Goal: Task Accomplishment & Management: Use online tool/utility

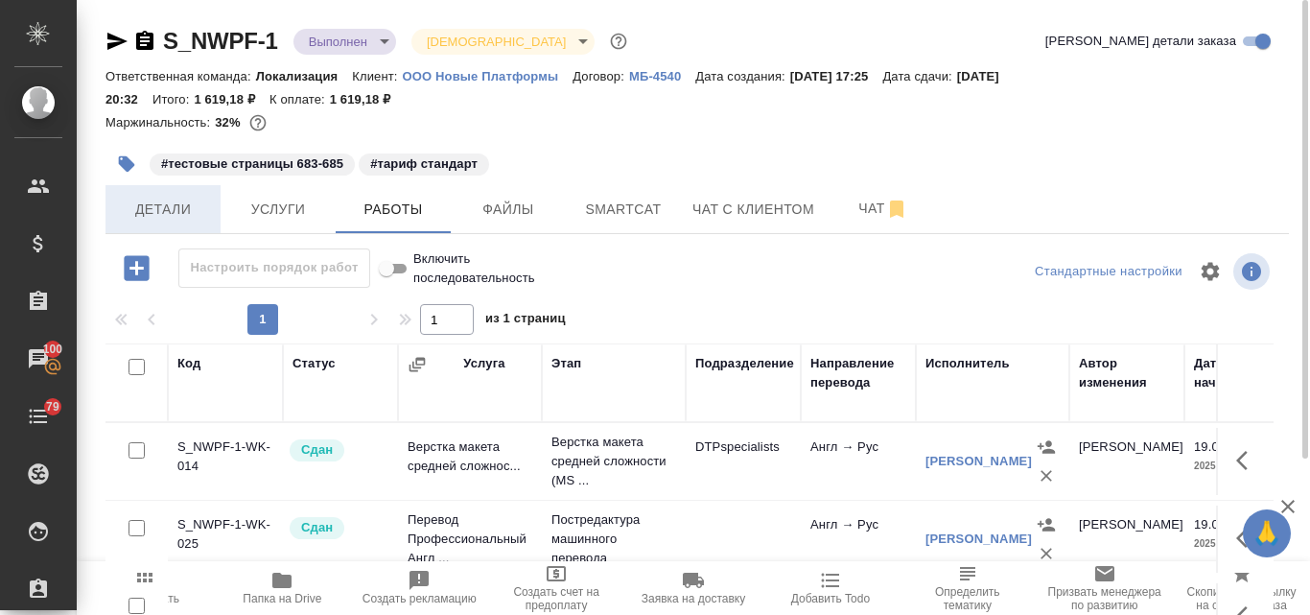
click at [176, 211] on span "Детали" at bounding box center [163, 210] width 92 height 24
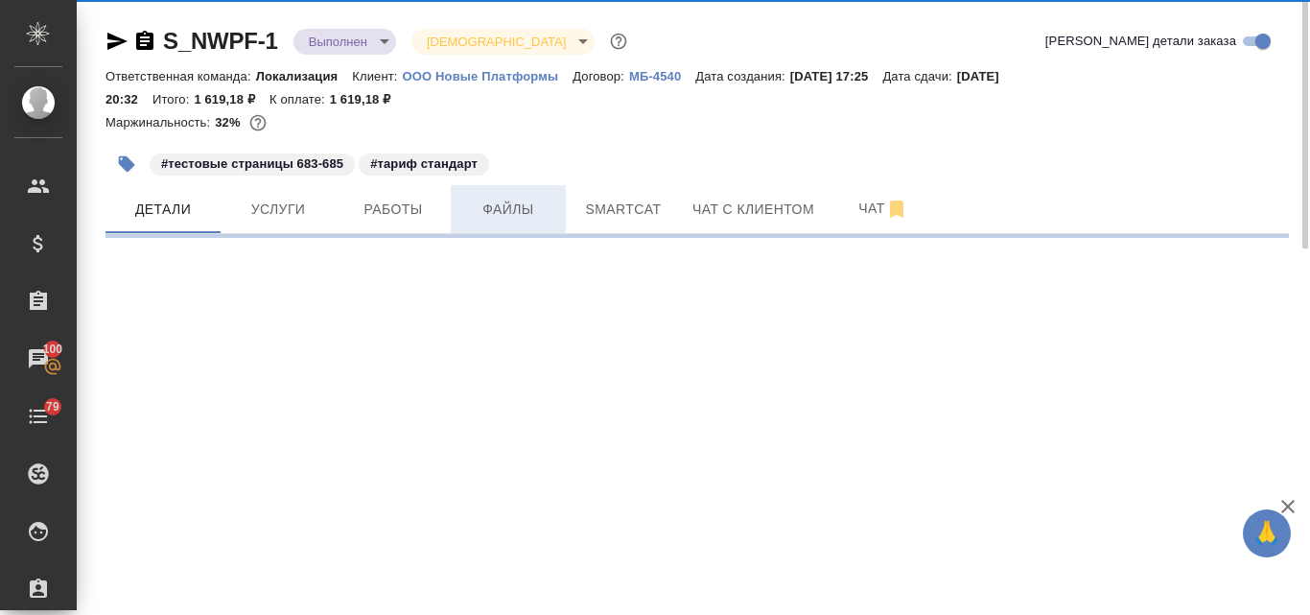
select select "RU"
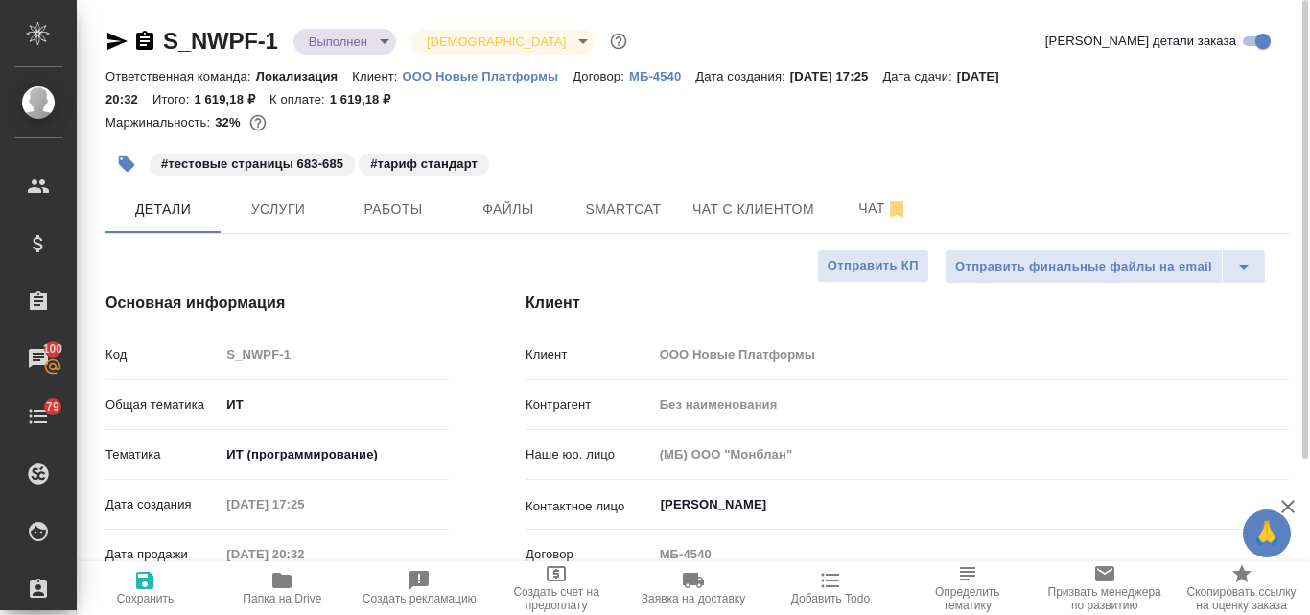
type textarea "x"
click at [289, 219] on span "Услуги" at bounding box center [278, 210] width 92 height 24
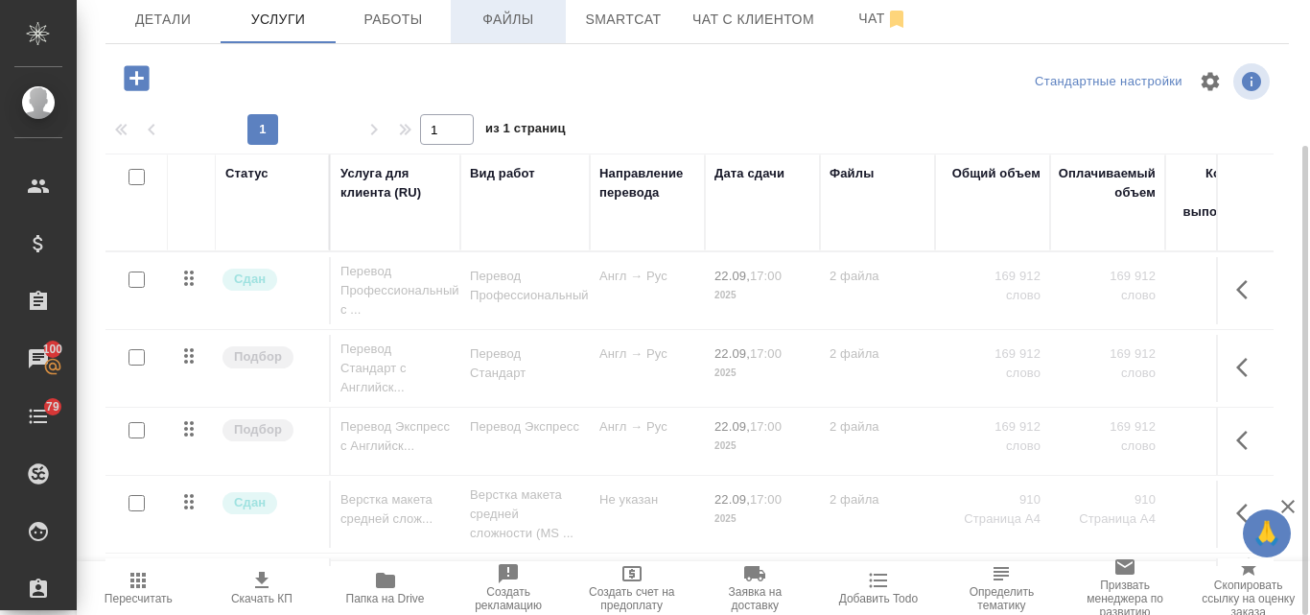
click at [515, 25] on span "Файлы" at bounding box center [508, 20] width 92 height 24
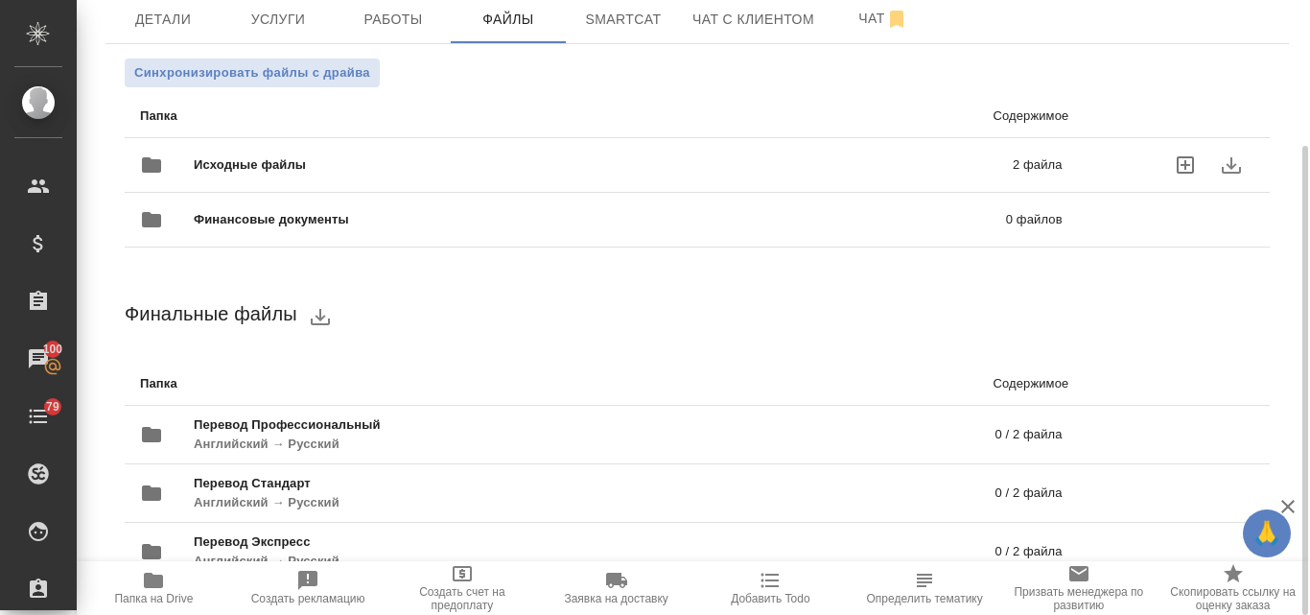
click at [298, 162] on span "Исходные файлы" at bounding box center [427, 164] width 466 height 19
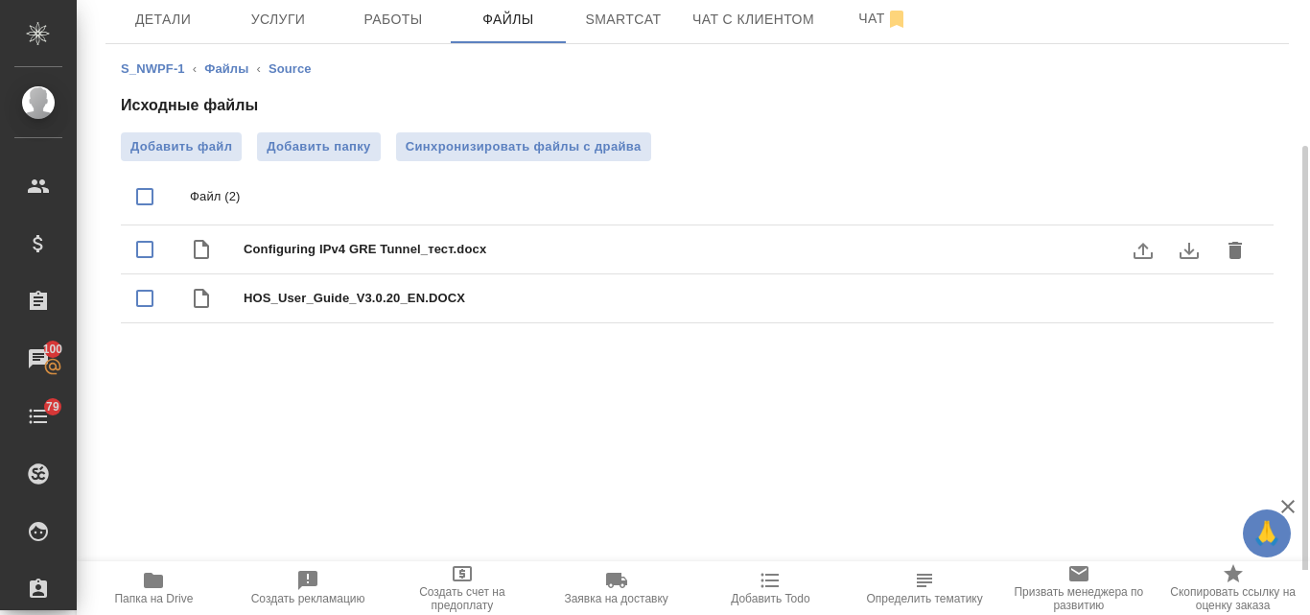
click at [1188, 251] on icon "download" at bounding box center [1189, 251] width 19 height 16
click at [869, 453] on div "S_NWPF-1 Выполнен completed Святая троица holyTrinity Кратко детали заказа Отве…" at bounding box center [694, 285] width 1234 height 570
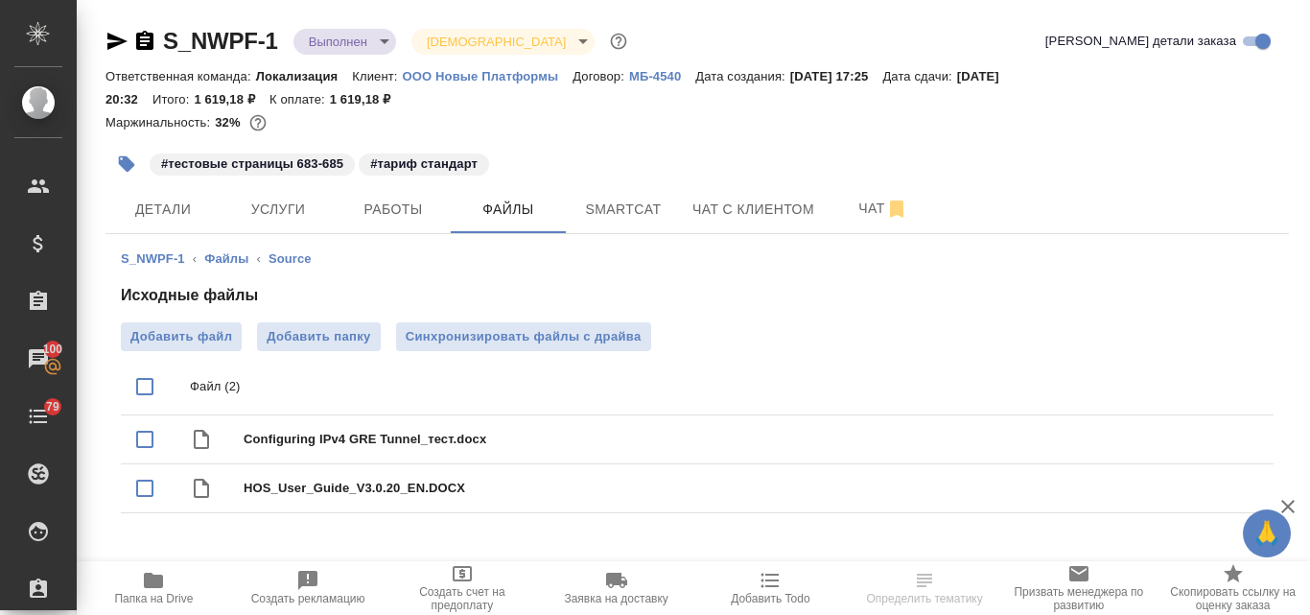
click at [142, 583] on icon "button" at bounding box center [153, 580] width 23 height 23
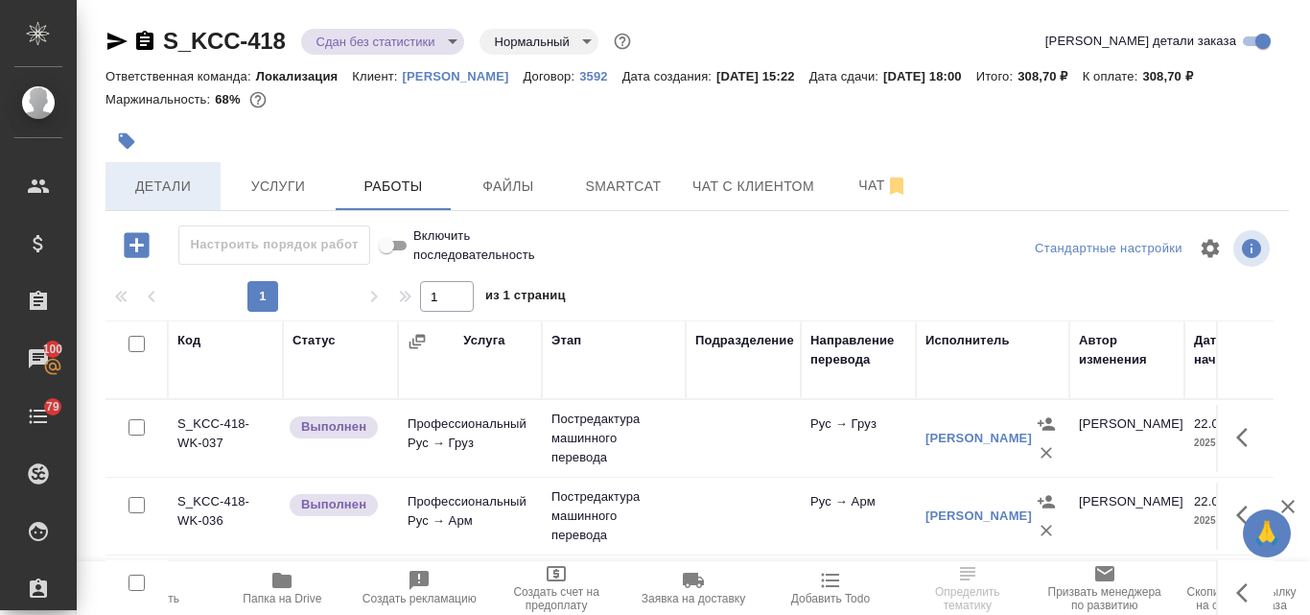
click at [170, 182] on span "Детали" at bounding box center [163, 187] width 92 height 24
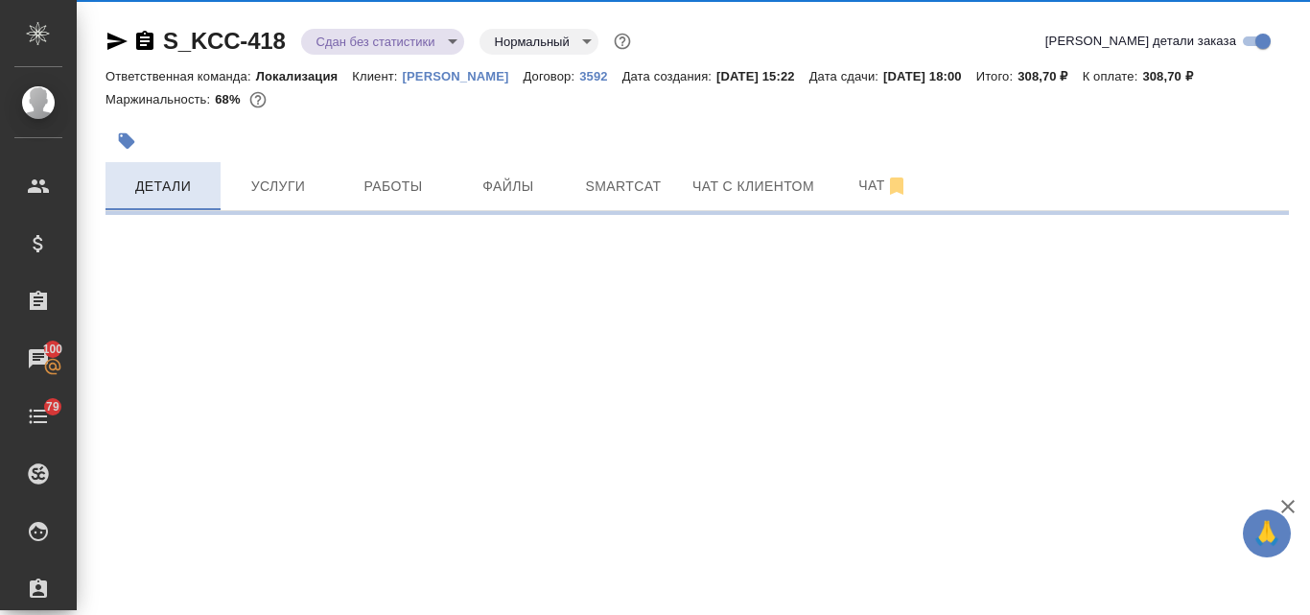
select select "RU"
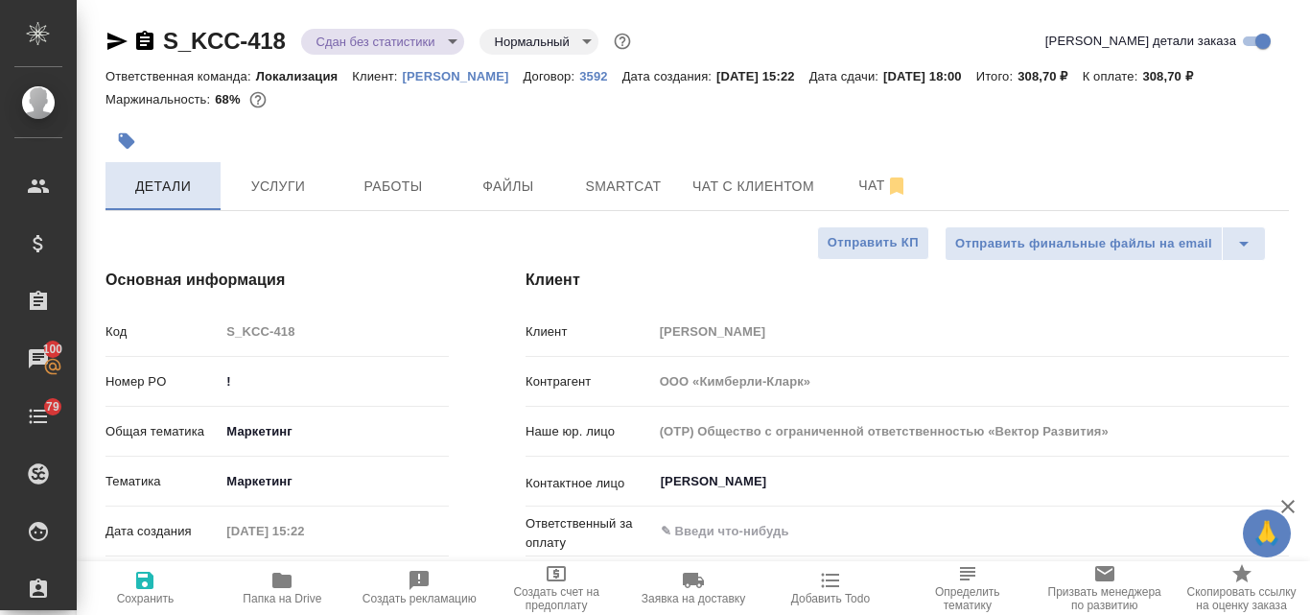
type textarea "x"
click at [276, 587] on icon "button" at bounding box center [281, 580] width 19 height 15
type textarea "x"
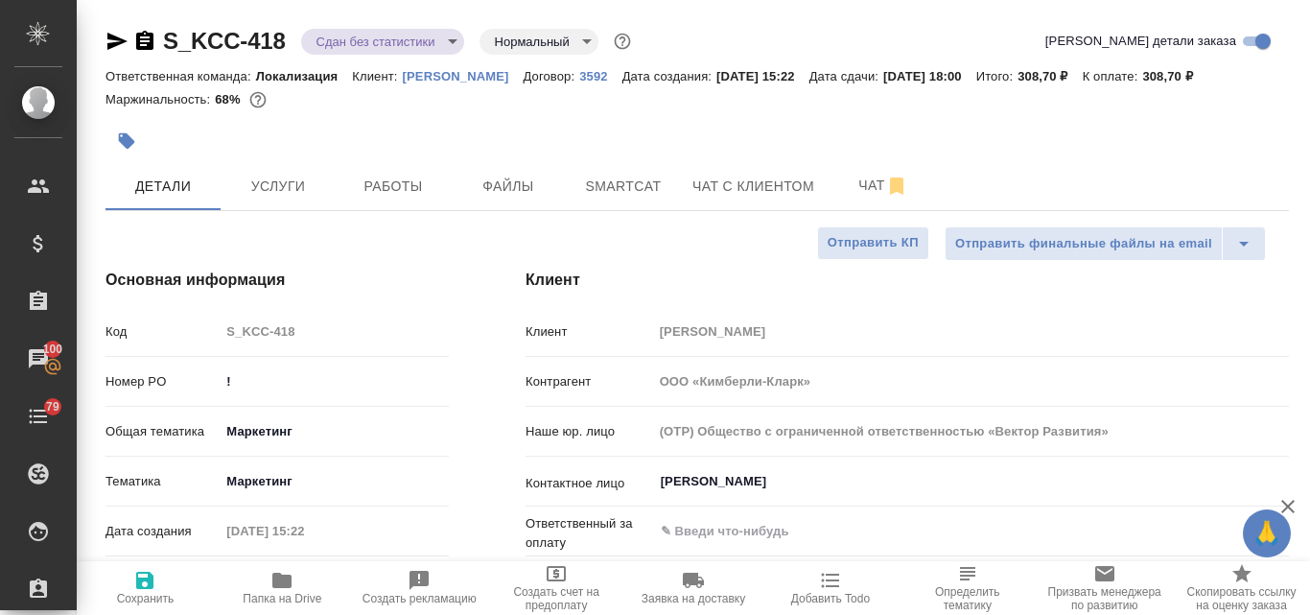
type textarea "x"
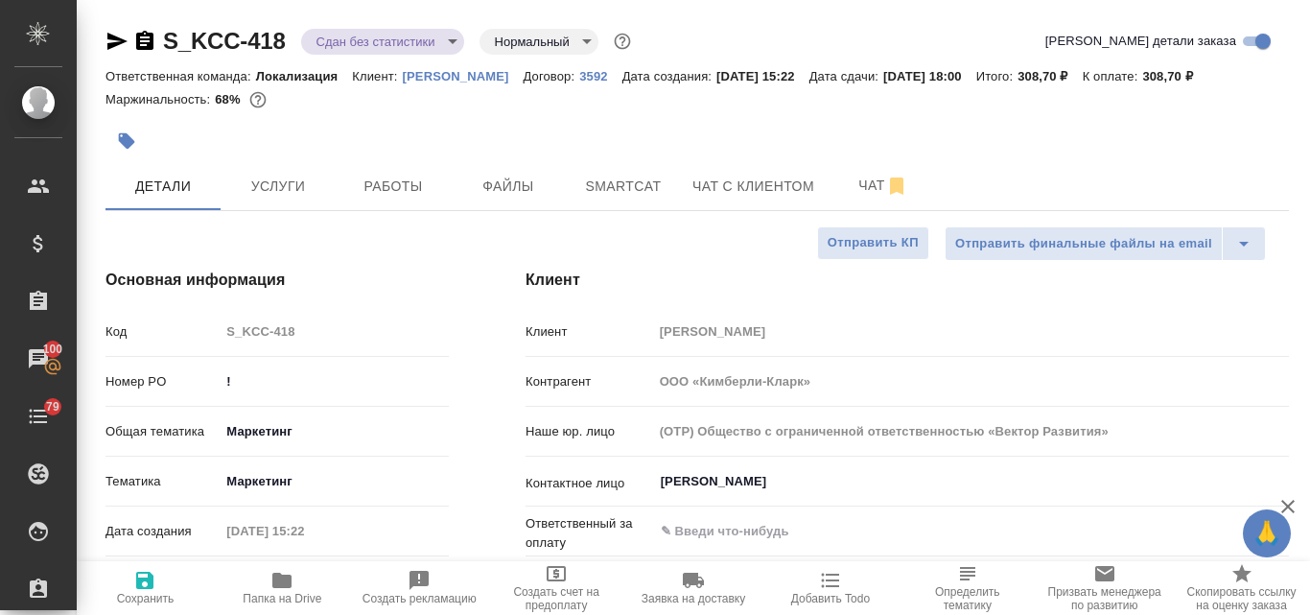
type textarea "x"
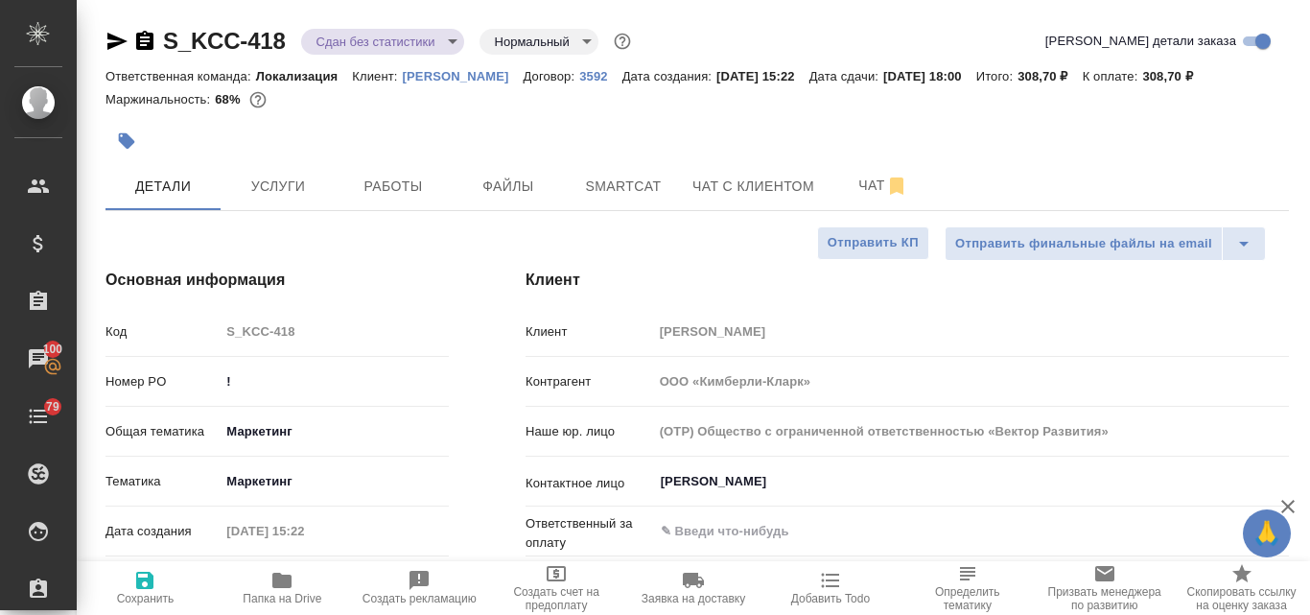
type textarea "x"
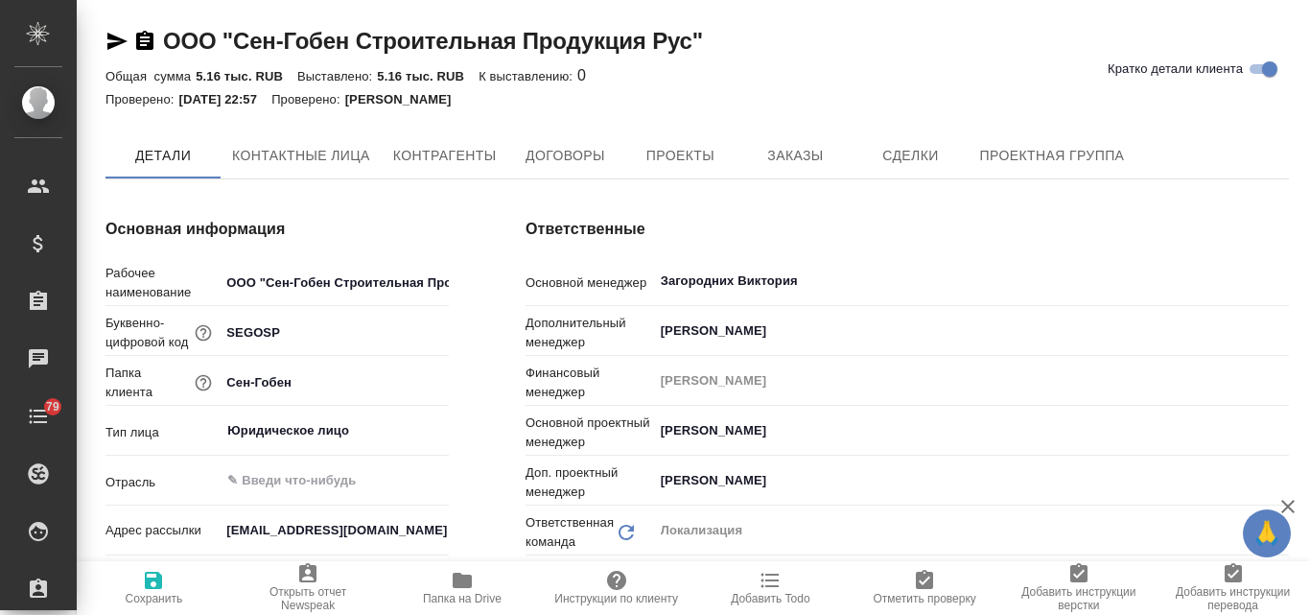
type textarea "x"
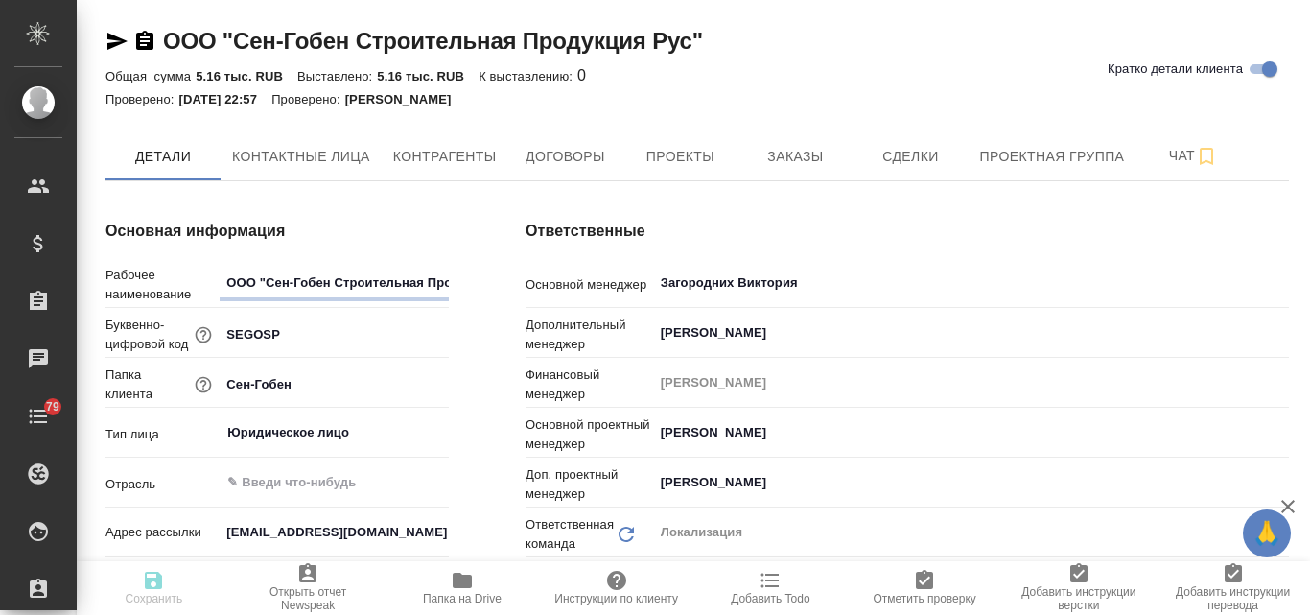
type textarea "x"
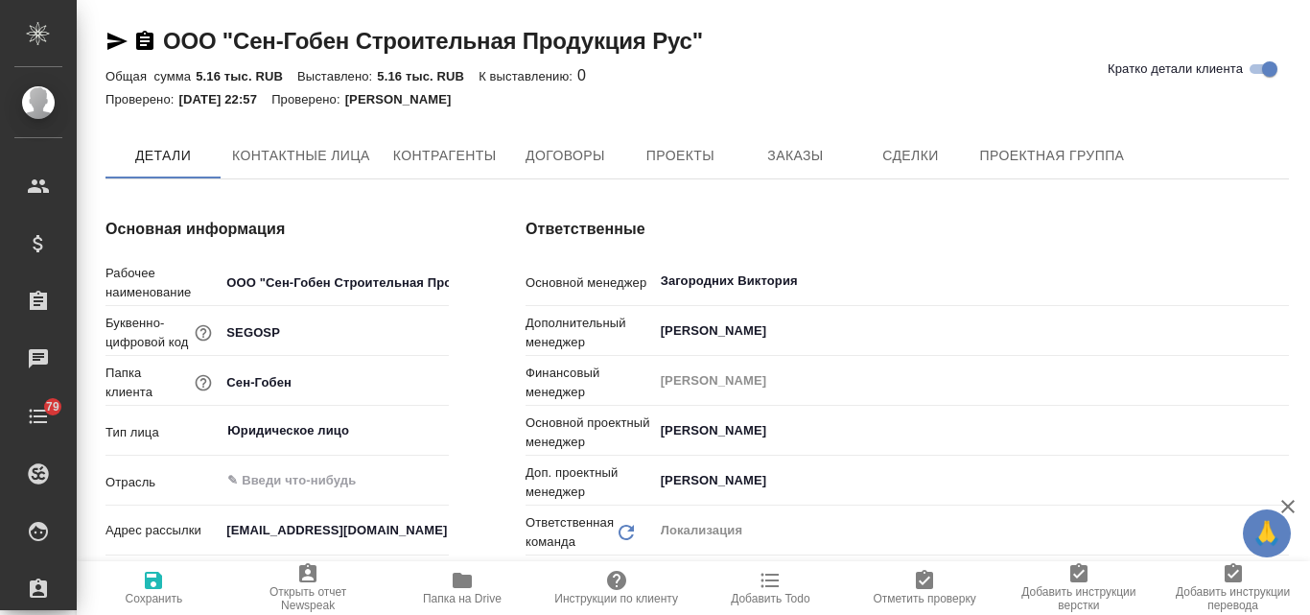
type textarea "x"
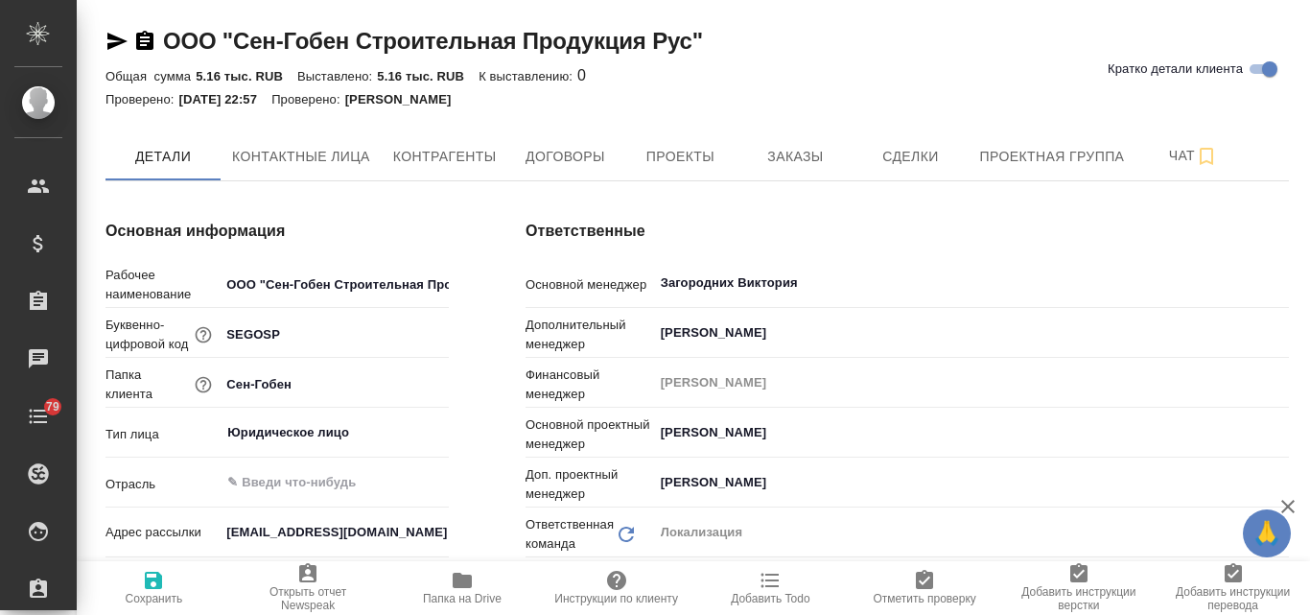
type textarea "x"
click at [779, 155] on span "Заказы" at bounding box center [795, 157] width 92 height 24
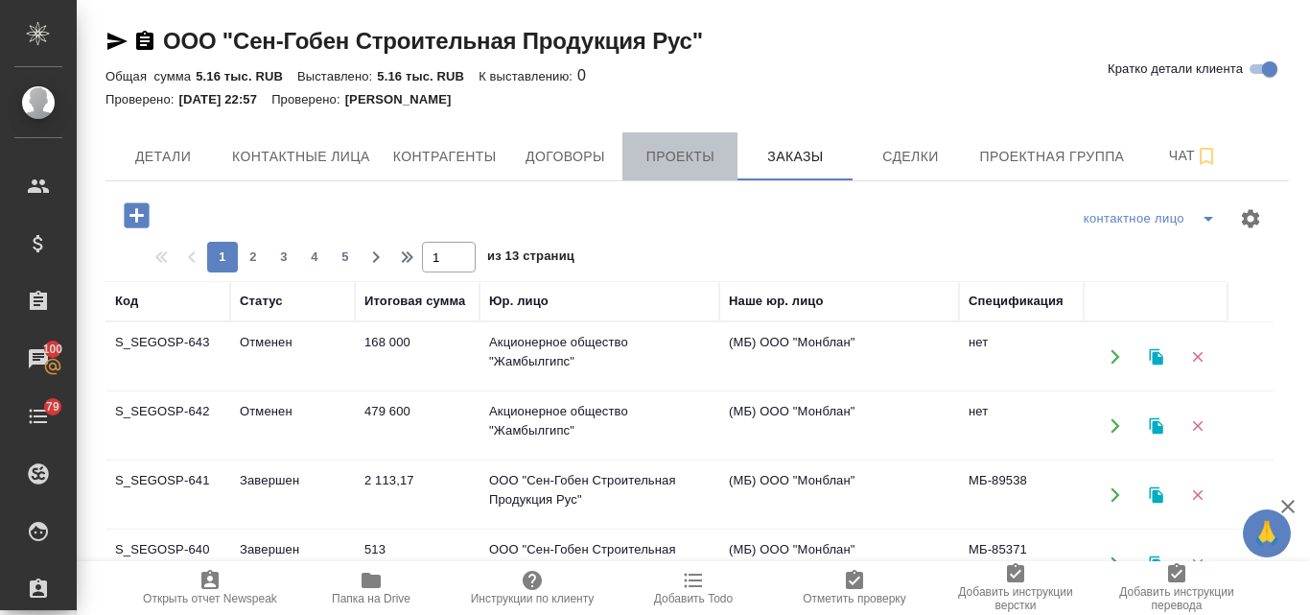
click at [676, 172] on button "Проекты" at bounding box center [680, 156] width 115 height 48
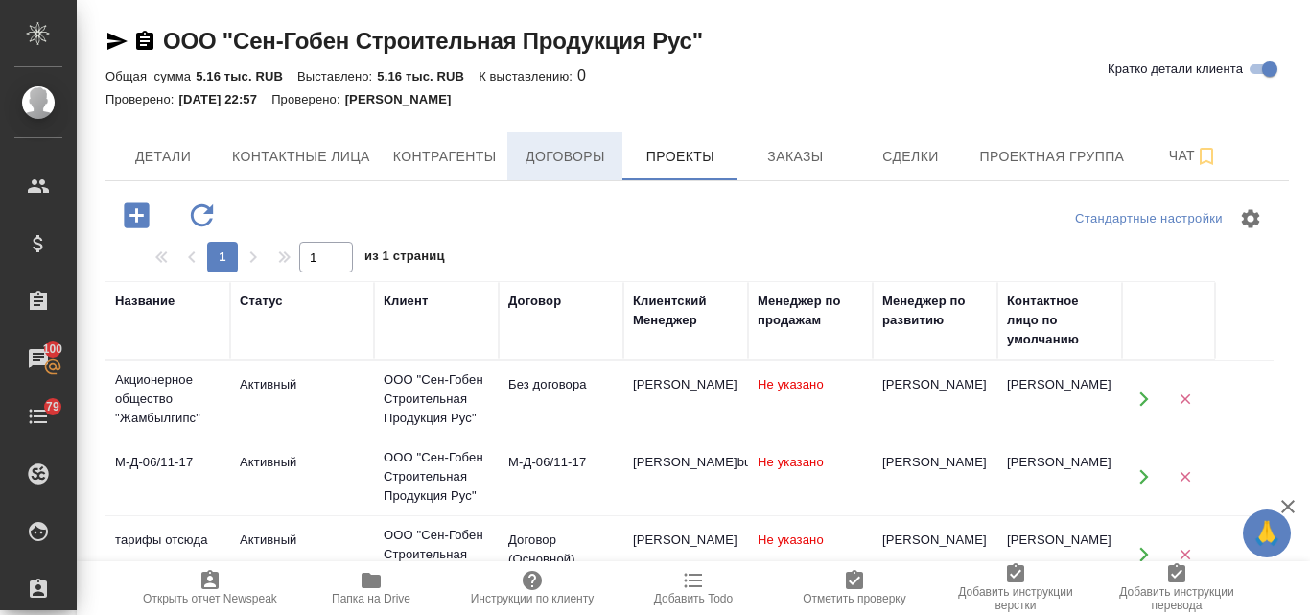
click at [570, 164] on span "Договоры" at bounding box center [565, 157] width 92 height 24
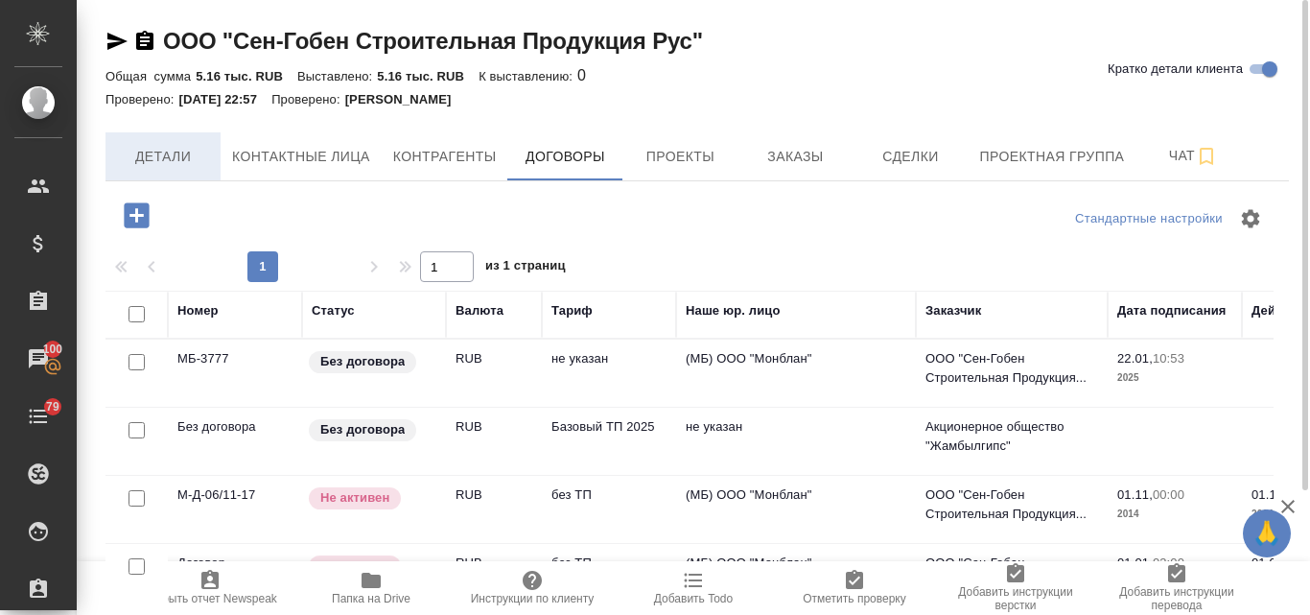
click at [169, 164] on span "Детали" at bounding box center [163, 157] width 92 height 24
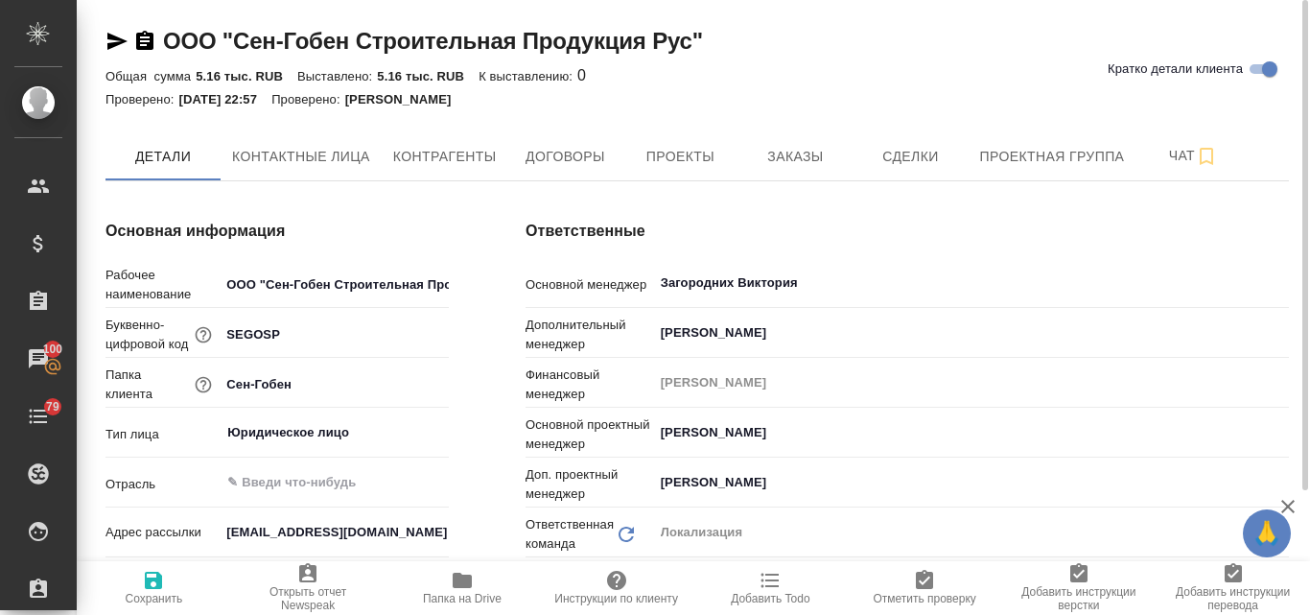
type textarea "x"
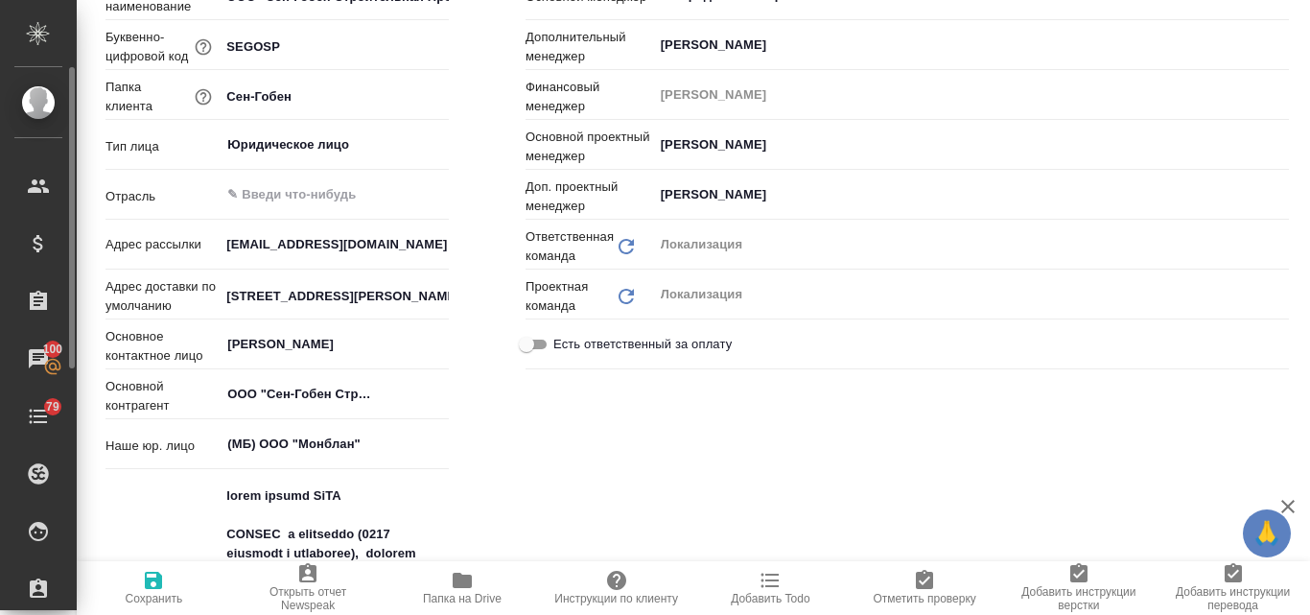
type textarea "x"
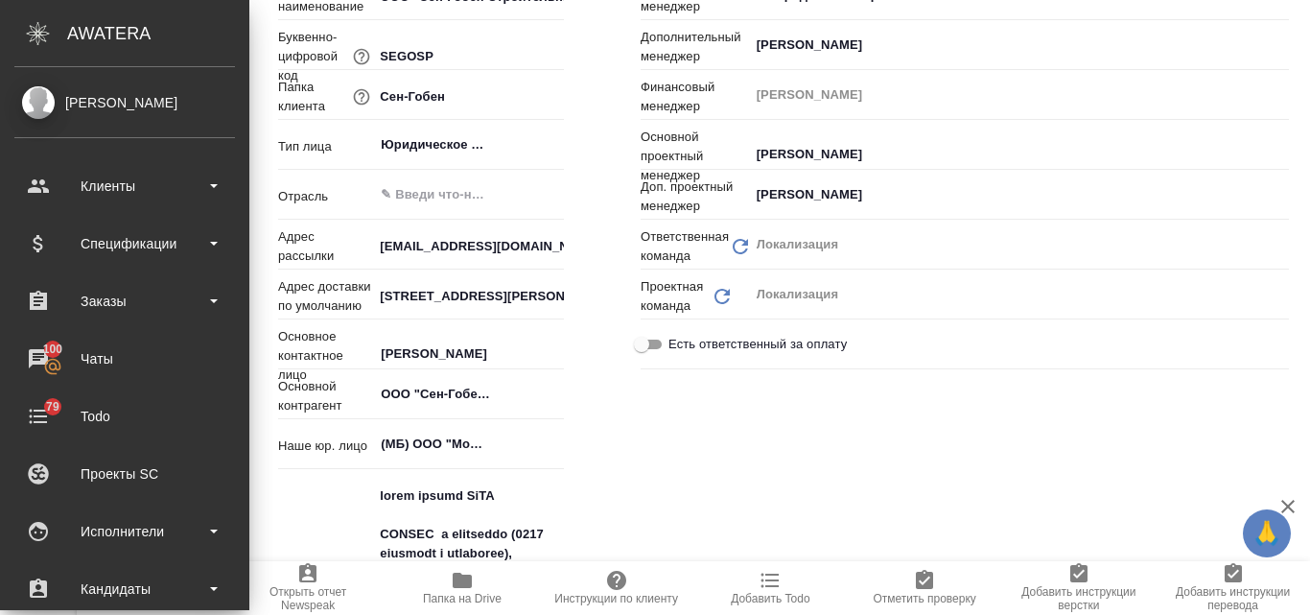
type textarea "x"
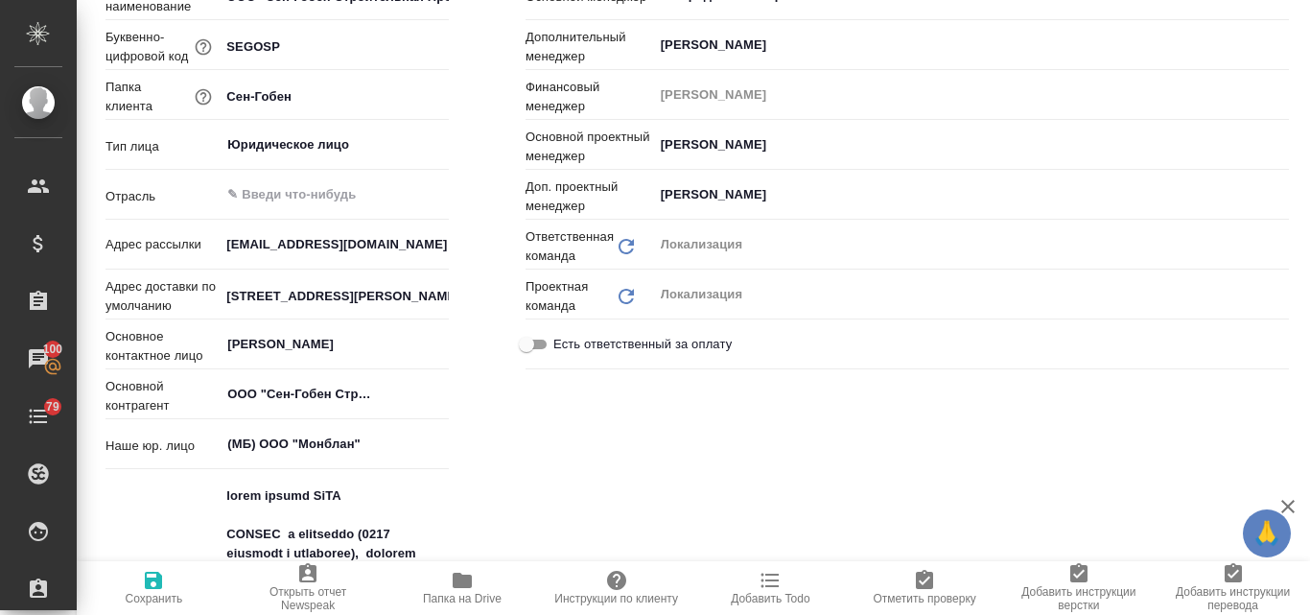
scroll to position [96, 0]
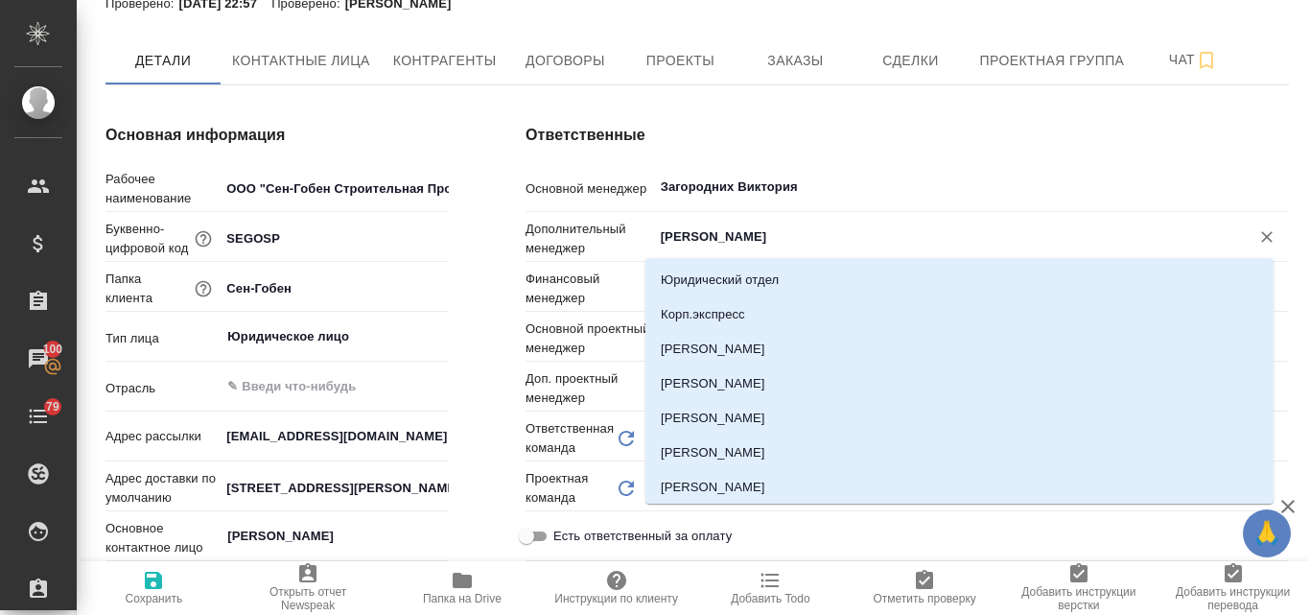
drag, startPoint x: 705, startPoint y: 241, endPoint x: 1063, endPoint y: 229, distance: 358.0
click at [1045, 235] on input "Барышева Зоя" at bounding box center [939, 236] width 560 height 23
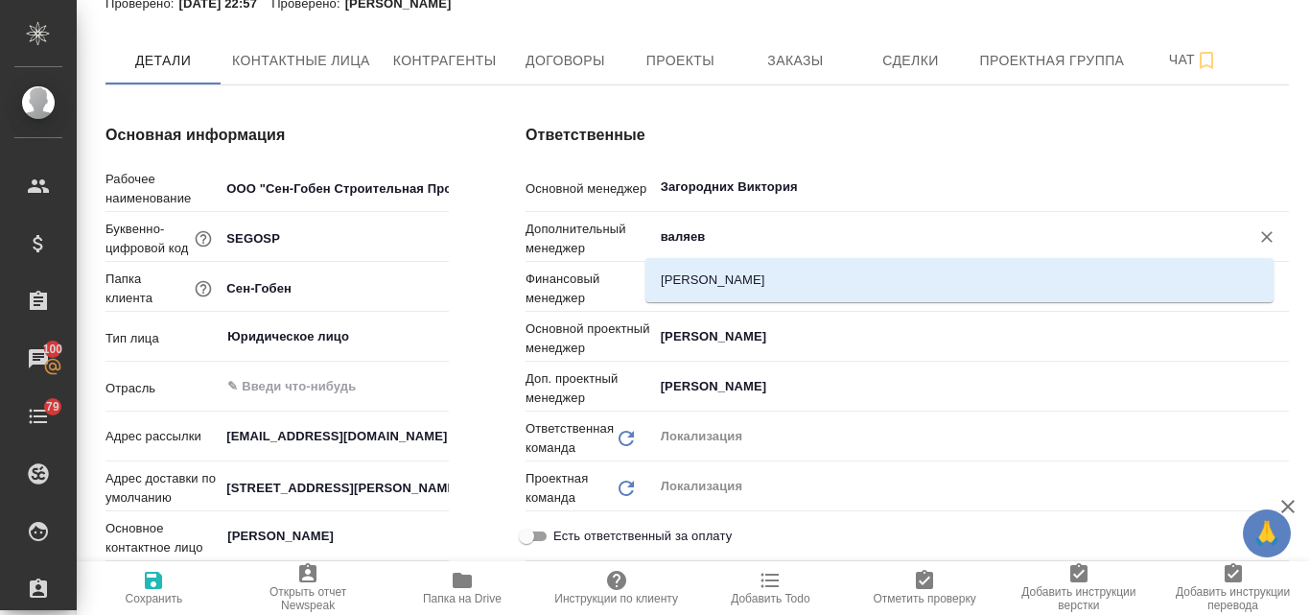
type input "валяева"
click at [719, 282] on li "[PERSON_NAME]" at bounding box center [960, 280] width 628 height 35
type textarea "x"
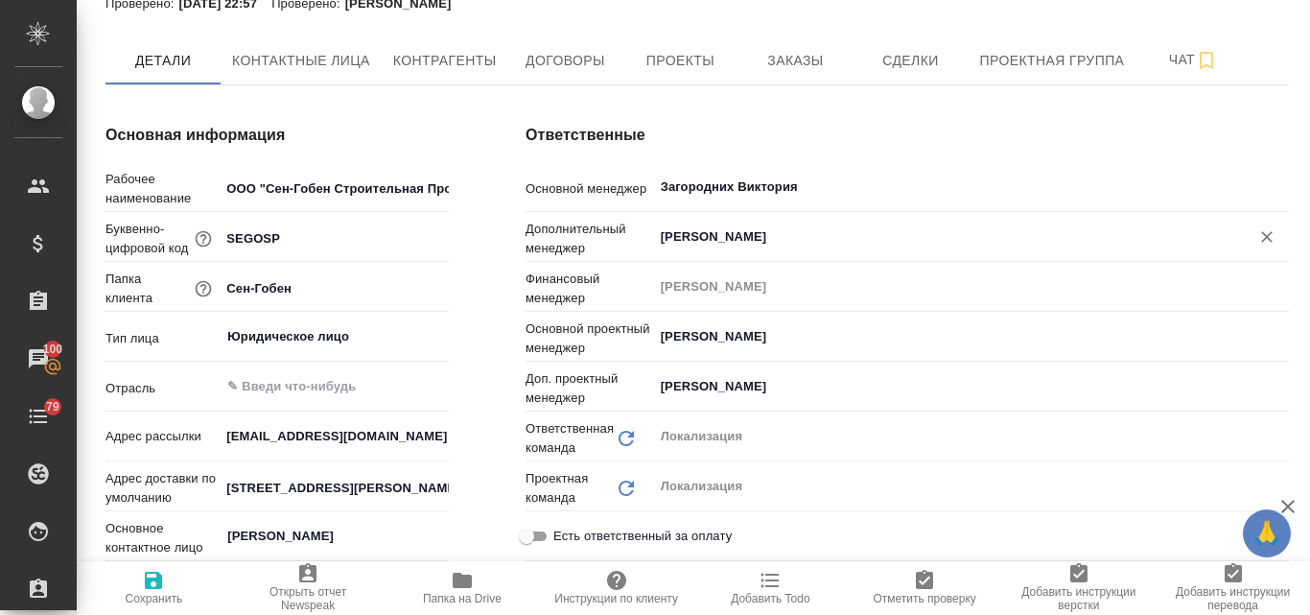
type input "[PERSON_NAME]"
click at [158, 589] on icon "button" at bounding box center [153, 580] width 17 height 17
type textarea "x"
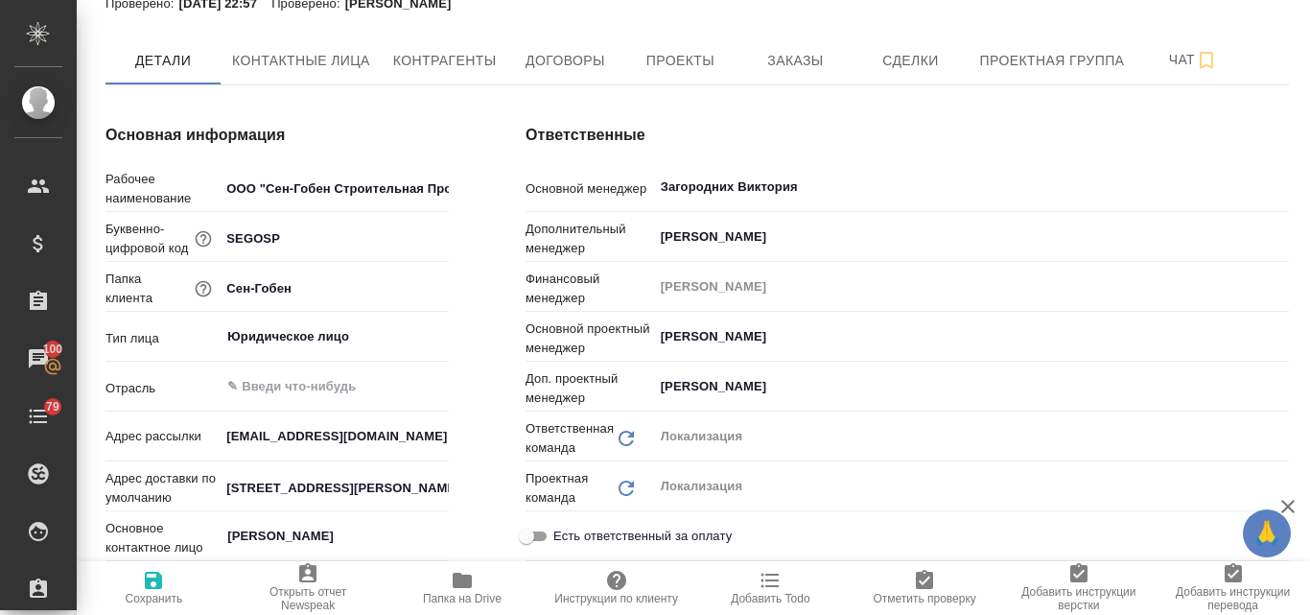
type textarea "x"
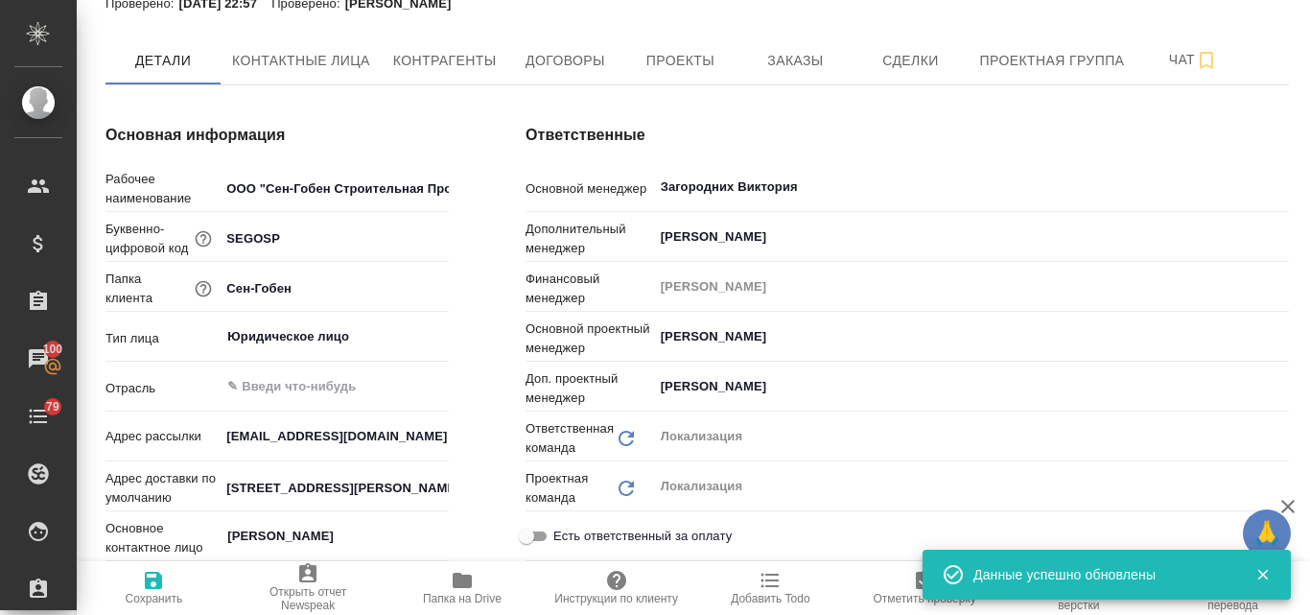
type textarea "x"
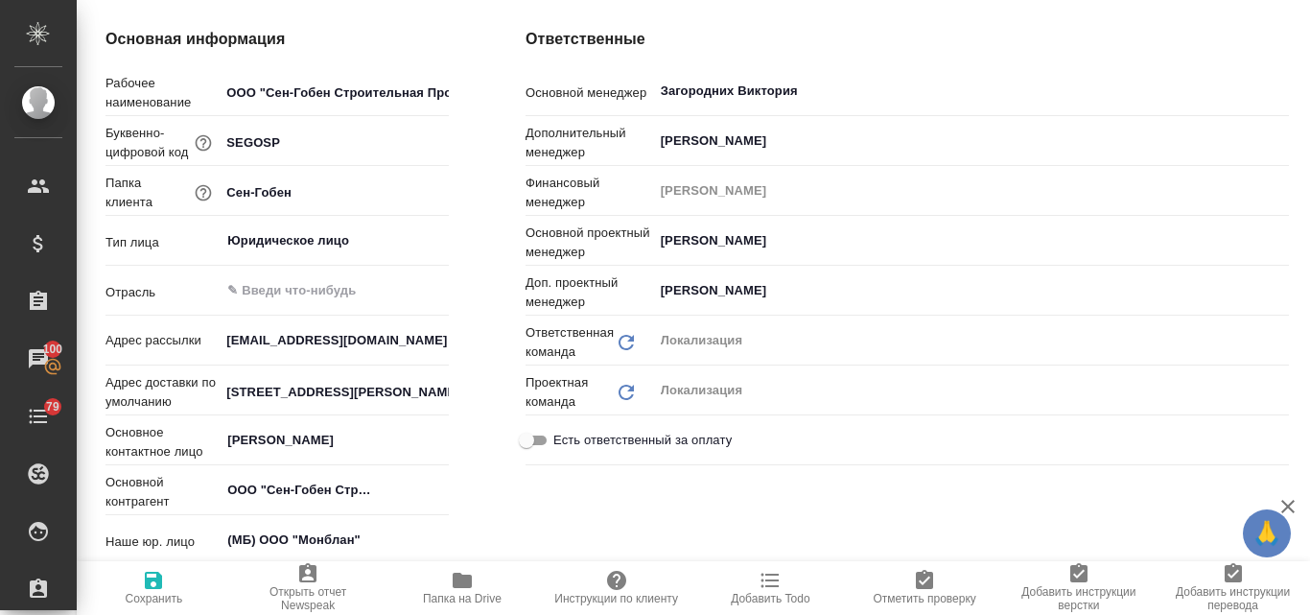
scroll to position [0, 0]
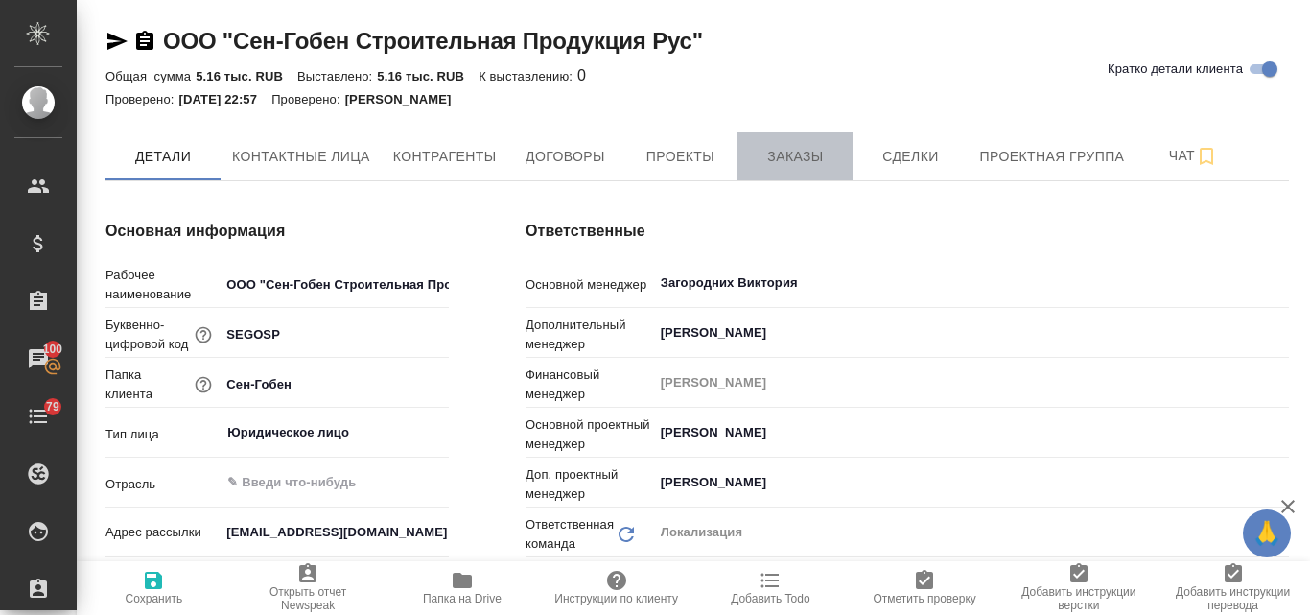
click at [789, 150] on span "Заказы" at bounding box center [795, 157] width 92 height 24
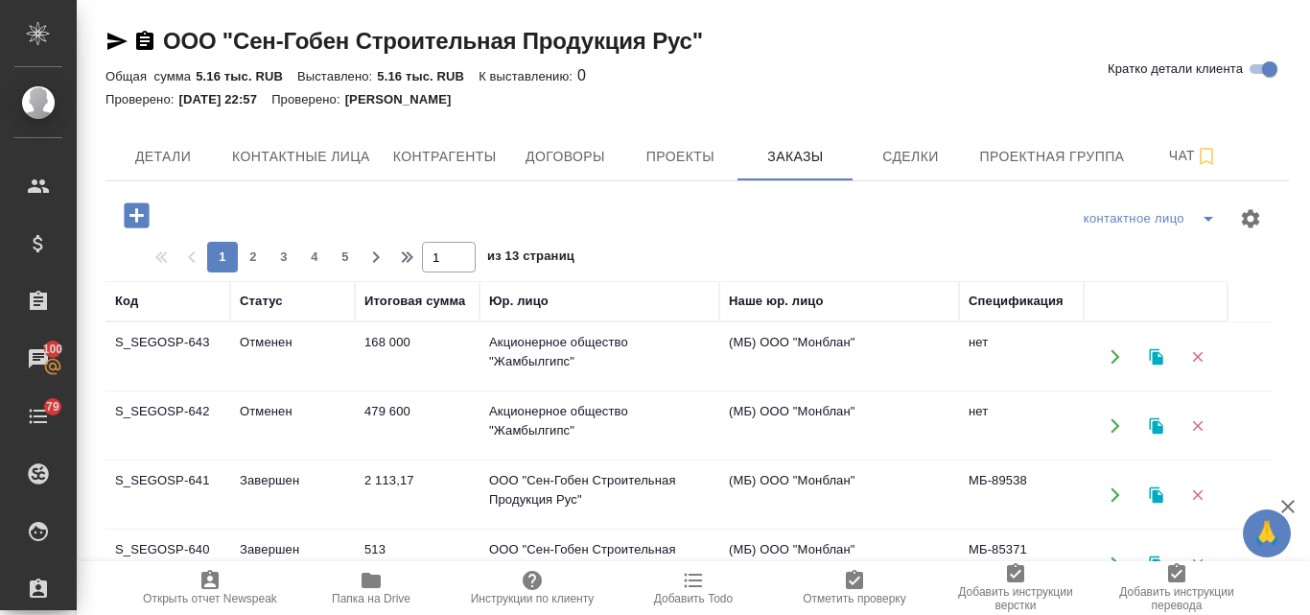
click at [527, 343] on td "Акционерное общество "Жамбылгипс"" at bounding box center [600, 356] width 240 height 67
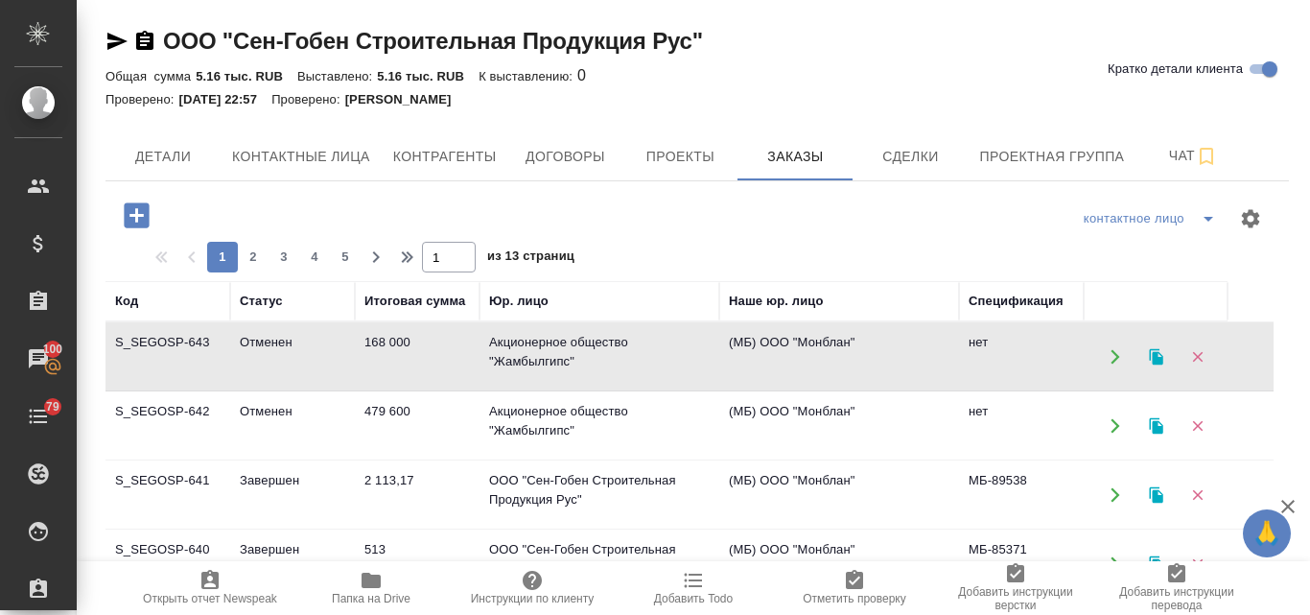
click at [527, 343] on td "Акционерное общество "Жамбылгипс"" at bounding box center [600, 356] width 240 height 67
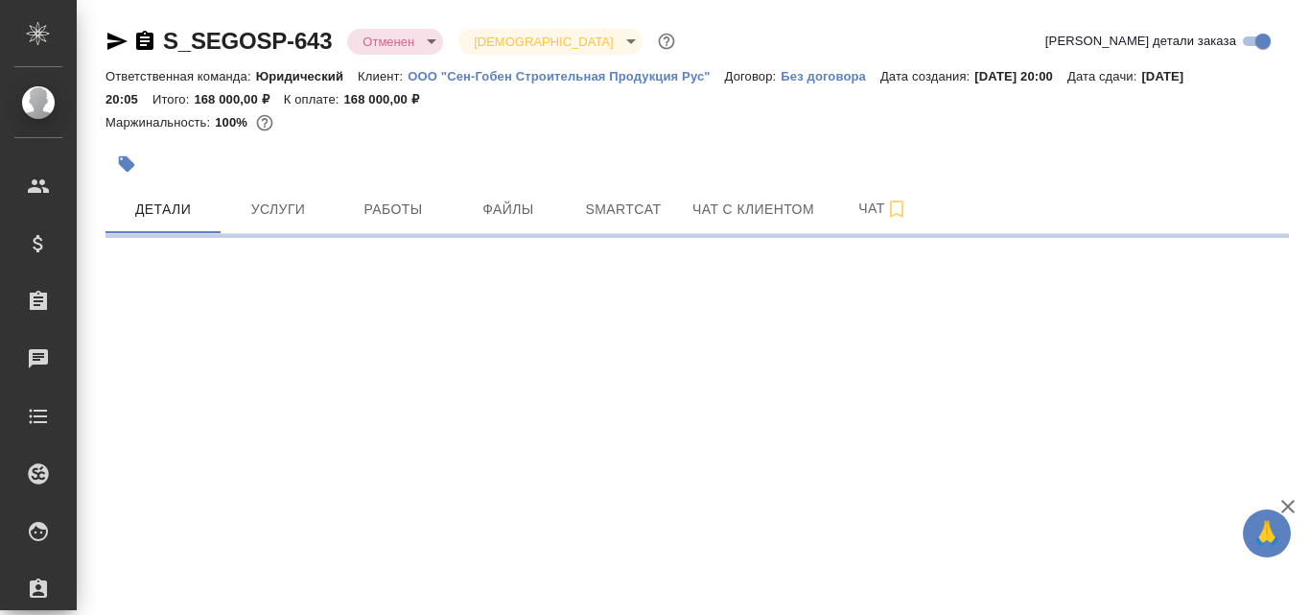
select select "RU"
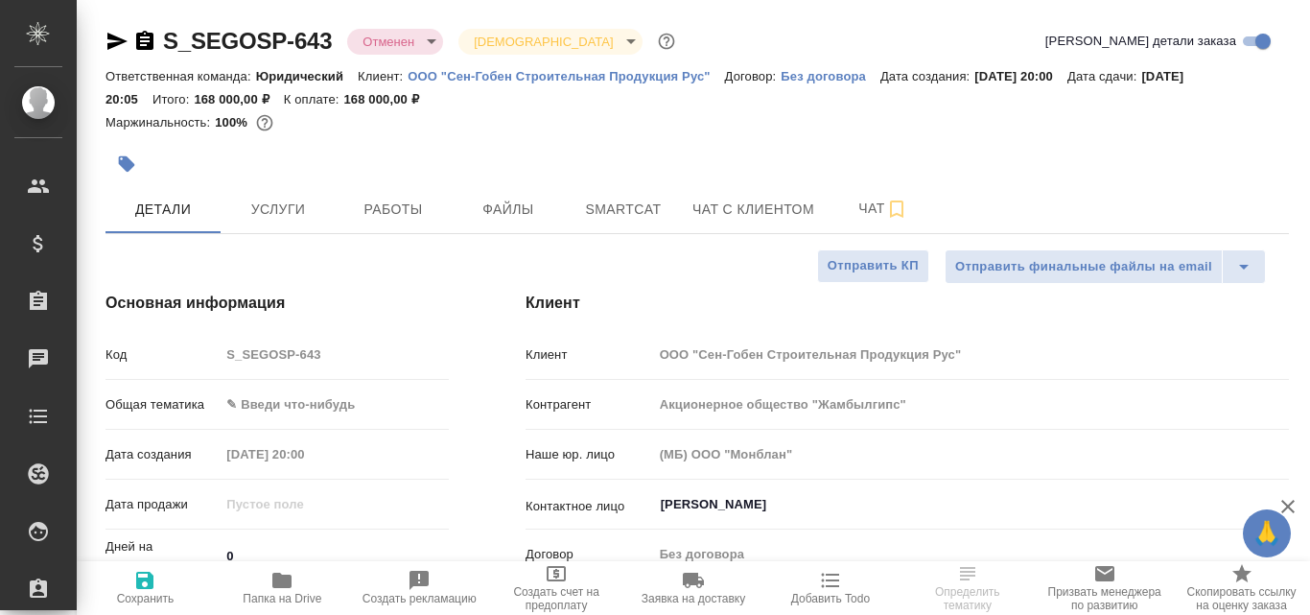
type textarea "x"
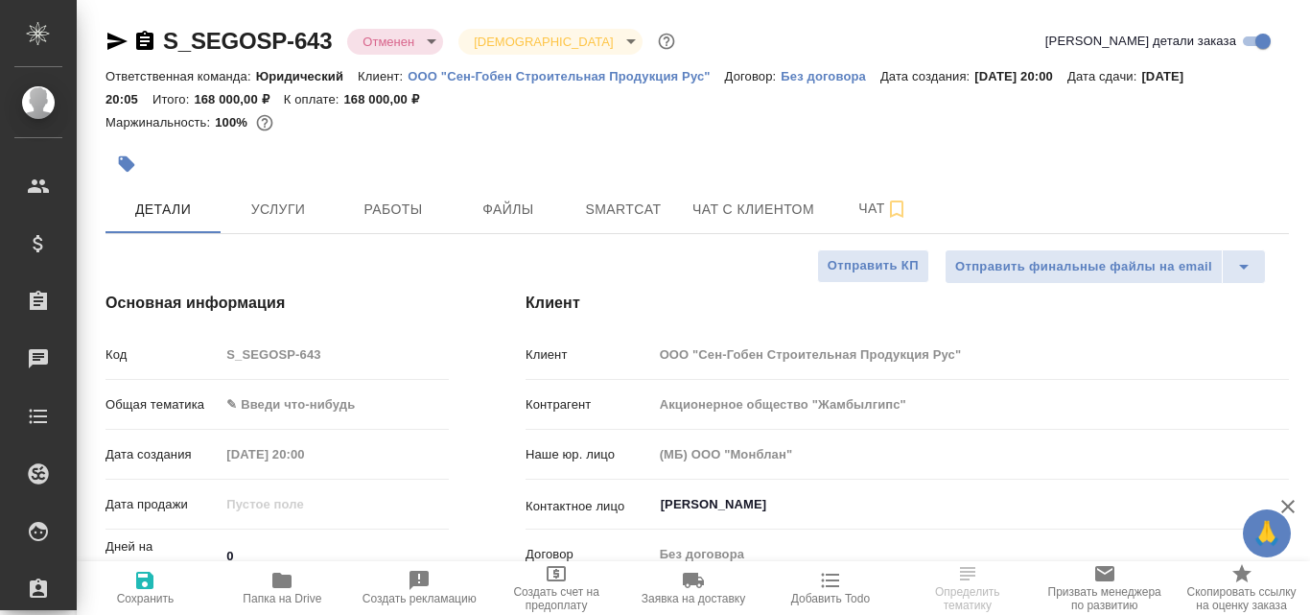
type textarea "x"
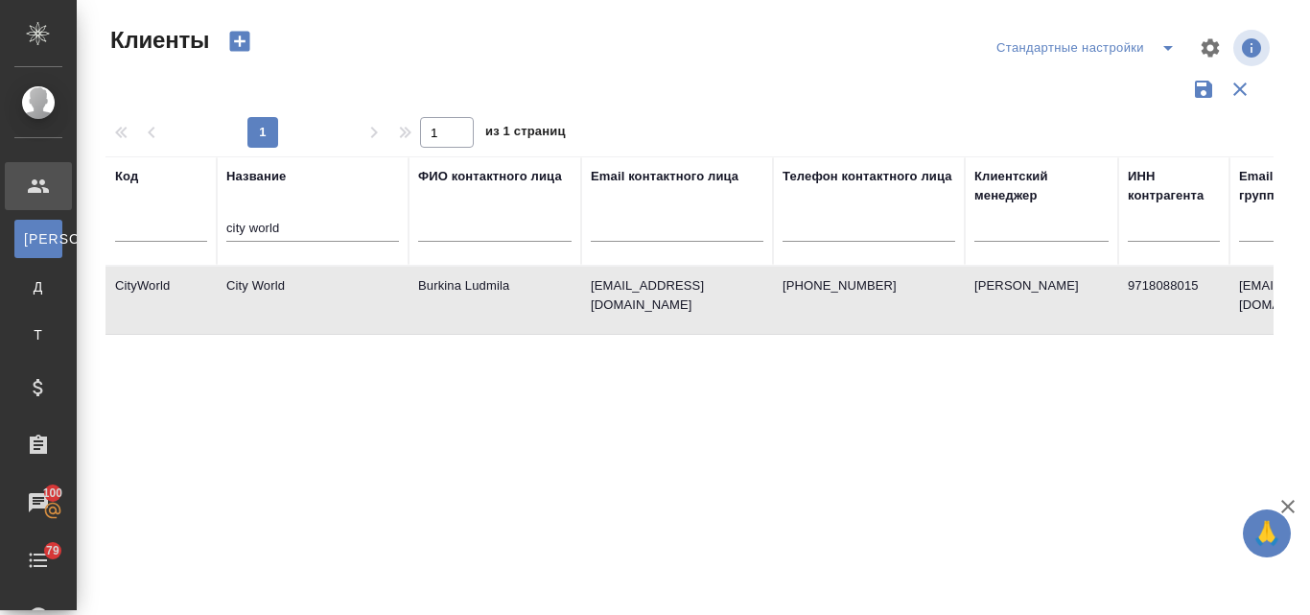
select select "RU"
drag, startPoint x: 265, startPoint y: 228, endPoint x: 214, endPoint y: 237, distance: 51.6
click at [214, 237] on tr "Код Название city world ФИО контактного лица Email контактного лица Телефон кон…" at bounding box center [831, 210] width 1450 height 109
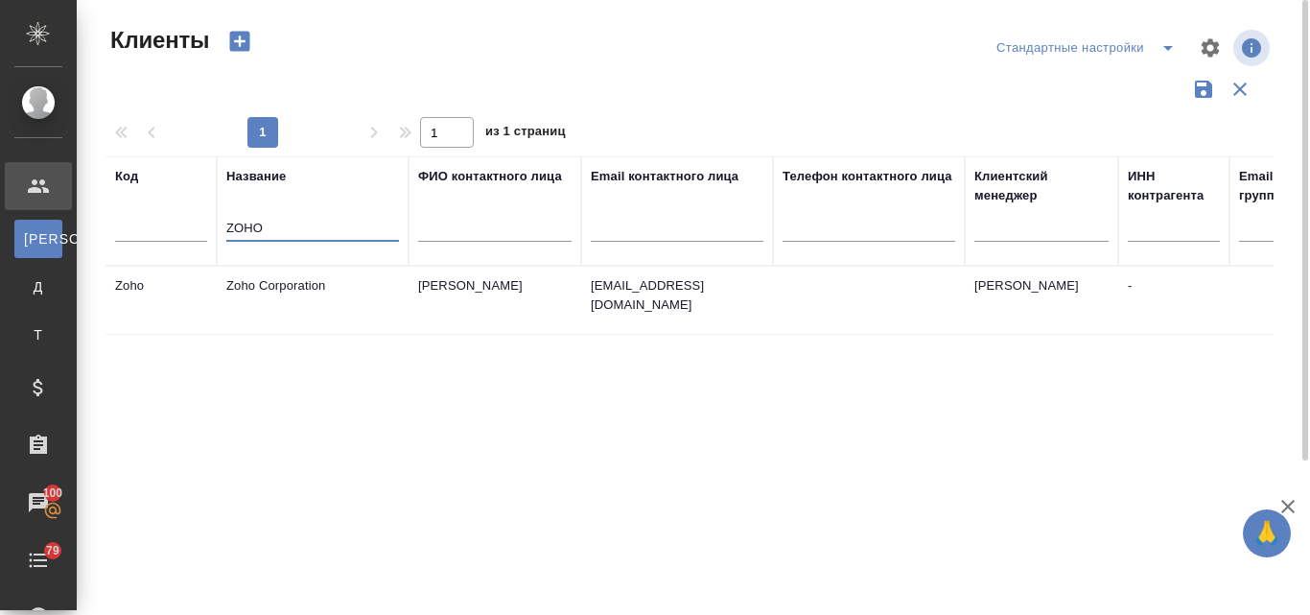
type input "ZOHO"
click at [316, 294] on td "Zoho Corporation" at bounding box center [313, 300] width 192 height 67
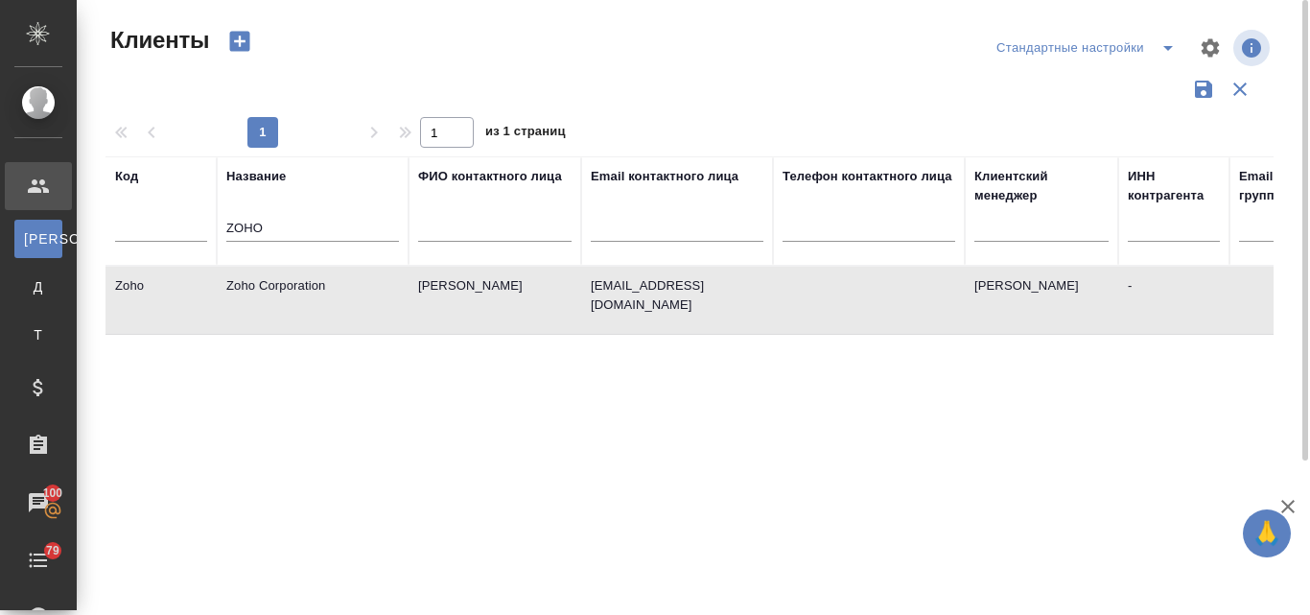
click at [316, 294] on td "Zoho Corporation" at bounding box center [313, 300] width 192 height 67
drag, startPoint x: 266, startPoint y: 225, endPoint x: 228, endPoint y: 225, distance: 37.4
click at [228, 225] on input "ZOHO" at bounding box center [312, 230] width 173 height 24
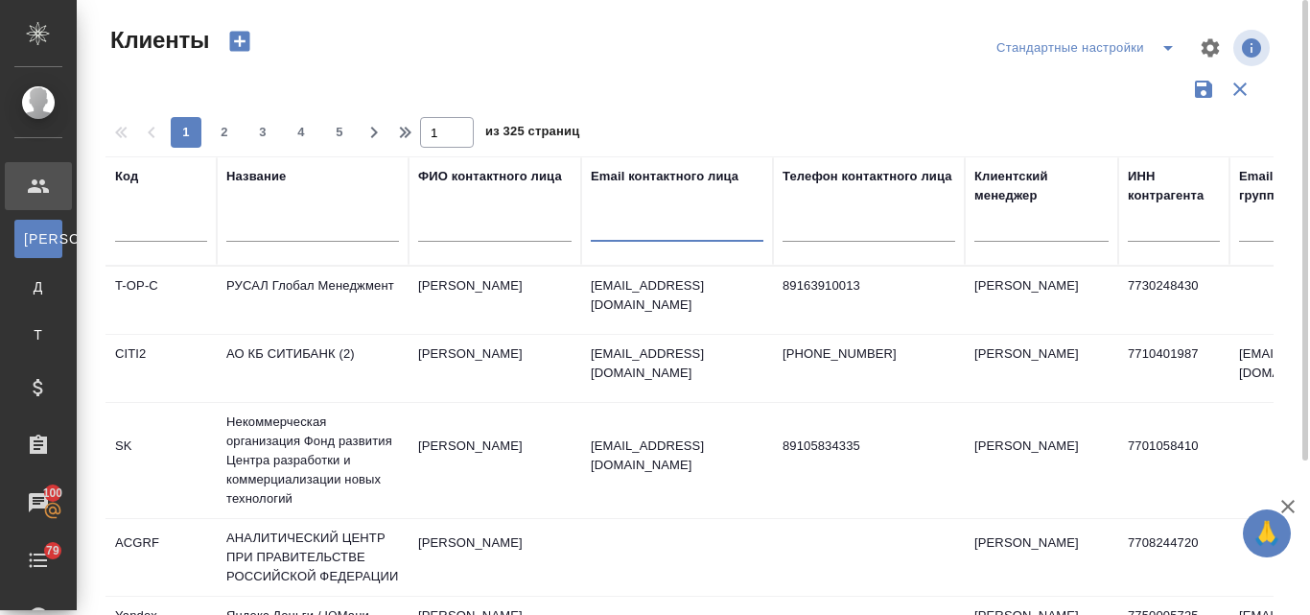
click at [629, 218] on input "text" at bounding box center [677, 230] width 173 height 24
paste input "@intermobility.ru"
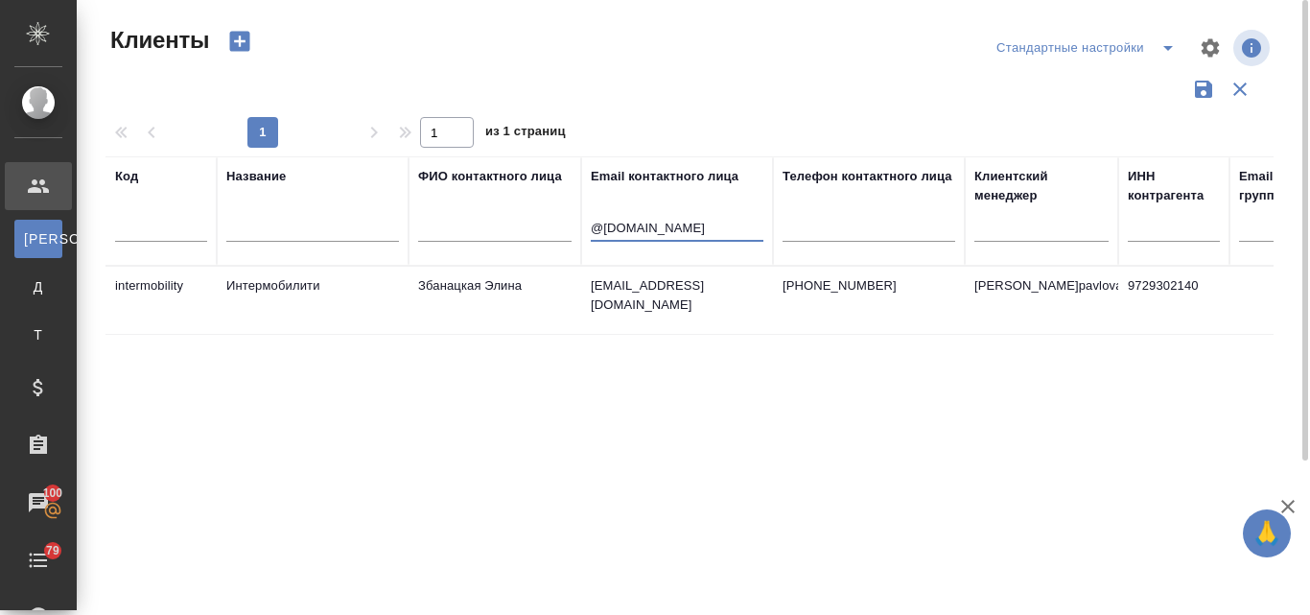
type input "@intermobility.ru"
click at [470, 288] on td "Збанацкая Элина" at bounding box center [495, 300] width 173 height 67
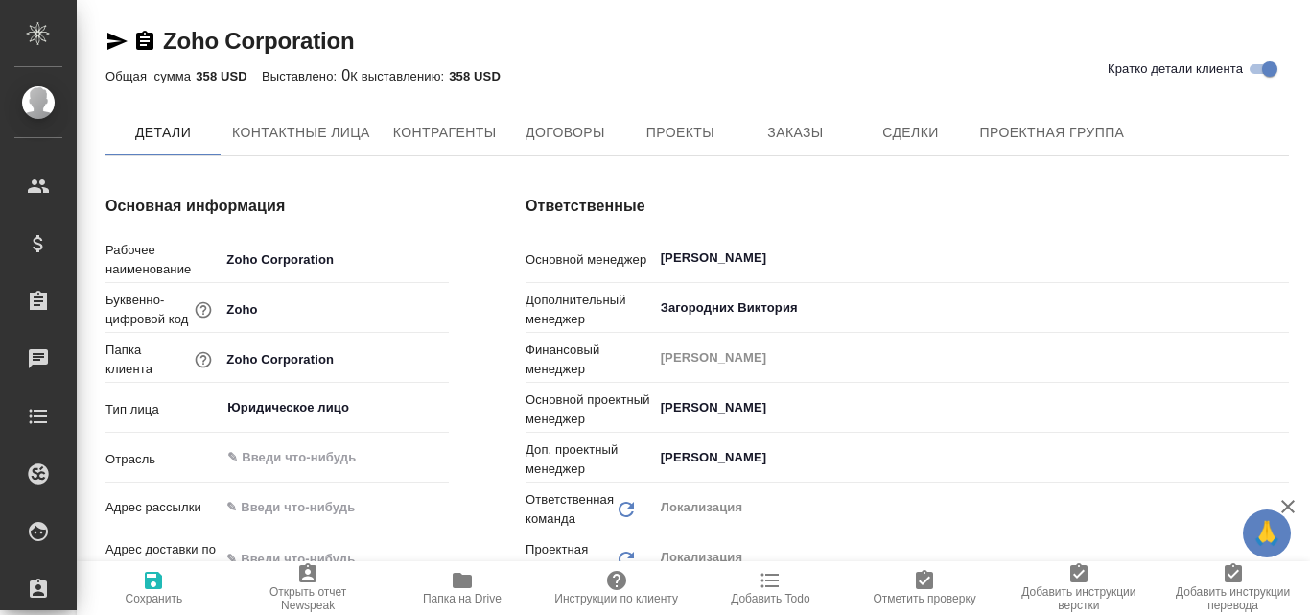
type textarea "x"
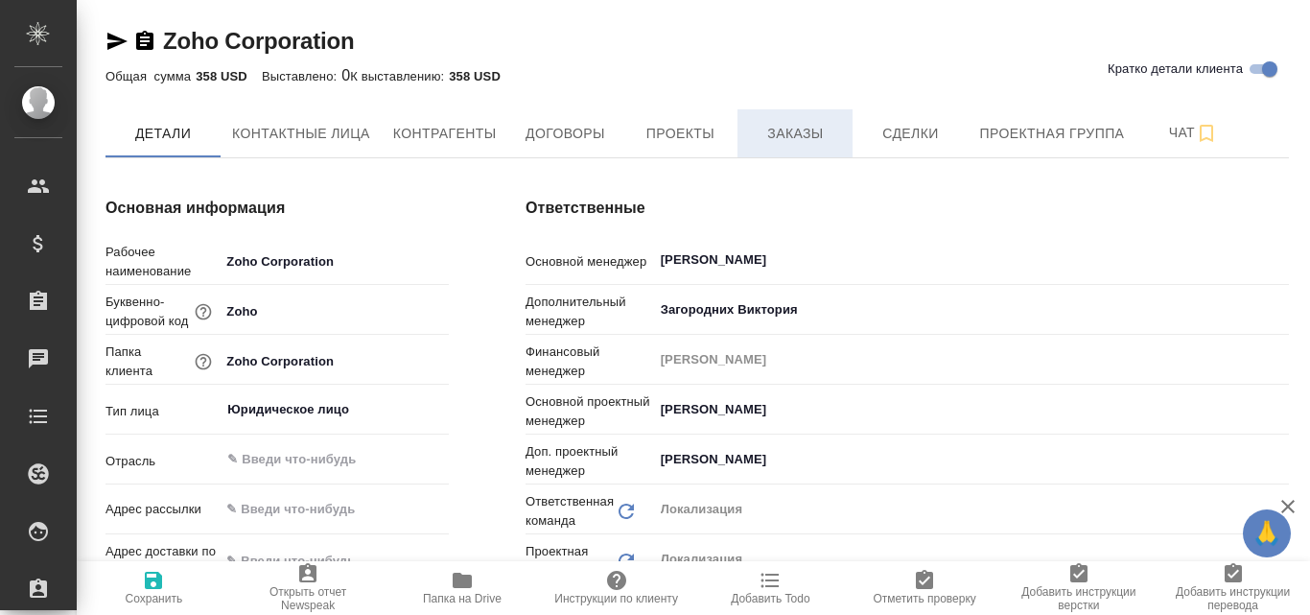
type textarea "x"
click at [812, 118] on button "Заказы" at bounding box center [795, 133] width 115 height 48
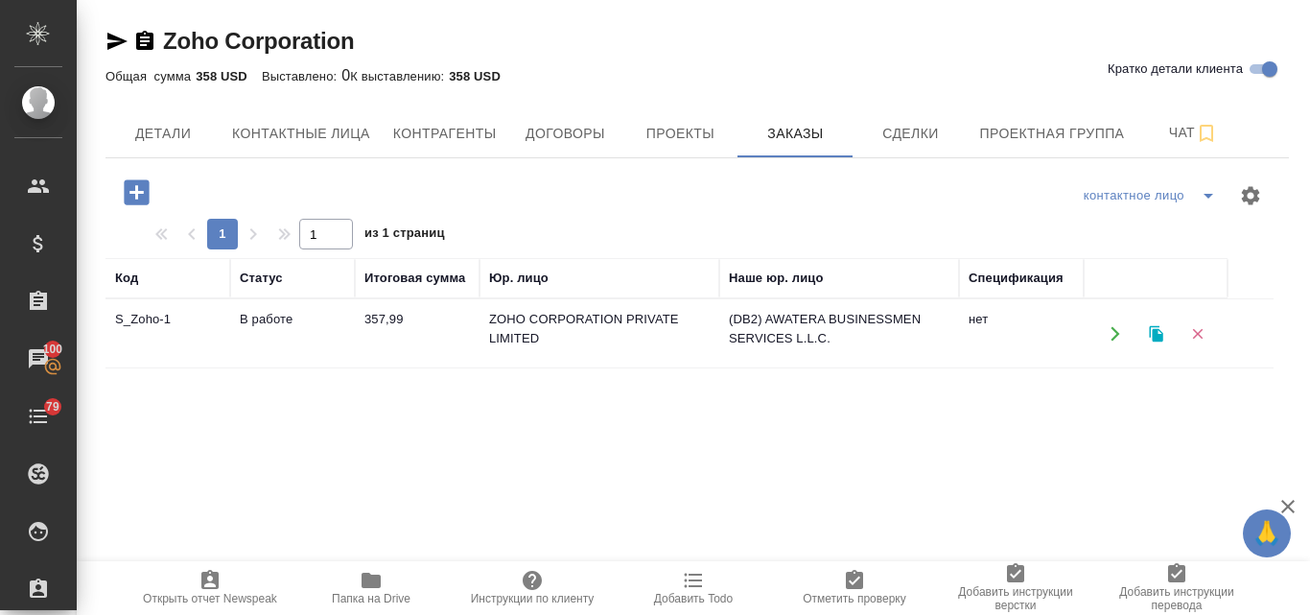
click at [528, 319] on td "ZOHO CORPORATION PRIVATE LIMITED" at bounding box center [600, 333] width 240 height 67
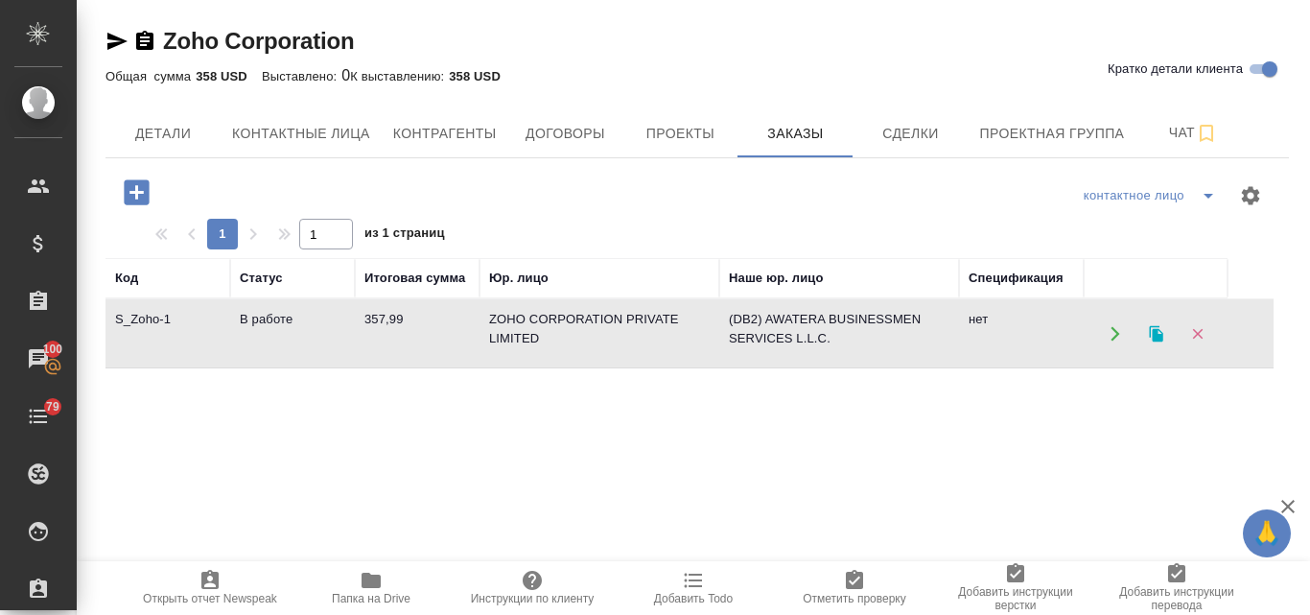
click at [528, 319] on td "ZOHO CORPORATION PRIVATE LIMITED" at bounding box center [600, 333] width 240 height 67
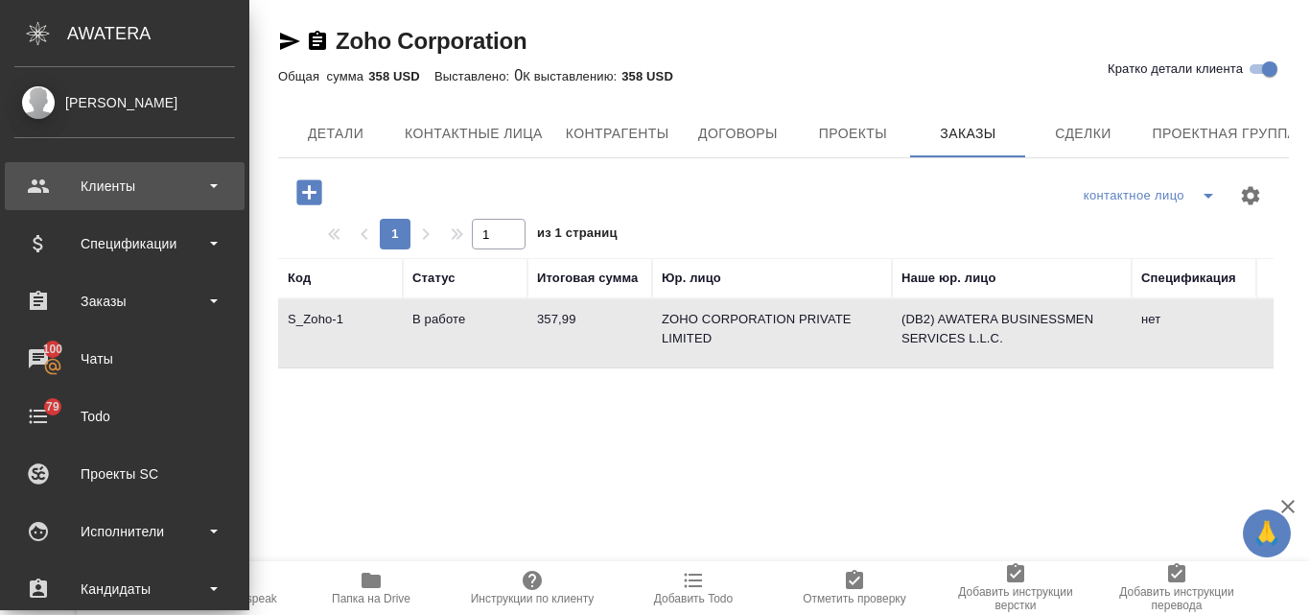
click at [102, 191] on div "Клиенты" at bounding box center [124, 186] width 221 height 29
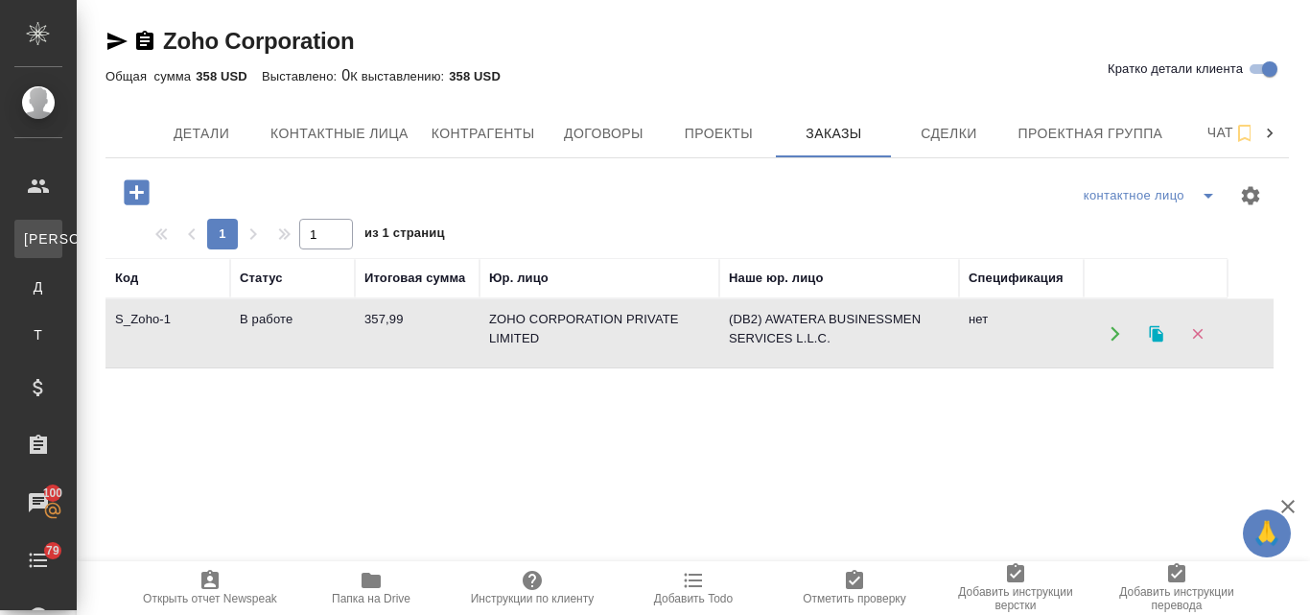
click at [29, 243] on div "Клиенты" at bounding box center [14, 238] width 29 height 19
select select "RU"
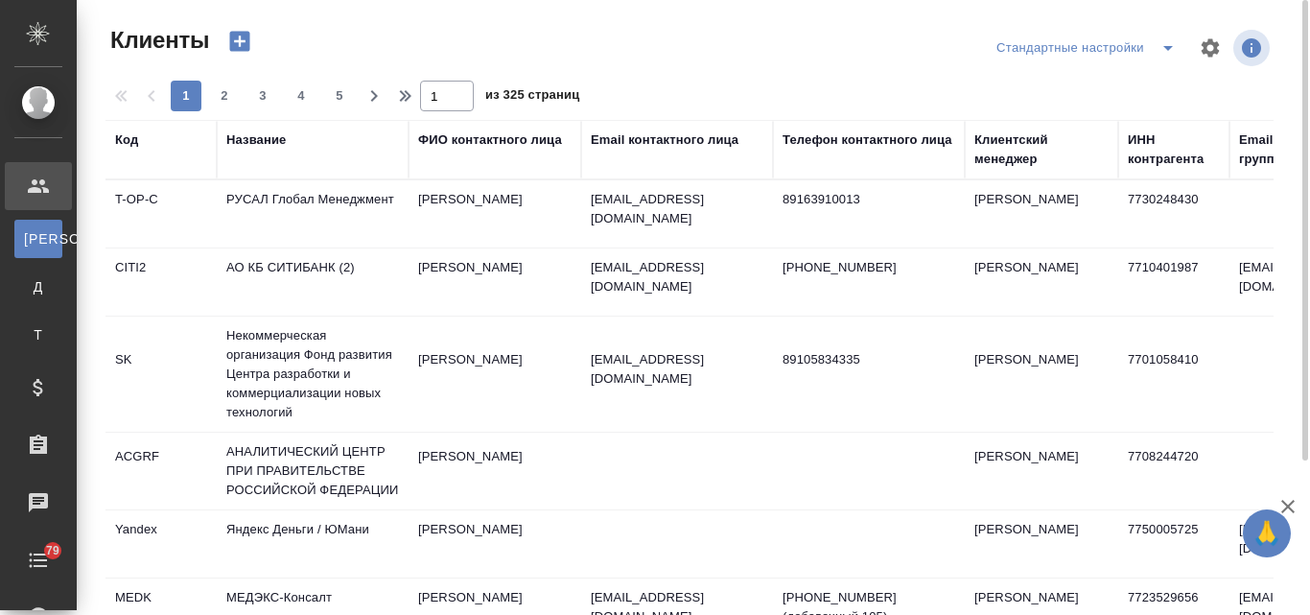
click at [247, 41] on icon "button" at bounding box center [240, 42] width 20 height 20
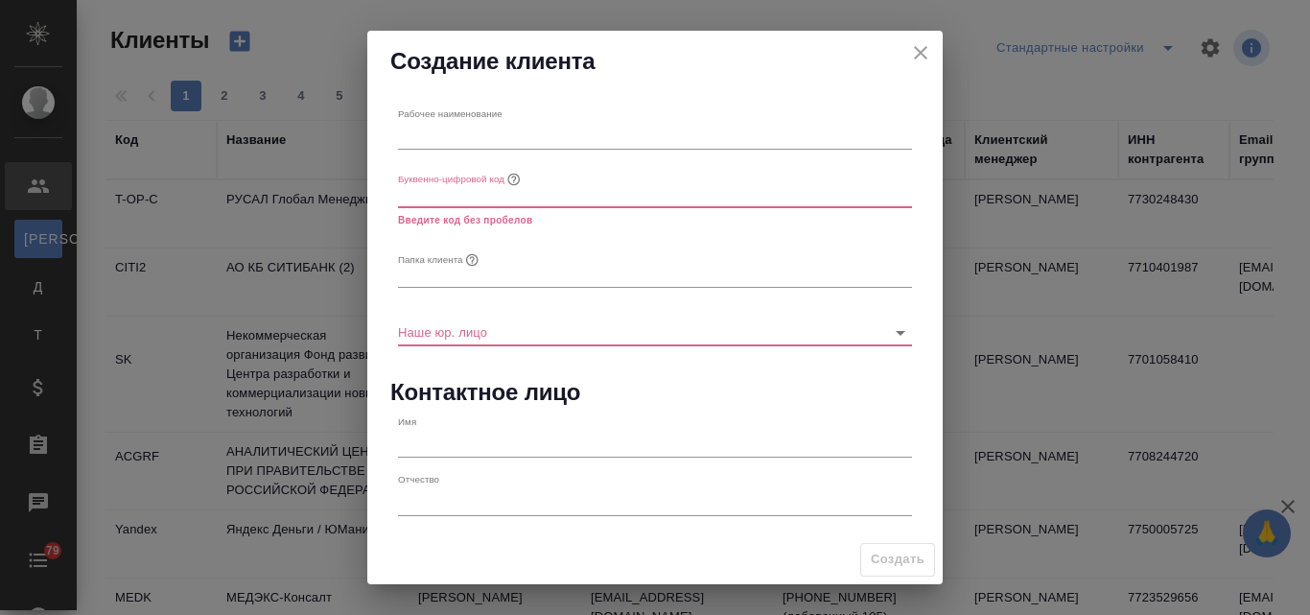
click at [919, 54] on icon "close" at bounding box center [920, 52] width 13 height 13
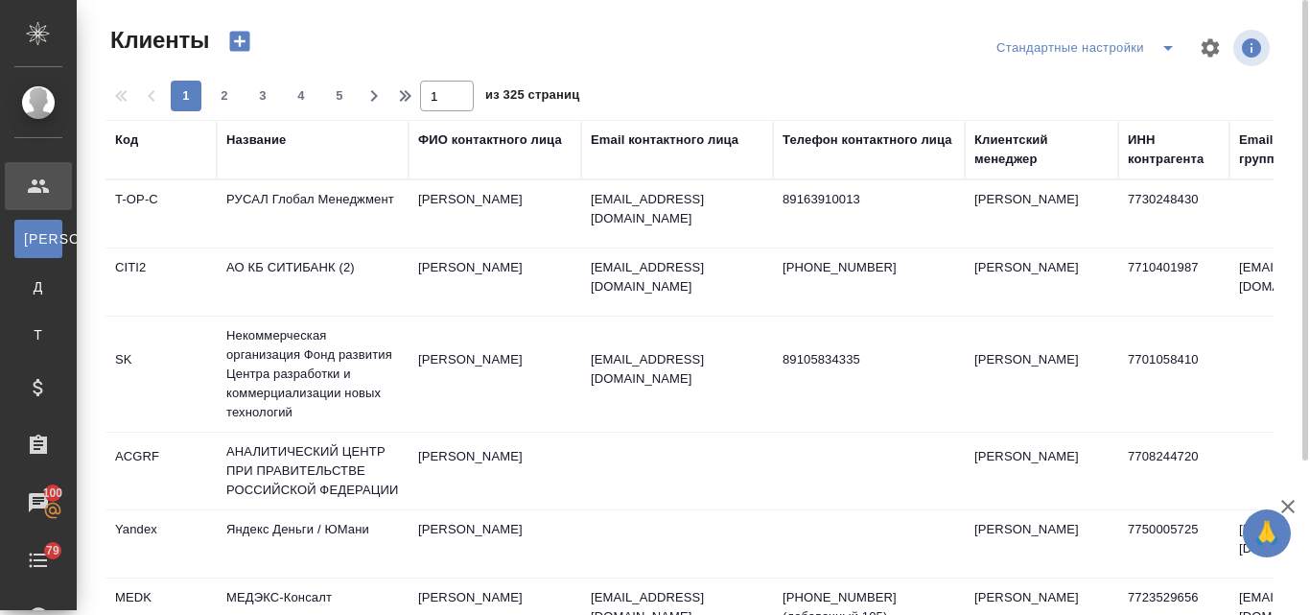
click at [265, 144] on div "Название" at bounding box center [255, 139] width 59 height 19
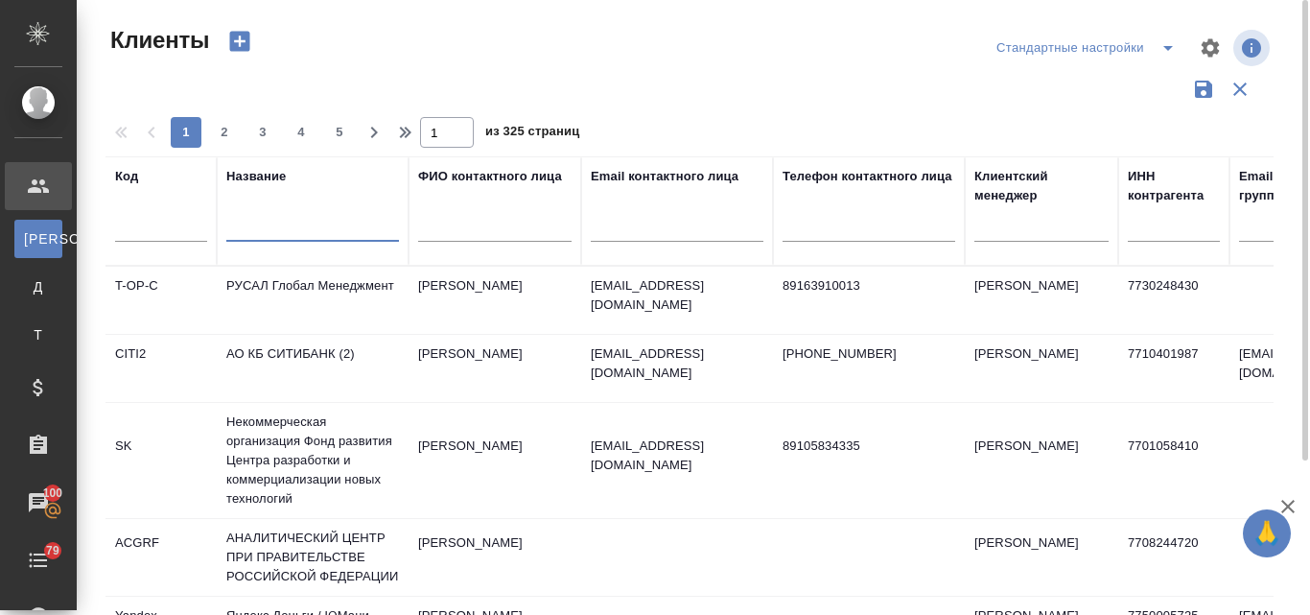
click at [270, 225] on input "text" at bounding box center [312, 230] width 173 height 24
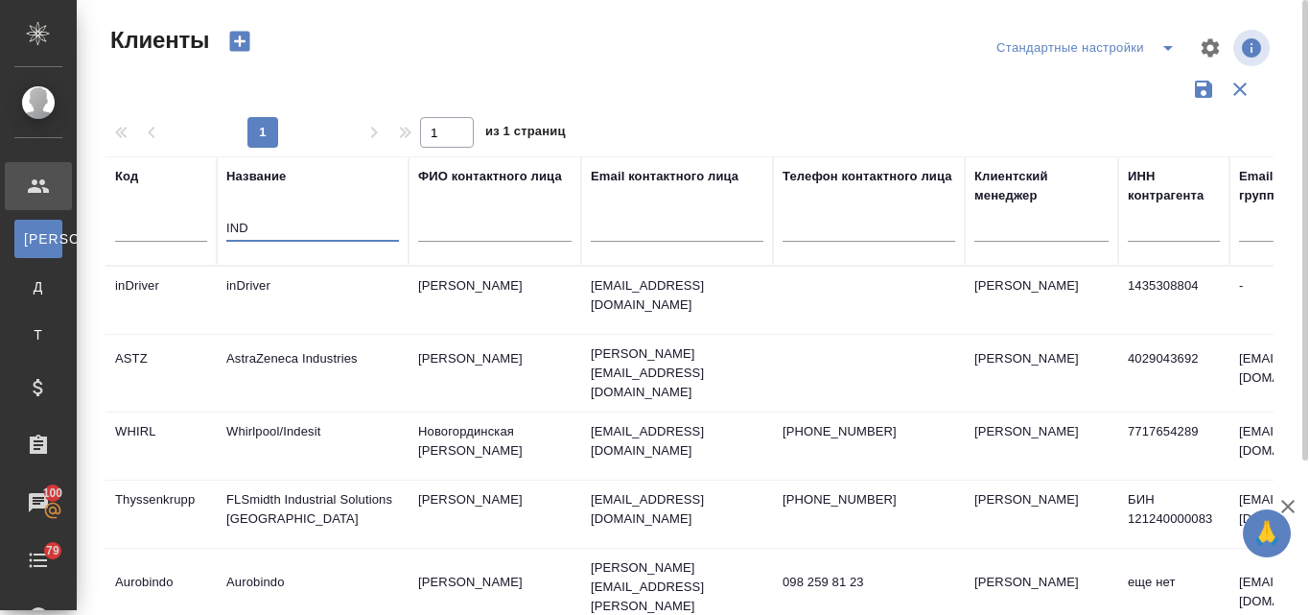
type input "IND"
click at [262, 289] on td "inDriver" at bounding box center [313, 300] width 192 height 67
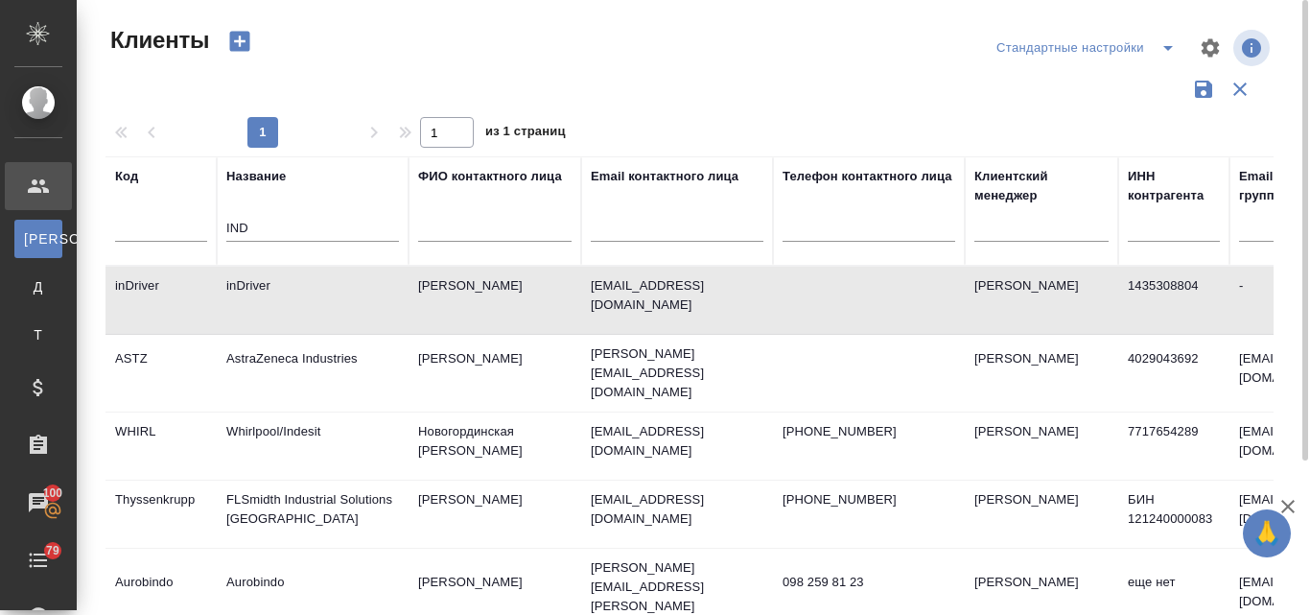
click at [263, 288] on td "inDriver" at bounding box center [313, 300] width 192 height 67
drag, startPoint x: 254, startPoint y: 219, endPoint x: 209, endPoint y: 222, distance: 45.2
click at [210, 224] on tr "Код Название IND ФИО контактного лица Email контактного лица Телефон контактног…" at bounding box center [831, 210] width 1450 height 109
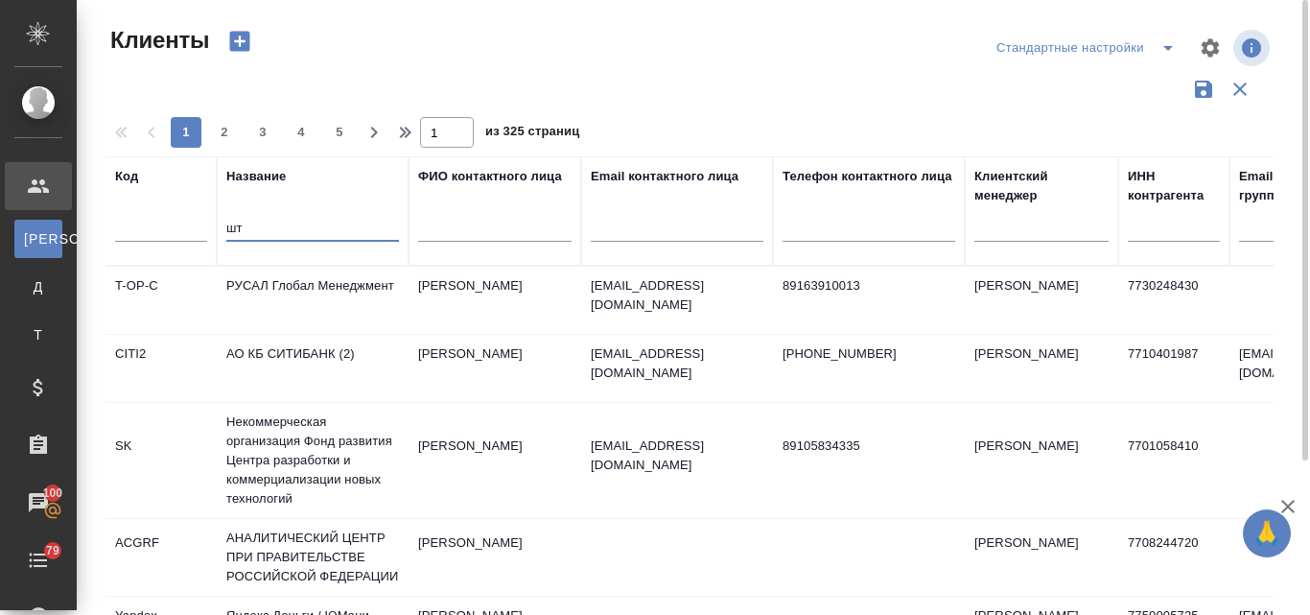
type input "ш"
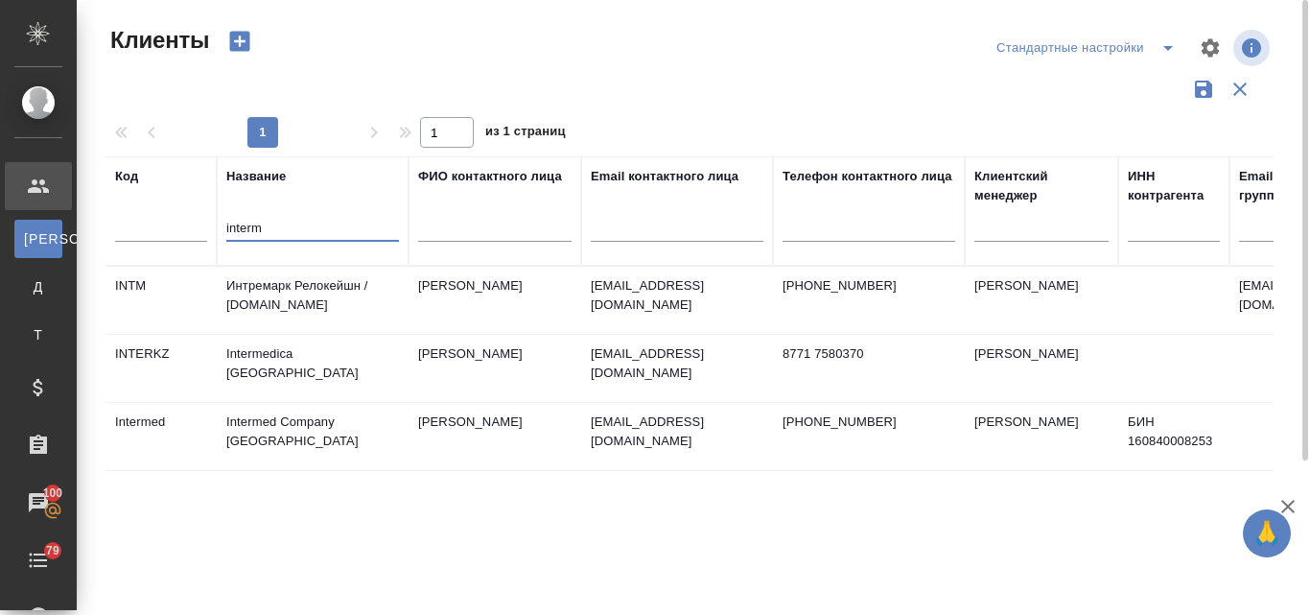
type input "interm"
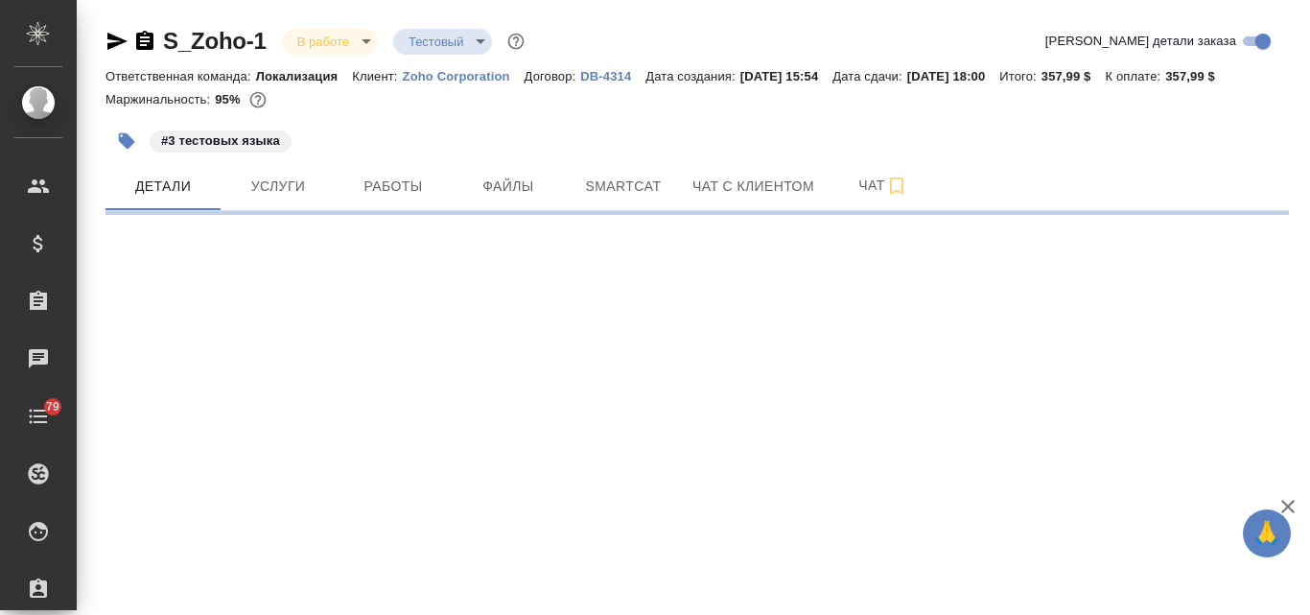
select select "RU"
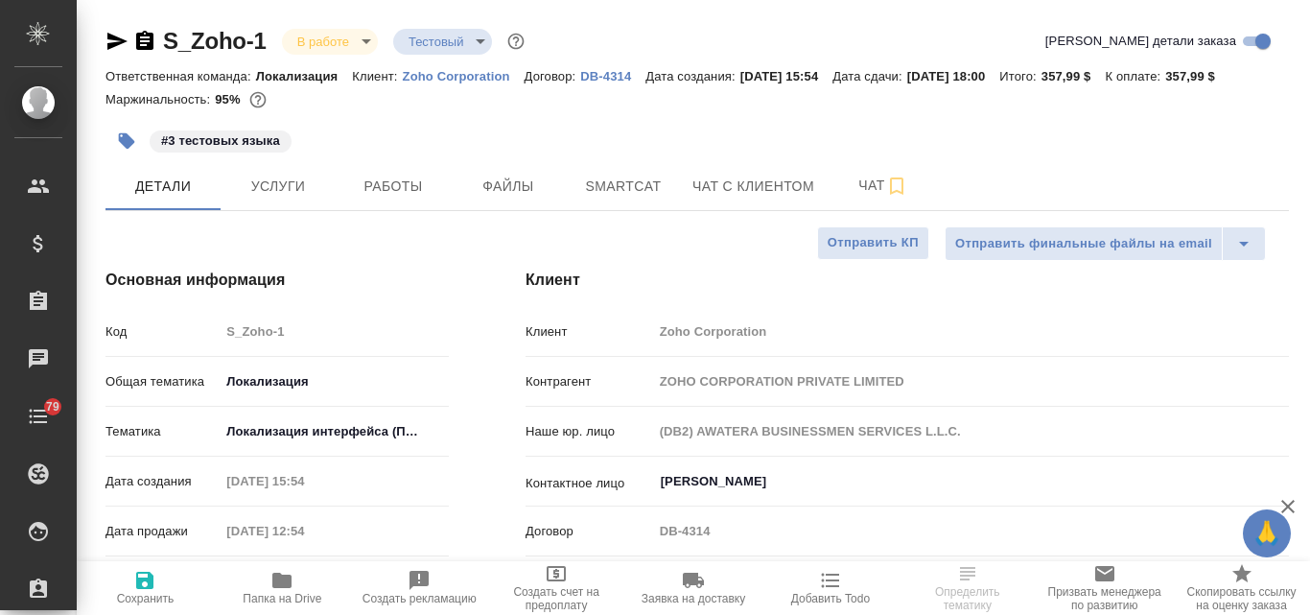
type textarea "x"
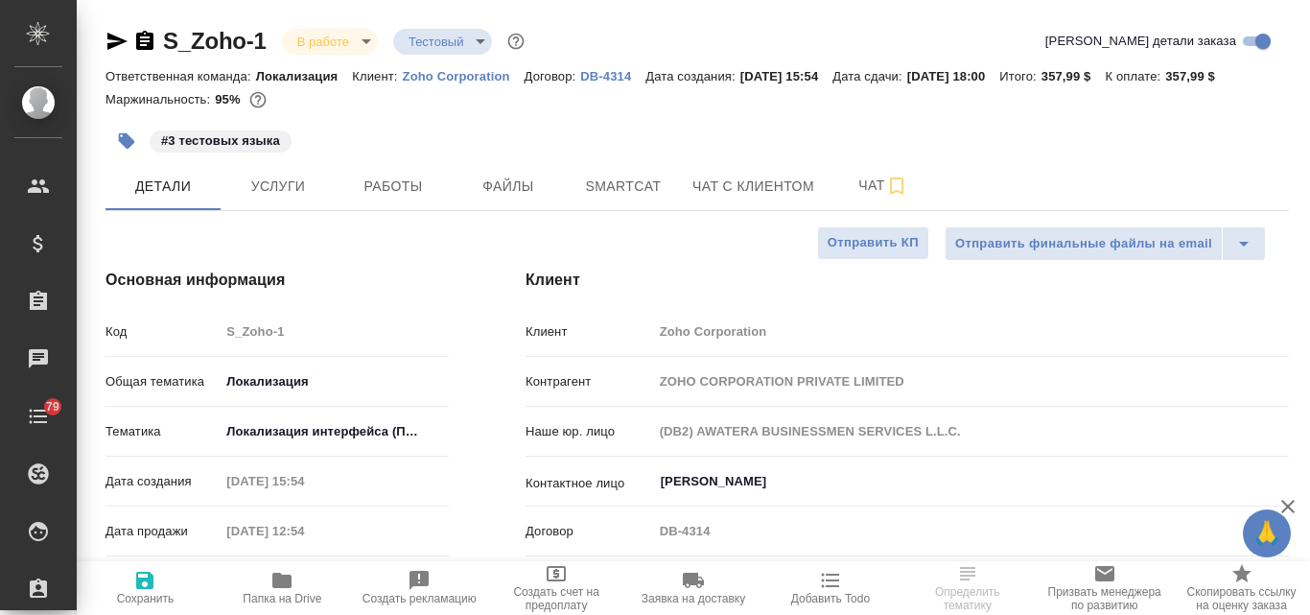
type textarea "x"
click at [601, 74] on p "DB-4314" at bounding box center [612, 76] width 65 height 14
type textarea "x"
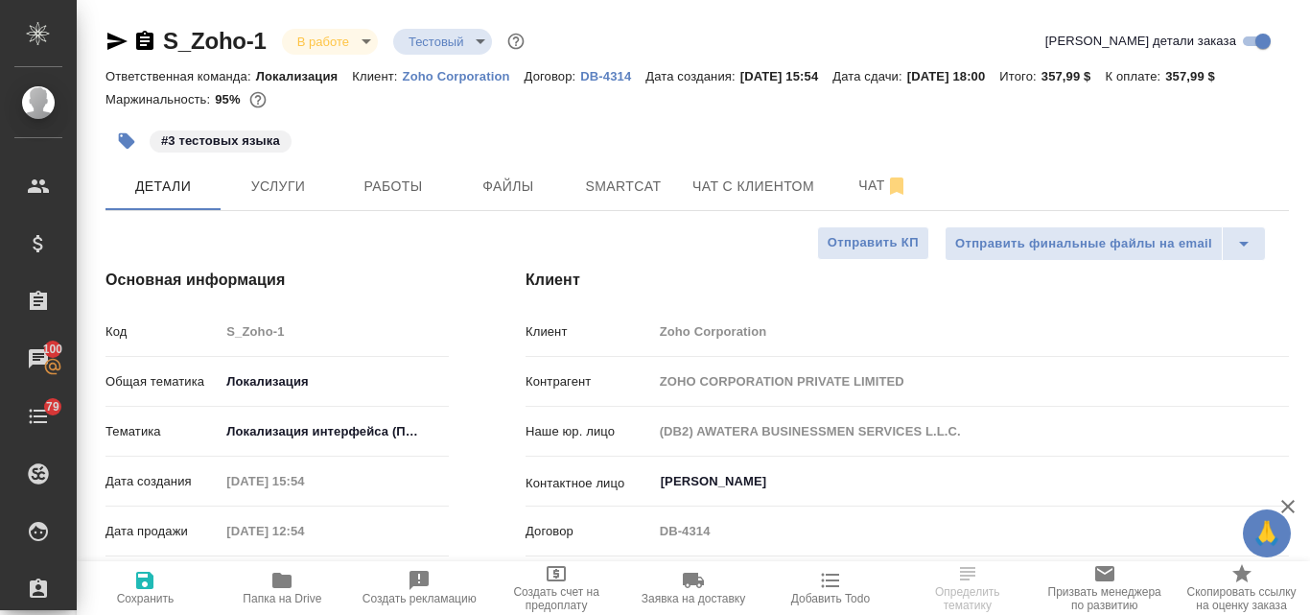
select select "RU"
type textarea "x"
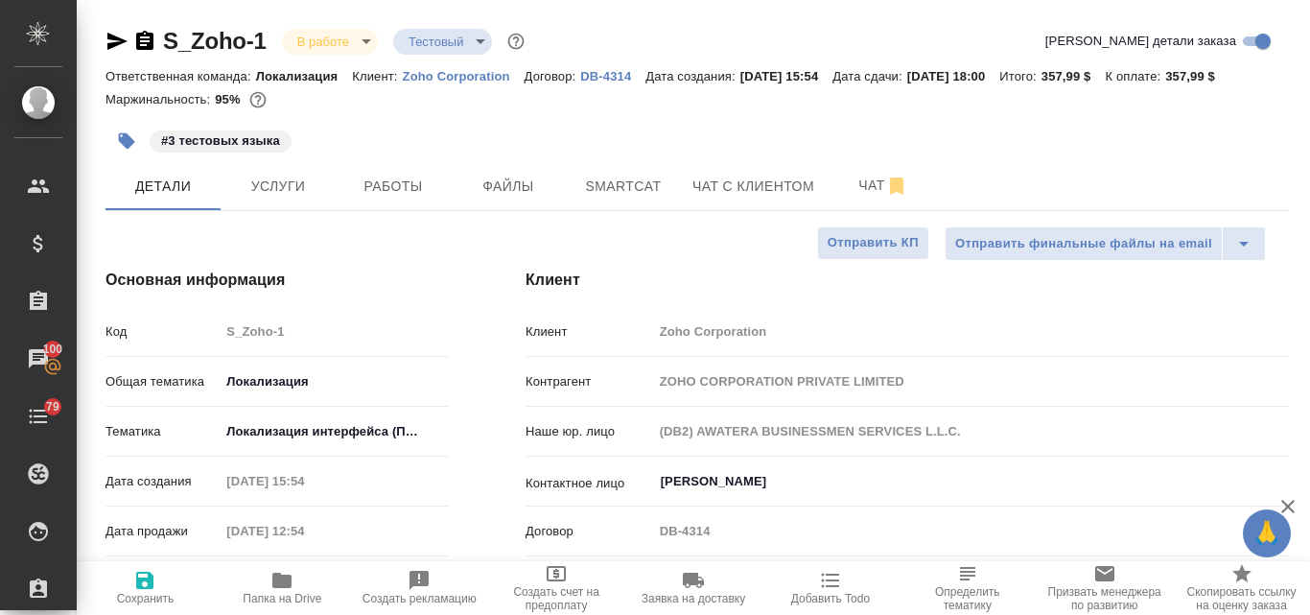
type textarea "x"
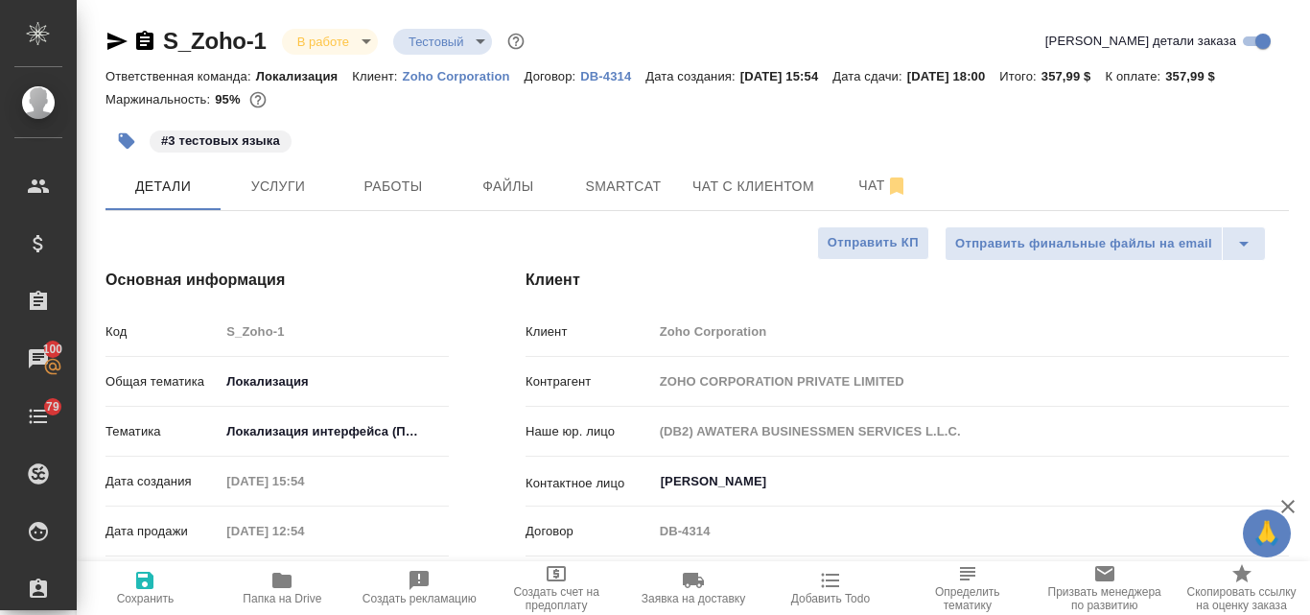
type textarea "x"
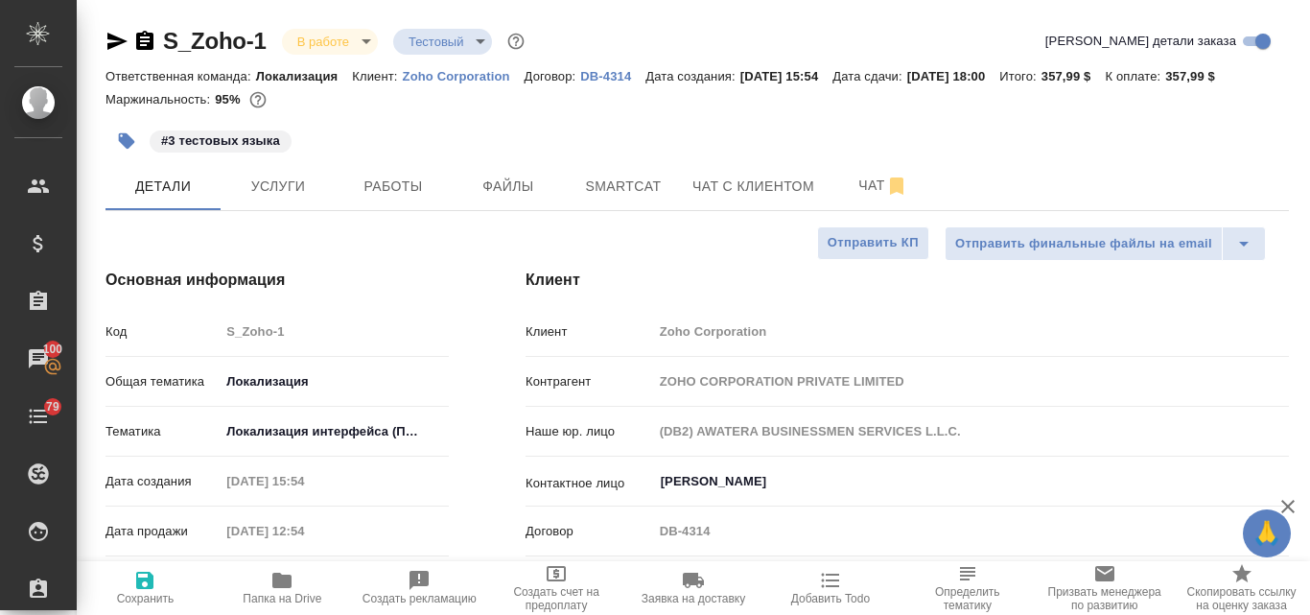
type textarea "x"
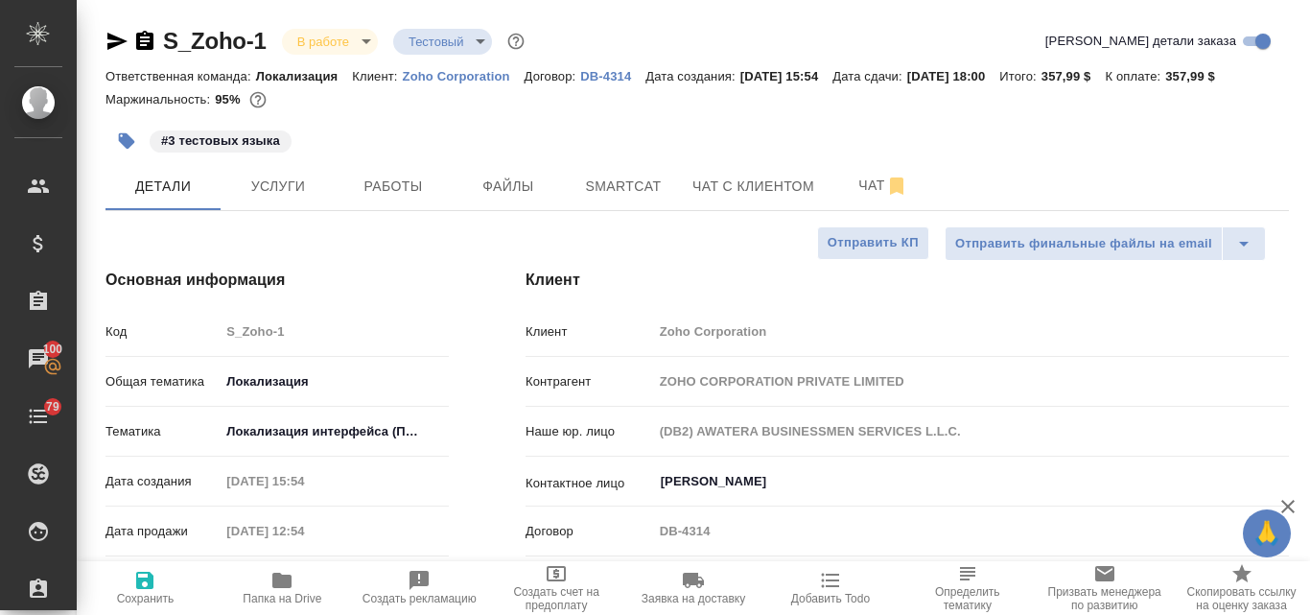
type textarea "x"
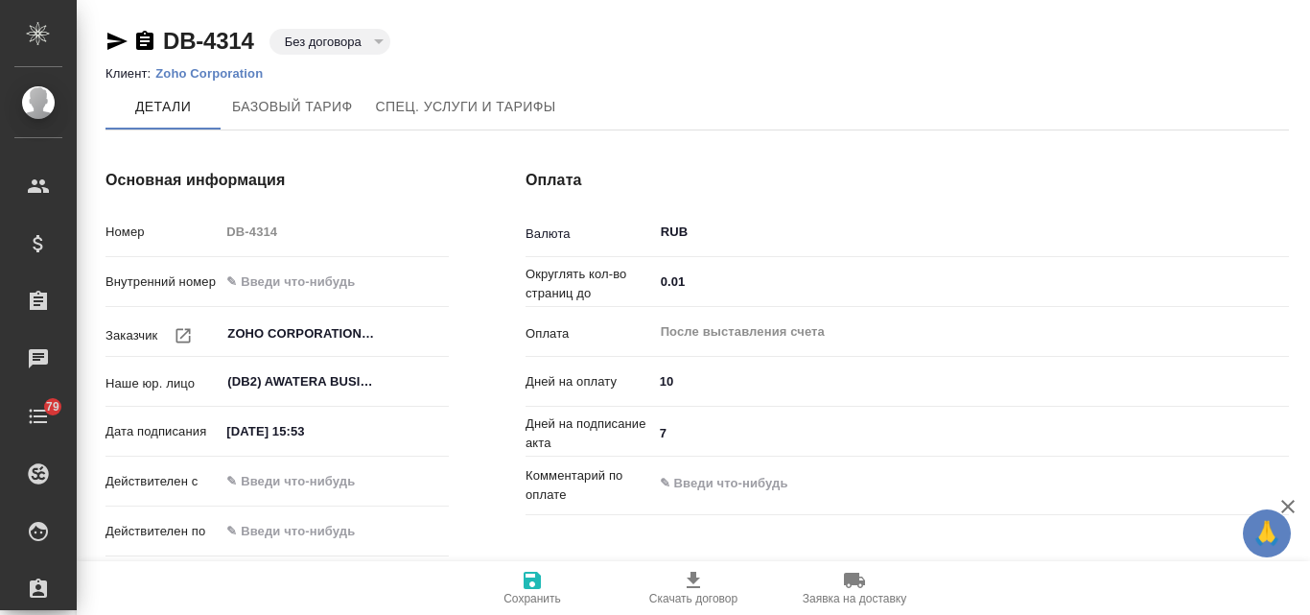
type input "Стандартный шаблон - [PHONE_NUMBER] - ВЫБЕРИ МЕНЯ!"
click at [376, 386] on input "(DB2) AWATERA BUSINESSMEN SERVICES L.L.C." at bounding box center [301, 381] width 153 height 23
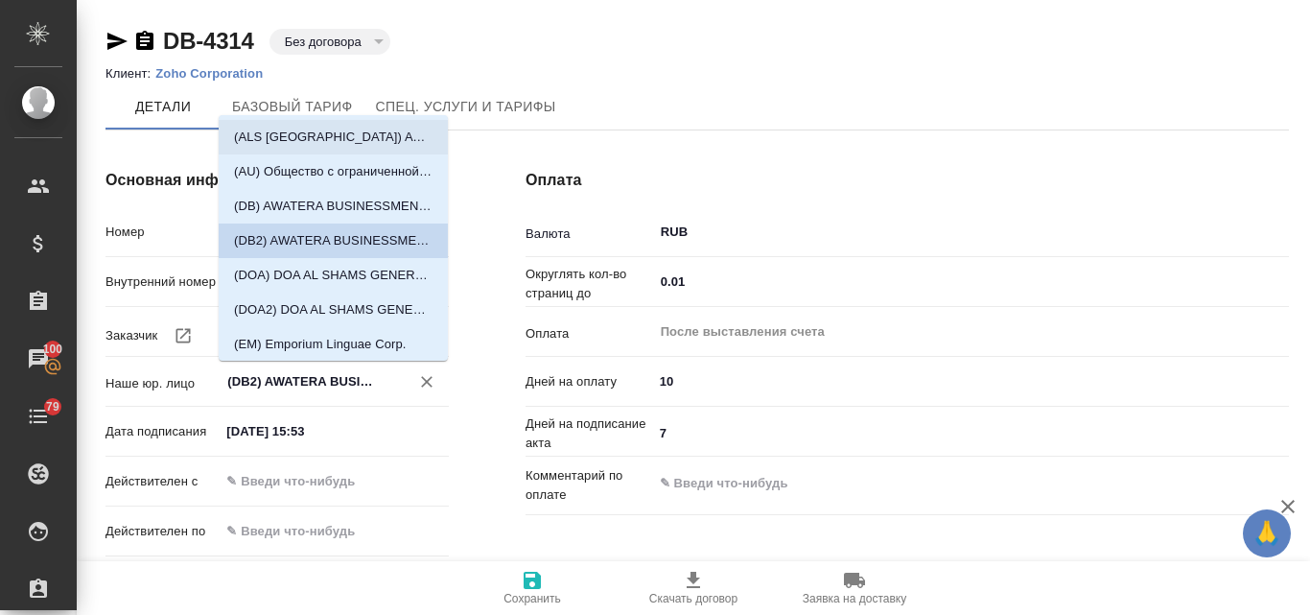
click at [369, 139] on p "(ALS USA) AWATERA LANGUAGE SOLUTIONS (ALS USA)" at bounding box center [333, 137] width 199 height 19
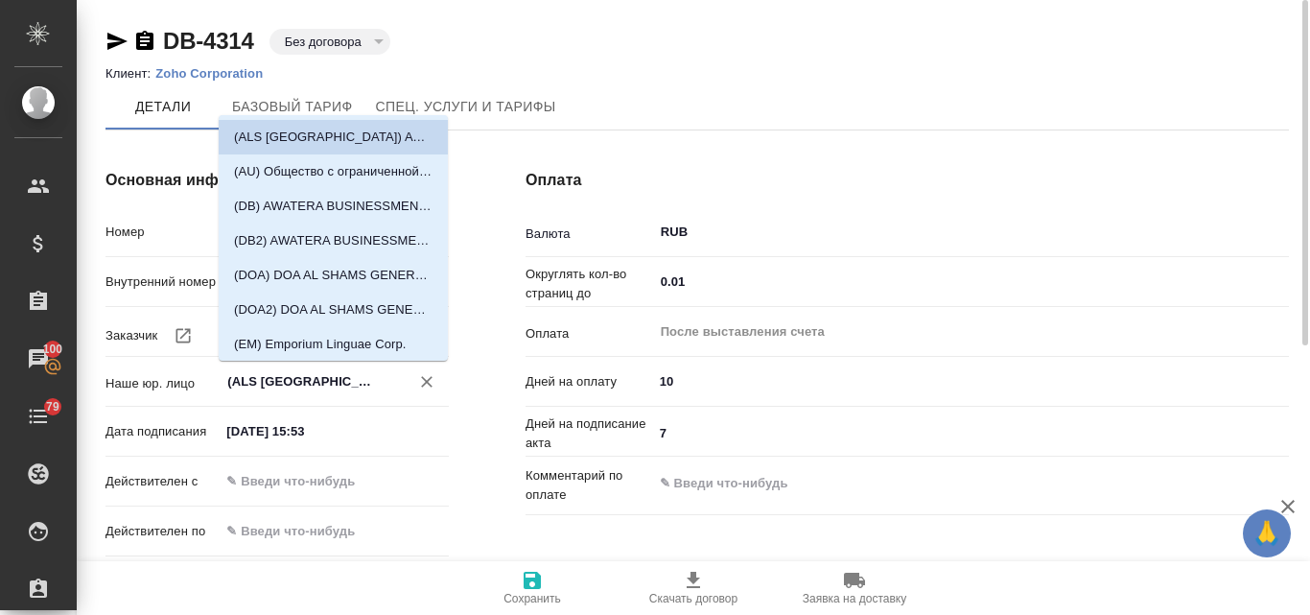
click at [302, 381] on input "(ALS USA) AWATERA LANGUAGE SOLUTIONS (ALS USA)" at bounding box center [301, 381] width 153 height 23
click at [372, 375] on input "(ALS USA) AWATERA LANGUAGE SOLUTIONS (ALS USA)" at bounding box center [301, 381] width 153 height 23
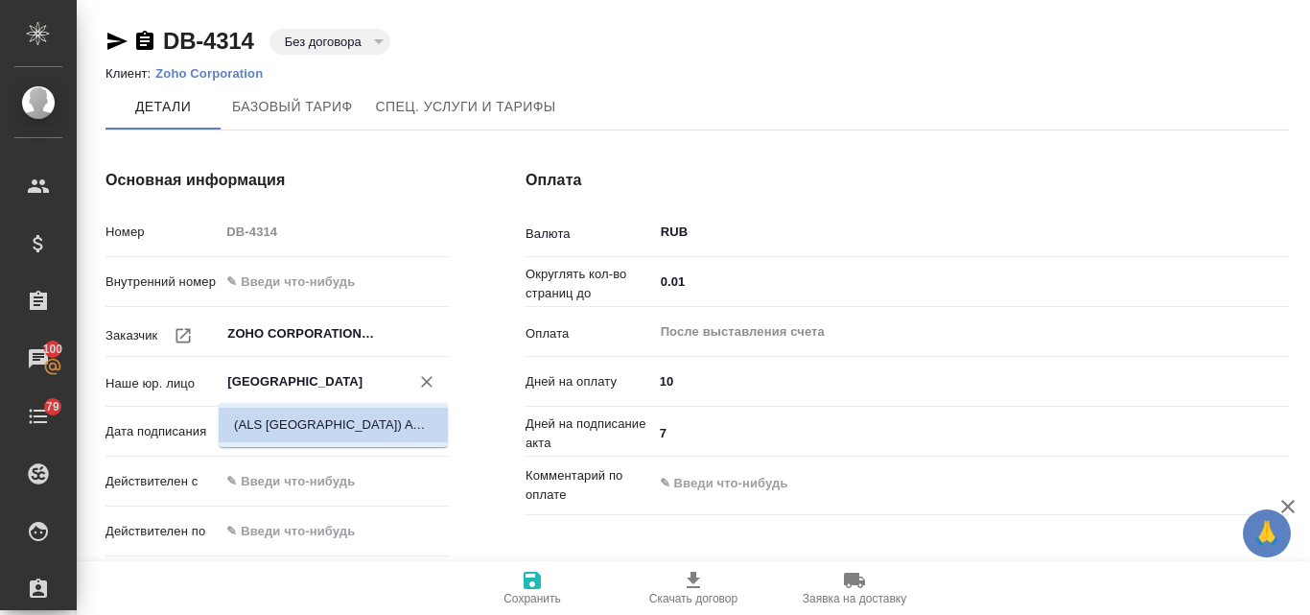
click at [308, 432] on p "(ALS USA) AWATERA LANGUAGE SOLUTIONS (ALS USA)" at bounding box center [333, 424] width 199 height 19
type input "(ALS USA) AWATERA LANGUAGE SOLUTIONS (ALS USA)"
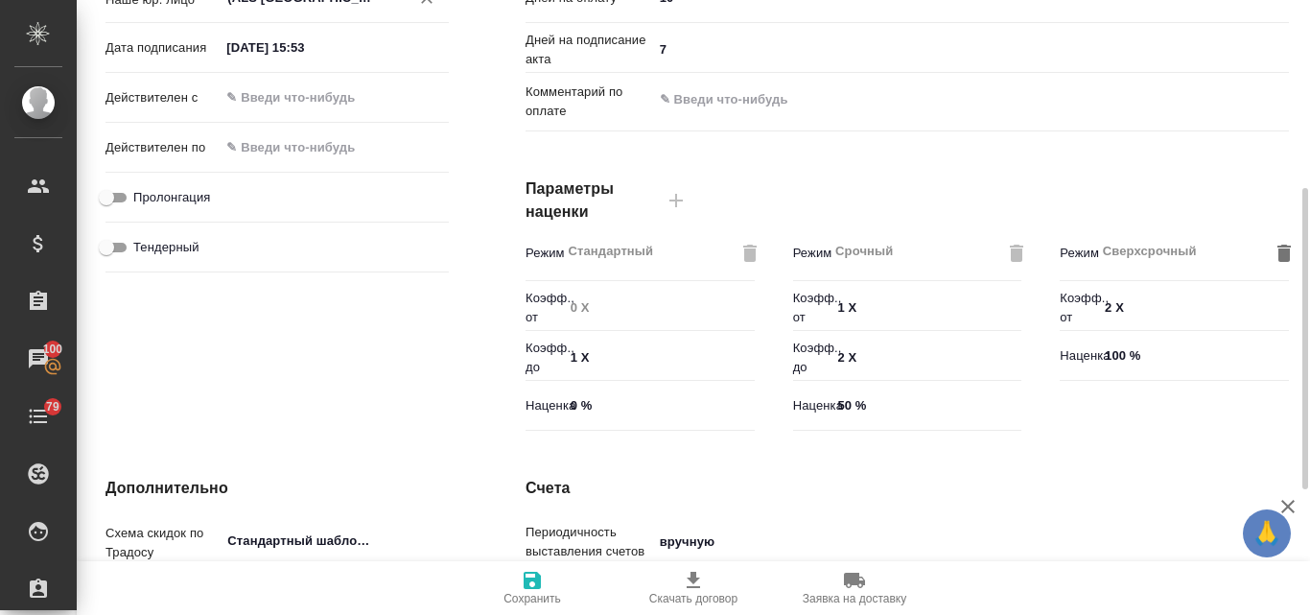
scroll to position [96, 0]
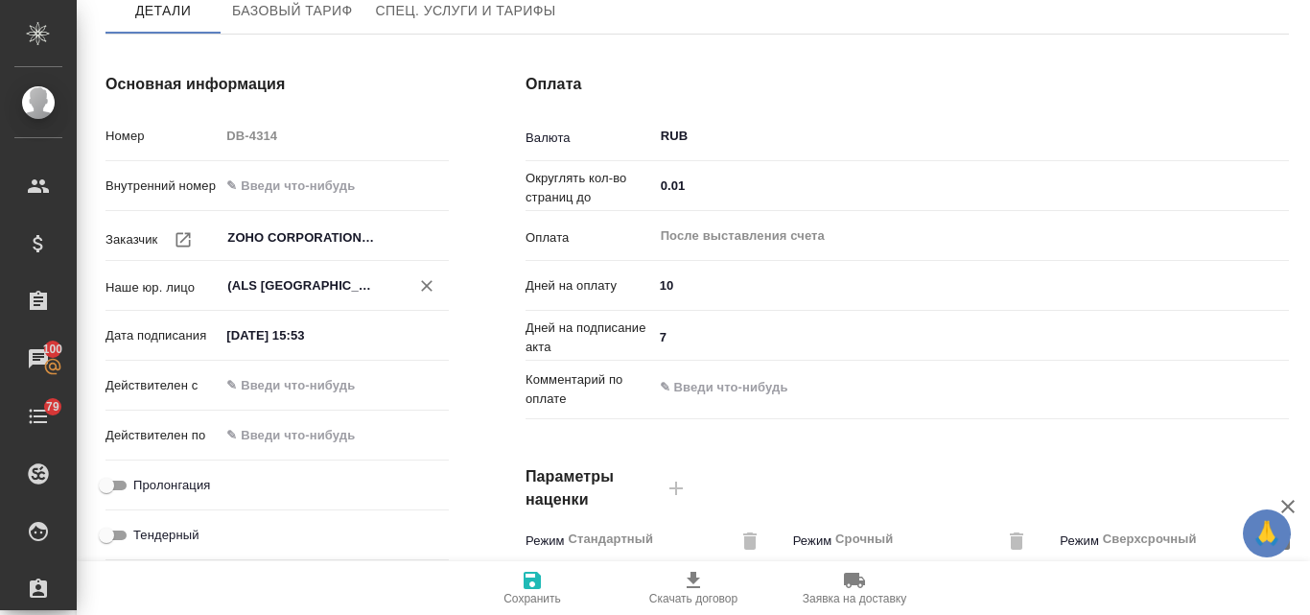
click at [539, 575] on icon "button" at bounding box center [532, 580] width 17 height 17
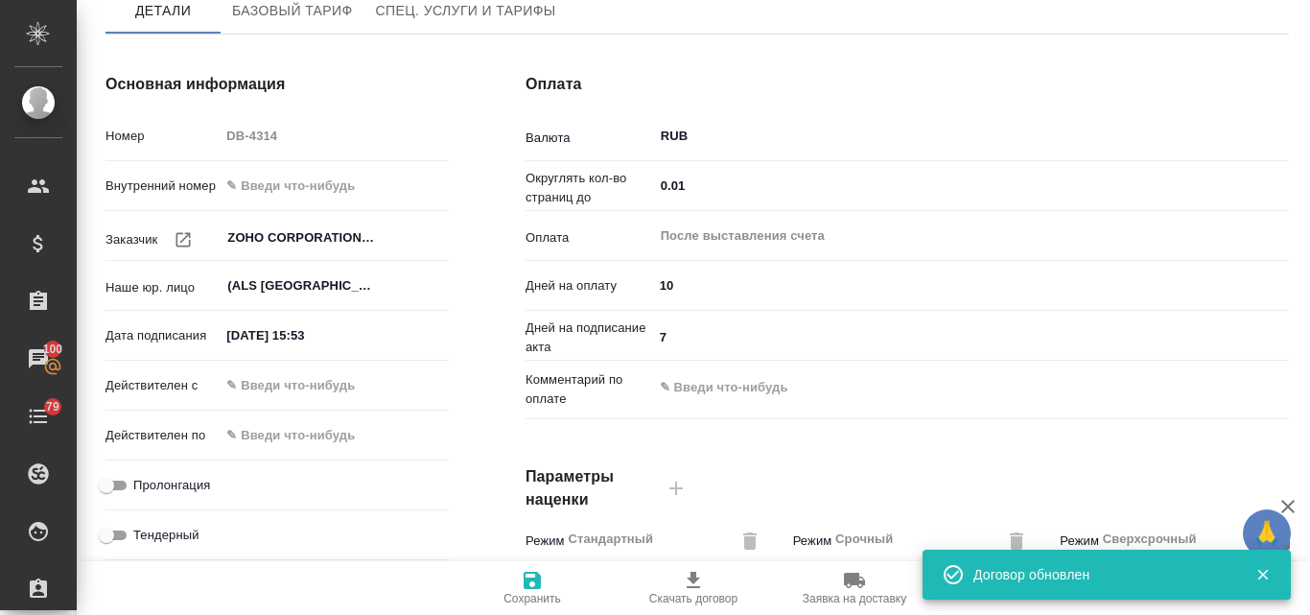
scroll to position [0, 0]
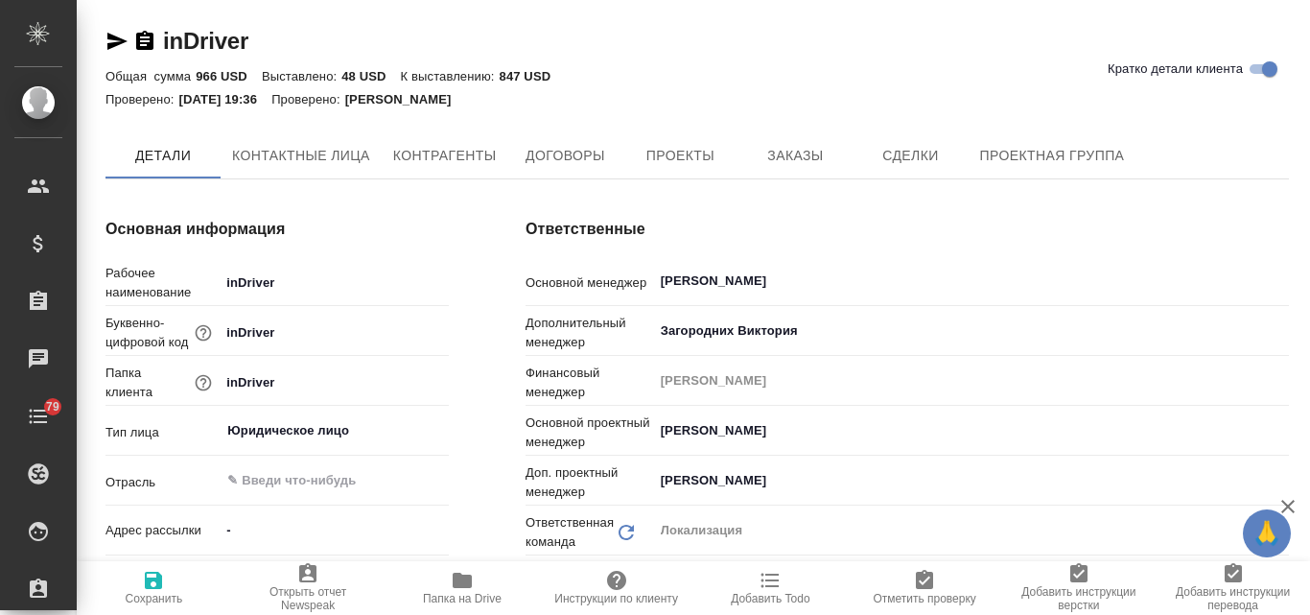
type textarea "x"
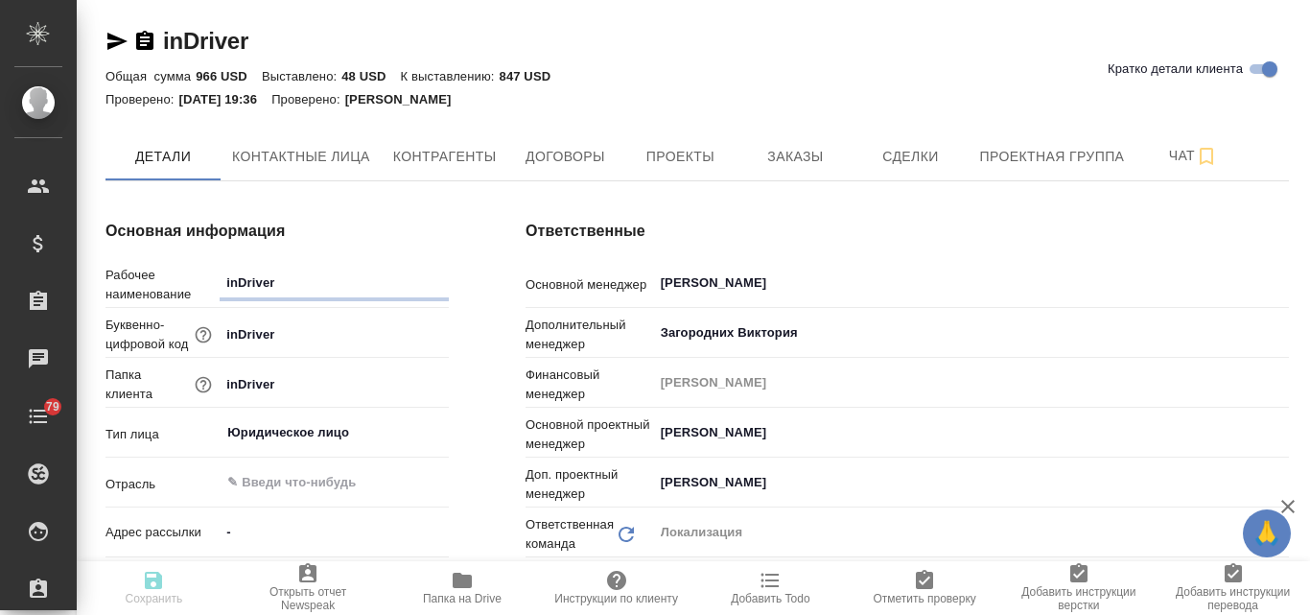
type textarea "x"
click at [572, 154] on span "Договоры" at bounding box center [565, 157] width 92 height 24
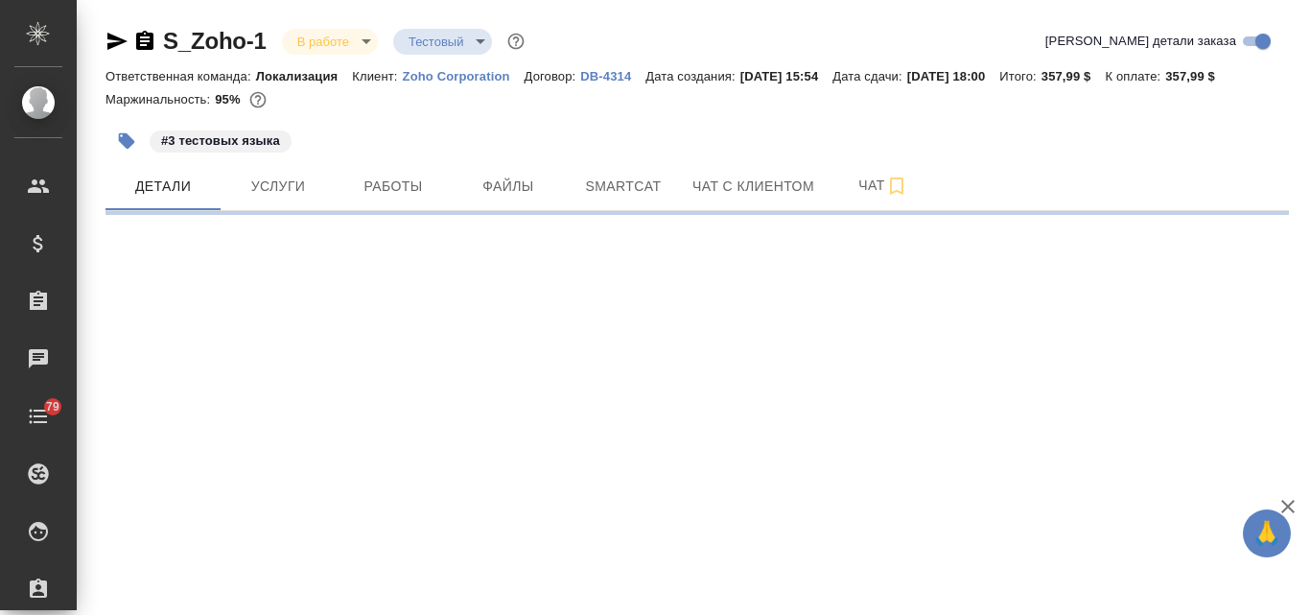
select select "RU"
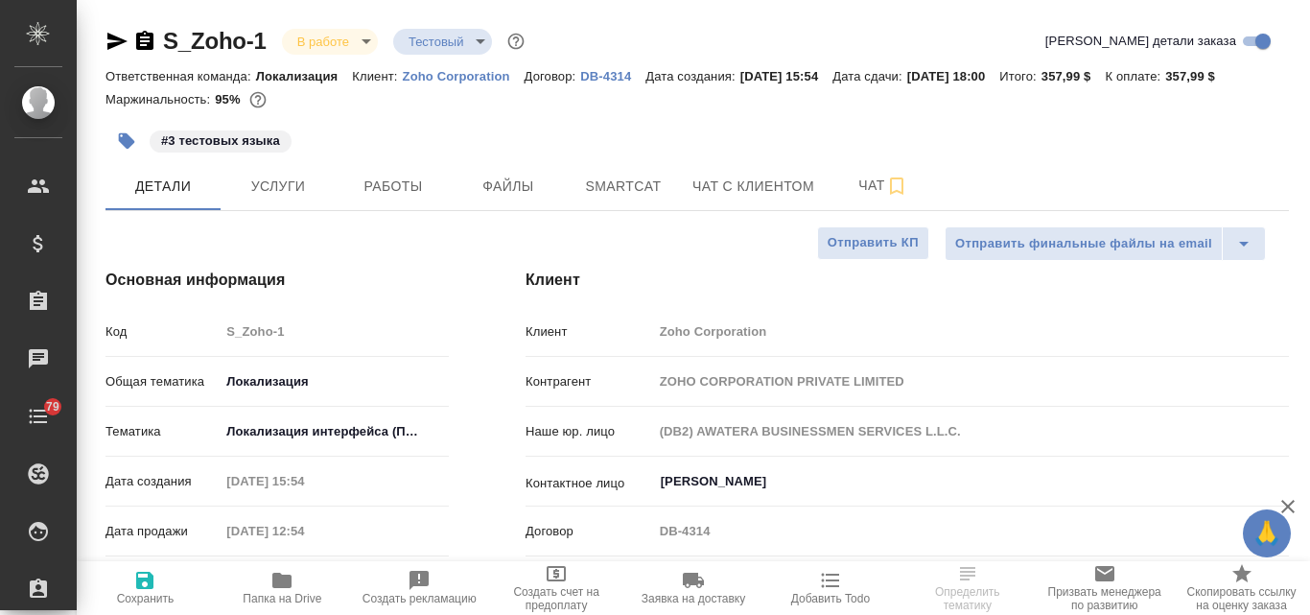
type textarea "x"
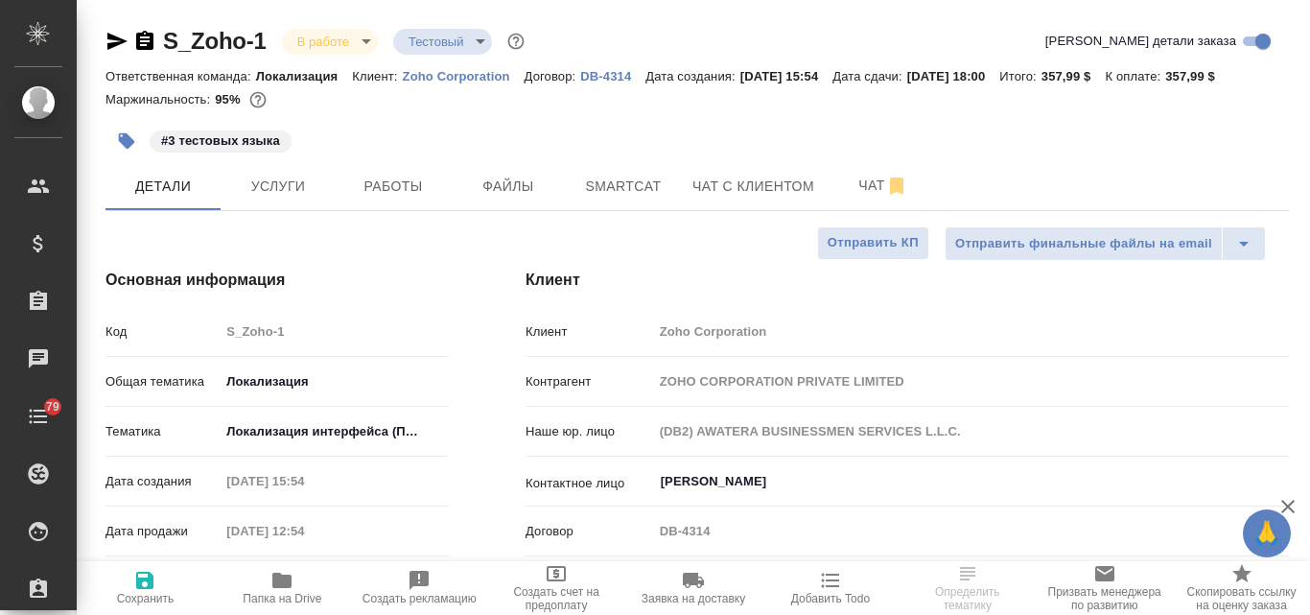
type textarea "x"
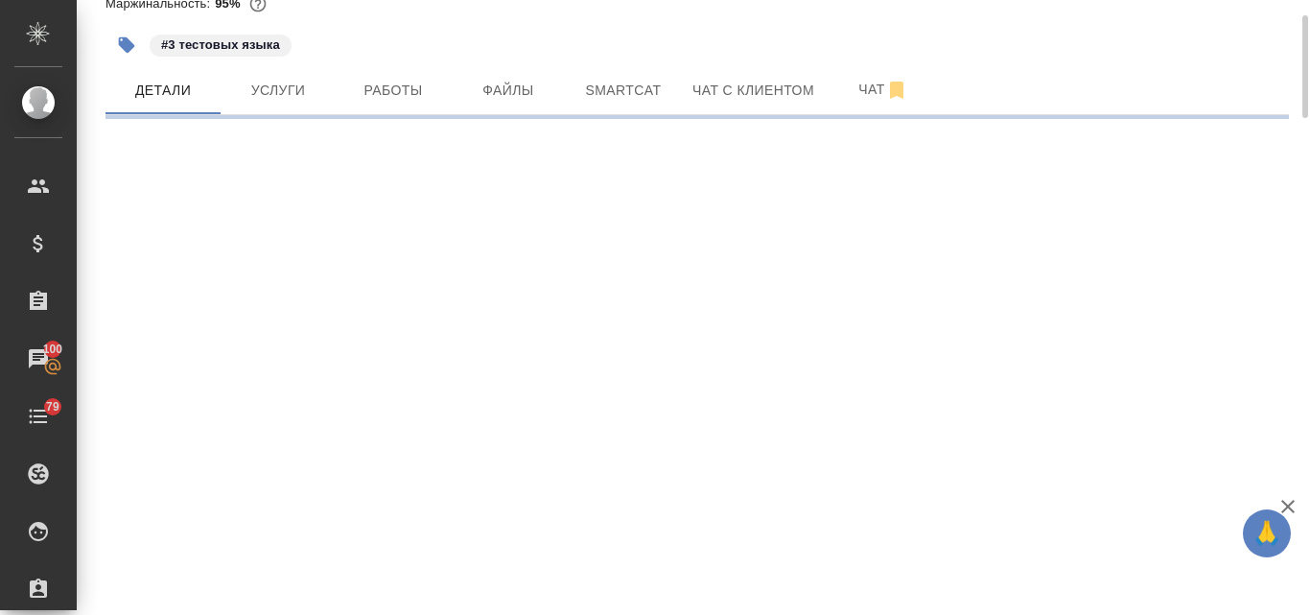
click at [665, 428] on div ".cls-1 fill:#fff; AWATERA Valyaeva Anna Клиенты Спецификации Заказы 100 Чаты 79…" at bounding box center [655, 307] width 1310 height 615
select select "RU"
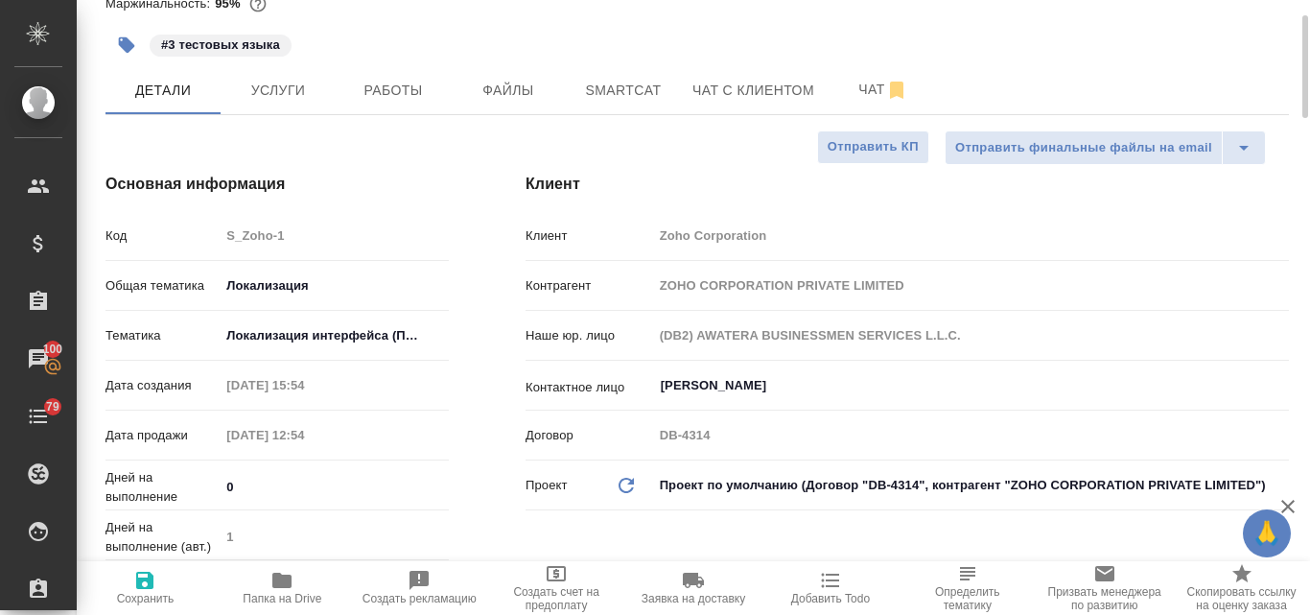
type textarea "x"
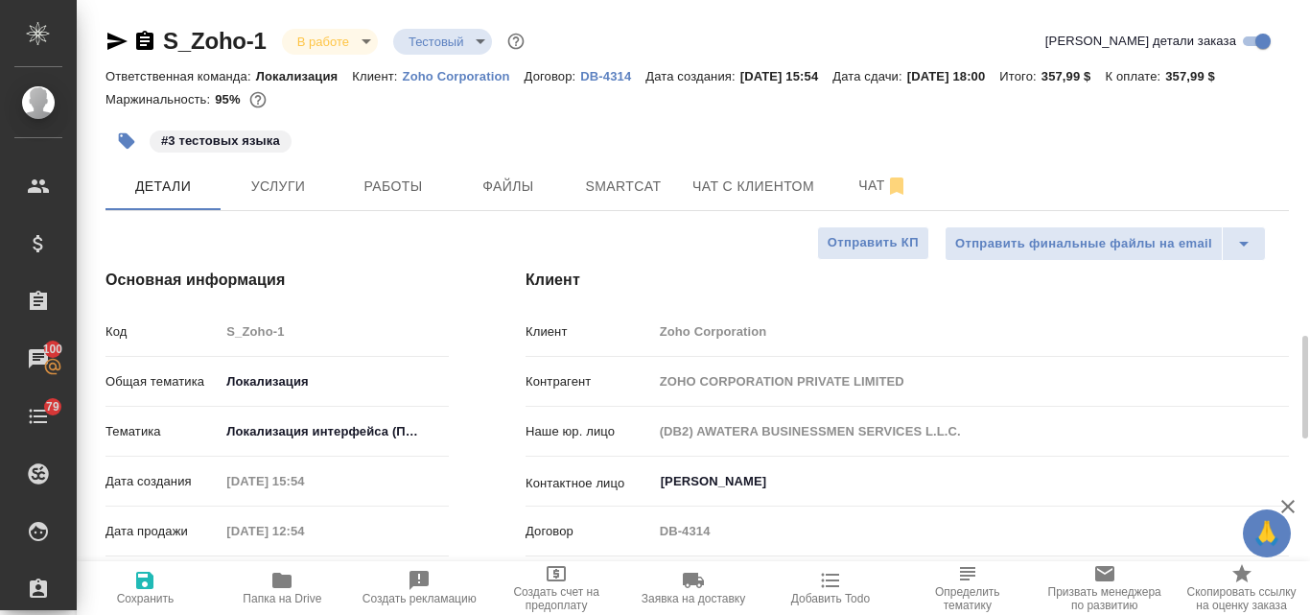
scroll to position [288, 0]
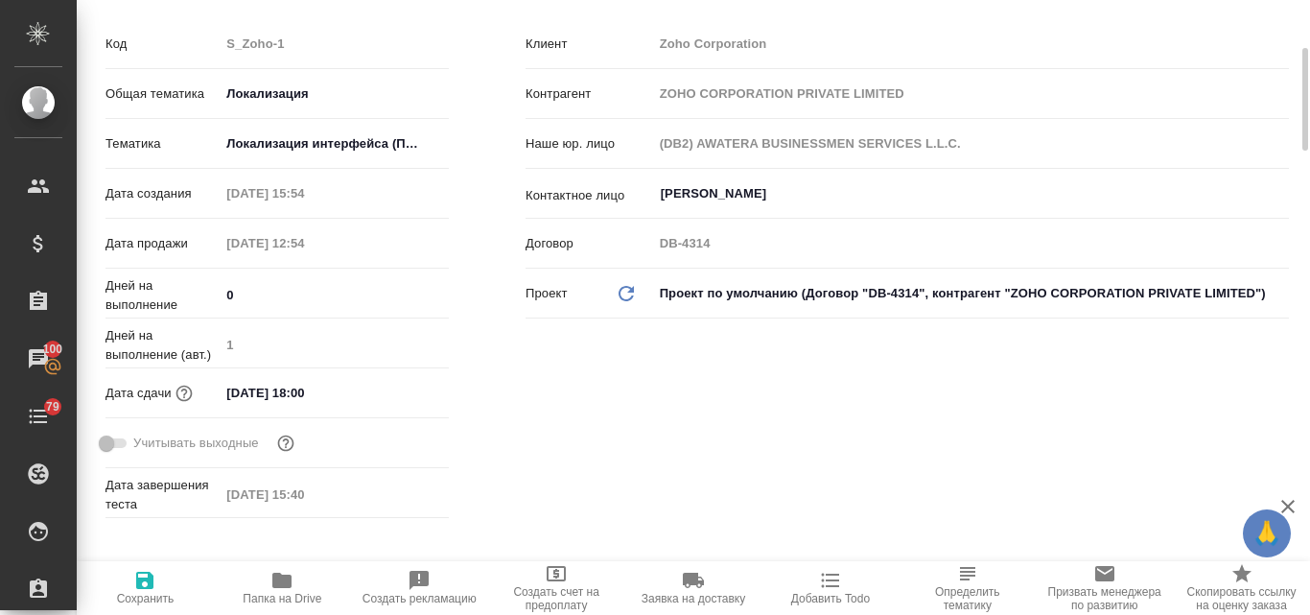
click at [792, 289] on body "🙏 .cls-1 fill:#fff; AWATERA Valyaeva Anna Клиенты Спецификации Заказы 100 Чаты …" at bounding box center [655, 307] width 1310 height 615
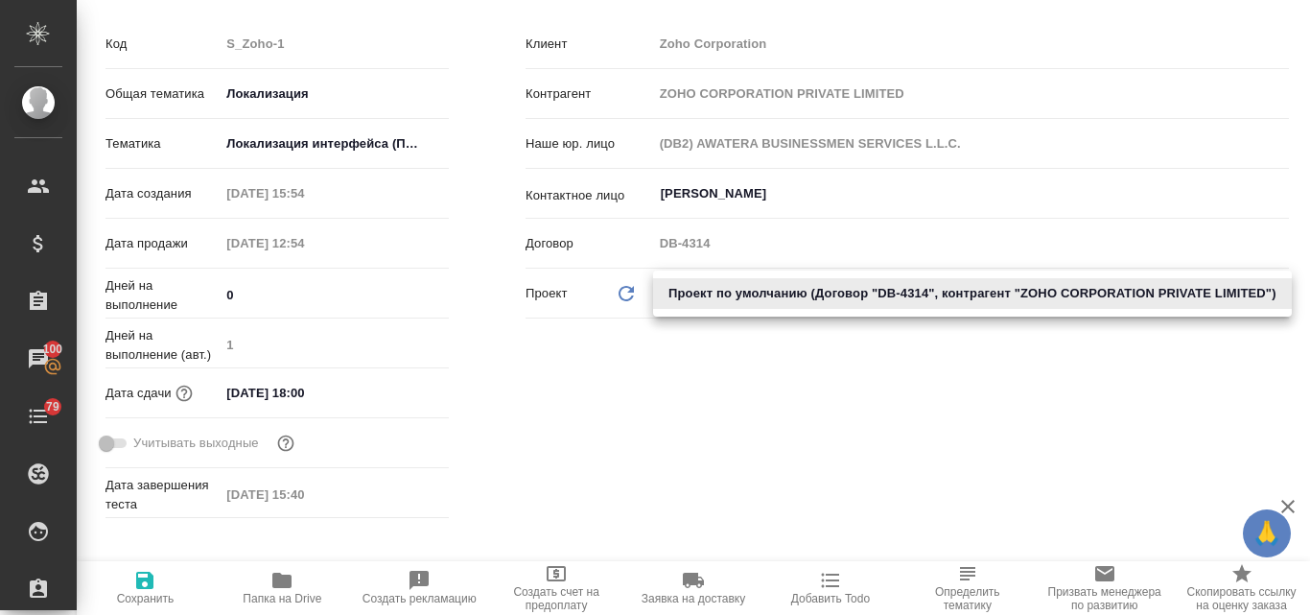
click at [700, 238] on div at bounding box center [655, 307] width 1310 height 615
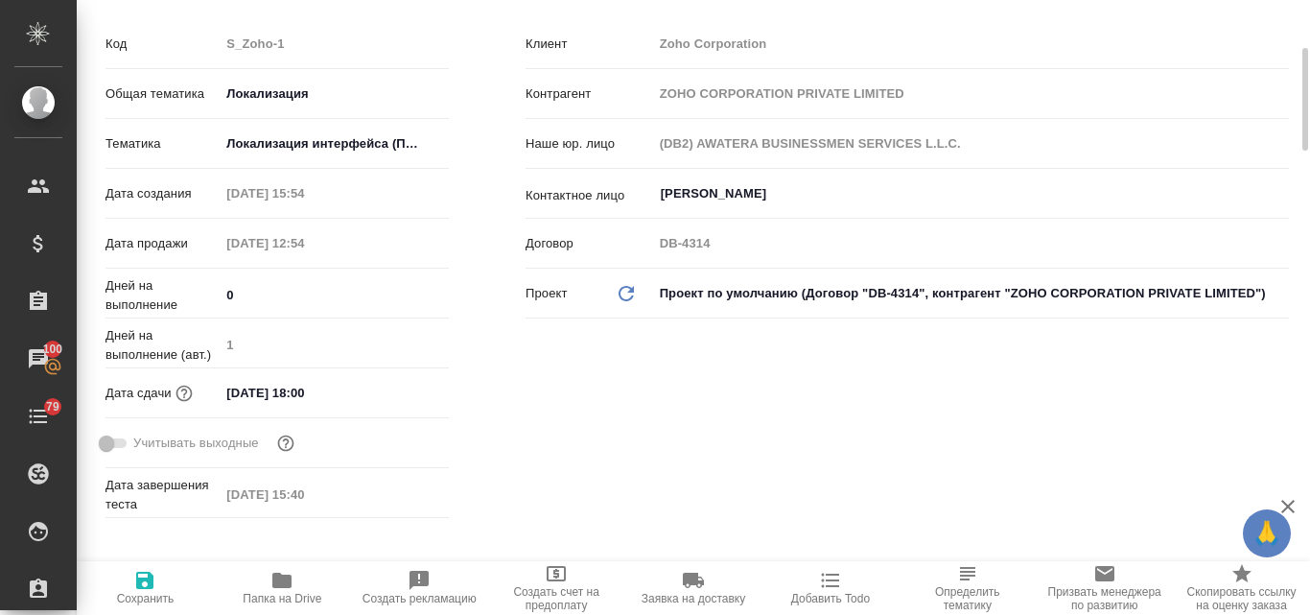
click at [635, 285] on icon "Обновить данные" at bounding box center [626, 293] width 23 height 23
type textarea "x"
type input "(ALS [GEOGRAPHIC_DATA]) AWATERA LANGUAGE SOLUTIONS (ALS [GEOGRAPHIC_DATA])"
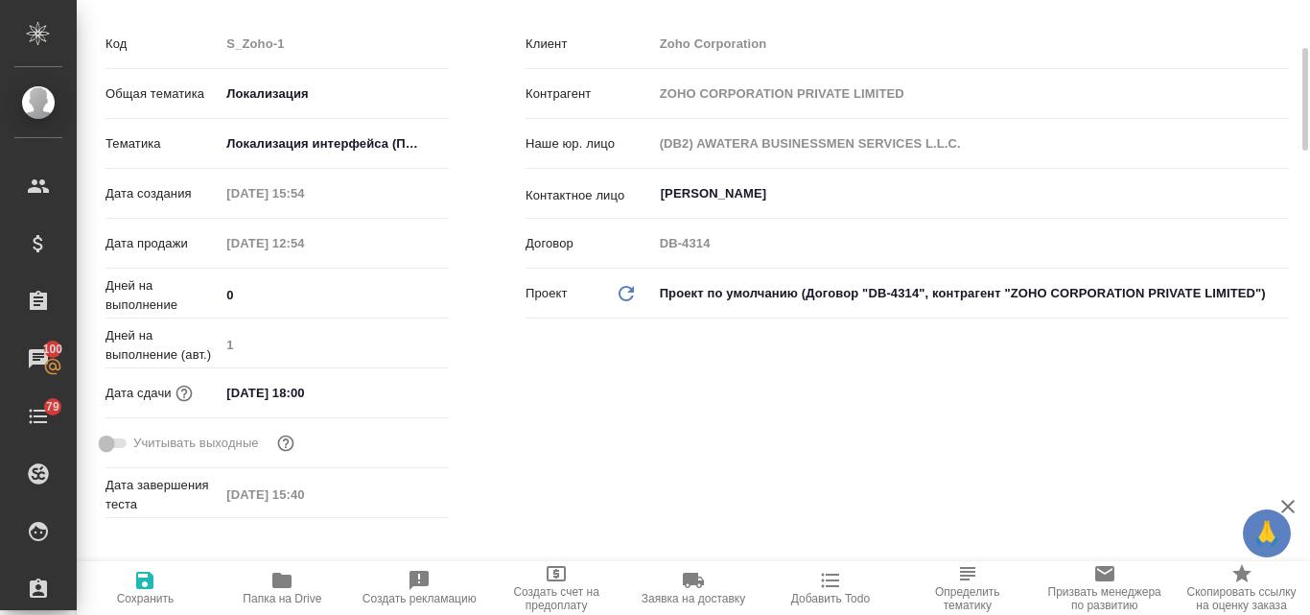
type textarea "x"
click at [752, 296] on body "🙏 .cls-1 fill:#fff; AWATERA Valyaeva Anna Клиенты Спецификации Заказы 100 Чаты …" at bounding box center [655, 307] width 1310 height 615
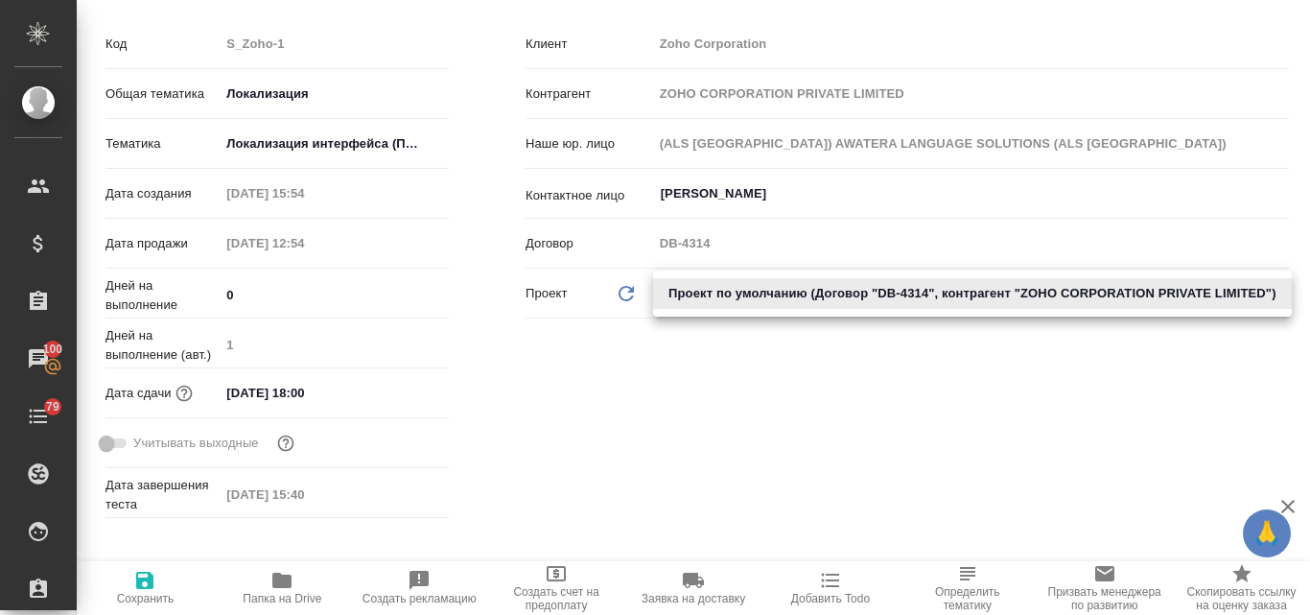
click at [754, 297] on li "Проект по умолчанию (Договор "DB-4314", контрагент "ZOHO CORPORATION PRIVATE LI…" at bounding box center [972, 293] width 639 height 31
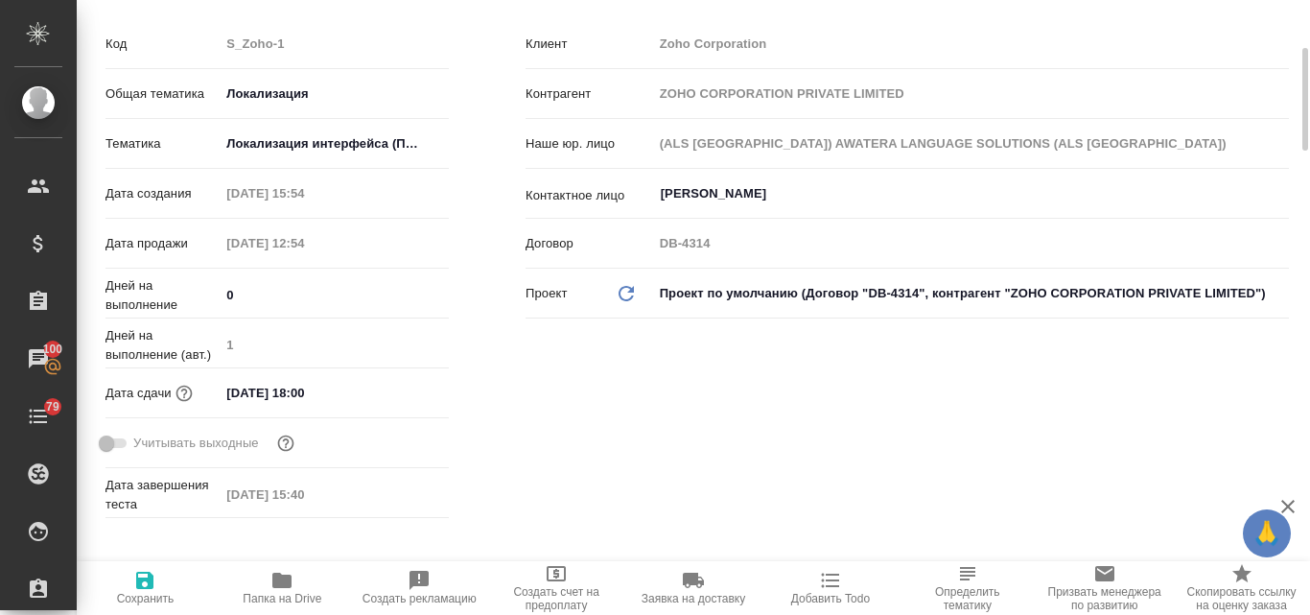
click at [873, 285] on body "🙏 .cls-1 fill:#fff; AWATERA Valyaeva Anna Клиенты Спецификации Заказы 100 Чаты …" at bounding box center [655, 307] width 1310 height 615
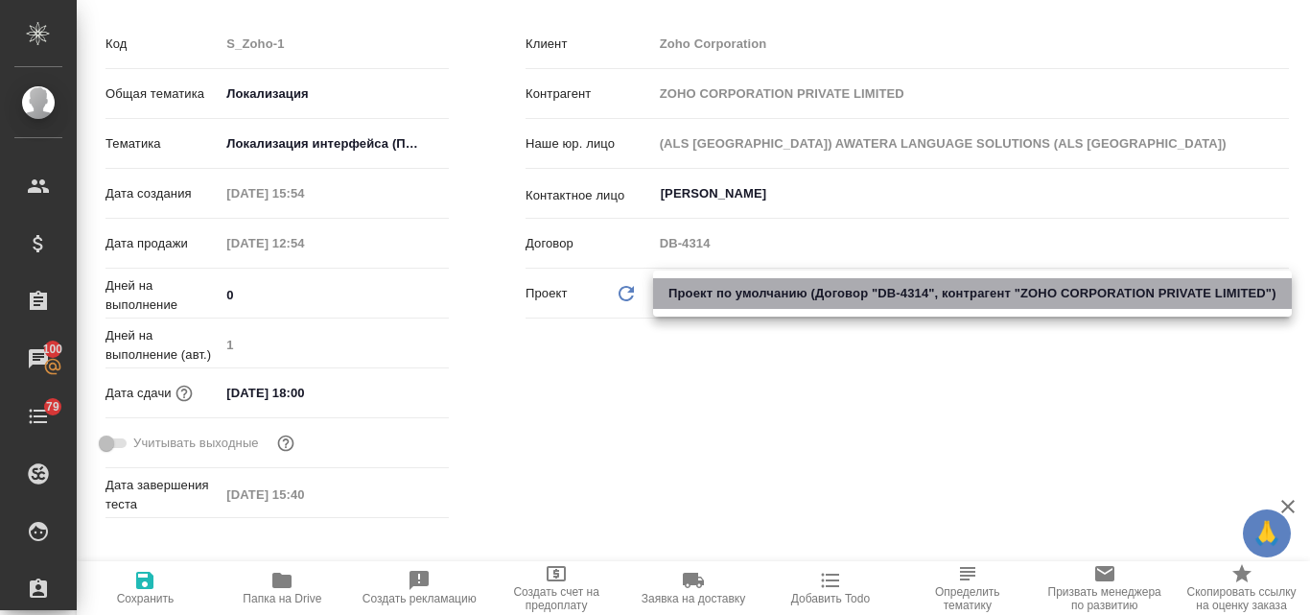
click at [738, 306] on li "Проект по умолчанию (Договор "DB-4314", контрагент "ZOHO CORPORATION PRIVATE LI…" at bounding box center [972, 293] width 639 height 31
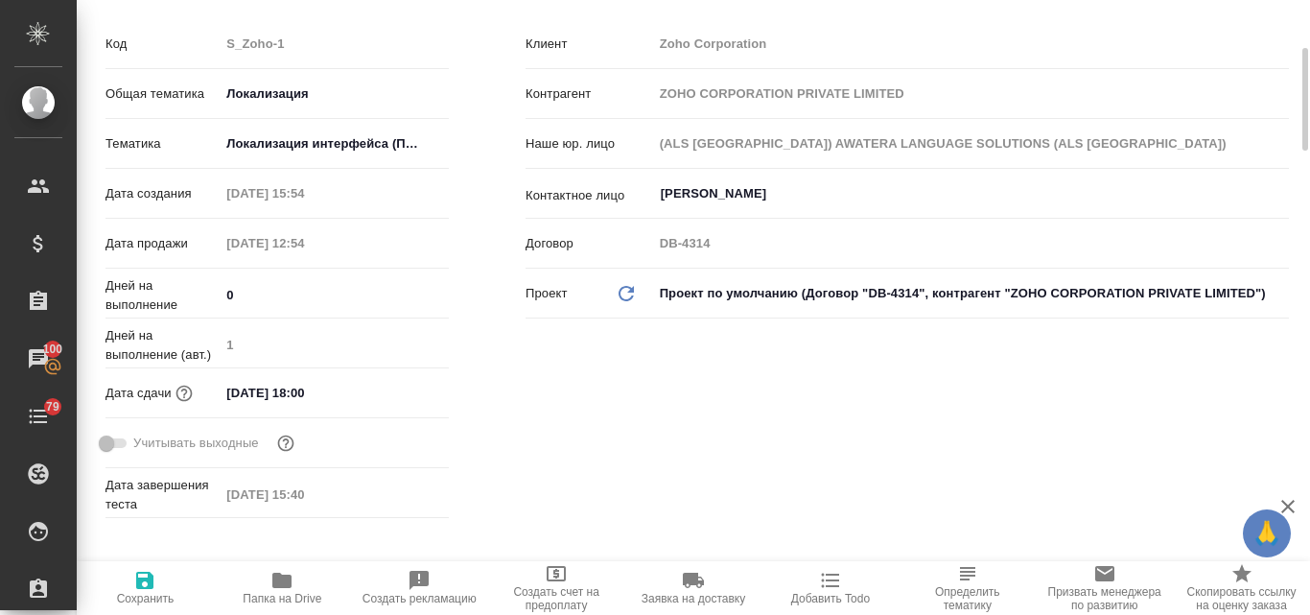
click at [918, 300] on body "🙏 .cls-1 fill:#fff; AWATERA Valyaeva Anna Клиенты Спецификации Заказы 100 Чаты …" at bounding box center [655, 307] width 1310 height 615
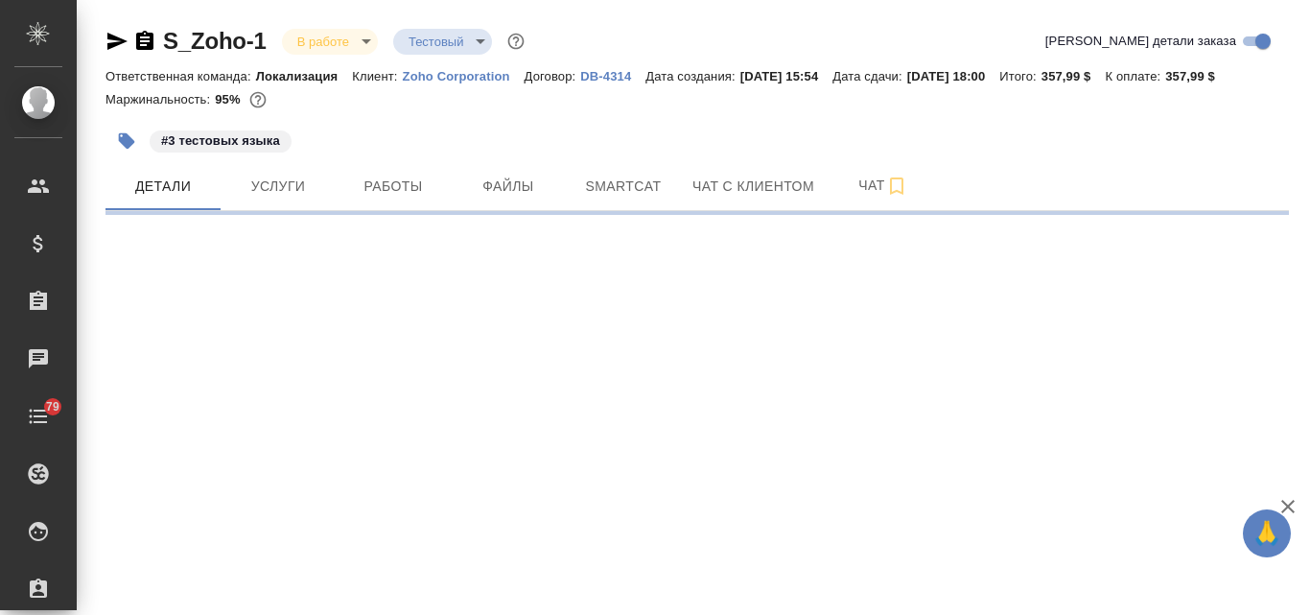
select select "RU"
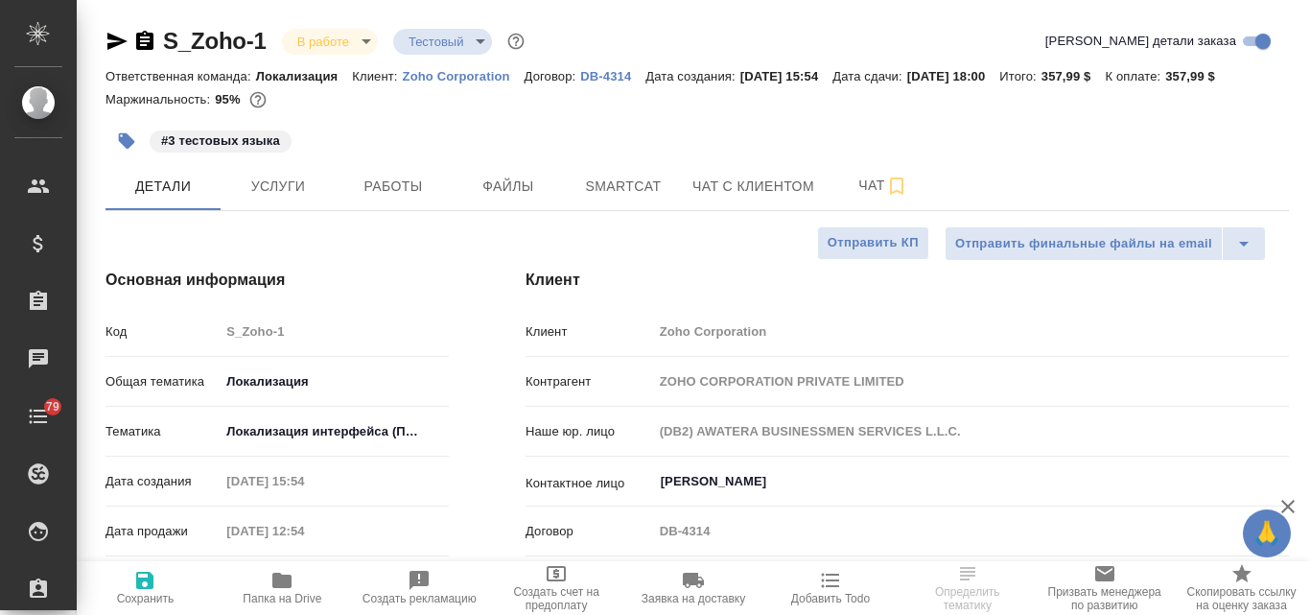
type textarea "x"
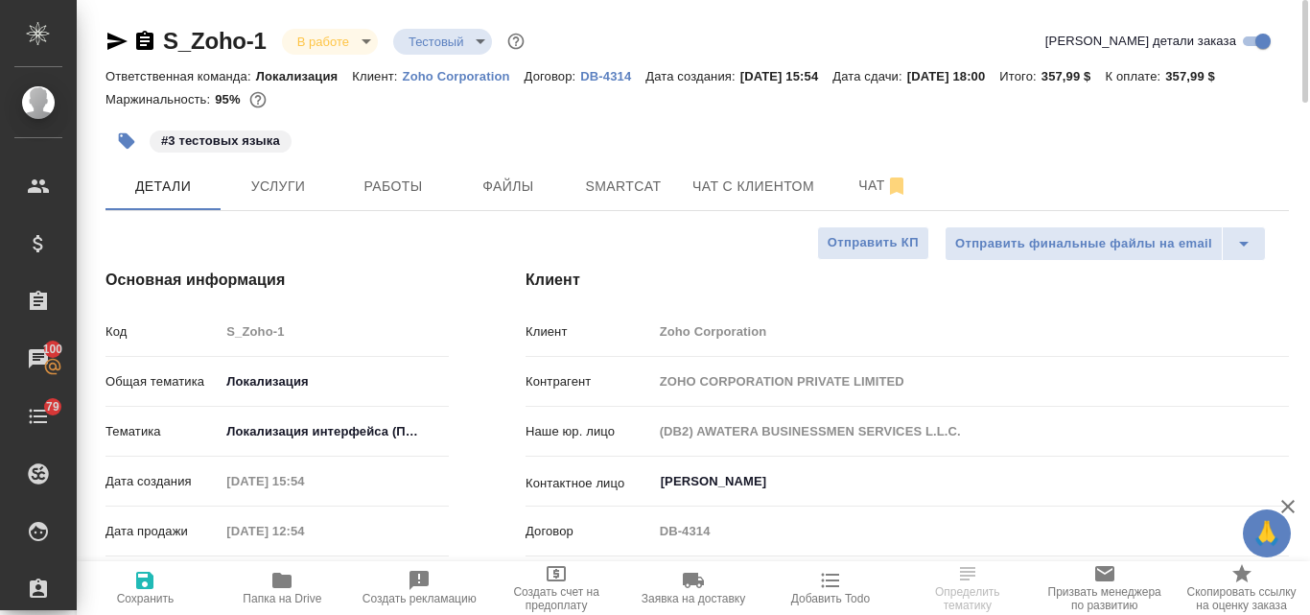
type textarea "x"
select select "RU"
type textarea "x"
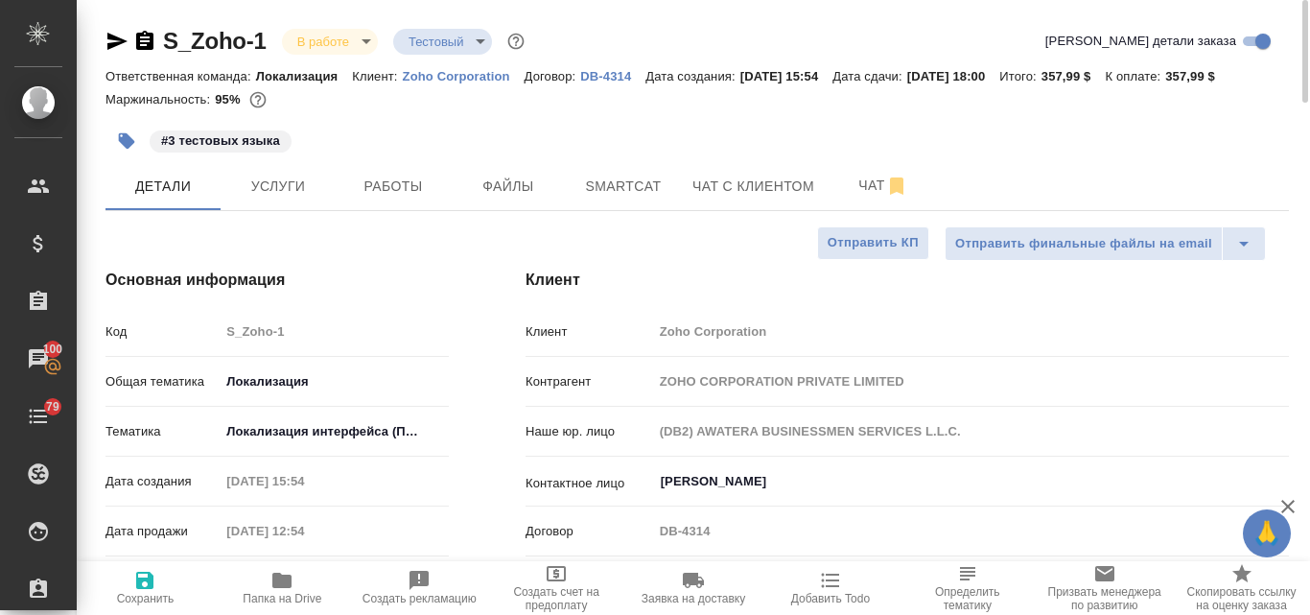
type textarea "x"
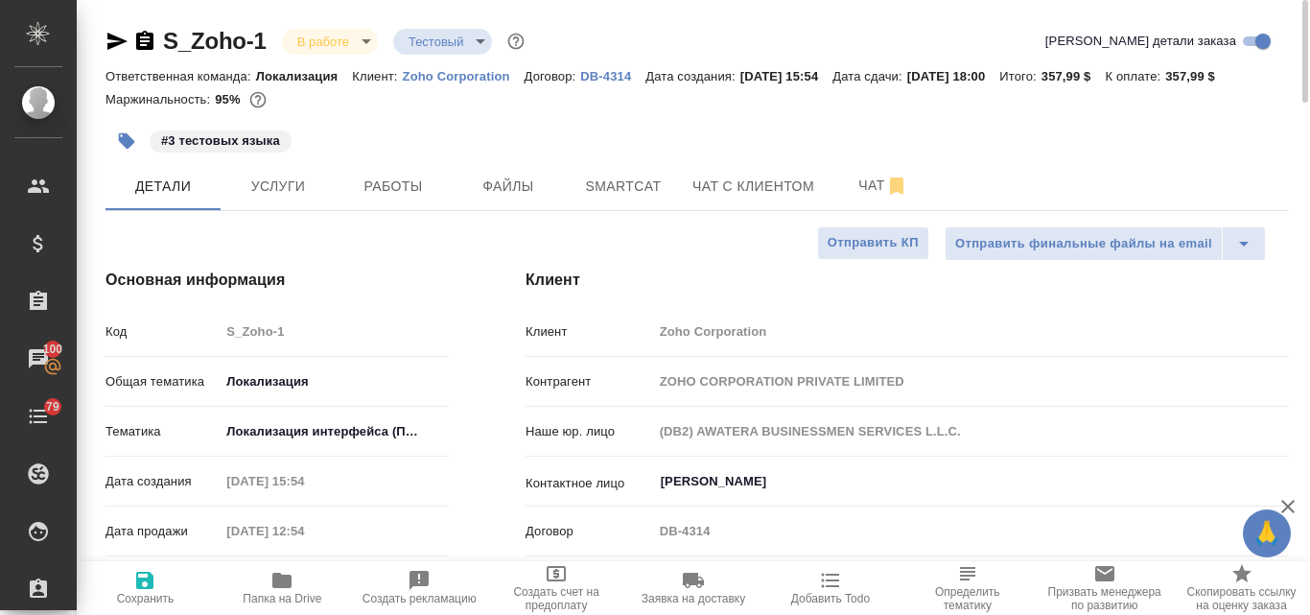
type textarea "x"
click at [429, 68] on link "Zoho Corporation" at bounding box center [464, 75] width 122 height 16
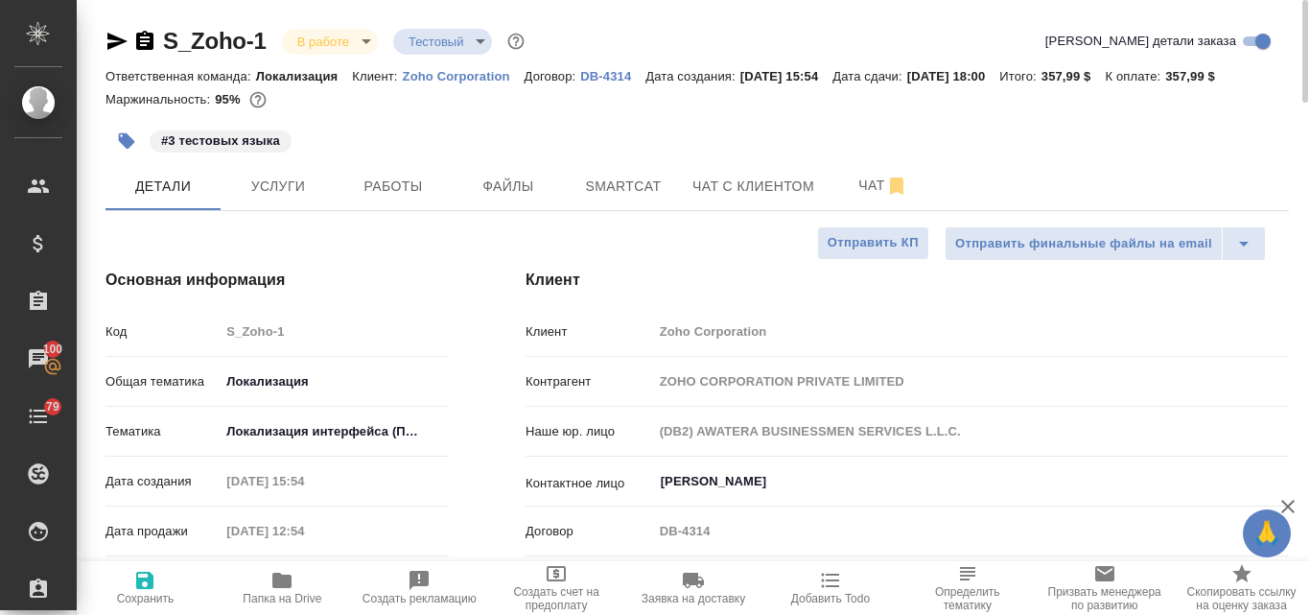
type textarea "x"
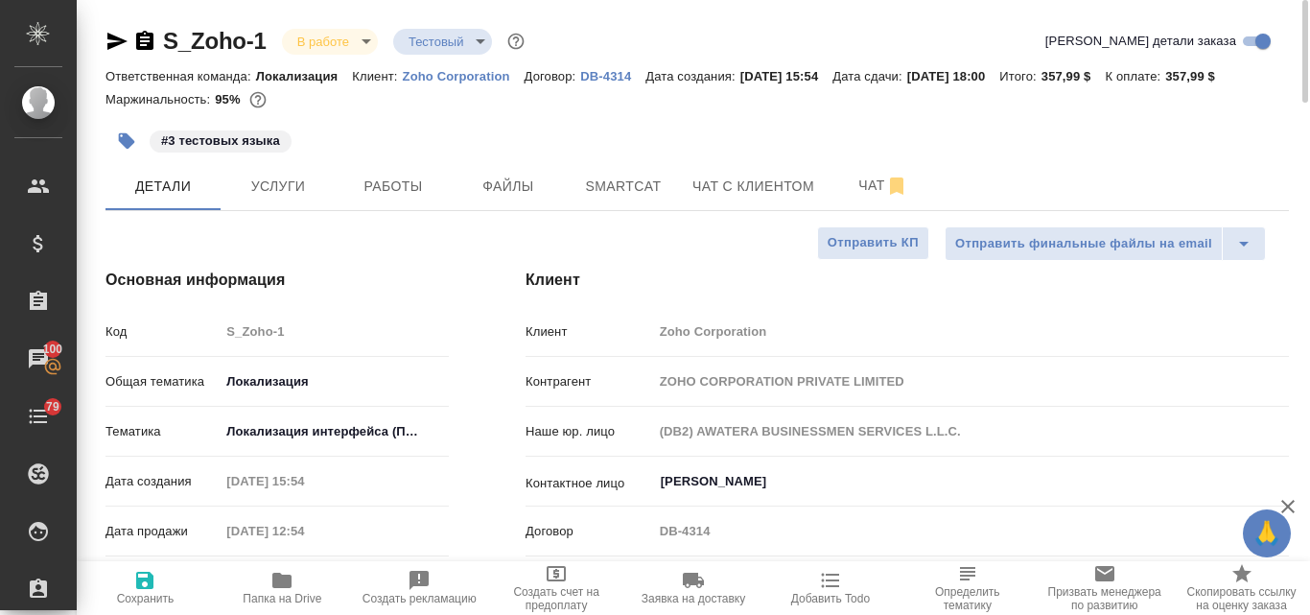
type textarea "x"
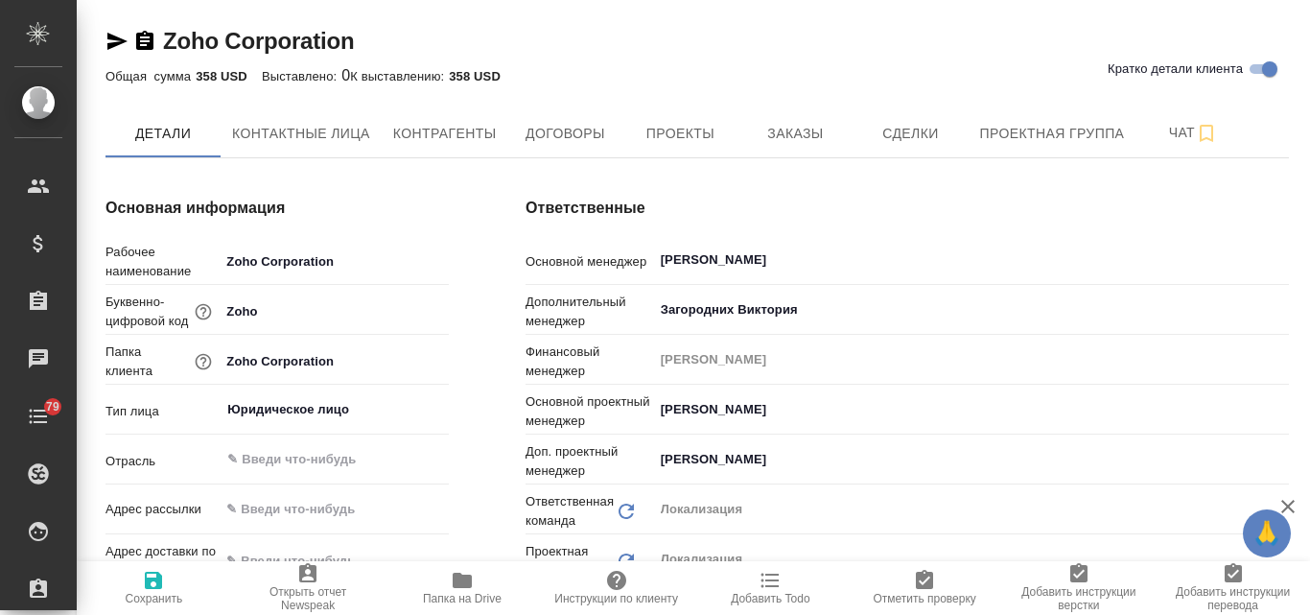
type textarea "x"
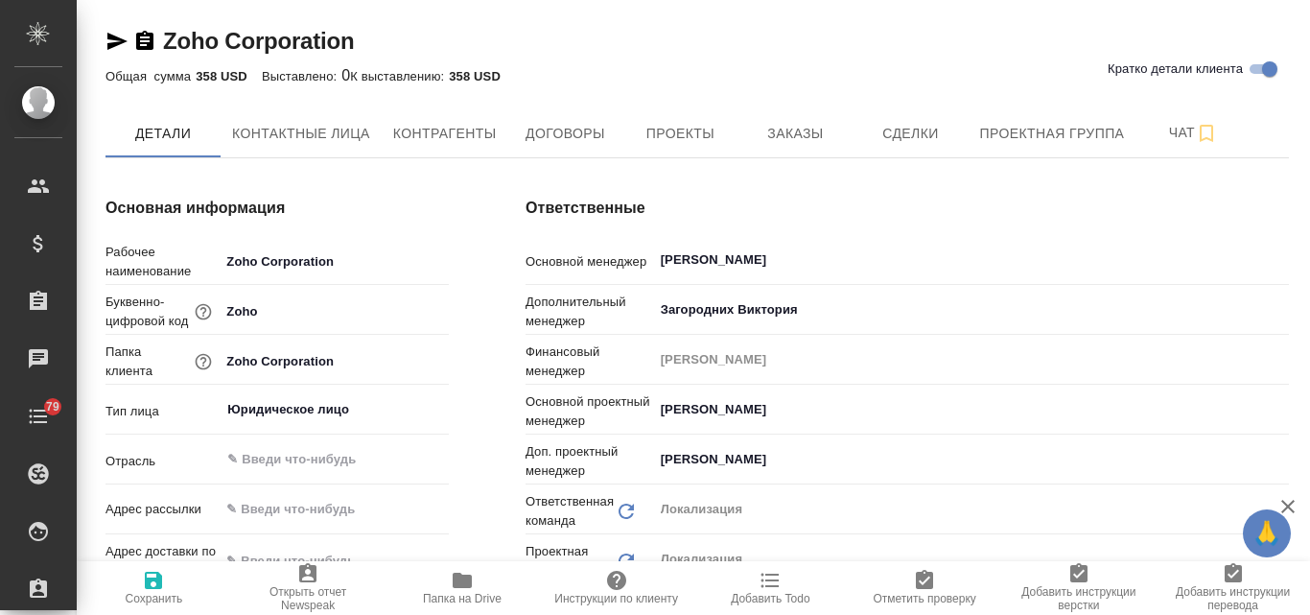
type textarea "x"
click at [702, 137] on span "Проекты" at bounding box center [680, 134] width 92 height 24
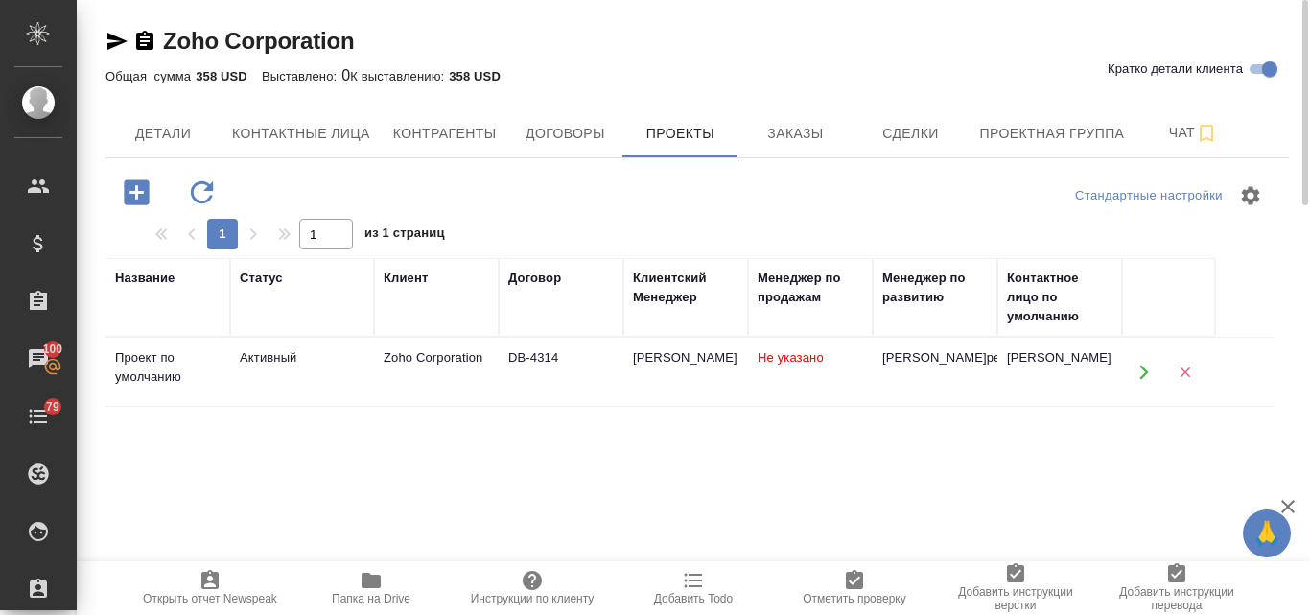
click at [431, 364] on div "Zoho Corporation" at bounding box center [437, 357] width 106 height 19
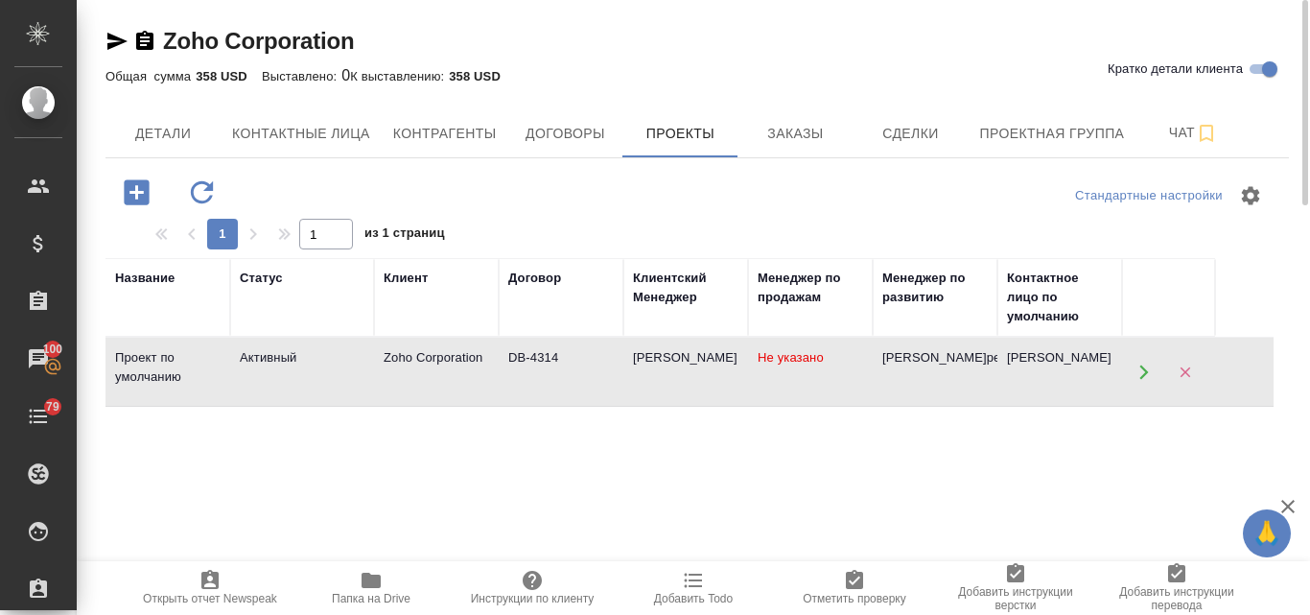
click at [431, 364] on div "Zoho Corporation" at bounding box center [437, 357] width 106 height 19
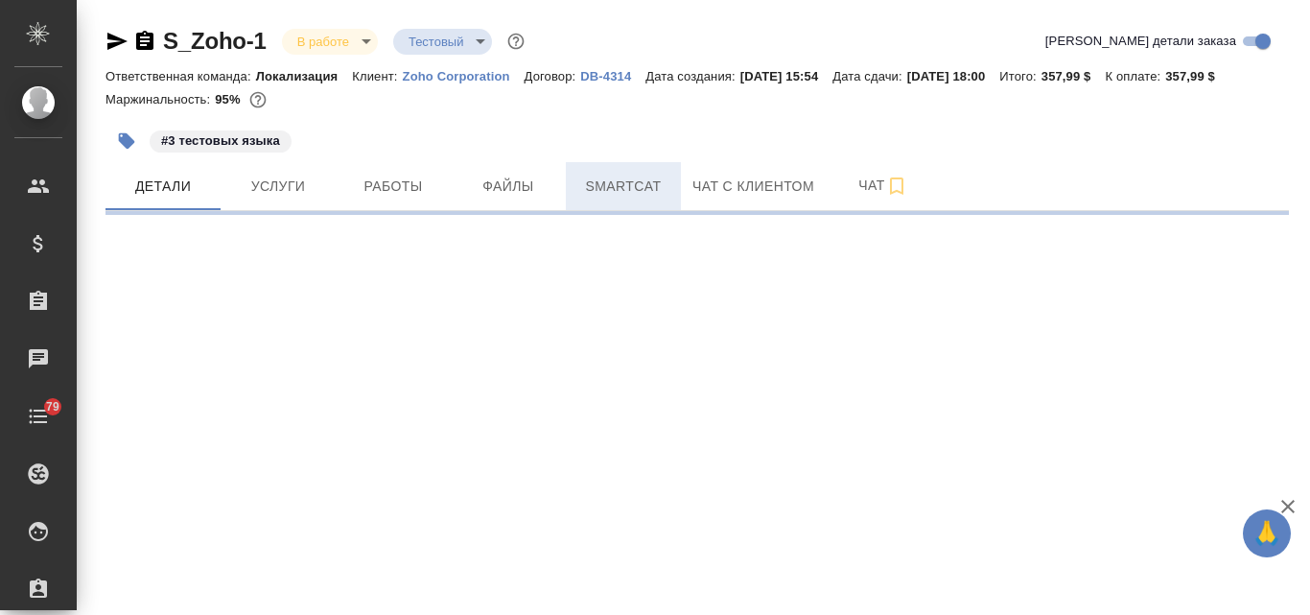
select select "RU"
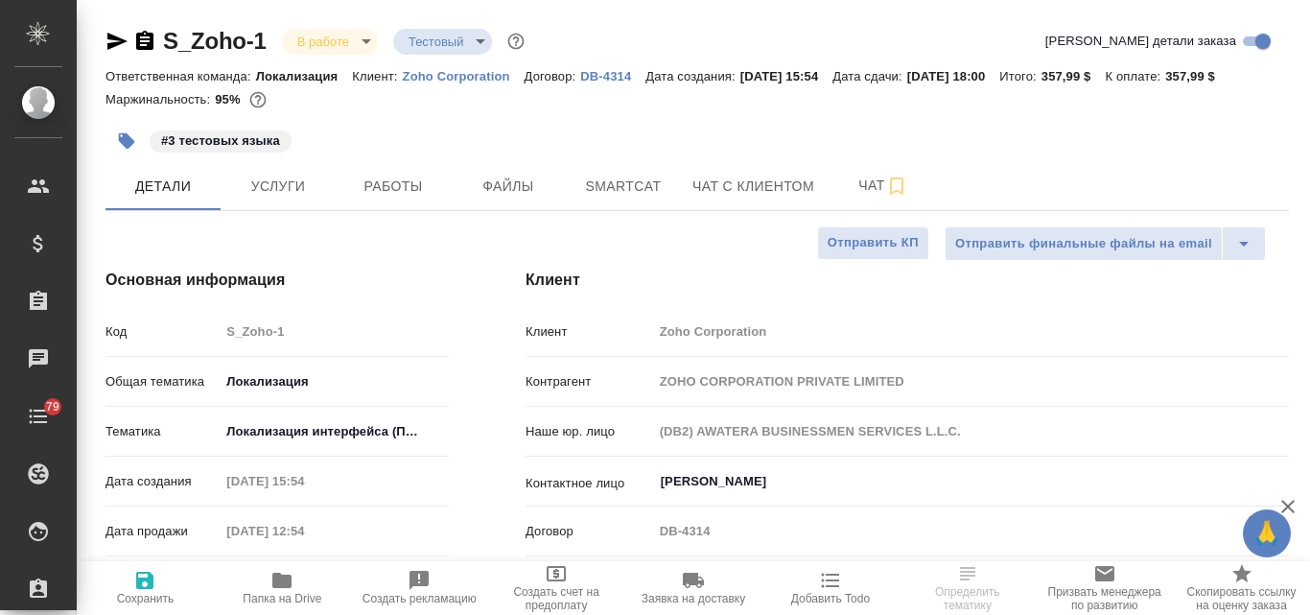
type textarea "x"
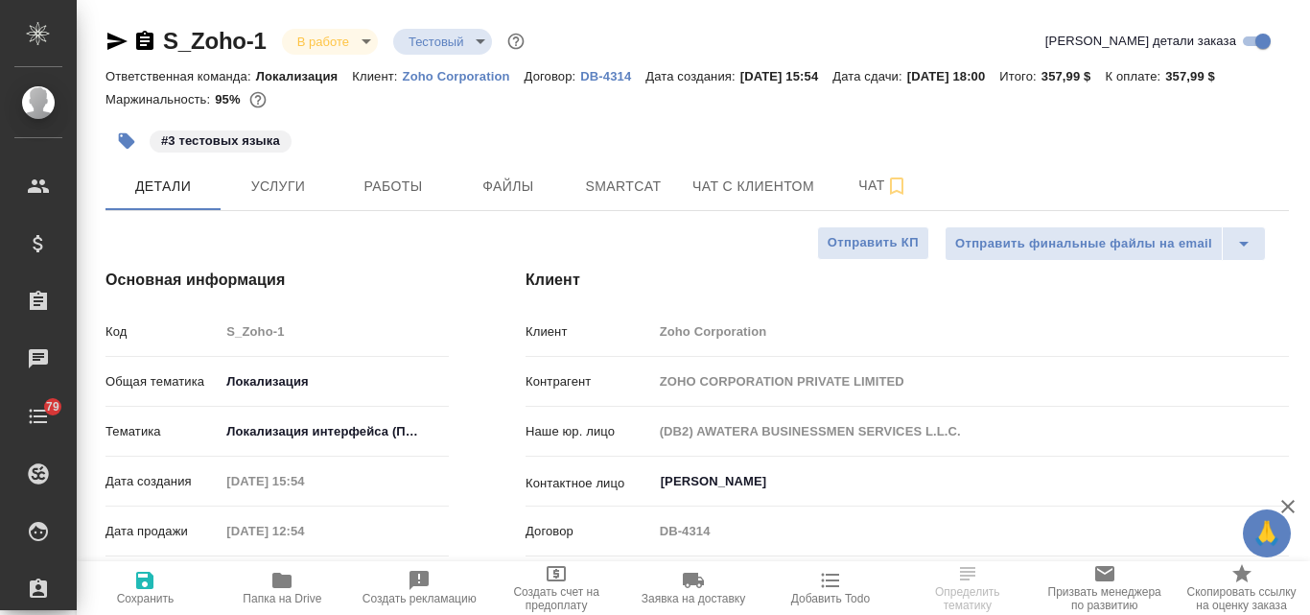
type textarea "x"
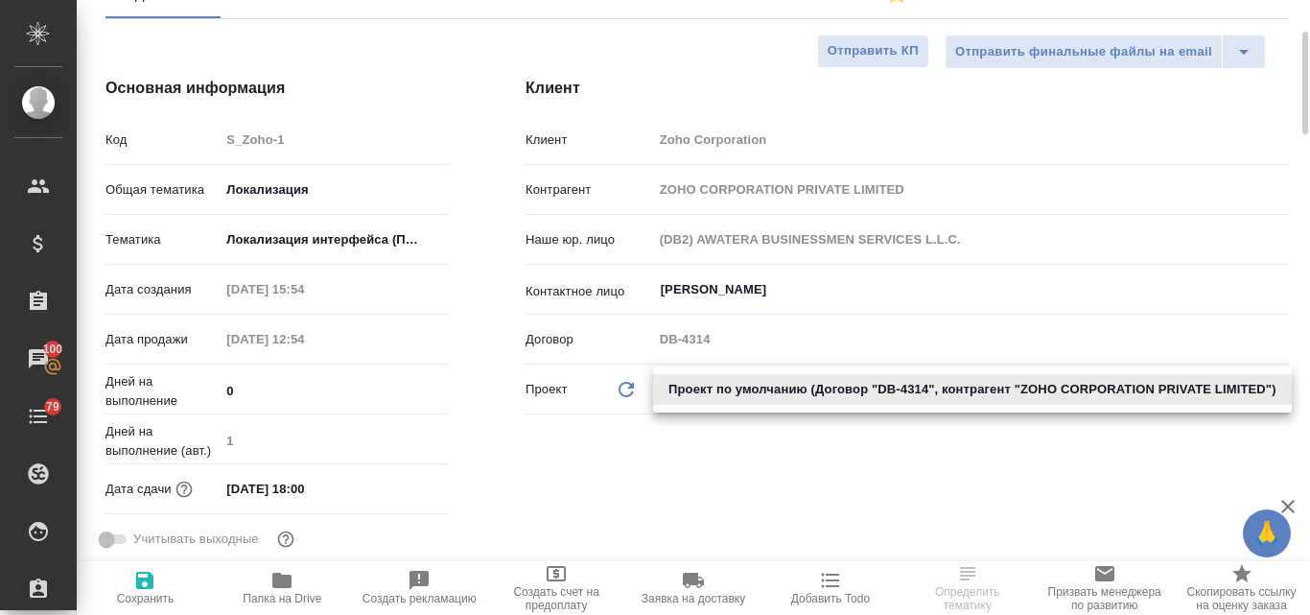
click at [737, 382] on body "🙏 .cls-1 fill:#fff; AWATERA Valyaeva [PERSON_NAME] Спецификации Заказы 100 Чаты…" at bounding box center [655, 307] width 1310 height 615
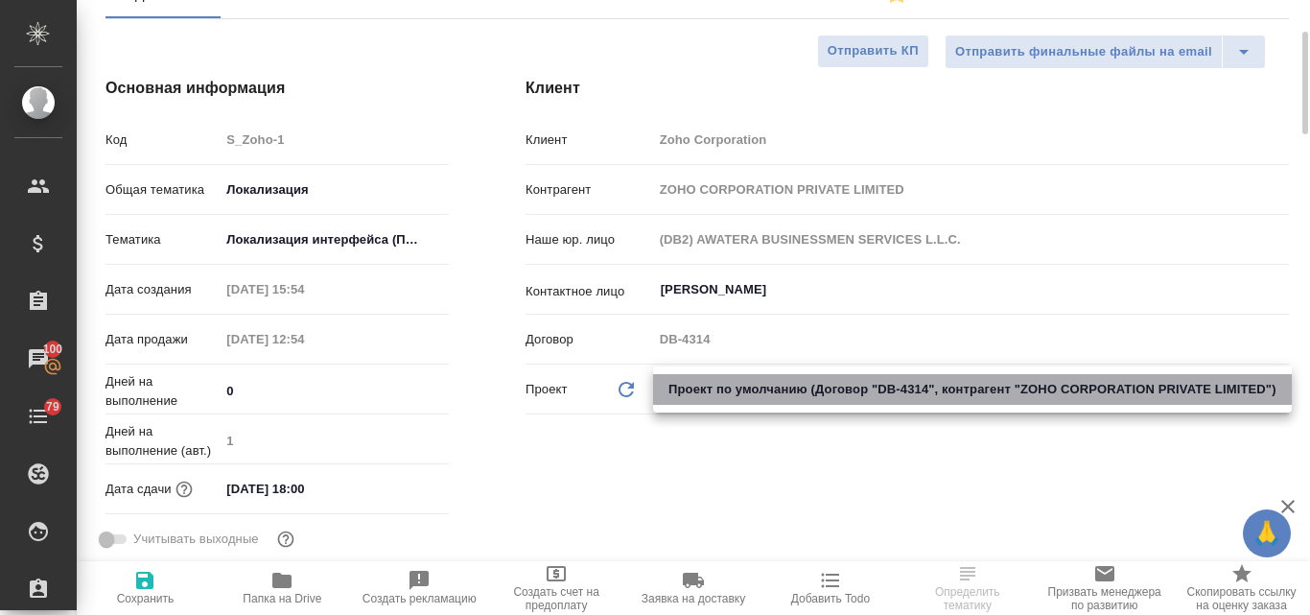
click at [737, 382] on li "Проект по умолчанию (Договор "DB-4314", контрагент "ZOHO CORPORATION PRIVATE LI…" at bounding box center [972, 389] width 639 height 31
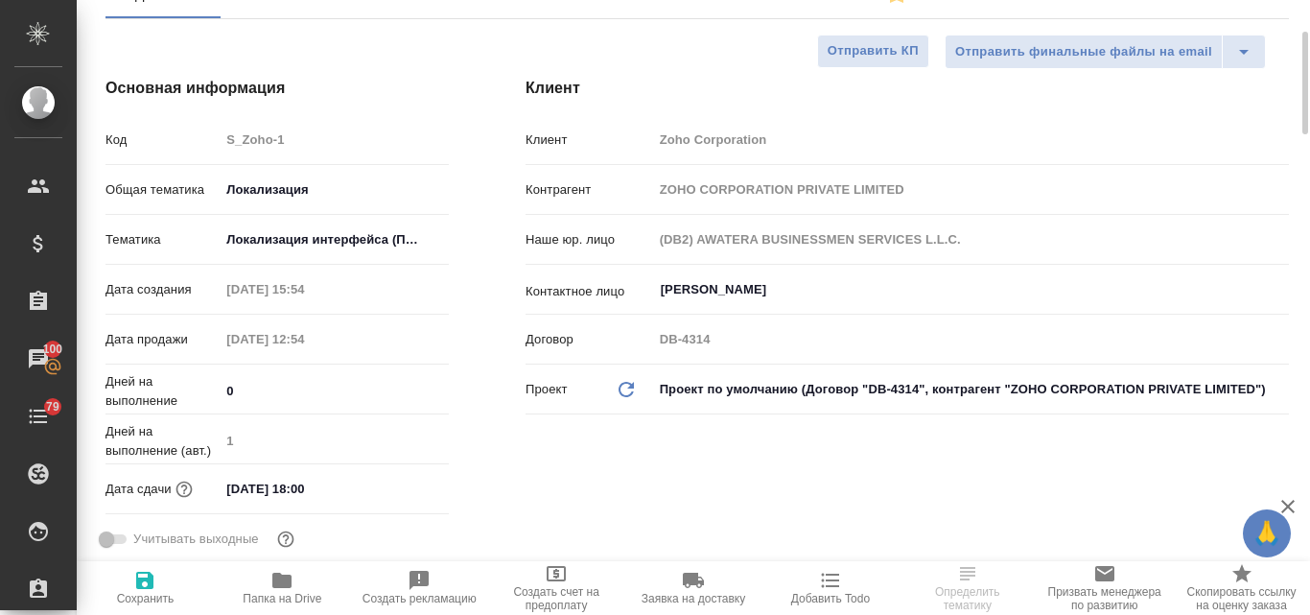
click at [619, 389] on icon at bounding box center [626, 389] width 15 height 15
type textarea "x"
type input "(ALS [GEOGRAPHIC_DATA]) AWATERA LANGUAGE SOLUTIONS (ALS [GEOGRAPHIC_DATA])"
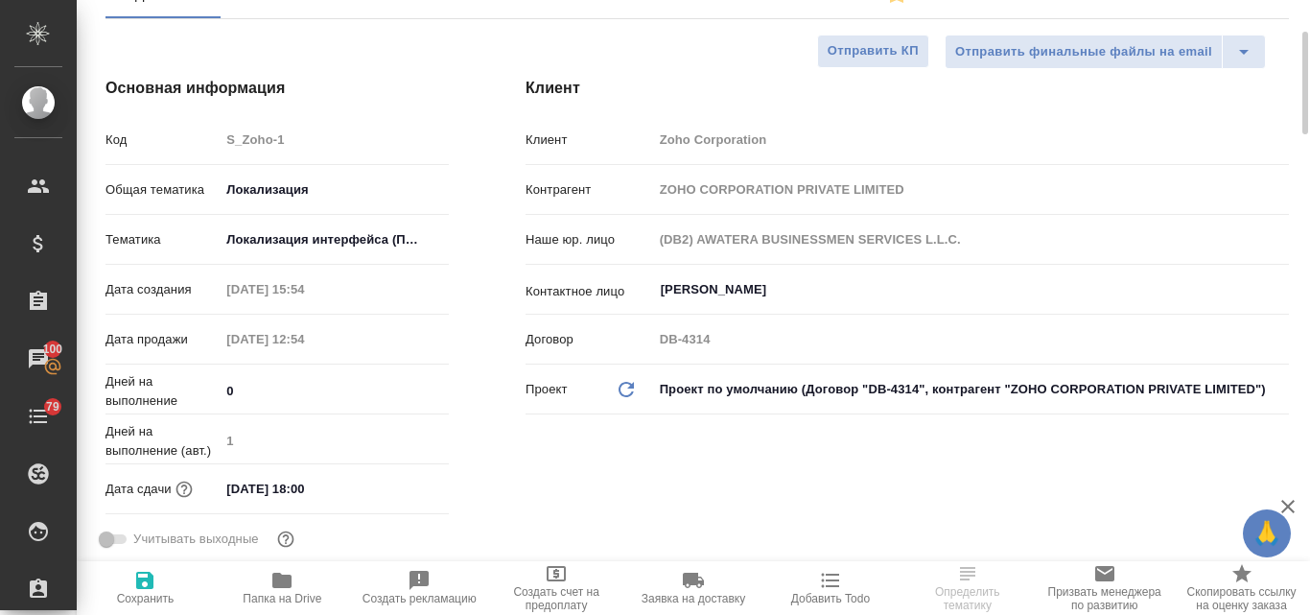
type textarea "x"
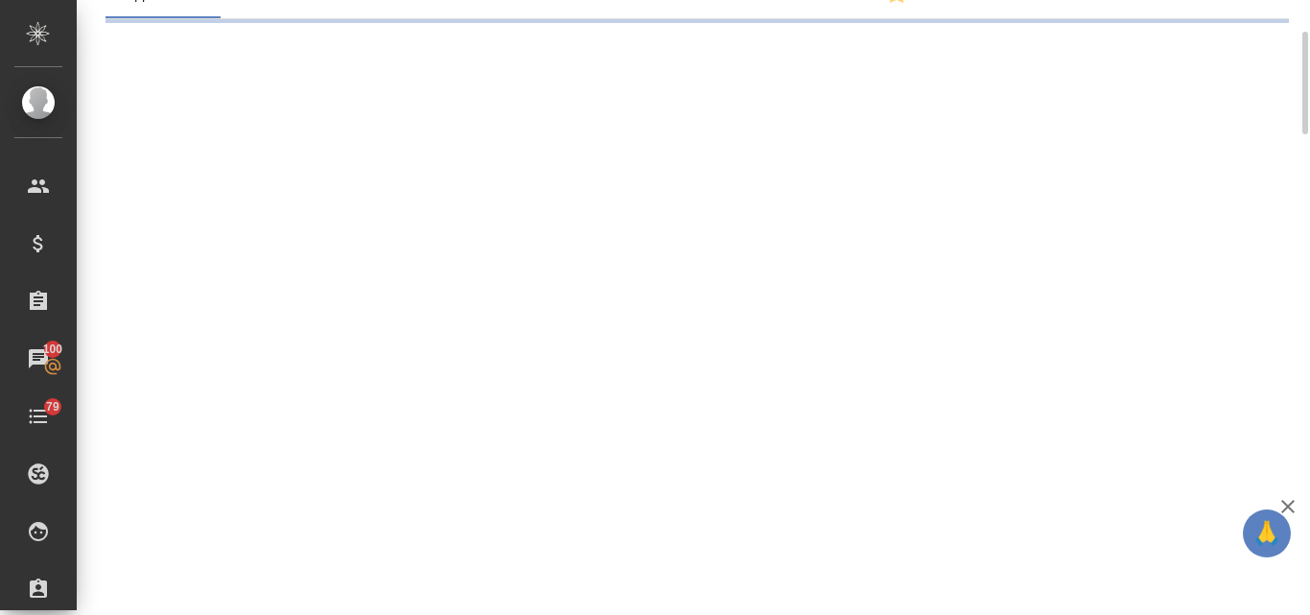
select select "RU"
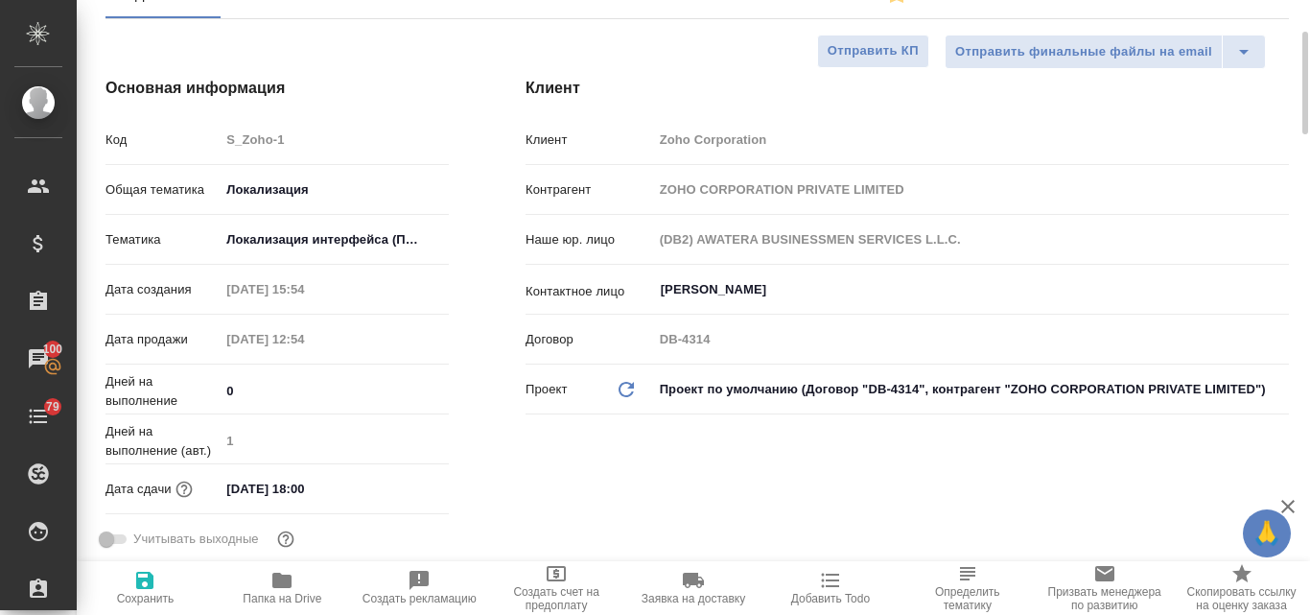
type textarea "x"
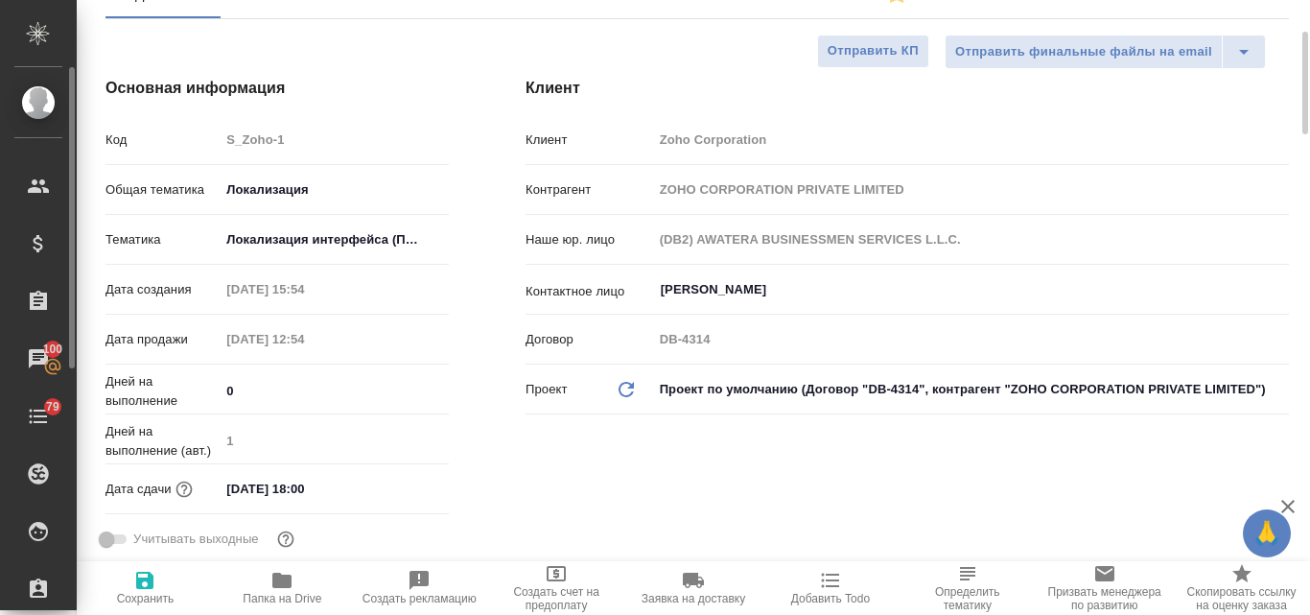
type textarea "x"
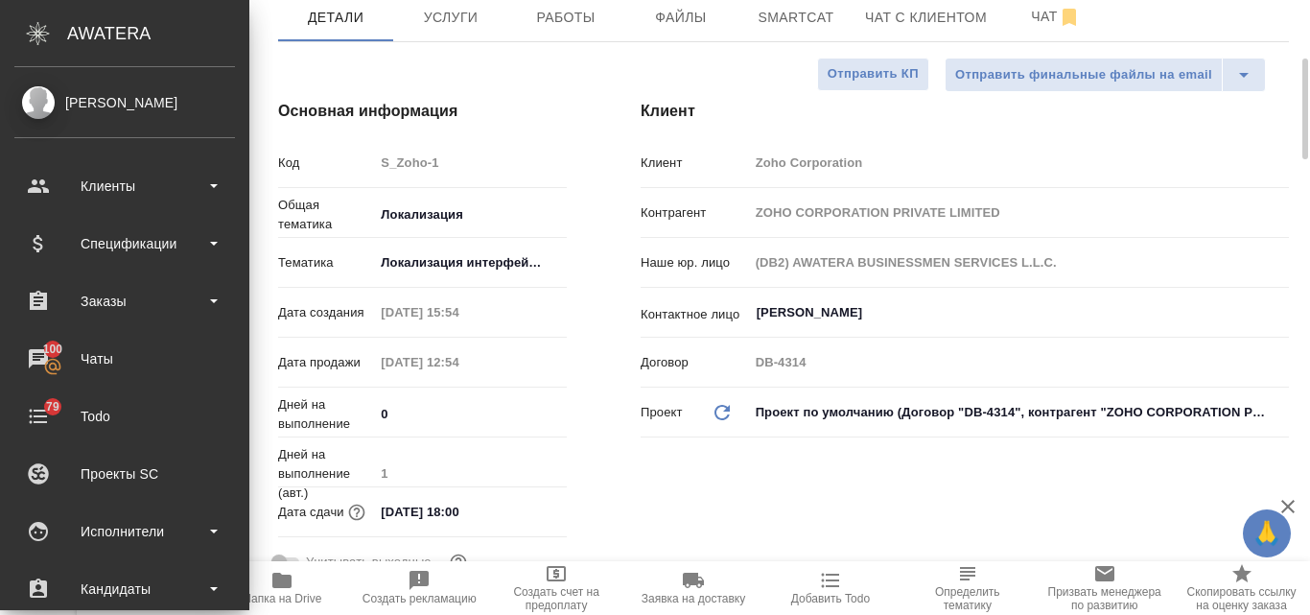
scroll to position [215, 0]
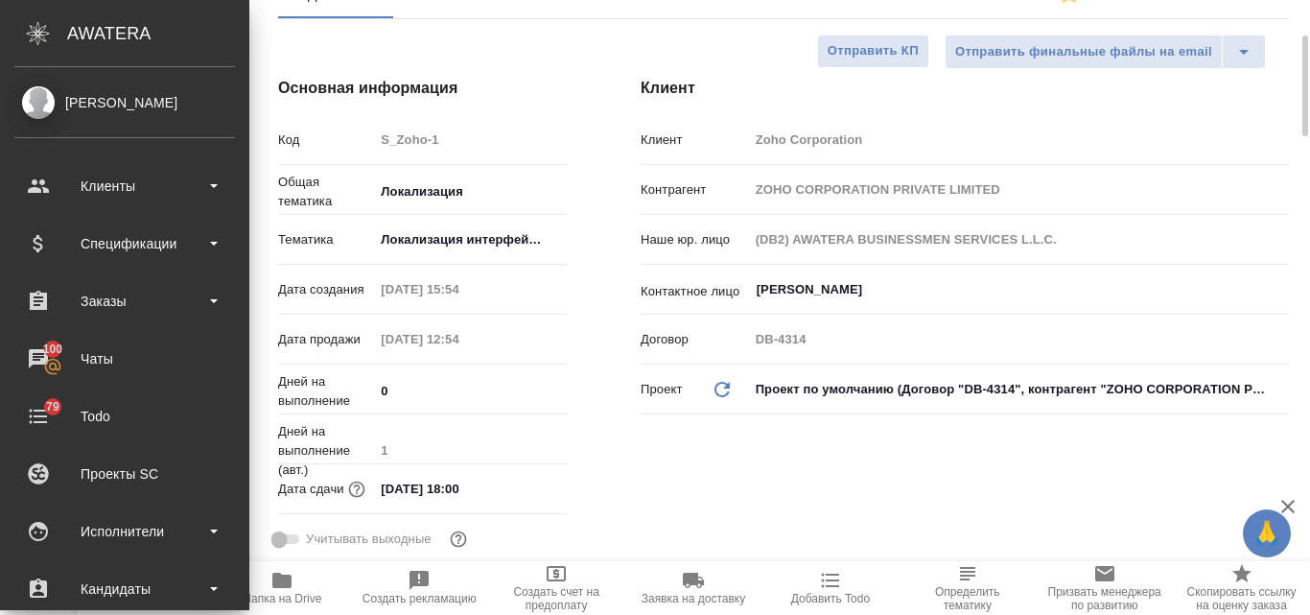
type textarea "x"
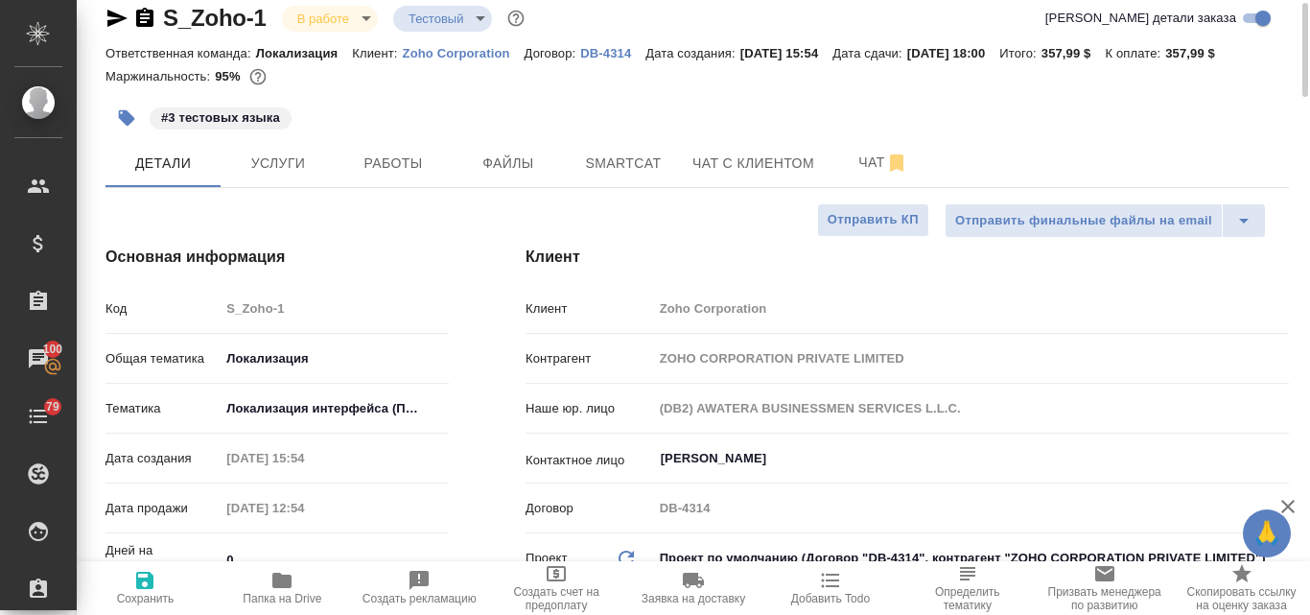
scroll to position [0, 0]
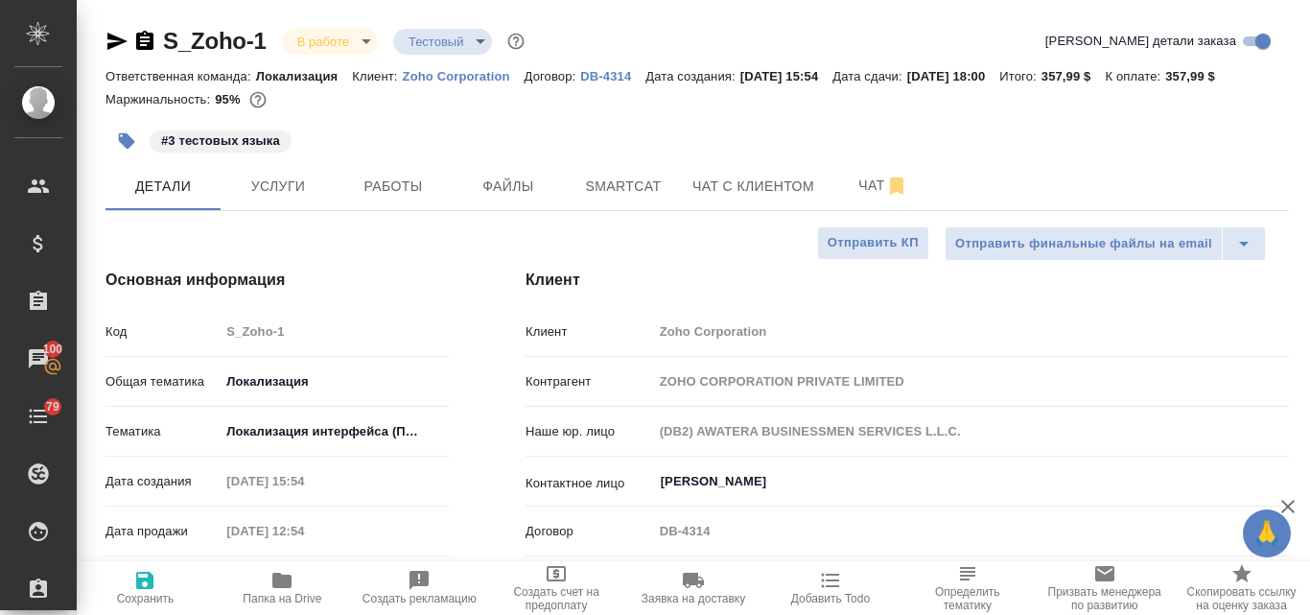
type textarea "x"
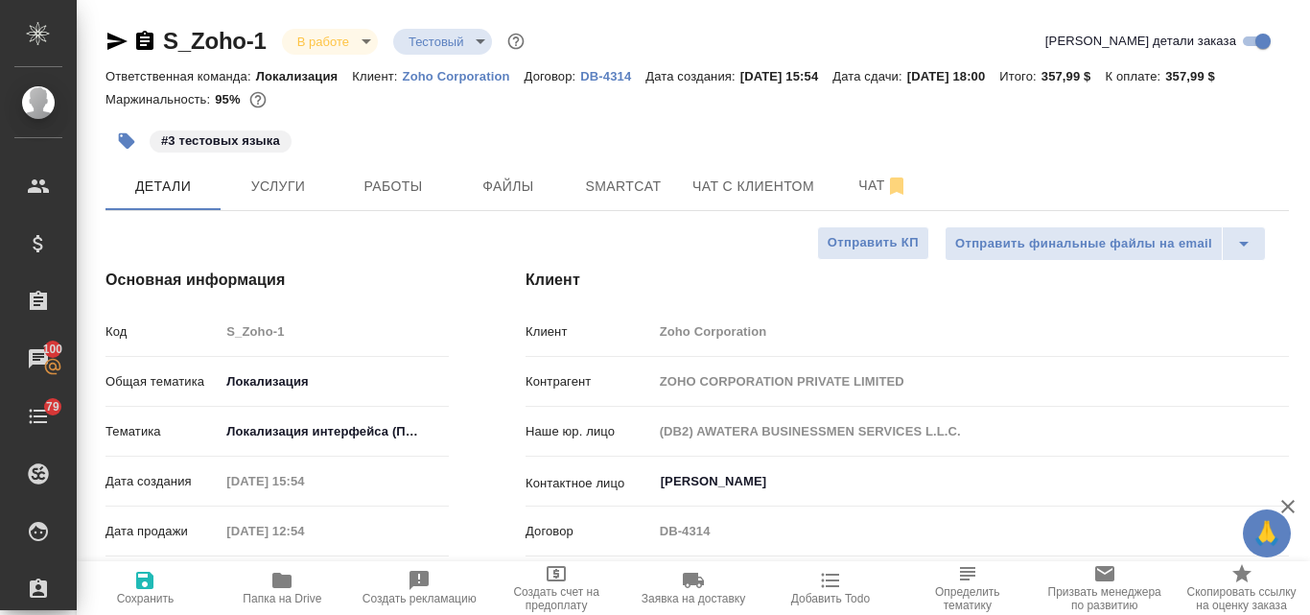
type textarea "x"
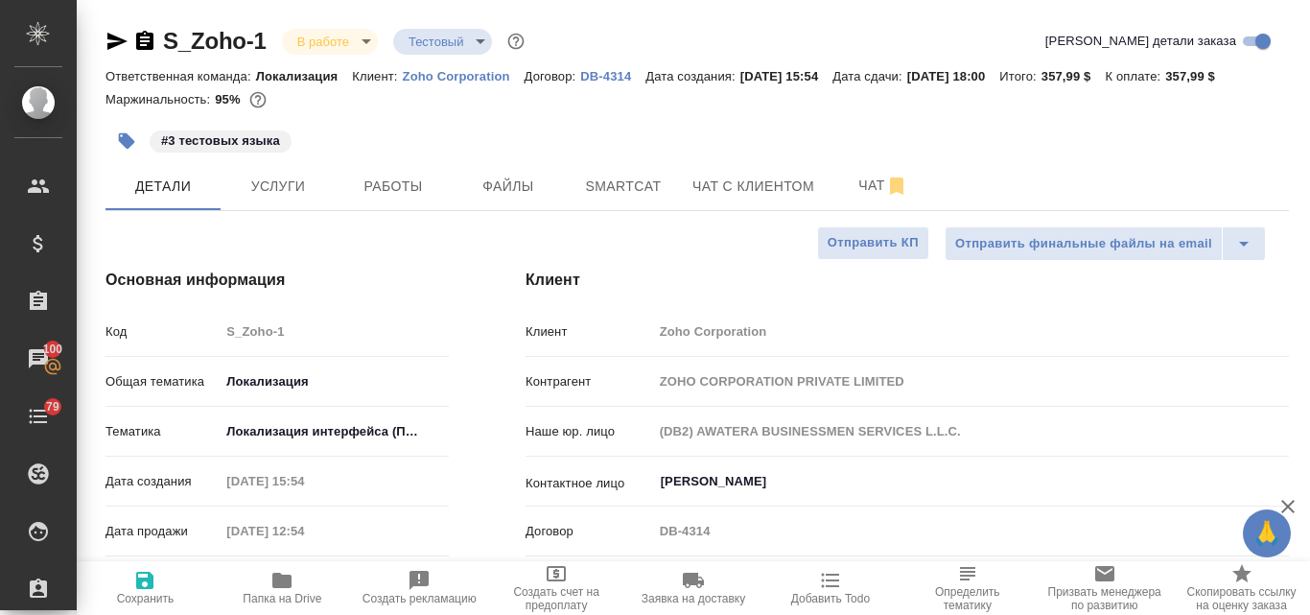
type textarea "x"
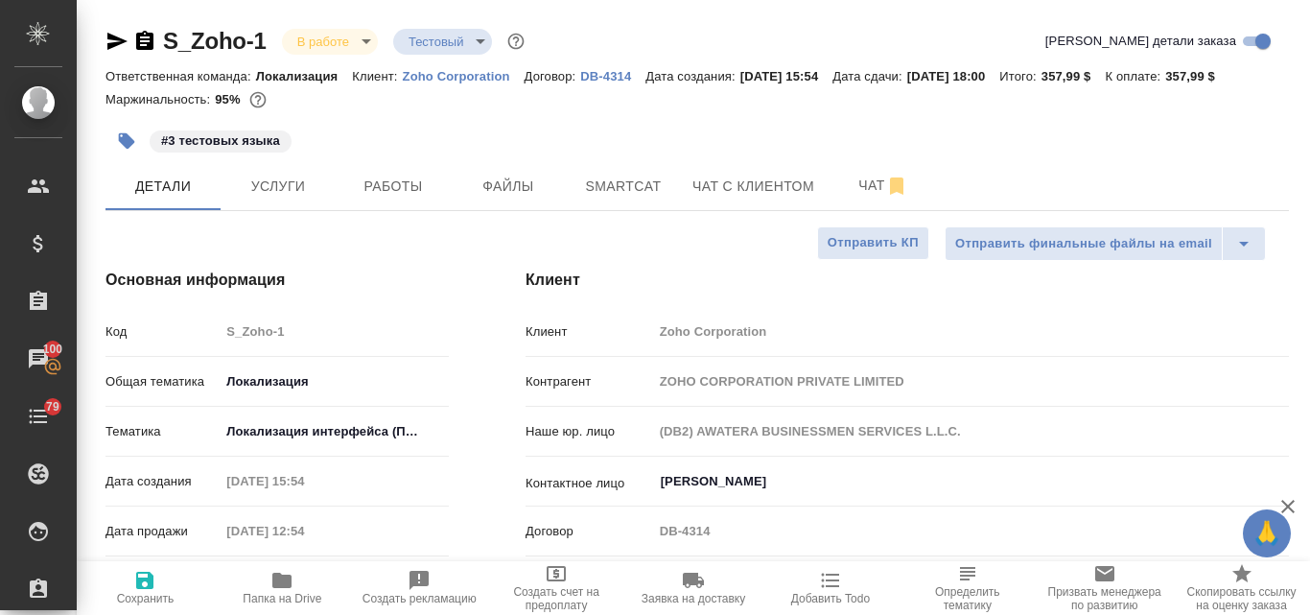
type textarea "x"
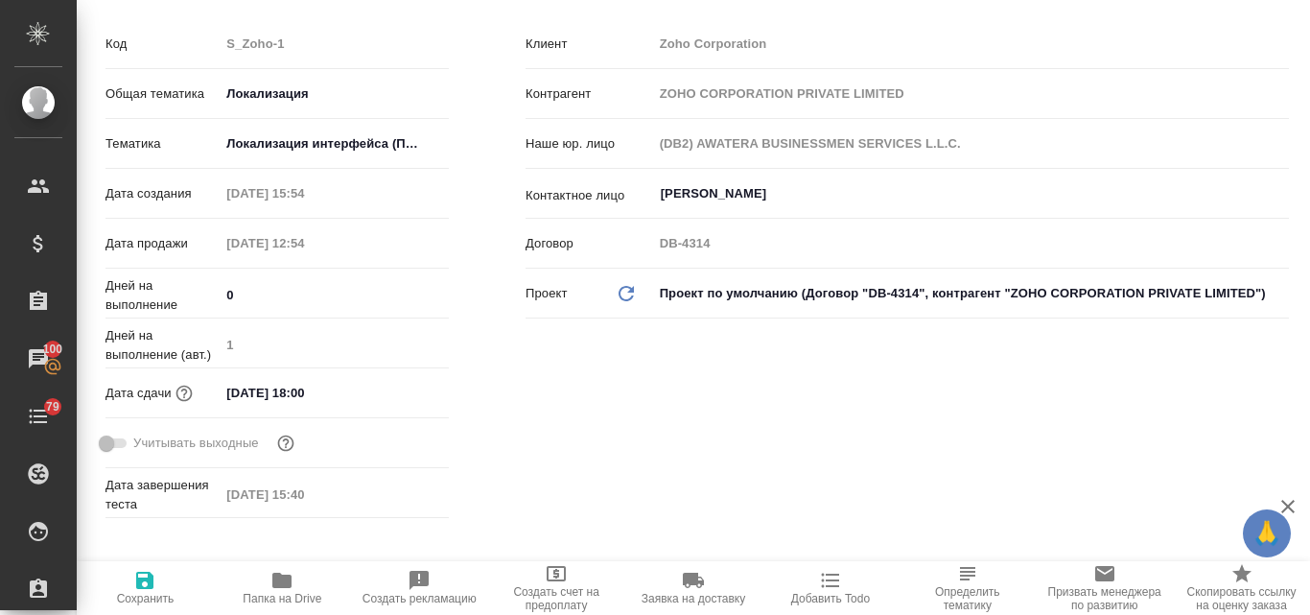
click at [616, 305] on icon "Обновить данные" at bounding box center [626, 293] width 23 height 23
type textarea "x"
type input "(-)"
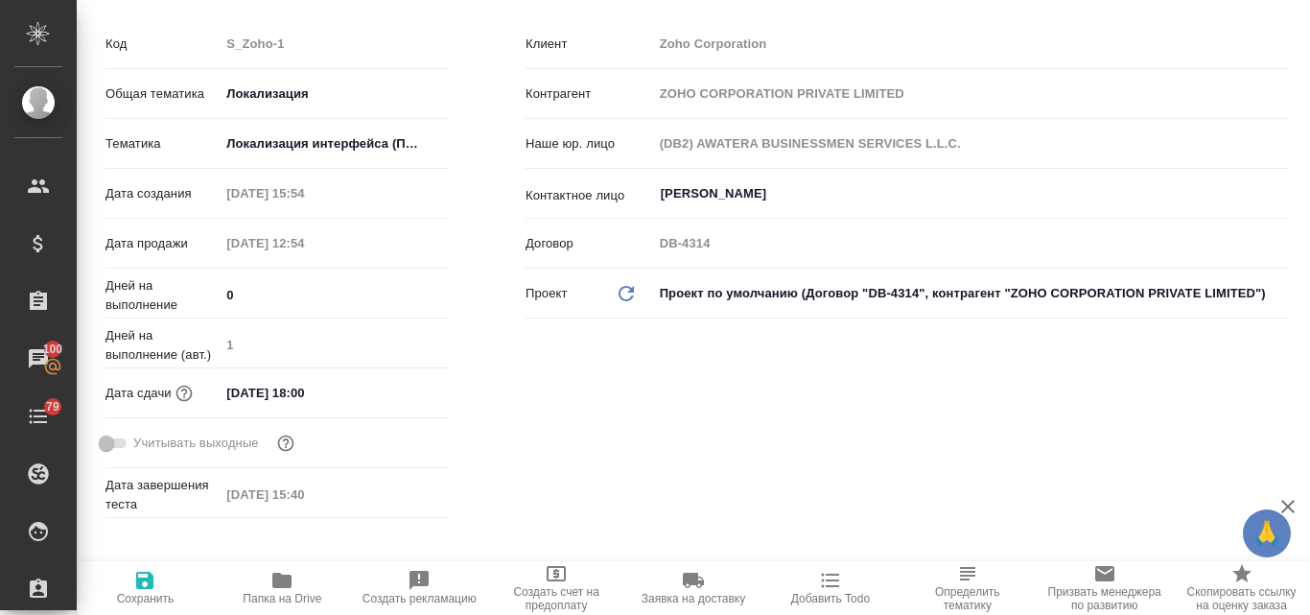
type textarea "x"
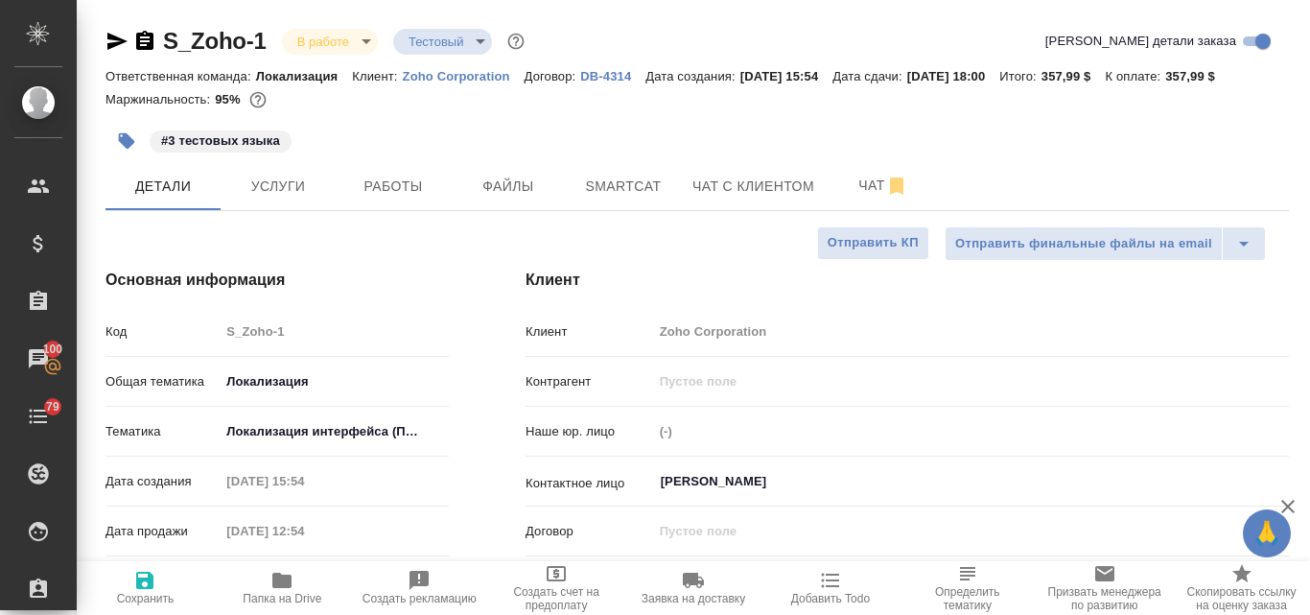
type textarea "x"
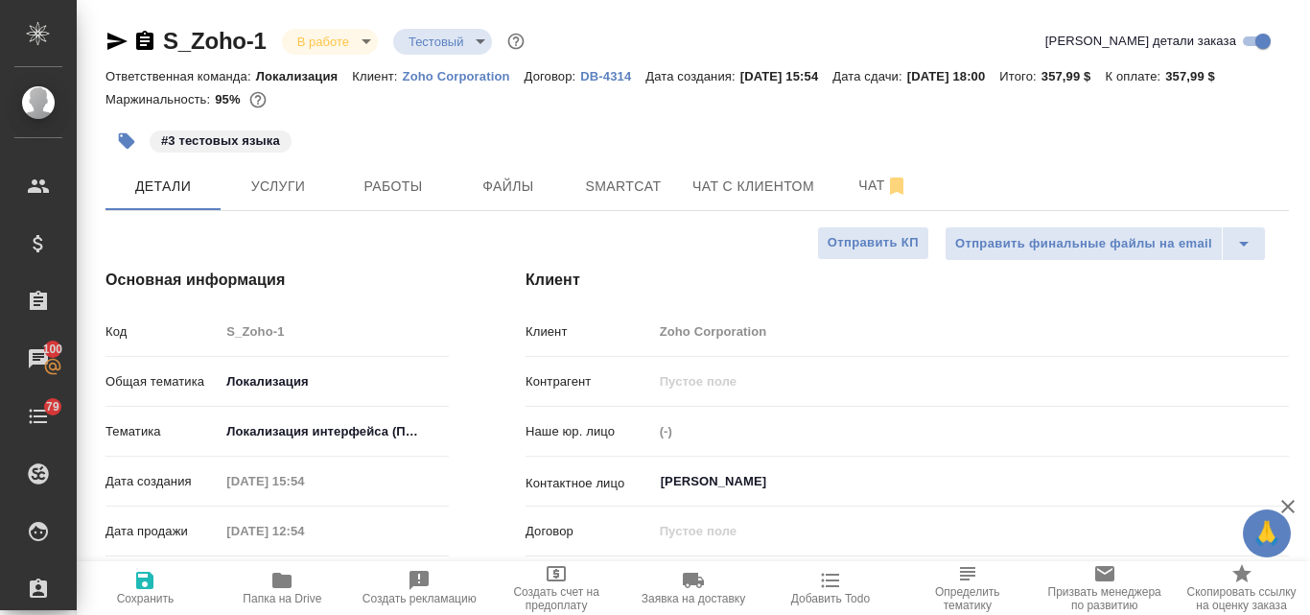
type textarea "x"
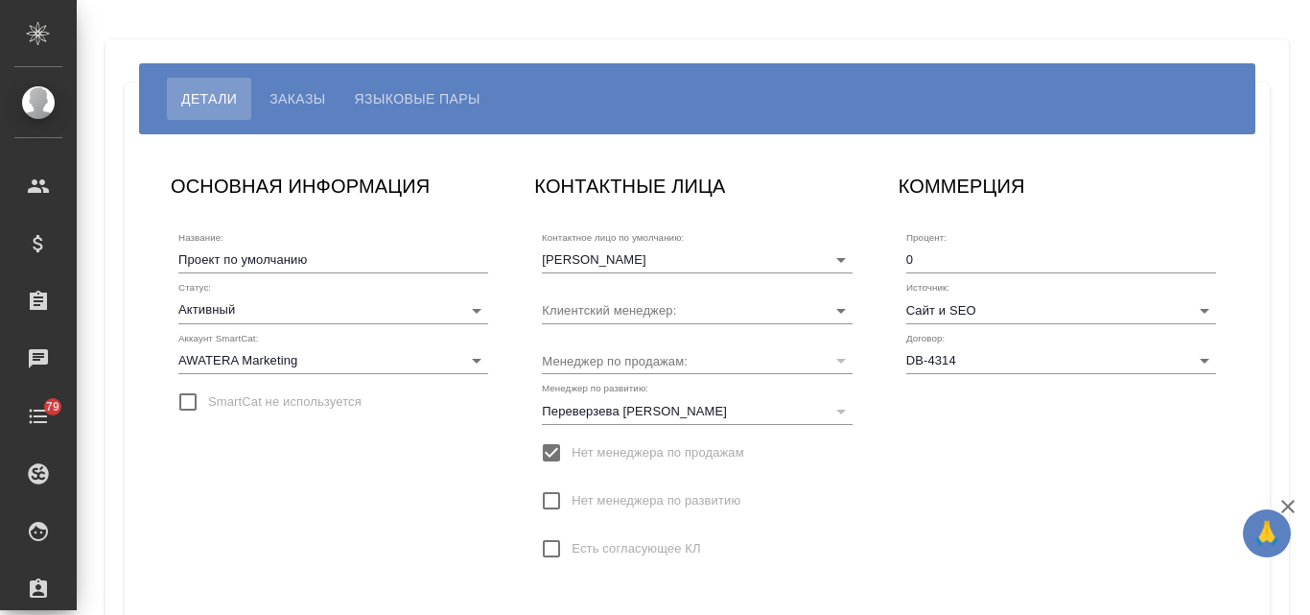
type input "[PERSON_NAME] [PERSON_NAME]"
click at [1155, 356] on div "DB-4314" at bounding box center [1062, 360] width 310 height 27
click at [1207, 359] on icon "Open" at bounding box center [1204, 360] width 23 height 23
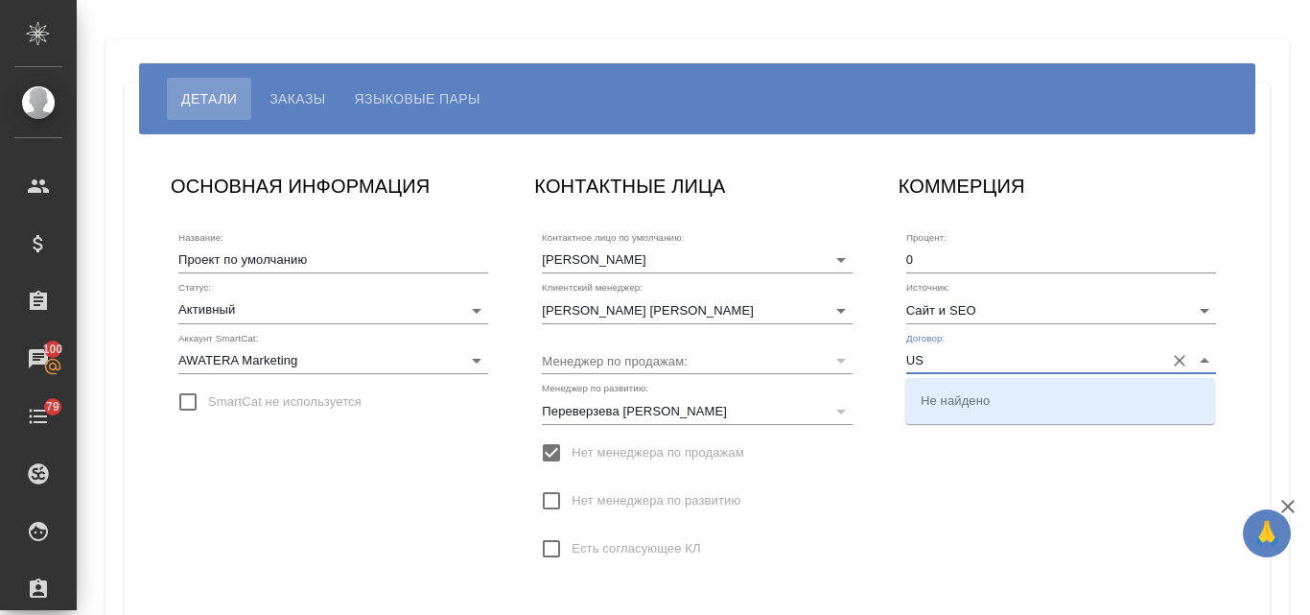
type input "U"
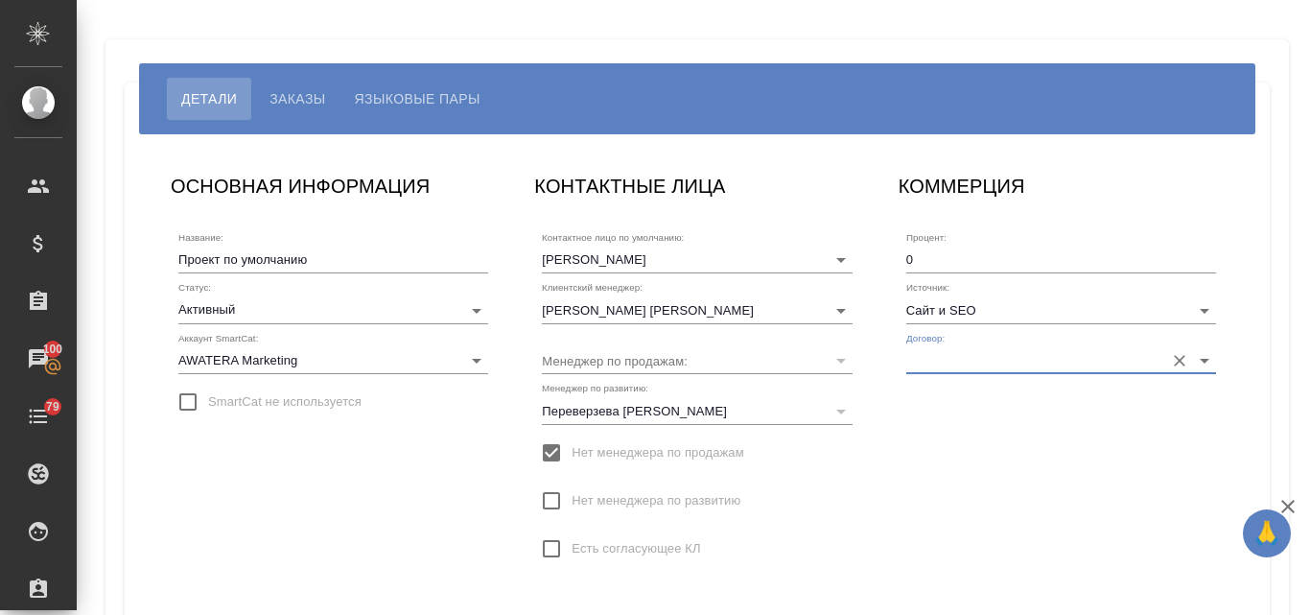
click at [961, 351] on input "Договор:" at bounding box center [1031, 360] width 248 height 26
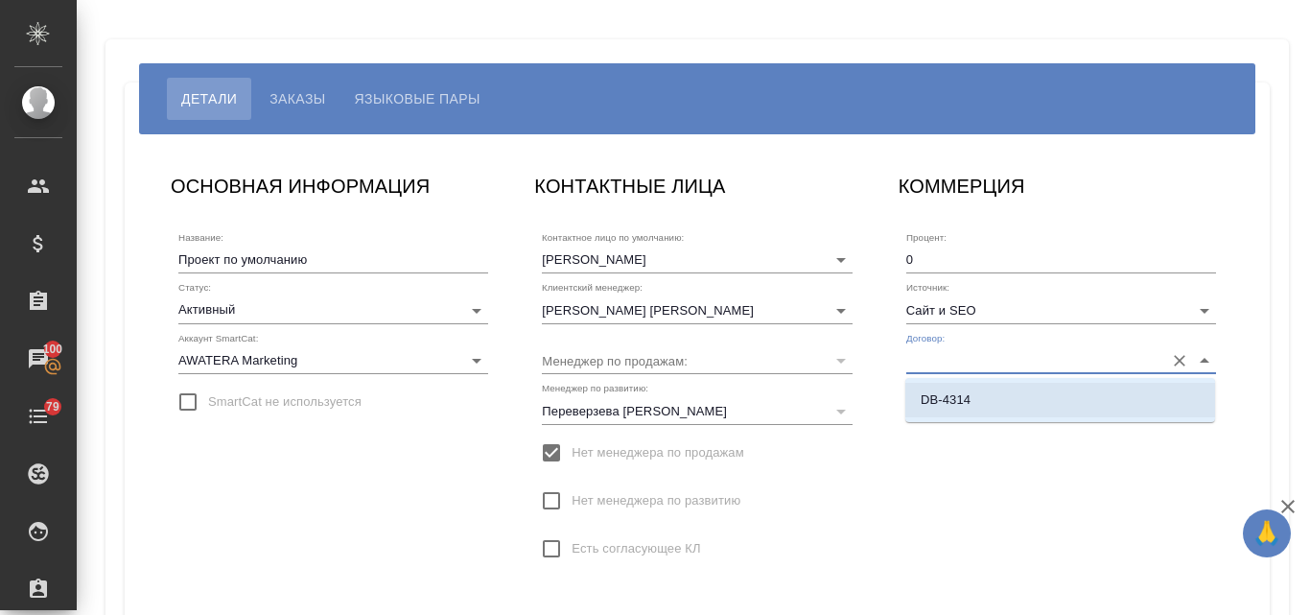
click at [1176, 365] on icon "Очистить" at bounding box center [1180, 361] width 12 height 12
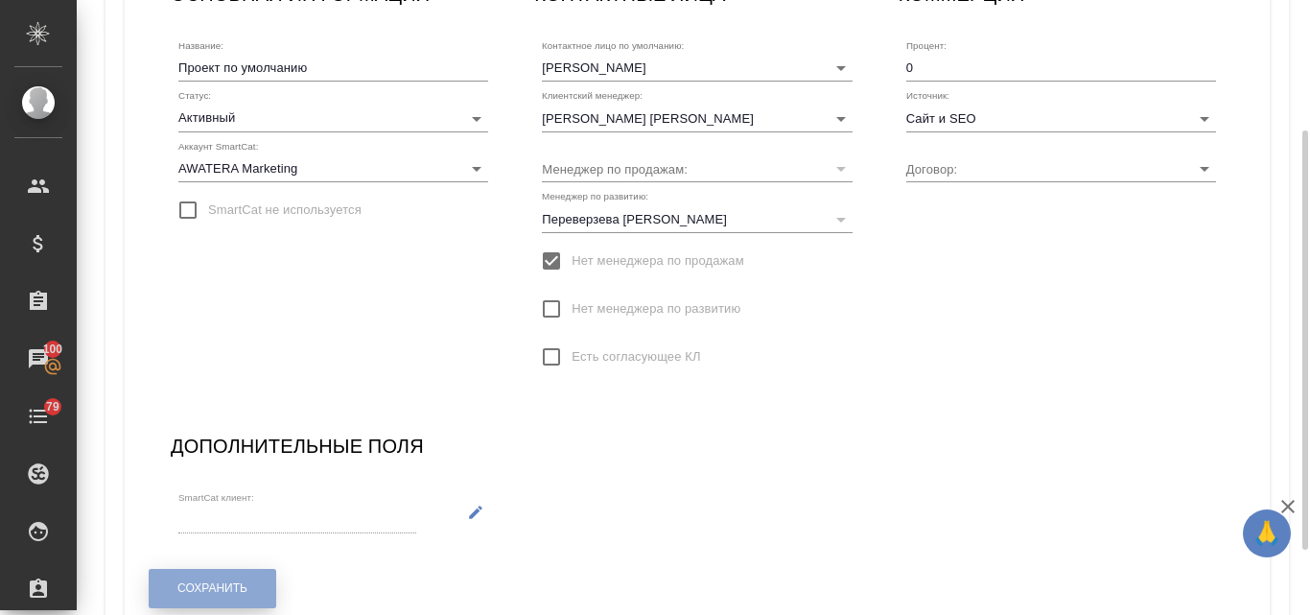
click at [247, 583] on span "Сохранить" at bounding box center [212, 588] width 70 height 16
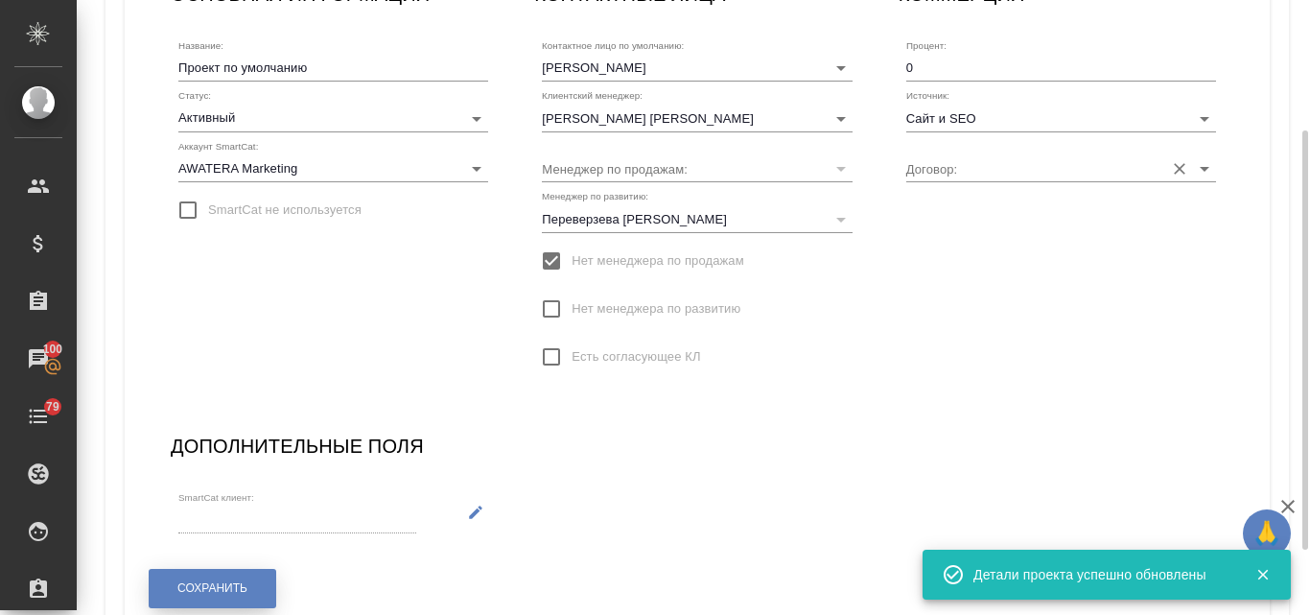
scroll to position [0, 0]
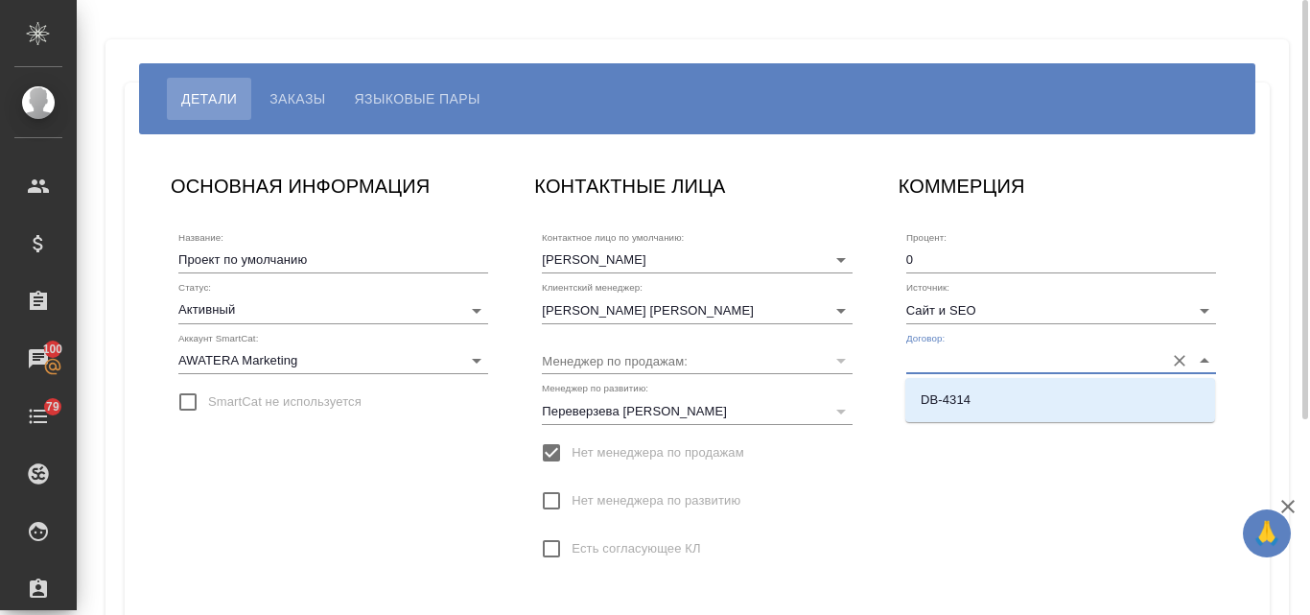
click at [938, 359] on input "Договор:" at bounding box center [1031, 360] width 248 height 26
click at [1081, 465] on div "КОММЕРЦИЯ Процент: 0 Источник: Сайт и SEO Договор:" at bounding box center [1062, 378] width 364 height 452
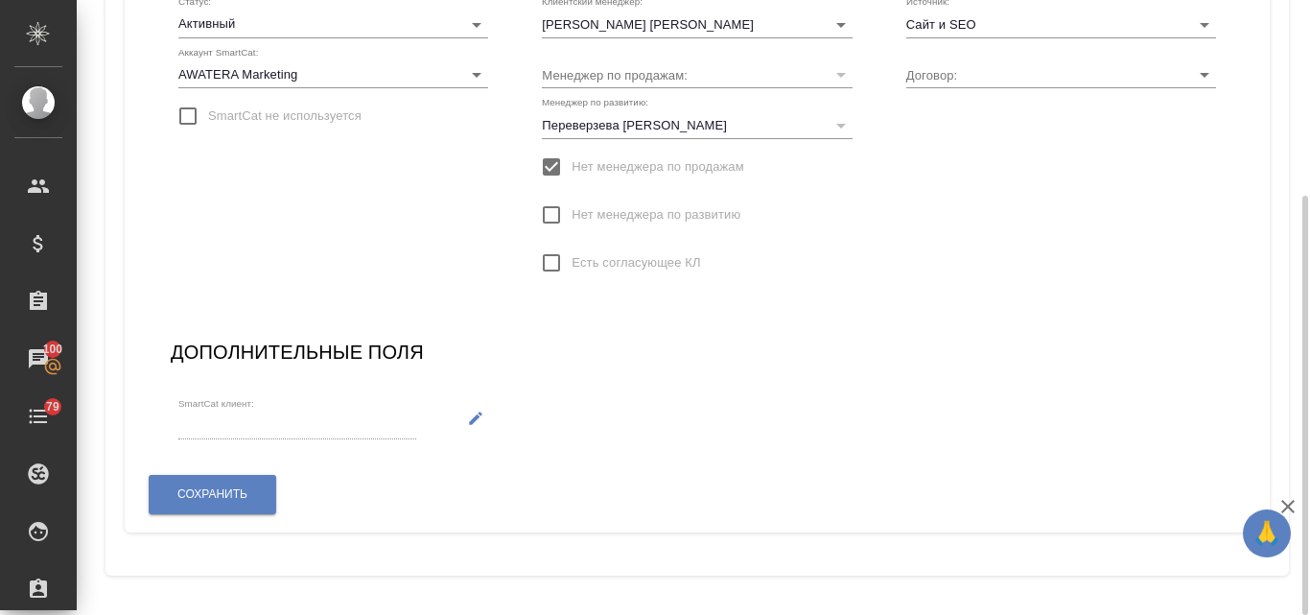
scroll to position [190, 0]
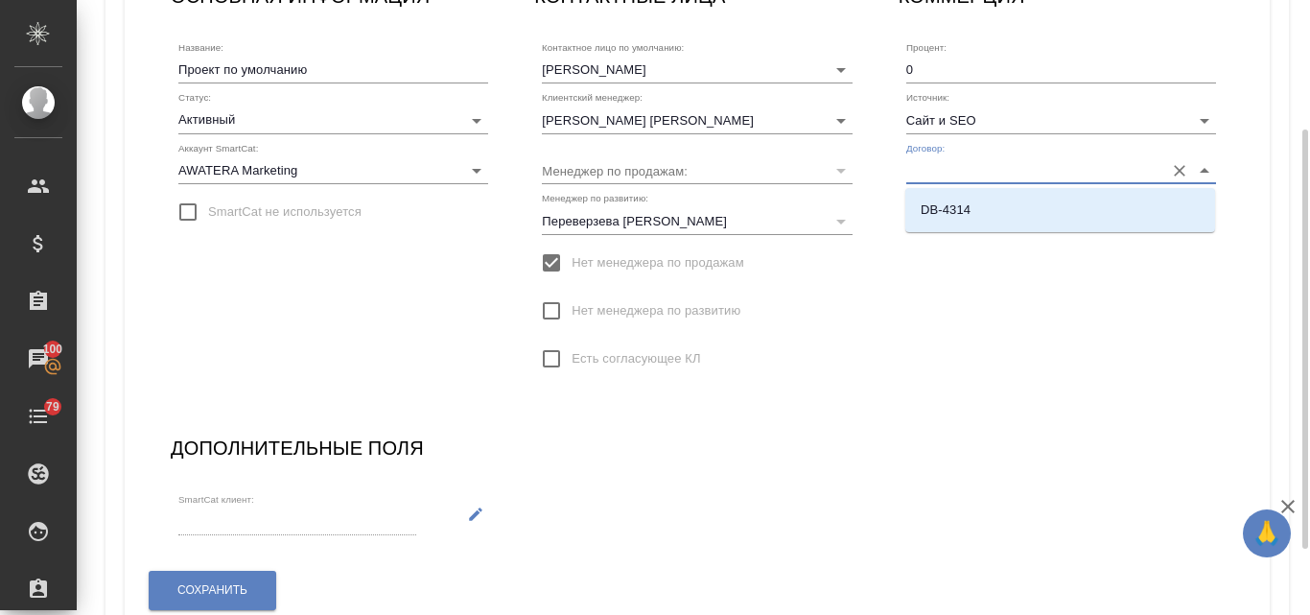
click at [937, 172] on input "Договор:" at bounding box center [1031, 170] width 248 height 26
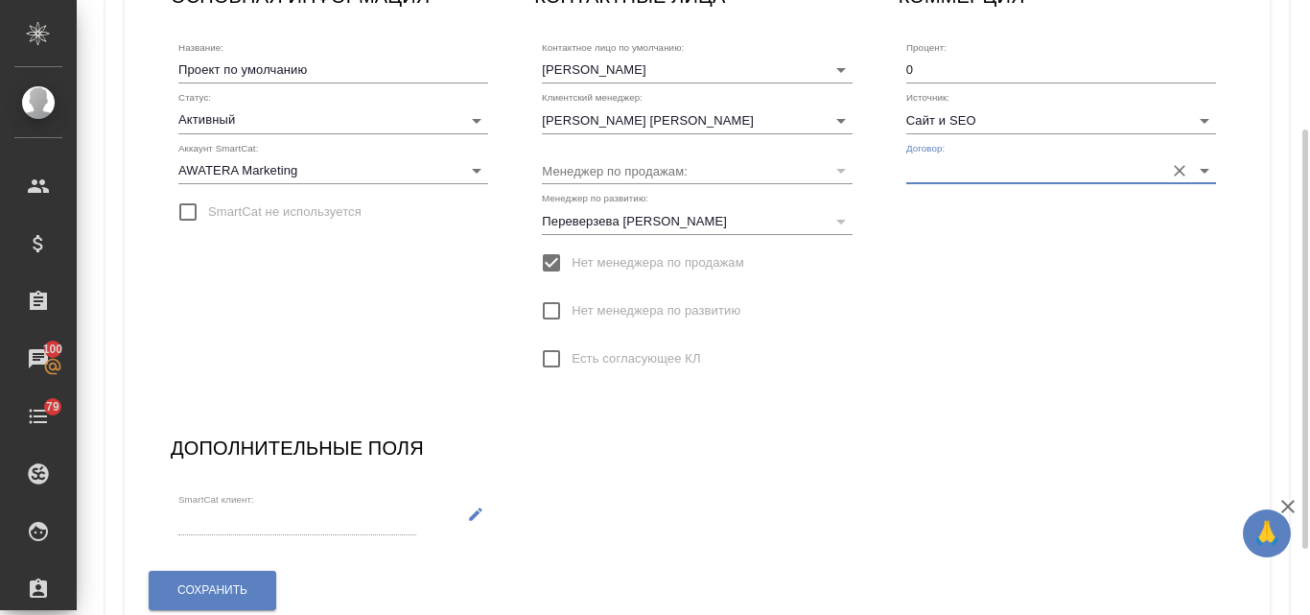
paste input "(ALS [GEOGRAPHIC_DATA]) AWATERA LANGUAGE SOLUTIONS (ALS [GEOGRAPHIC_DATA])"
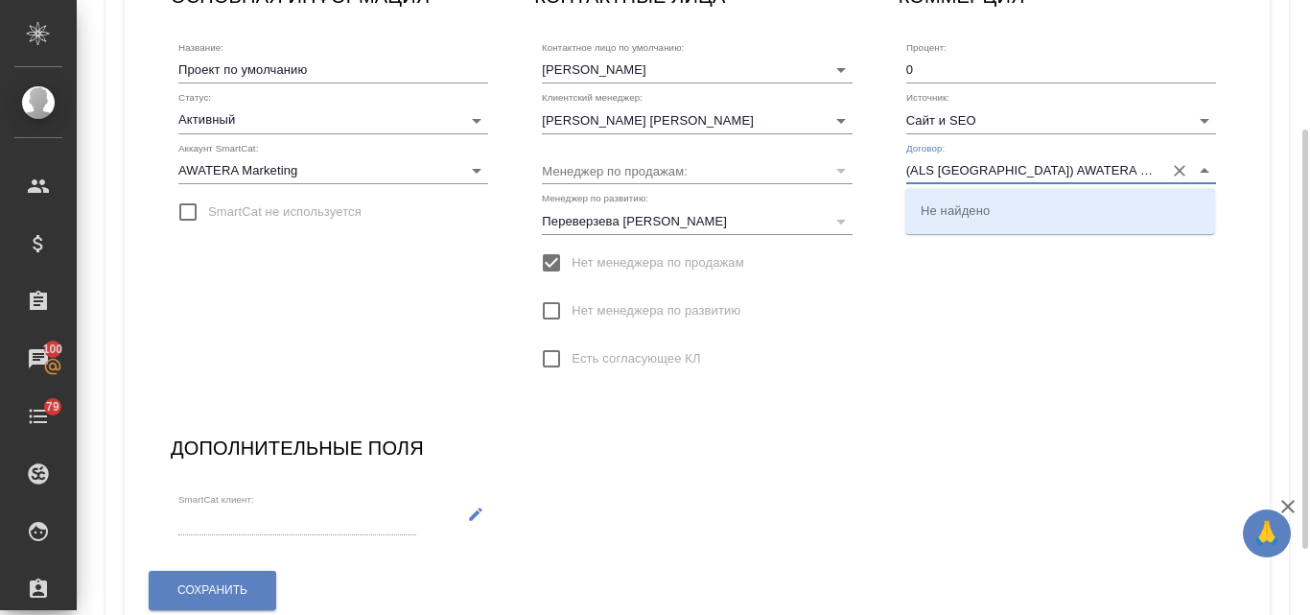
scroll to position [0, 92]
type input "(ALS [GEOGRAPHIC_DATA]) AWATERA LANGUAGE SOLUTIONS (ALS [GEOGRAPHIC_DATA])"
click at [238, 601] on button "Сохранить" at bounding box center [213, 590] width 128 height 39
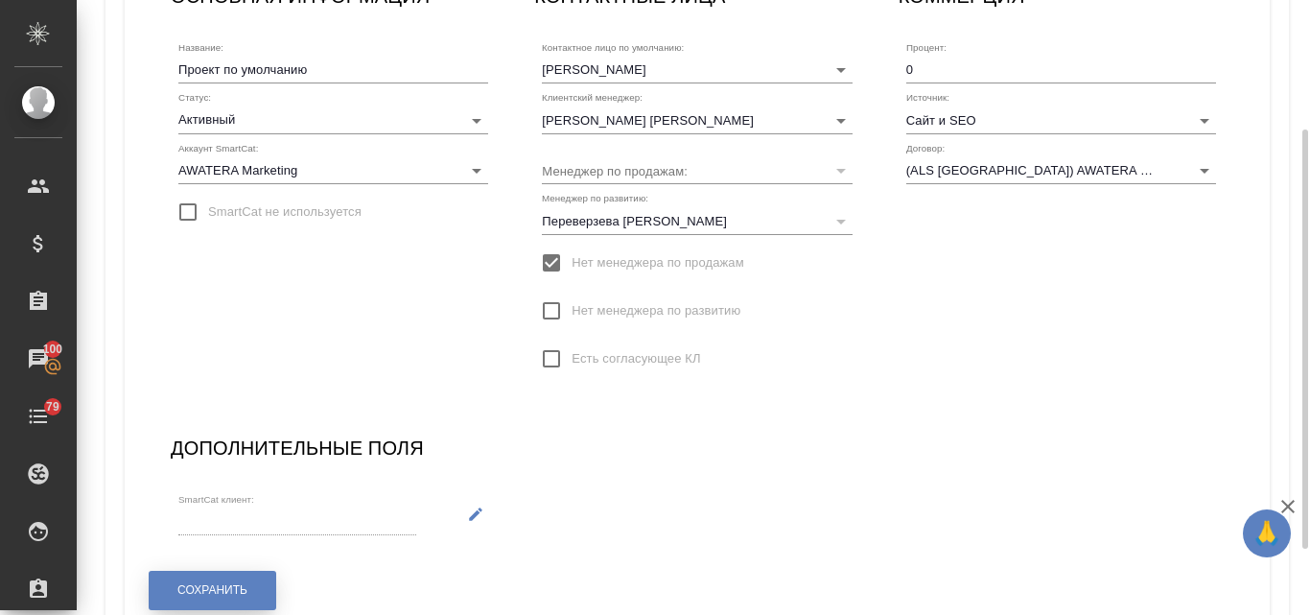
scroll to position [0, 0]
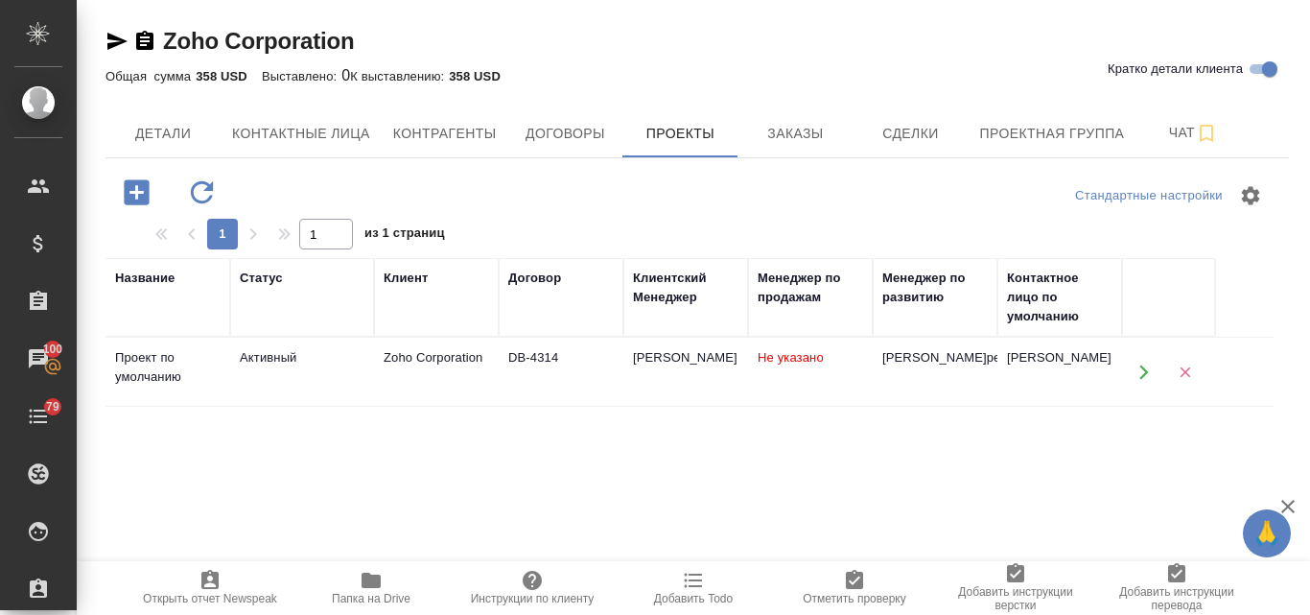
click at [1145, 380] on icon "button" at bounding box center [1144, 372] width 17 height 17
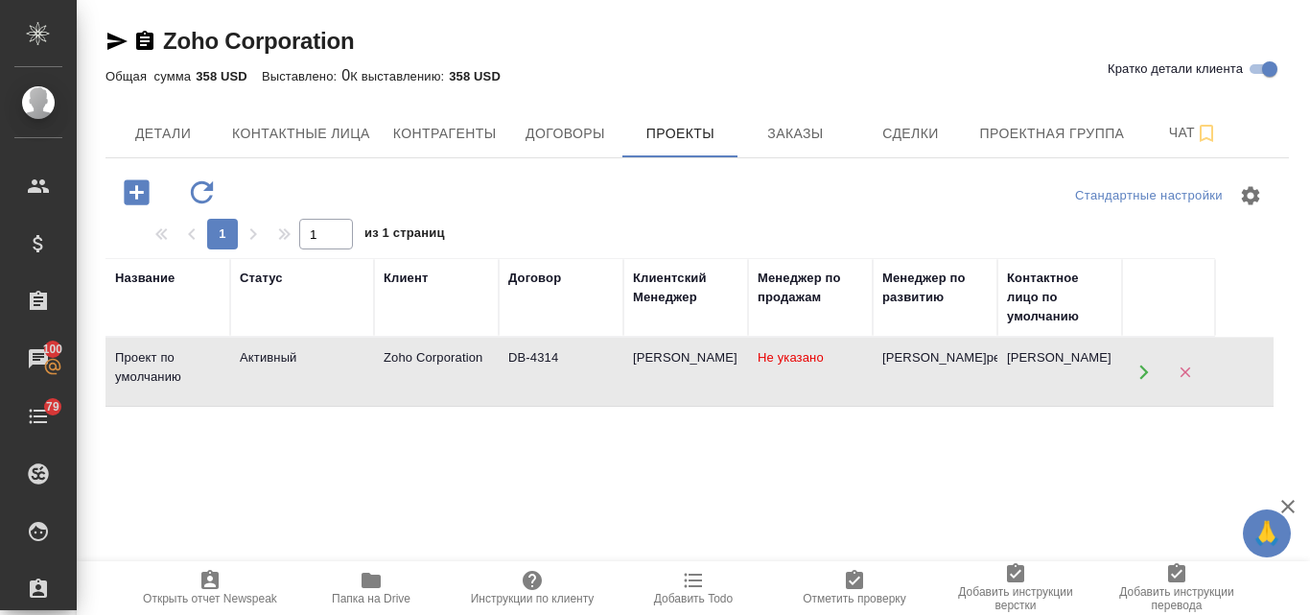
click at [584, 383] on td "DB-4314" at bounding box center [561, 372] width 125 height 67
click at [557, 127] on span "Договоры" at bounding box center [565, 134] width 92 height 24
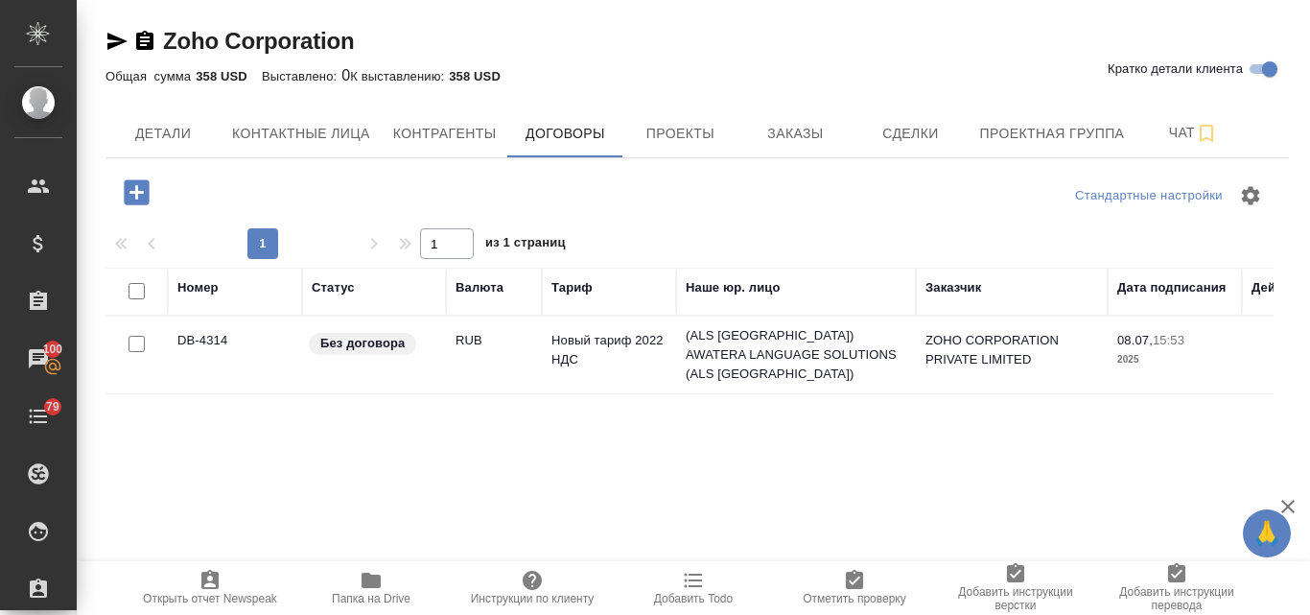
click at [400, 342] on p "Без договора" at bounding box center [362, 343] width 84 height 19
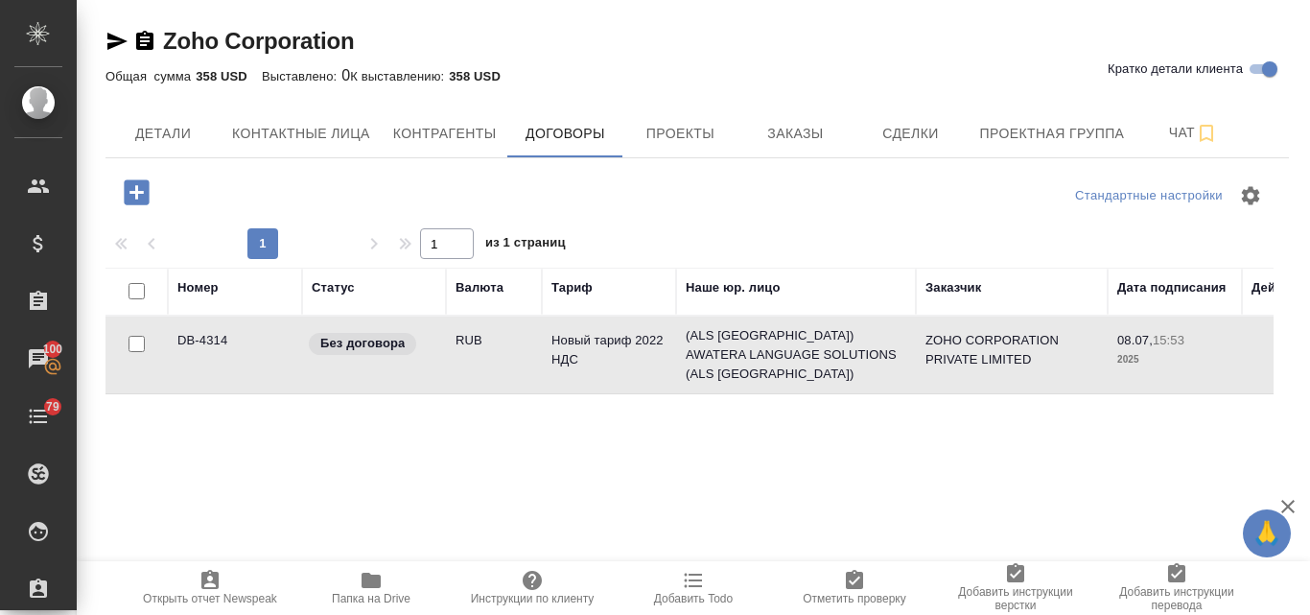
click at [400, 342] on p "Без договора" at bounding box center [362, 343] width 84 height 19
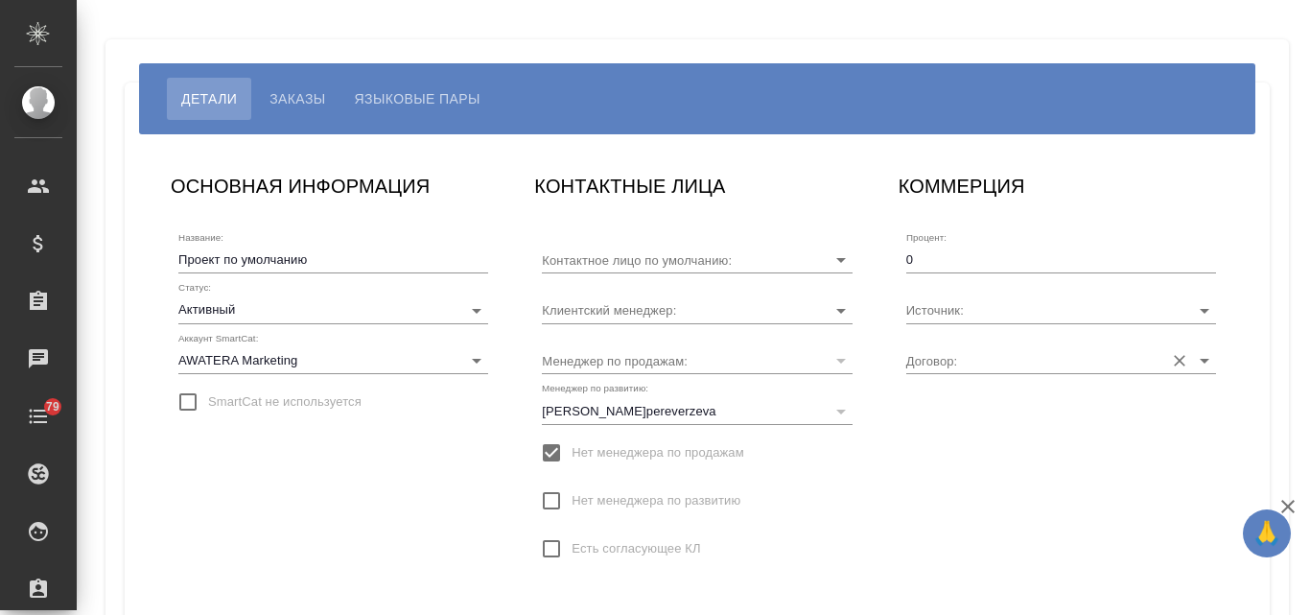
type input "[PERSON_NAME]"
type input "Сайт и SEO"
type input "DB-4314"
type input "Валяева Анна"
click at [986, 372] on input "DB-4314" at bounding box center [1031, 360] width 248 height 26
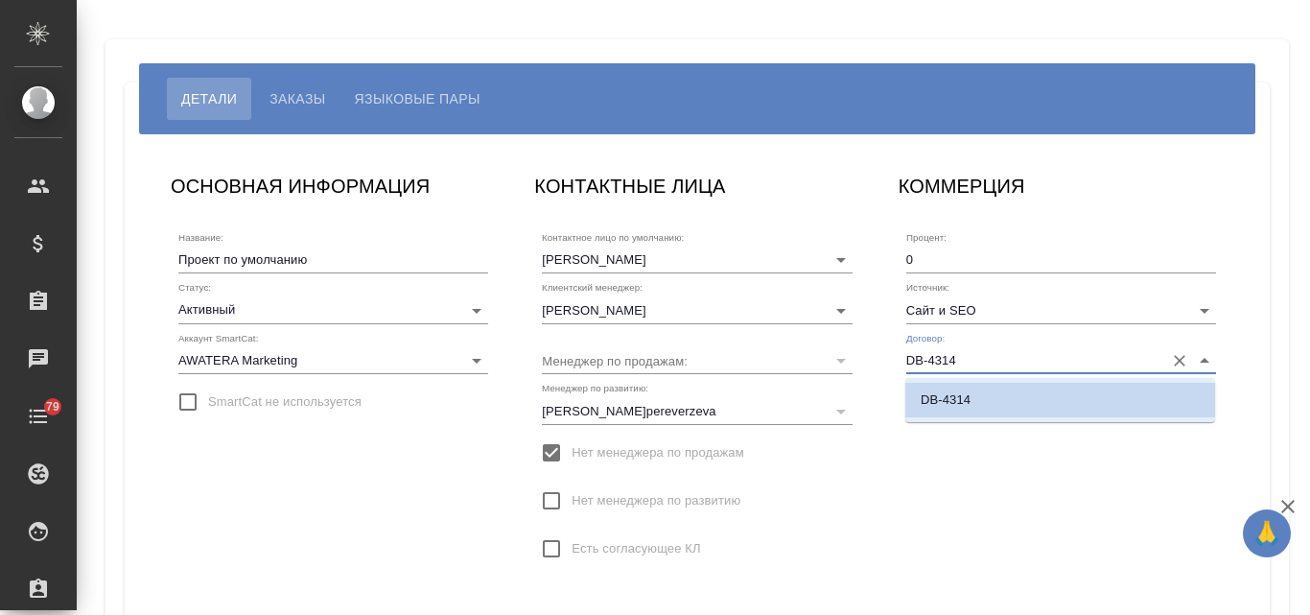
click at [1175, 358] on icon "Очистить" at bounding box center [1179, 360] width 19 height 19
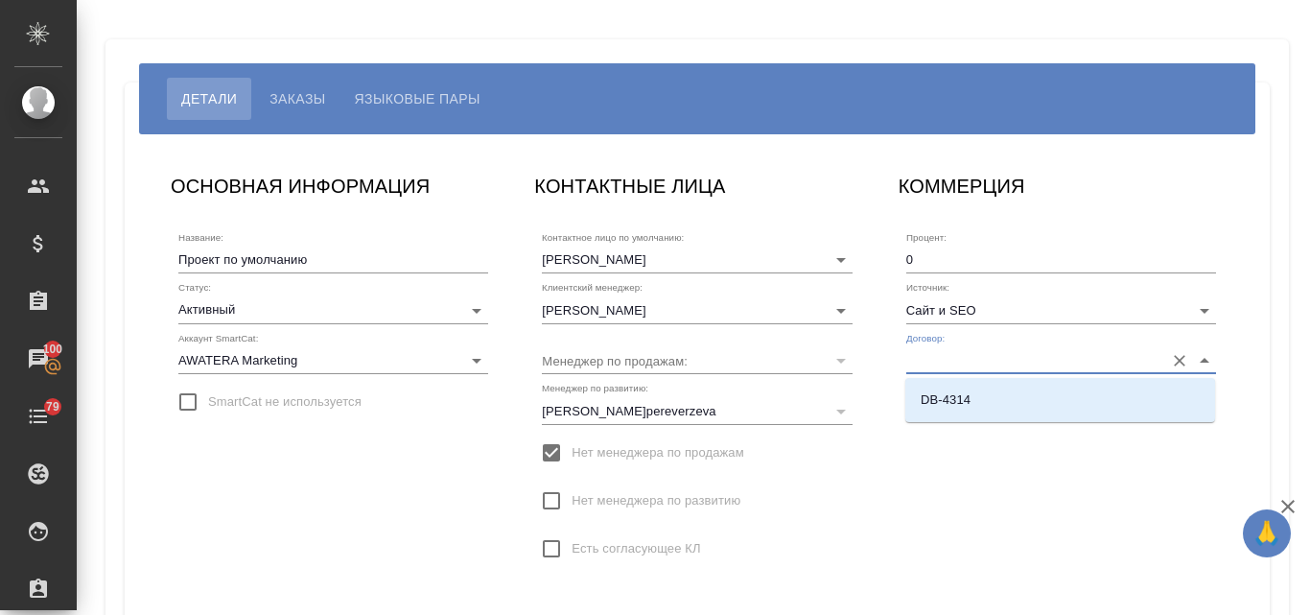
click at [996, 365] on input "Договор:" at bounding box center [1031, 360] width 248 height 26
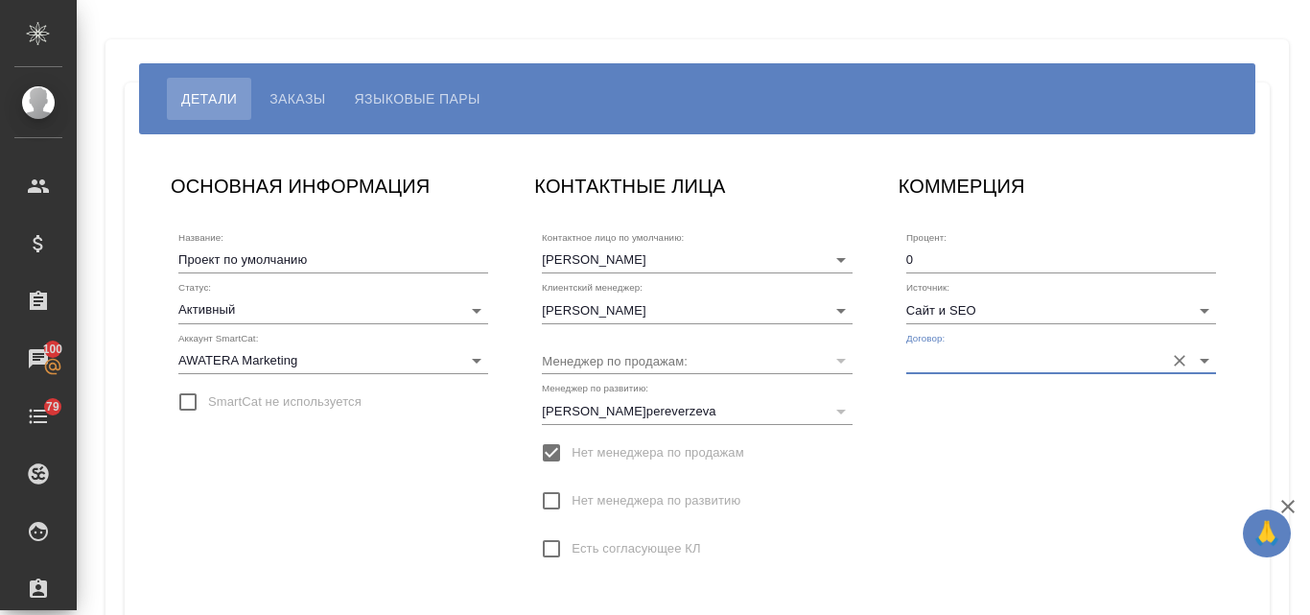
click at [996, 365] on input "Договор:" at bounding box center [1031, 360] width 248 height 26
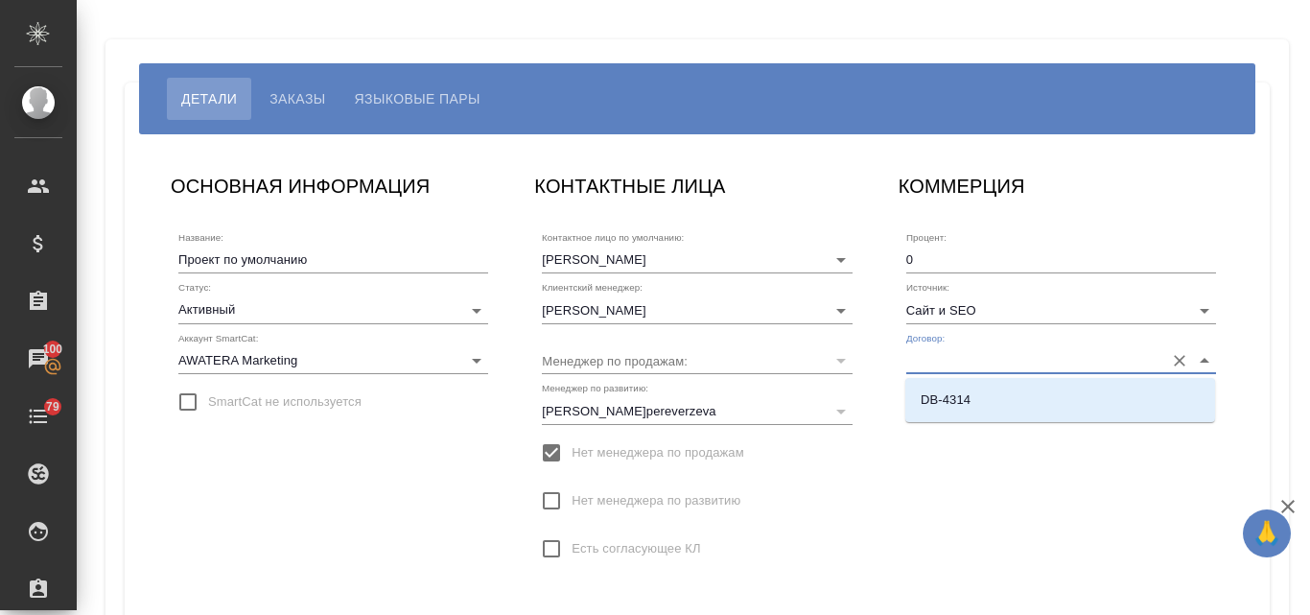
click at [980, 357] on input "Договор:" at bounding box center [1031, 360] width 248 height 26
type input "ALS"
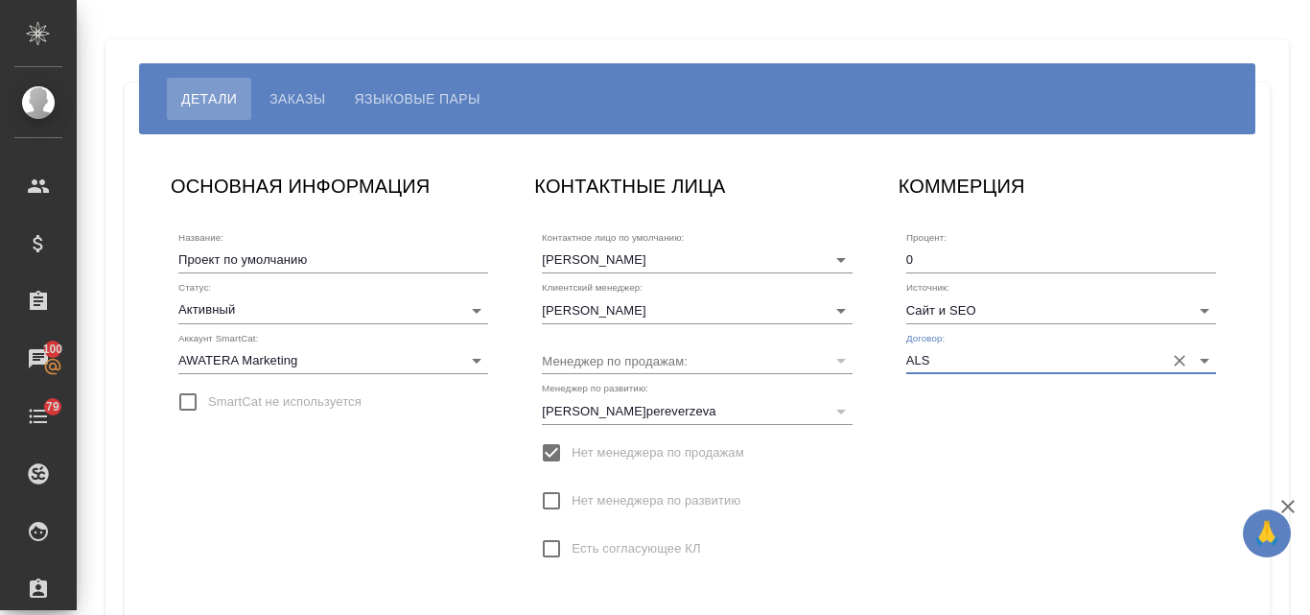
click at [1181, 364] on icon "Очистить" at bounding box center [1179, 360] width 19 height 19
click at [1204, 361] on icon "Open" at bounding box center [1205, 361] width 10 height 5
drag, startPoint x: 1021, startPoint y: 492, endPoint x: 1024, endPoint y: 482, distance: 10.9
click at [1020, 492] on div "КОММЕРЦИЯ Процент: 0 Источник: Сайт и SEO Договор:" at bounding box center [1062, 378] width 364 height 452
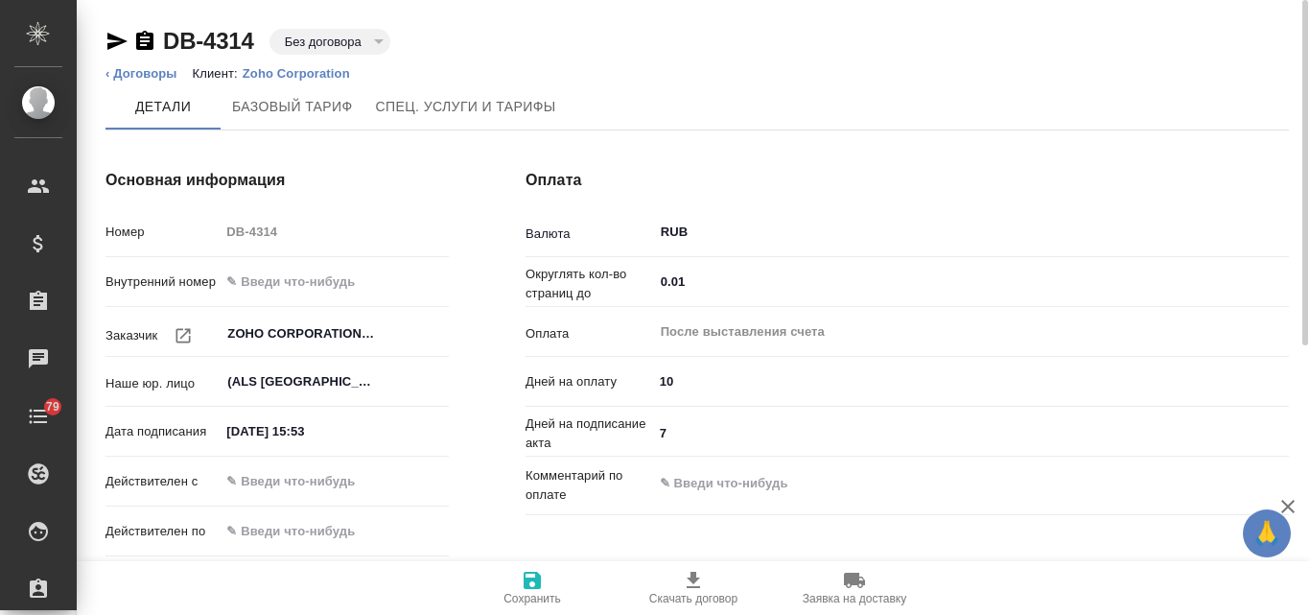
click at [536, 595] on span "Сохранить" at bounding box center [533, 598] width 58 height 13
drag, startPoint x: 224, startPoint y: 379, endPoint x: 379, endPoint y: 378, distance: 155.4
click at [379, 378] on div "(ALS [GEOGRAPHIC_DATA]) AWATERA LANGUAGE SOLUTIONS (ALS [GEOGRAPHIC_DATA]) ​" at bounding box center [334, 382] width 229 height 35
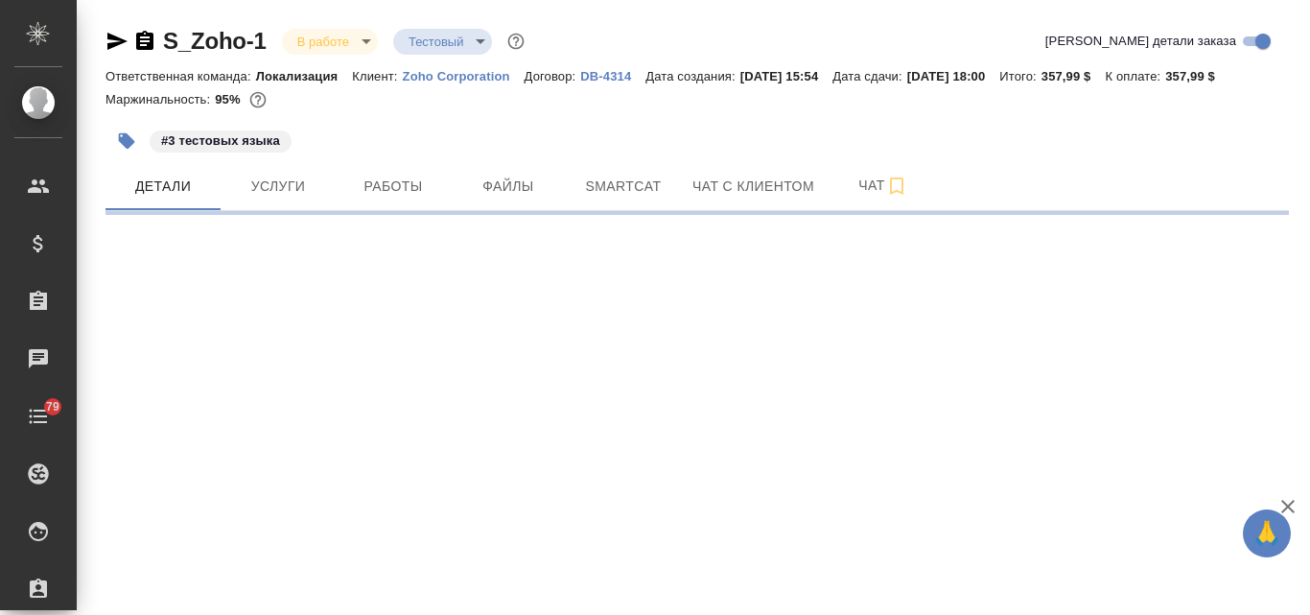
select select "RU"
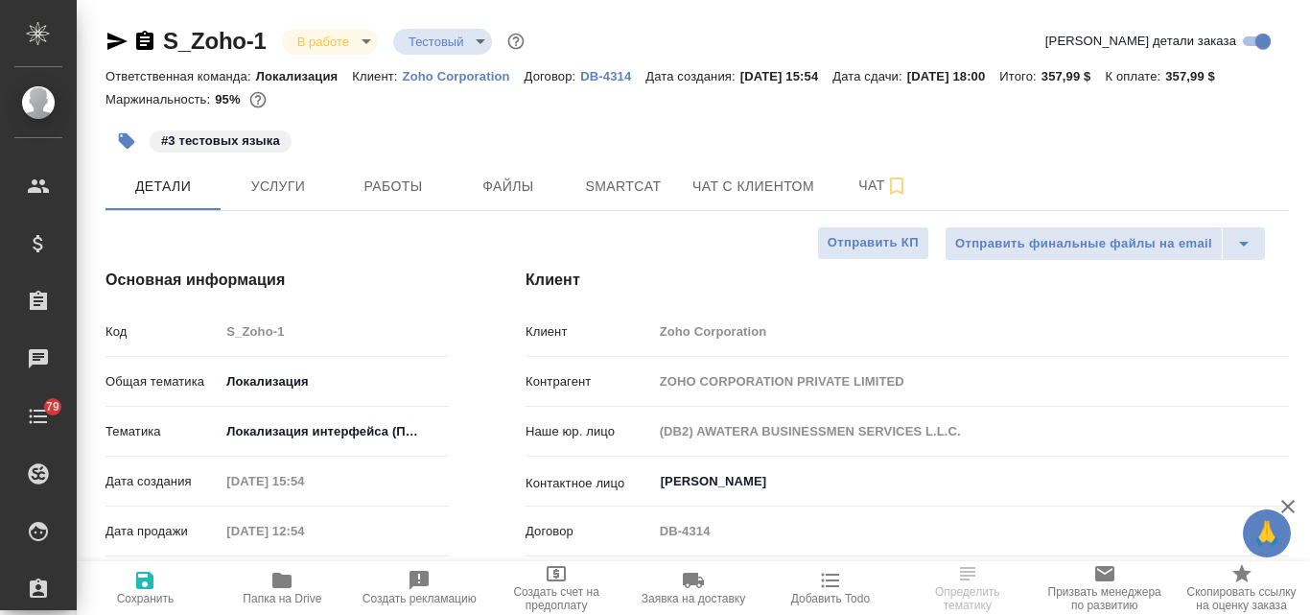
type textarea "x"
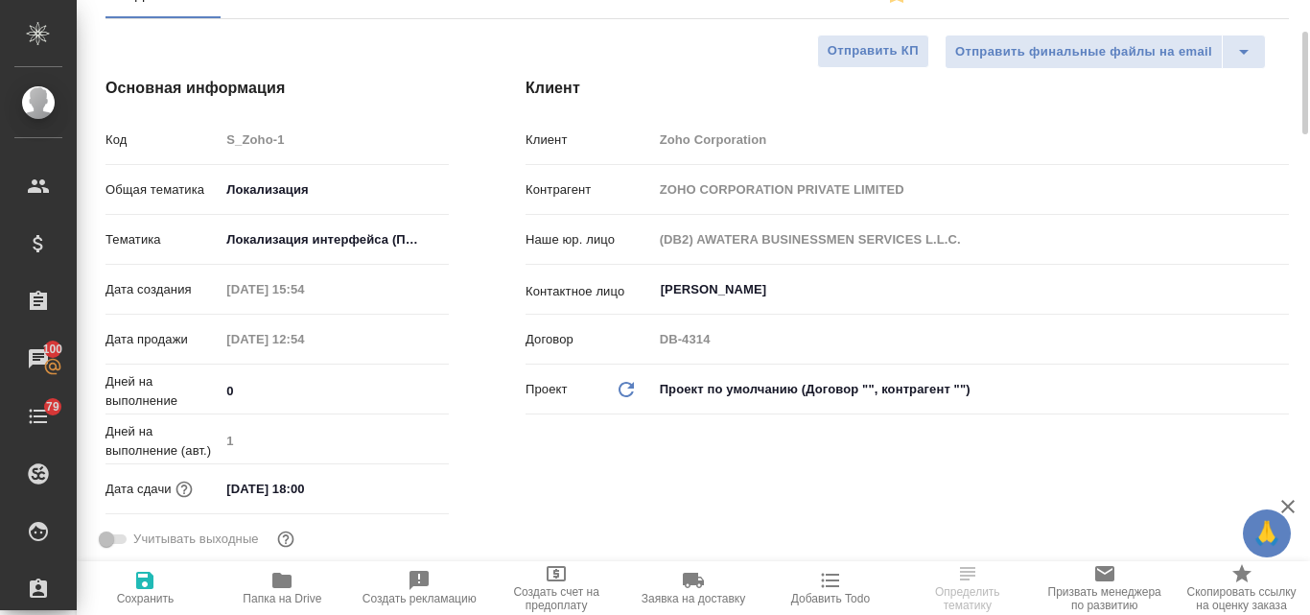
scroll to position [384, 0]
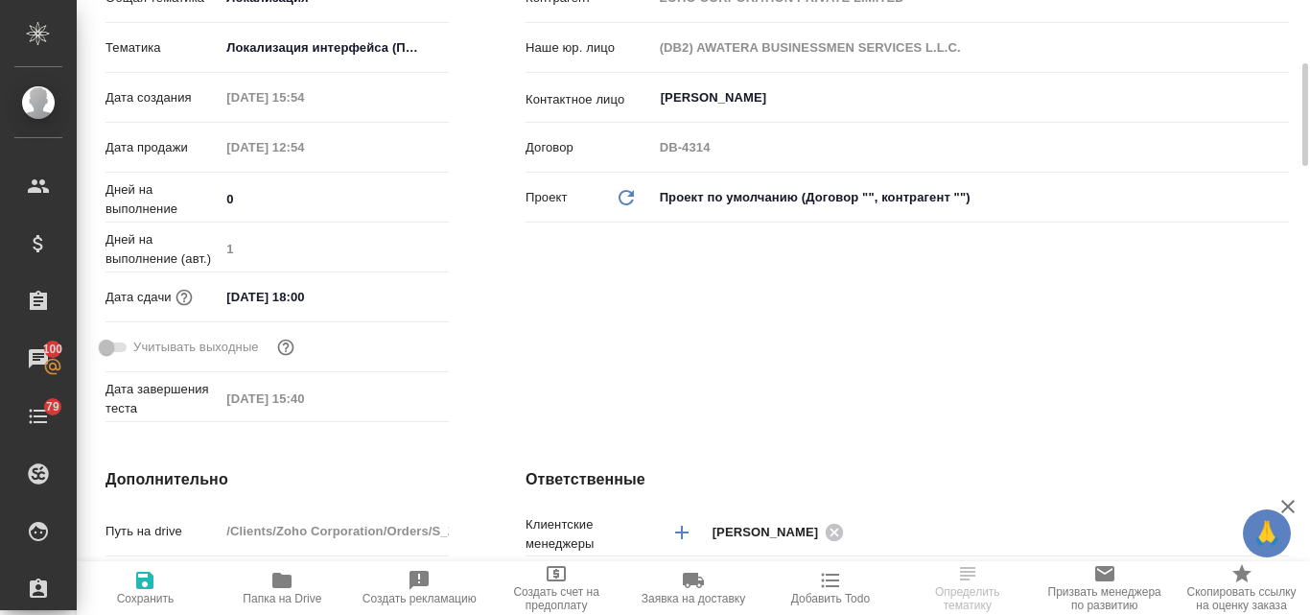
click at [625, 202] on icon "Обновить данные" at bounding box center [626, 197] width 23 height 23
type textarea "x"
type input "(-)"
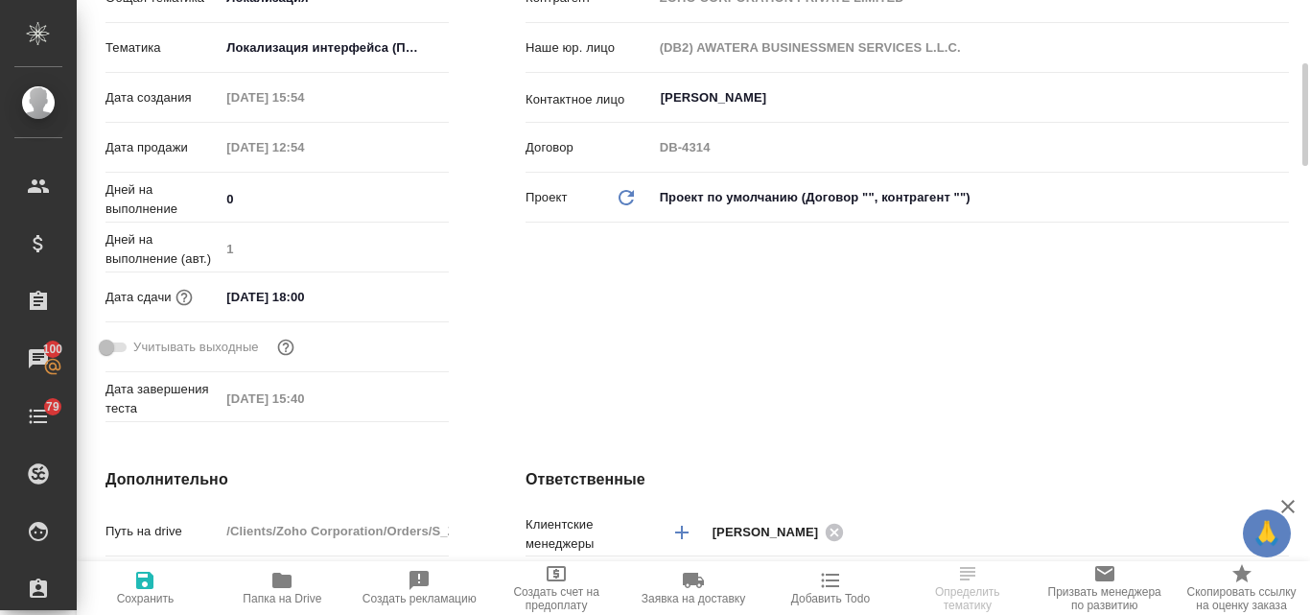
type textarea "x"
click at [625, 202] on icon "Обновить данные" at bounding box center [626, 197] width 23 height 23
type textarea "x"
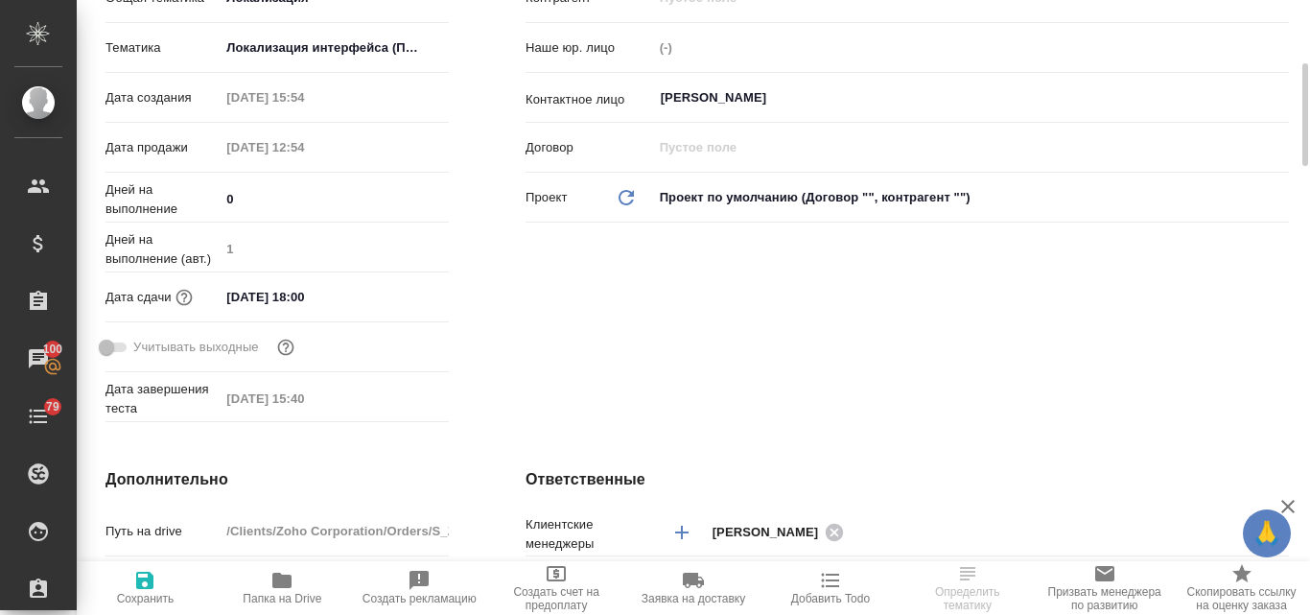
type textarea "x"
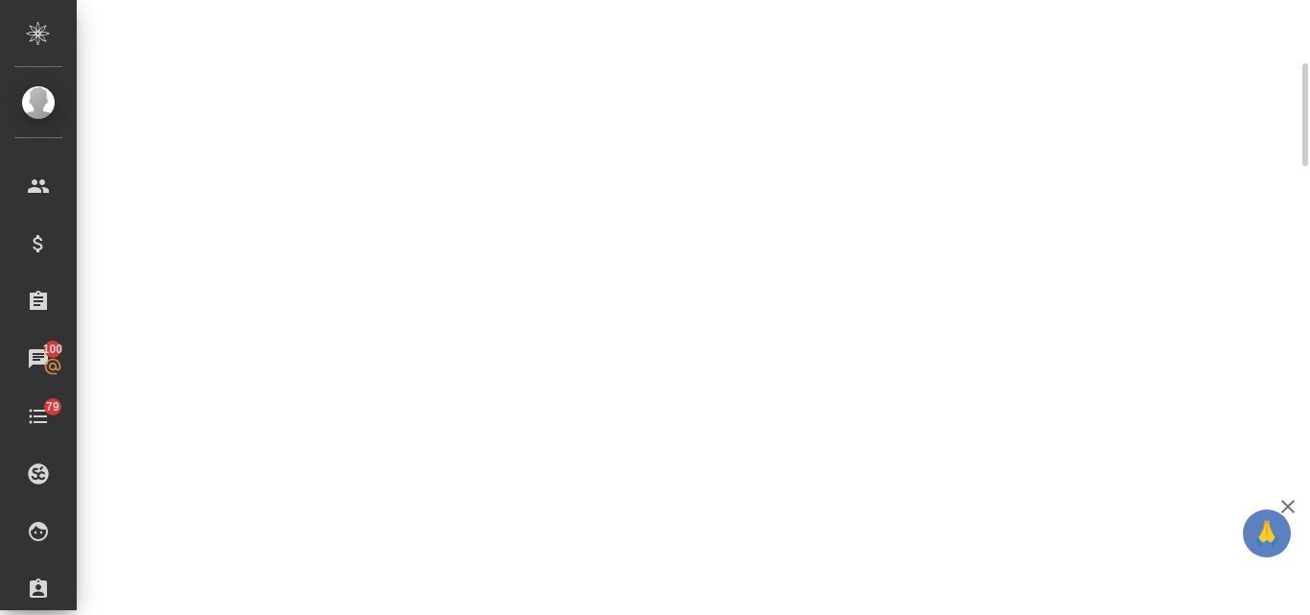
select select "RU"
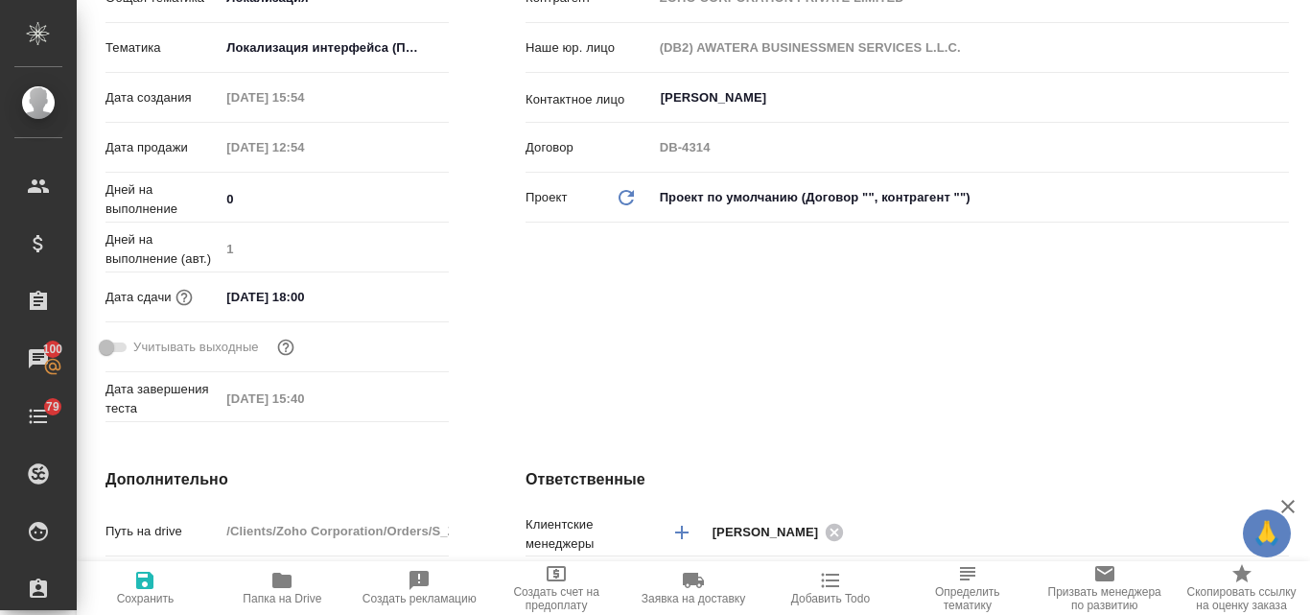
type textarea "x"
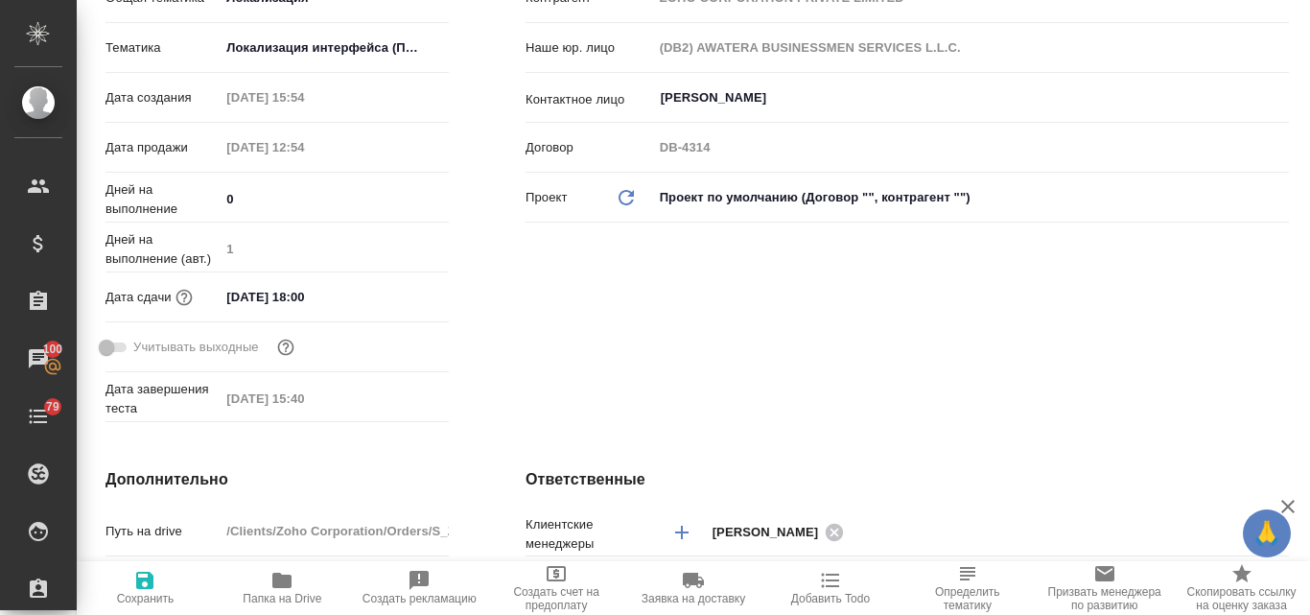
type textarea "x"
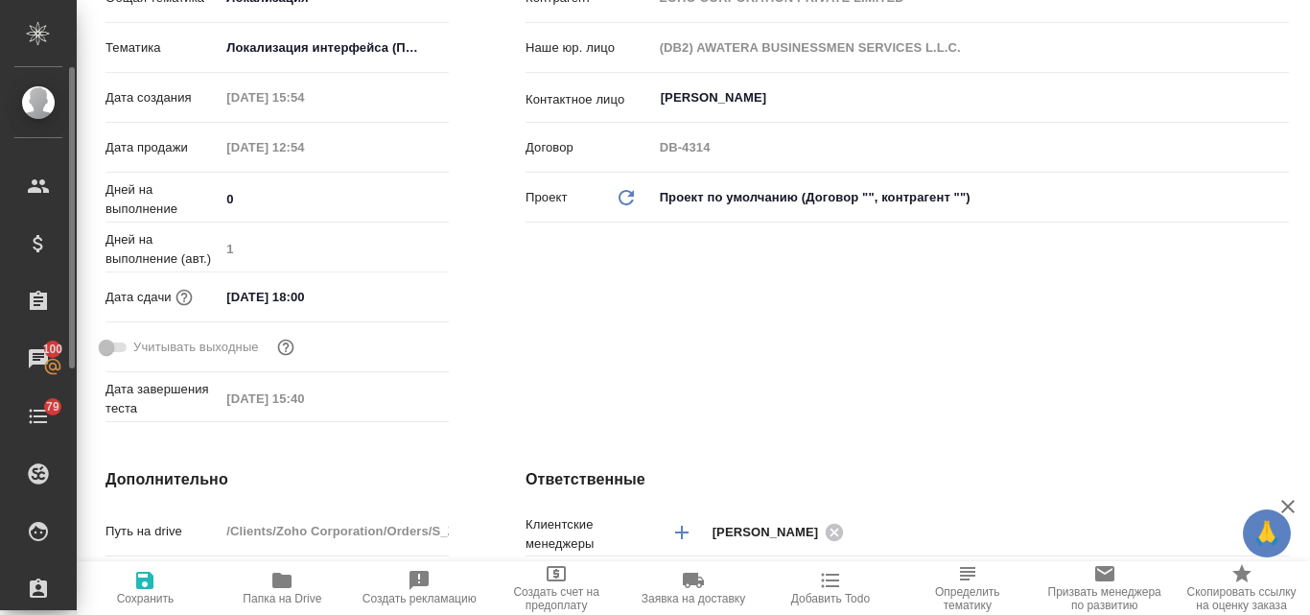
type textarea "x"
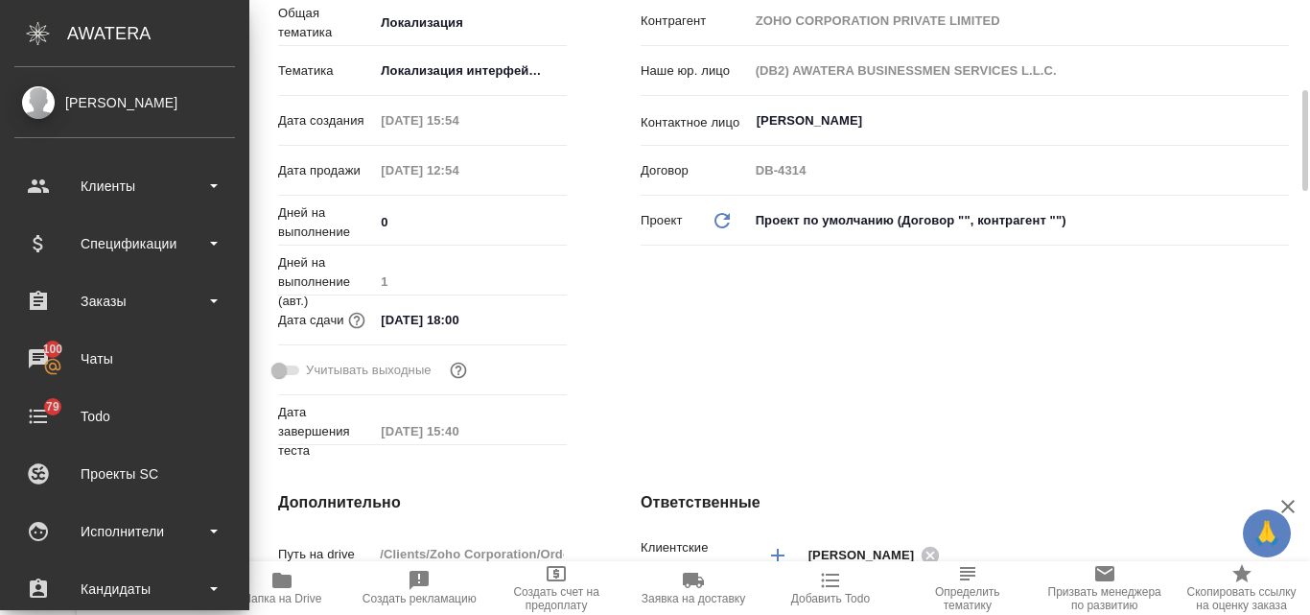
scroll to position [407, 0]
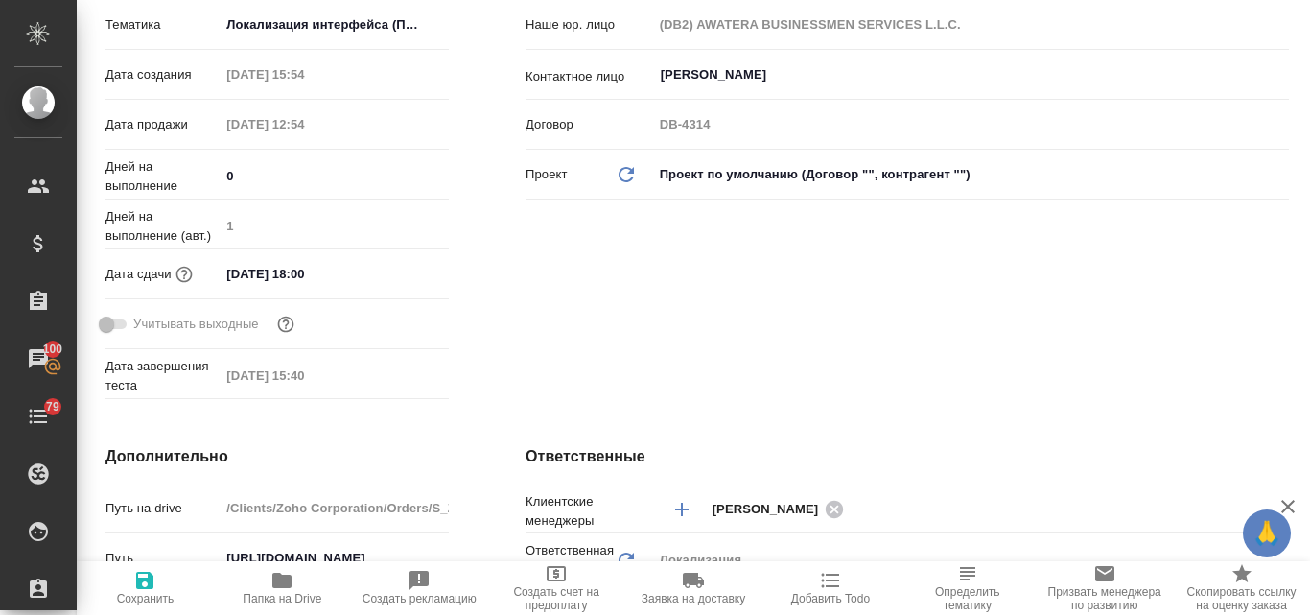
type textarea "x"
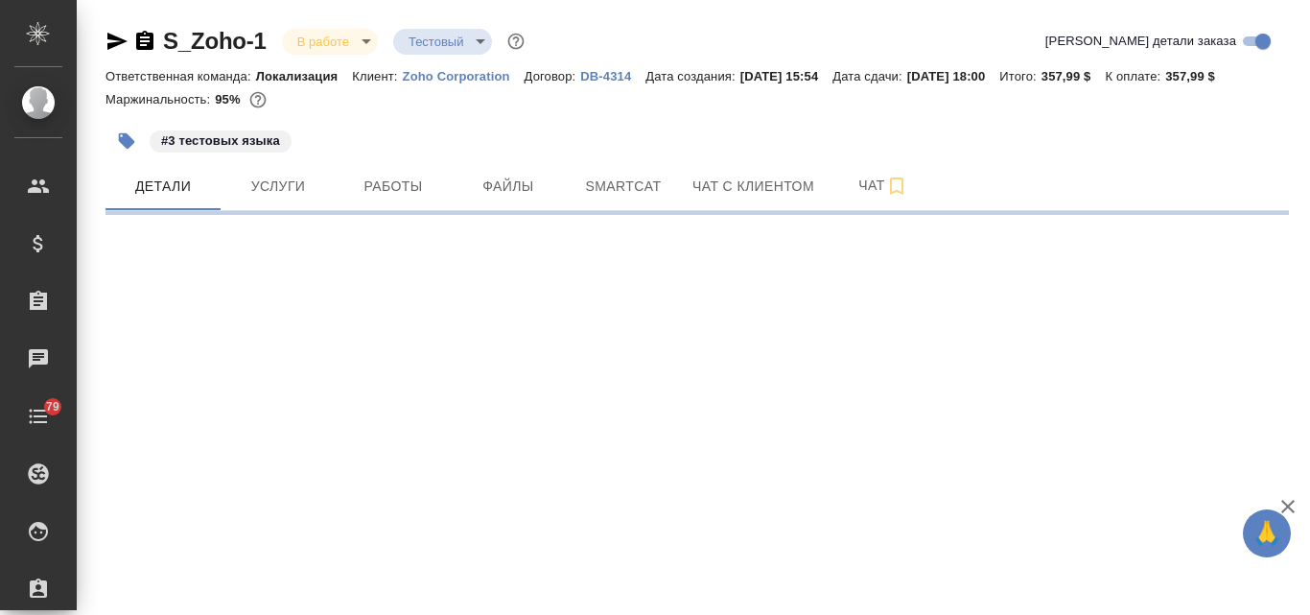
select select "RU"
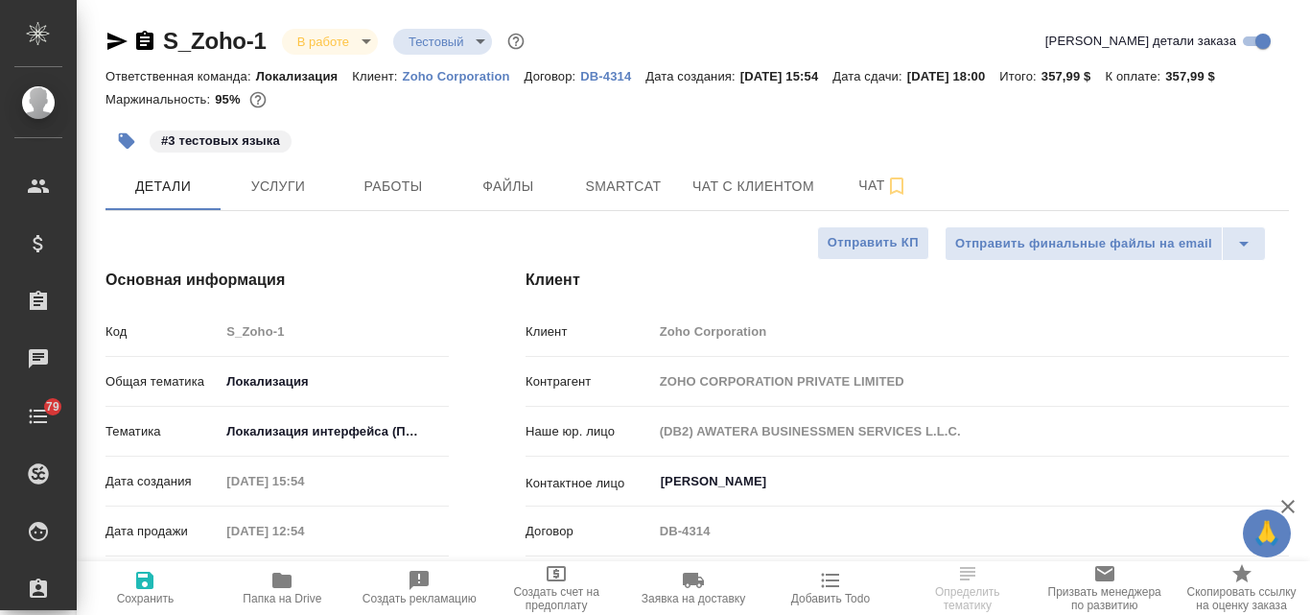
type textarea "x"
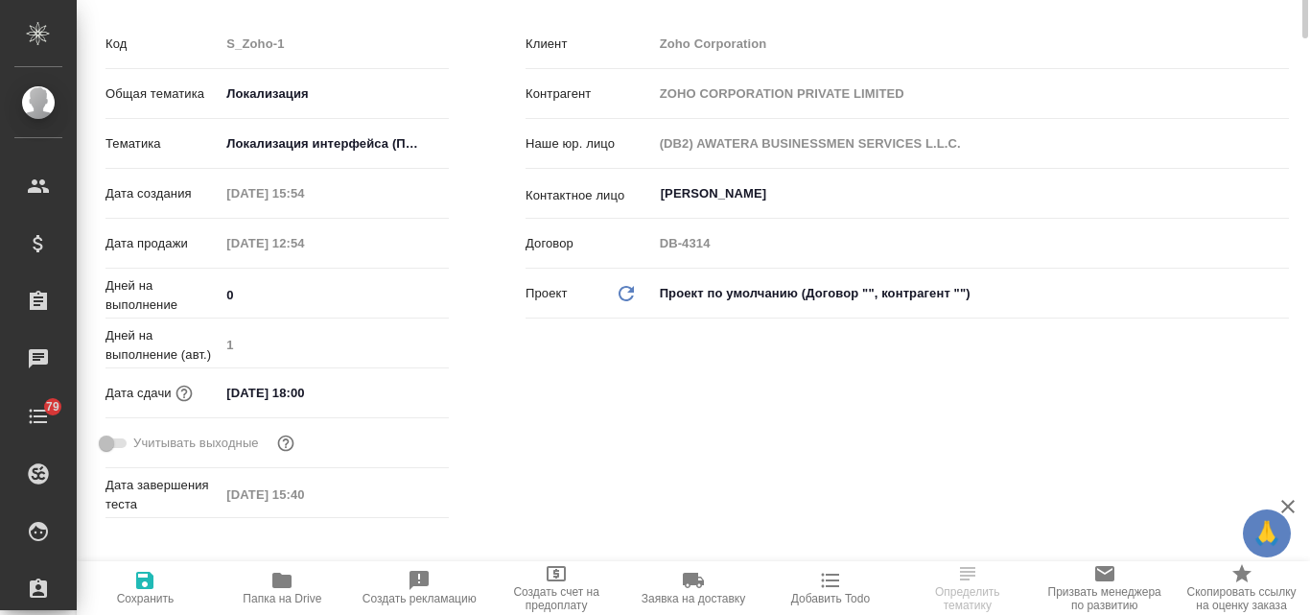
scroll to position [192, 0]
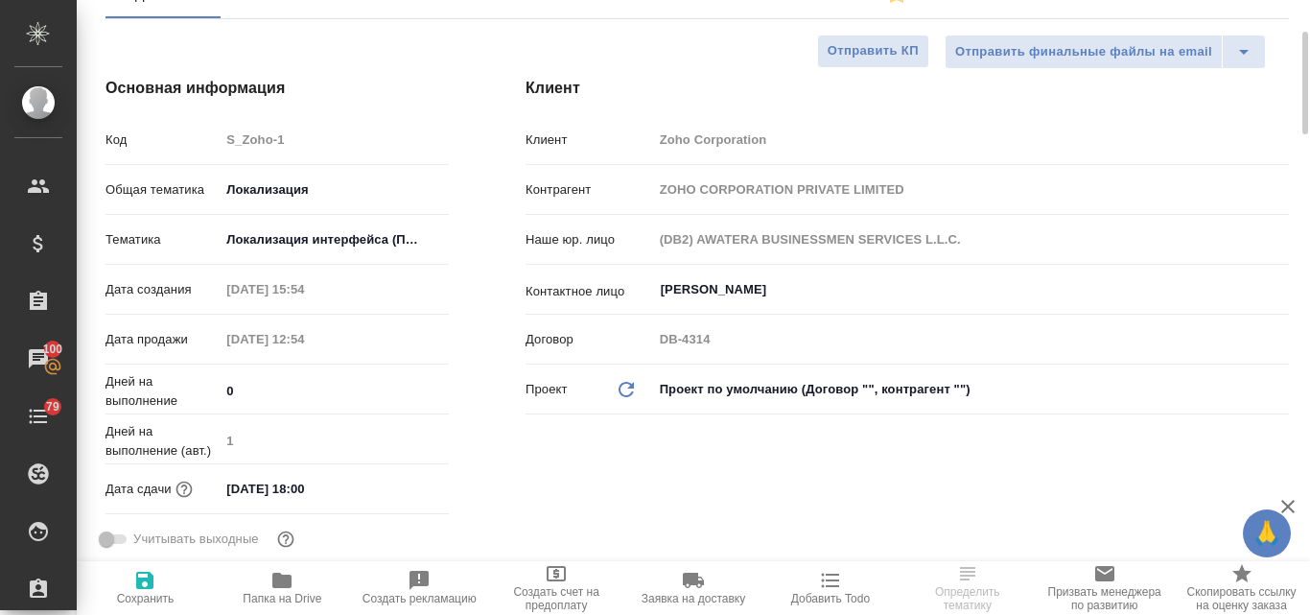
click at [626, 390] on icon "Обновить данные" at bounding box center [626, 389] width 23 height 23
type textarea "x"
type input "(-)"
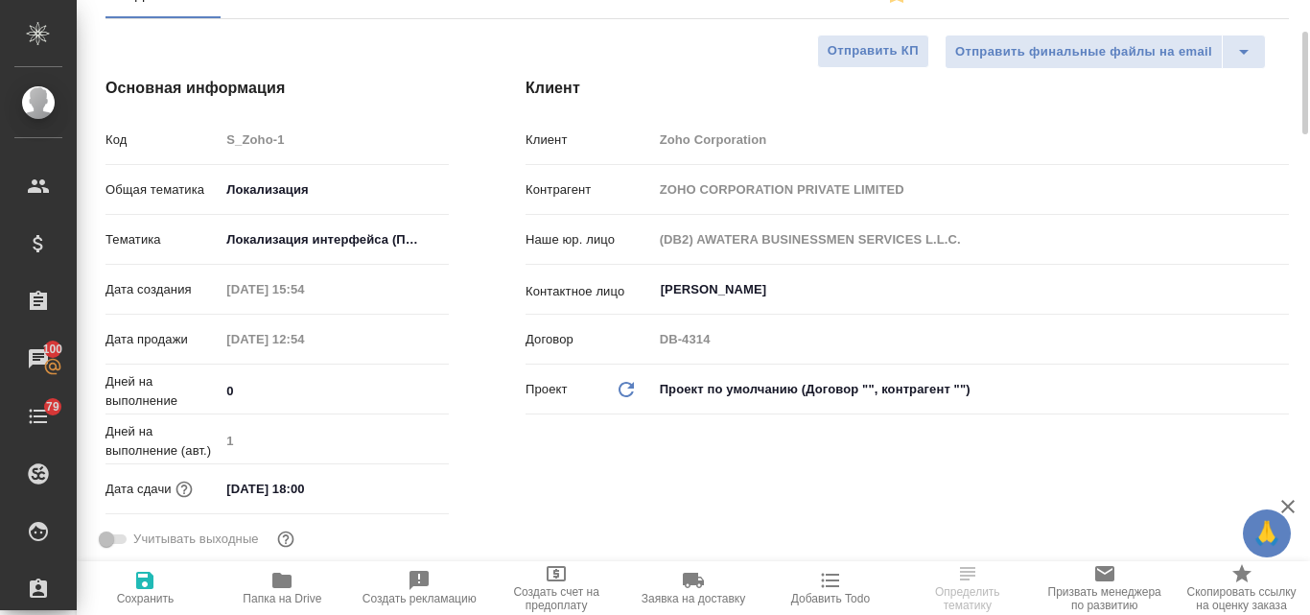
type textarea "x"
click at [626, 390] on icon "Обновить данные" at bounding box center [626, 389] width 23 height 23
type textarea "x"
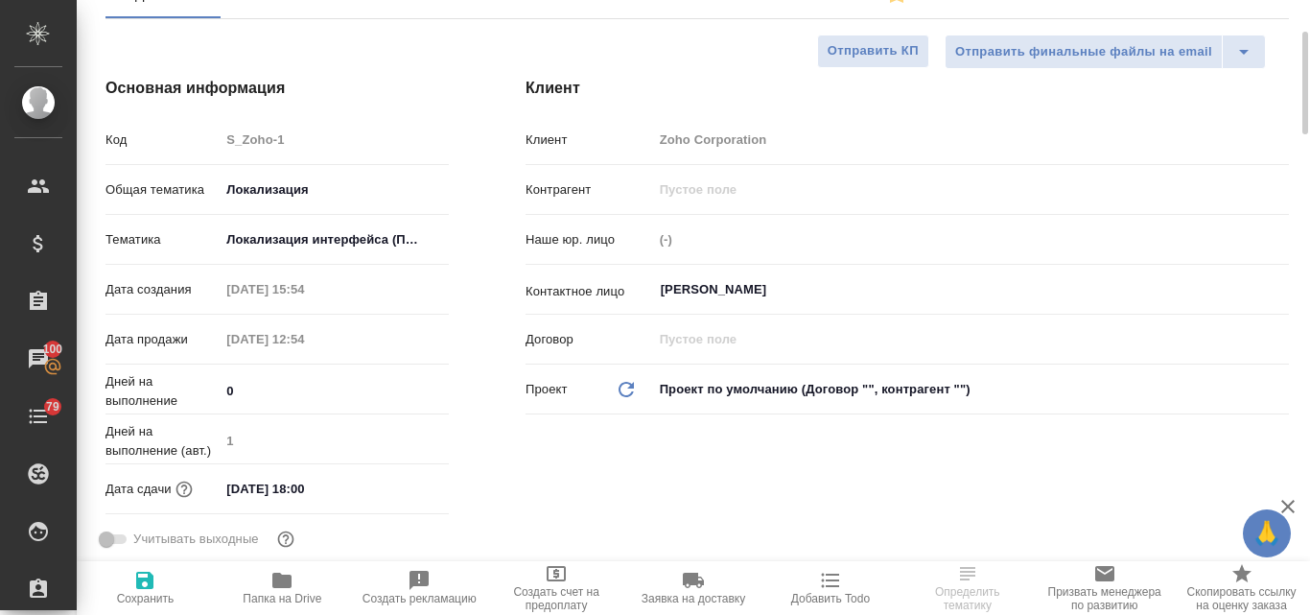
type textarea "x"
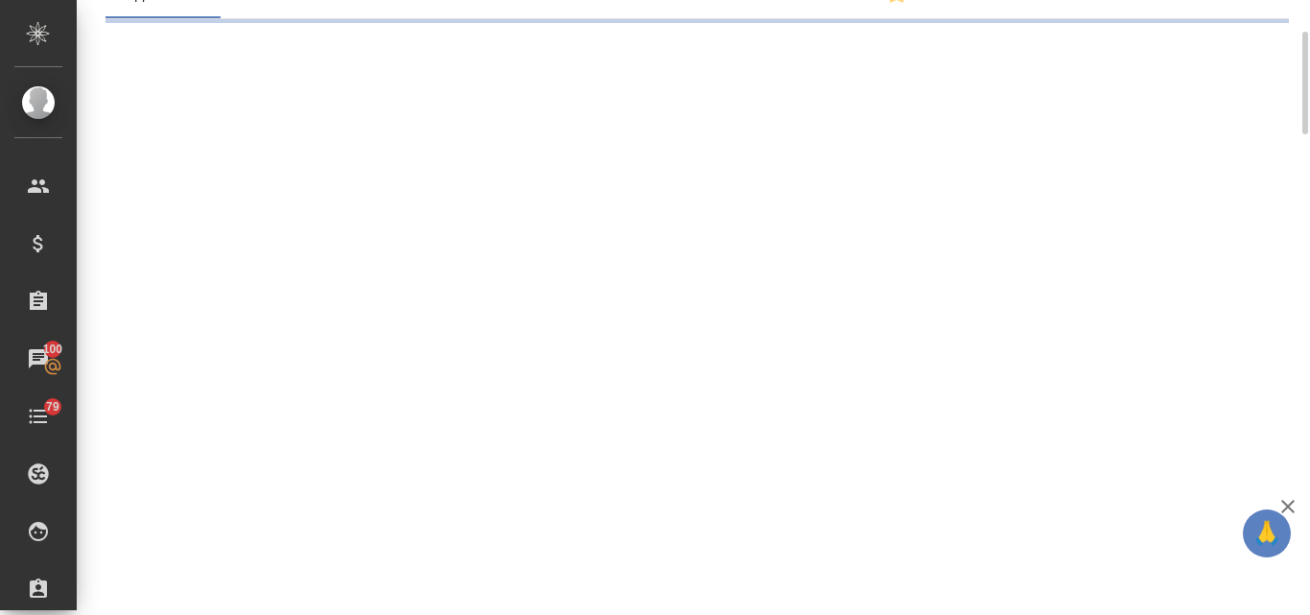
select select "RU"
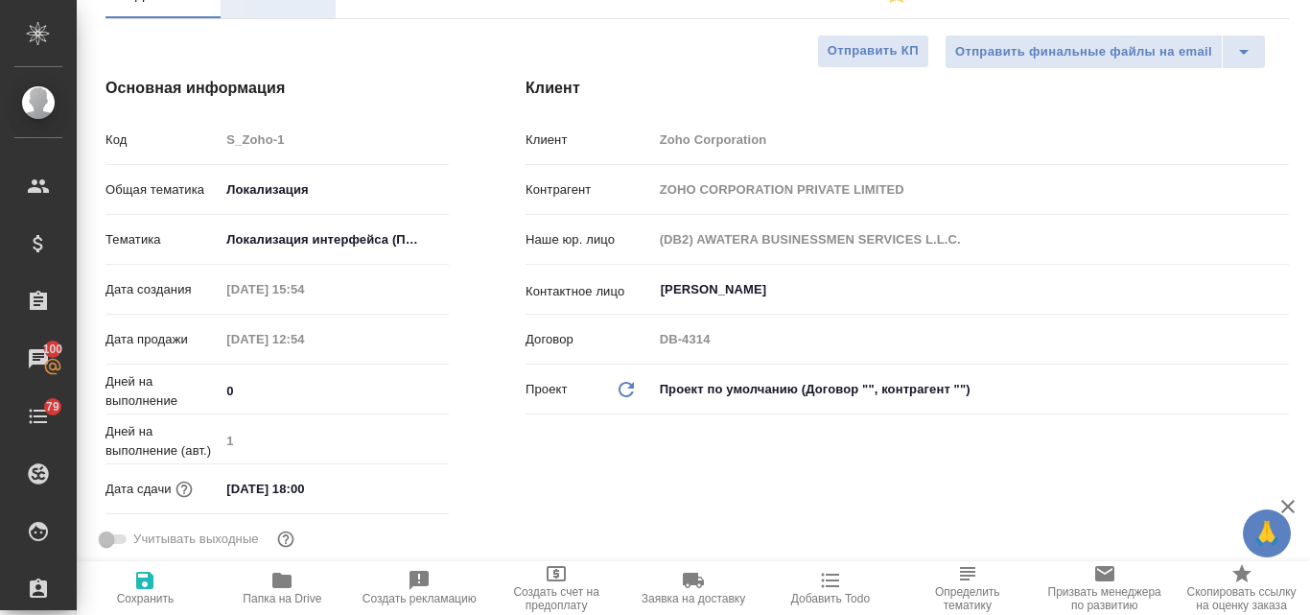
type textarea "x"
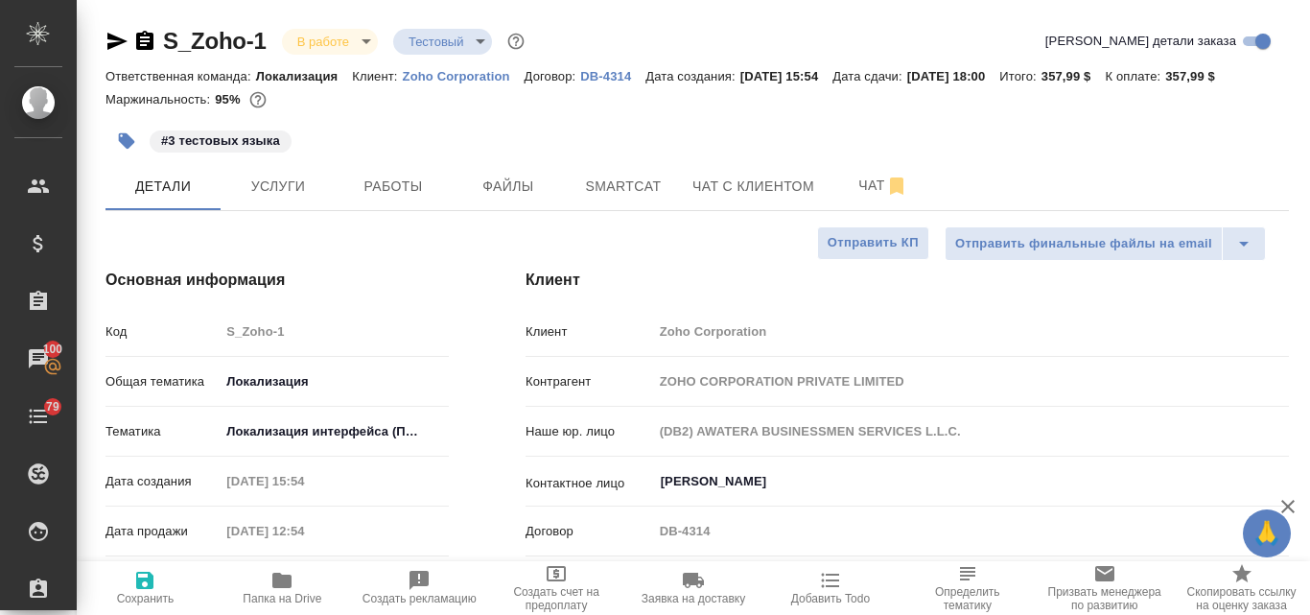
click at [458, 80] on p "Zoho Corporation" at bounding box center [464, 76] width 122 height 14
type textarea "x"
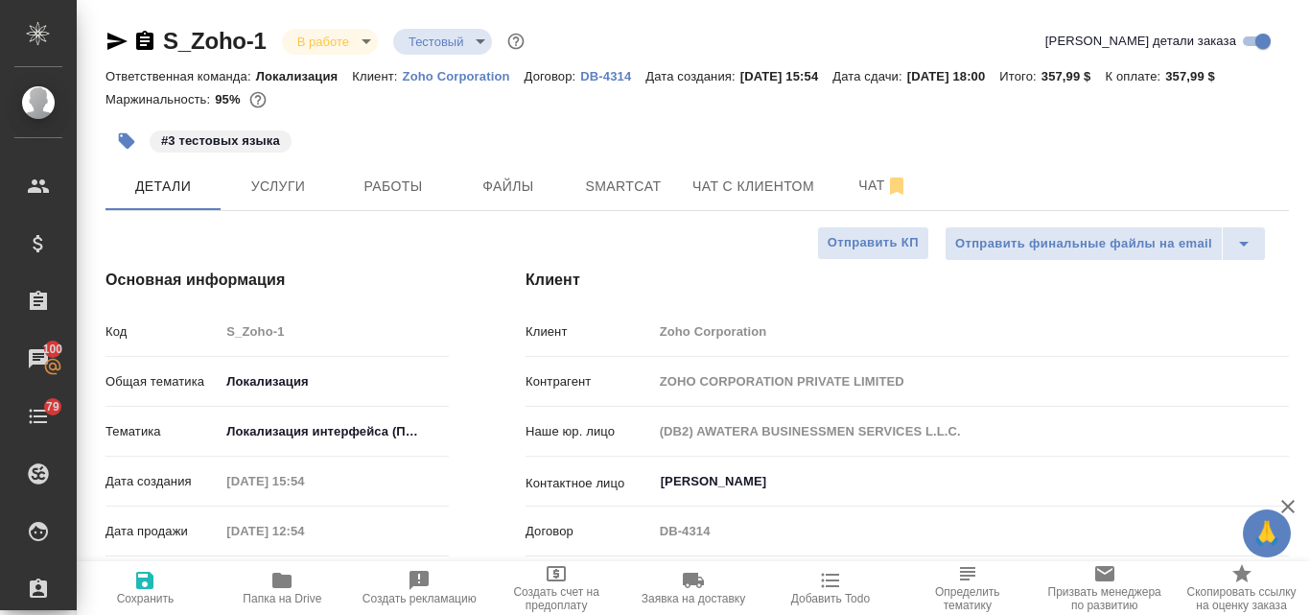
type textarea "x"
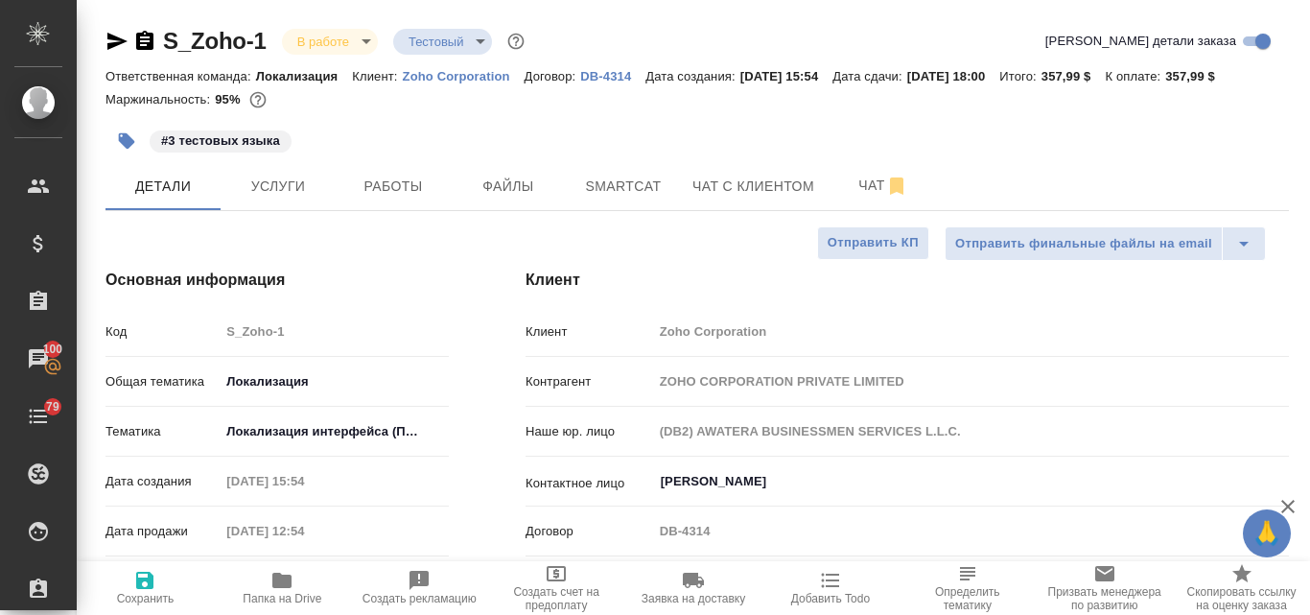
type textarea "x"
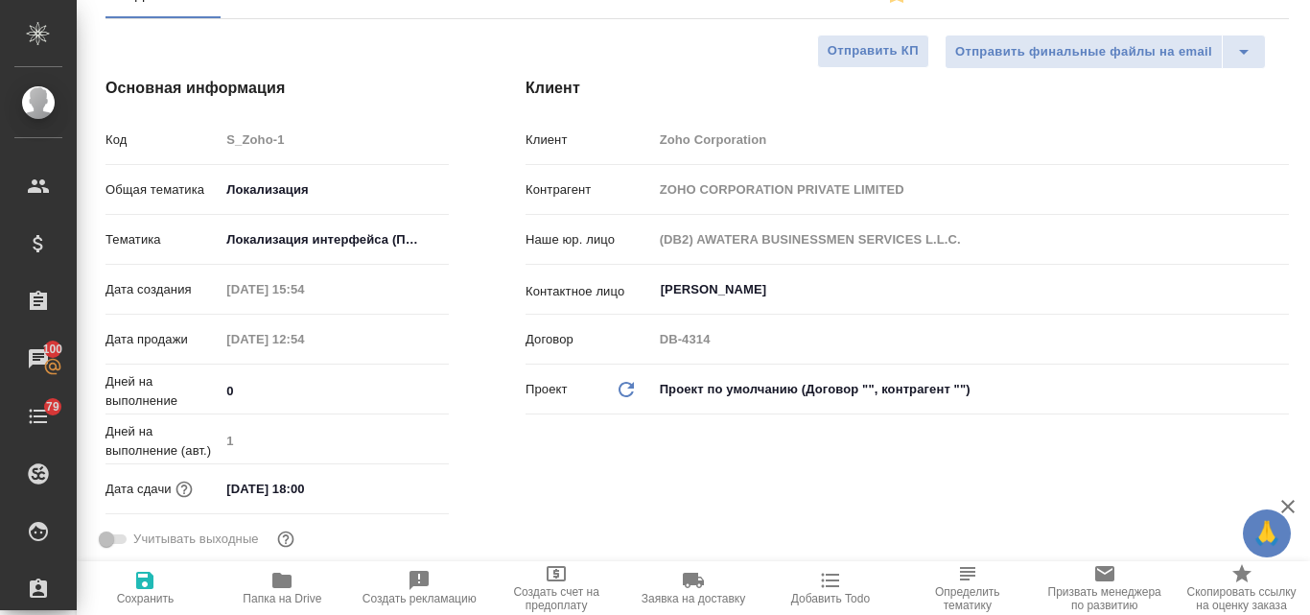
click at [627, 387] on icon "Обновить данные" at bounding box center [626, 389] width 23 height 23
type textarea "x"
type input "(-)"
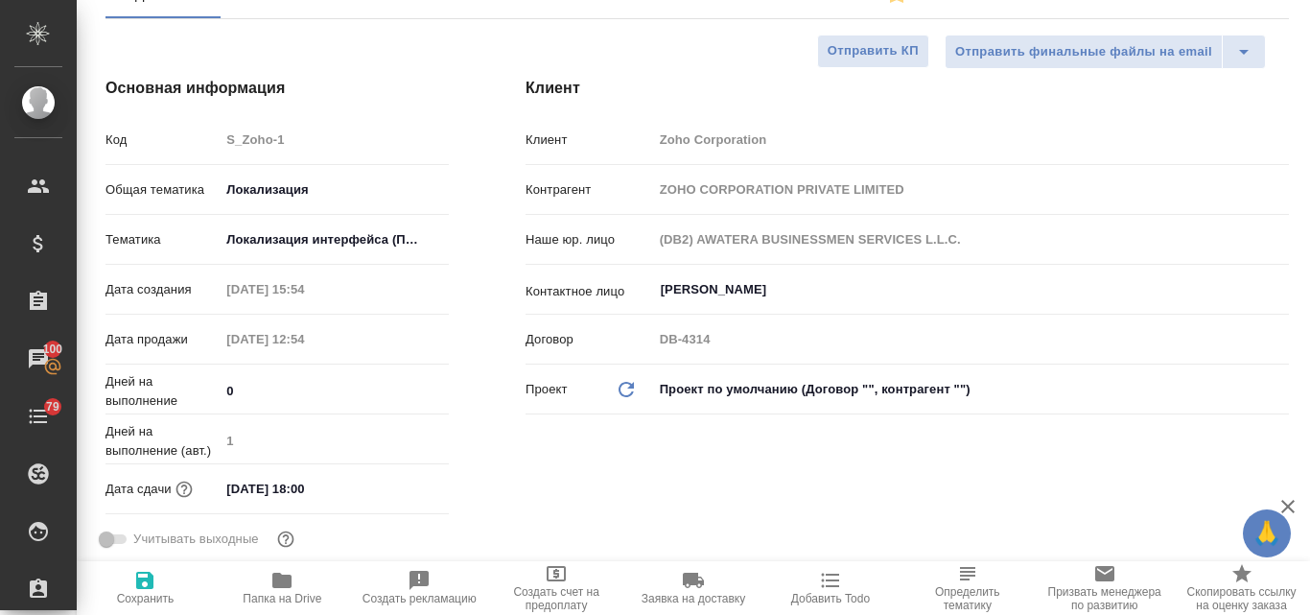
type textarea "x"
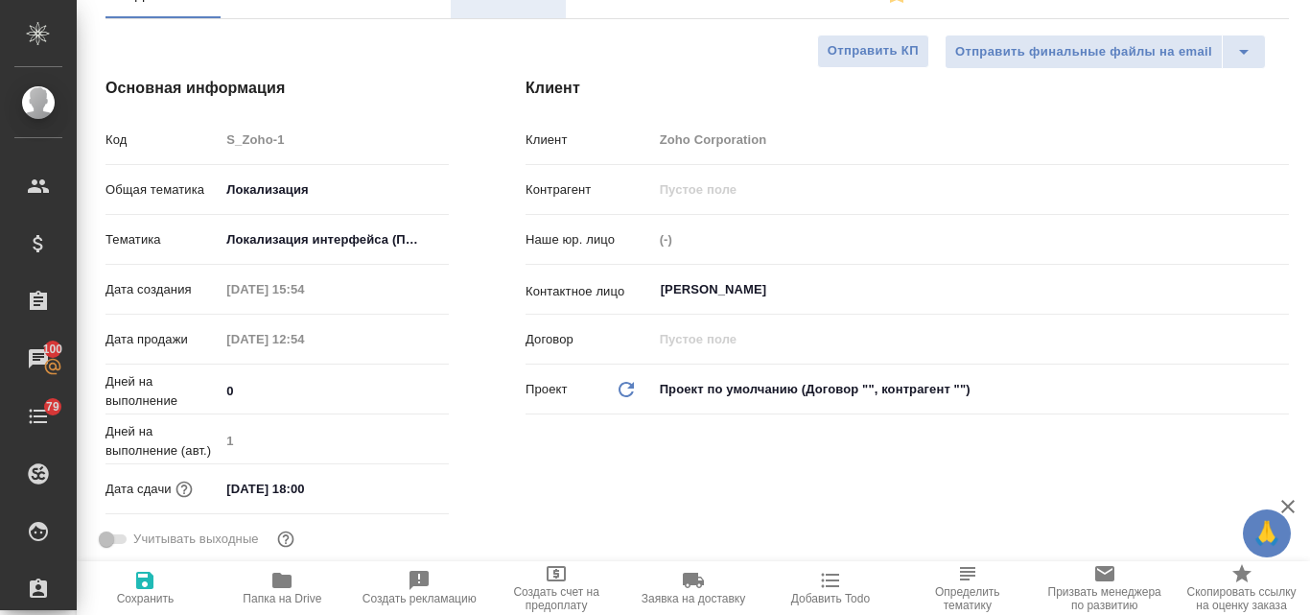
type textarea "x"
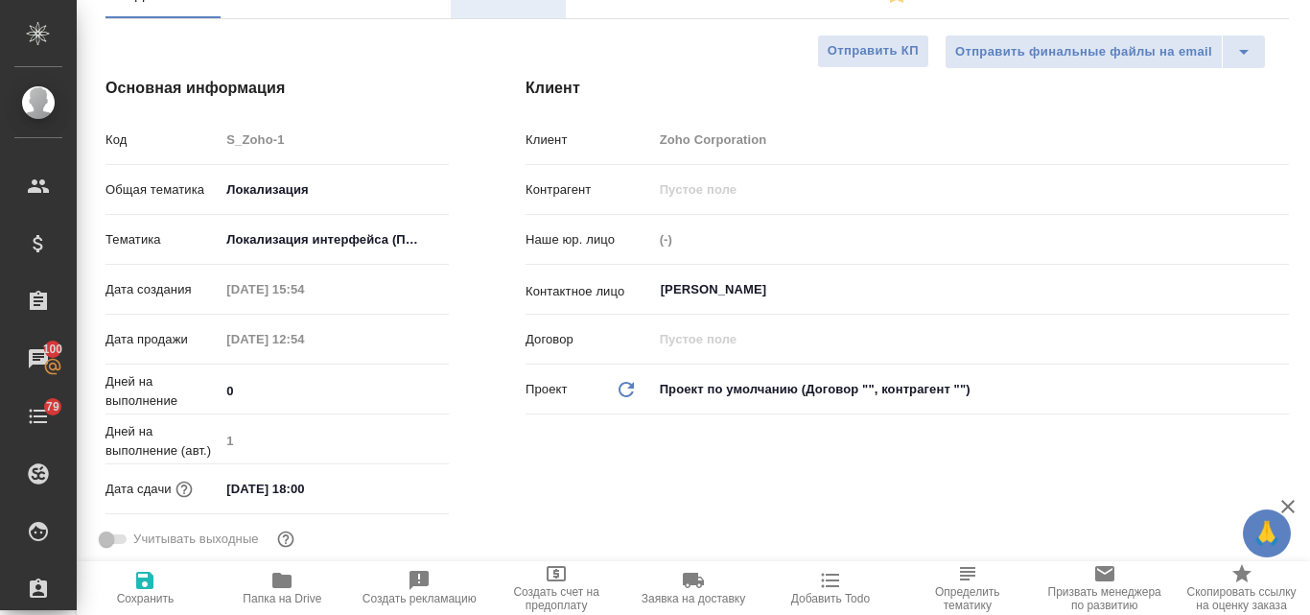
type textarea "x"
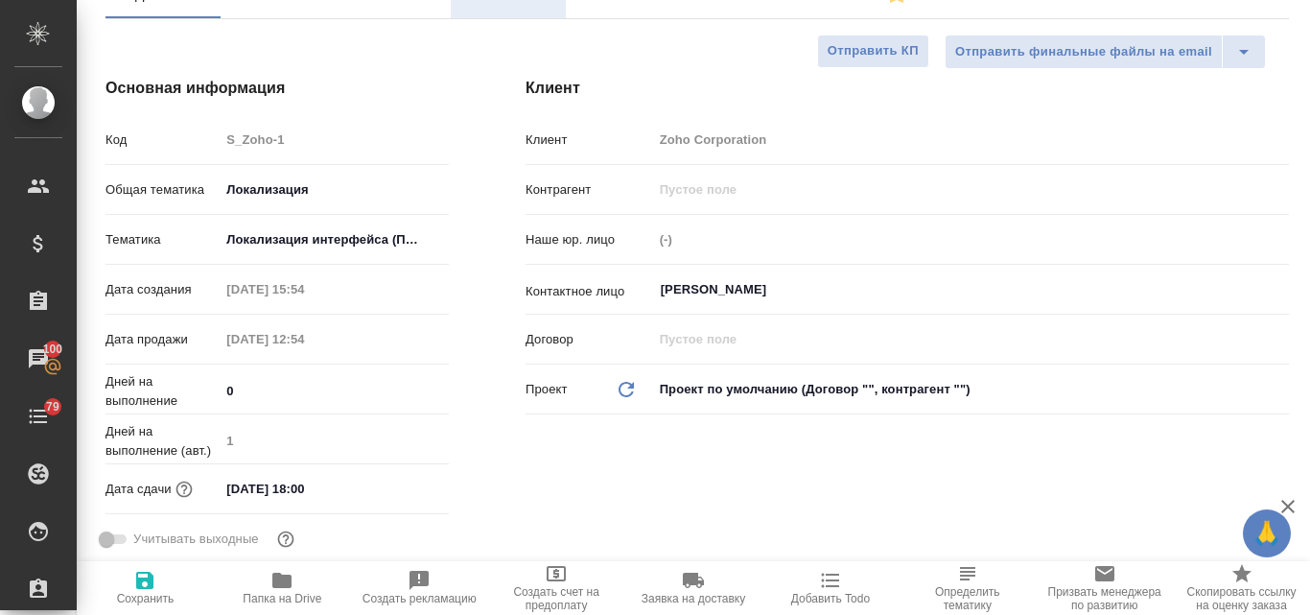
type textarea "x"
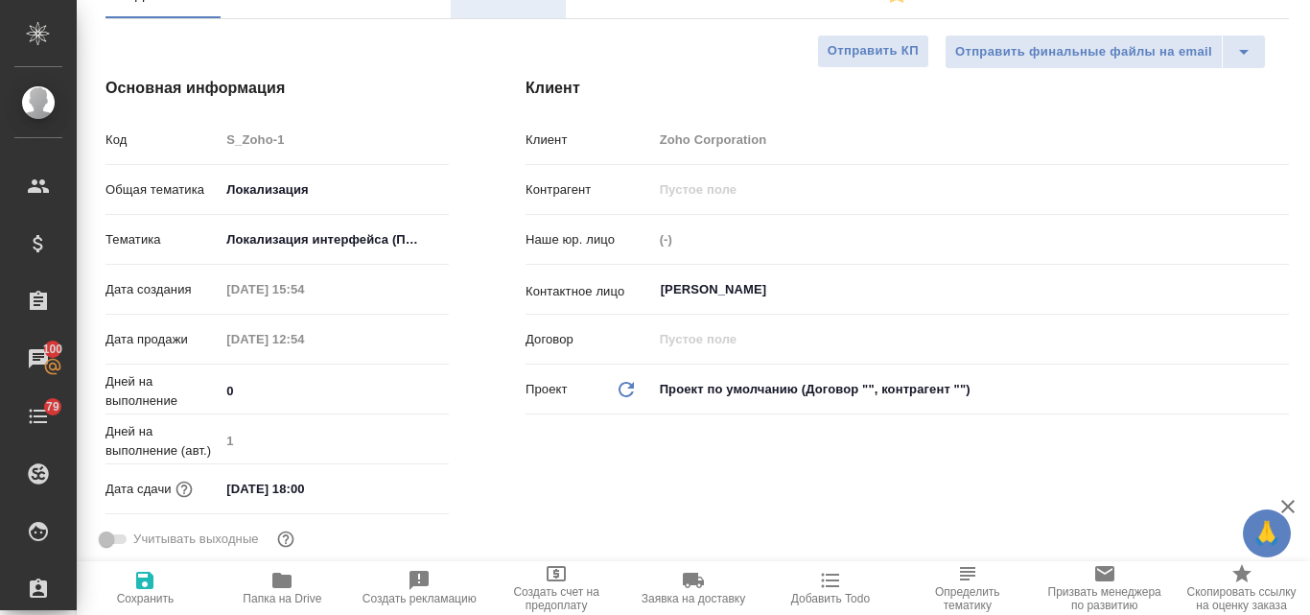
type textarea "x"
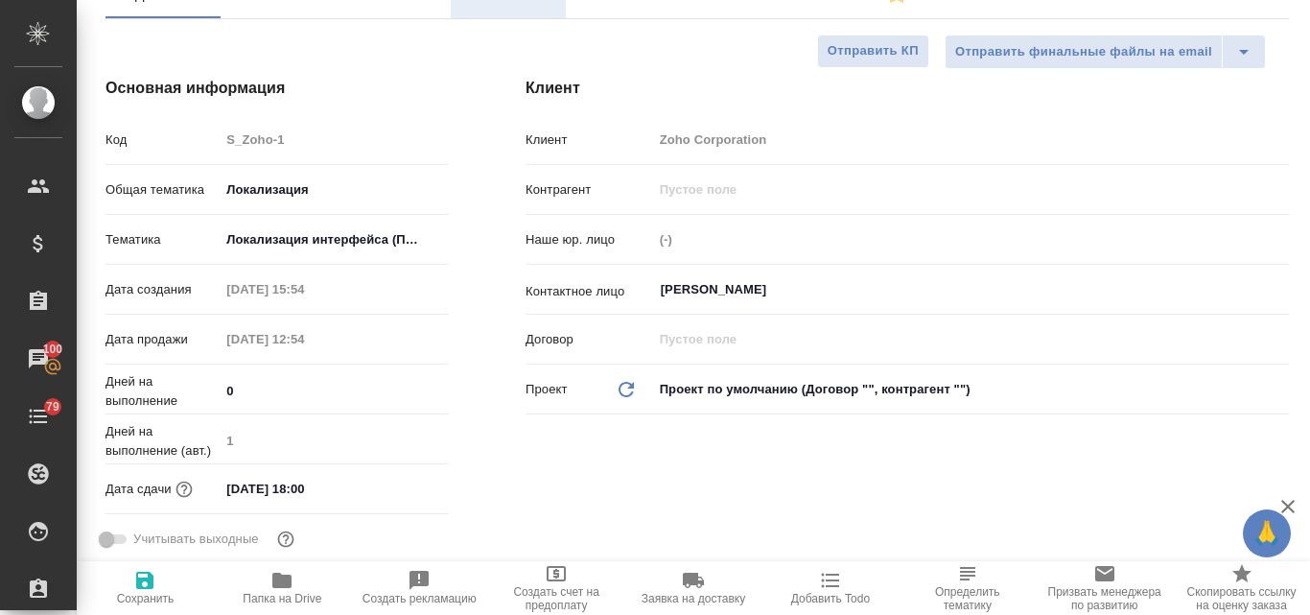
type textarea "x"
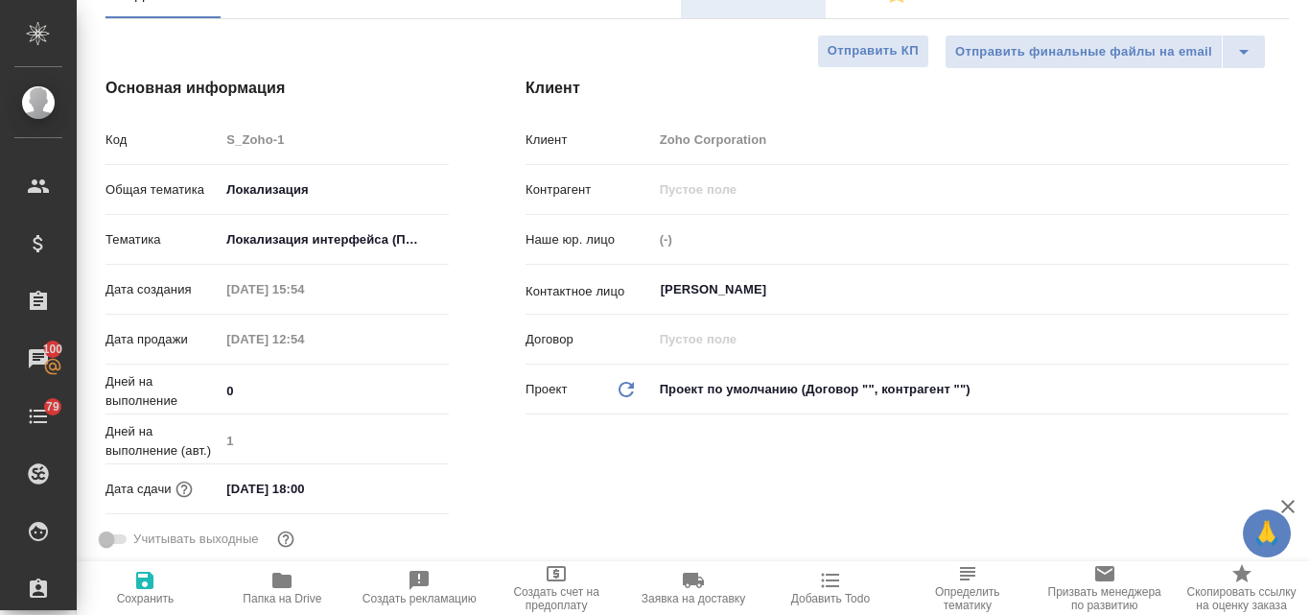
type textarea "x"
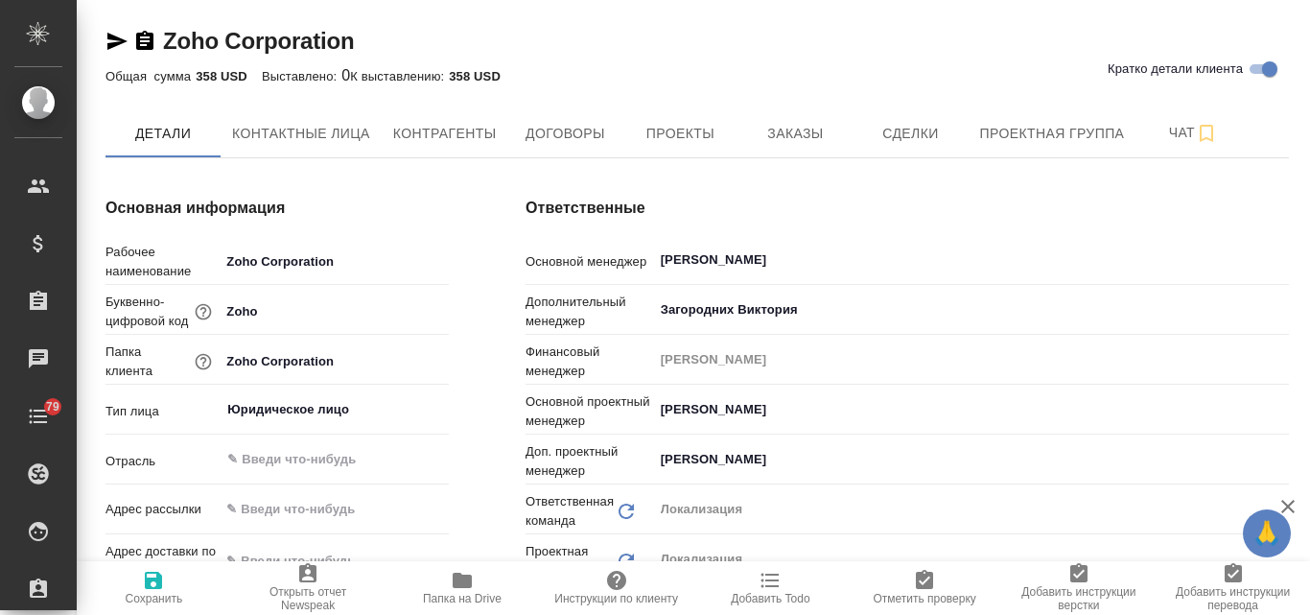
type textarea "x"
click at [576, 128] on span "Договоры" at bounding box center [565, 134] width 92 height 24
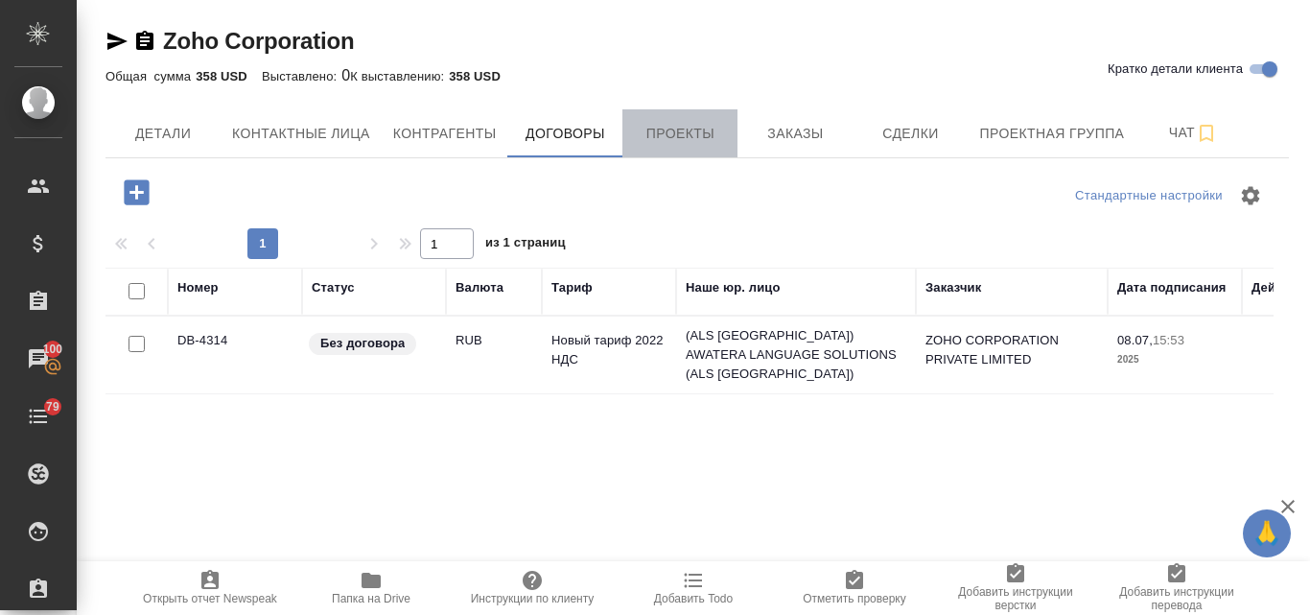
click at [688, 117] on button "Проекты" at bounding box center [680, 133] width 115 height 48
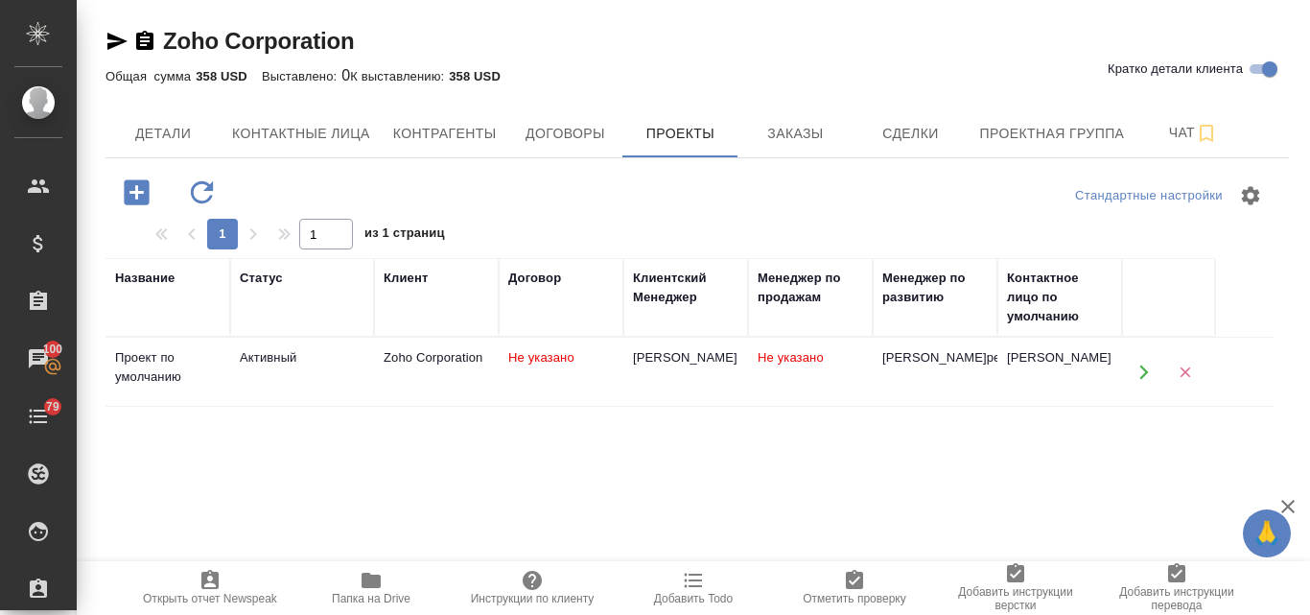
click at [1143, 371] on icon "button" at bounding box center [1144, 372] width 17 height 17
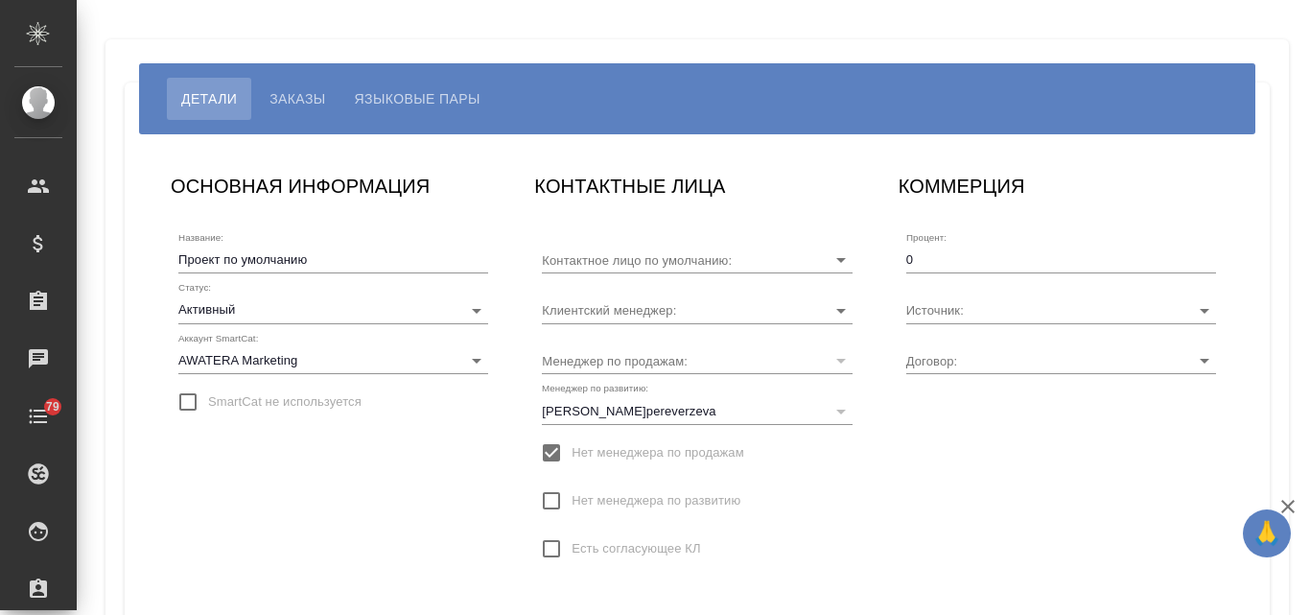
type input "[PERSON_NAME]"
type input "Сайт и SEO"
type input "[PERSON_NAME]"
click at [946, 349] on input "Договор:" at bounding box center [1031, 360] width 248 height 26
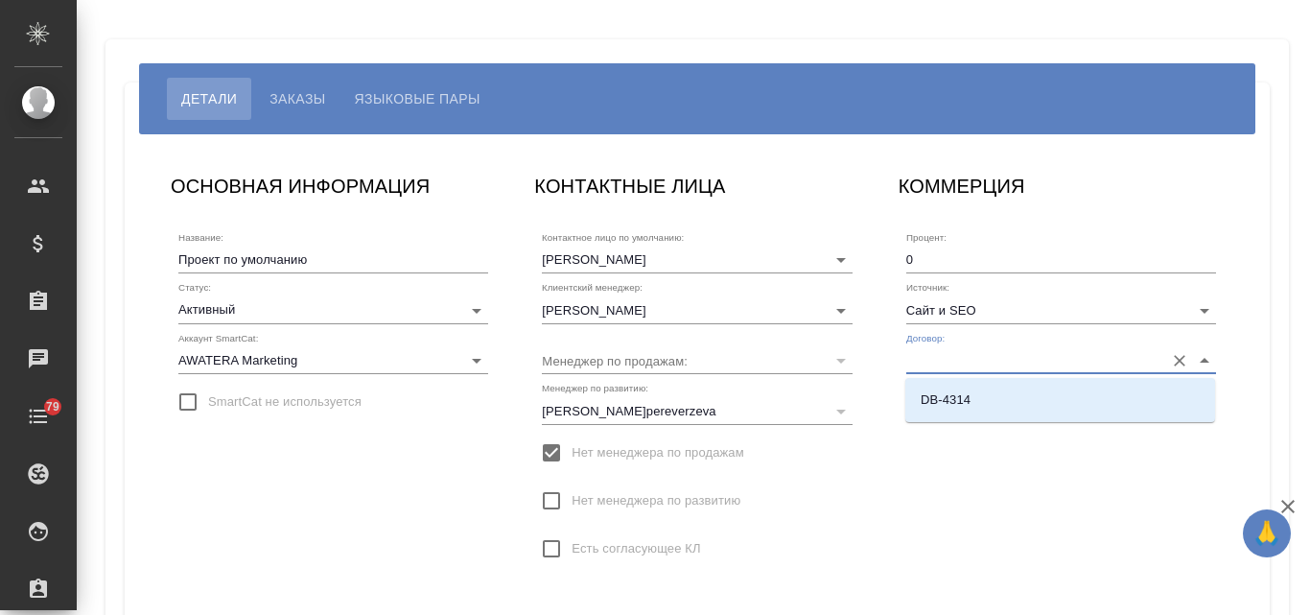
paste input "(ALS [GEOGRAPHIC_DATA]) AWATERA LANGUAGE SOLUTIONS (ALS [GEOGRAPHIC_DATA])"
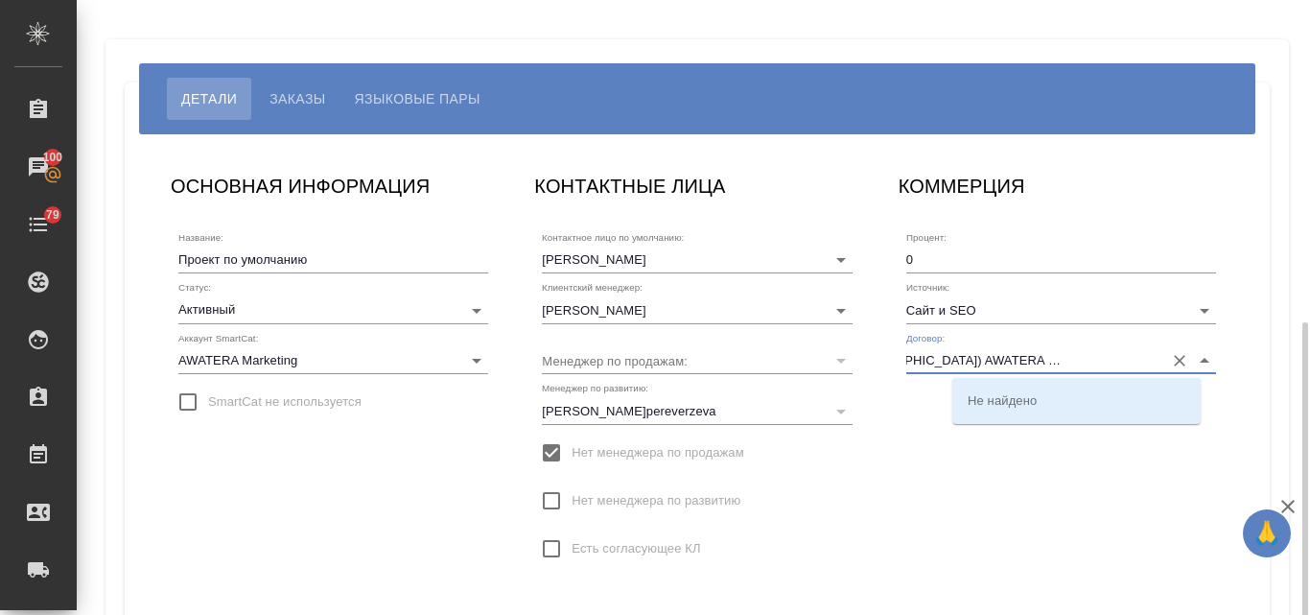
scroll to position [286, 0]
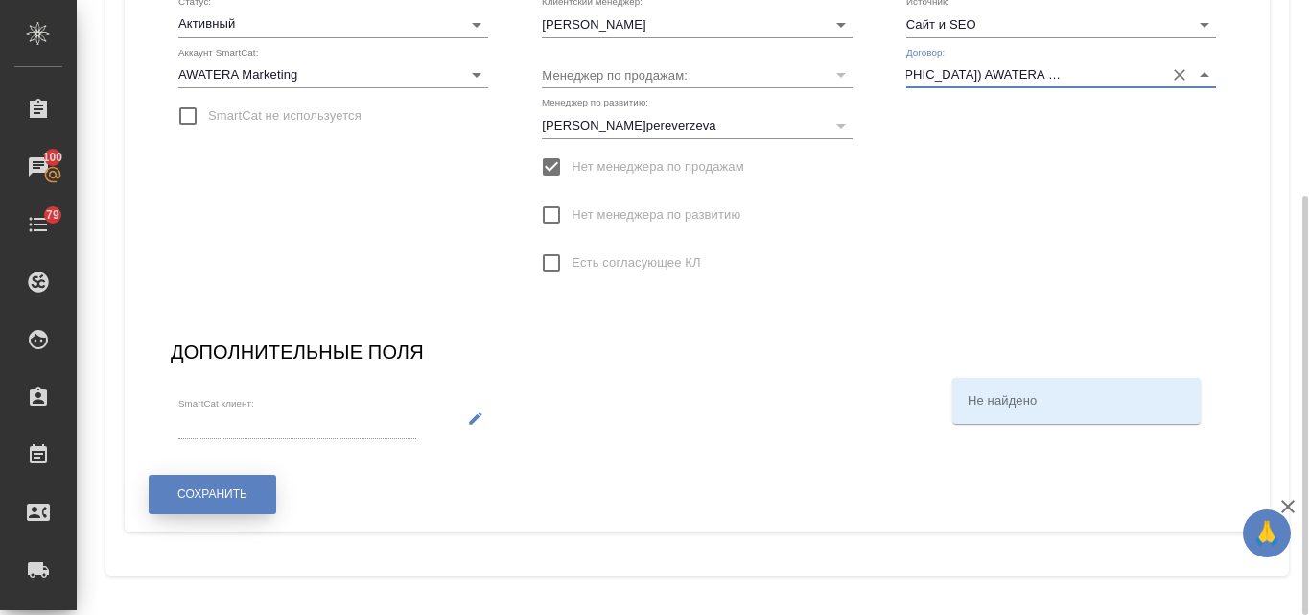
type input "(ALS USA) AWATERA LANGUAGE SOLUTIONS (ALS USA)"
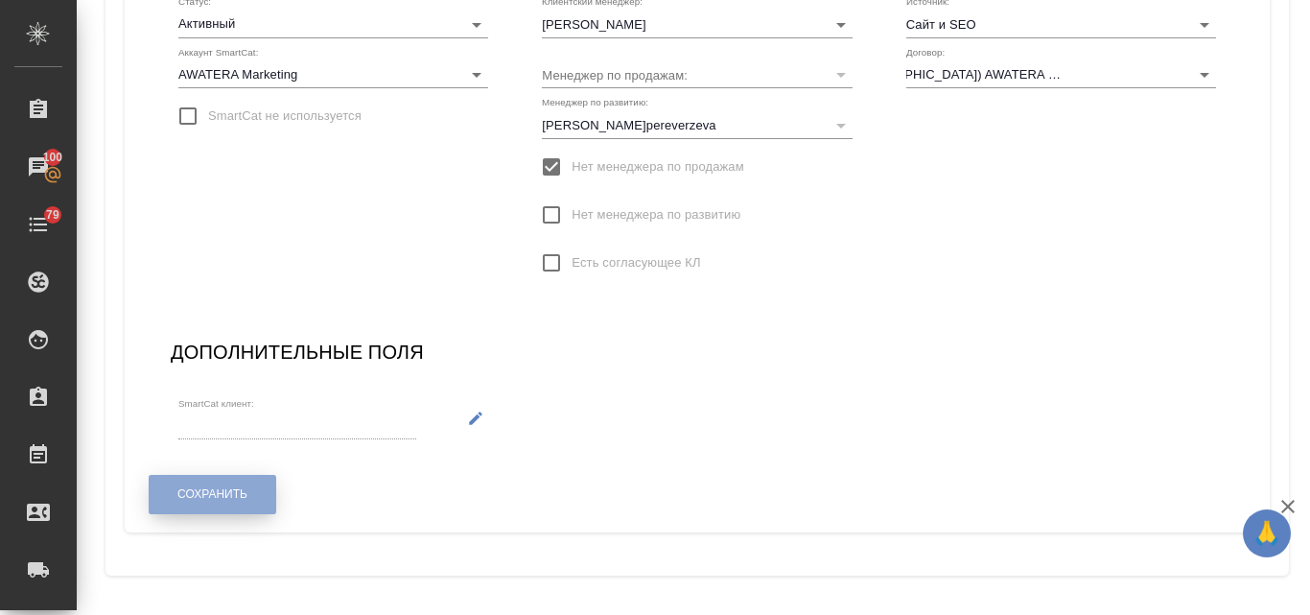
click at [231, 505] on button "Сохранить" at bounding box center [213, 494] width 128 height 39
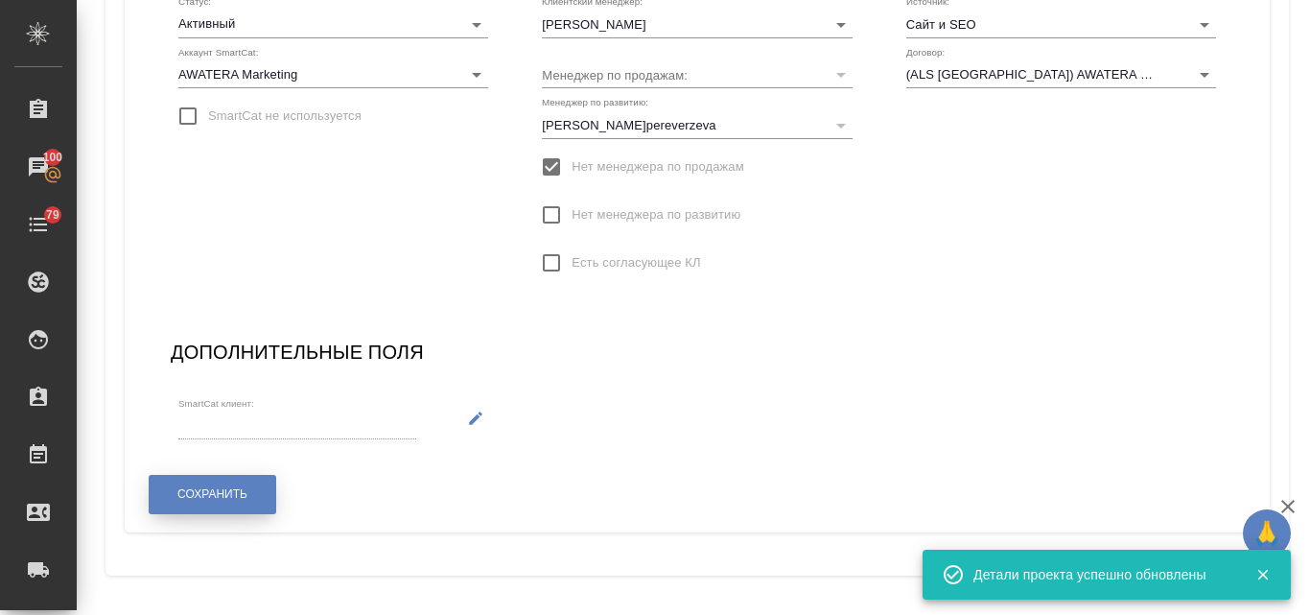
click at [247, 501] on span "Сохранить" at bounding box center [212, 494] width 70 height 16
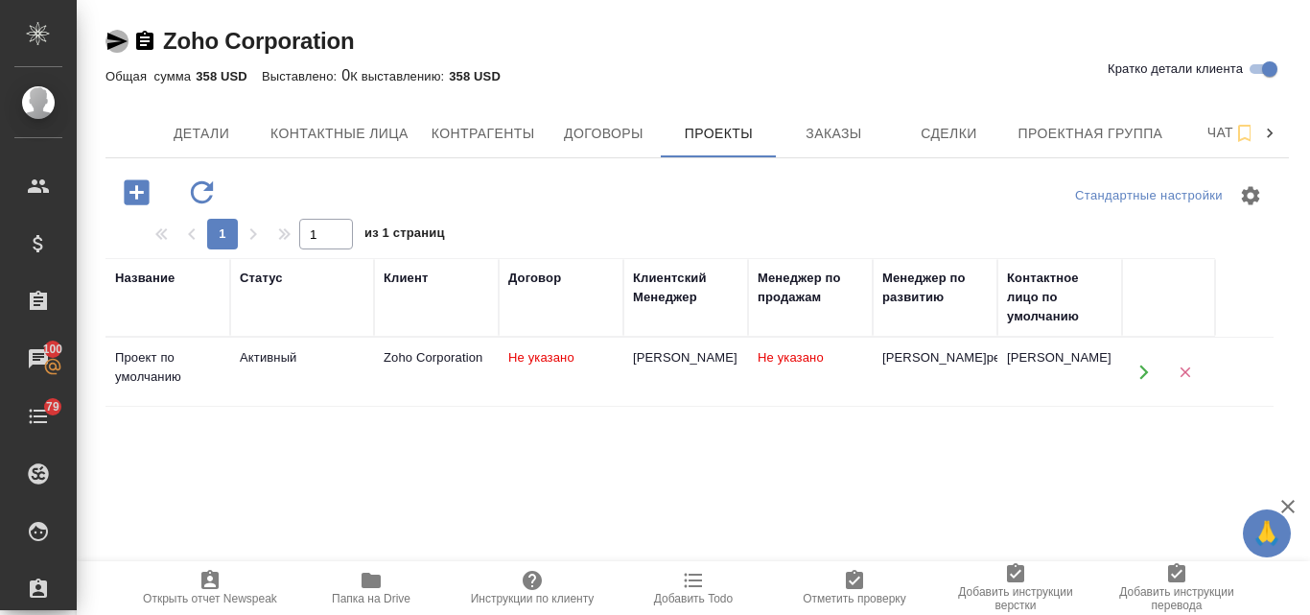
click at [116, 43] on icon "button" at bounding box center [117, 41] width 20 height 17
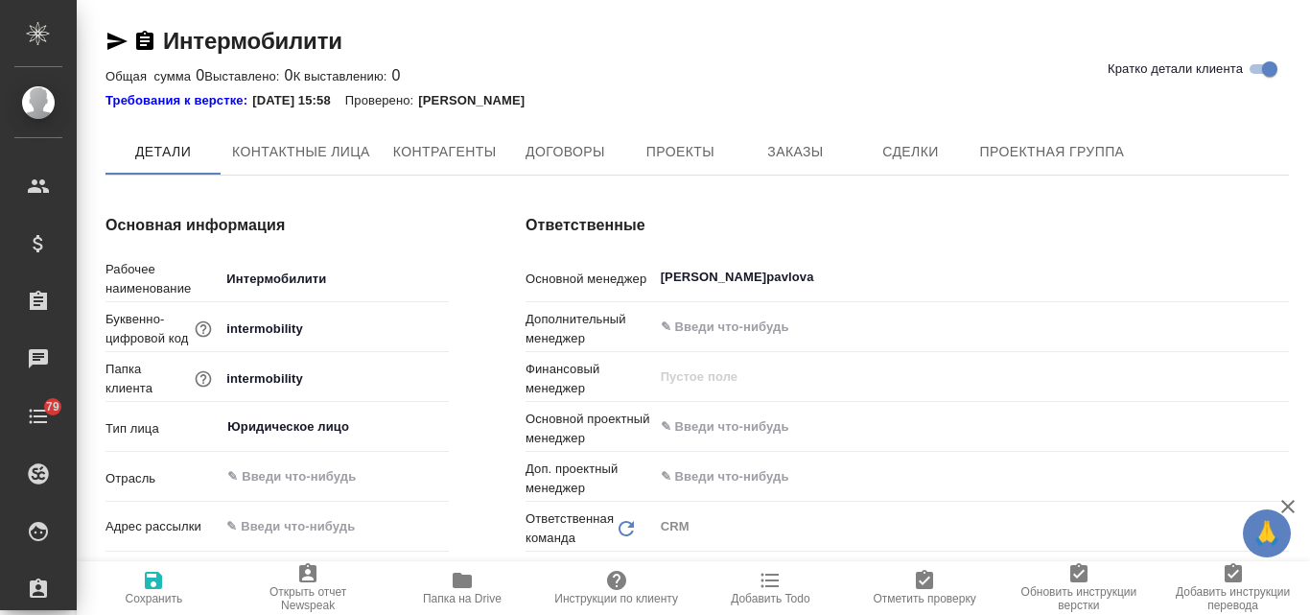
type textarea "x"
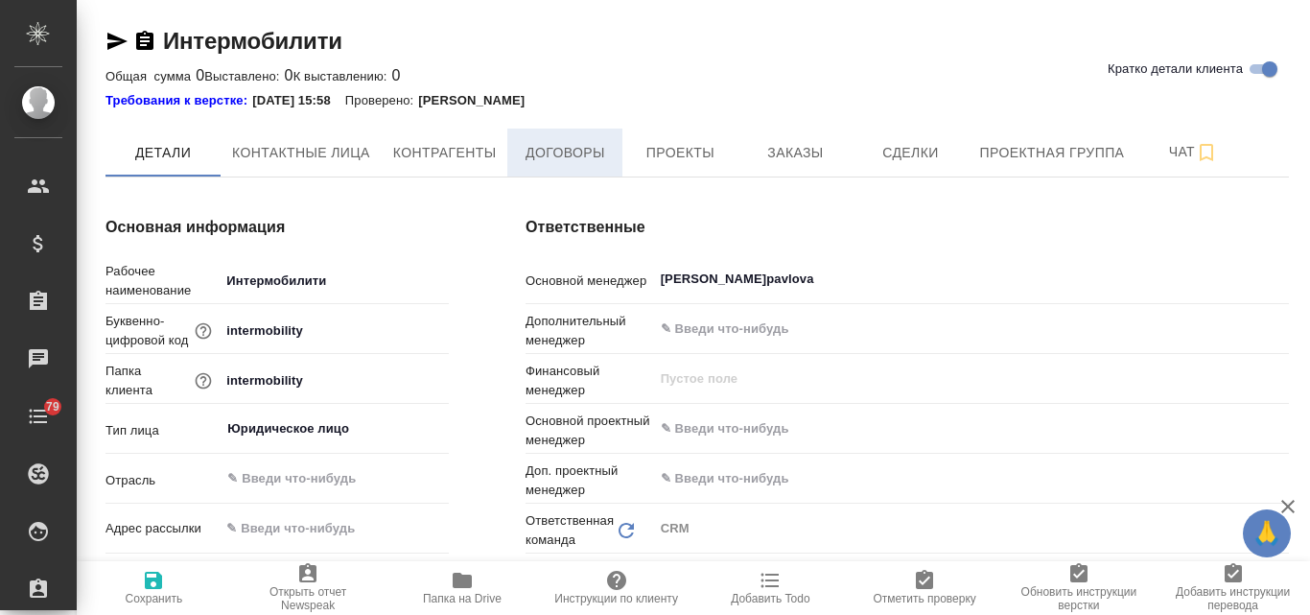
type textarea "x"
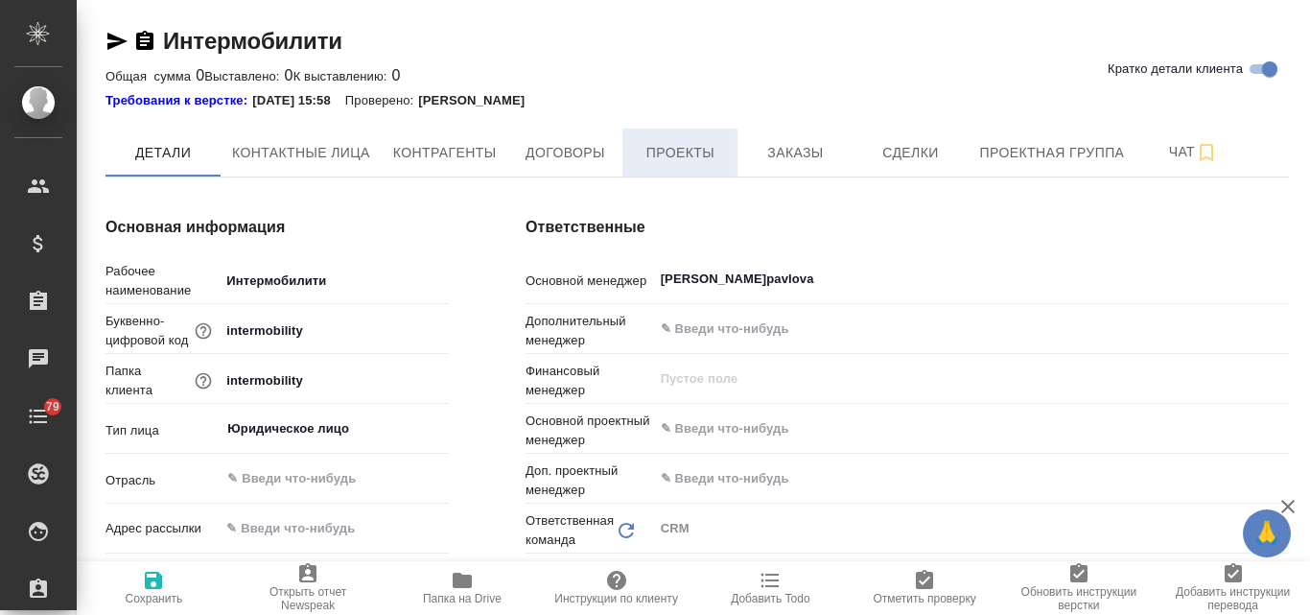
type textarea "x"
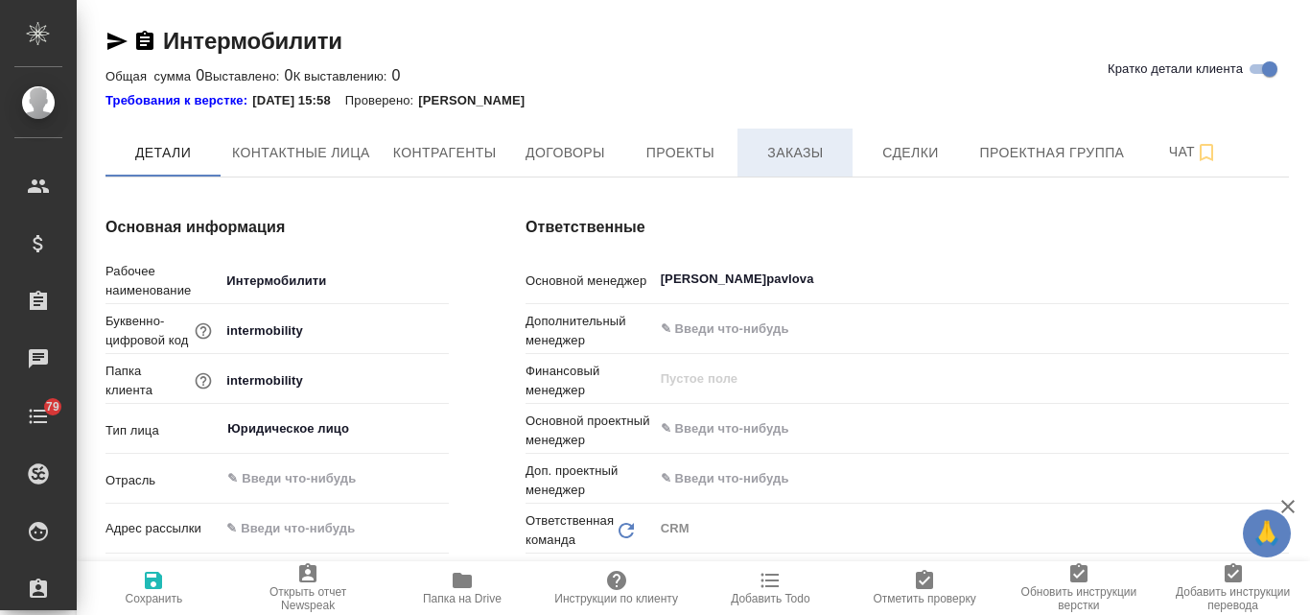
click at [803, 157] on span "Заказы" at bounding box center [795, 153] width 92 height 24
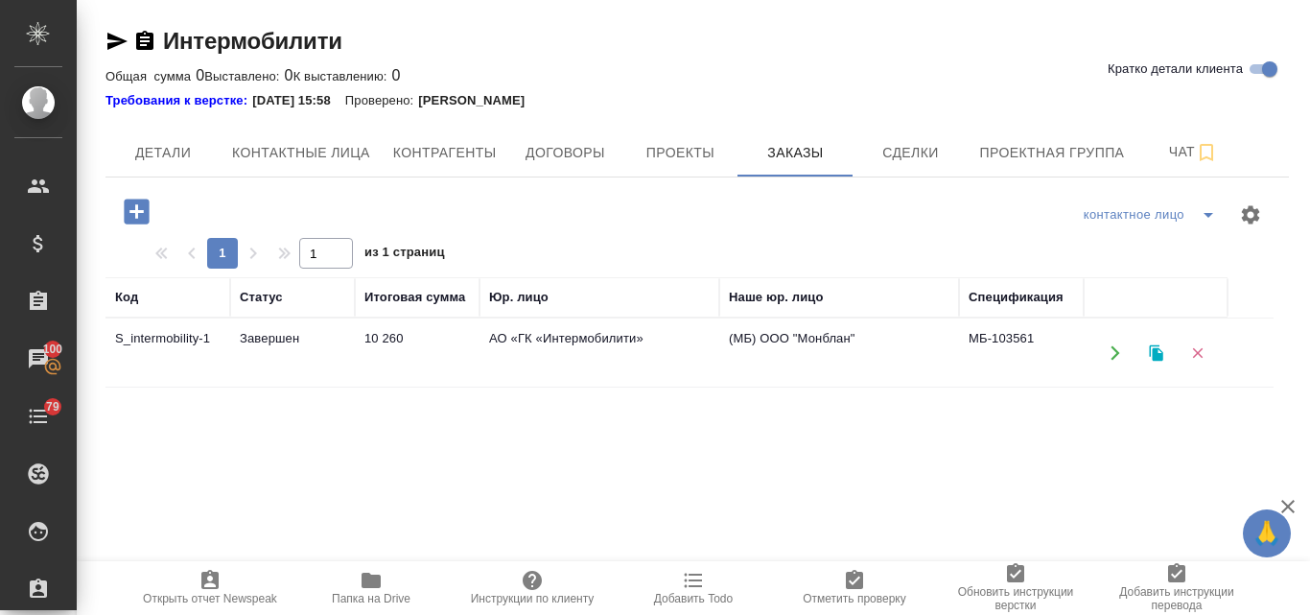
click at [1156, 360] on icon "button" at bounding box center [1155, 352] width 13 height 16
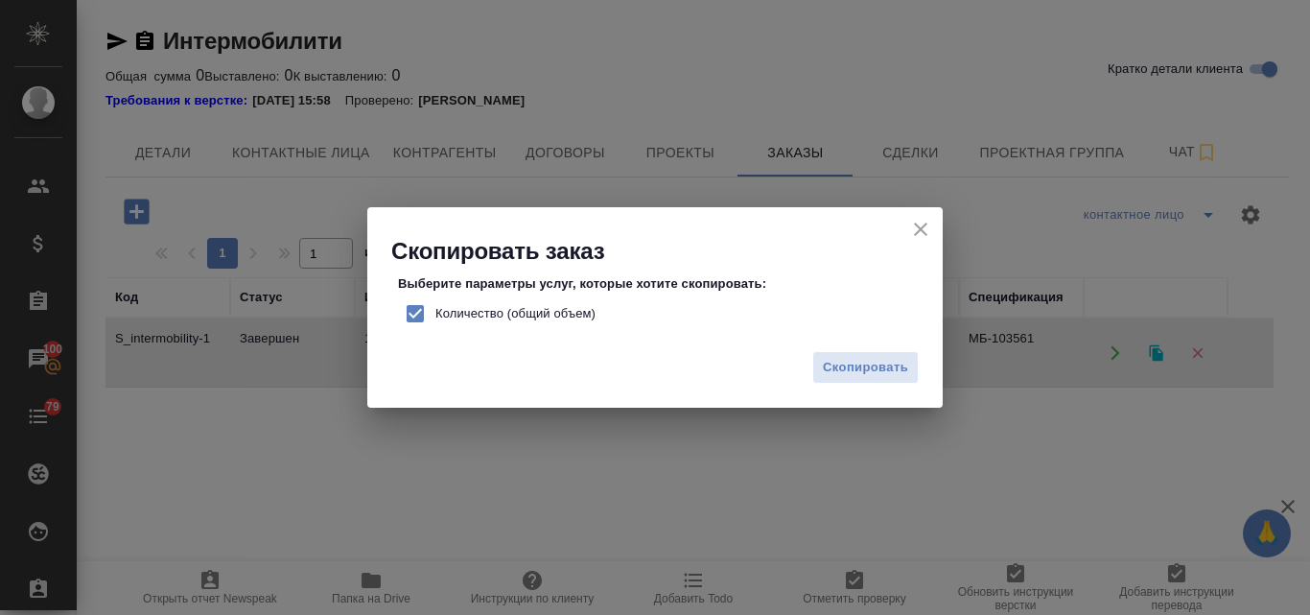
click at [412, 316] on input "Количество (общий объем)" at bounding box center [415, 314] width 40 height 40
checkbox input "false"
click at [851, 369] on span "Скопировать" at bounding box center [865, 368] width 85 height 22
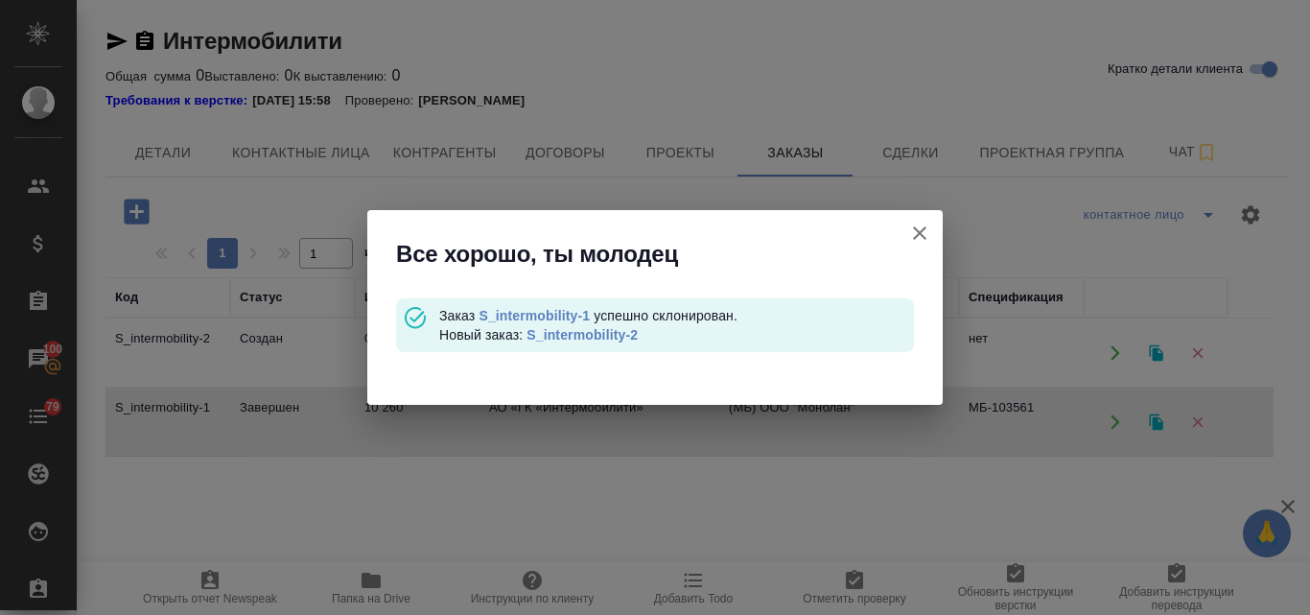
click at [563, 337] on link "S_intermobility-2" at bounding box center [582, 334] width 111 height 15
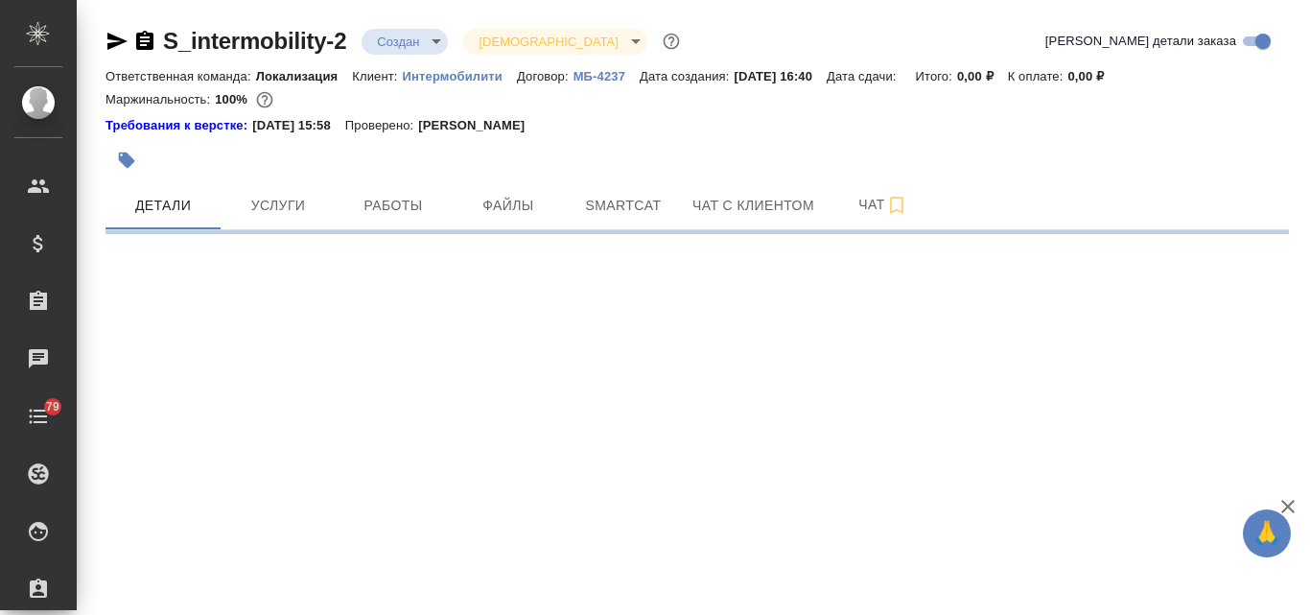
select select "RU"
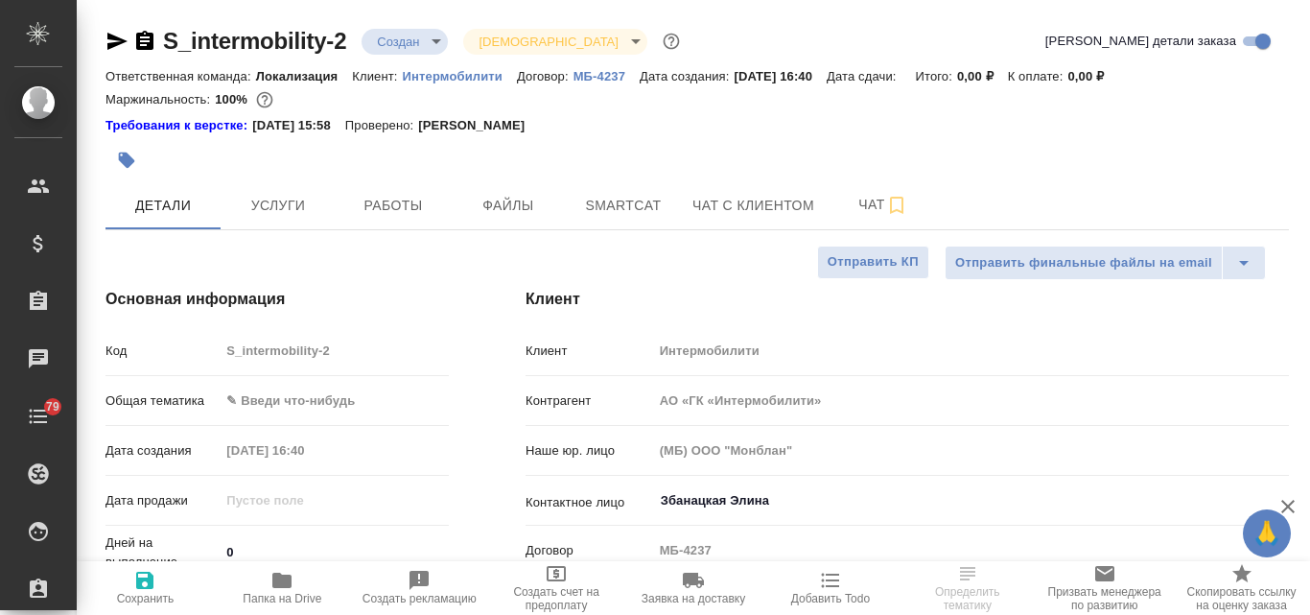
type textarea "x"
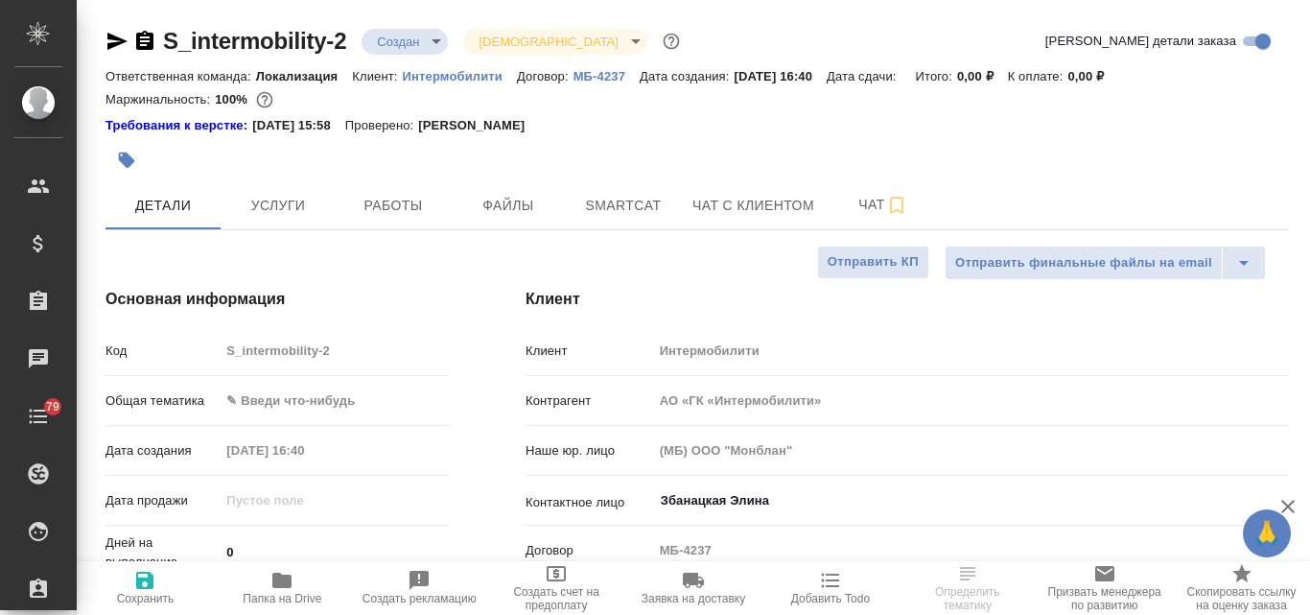
type textarea "x"
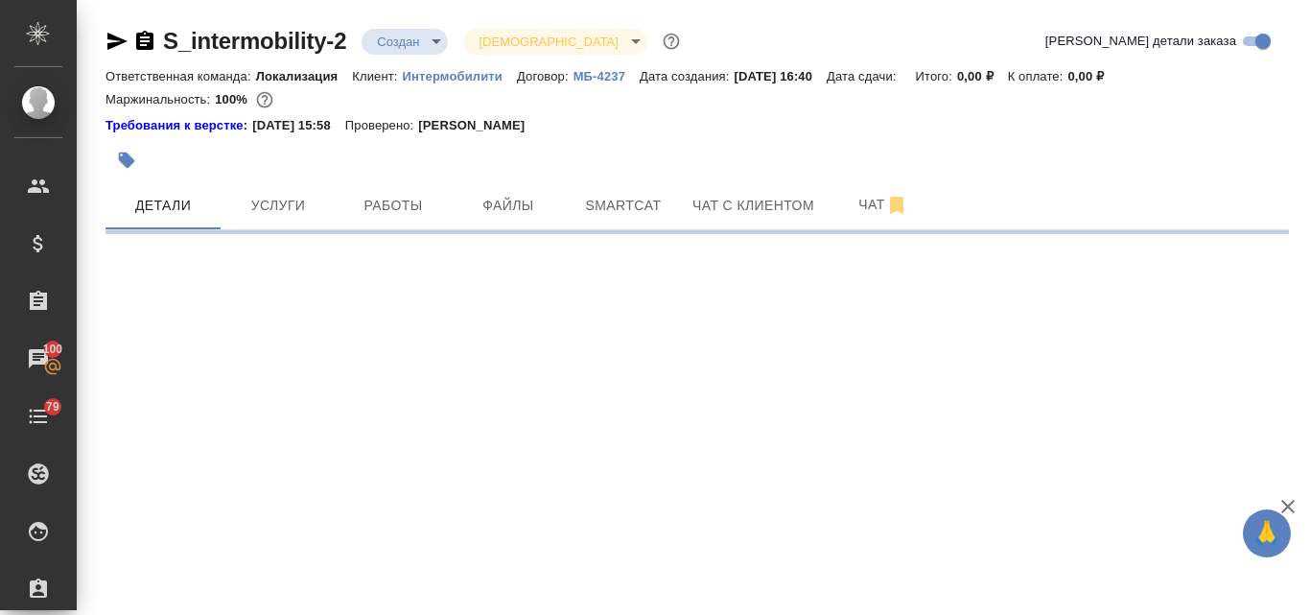
select select "RU"
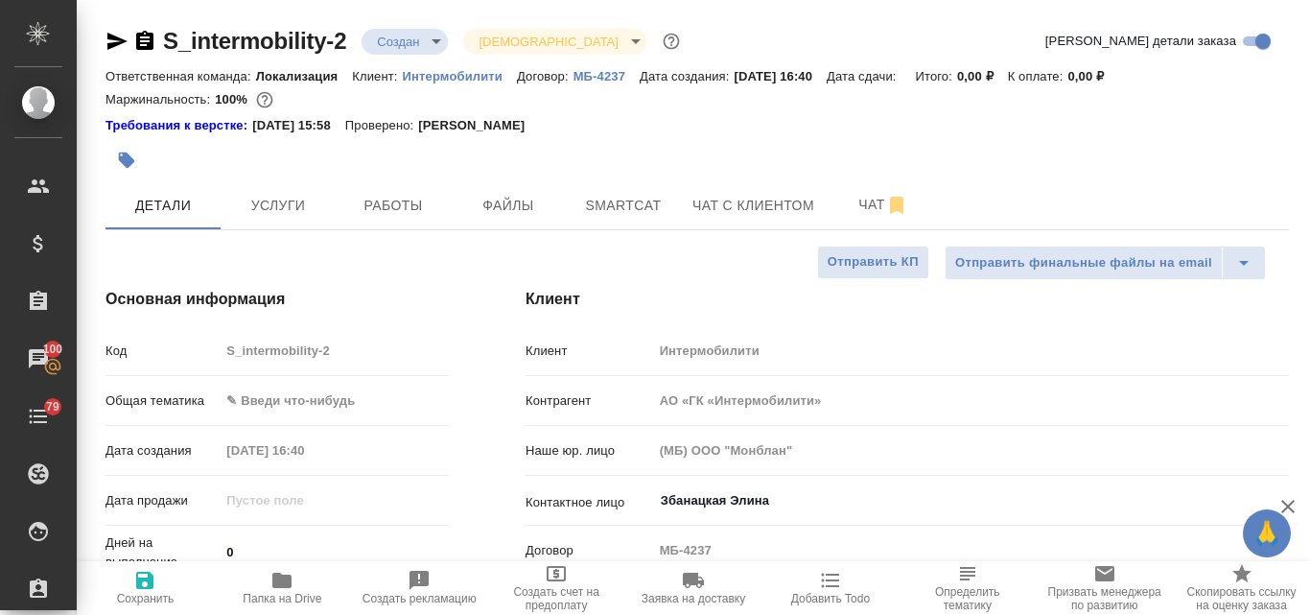
type textarea "x"
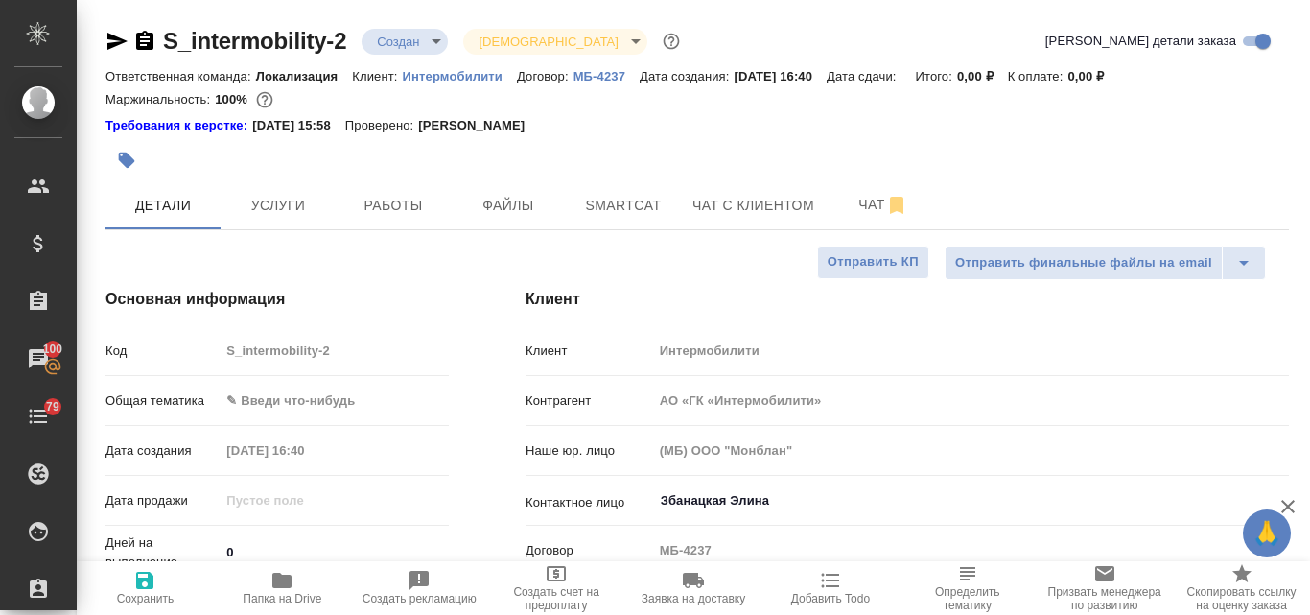
type textarea "x"
click at [484, 209] on span "Файлы" at bounding box center [508, 206] width 92 height 24
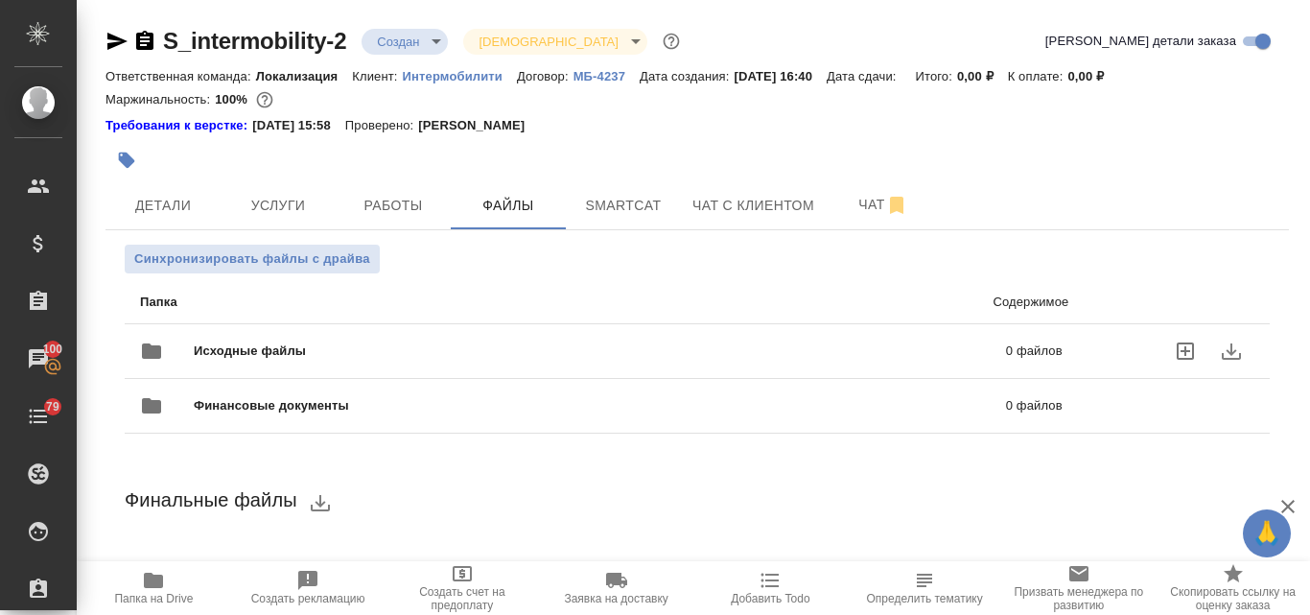
click at [323, 355] on span "Исходные файлы" at bounding box center [425, 351] width 462 height 19
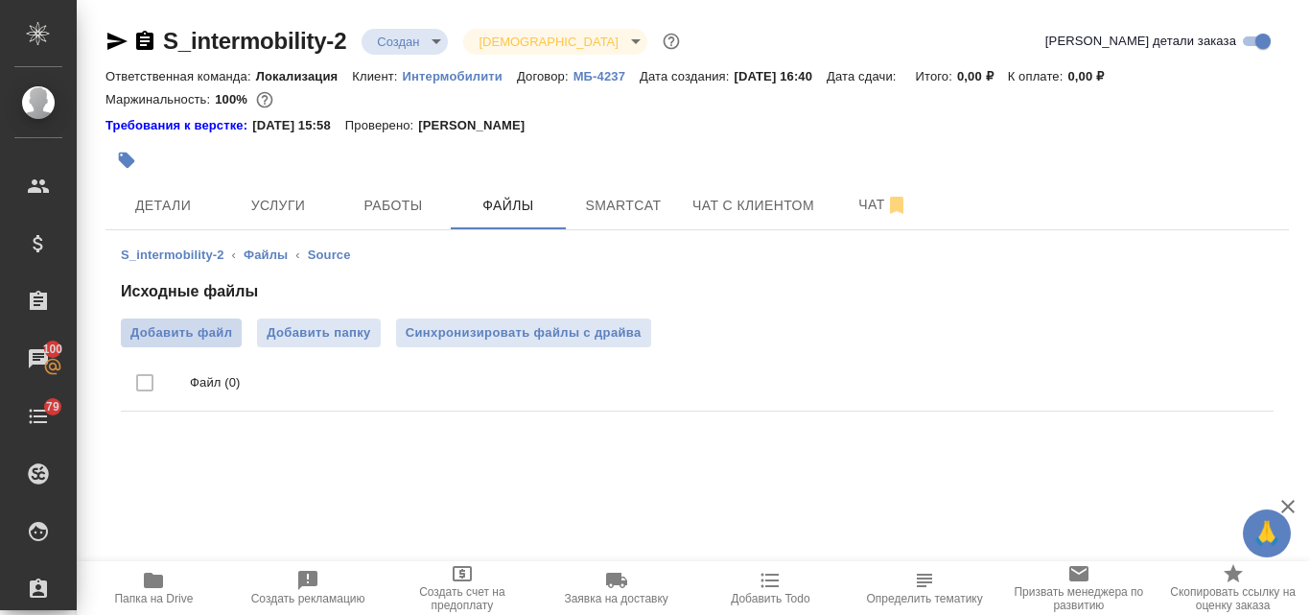
click at [186, 334] on span "Добавить файл" at bounding box center [181, 332] width 102 height 19
click at [0, 0] on input "Добавить файл" at bounding box center [0, 0] width 0 height 0
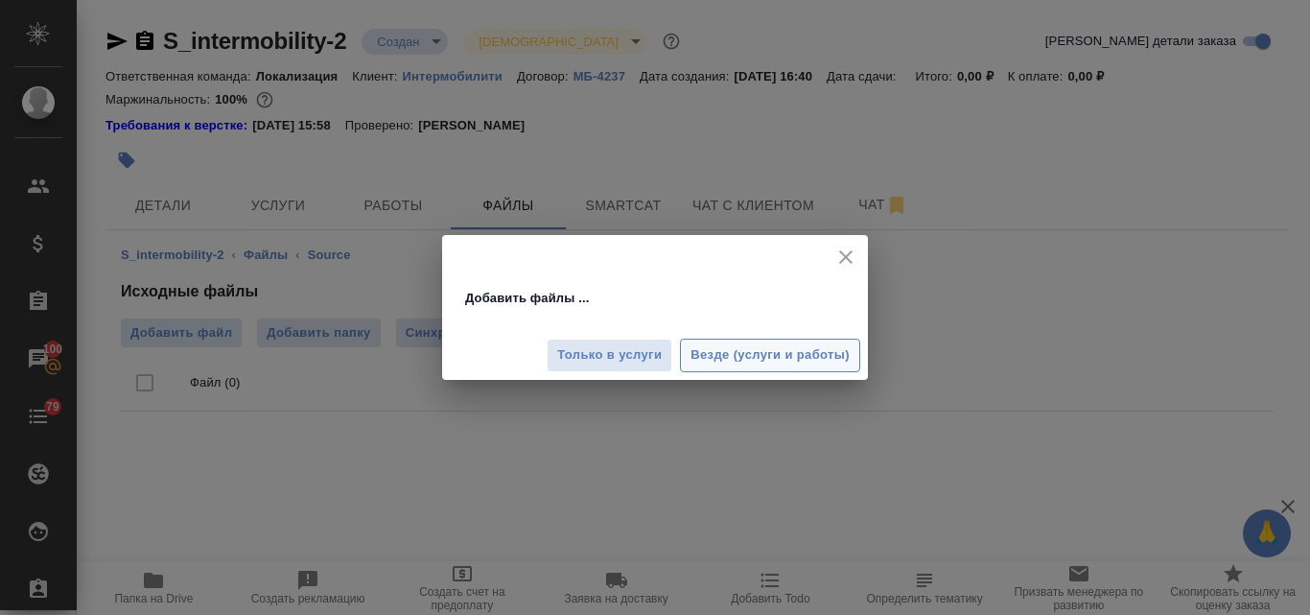
click at [726, 363] on span "Везде (услуги и работы)" at bounding box center [770, 355] width 159 height 22
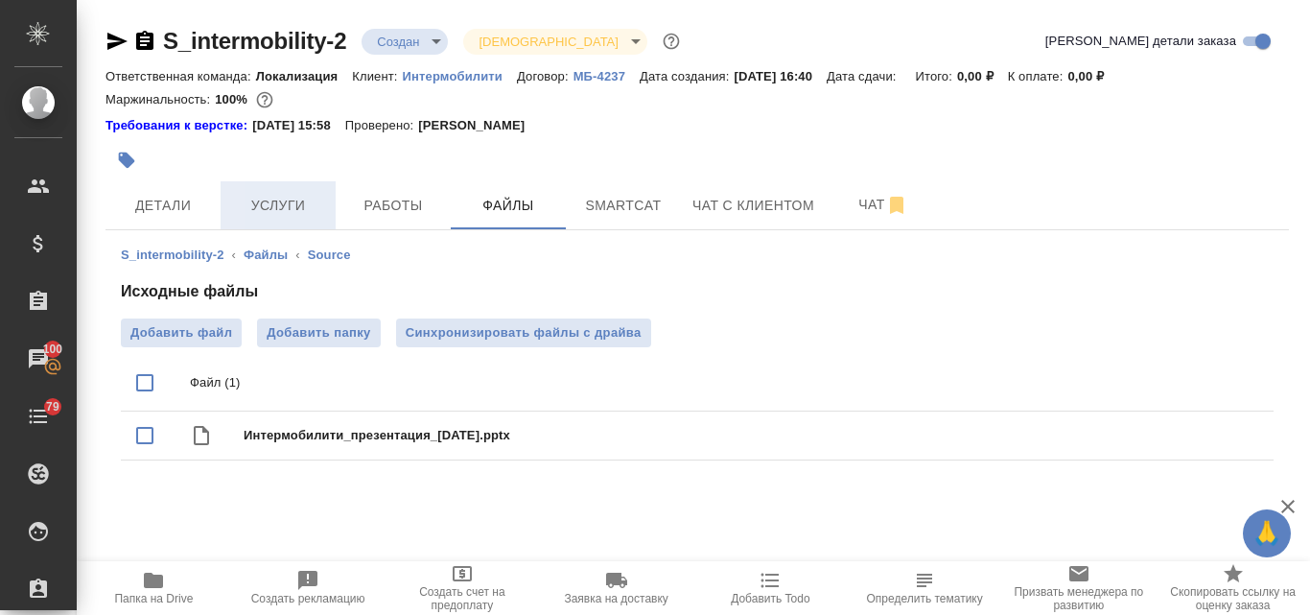
click at [306, 212] on span "Услуги" at bounding box center [278, 206] width 92 height 24
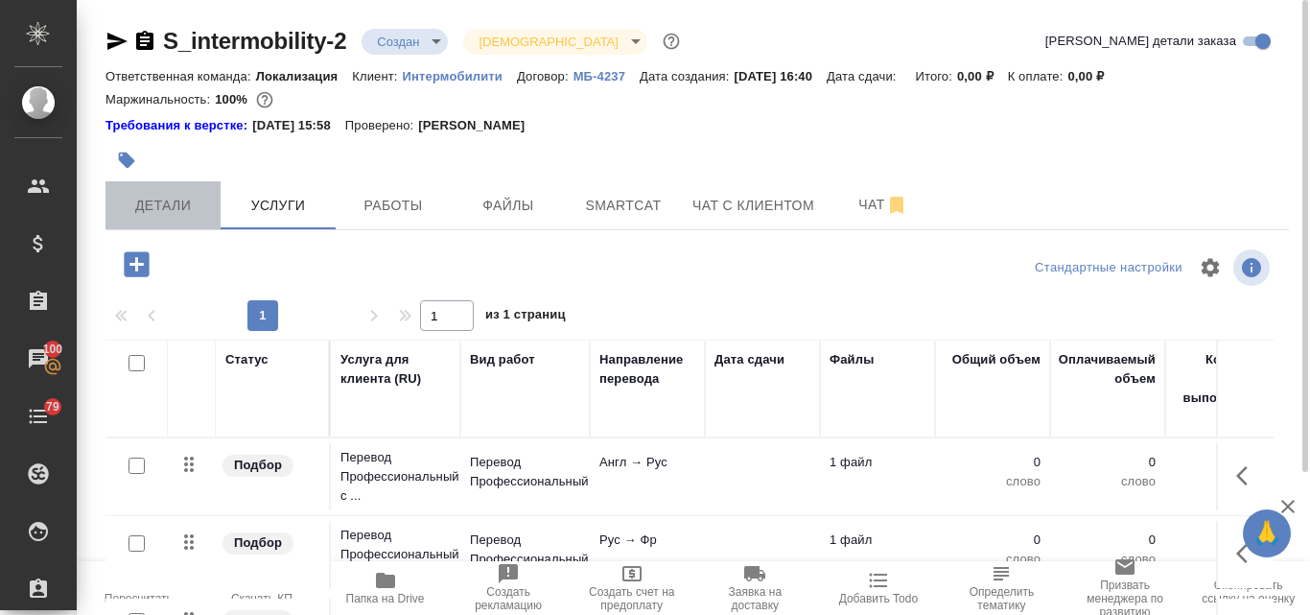
click at [186, 202] on span "Детали" at bounding box center [163, 206] width 92 height 24
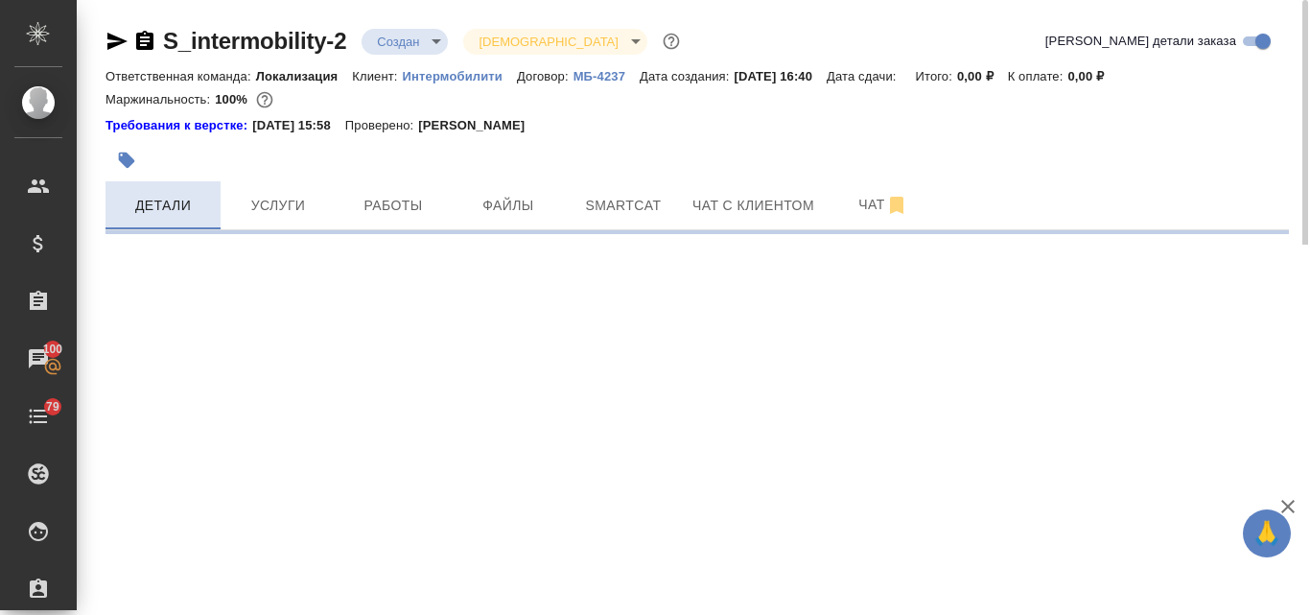
select select "RU"
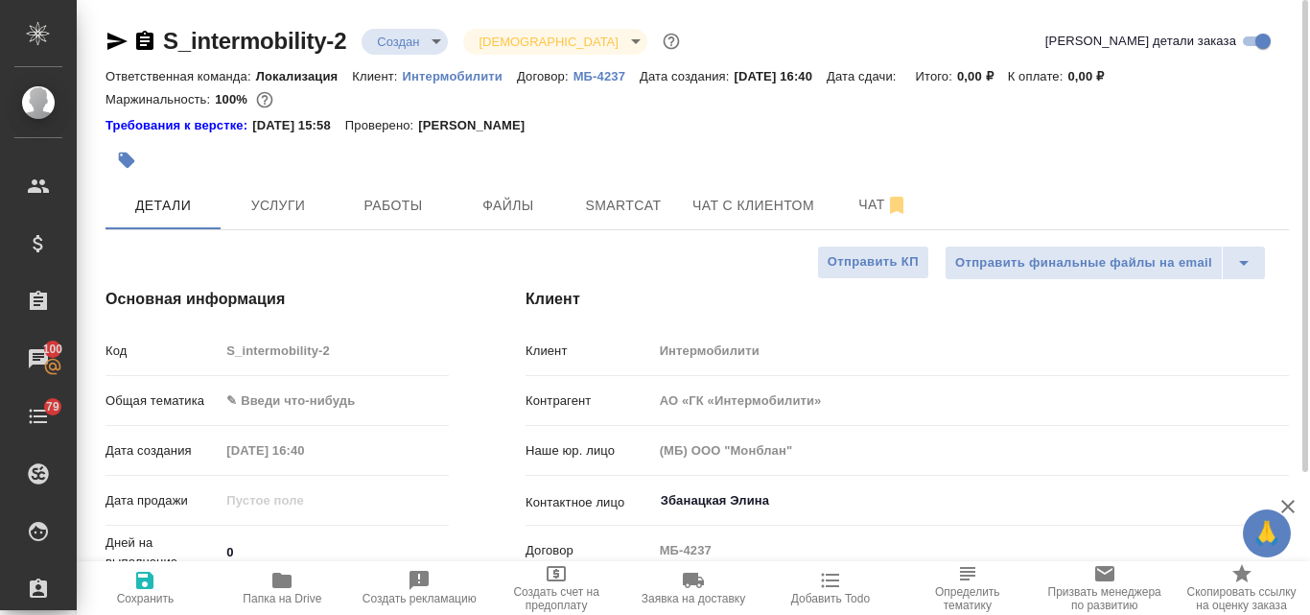
type textarea "x"
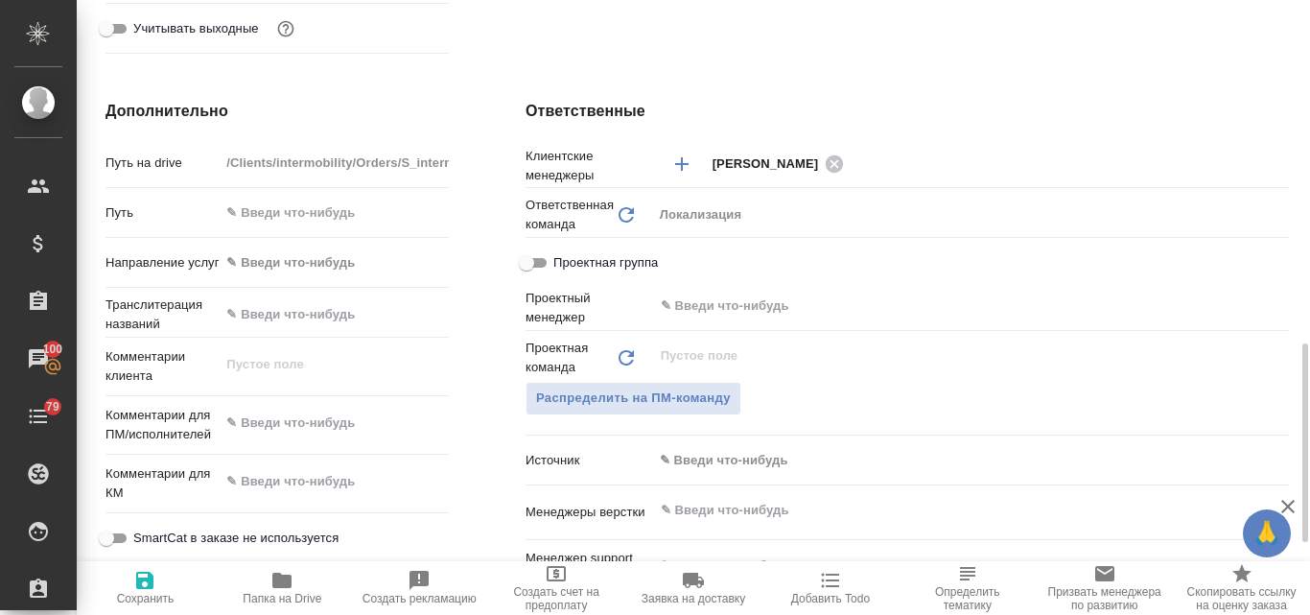
scroll to position [863, 0]
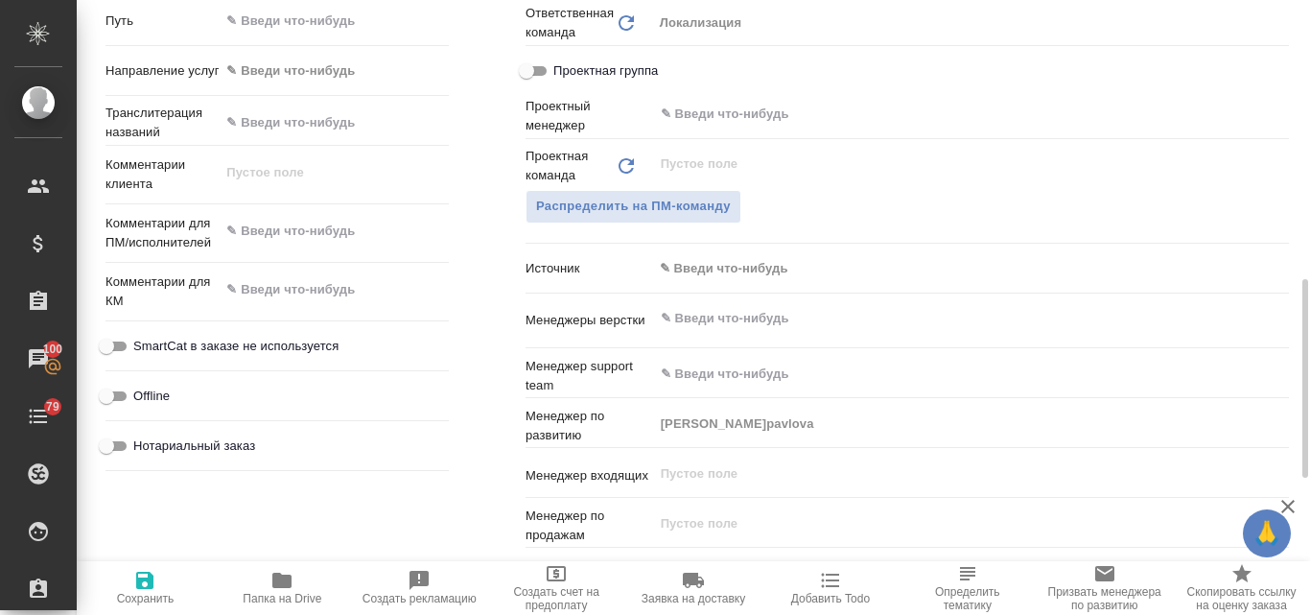
type textarea "x"
click at [278, 242] on textarea at bounding box center [334, 231] width 229 height 33
paste textarea "Прошу перевести на английский и французский языки до 26 сентября включительно."
type textarea "Прошу перевести на английский и французский языки до 26 сентября включительно."
type textarea "x"
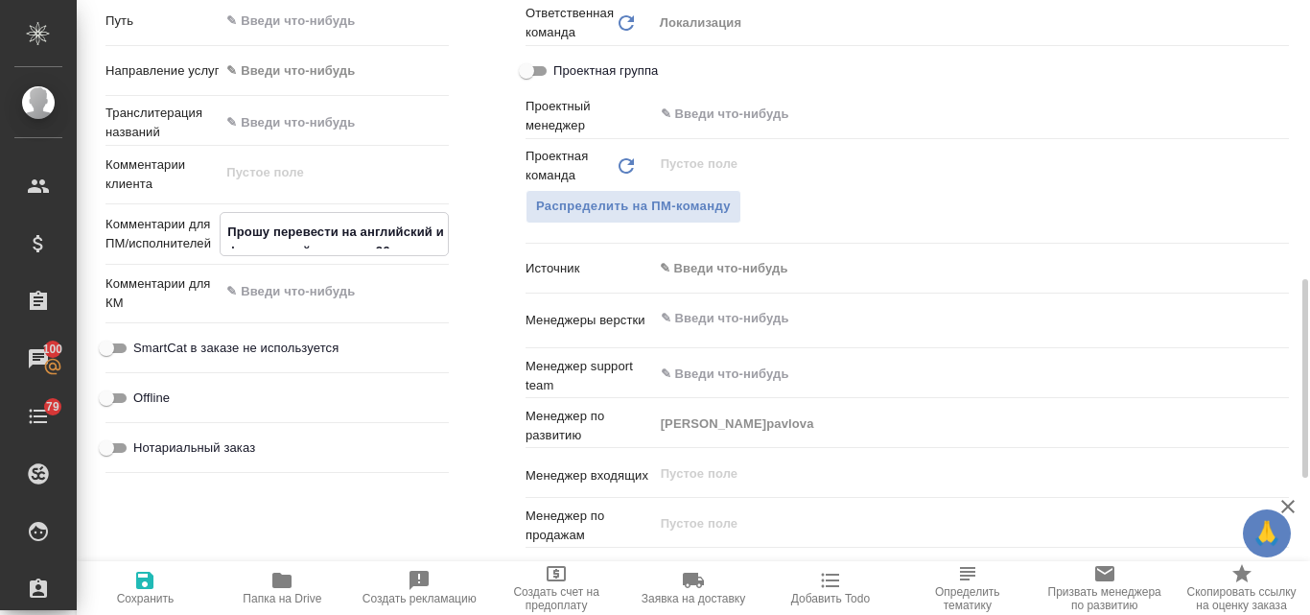
type textarea "x"
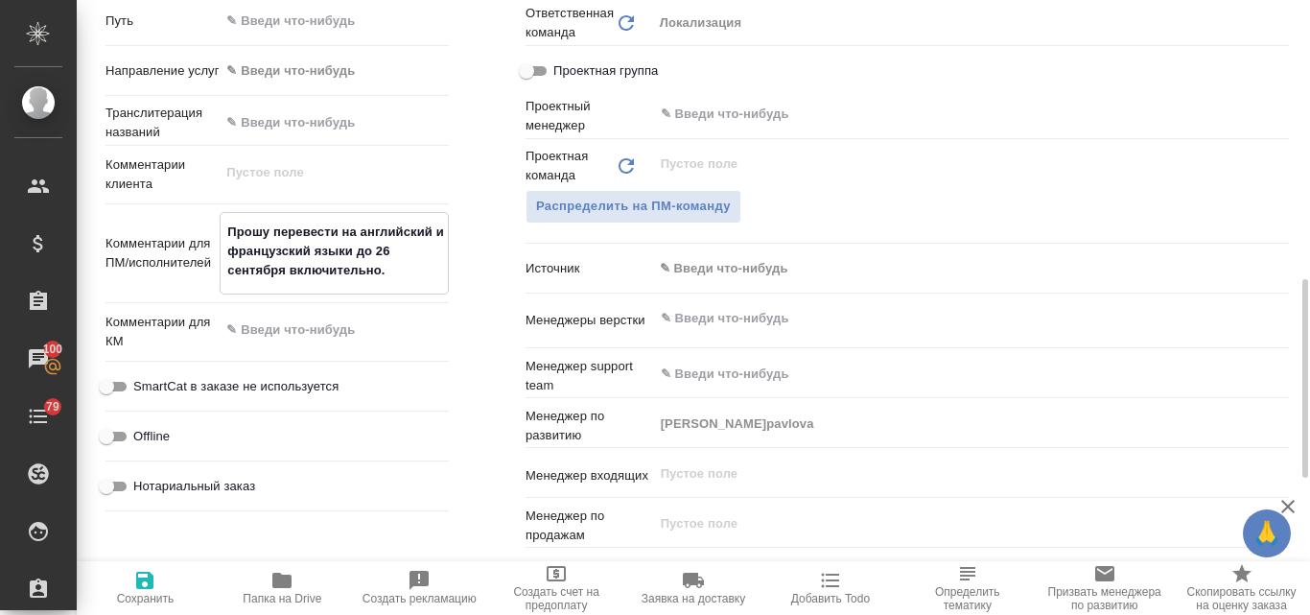
type textarea "Прошу перевести на английский и французский языки до 26 сентября включительно."
type textarea "x"
click at [140, 594] on span "Сохранить" at bounding box center [146, 598] width 58 height 13
type textarea "x"
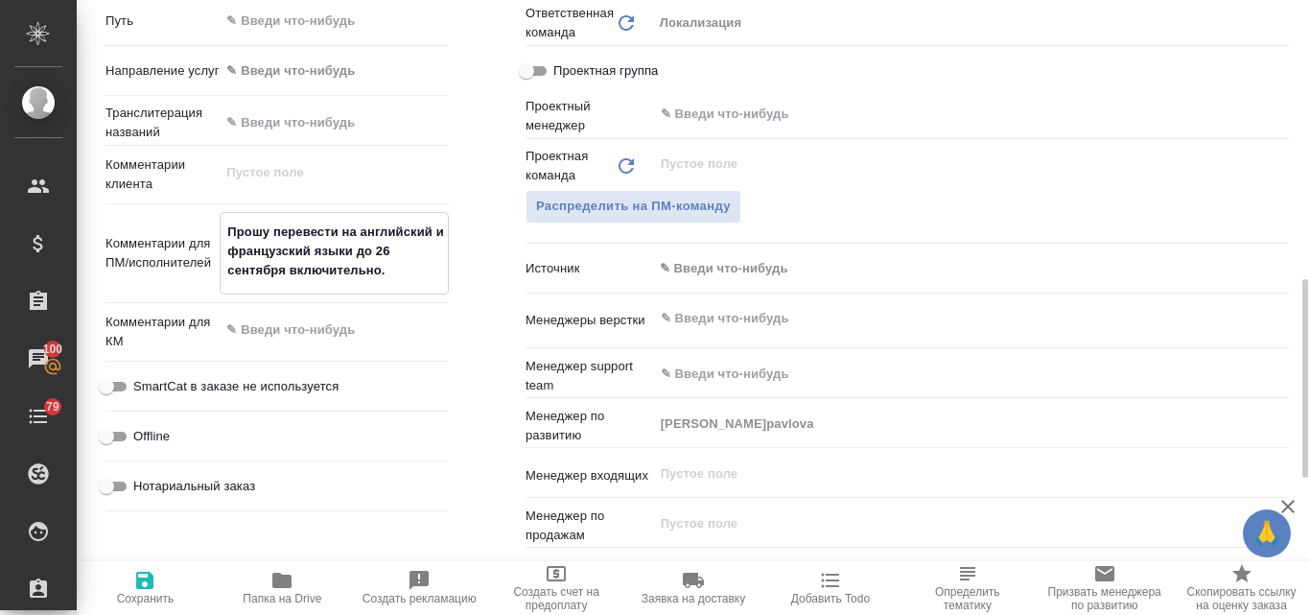
type textarea "x"
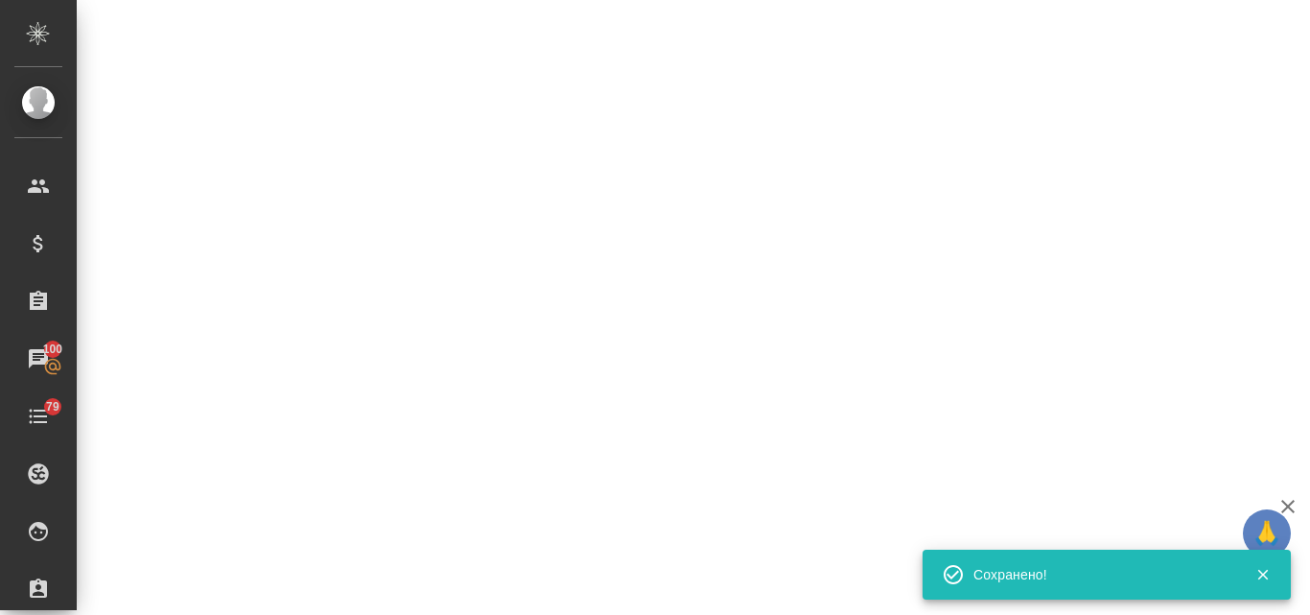
select select "RU"
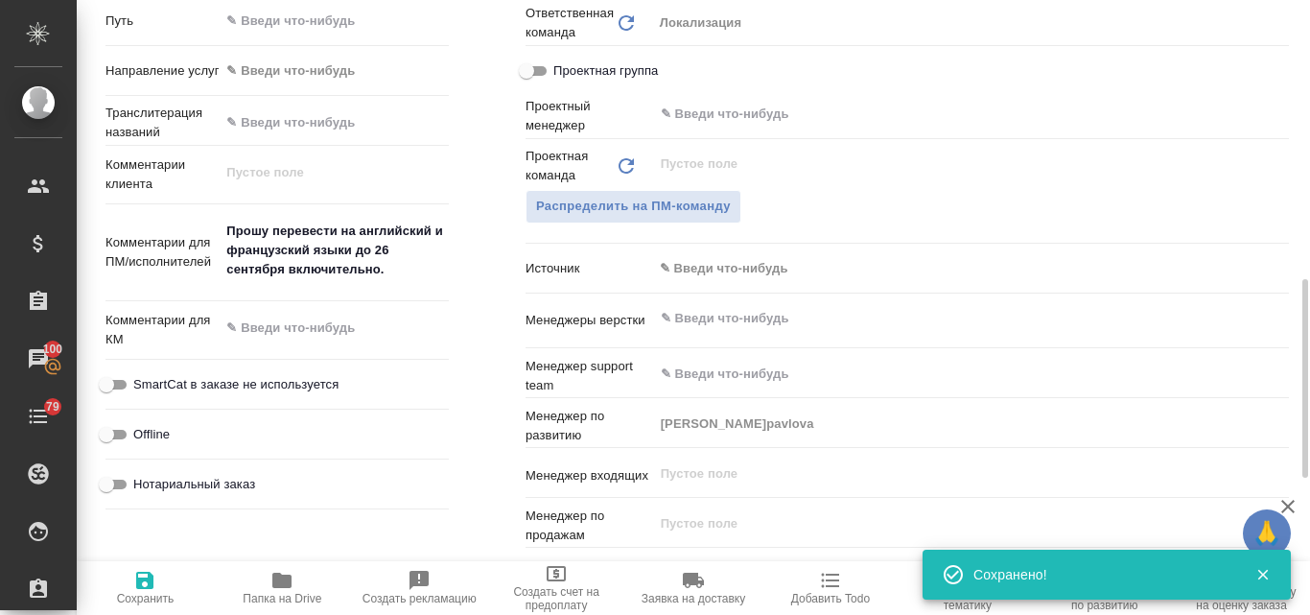
type textarea "x"
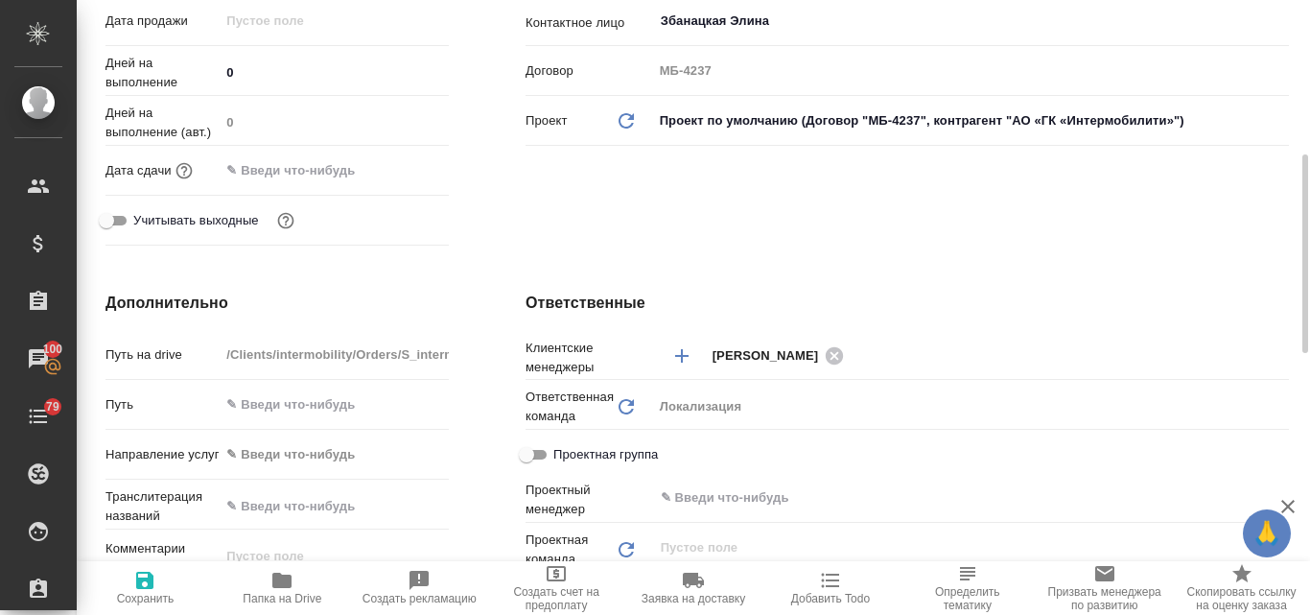
scroll to position [288, 0]
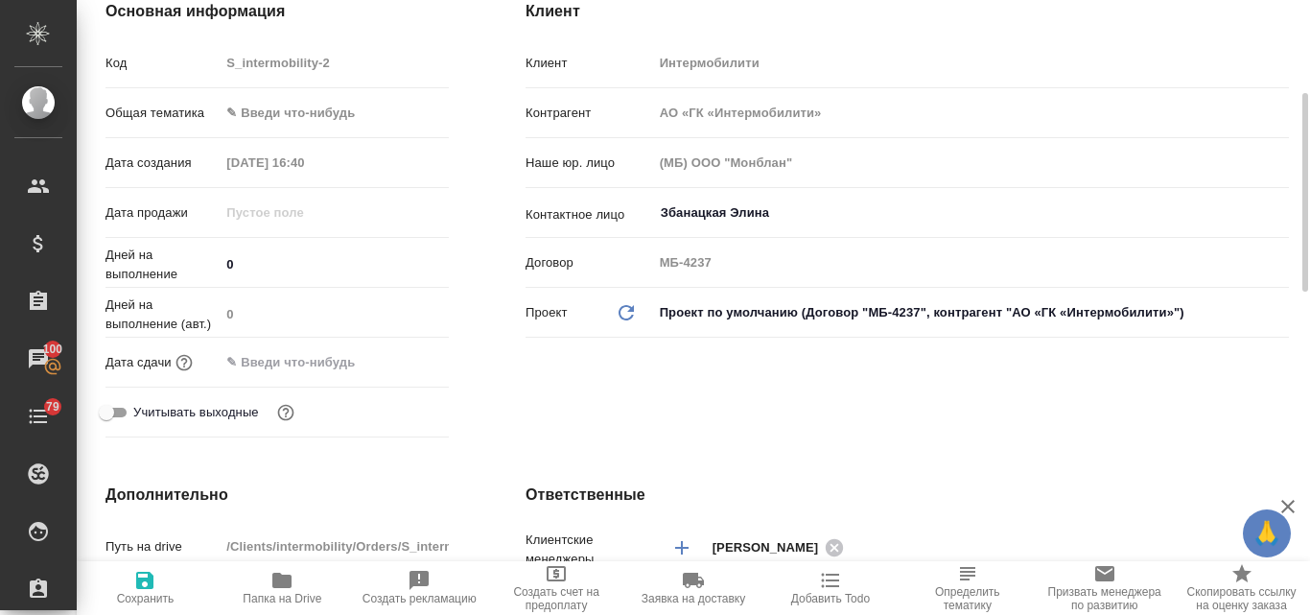
type textarea "x"
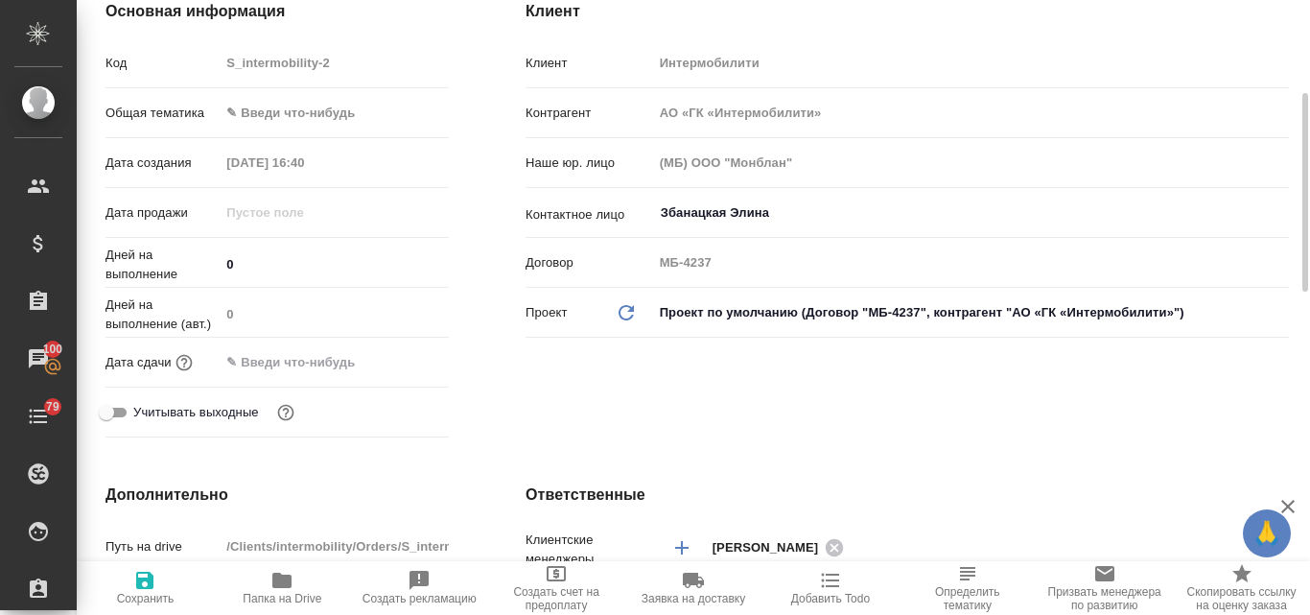
type textarea "x"
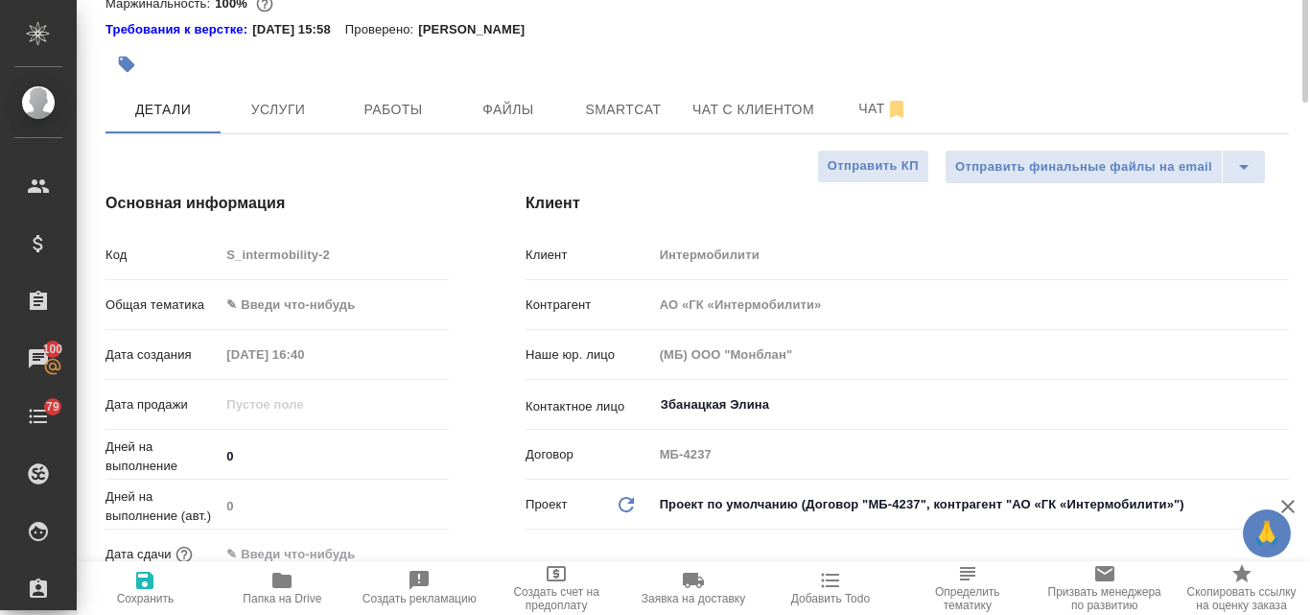
scroll to position [0, 0]
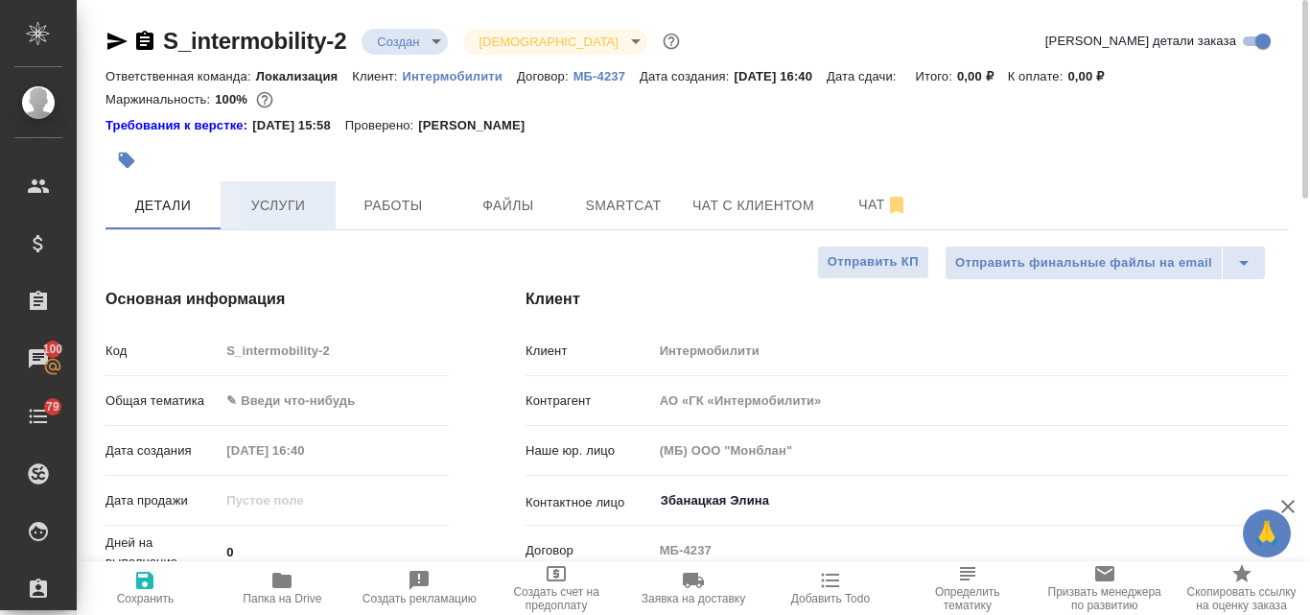
click at [287, 204] on span "Услуги" at bounding box center [278, 206] width 92 height 24
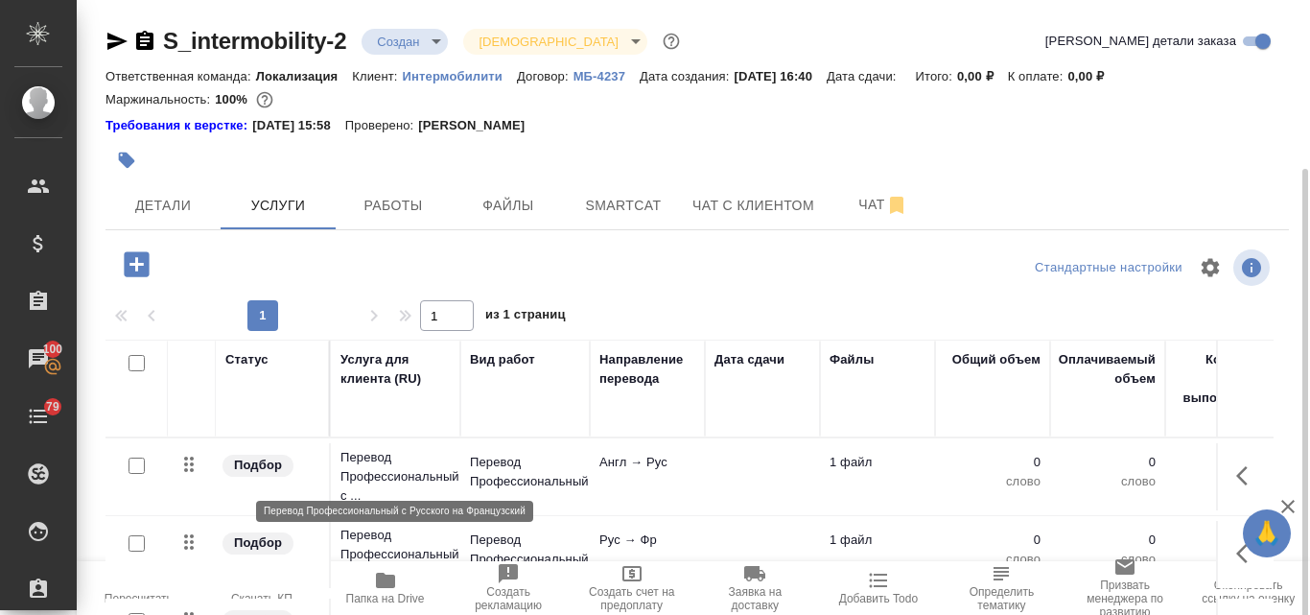
scroll to position [96, 0]
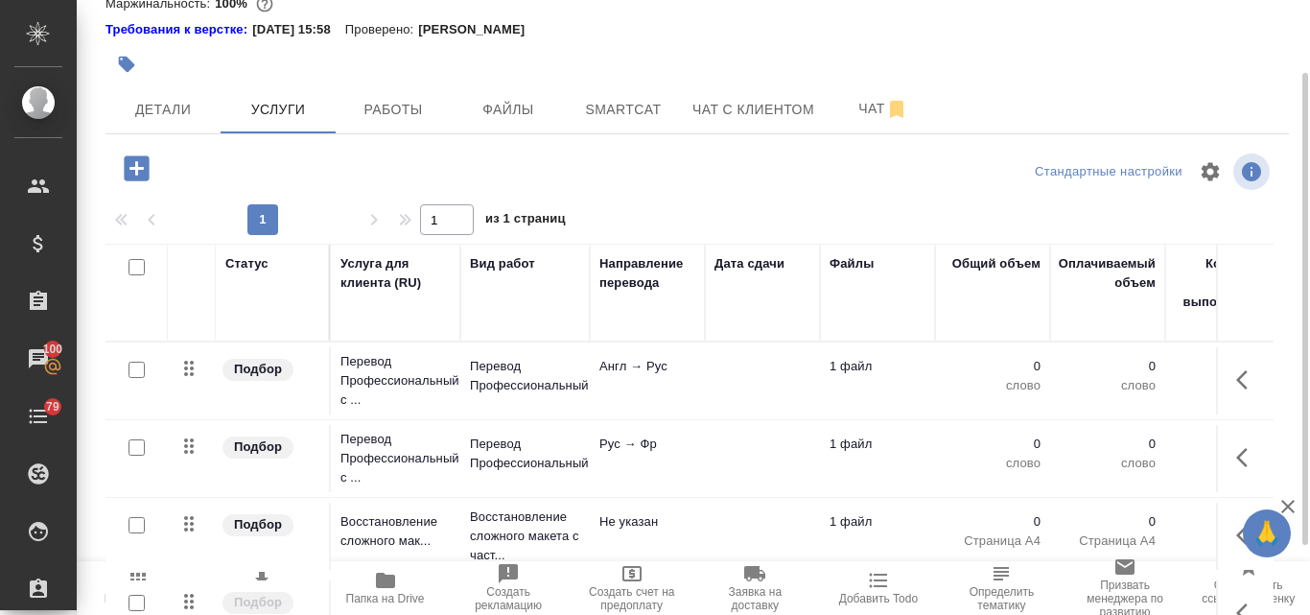
click at [137, 368] on input "checkbox" at bounding box center [137, 370] width 16 height 16
checkbox input "true"
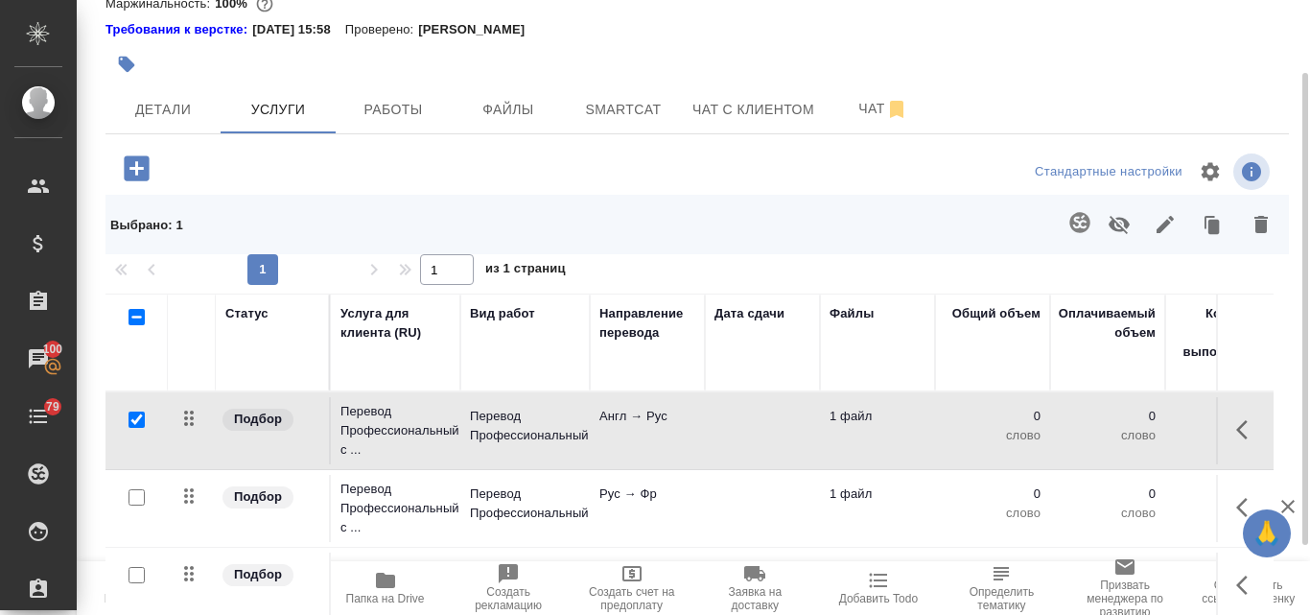
click at [135, 502] on input "checkbox" at bounding box center [137, 497] width 16 height 16
checkbox input "true"
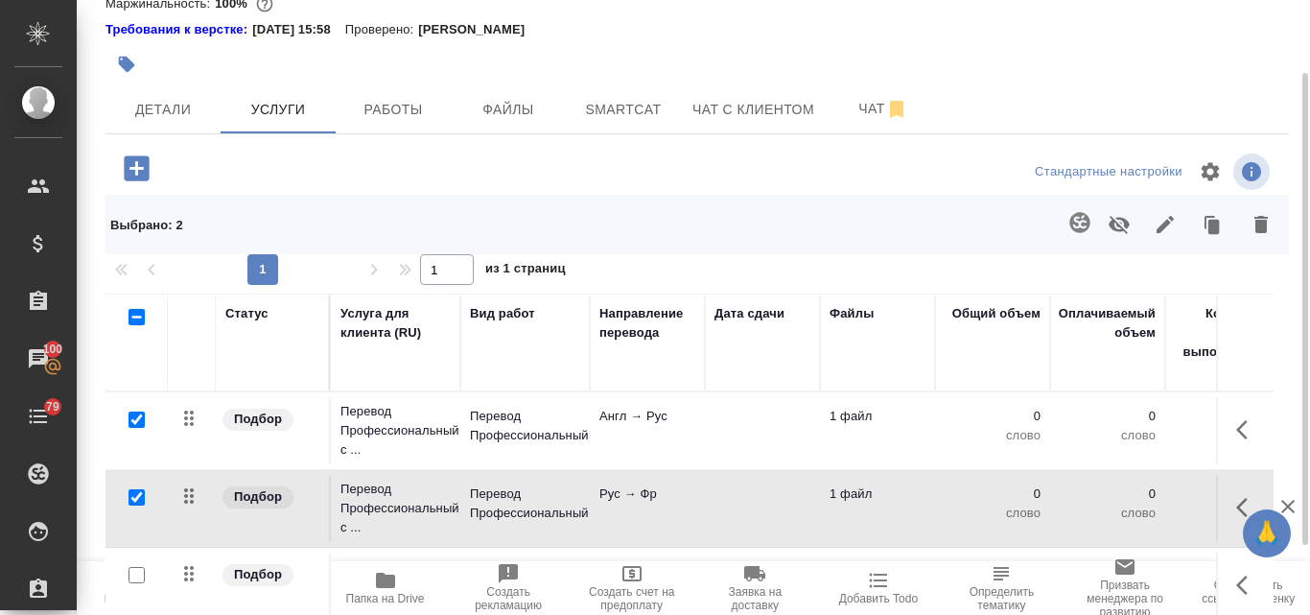
click at [1080, 224] on icon "button" at bounding box center [1080, 222] width 23 height 23
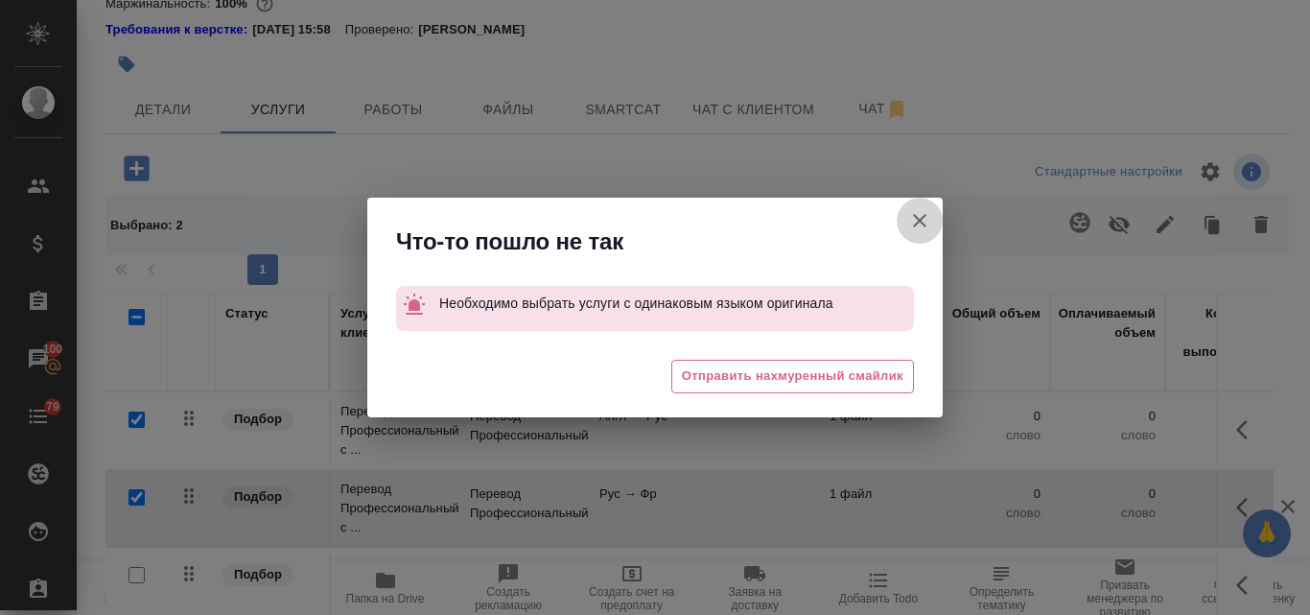
click at [918, 209] on icon "button" at bounding box center [919, 220] width 23 height 23
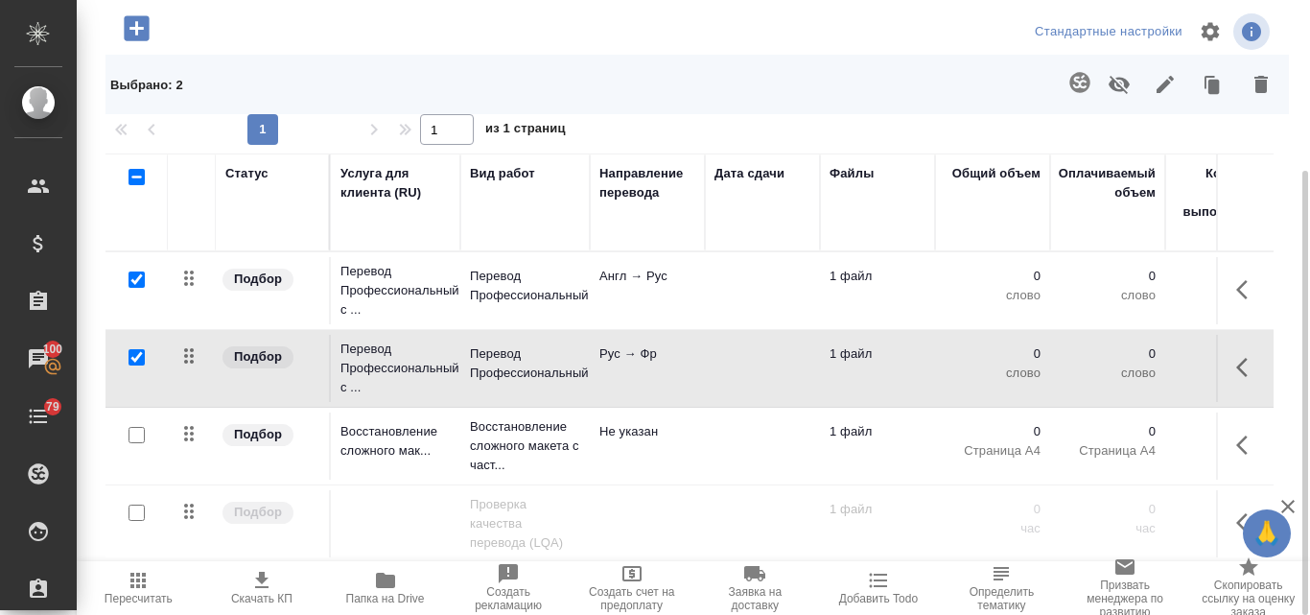
scroll to position [12, 0]
click at [136, 271] on input "checkbox" at bounding box center [137, 279] width 16 height 16
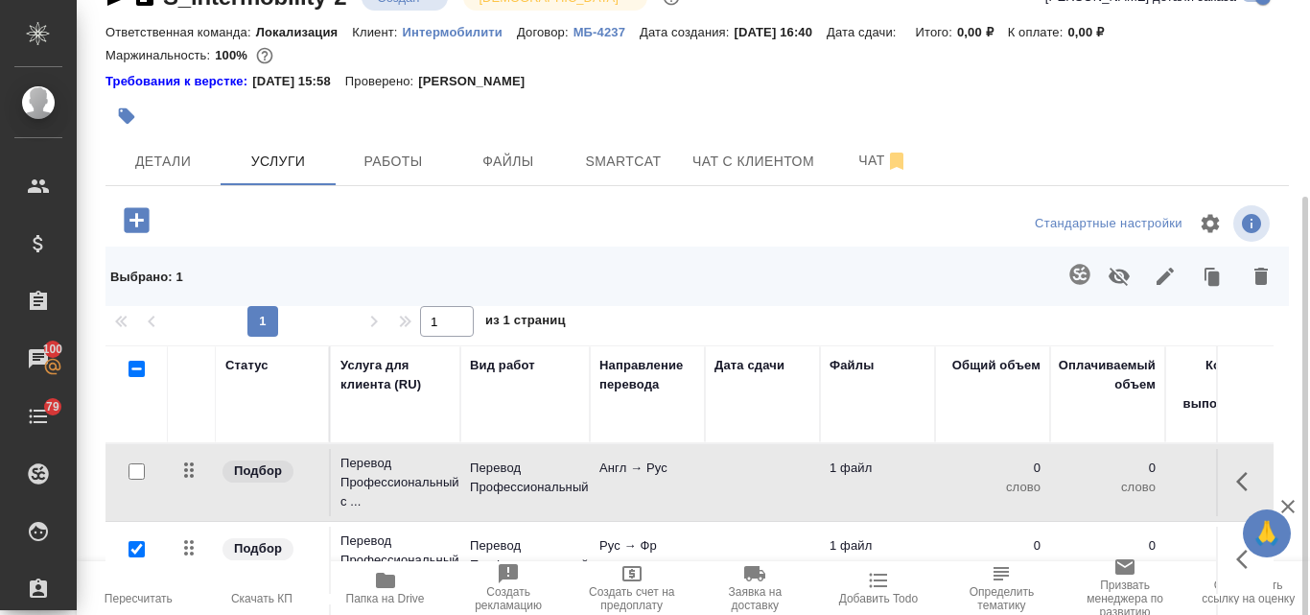
scroll to position [140, 0]
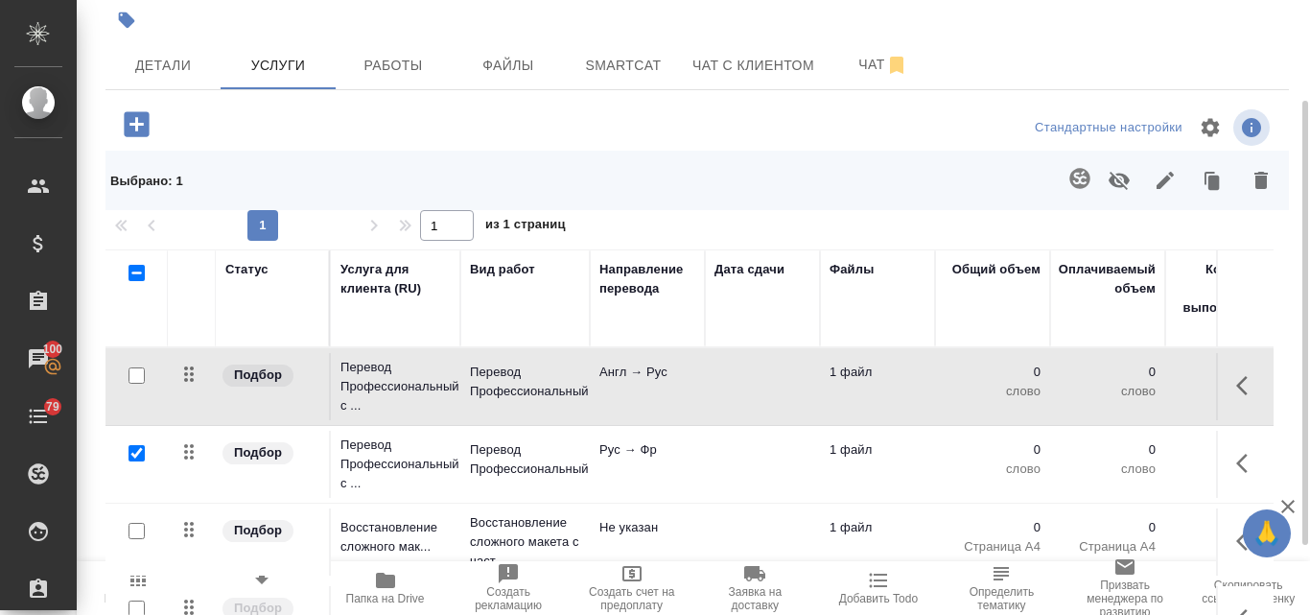
click at [137, 370] on input "checkbox" at bounding box center [137, 375] width 16 height 16
checkbox input "true"
click at [129, 446] on input "checkbox" at bounding box center [137, 453] width 16 height 16
checkbox input "false"
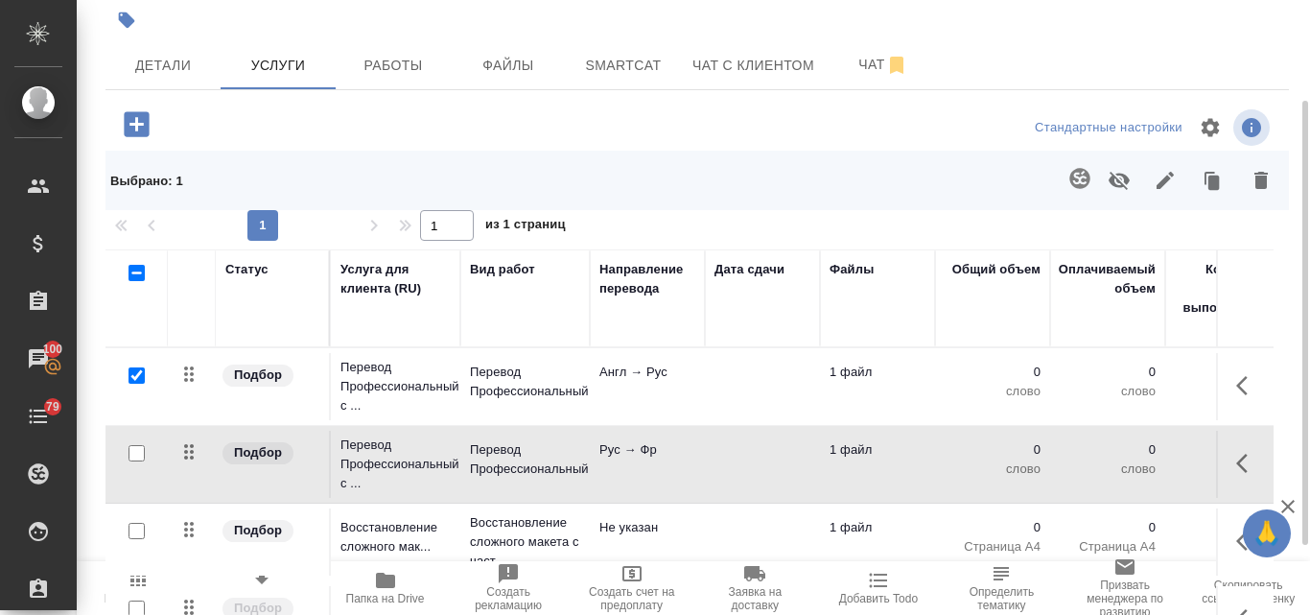
click at [1265, 186] on icon "button" at bounding box center [1261, 180] width 13 height 17
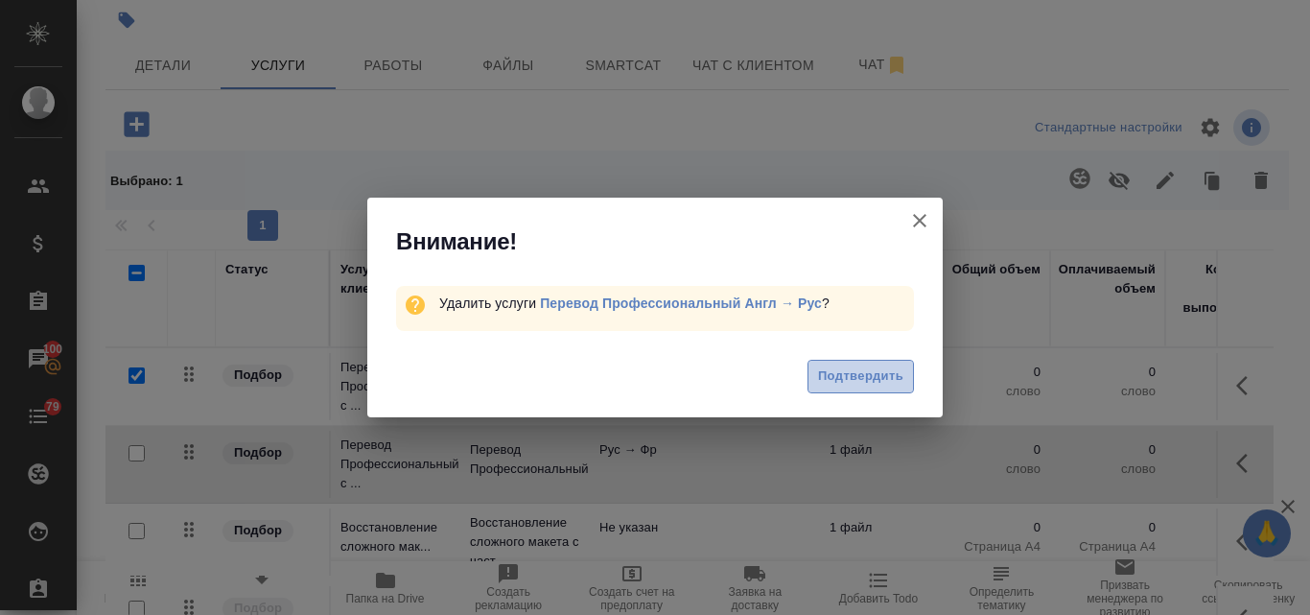
click at [840, 383] on span "Подтвердить" at bounding box center [860, 376] width 85 height 22
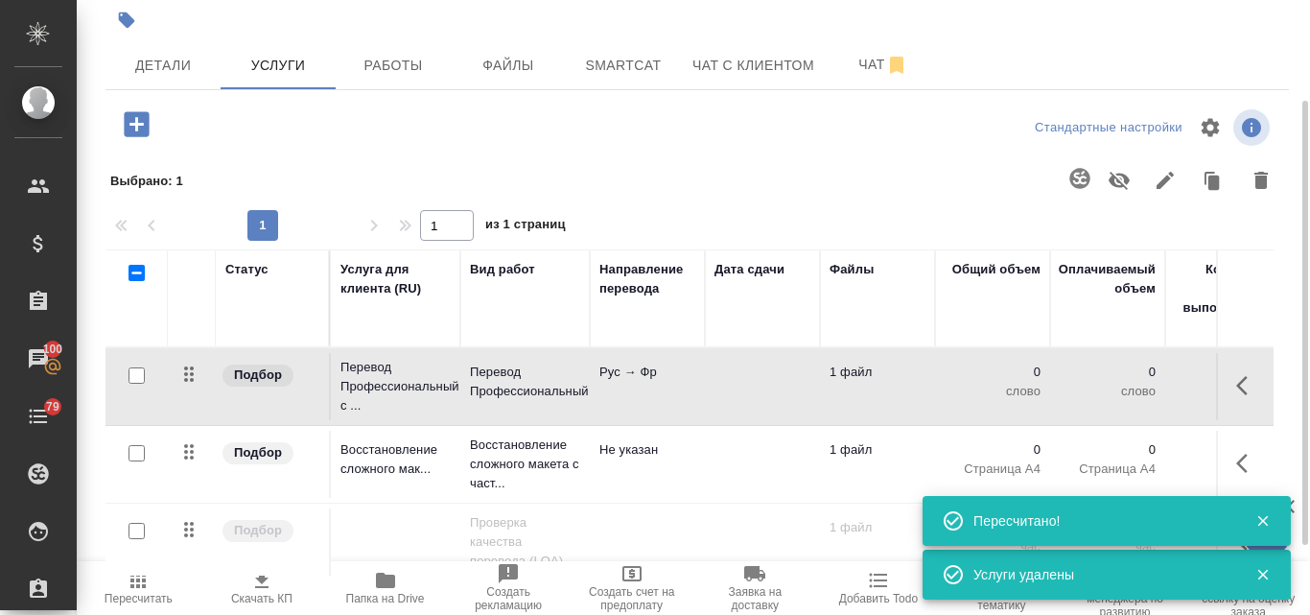
scroll to position [0, 0]
click at [133, 124] on icon "button" at bounding box center [137, 124] width 34 height 34
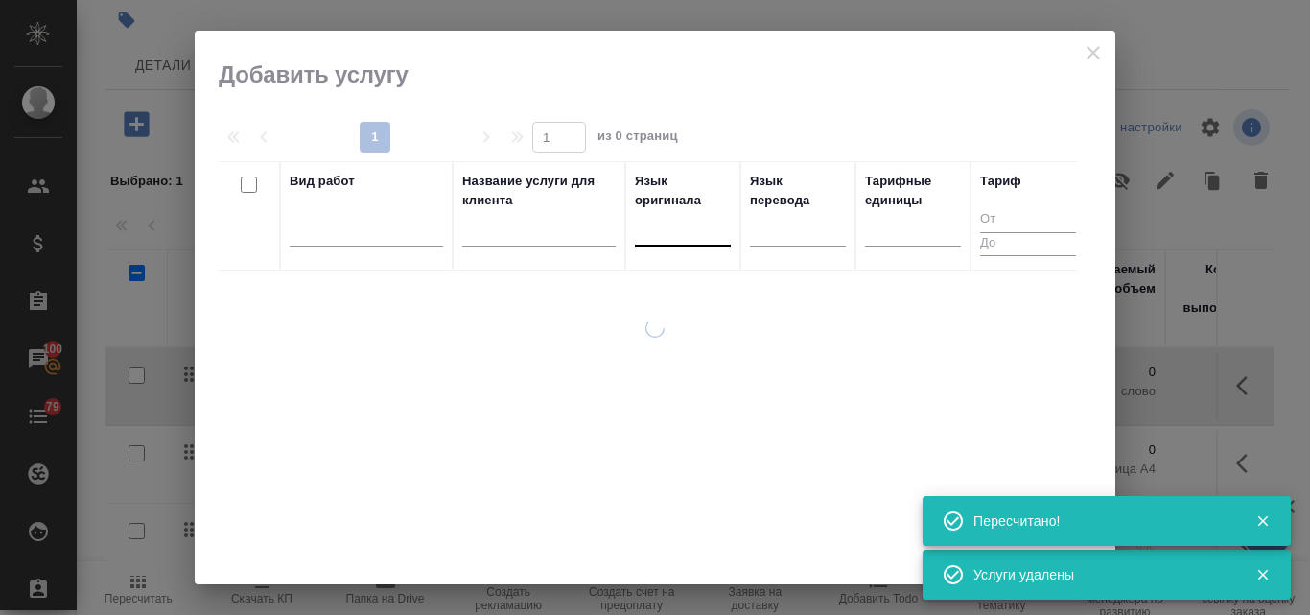
click at [678, 226] on div at bounding box center [683, 227] width 96 height 28
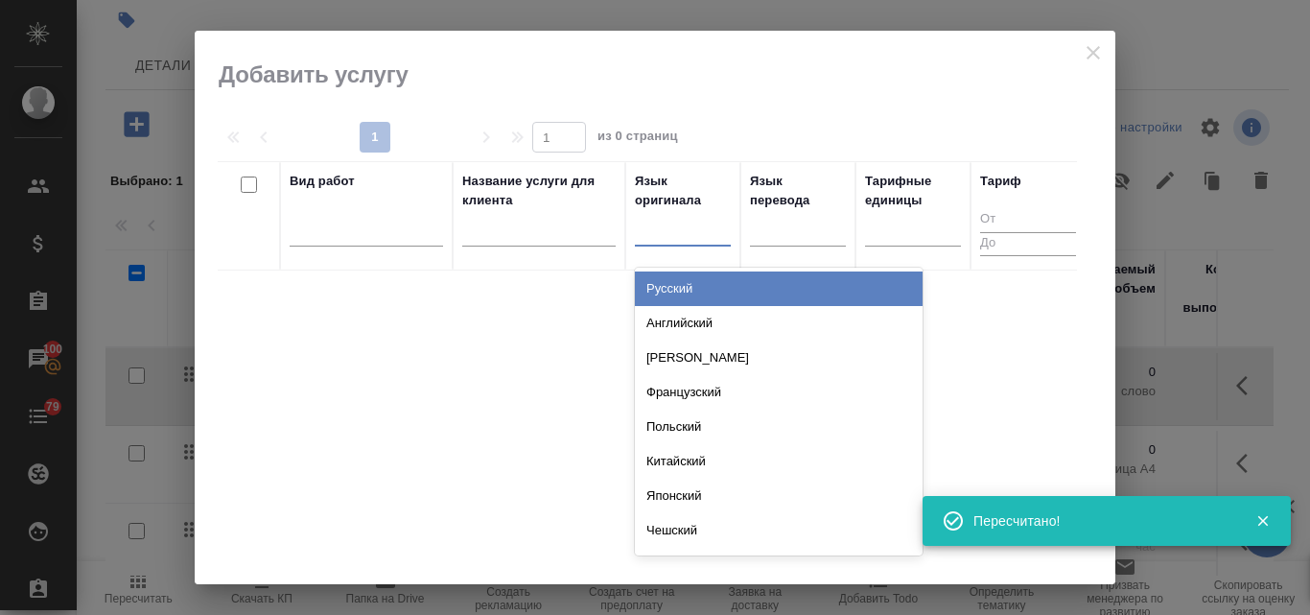
click at [673, 291] on div "Русский" at bounding box center [779, 288] width 288 height 35
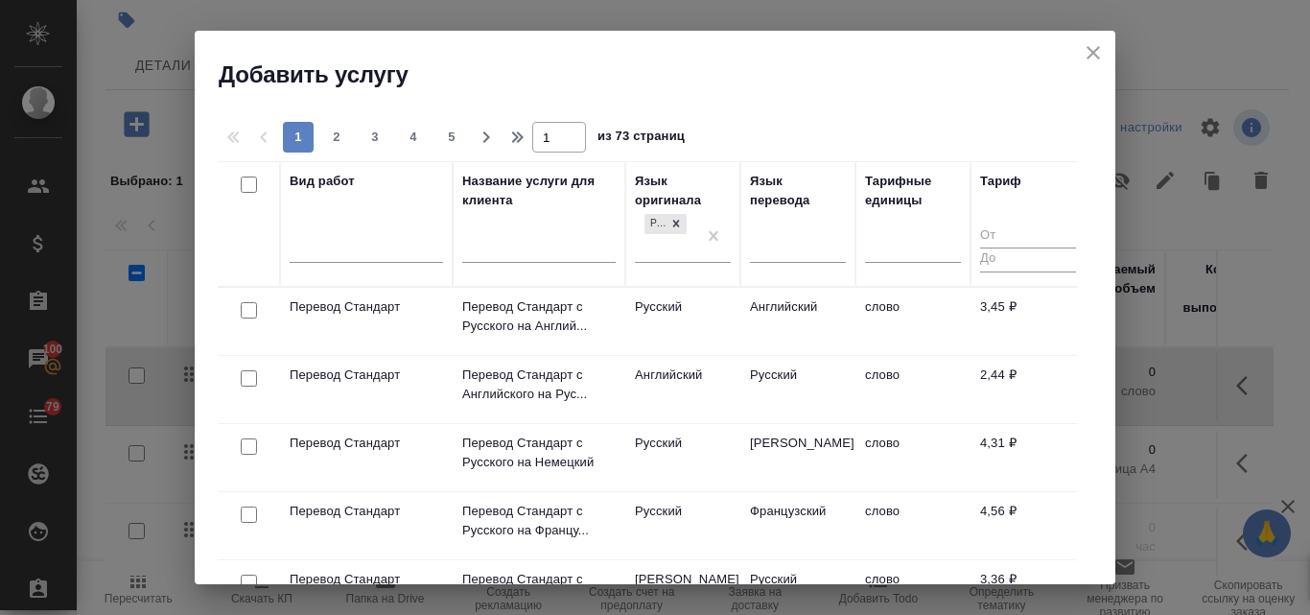
click at [779, 273] on div at bounding box center [798, 251] width 96 height 50
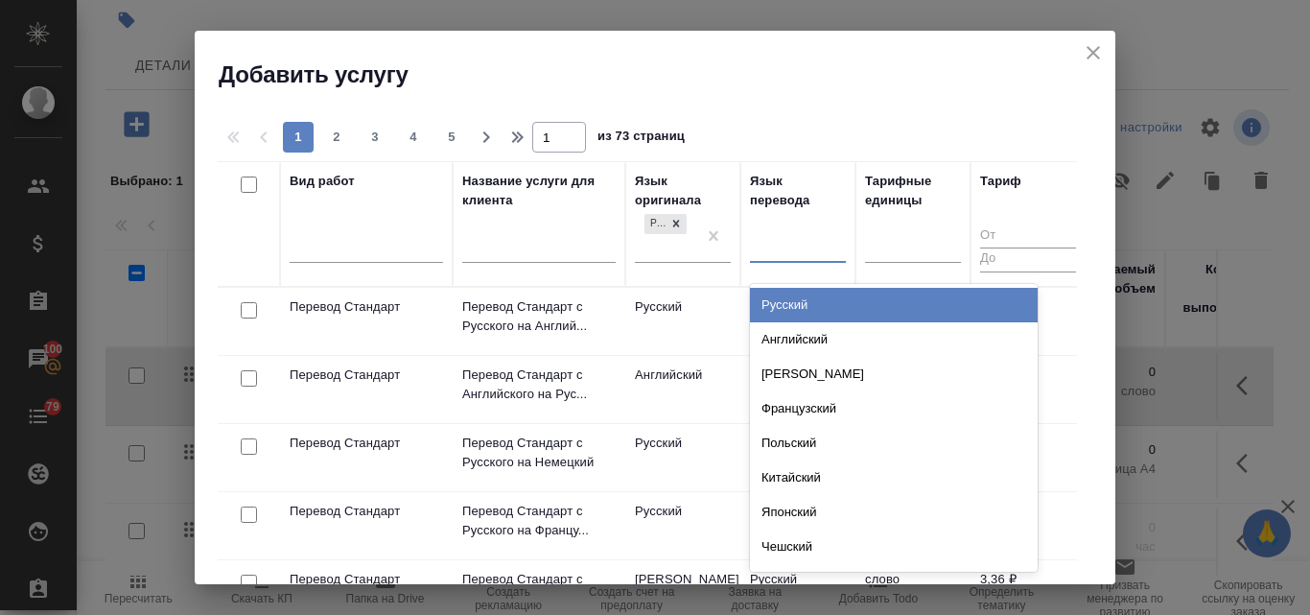
click at [779, 252] on div at bounding box center [798, 243] width 96 height 28
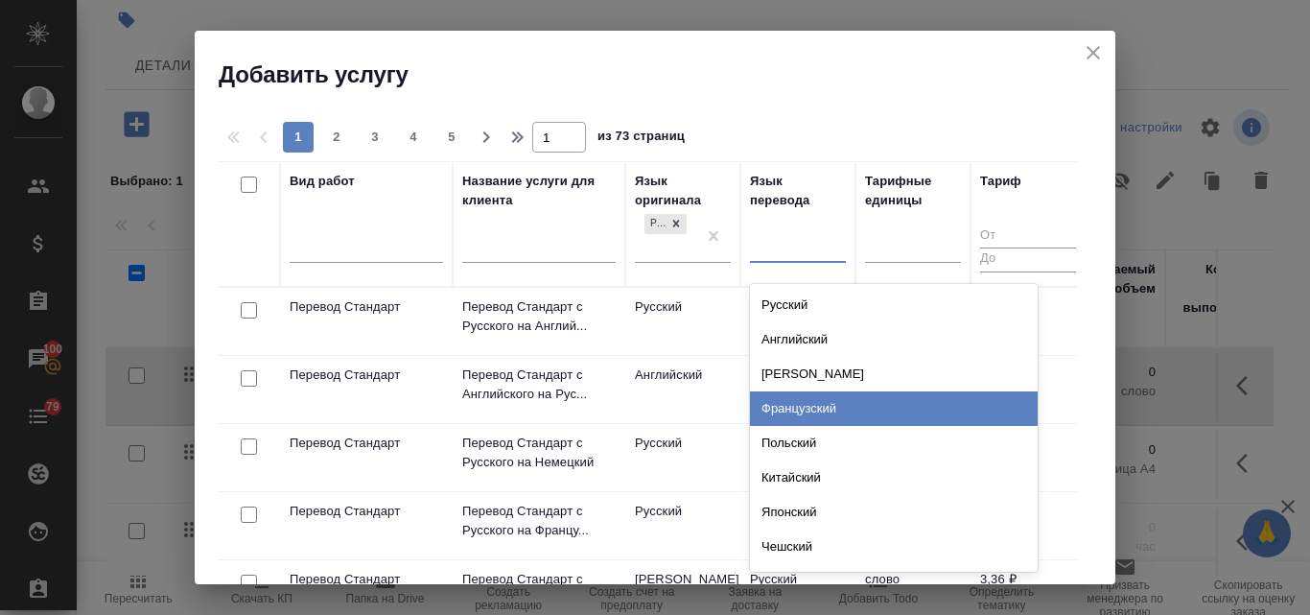
click at [812, 403] on div "Французский" at bounding box center [894, 408] width 288 height 35
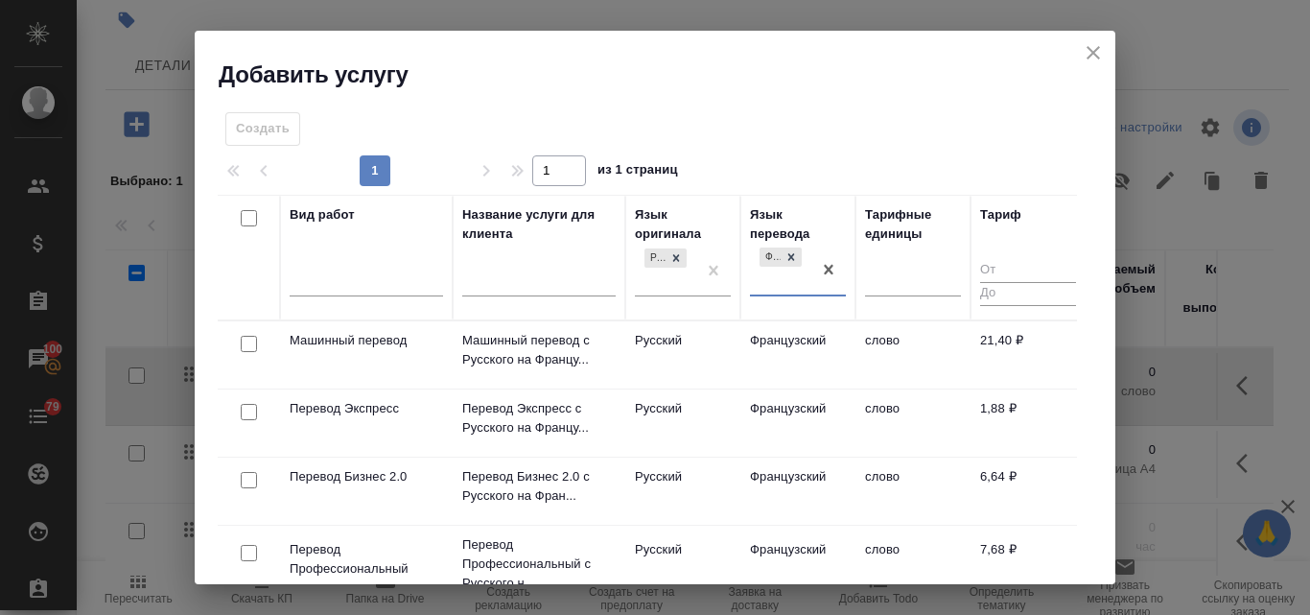
scroll to position [96, 0]
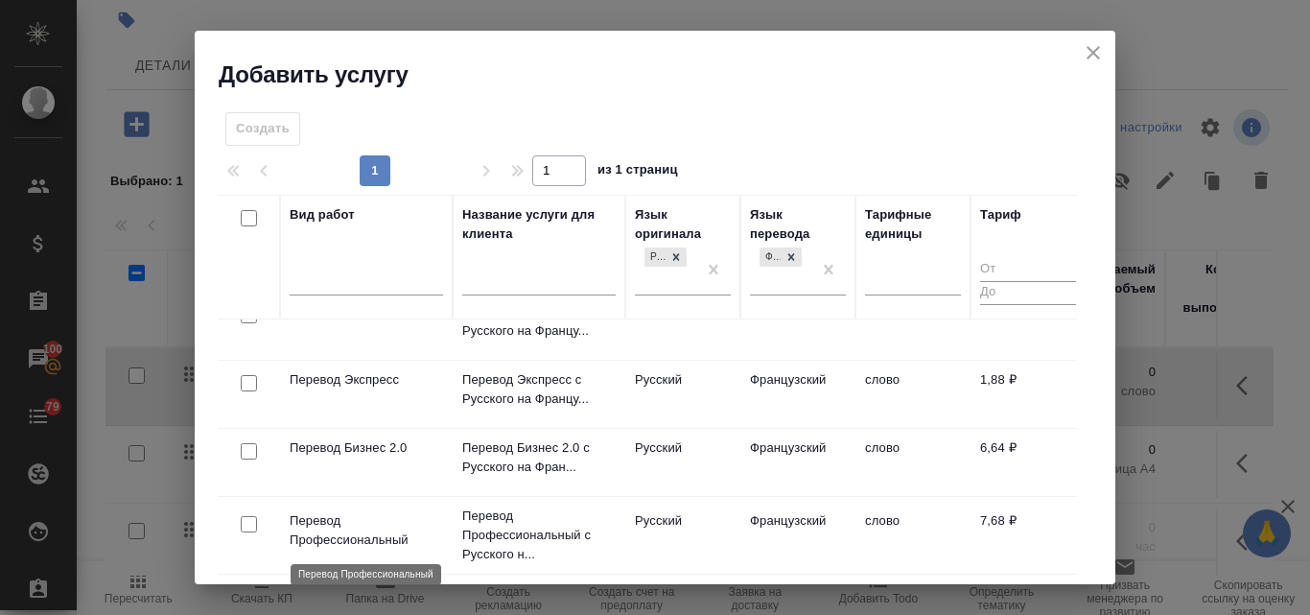
click at [329, 537] on p "Перевод Профессиональный" at bounding box center [366, 530] width 153 height 38
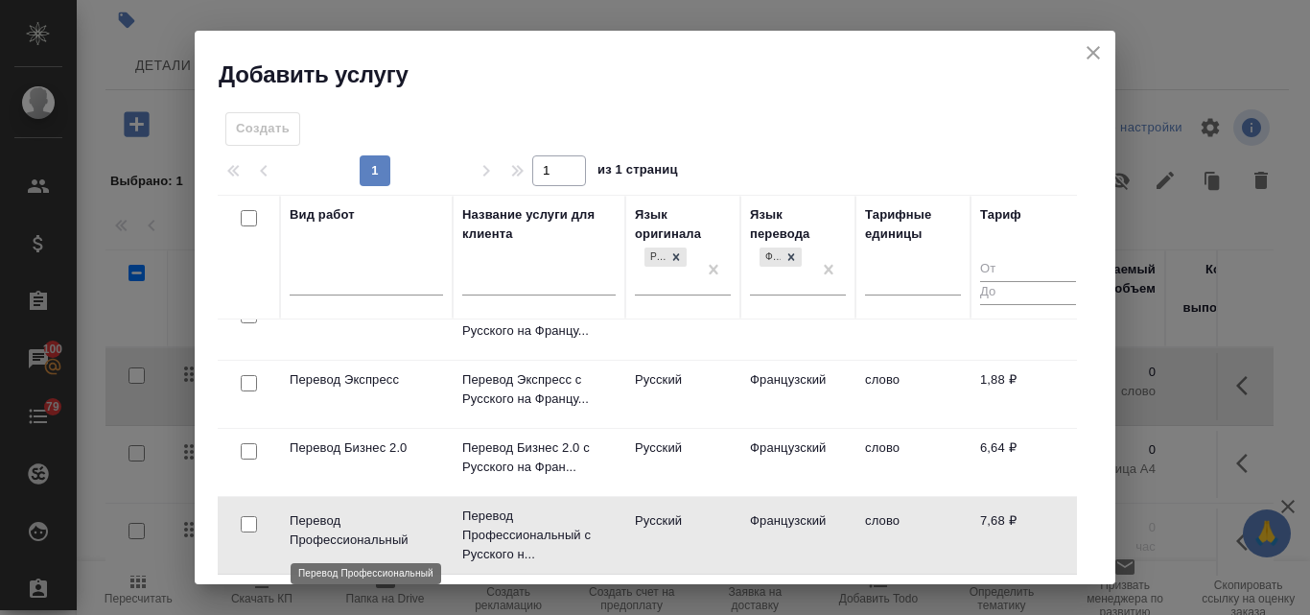
click at [333, 530] on p "Перевод Профессиональный" at bounding box center [366, 530] width 153 height 38
click at [332, 530] on p "Перевод Профессиональный" at bounding box center [366, 530] width 153 height 38
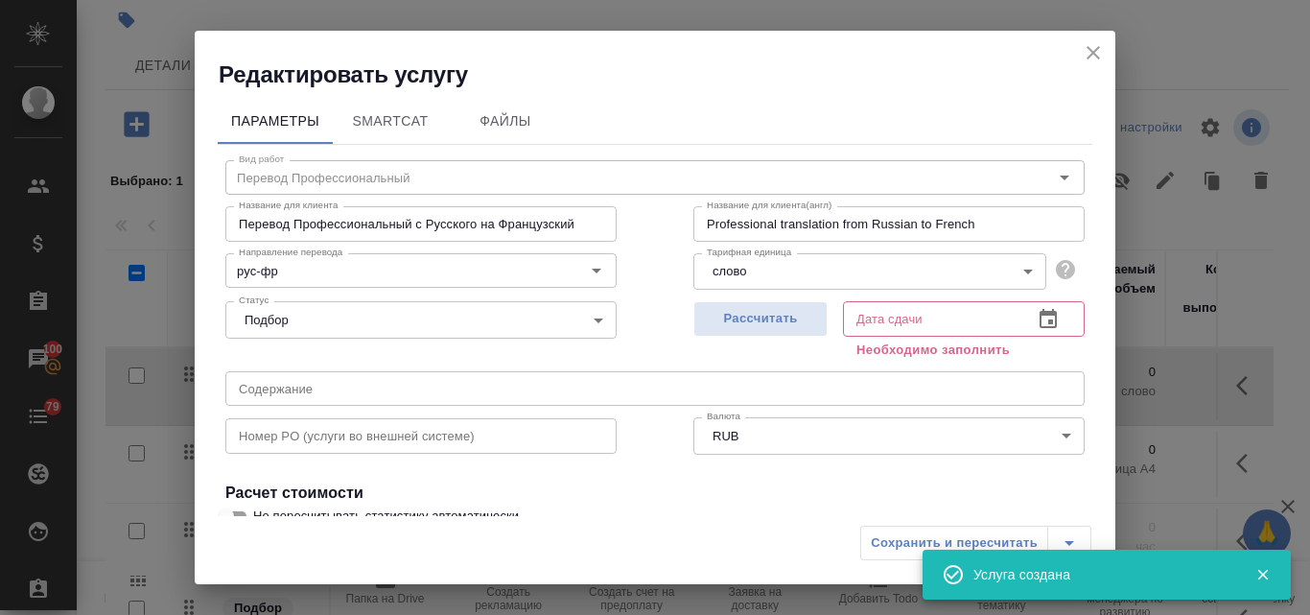
click at [1096, 41] on icon "close" at bounding box center [1093, 52] width 23 height 23
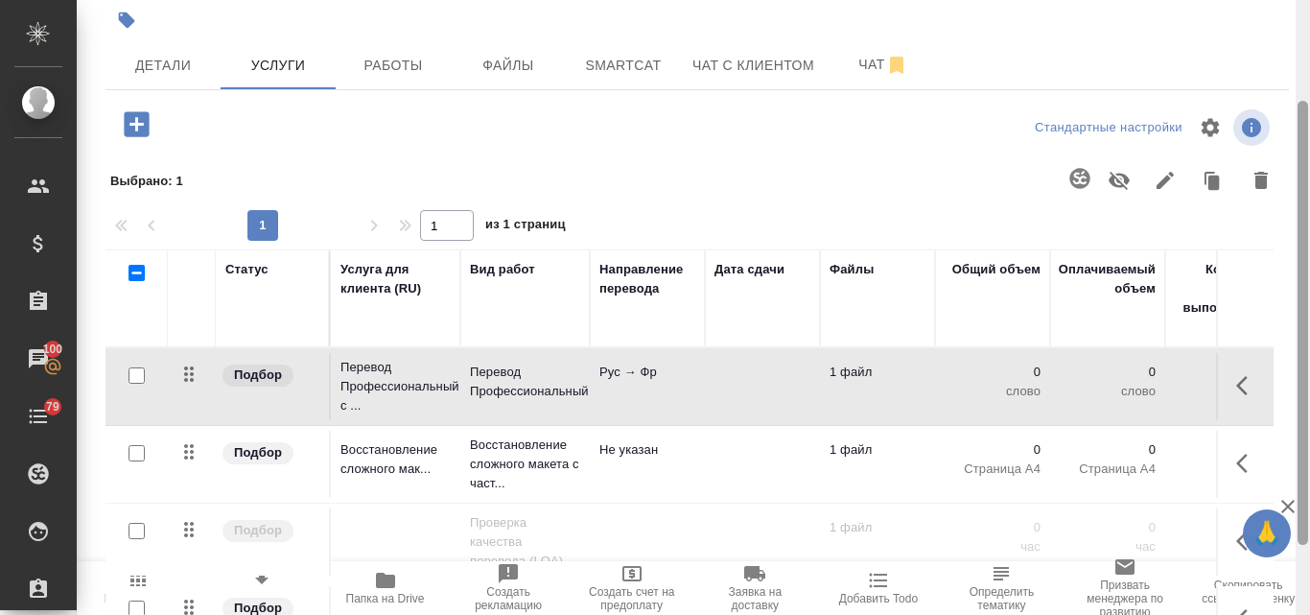
scroll to position [236, 0]
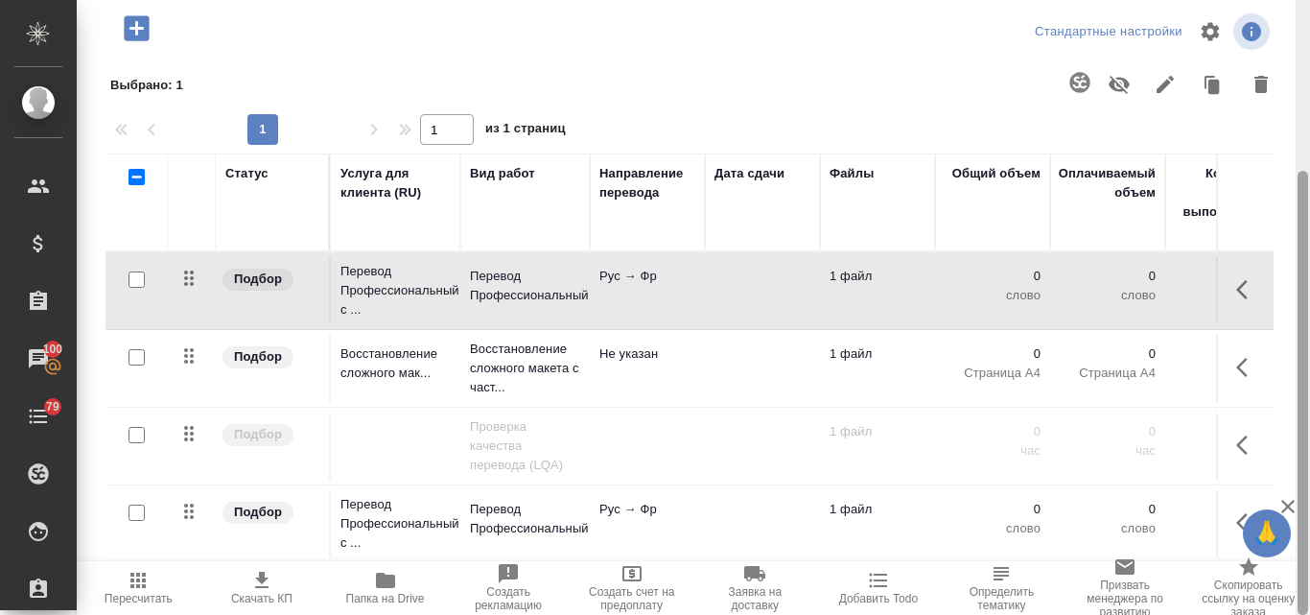
drag, startPoint x: 1308, startPoint y: 266, endPoint x: 1309, endPoint y: 431, distance: 165.0
click at [1309, 431] on div at bounding box center [1303, 307] width 14 height 615
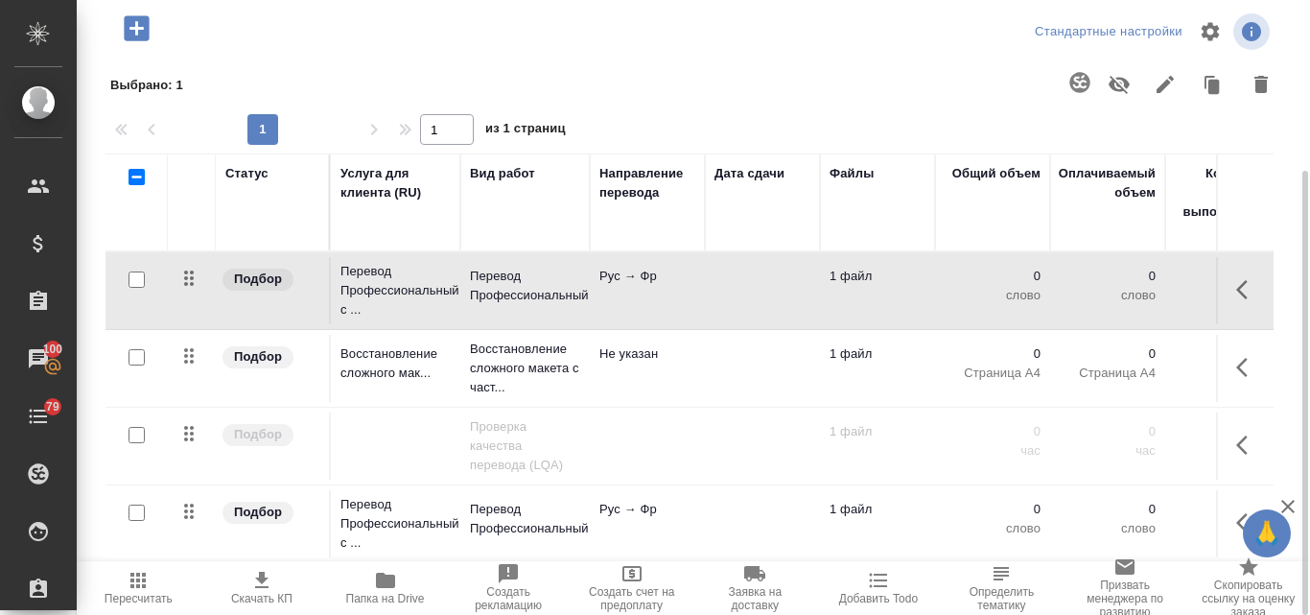
click at [136, 505] on input "checkbox" at bounding box center [137, 513] width 16 height 16
checkbox input "true"
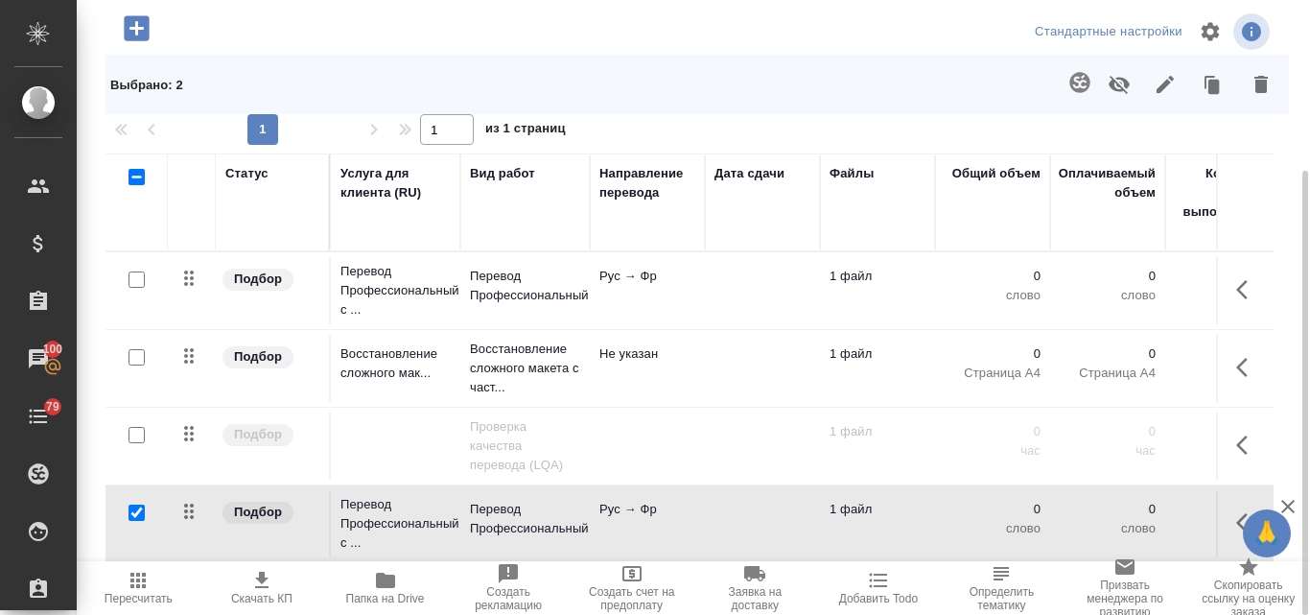
click at [1264, 81] on icon "button" at bounding box center [1261, 84] width 13 height 17
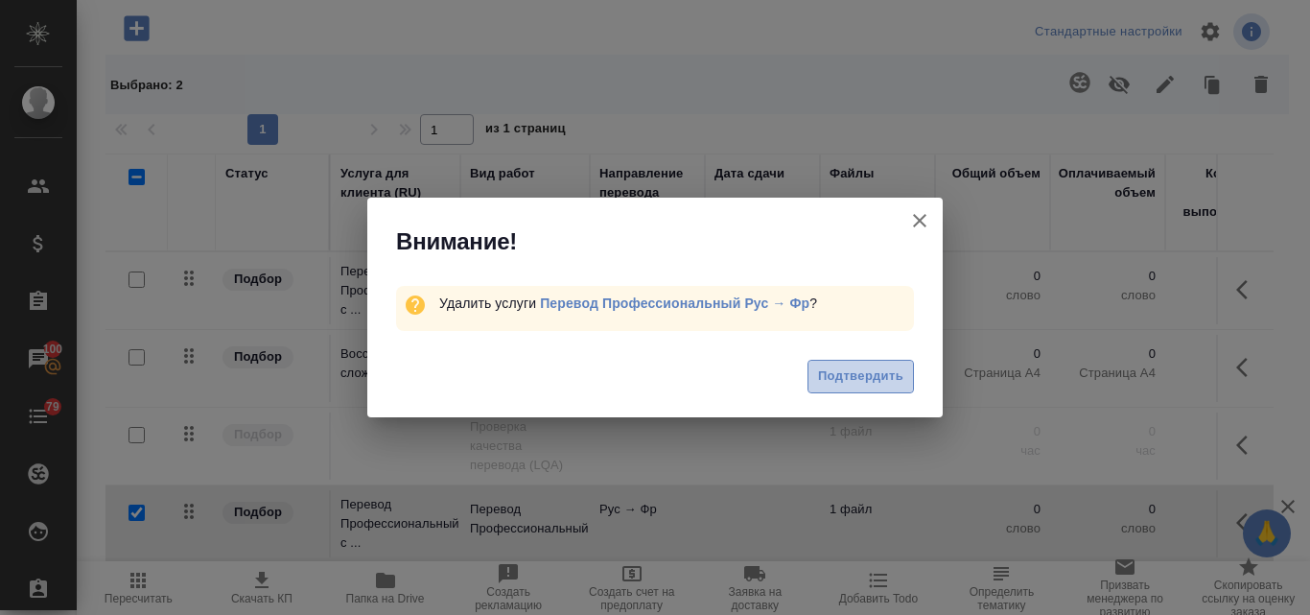
click at [850, 378] on span "Подтвердить" at bounding box center [860, 376] width 85 height 22
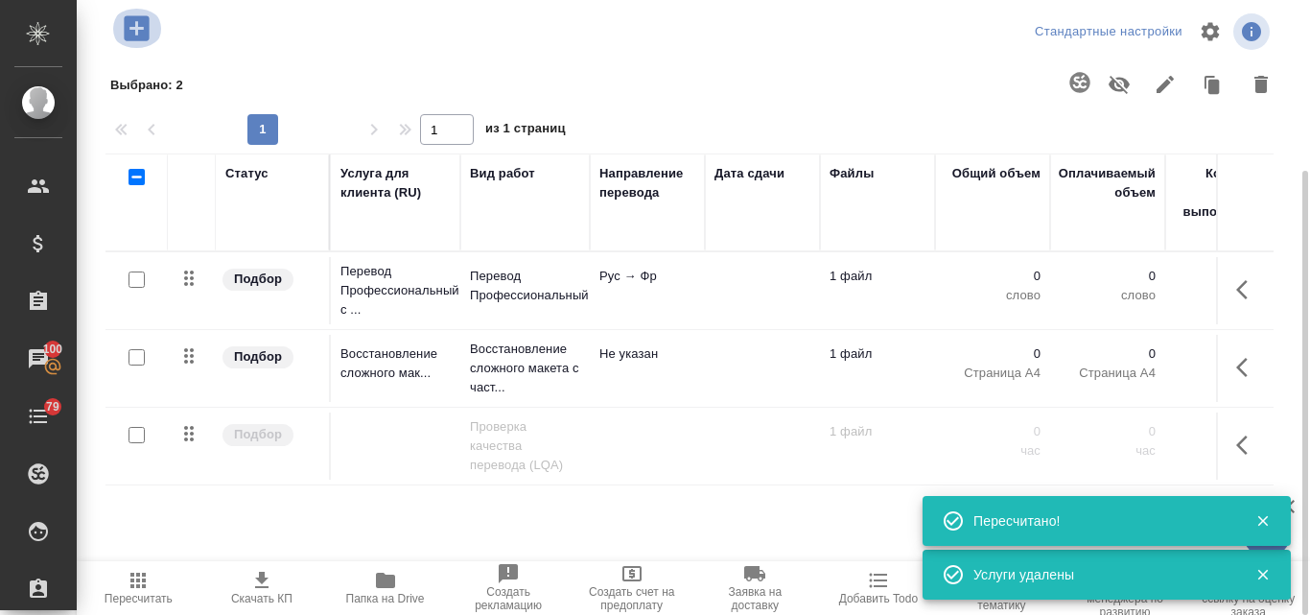
scroll to position [0, 0]
click at [130, 30] on icon "button" at bounding box center [136, 27] width 25 height 25
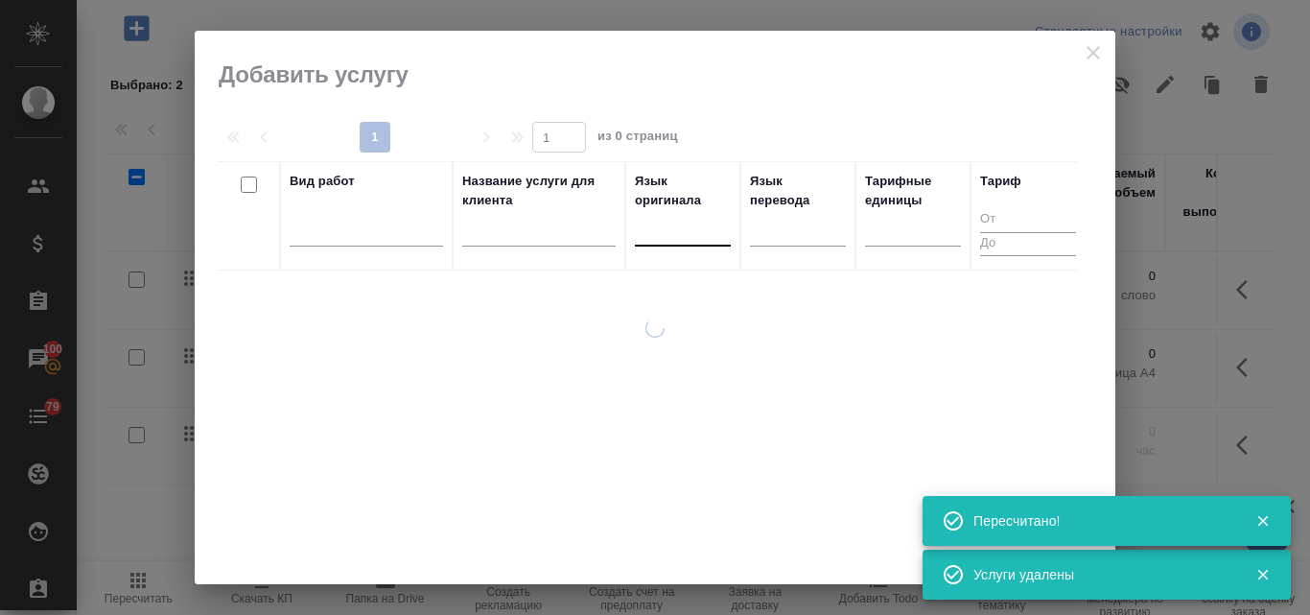
click at [672, 237] on div at bounding box center [683, 227] width 96 height 28
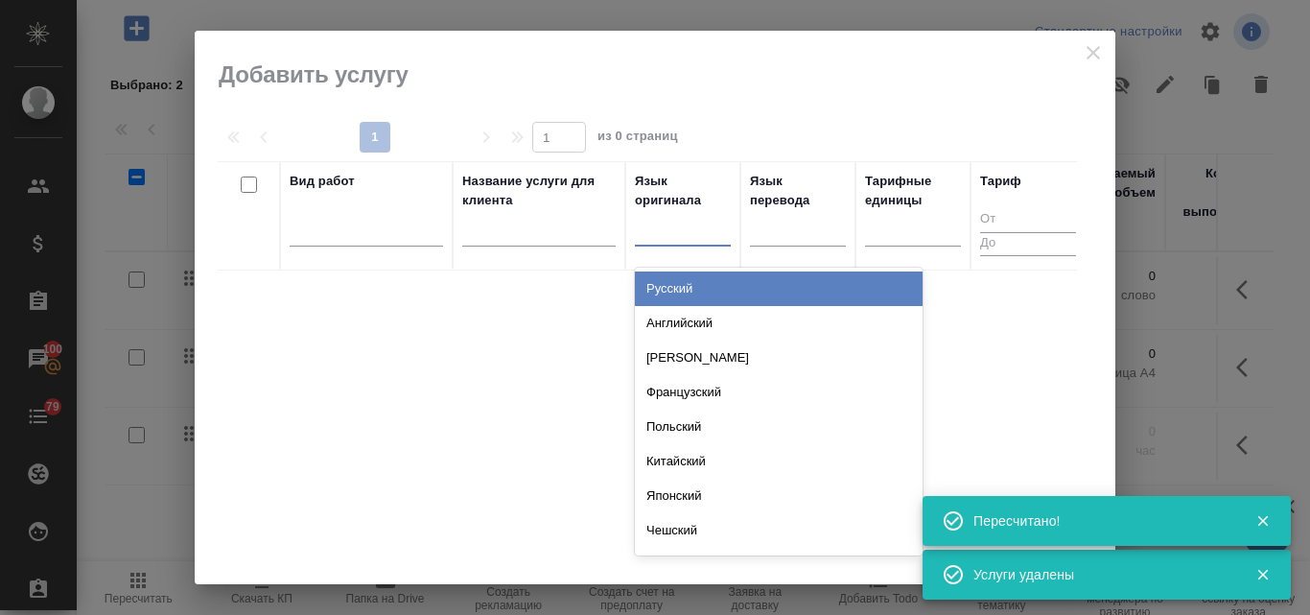
click at [678, 287] on div "Русский" at bounding box center [779, 288] width 288 height 35
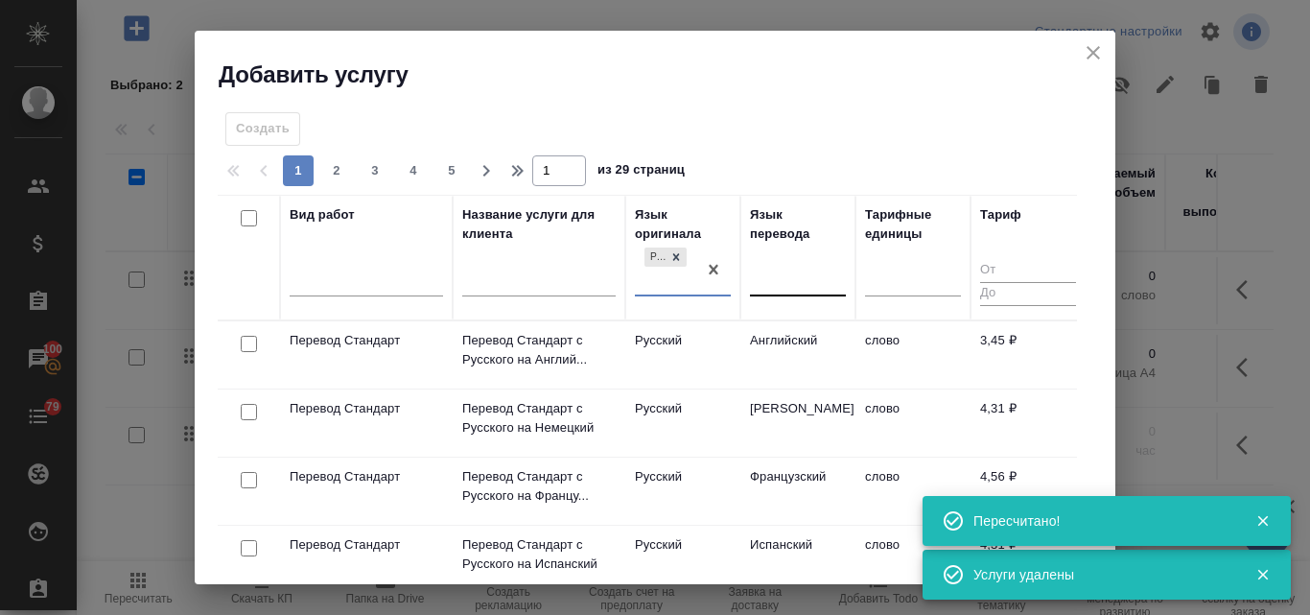
click at [790, 281] on div at bounding box center [798, 278] width 96 height 28
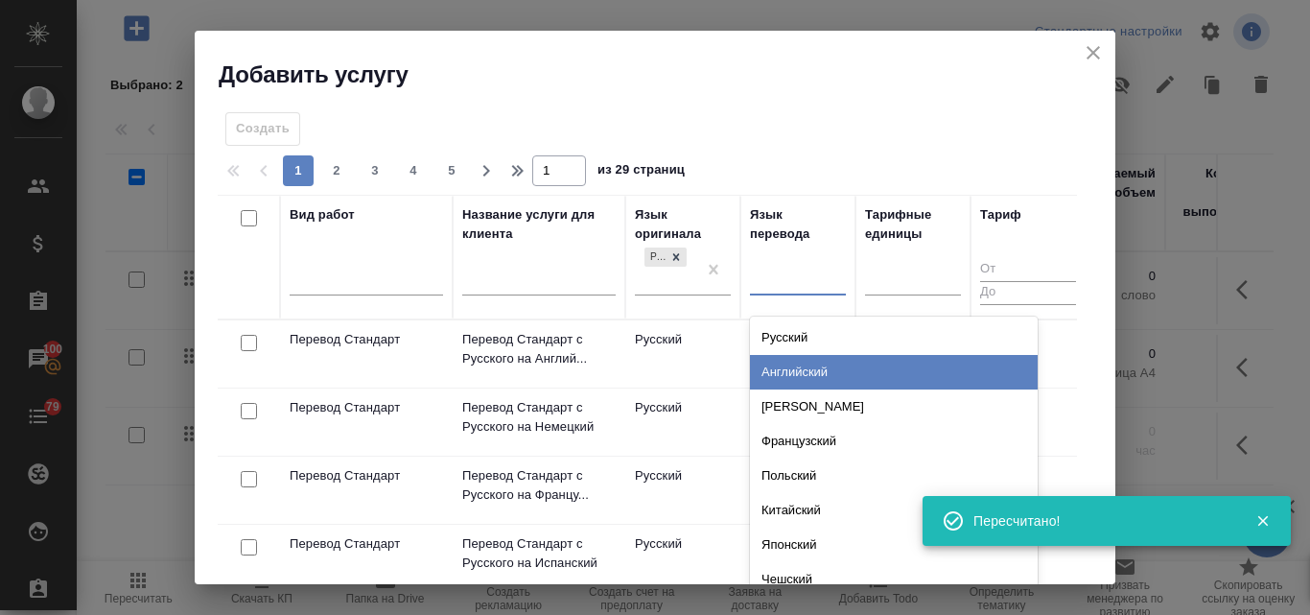
click at [784, 364] on div "Английский" at bounding box center [894, 372] width 288 height 35
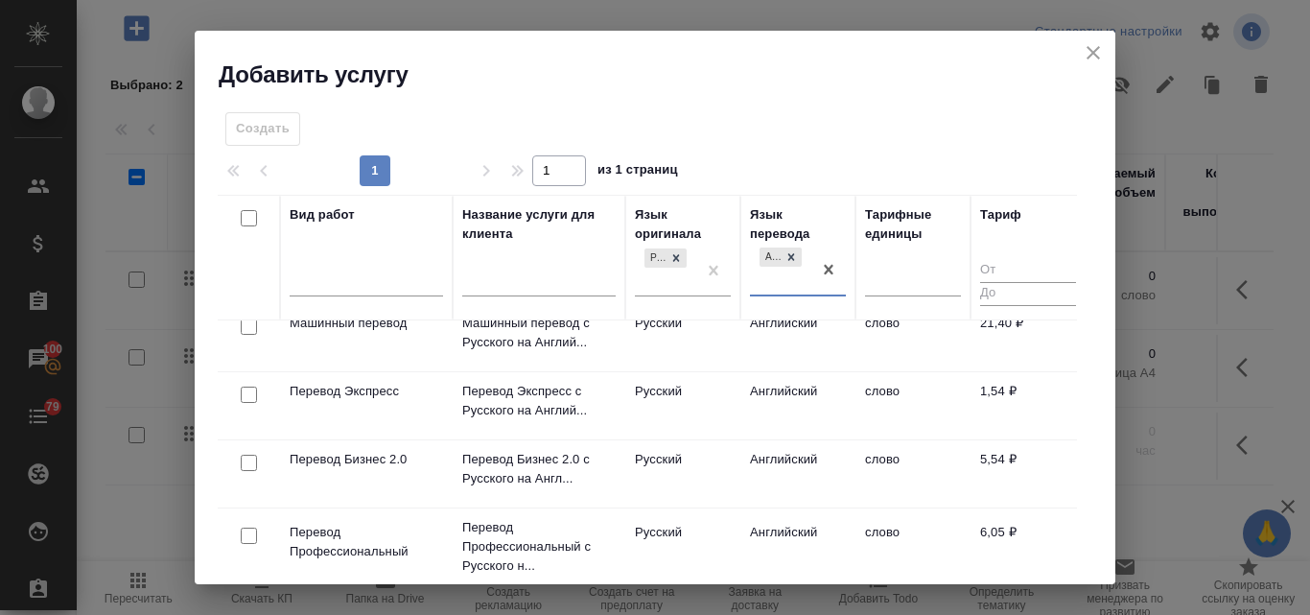
scroll to position [192, 0]
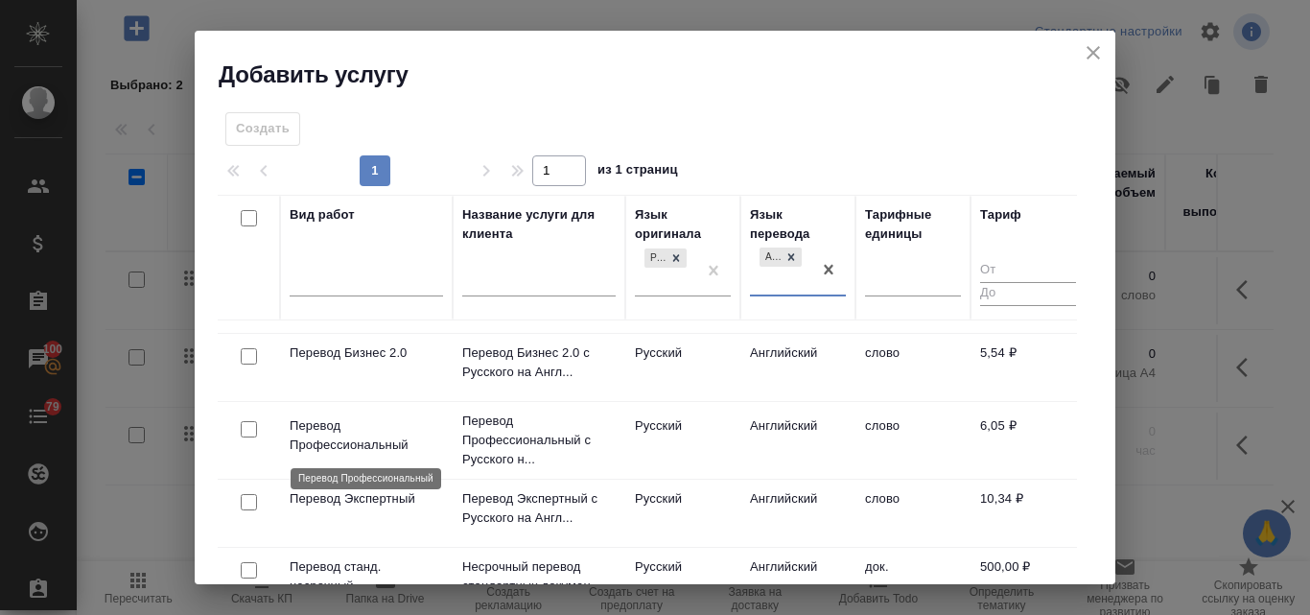
click at [343, 436] on p "Перевод Профессиональный" at bounding box center [366, 435] width 153 height 38
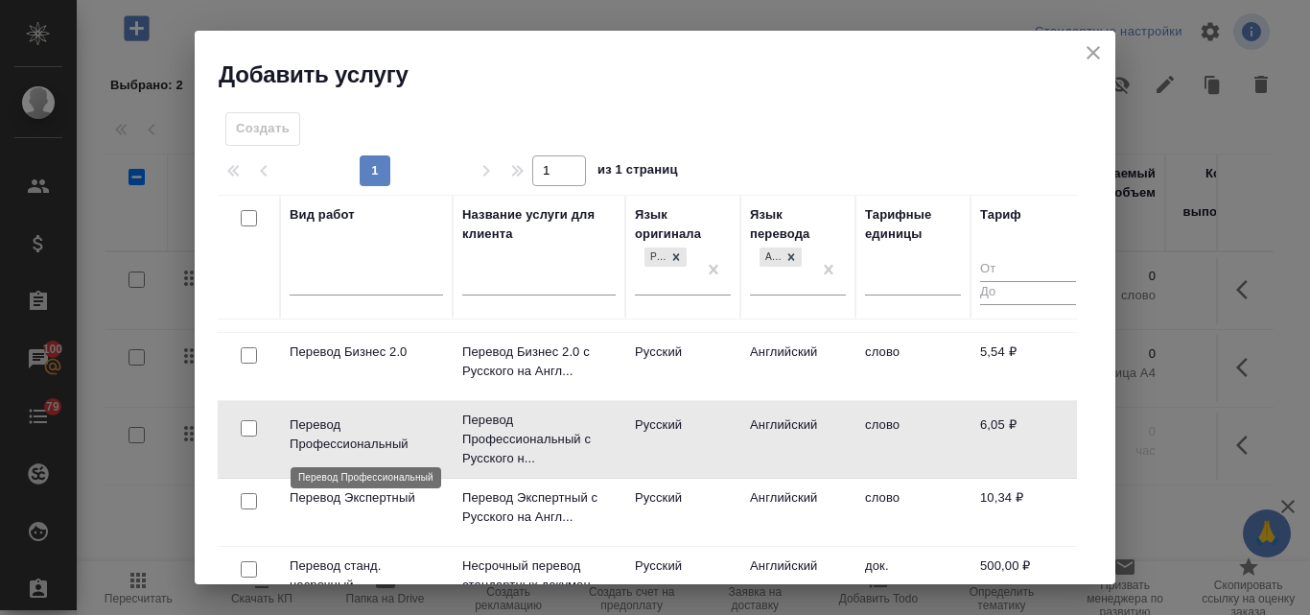
click at [353, 423] on p "Перевод Профессиональный" at bounding box center [366, 434] width 153 height 38
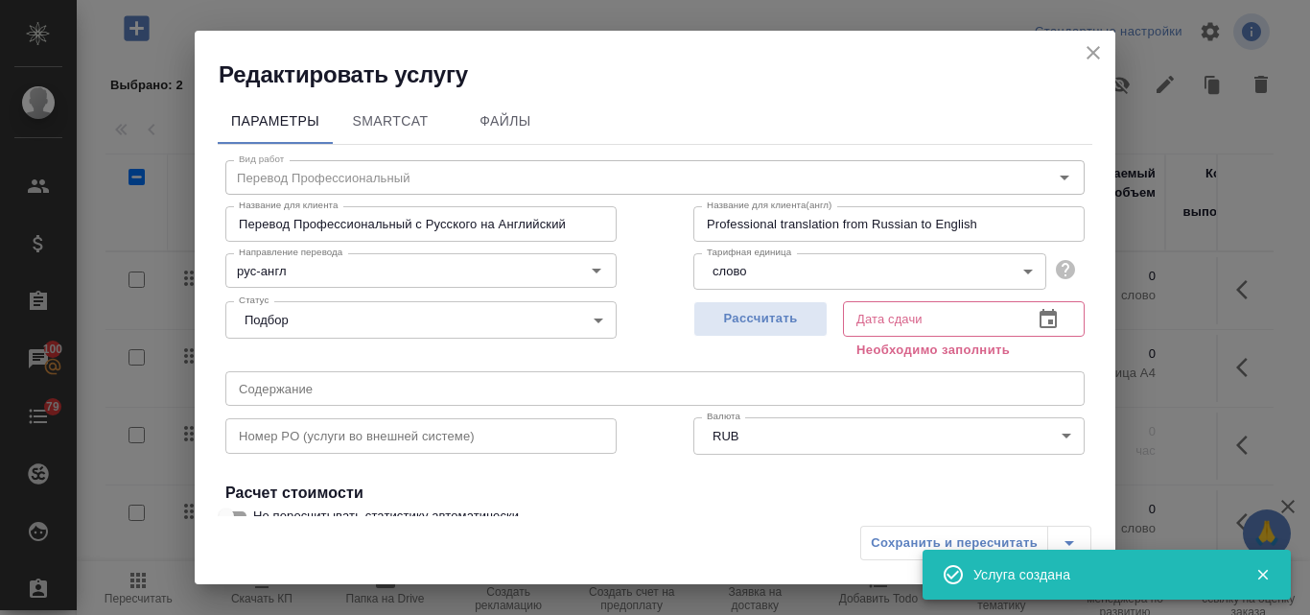
click at [1093, 53] on icon "close" at bounding box center [1093, 52] width 13 height 13
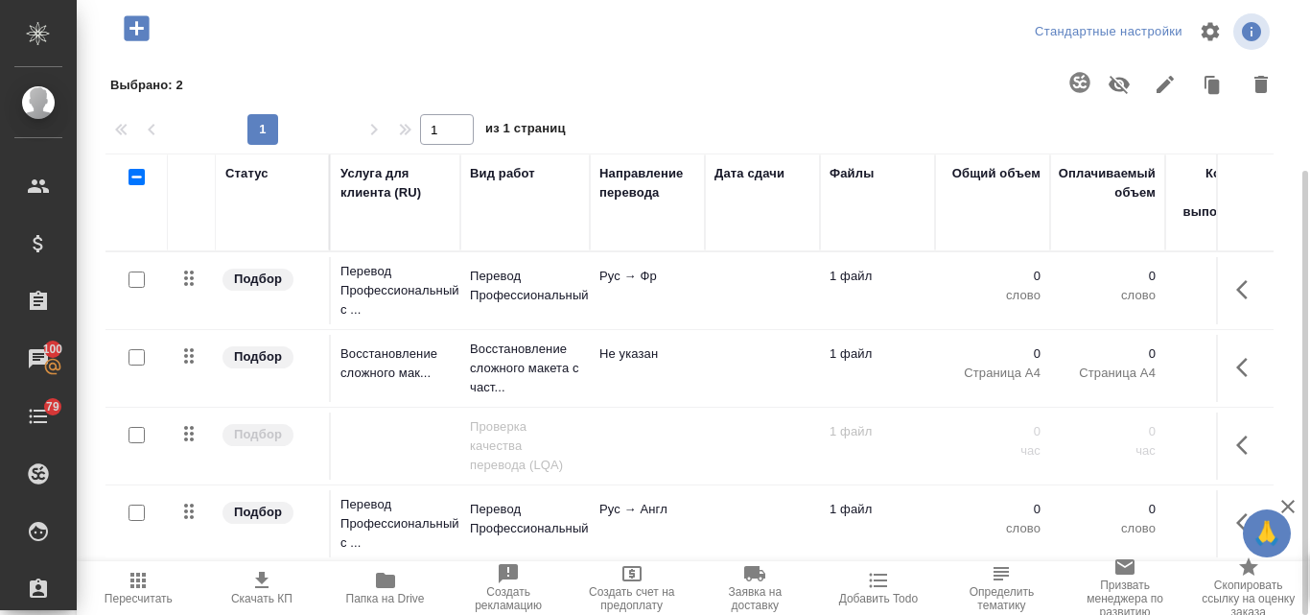
click at [139, 277] on input "checkbox" at bounding box center [137, 279] width 16 height 16
checkbox input "true"
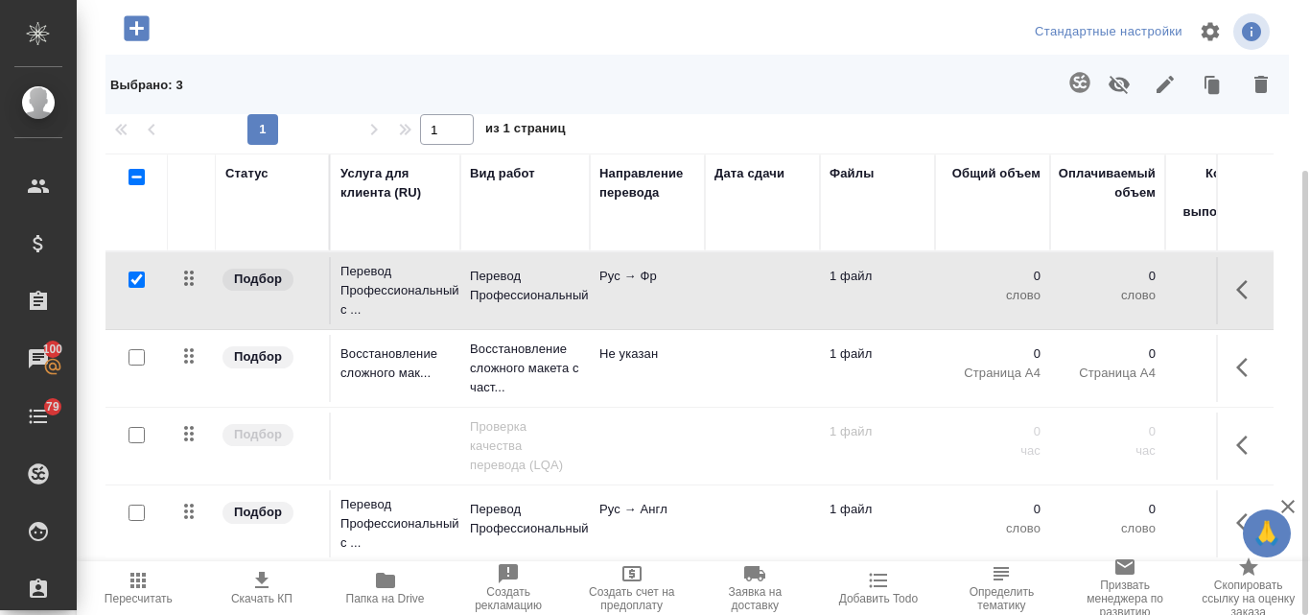
click at [137, 514] on input "checkbox" at bounding box center [137, 513] width 16 height 16
checkbox input "true"
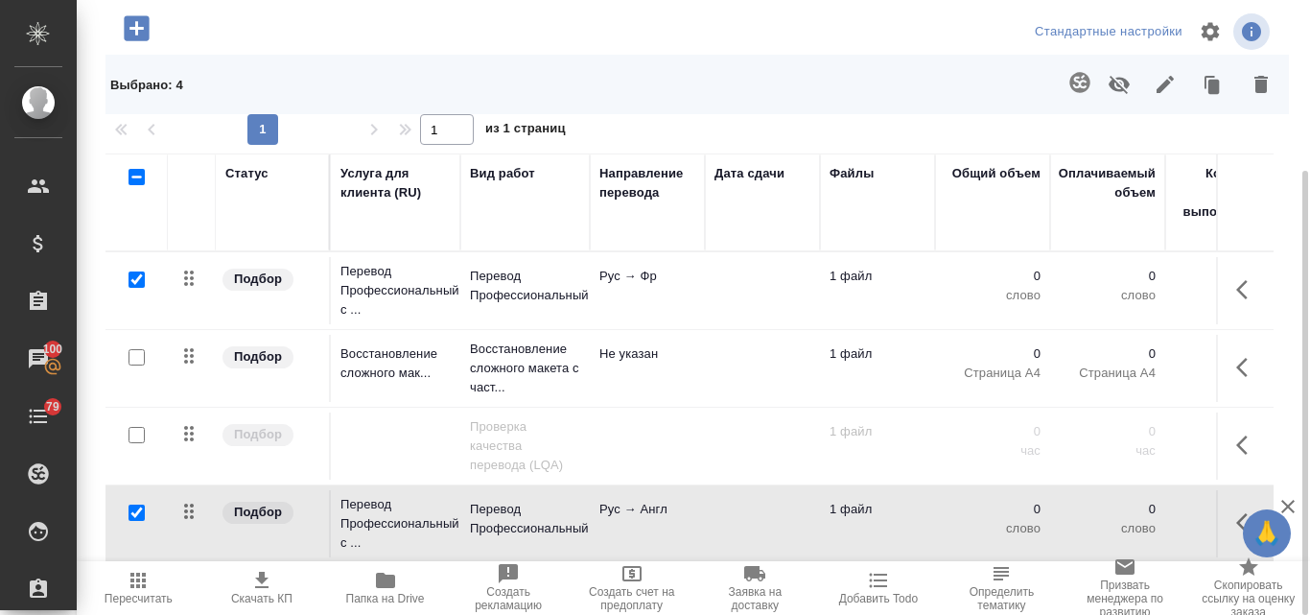
click at [1087, 88] on icon "button" at bounding box center [1080, 82] width 20 height 20
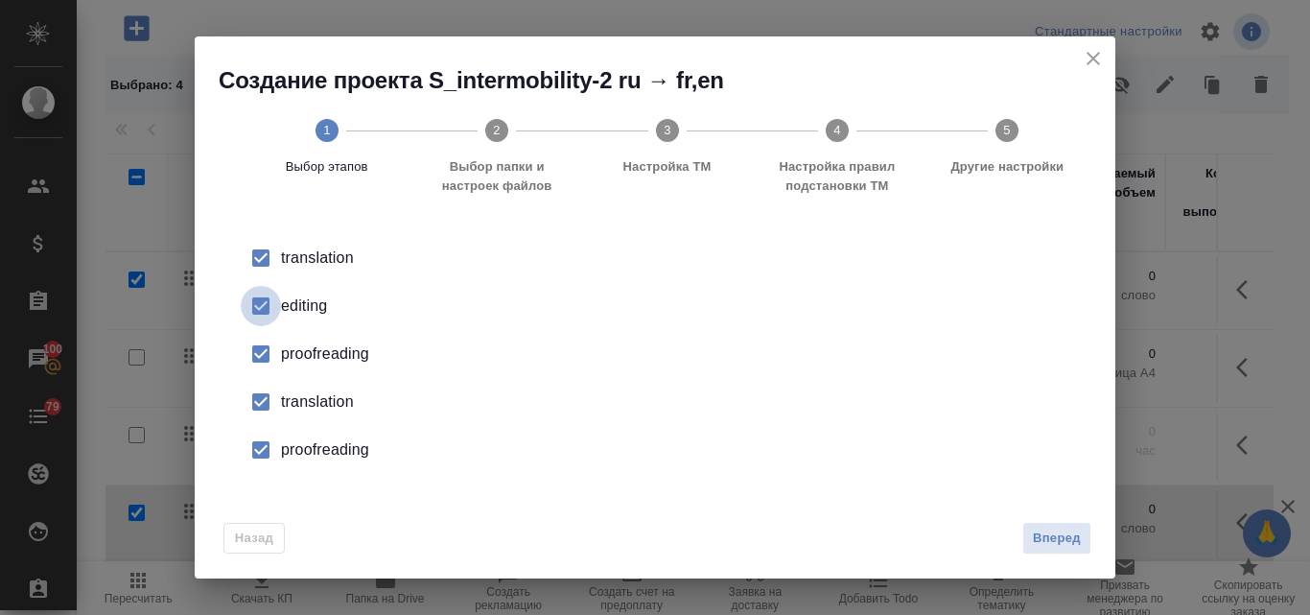
click at [273, 298] on input "checkbox" at bounding box center [261, 306] width 40 height 40
click at [300, 350] on div "proofreading" at bounding box center [675, 353] width 789 height 23
click at [308, 400] on div "translation" at bounding box center [675, 401] width 789 height 23
click at [308, 456] on div "proofreading" at bounding box center [675, 449] width 789 height 23
click at [1053, 528] on span "Вперед" at bounding box center [1057, 539] width 48 height 22
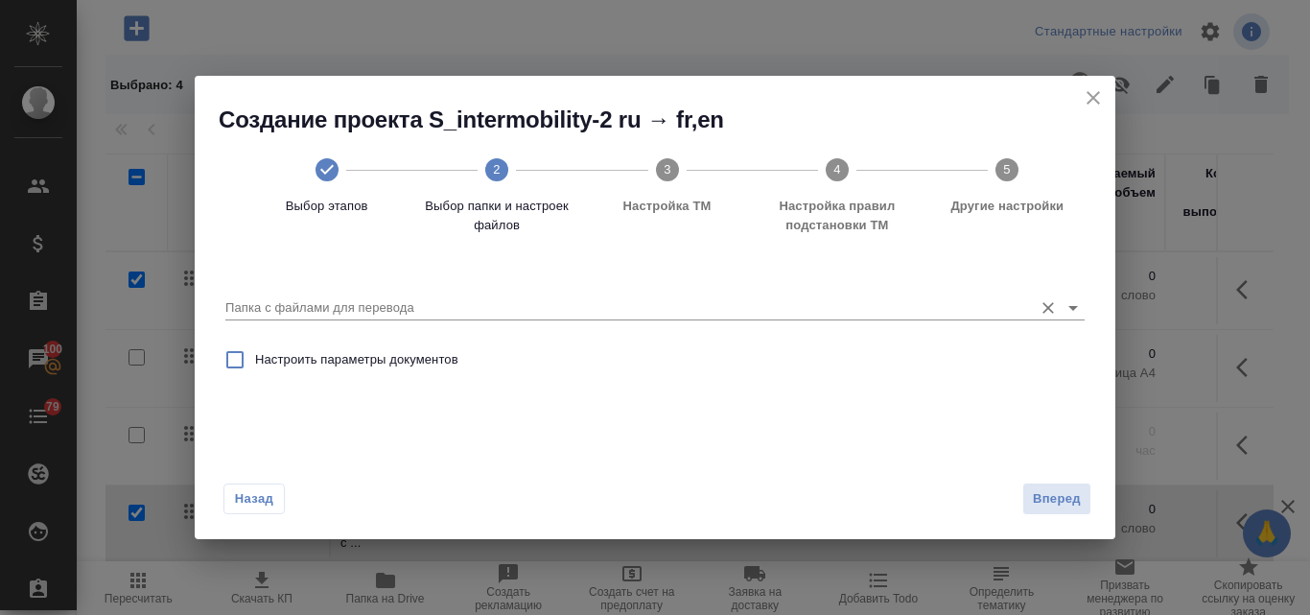
click at [435, 296] on input "Папка с файлами для перевода" at bounding box center [624, 307] width 798 height 23
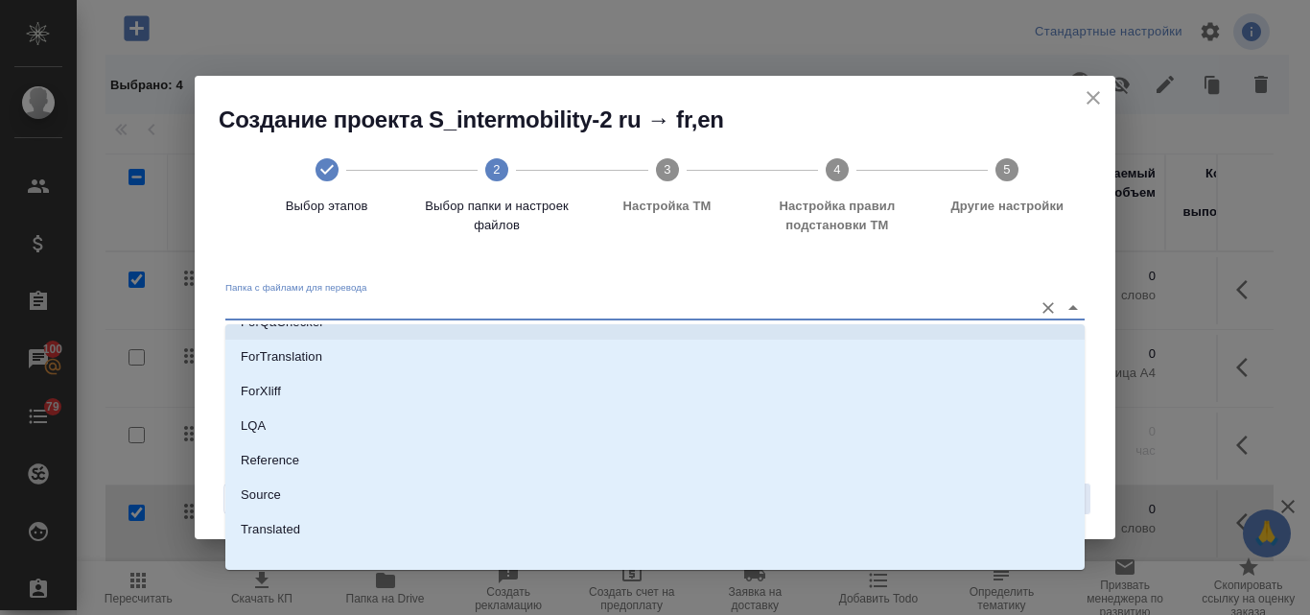
scroll to position [278, 0]
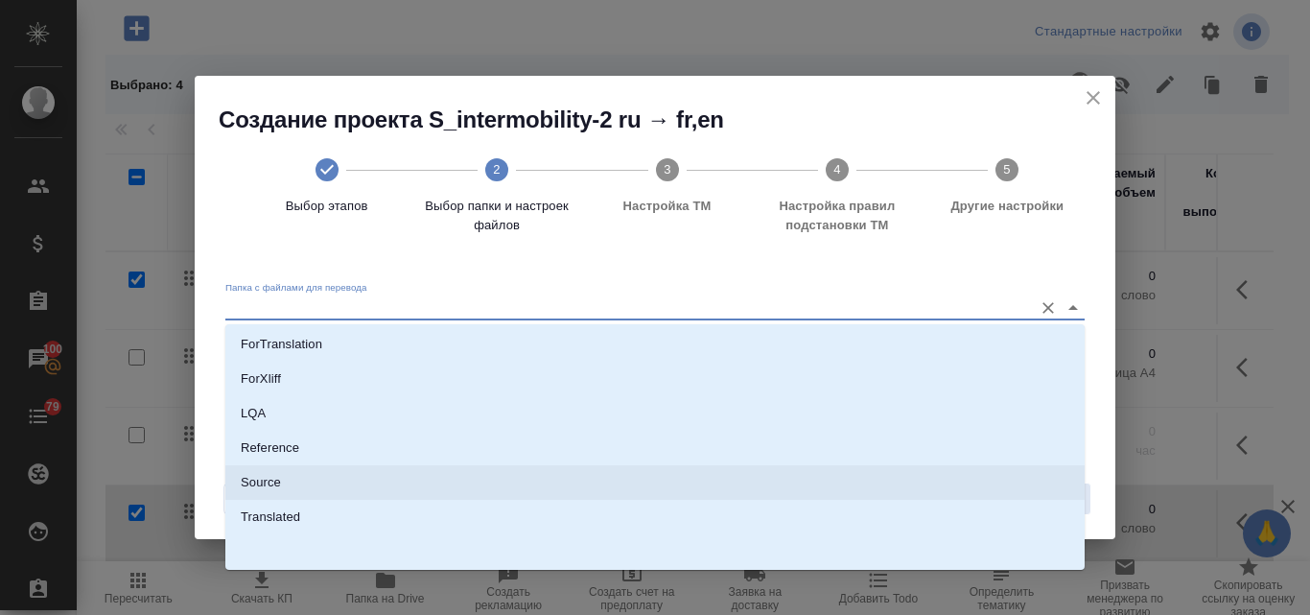
click at [275, 483] on p "Source" at bounding box center [261, 482] width 40 height 19
type input "Source"
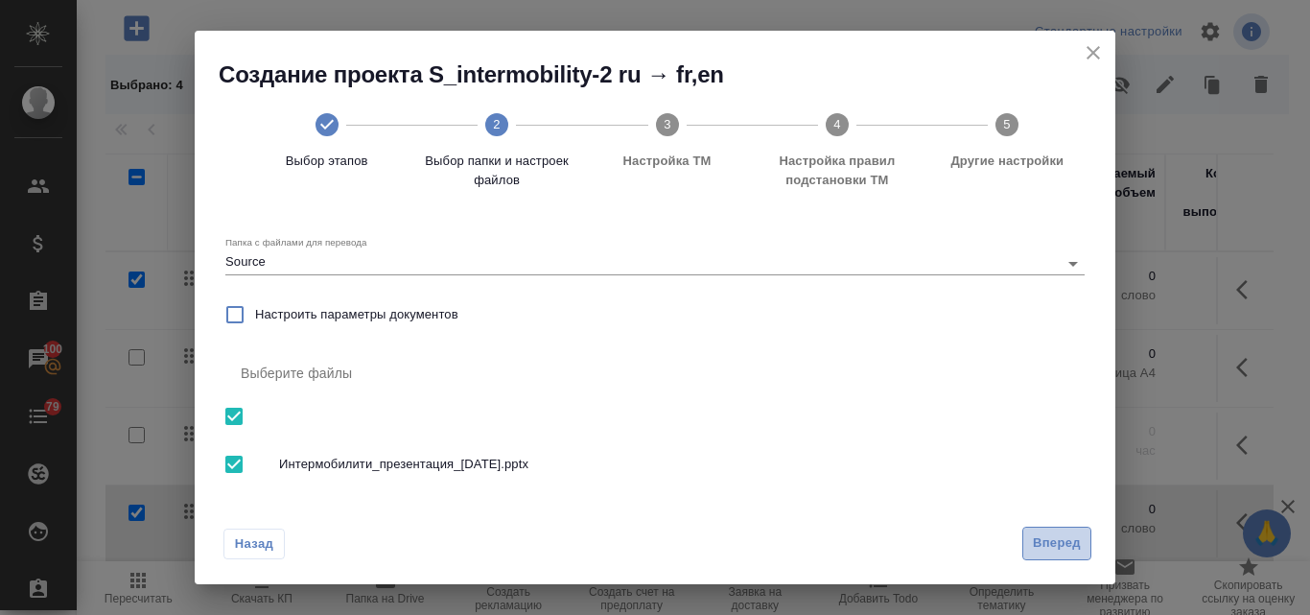
click at [1056, 545] on span "Вперед" at bounding box center [1057, 543] width 48 height 22
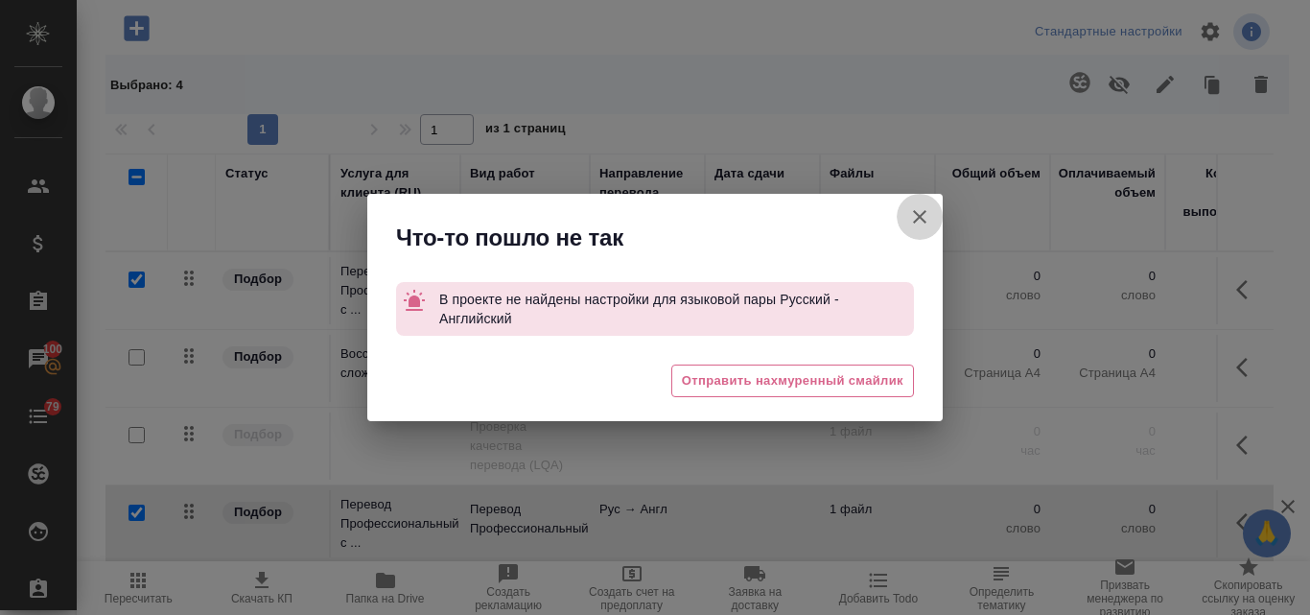
click at [912, 221] on icon "button" at bounding box center [919, 216] width 23 height 23
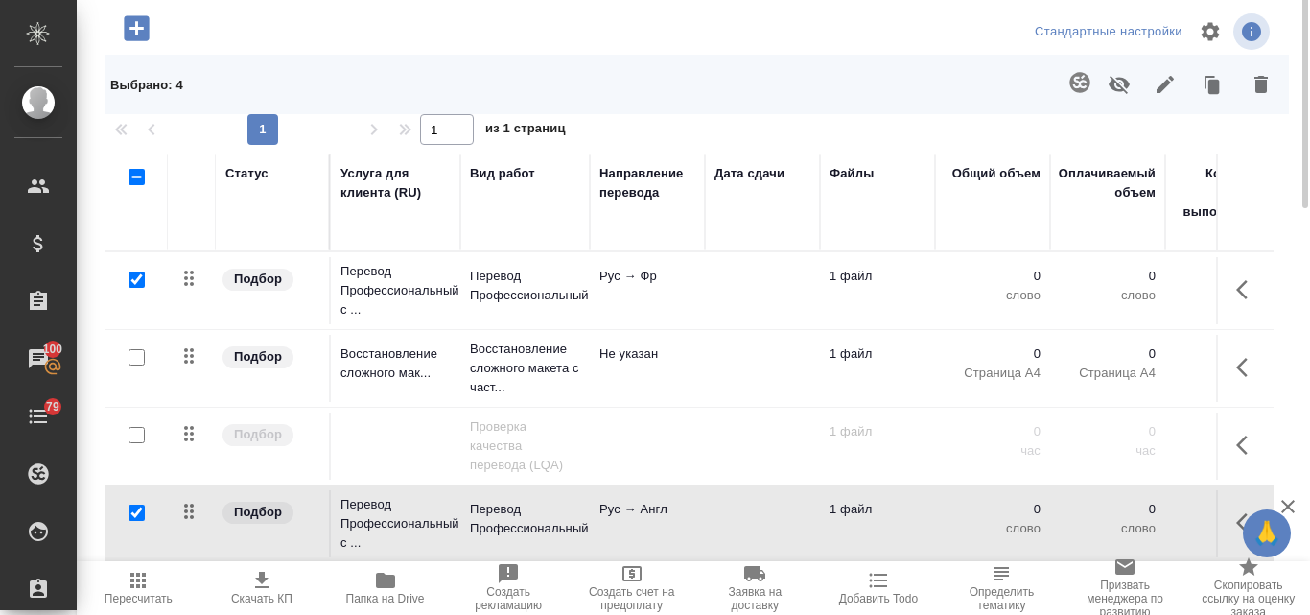
scroll to position [0, 0]
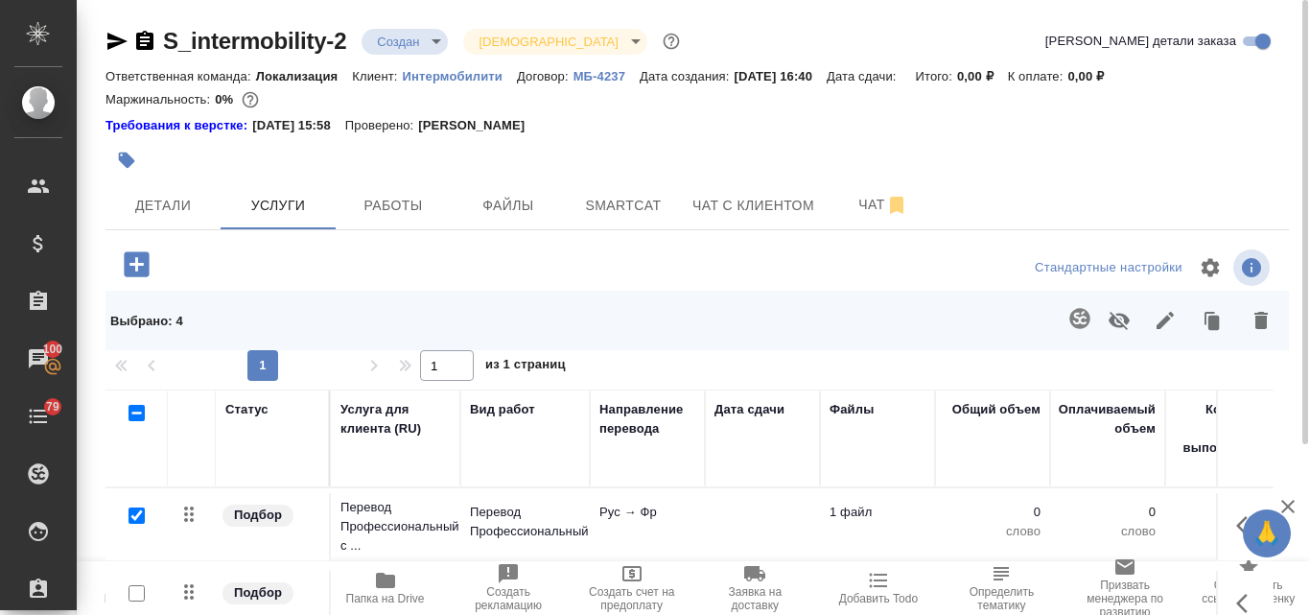
click at [473, 69] on p "Интермобилити" at bounding box center [460, 76] width 114 height 14
drag, startPoint x: 352, startPoint y: 35, endPoint x: 335, endPoint y: 41, distance: 18.2
click at [349, 52] on div "S_intermobility-2 Создан new Святая троица holyTrinity" at bounding box center [395, 41] width 578 height 31
drag, startPoint x: 161, startPoint y: 16, endPoint x: 326, endPoint y: 33, distance: 165.8
click at [326, 33] on div "S_intermobility-2 Создан new Святая троица holyTrinity Кратко детали заказа Отв…" at bounding box center [697, 425] width 1205 height 851
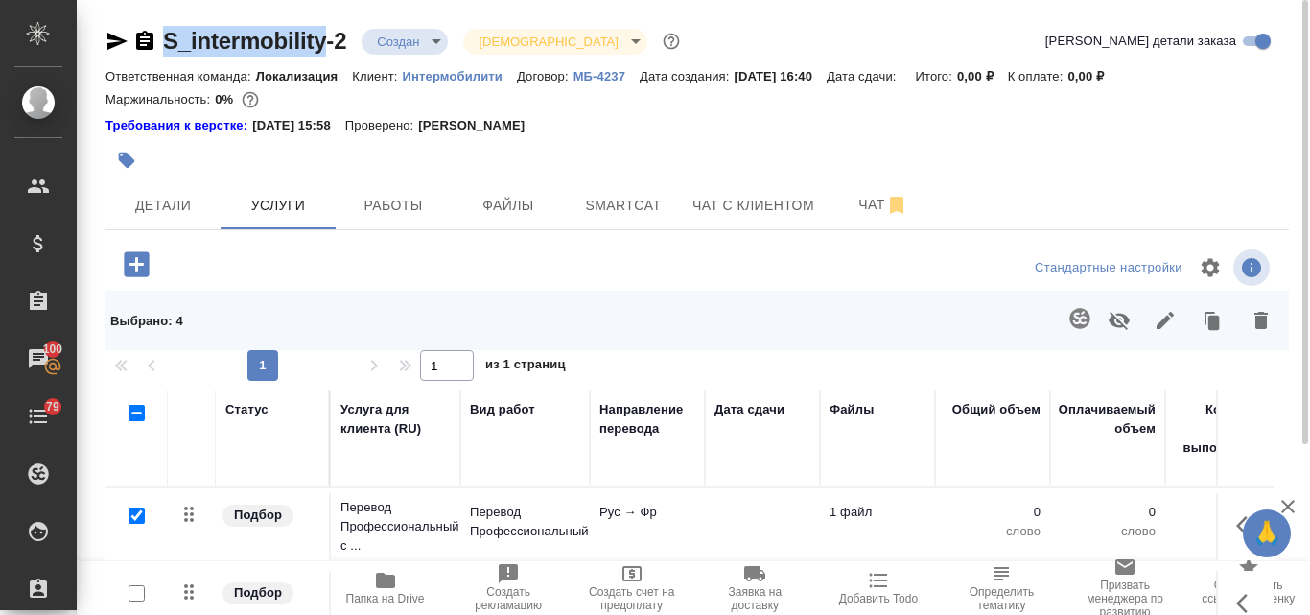
copy link "S_intermobility"
click at [427, 69] on p "Интермобилити" at bounding box center [460, 76] width 114 height 14
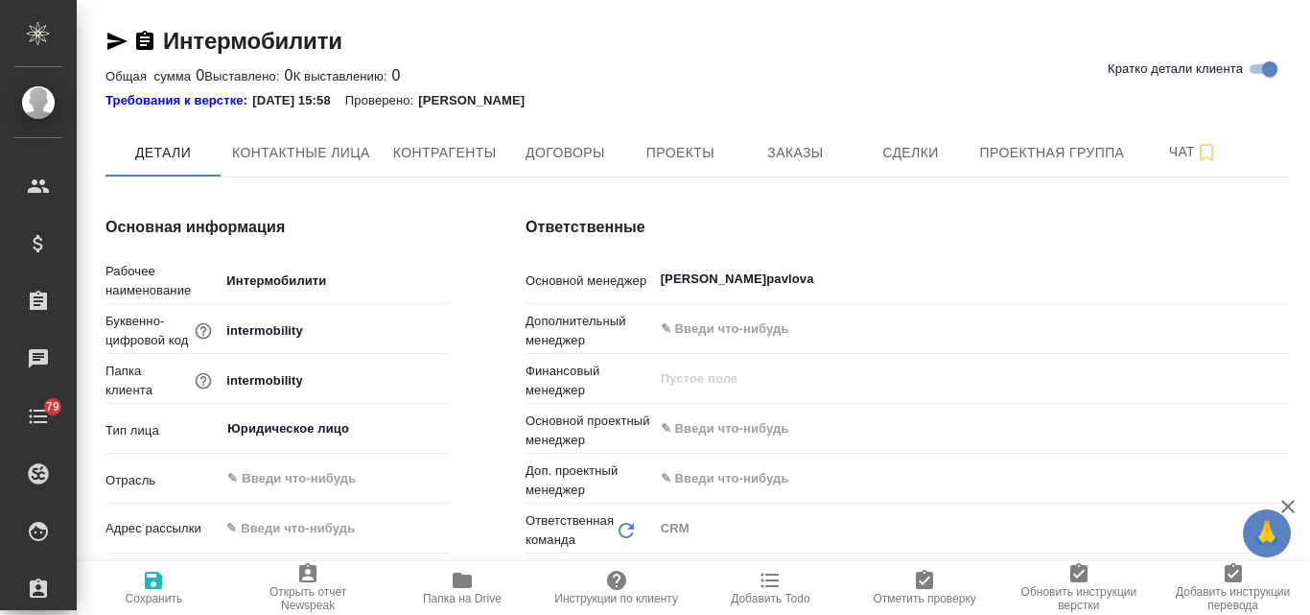
type textarea "x"
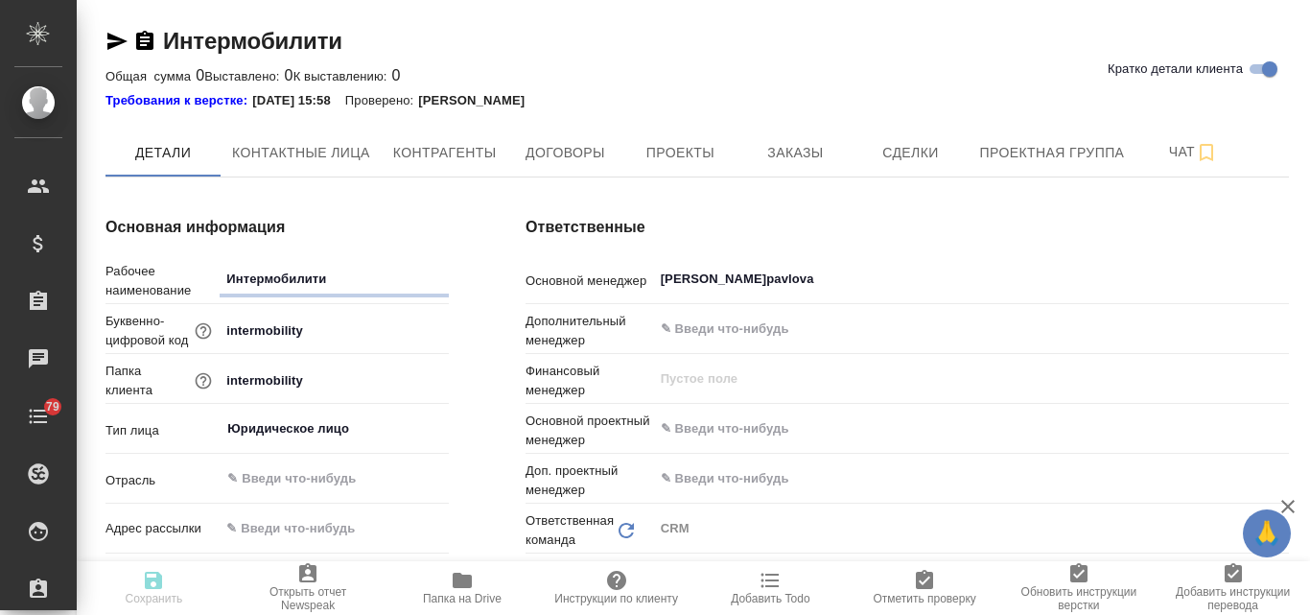
type textarea "x"
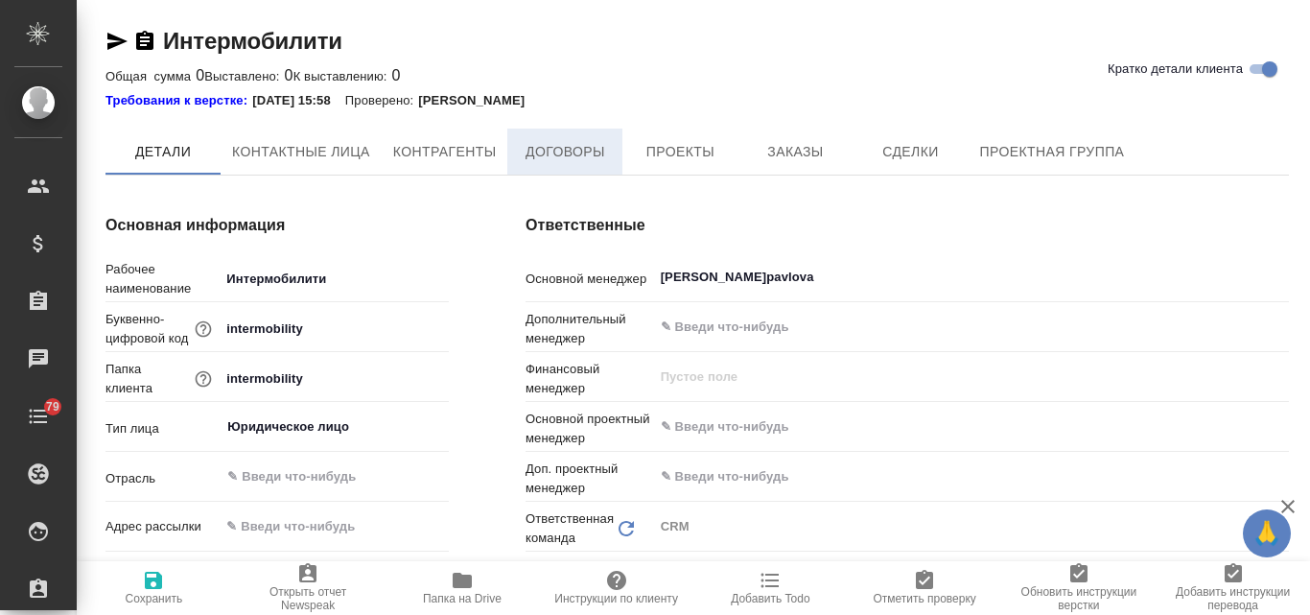
type textarea "x"
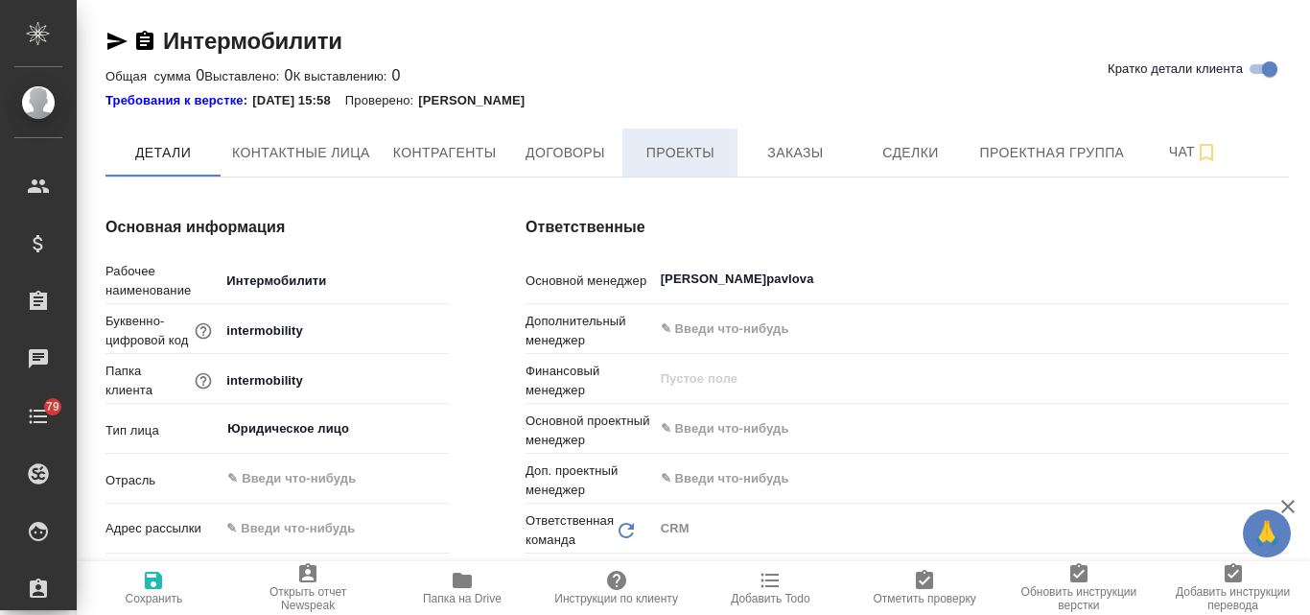
click at [668, 150] on span "Проекты" at bounding box center [680, 153] width 92 height 24
type textarea "x"
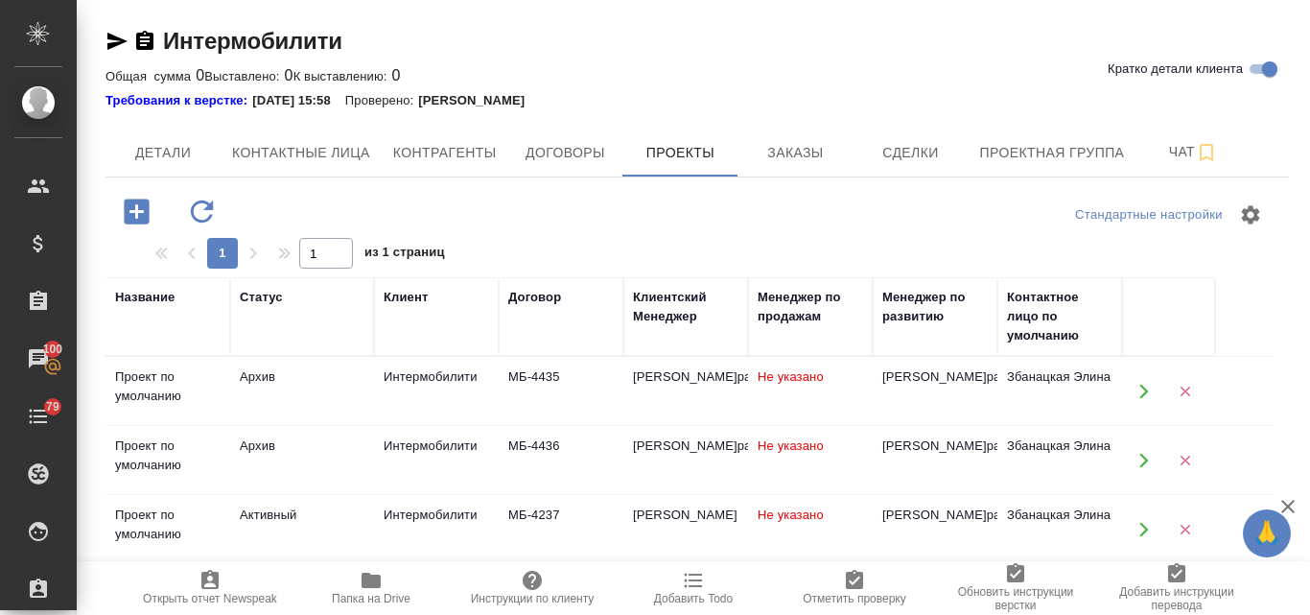
click at [135, 217] on icon "button" at bounding box center [136, 211] width 25 height 25
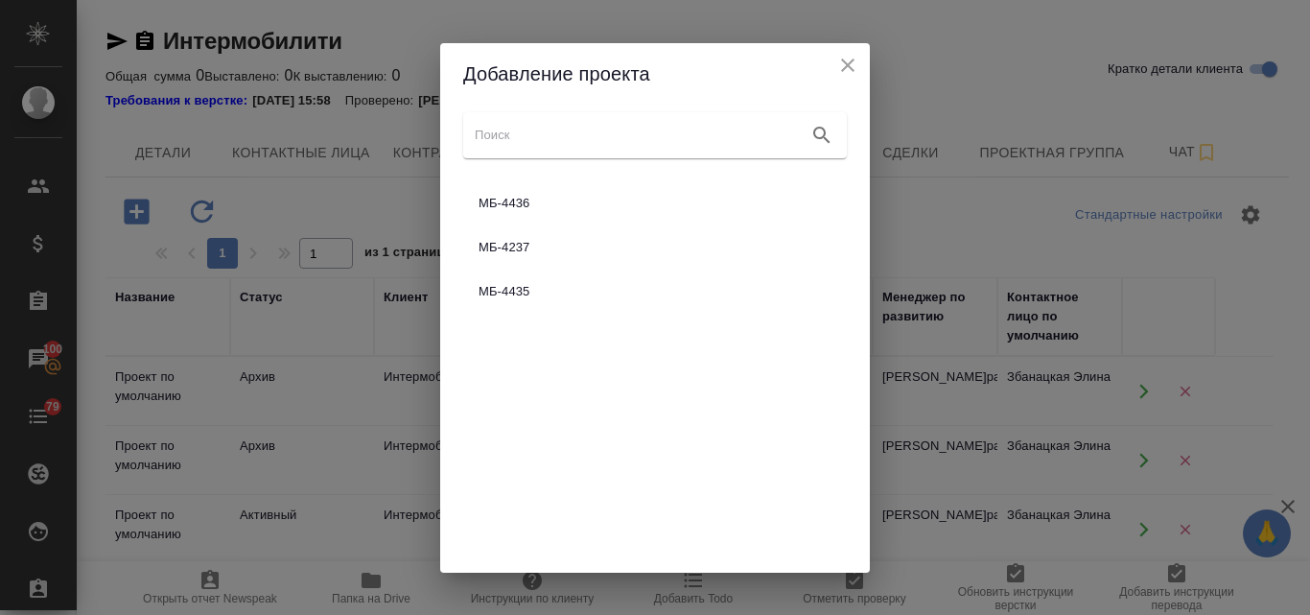
click at [853, 70] on icon "close" at bounding box center [847, 65] width 13 height 13
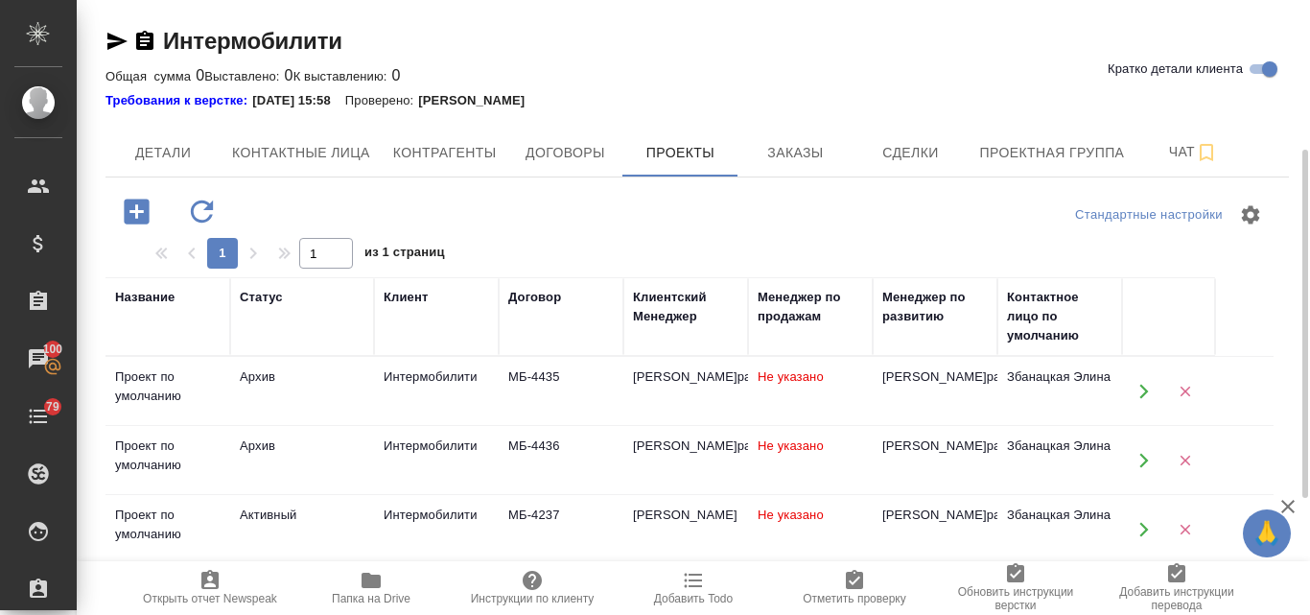
scroll to position [192, 0]
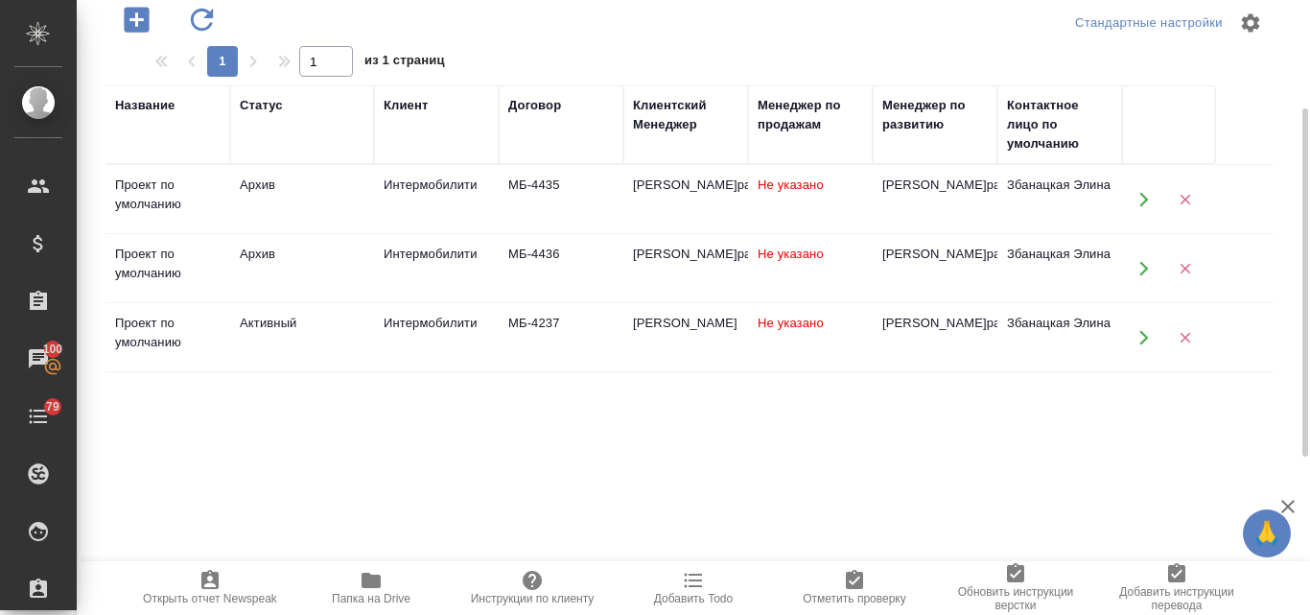
click at [696, 333] on div "[PERSON_NAME]" at bounding box center [686, 323] width 106 height 19
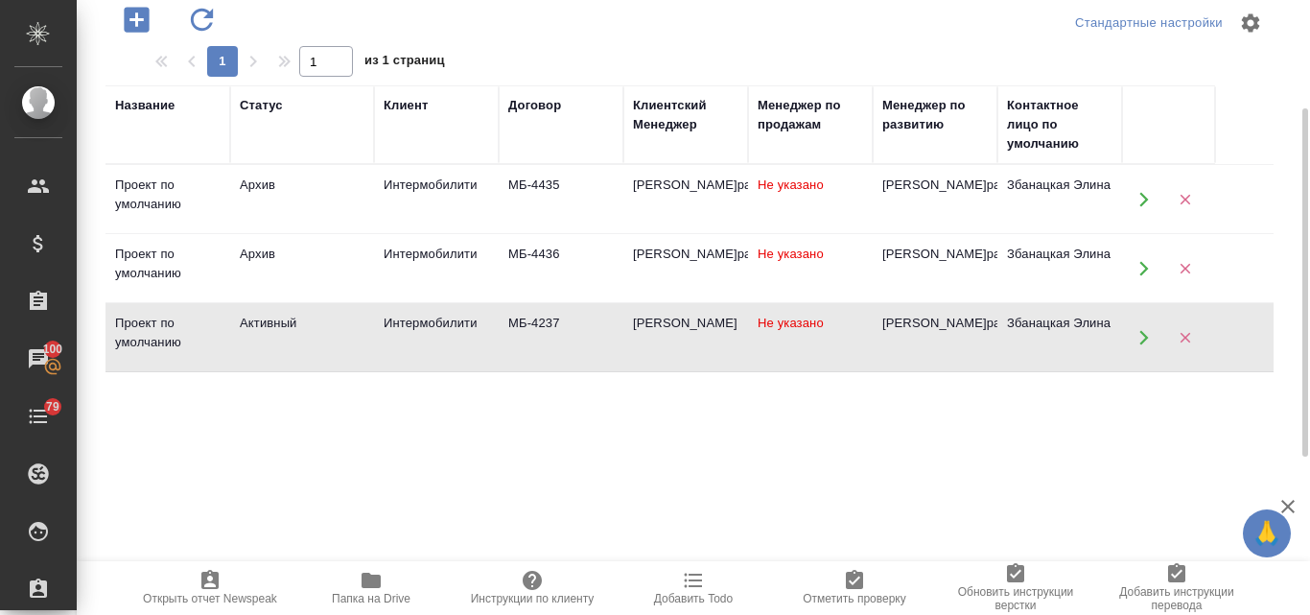
click at [696, 333] on div "[PERSON_NAME]" at bounding box center [686, 323] width 106 height 19
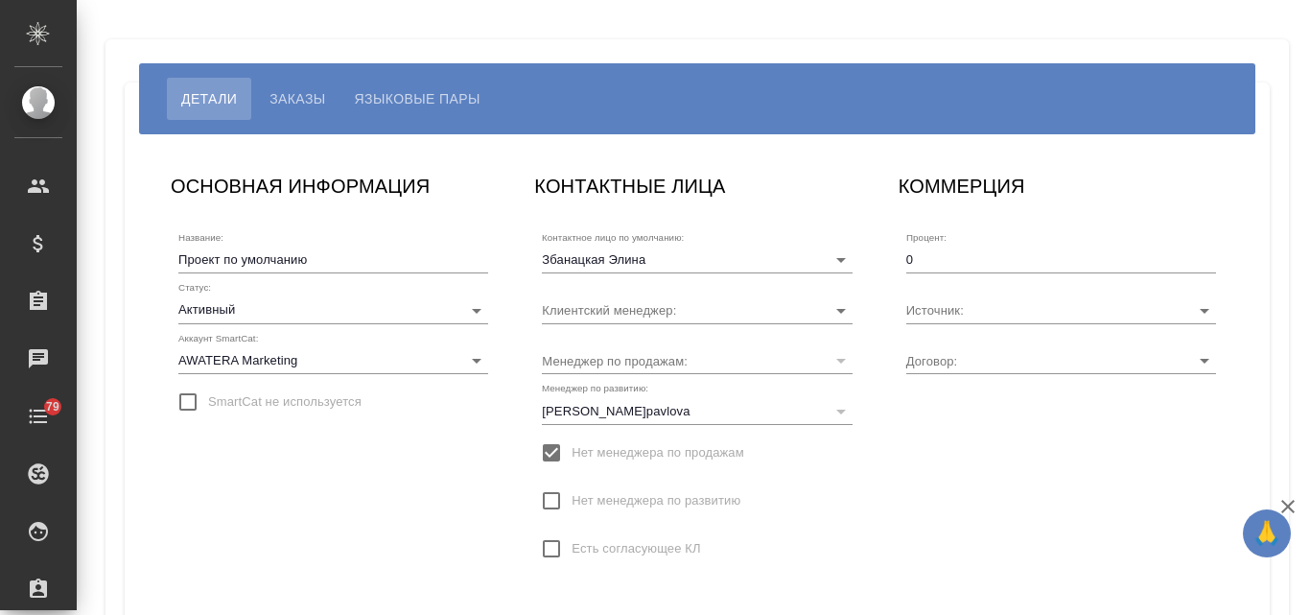
type input "МБ-4237"
type input "[PERSON_NAME]"
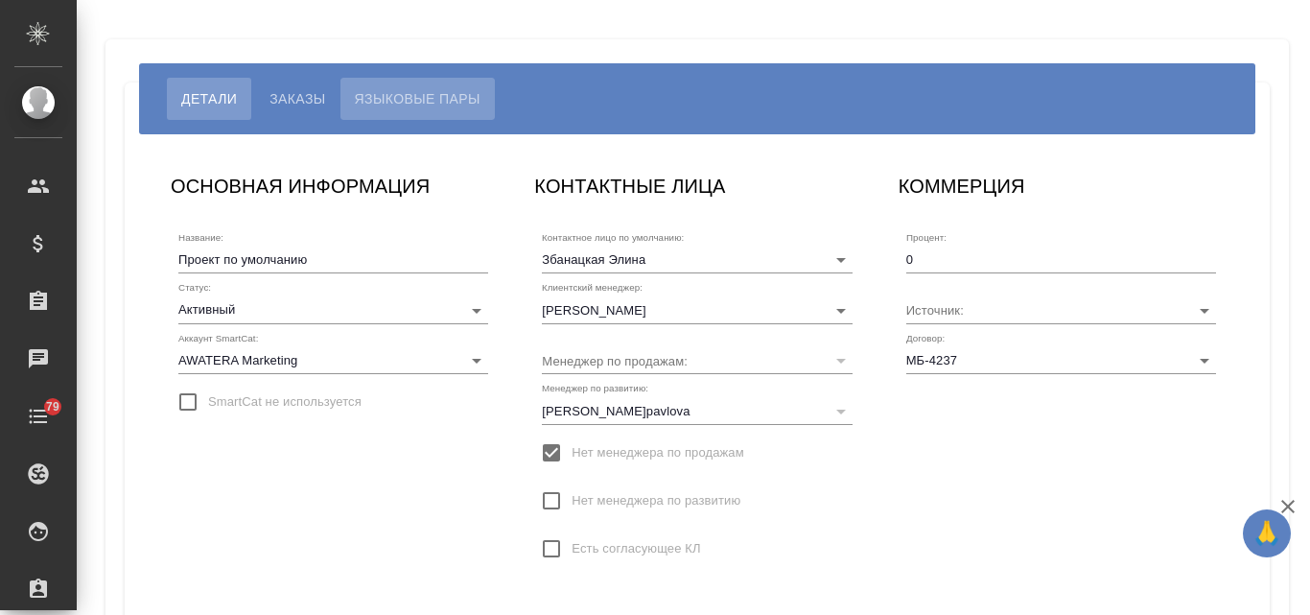
click at [384, 100] on span "Языковые пары" at bounding box center [418, 98] width 126 height 23
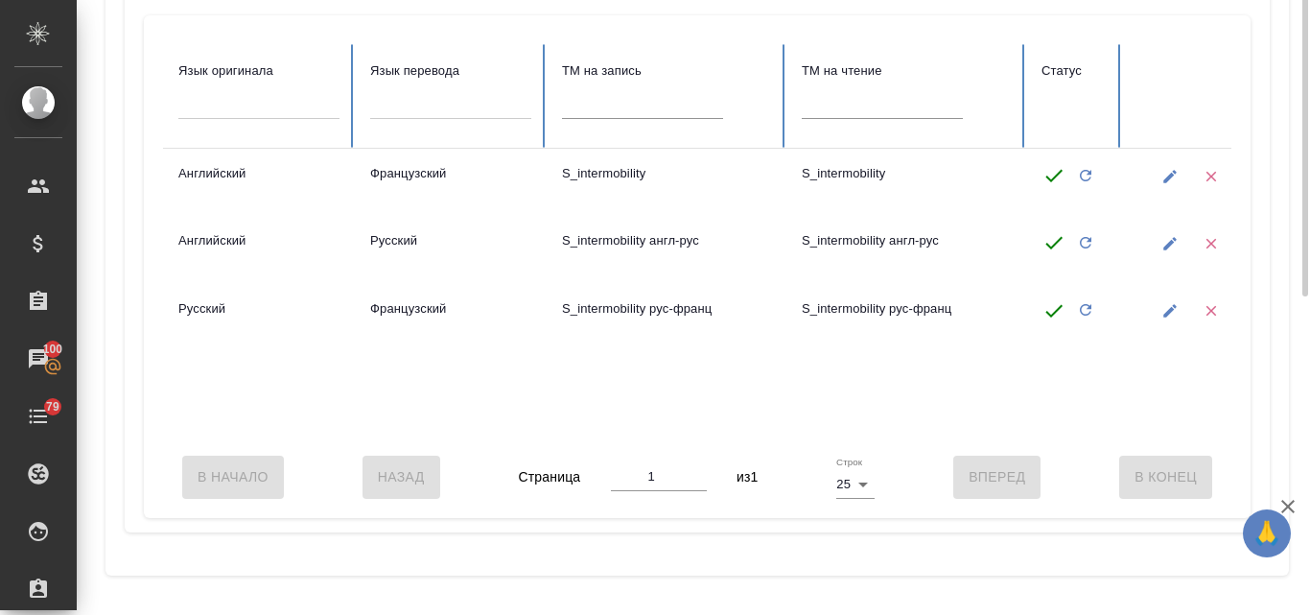
scroll to position [34, 0]
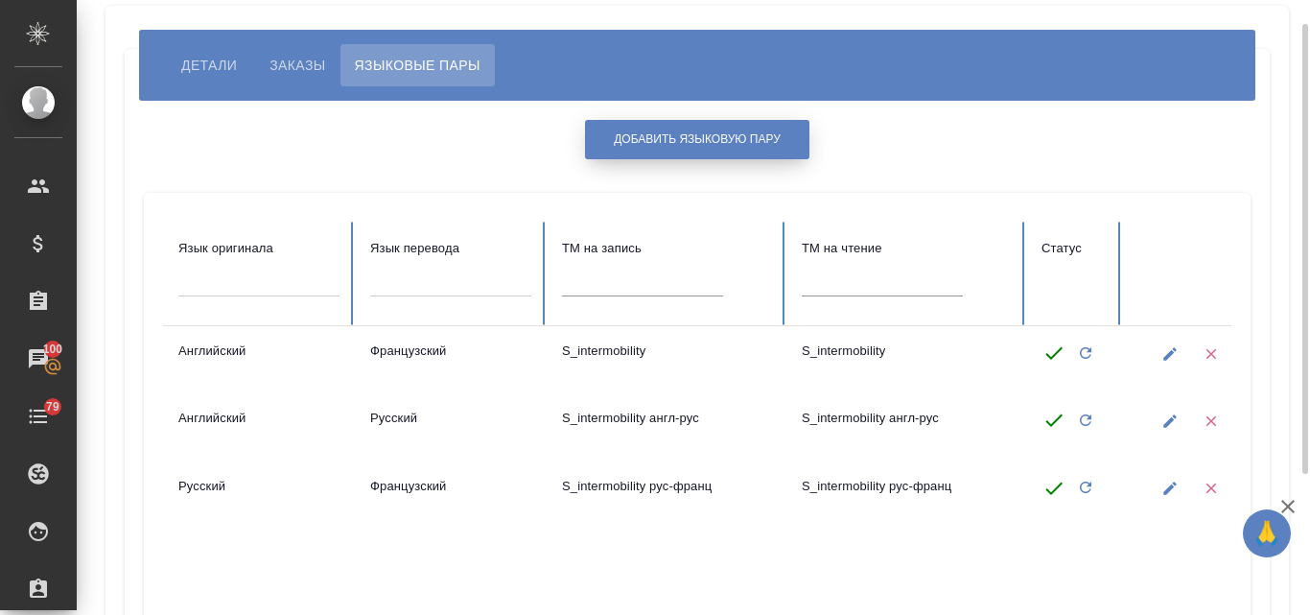
click at [710, 138] on span "Добавить языковую пару" at bounding box center [697, 139] width 167 height 16
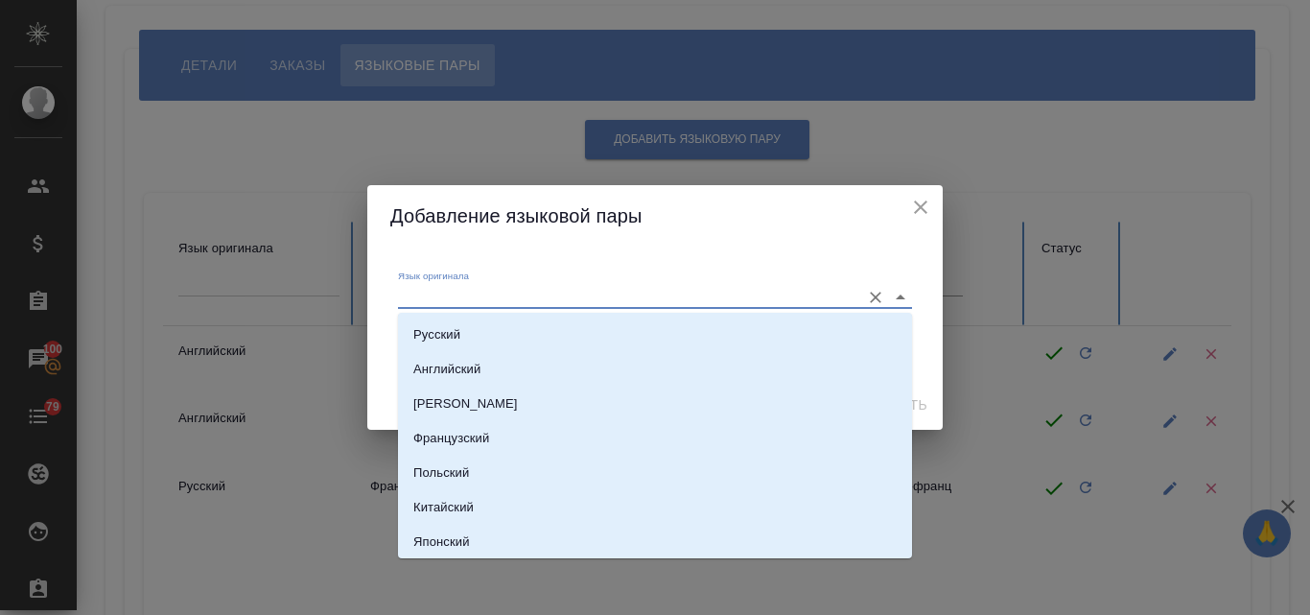
click at [460, 295] on input "Язык оригинала" at bounding box center [624, 296] width 453 height 23
paste input "S_intermobility"
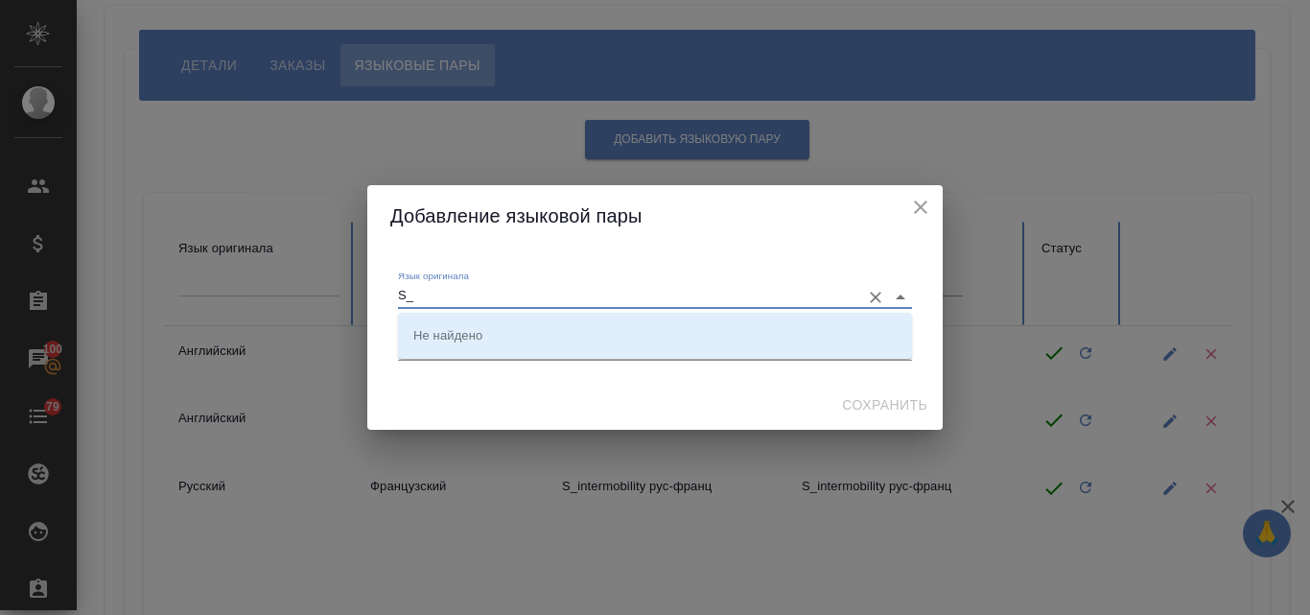
type input "S"
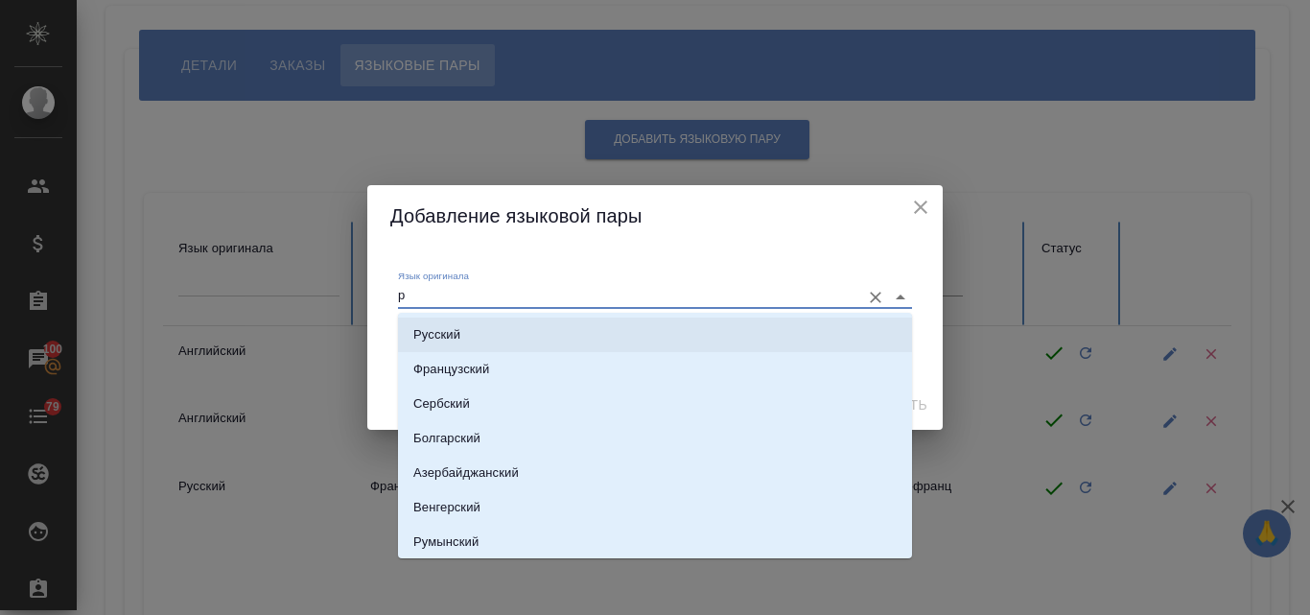
click at [483, 333] on li "Русский" at bounding box center [655, 335] width 514 height 35
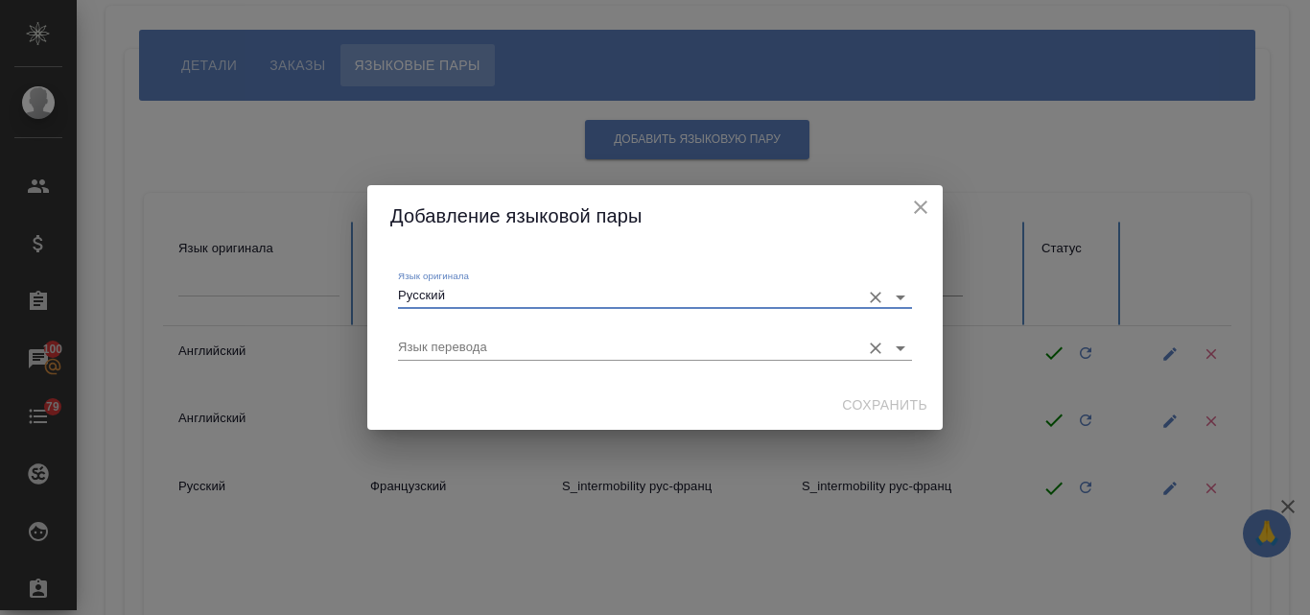
type input "Русский"
click at [473, 341] on input "Язык перевода" at bounding box center [624, 347] width 453 height 23
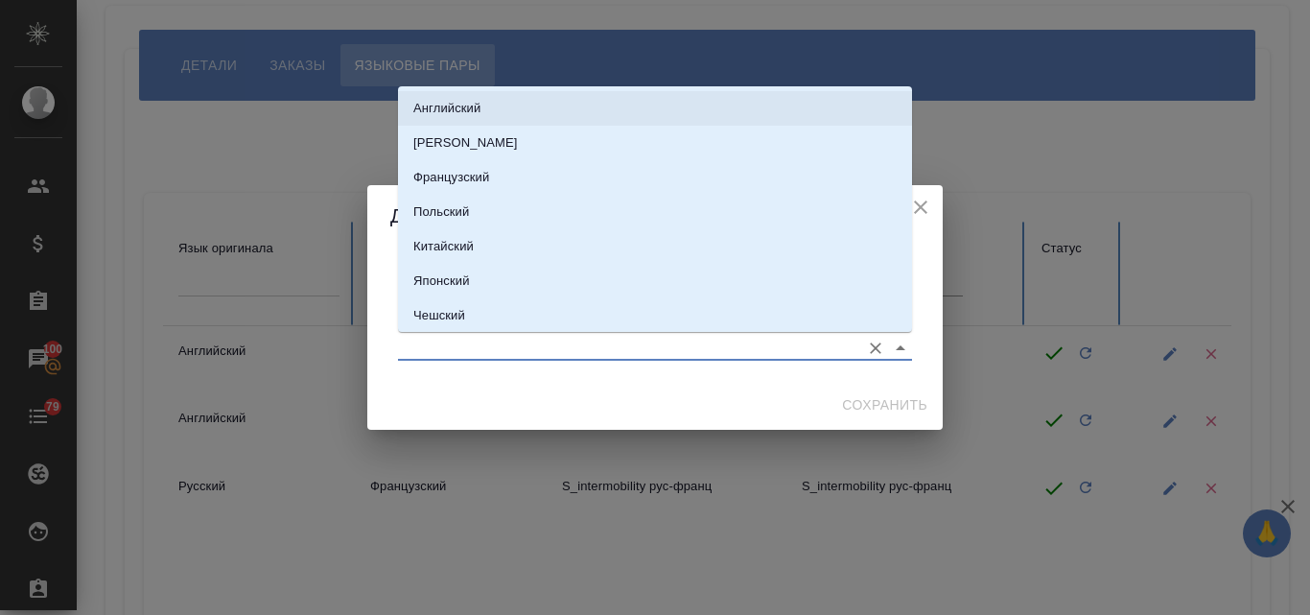
click at [467, 106] on p "Английский" at bounding box center [446, 108] width 67 height 19
type input "Английский"
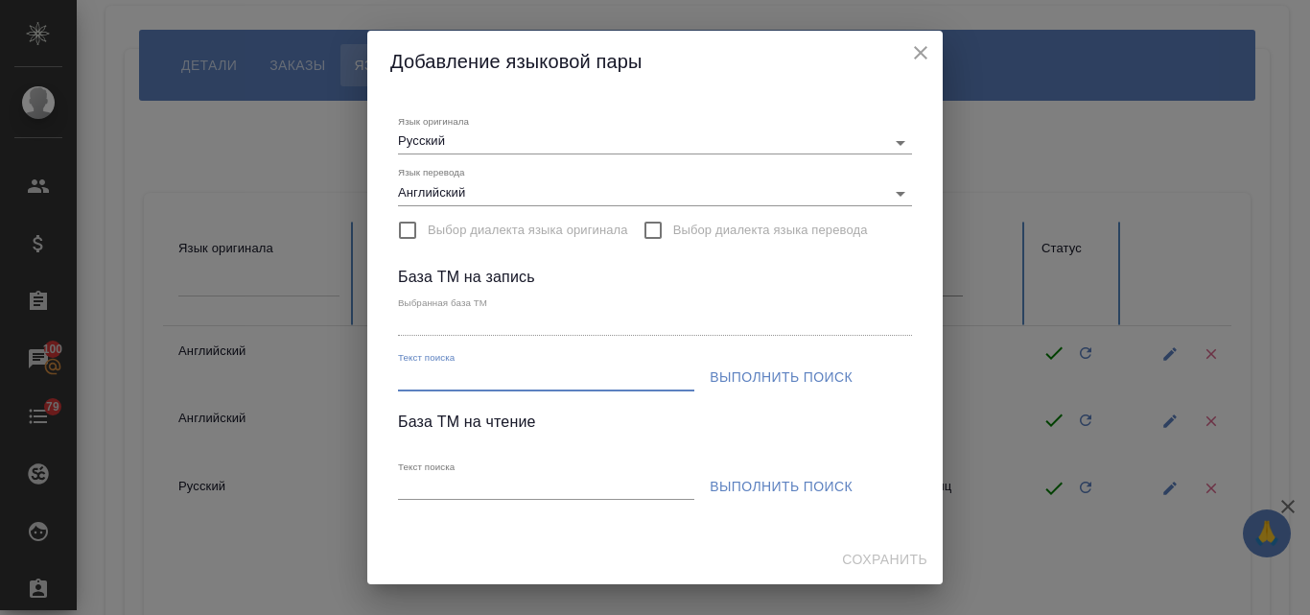
click at [440, 375] on input "Текст поиска" at bounding box center [546, 378] width 296 height 24
paste input "S_intermobility"
type input "S_intermobility"
click at [766, 379] on span "Выполнить поиск" at bounding box center [781, 377] width 143 height 24
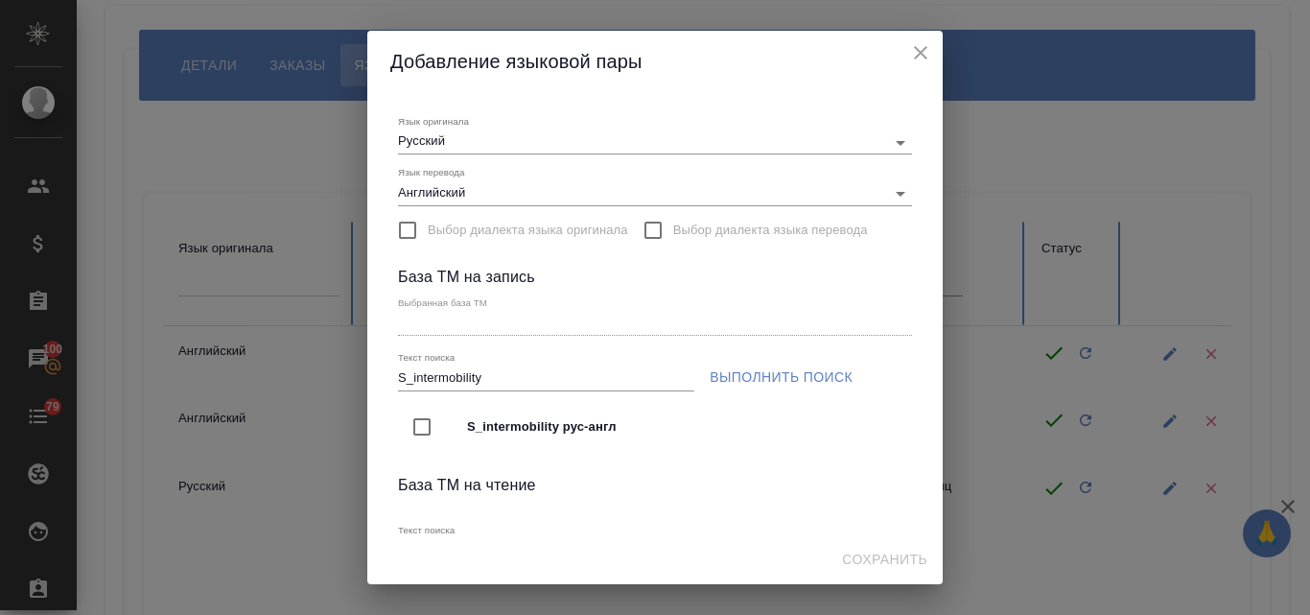
click at [424, 424] on input "checkbox" at bounding box center [422, 427] width 40 height 40
type input "S_intermobility рус-англ"
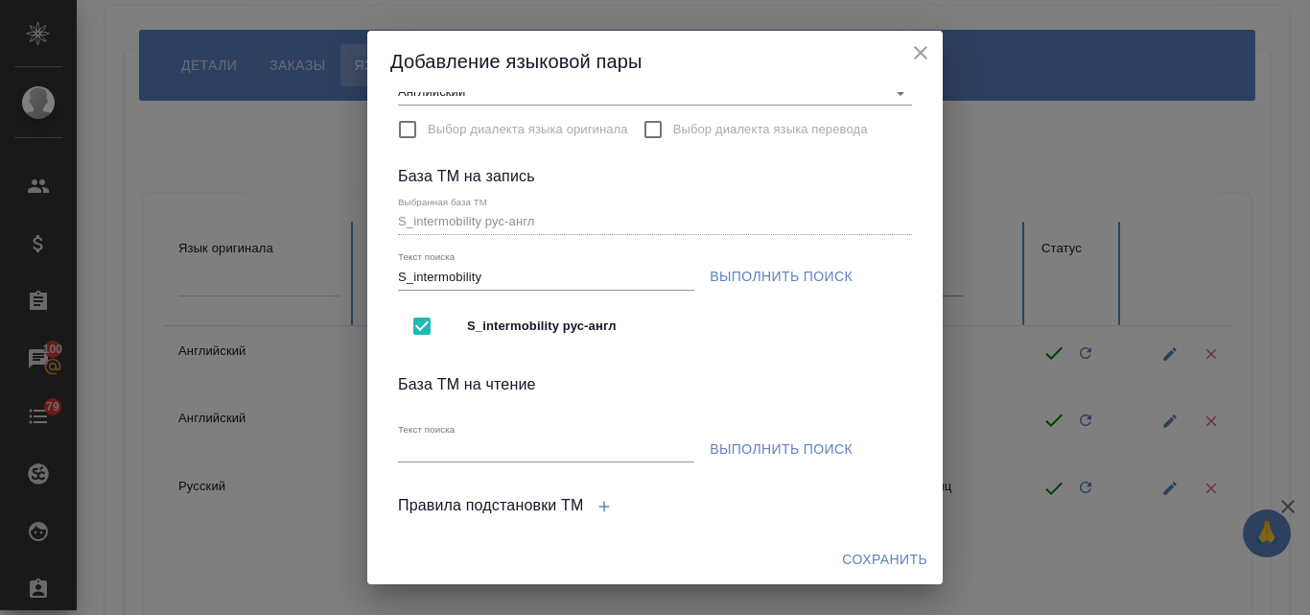
scroll to position [192, 0]
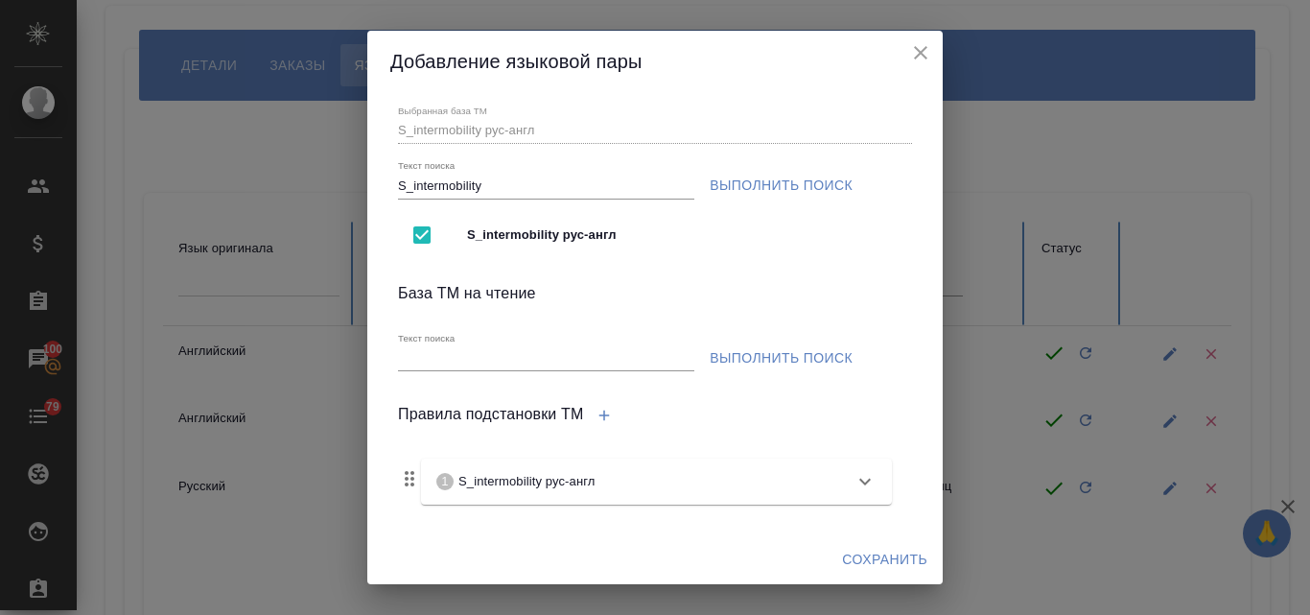
click at [423, 365] on input "Текст поиска" at bounding box center [546, 359] width 296 height 24
paste input "S_intermobility"
type input "S_intermobility"
click at [722, 357] on span "Выполнить поиск" at bounding box center [781, 358] width 143 height 24
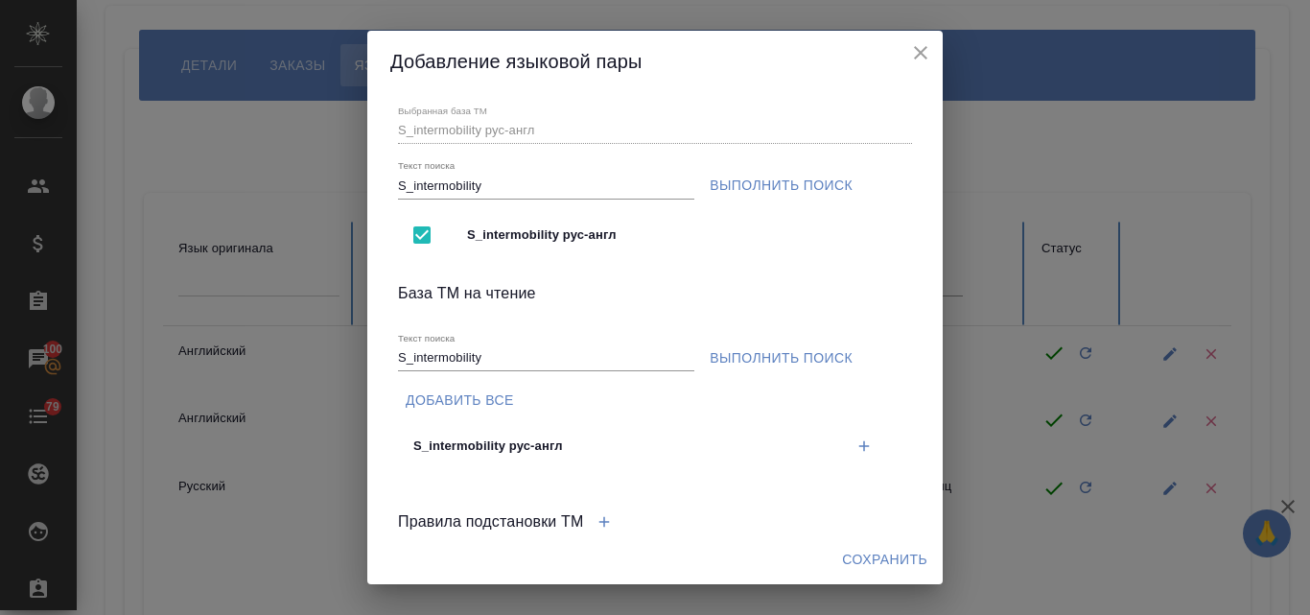
click at [856, 440] on icon "button" at bounding box center [864, 445] width 17 height 17
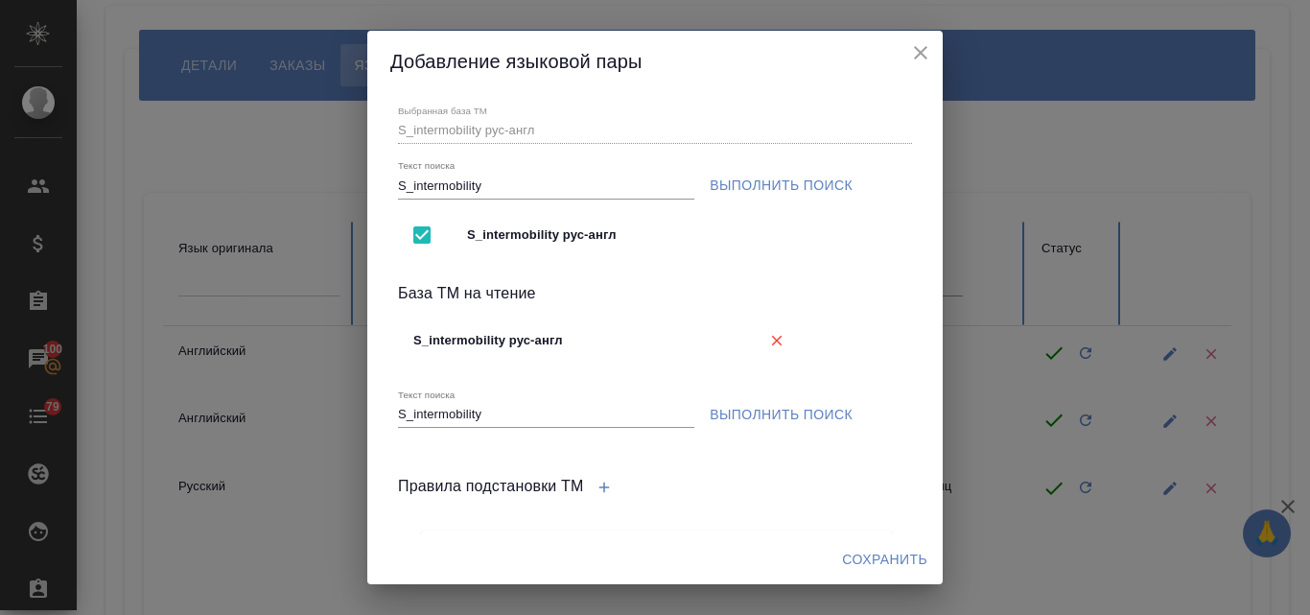
click at [860, 562] on span "Сохранить" at bounding box center [884, 560] width 85 height 24
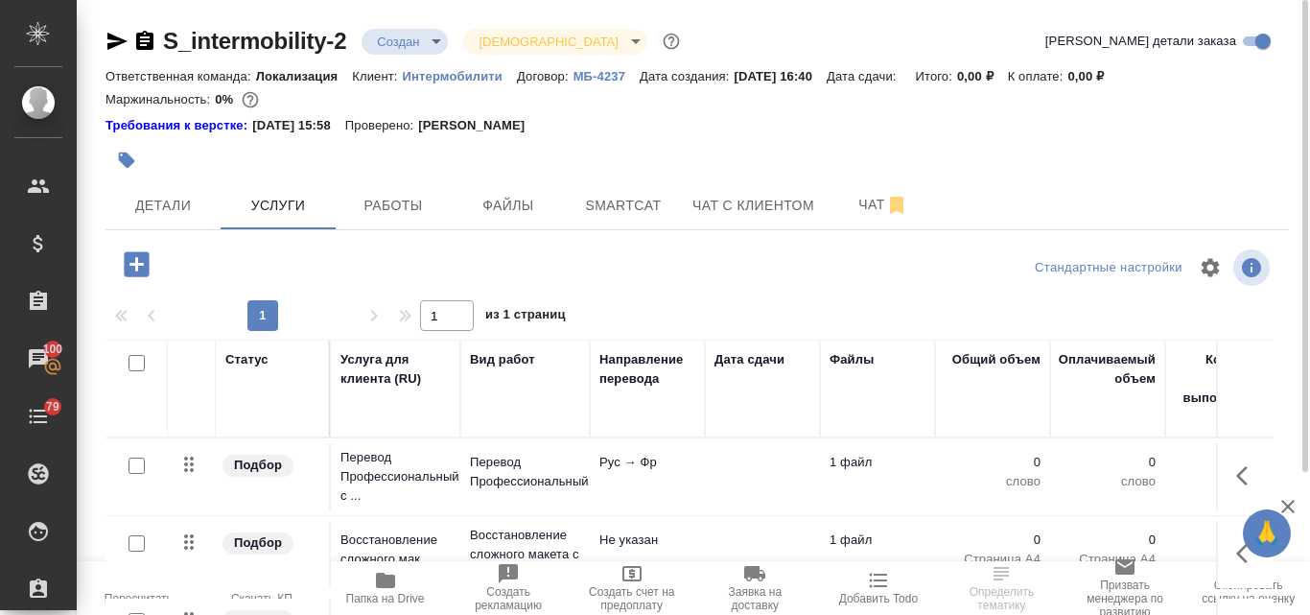
click at [437, 50] on body "🙏 .cls-1 fill:#fff; AWATERA Valyaeva [PERSON_NAME] Спецификации Заказы 100 Чаты…" at bounding box center [655, 307] width 1310 height 615
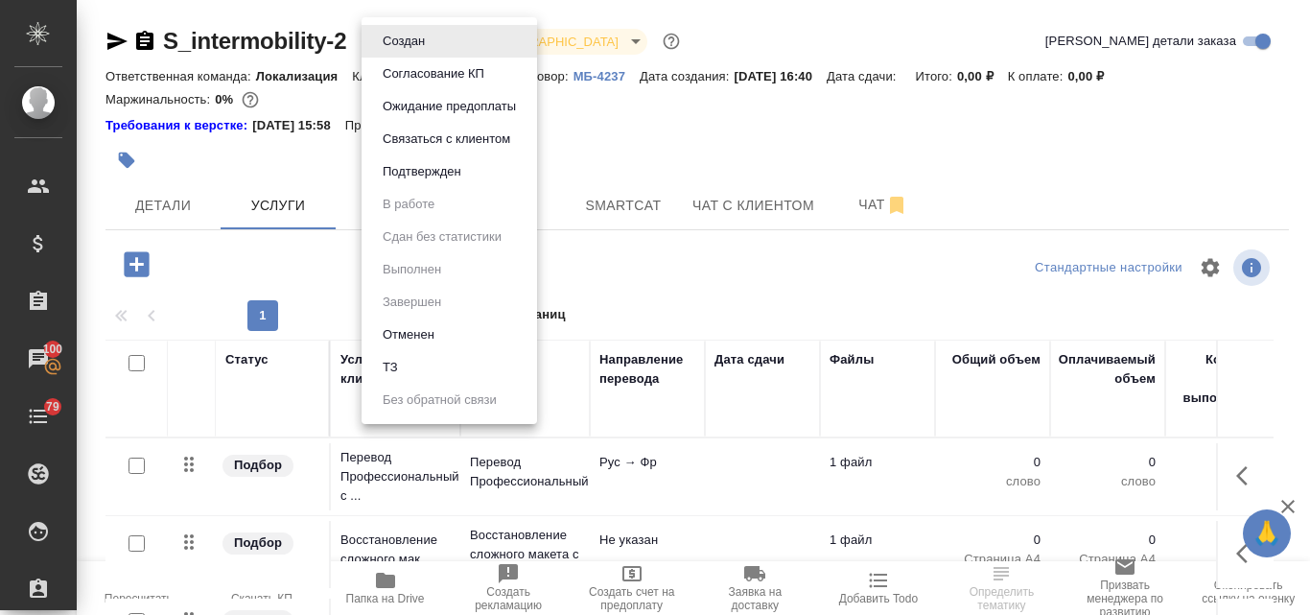
click at [415, 358] on li "ТЗ" at bounding box center [450, 367] width 176 height 33
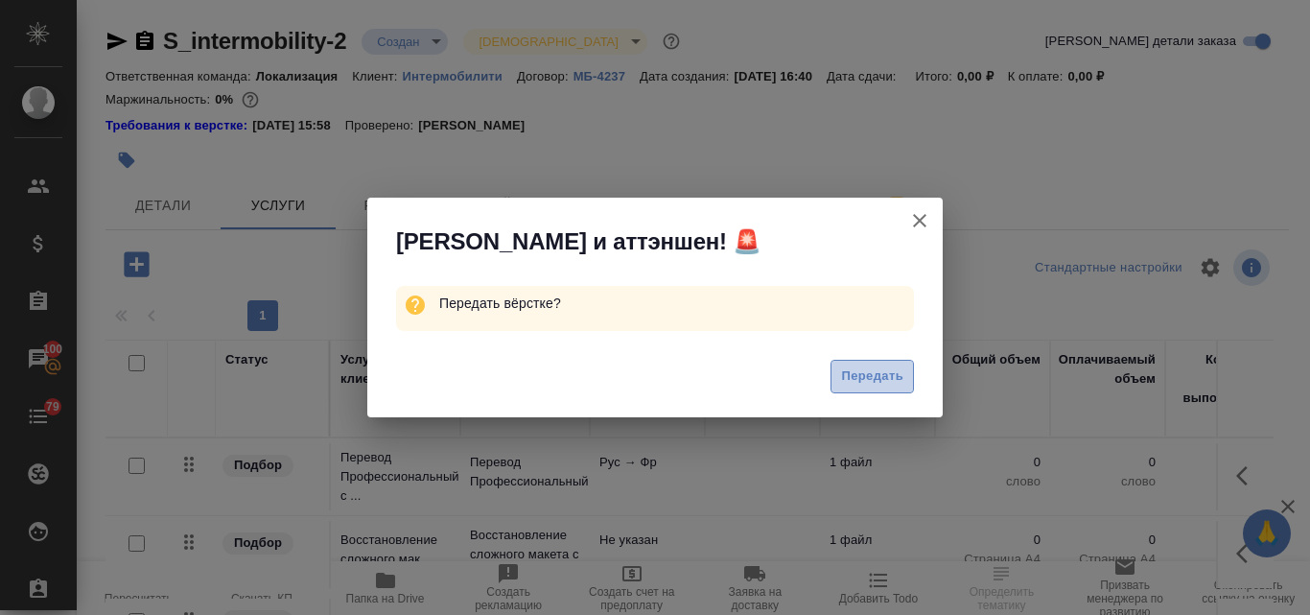
click at [878, 368] on span "Передать" at bounding box center [872, 376] width 62 height 22
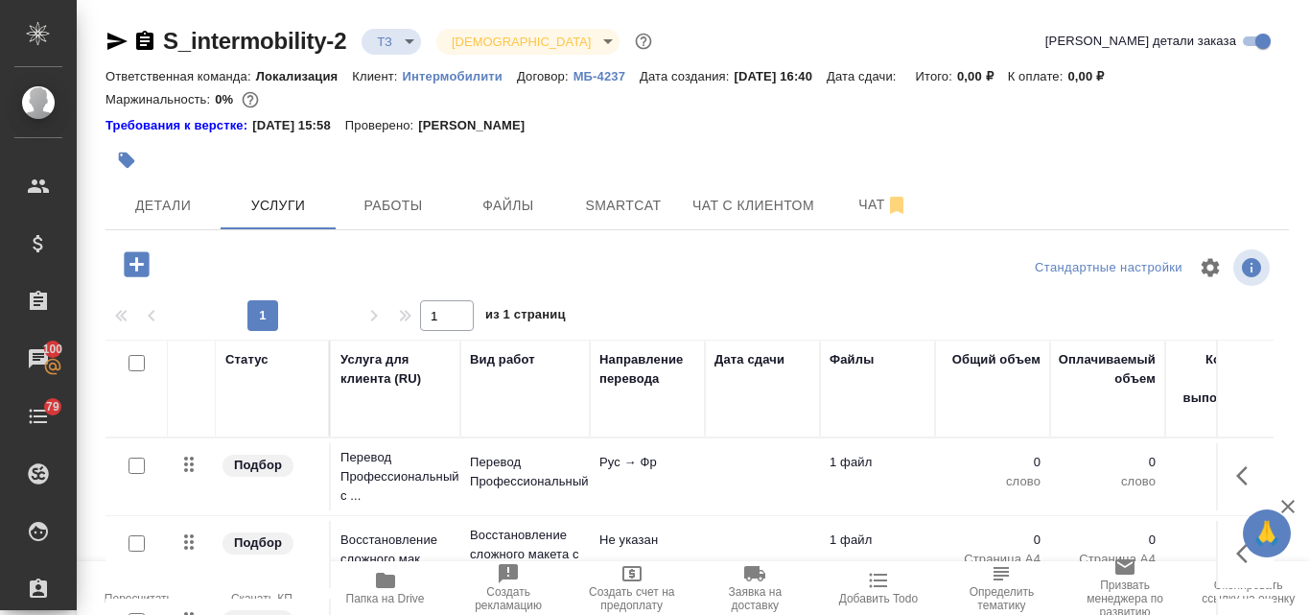
click at [137, 466] on input "checkbox" at bounding box center [137, 466] width 16 height 16
checkbox input "true"
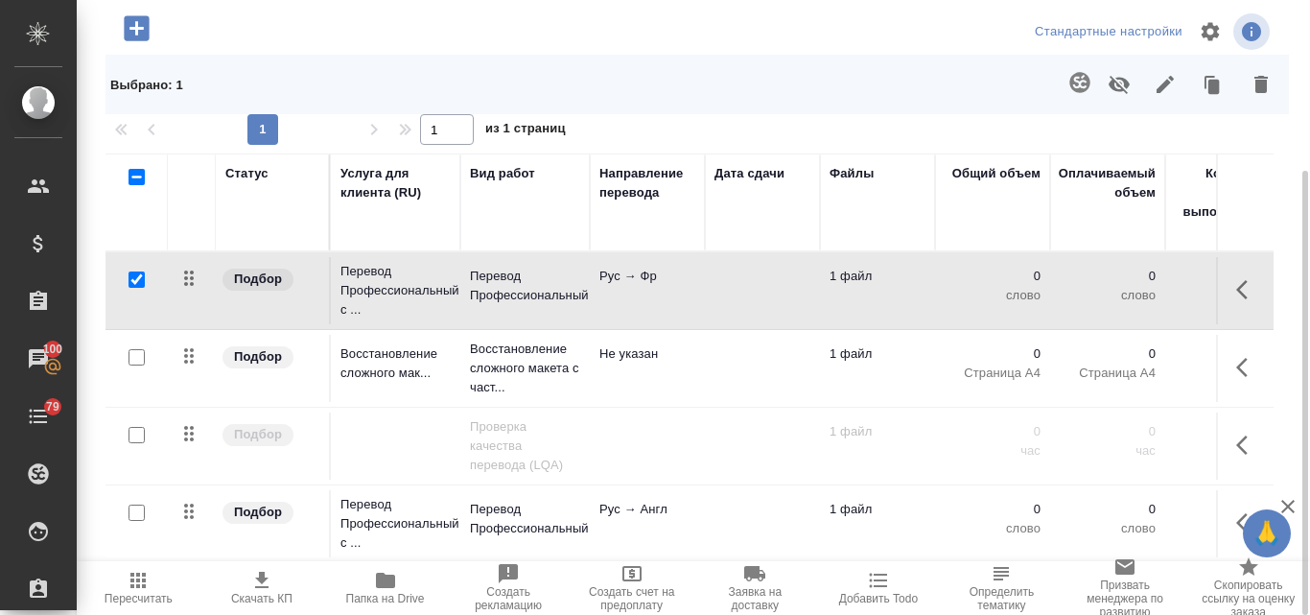
scroll to position [12, 0]
click at [138, 505] on input "checkbox" at bounding box center [137, 513] width 16 height 16
checkbox input "true"
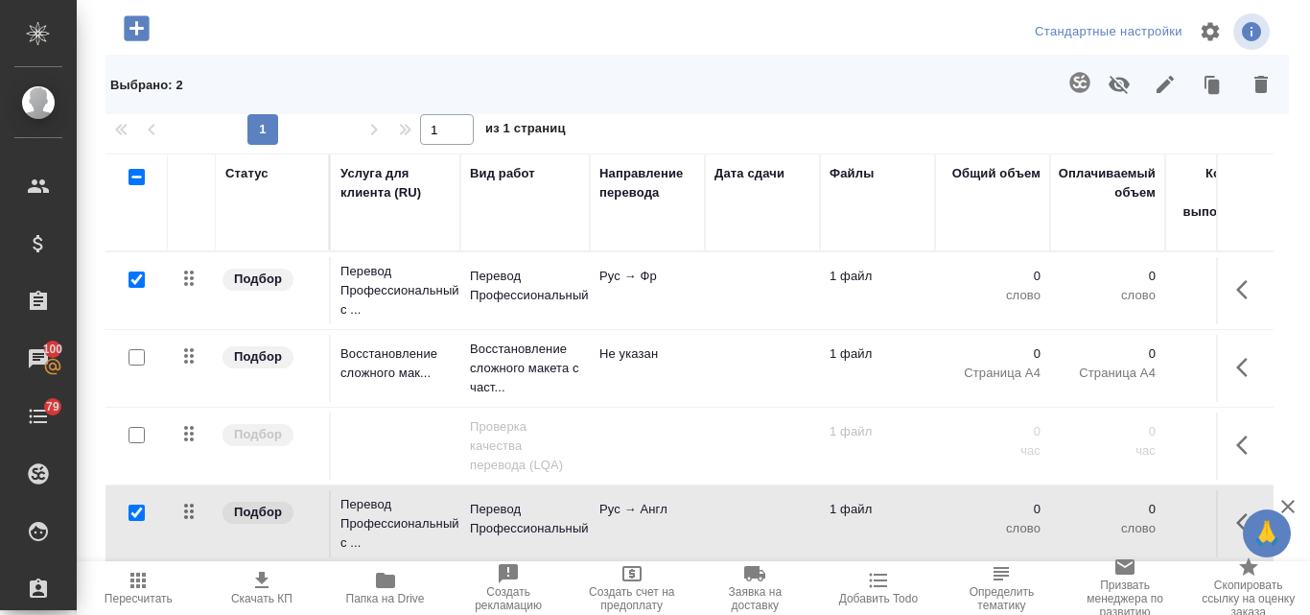
click at [1070, 86] on icon "button" at bounding box center [1080, 82] width 20 height 20
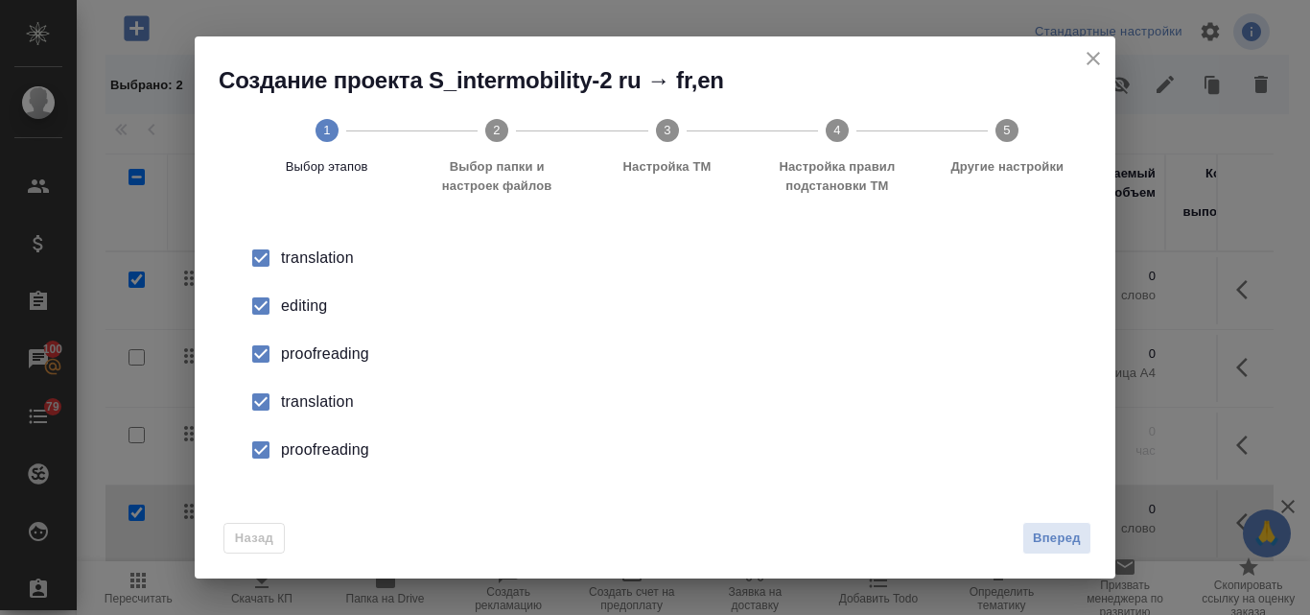
click at [290, 304] on div "editing" at bounding box center [675, 306] width 789 height 23
click at [298, 360] on div "proofreading" at bounding box center [675, 353] width 789 height 23
click at [303, 393] on div "translation" at bounding box center [675, 401] width 789 height 23
click at [316, 437] on li "proofreading" at bounding box center [655, 450] width 860 height 48
click at [1034, 530] on span "Вперед" at bounding box center [1057, 539] width 48 height 22
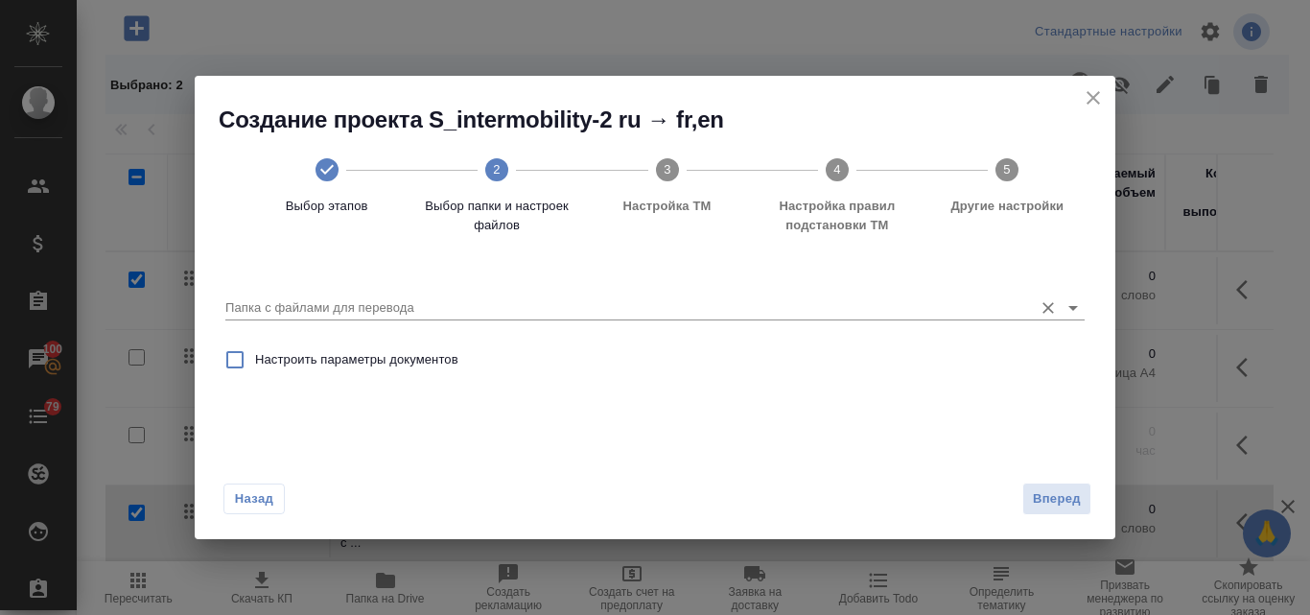
click at [292, 304] on input "Папка с файлами для перевода" at bounding box center [624, 307] width 798 height 23
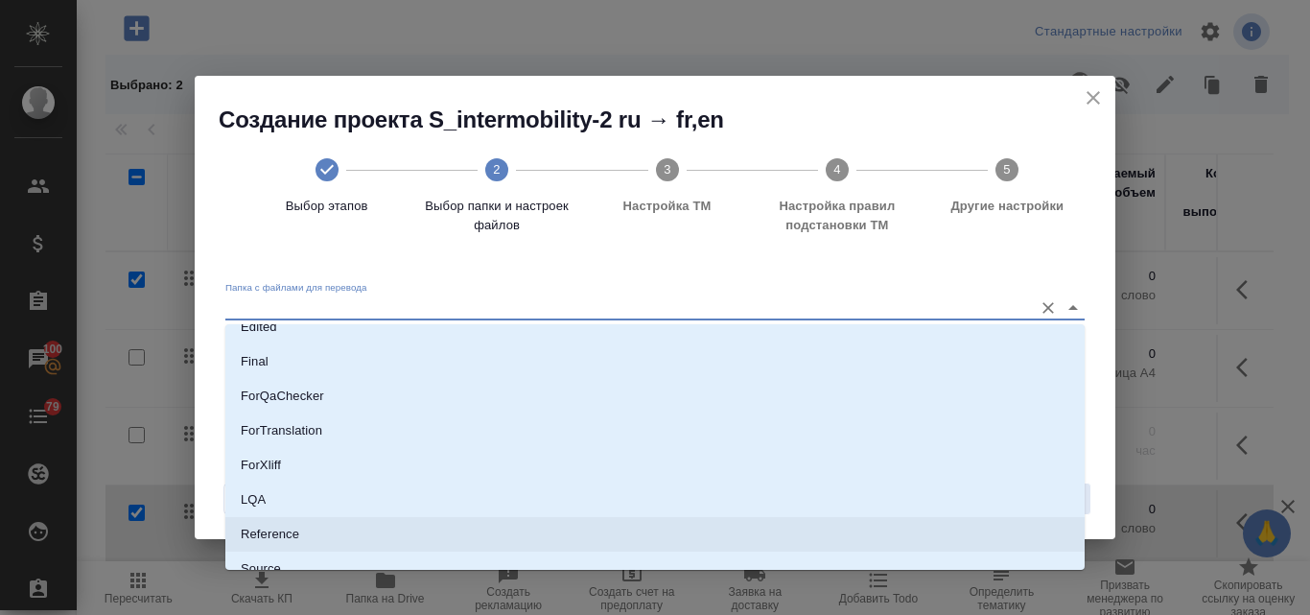
scroll to position [278, 0]
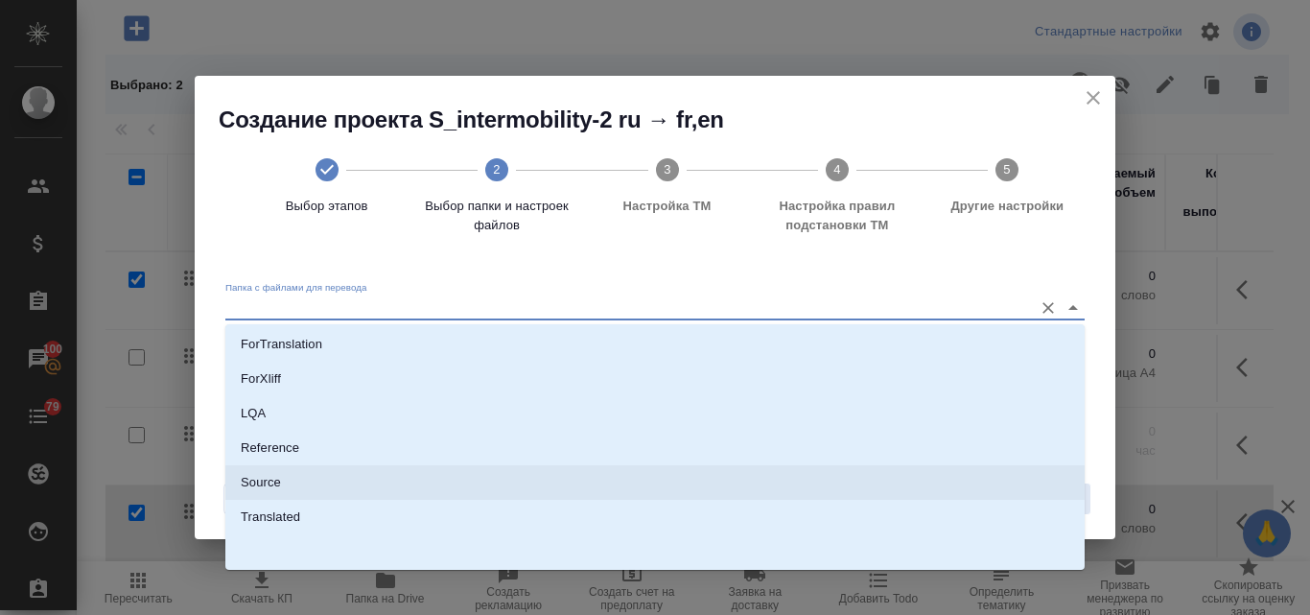
click at [282, 483] on li "Source" at bounding box center [655, 482] width 860 height 35
type input "Source"
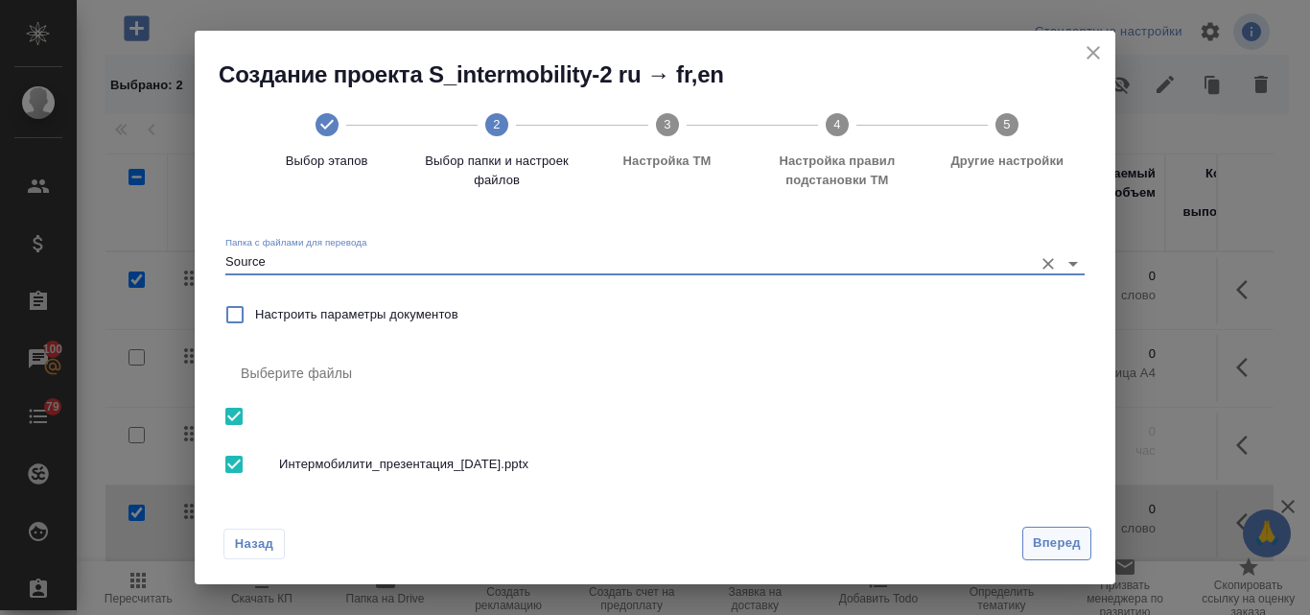
click at [1040, 551] on span "Вперед" at bounding box center [1057, 543] width 48 height 22
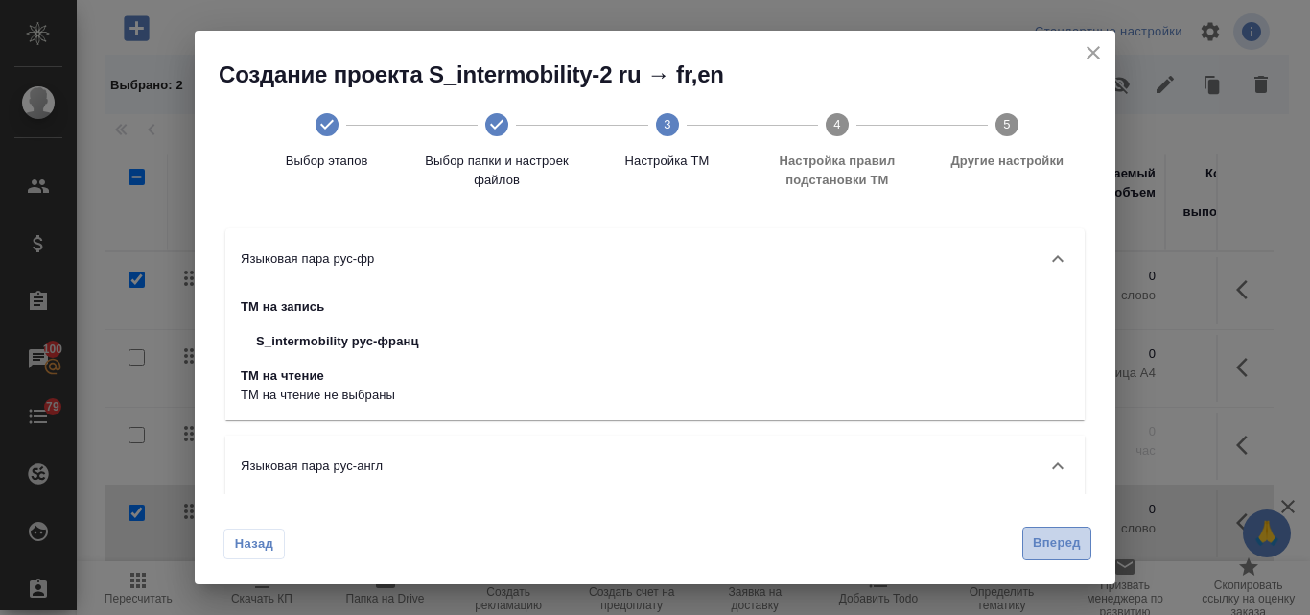
click at [1069, 548] on span "Вперед" at bounding box center [1057, 543] width 48 height 22
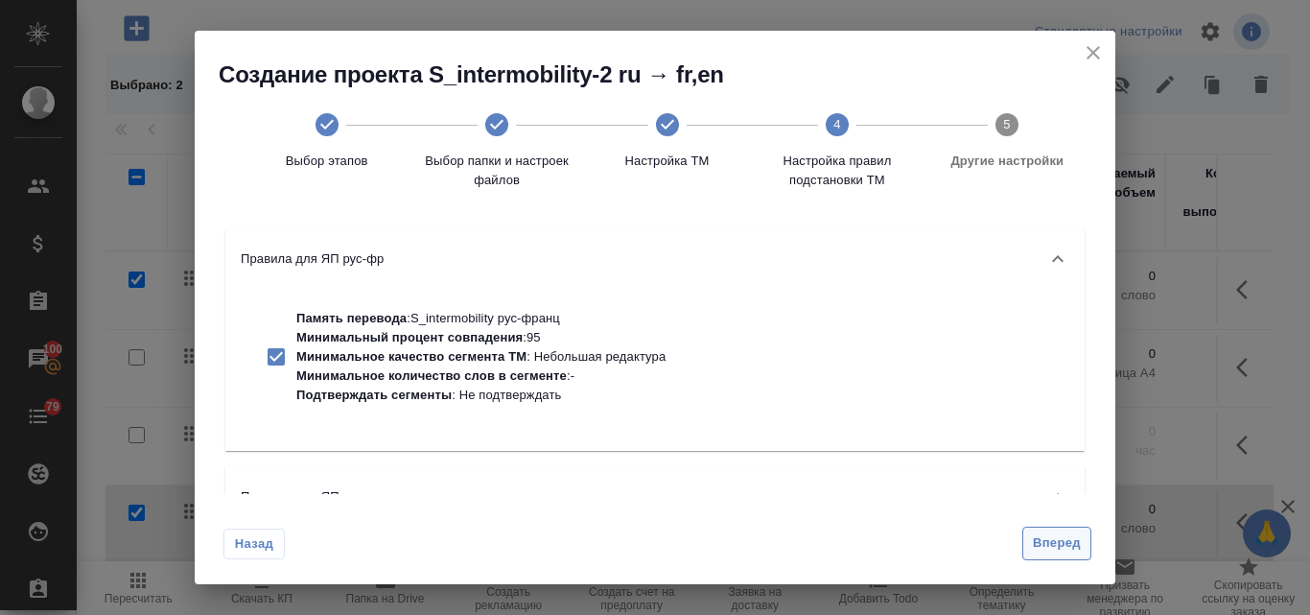
click at [1079, 549] on span "Вперед" at bounding box center [1057, 543] width 48 height 22
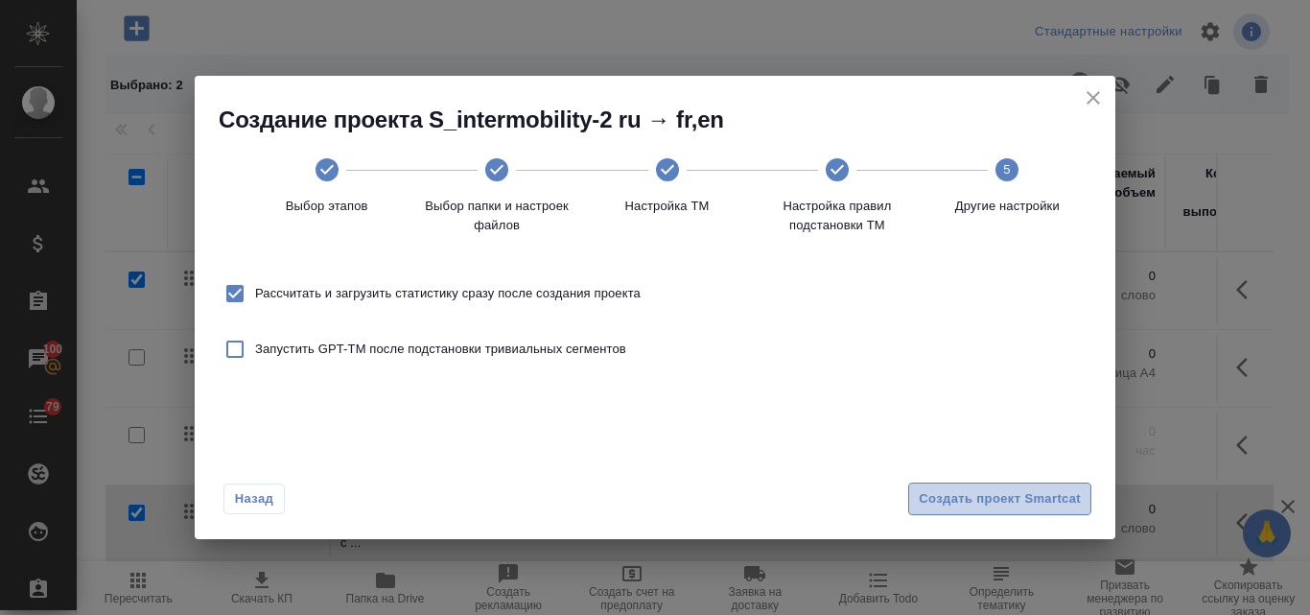
click at [962, 498] on span "Создать проект Smartcat" at bounding box center [1000, 499] width 162 height 22
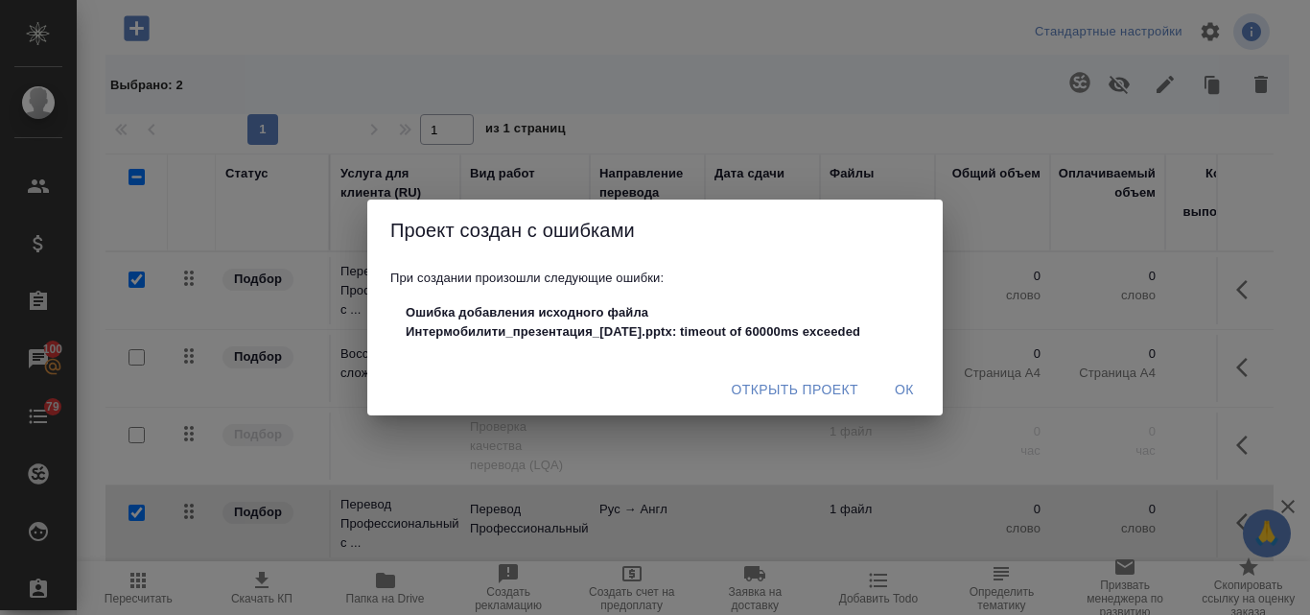
click at [897, 385] on span "Ок" at bounding box center [905, 390] width 46 height 24
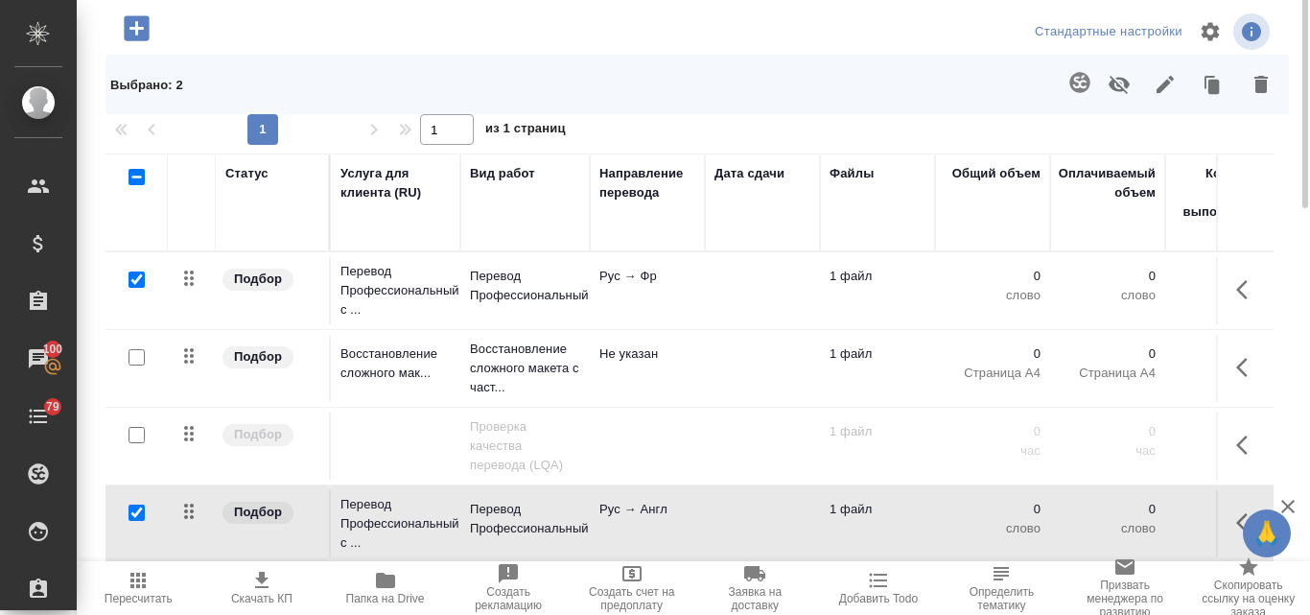
scroll to position [0, 0]
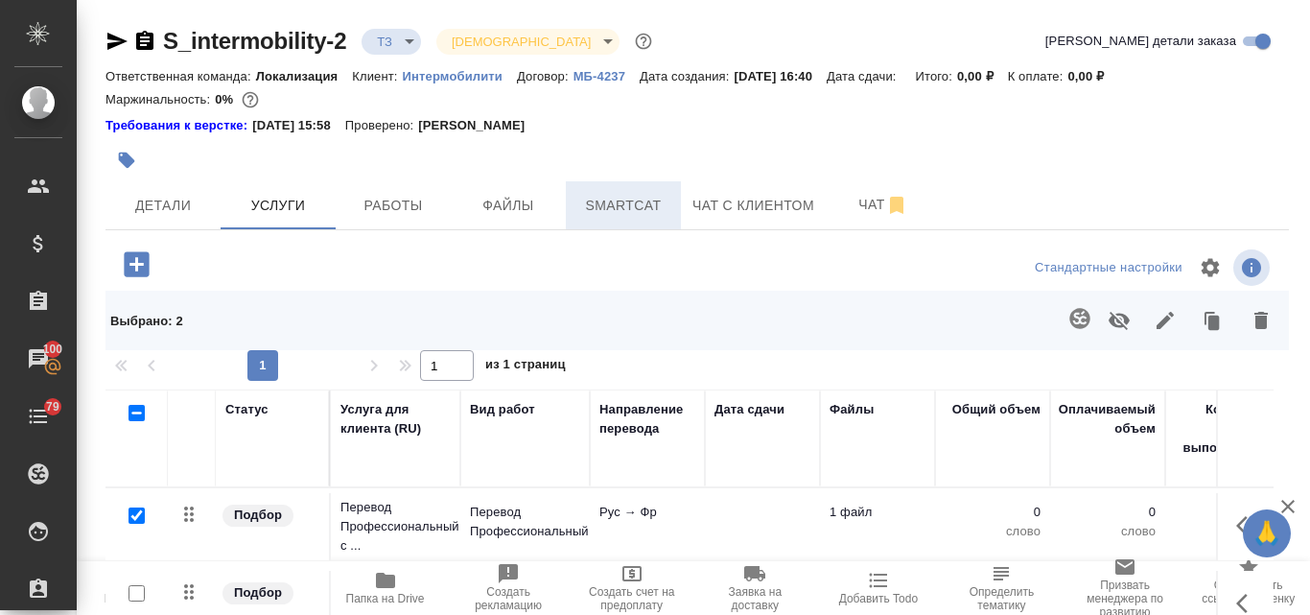
click at [601, 210] on span "Smartcat" at bounding box center [623, 206] width 92 height 24
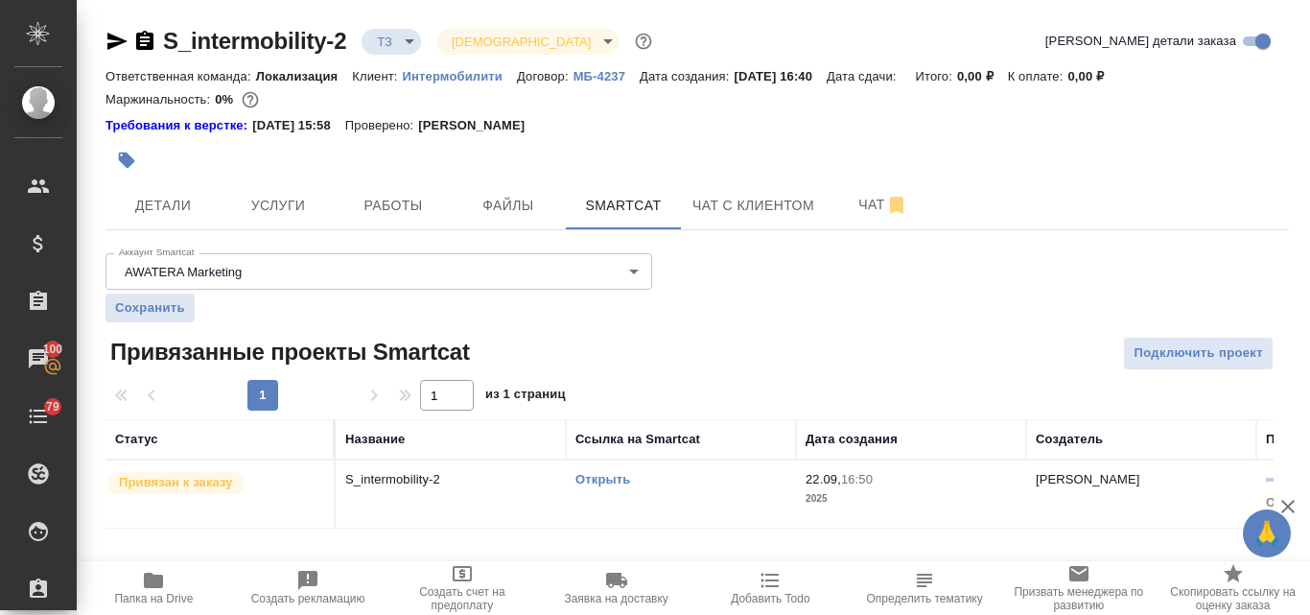
click at [601, 468] on td "Открыть" at bounding box center [681, 493] width 230 height 67
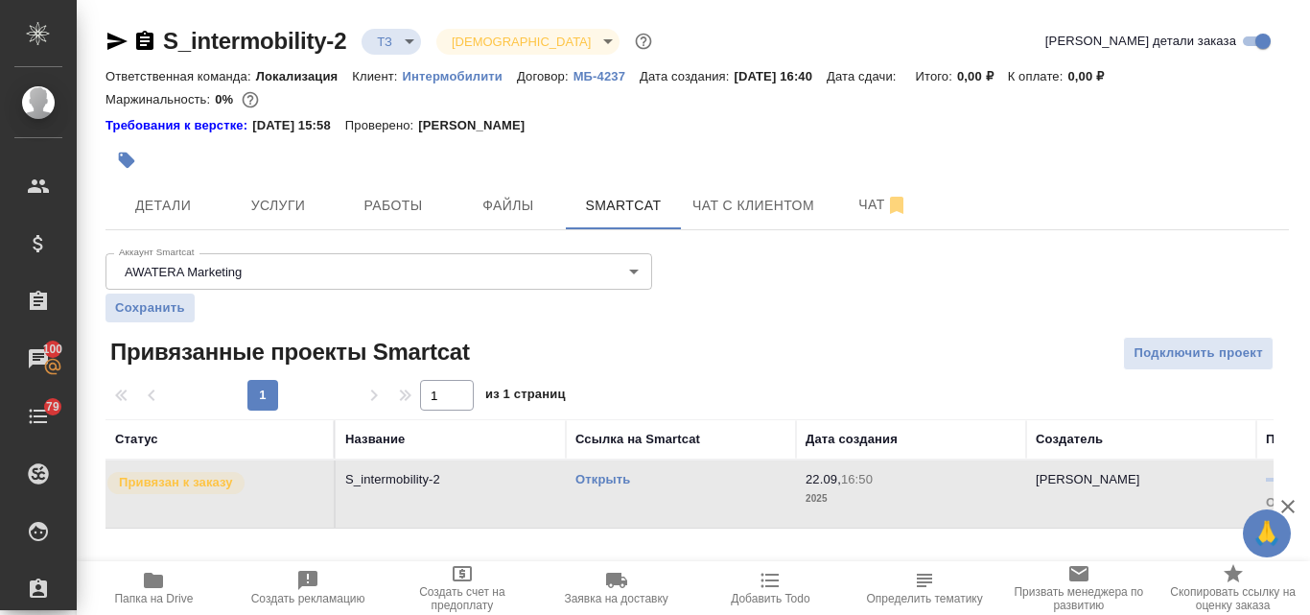
click at [599, 477] on link "Открыть" at bounding box center [603, 479] width 55 height 14
click at [864, 219] on button "Чат" at bounding box center [883, 205] width 115 height 48
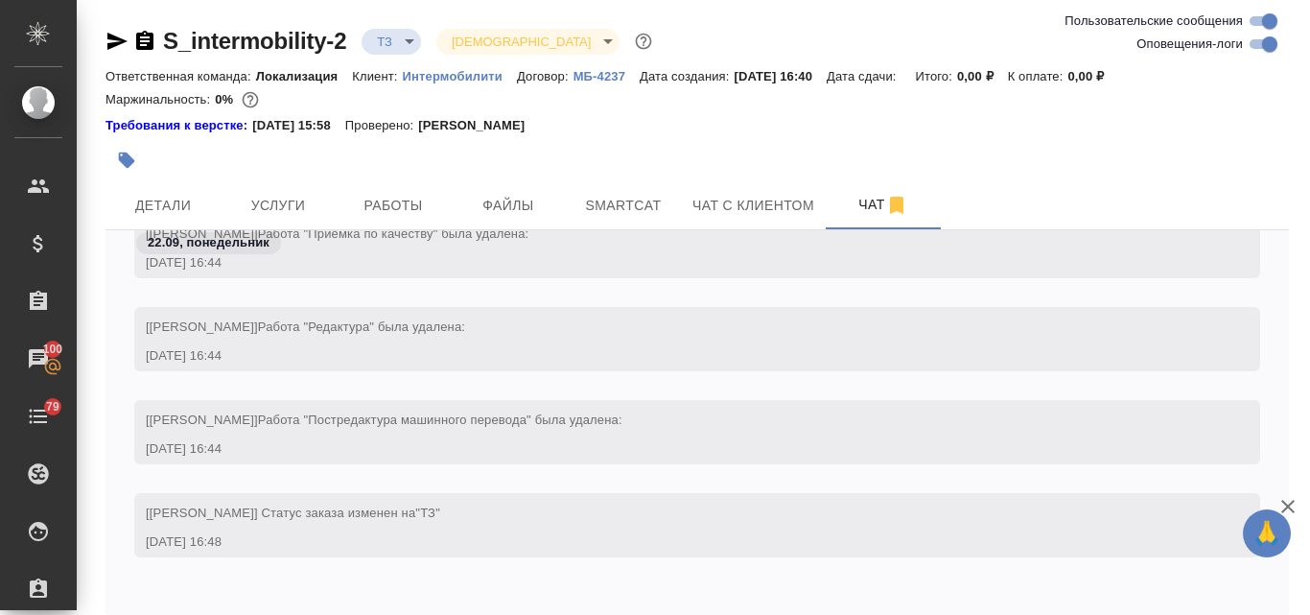
scroll to position [1002, 0]
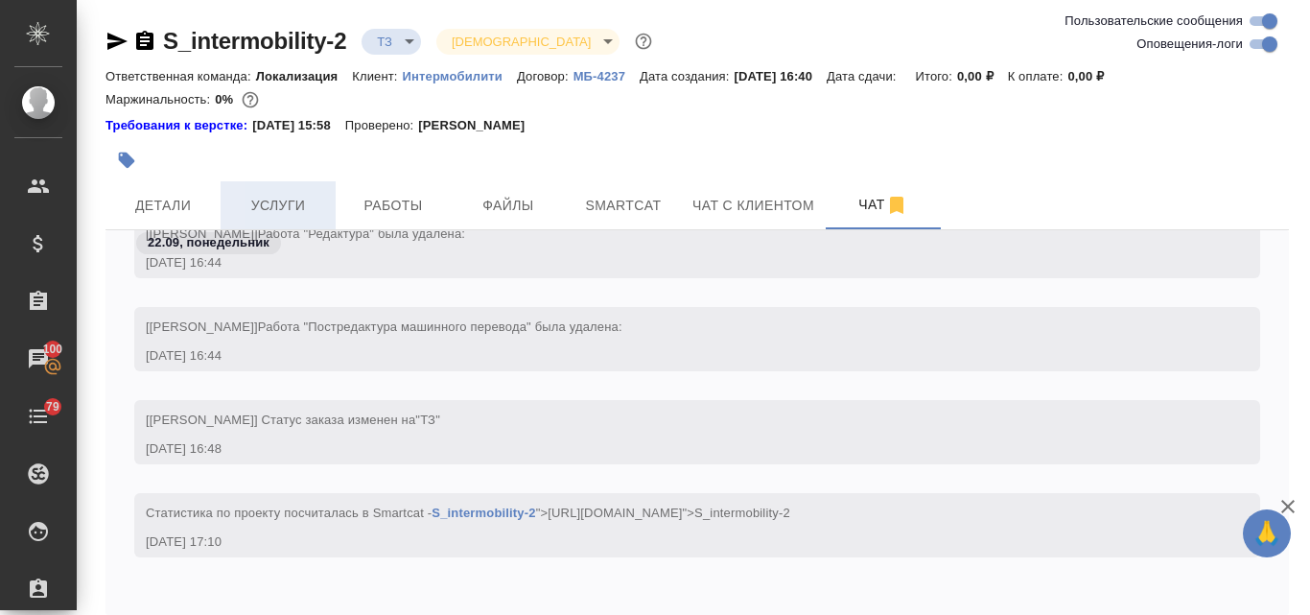
click at [274, 203] on span "Услуги" at bounding box center [278, 206] width 92 height 24
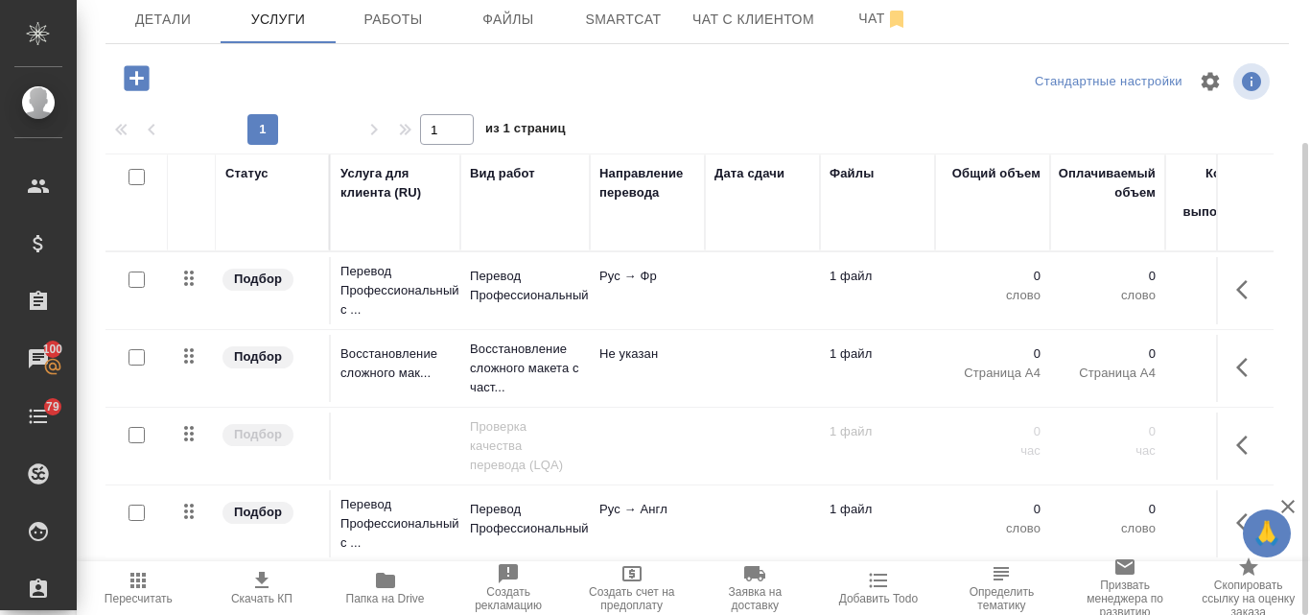
scroll to position [12, 0]
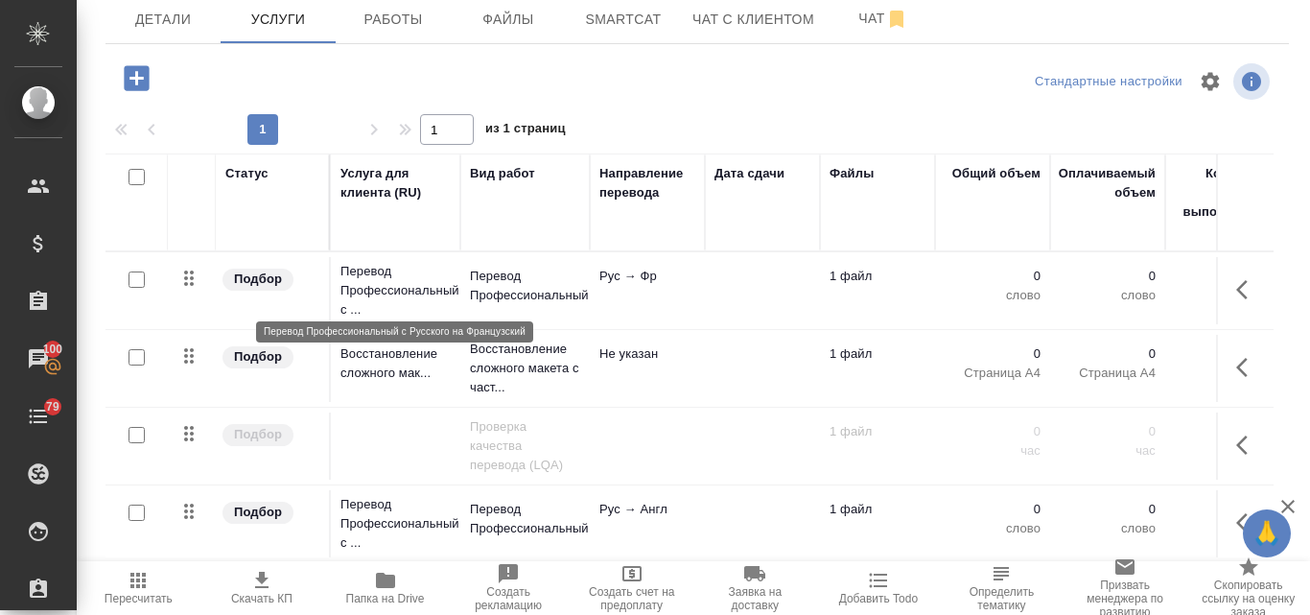
click at [386, 271] on p "Перевод Профессиональный с ..." at bounding box center [396, 291] width 110 height 58
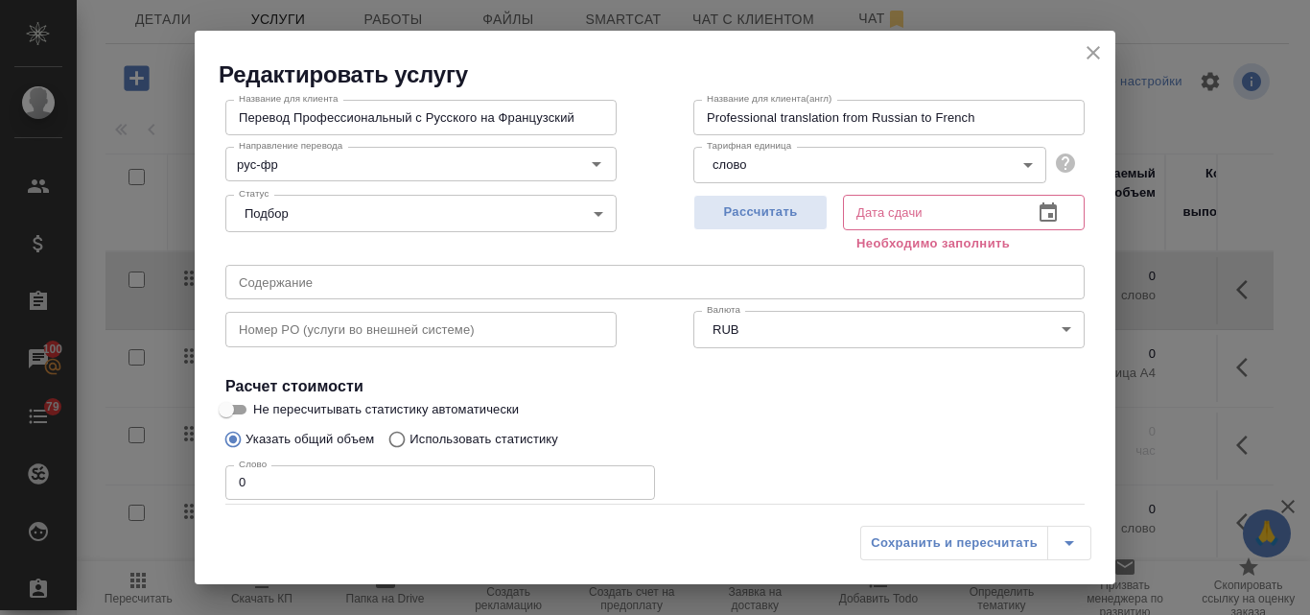
scroll to position [217, 0]
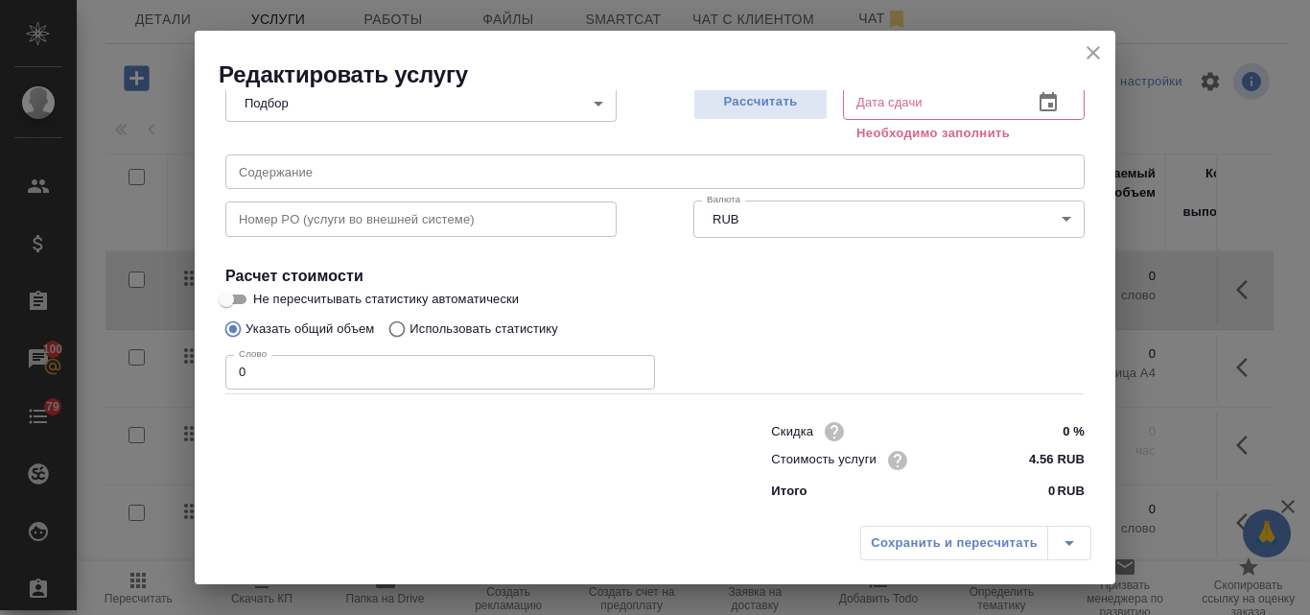
click at [396, 329] on input "Использовать статистику" at bounding box center [394, 329] width 31 height 36
radio input "true"
radio input "false"
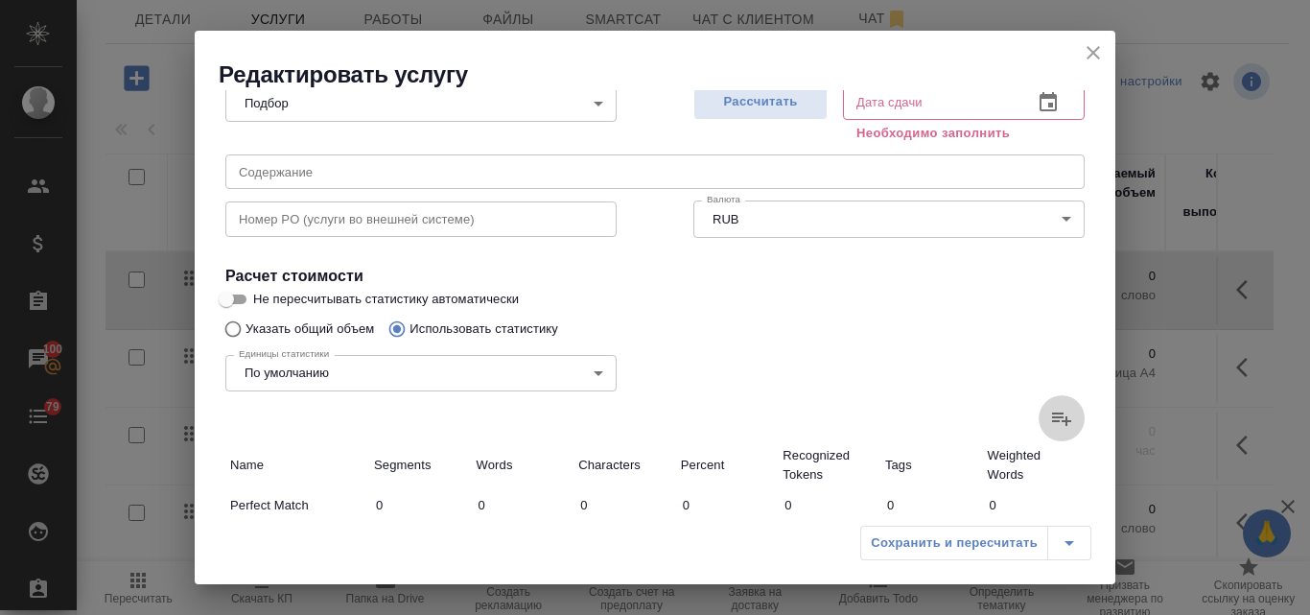
click at [1052, 417] on icon at bounding box center [1061, 418] width 19 height 13
click at [0, 0] on input "file" at bounding box center [0, 0] width 0 height 0
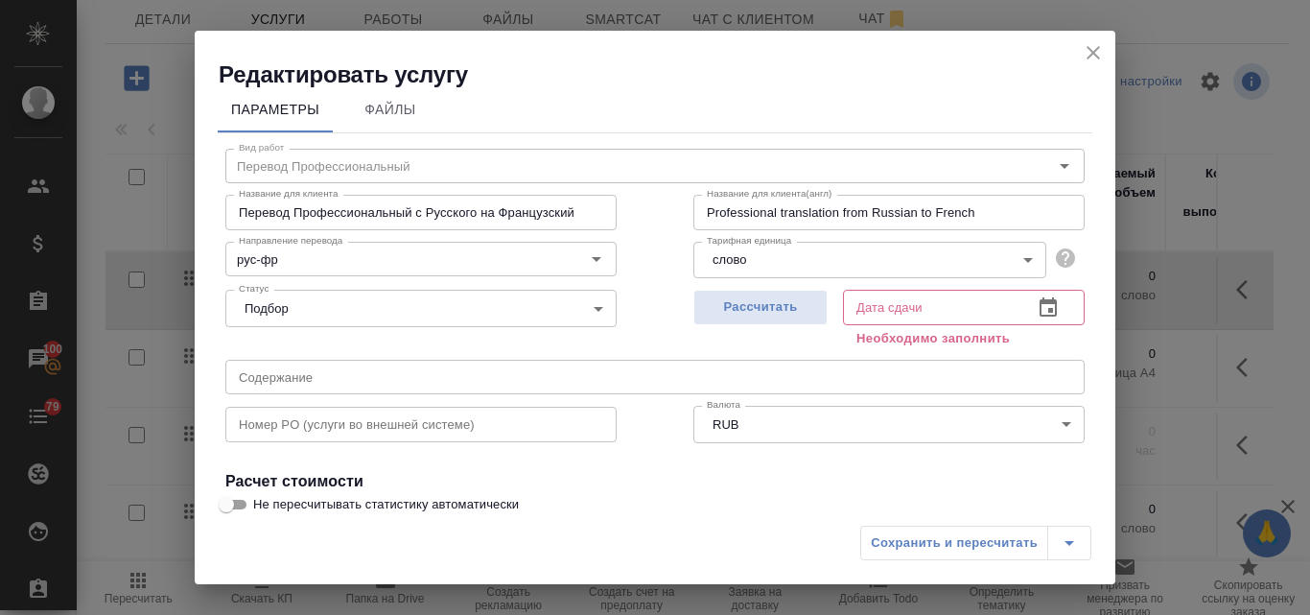
scroll to position [0, 0]
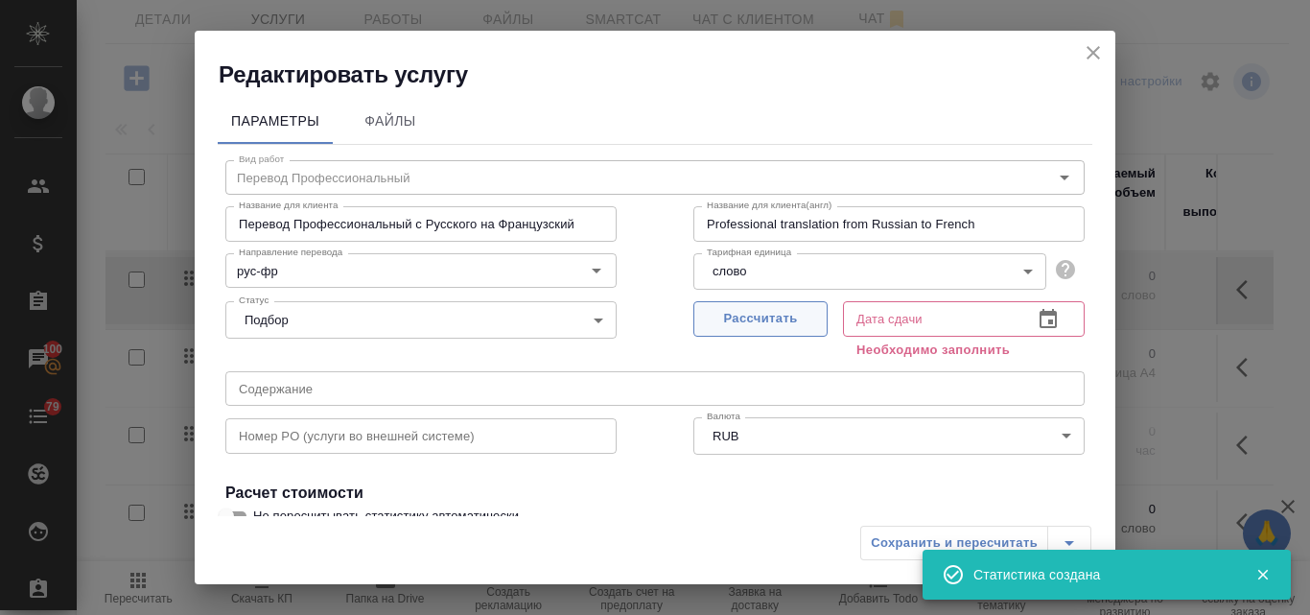
type input "215"
type input "744"
type input "5787"
type input "6"
type input "15"
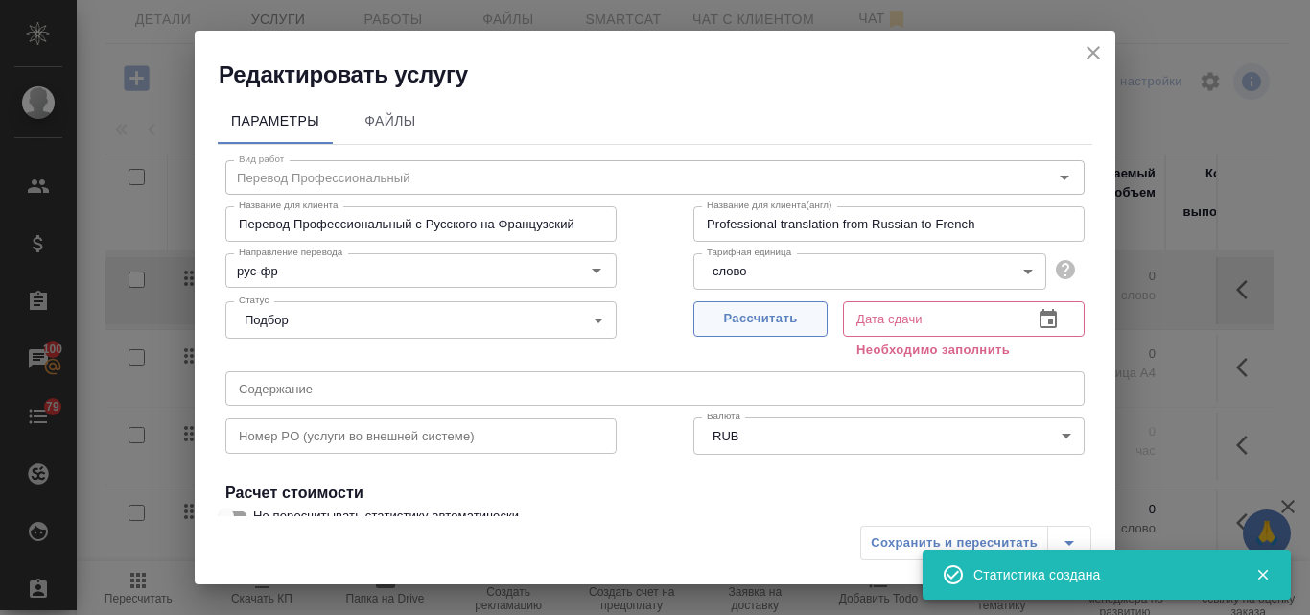
type input "124"
type input "8"
type input "21"
type input "185"
type input "6"
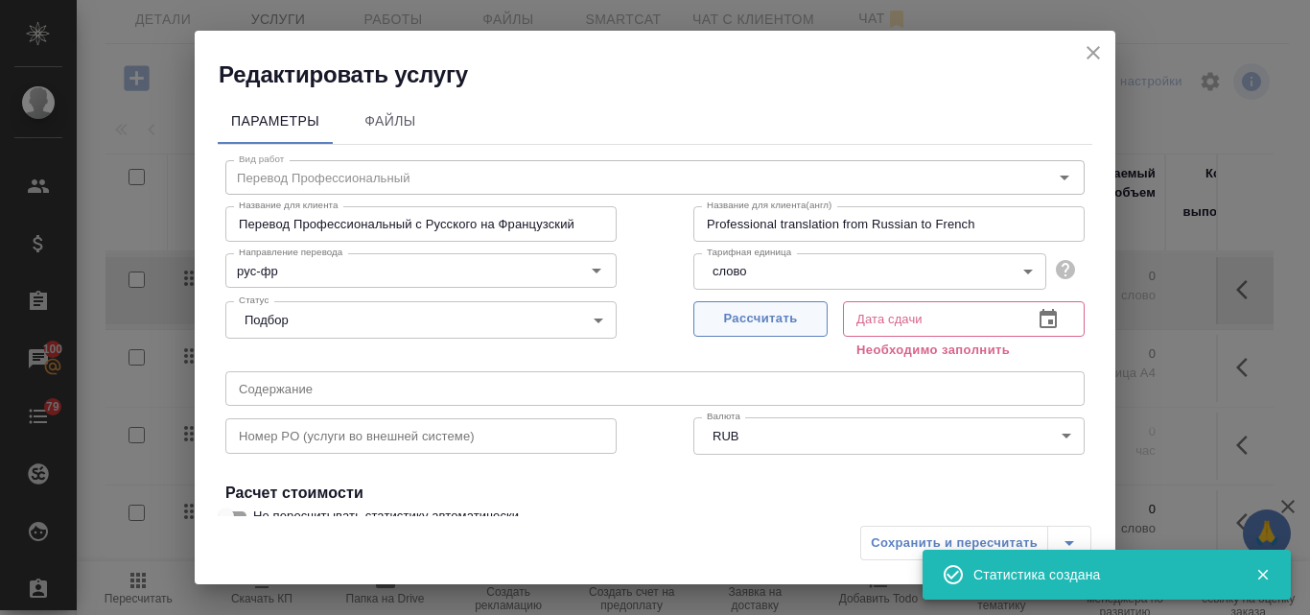
type input "46"
type input "390"
type input "744"
type input "4642"
type input "37212"
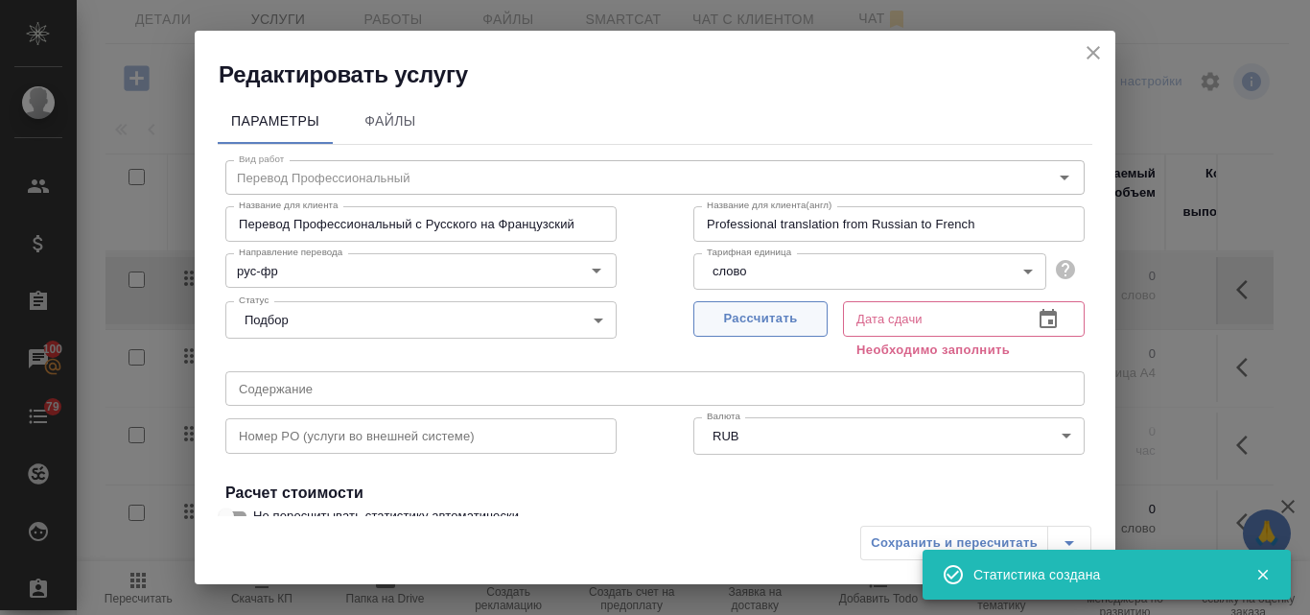
type input "764"
type input "4724"
type input "37911"
type input "979"
type input "5468"
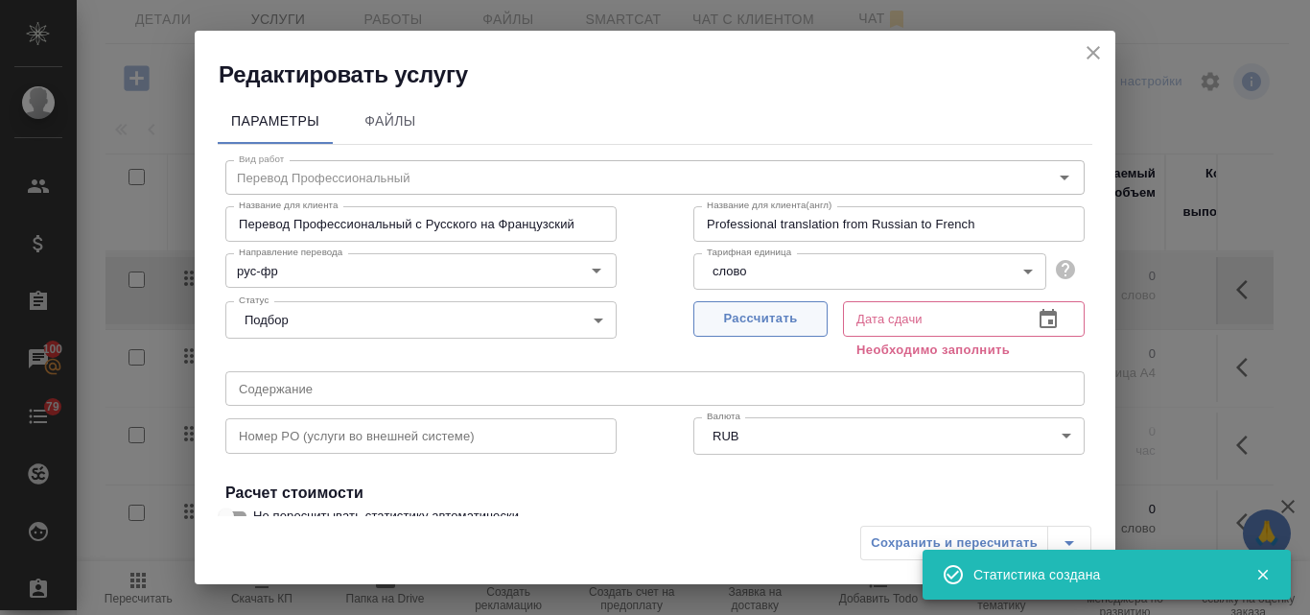
type input "43698"
click at [743, 316] on span "Рассчитать" at bounding box center [760, 319] width 113 height 22
type input "22.09.2025 17:11"
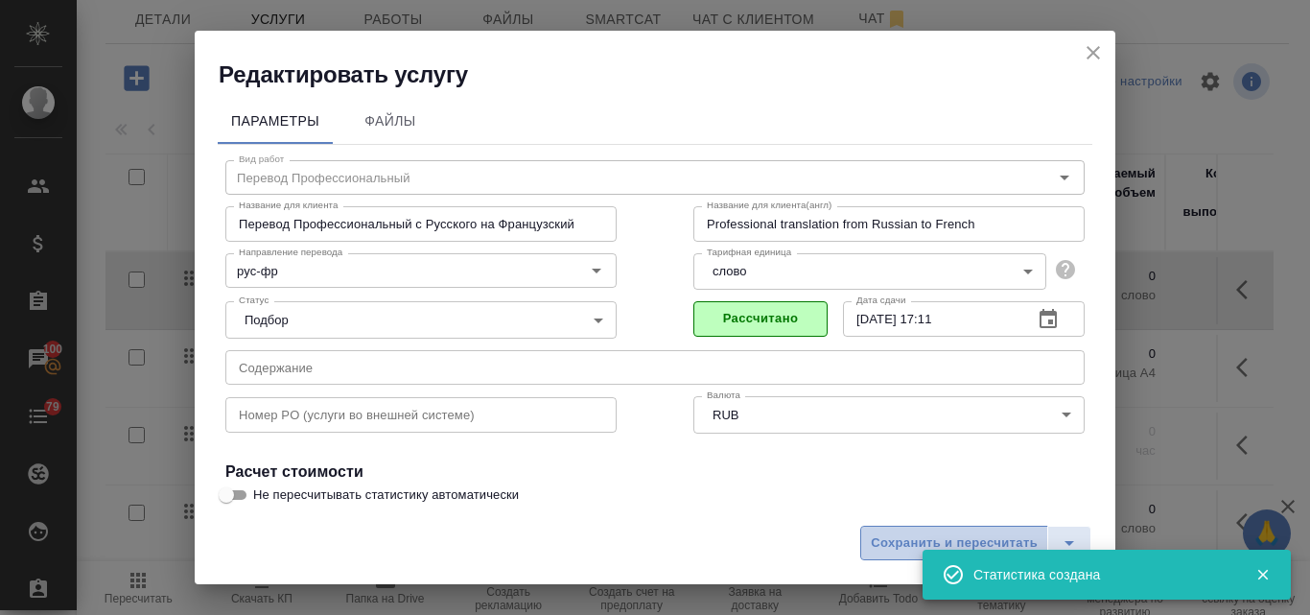
click at [888, 536] on span "Сохранить и пересчитать" at bounding box center [954, 543] width 167 height 22
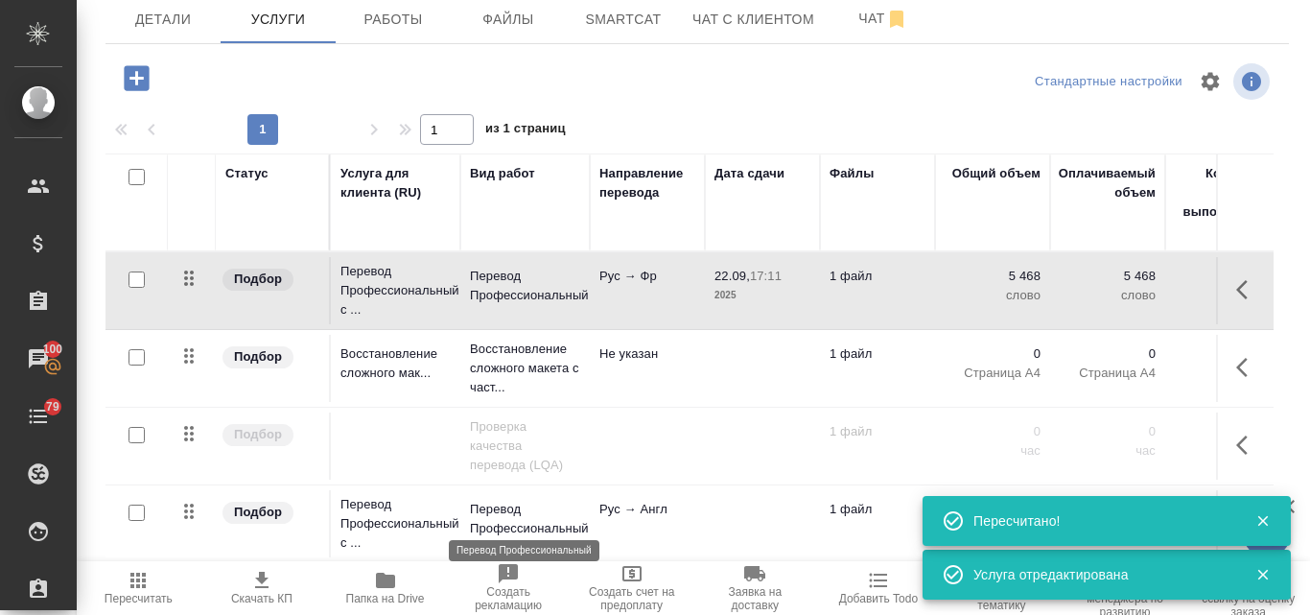
click at [520, 509] on p "Перевод Профессиональный" at bounding box center [525, 519] width 110 height 38
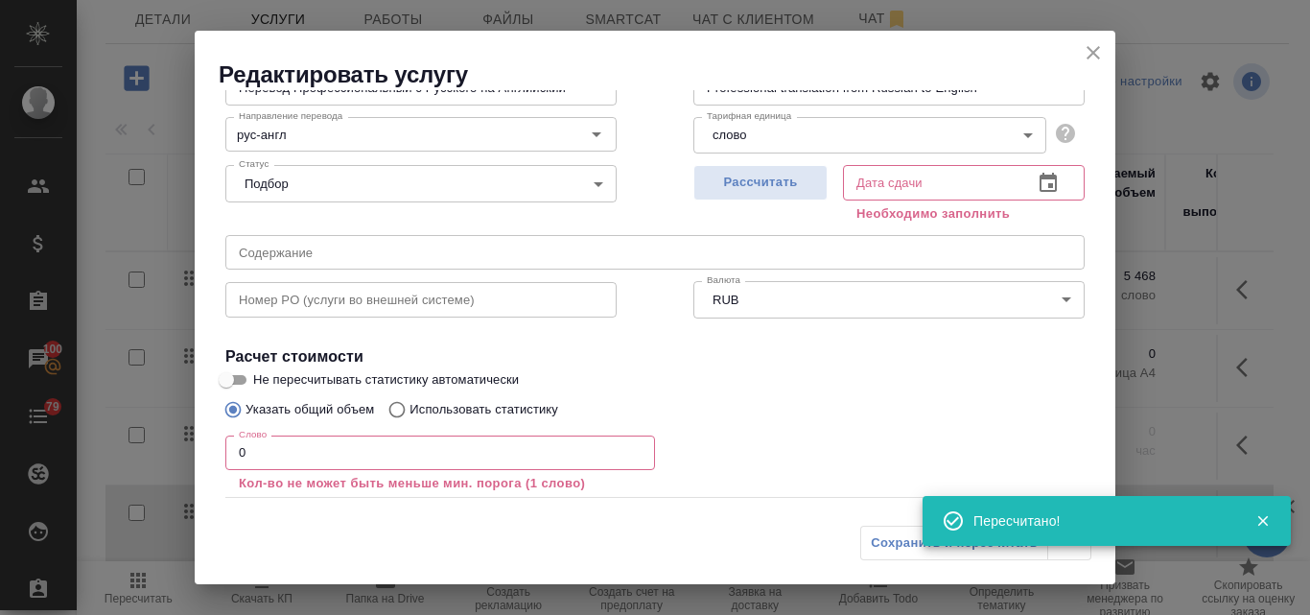
scroll to position [240, 0]
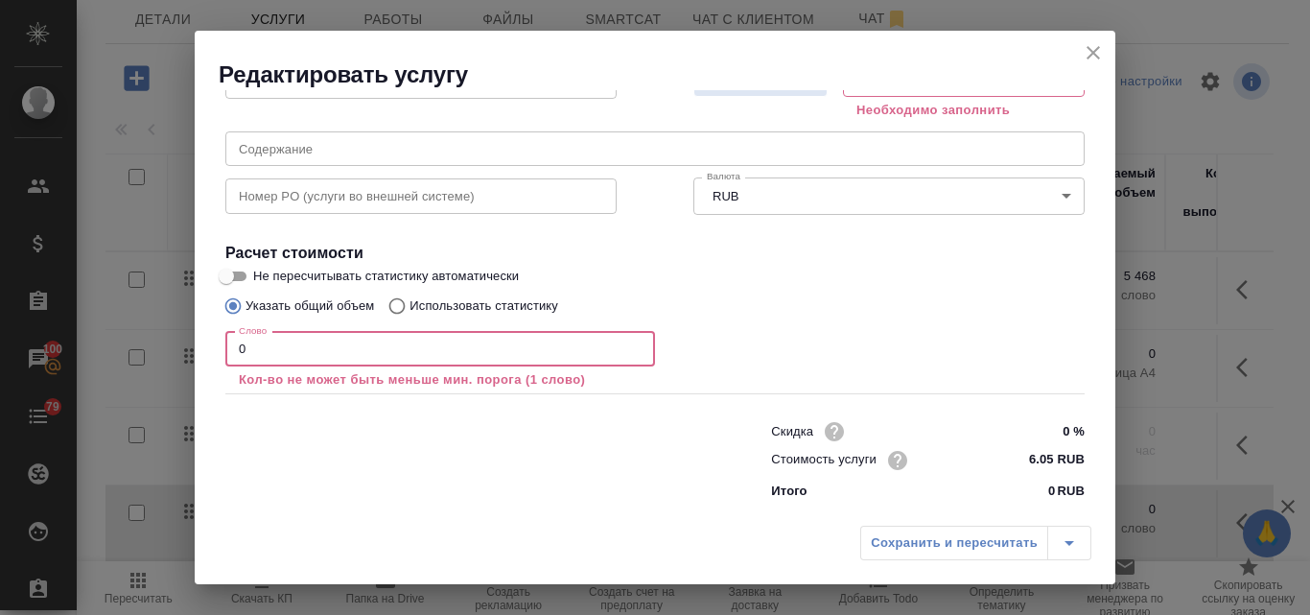
drag, startPoint x: 283, startPoint y: 343, endPoint x: 234, endPoint y: 345, distance: 49.0
click at [234, 345] on input "0" at bounding box center [440, 349] width 430 height 35
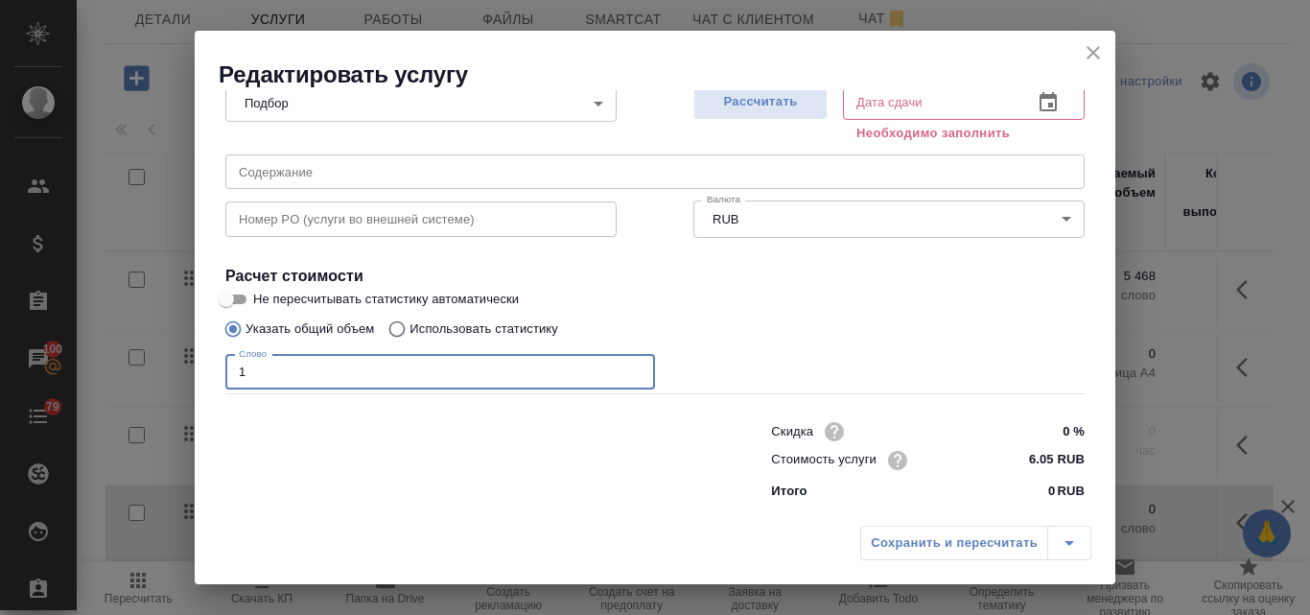
scroll to position [217, 0]
type input "1"
click at [397, 334] on input "Использовать статистику" at bounding box center [394, 329] width 31 height 36
radio input "true"
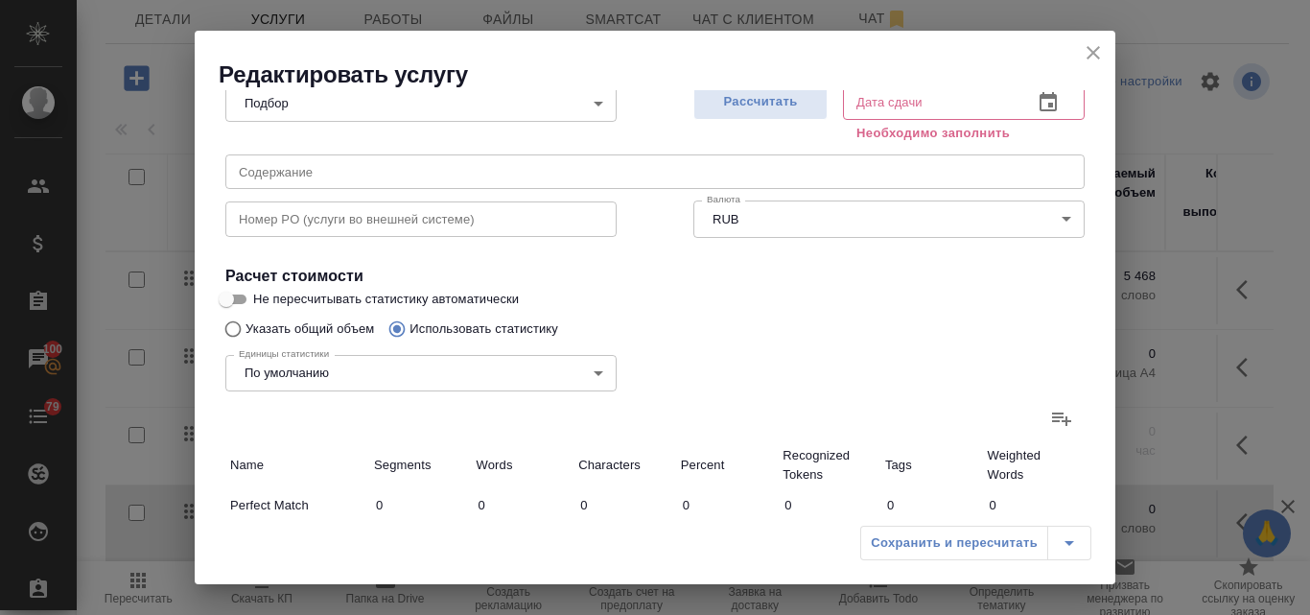
radio input "false"
click at [1050, 419] on icon at bounding box center [1061, 418] width 23 height 23
click at [0, 0] on input "file" at bounding box center [0, 0] width 0 height 0
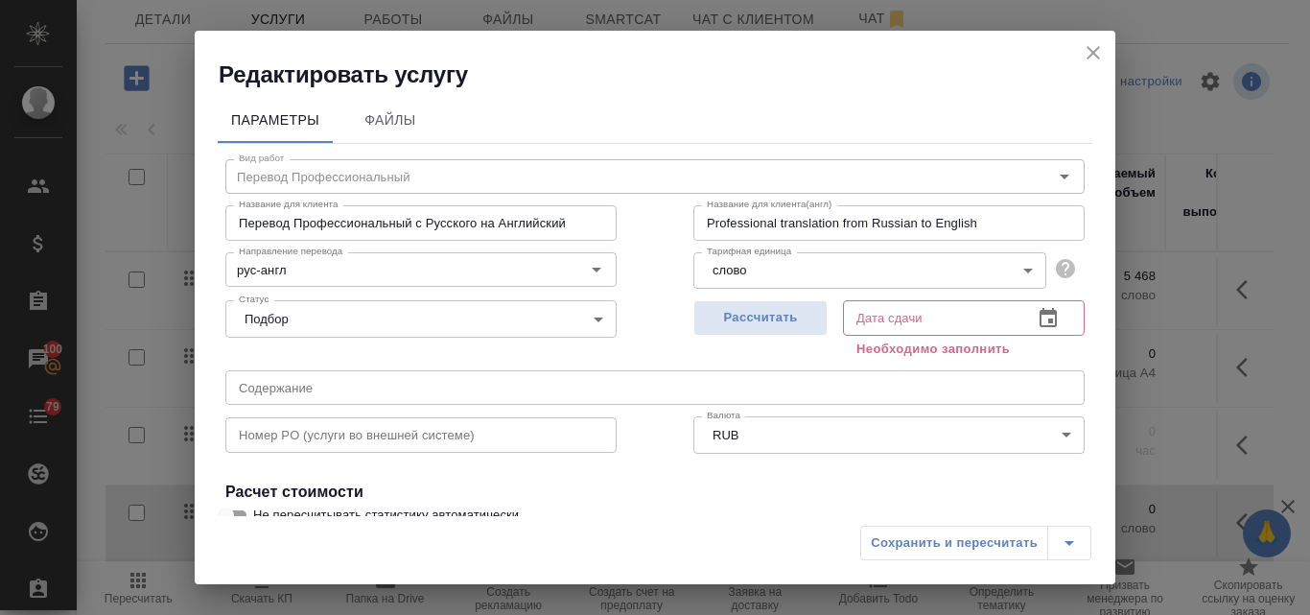
scroll to position [0, 0]
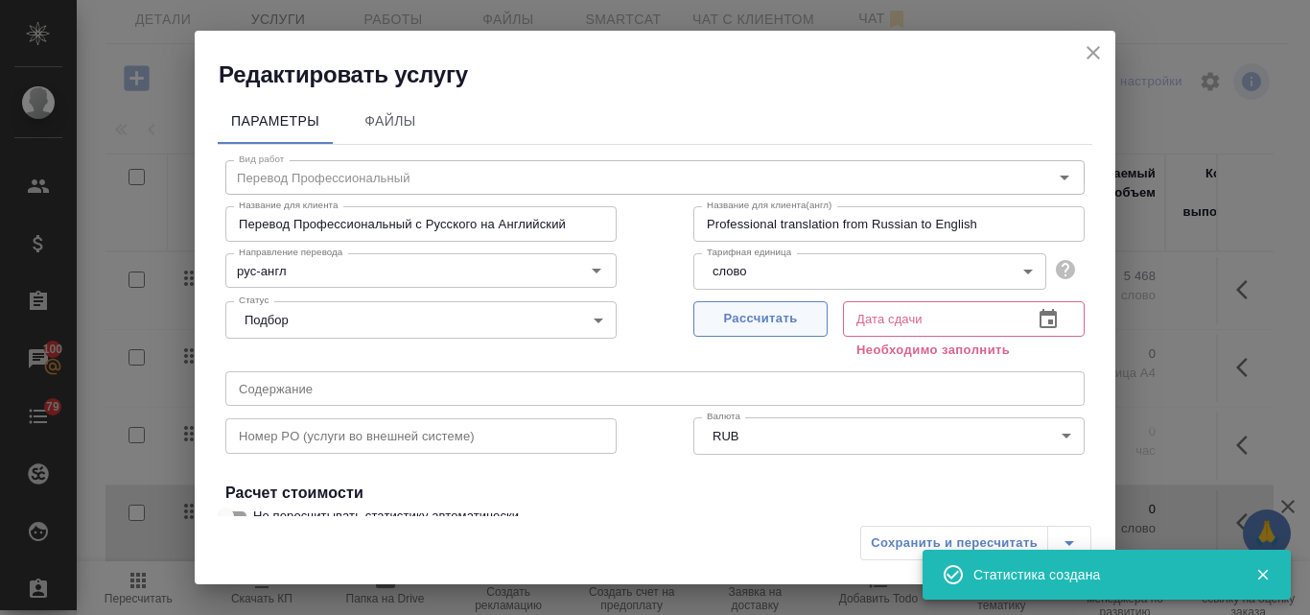
type input "215"
type input "744"
type input "5787"
type input "764"
type input "4724"
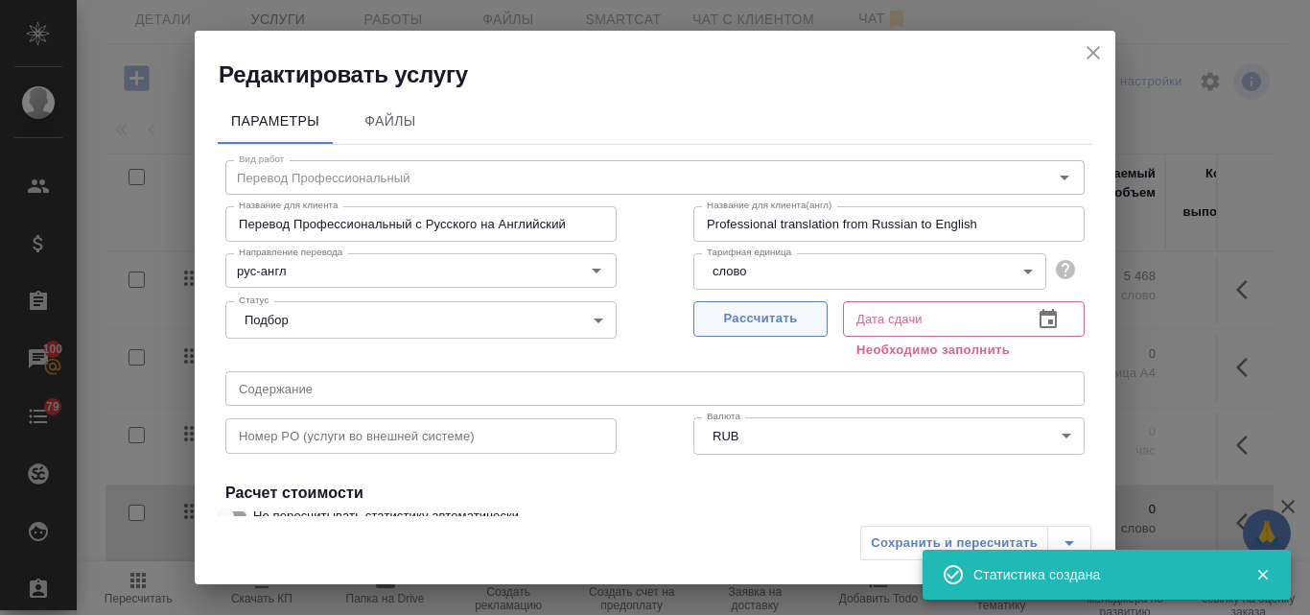
type input "37911"
type input "764"
type input "4724"
type input "37911"
type input "979"
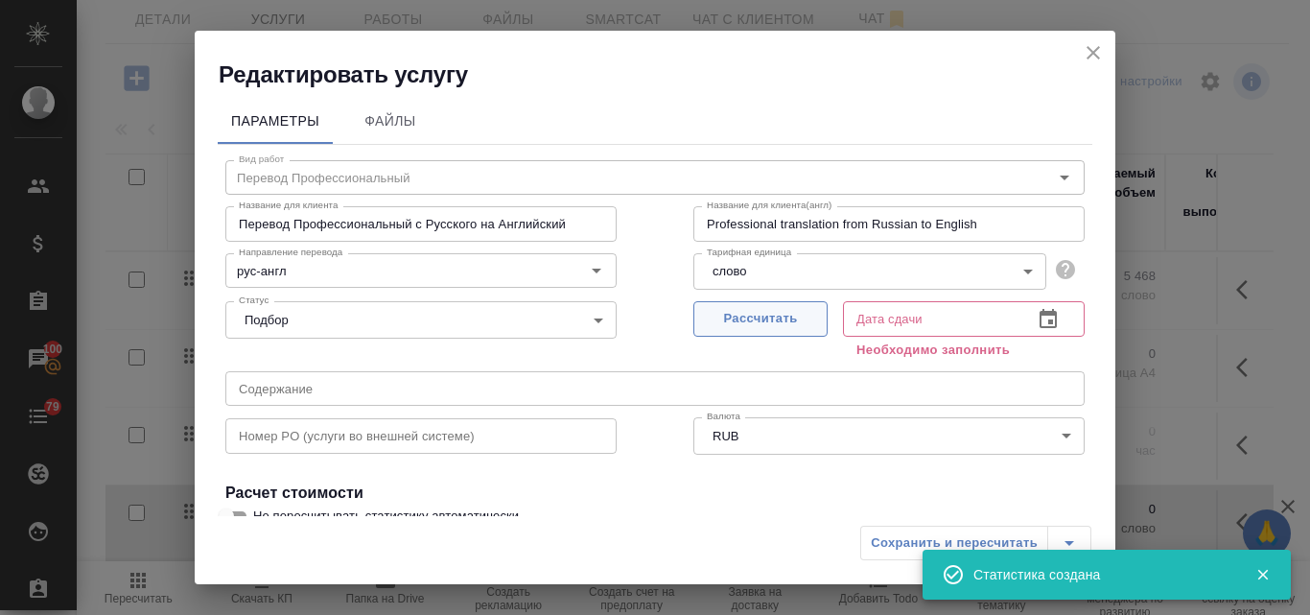
type input "5468"
type input "43698"
click at [756, 331] on button "Рассчитать" at bounding box center [761, 318] width 134 height 35
type input "22.09.2025 17:11"
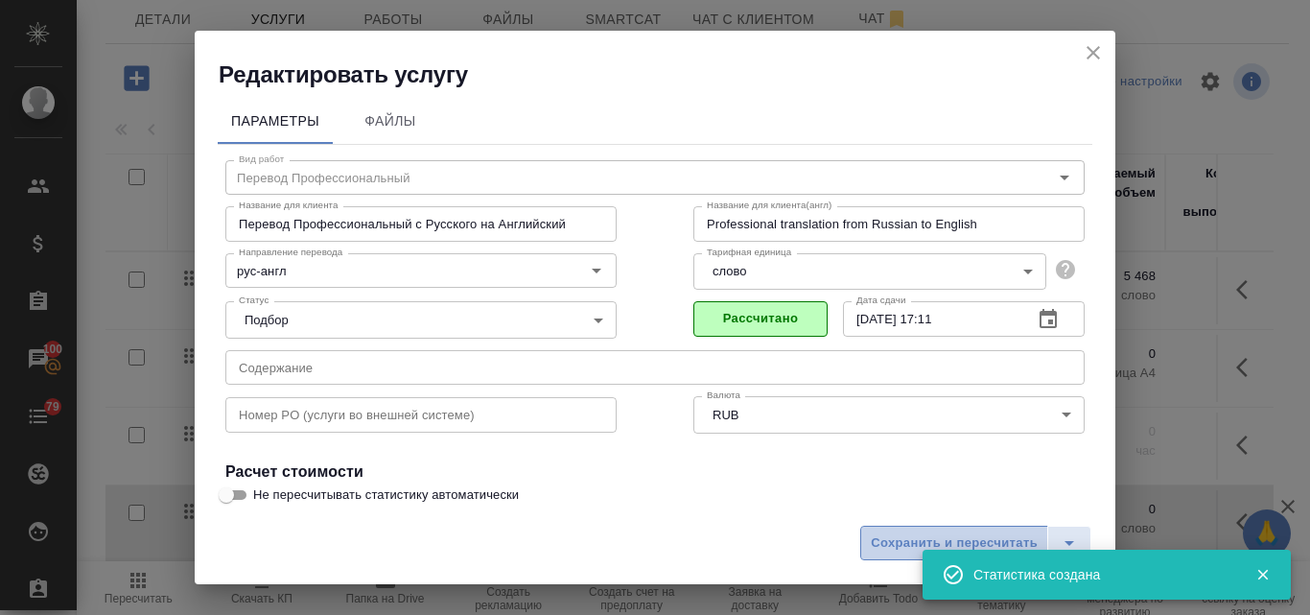
click at [896, 537] on span "Сохранить и пересчитать" at bounding box center [954, 543] width 167 height 22
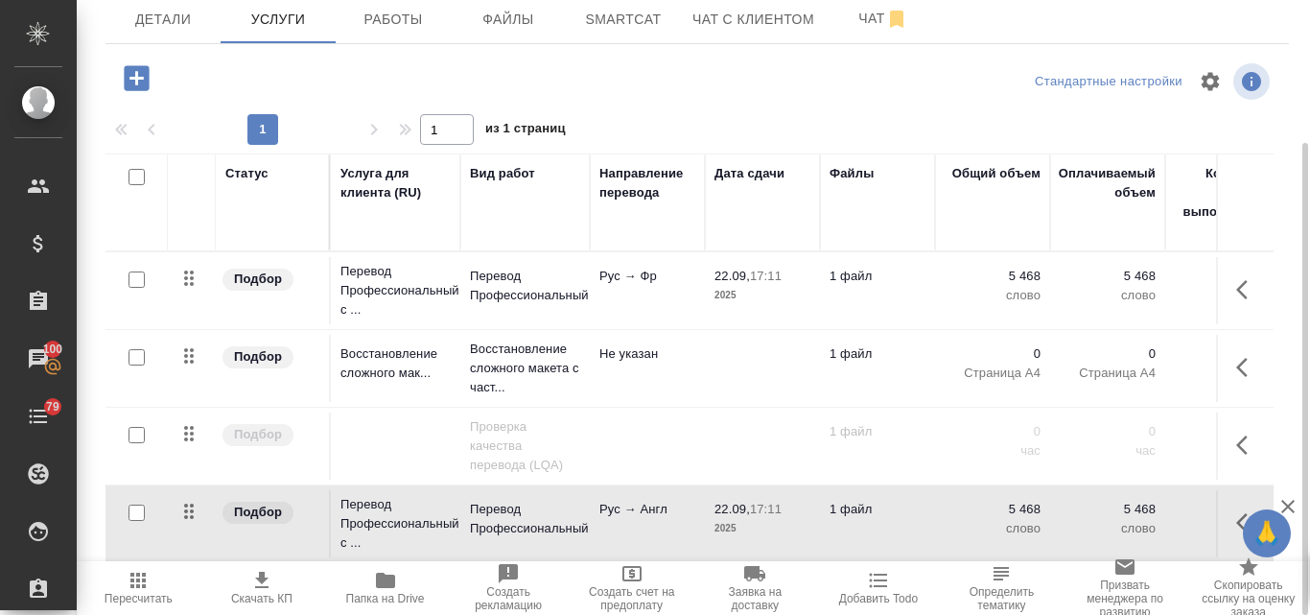
scroll to position [12, 0]
click at [145, 581] on icon "button" at bounding box center [137, 580] width 15 height 15
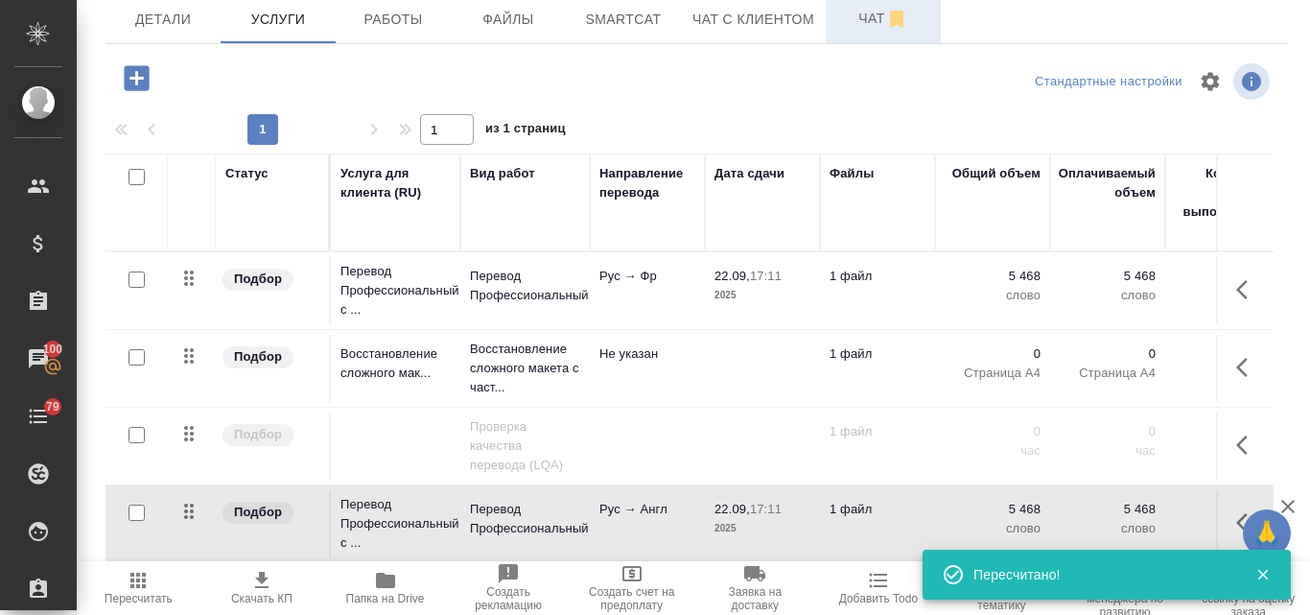
click at [864, 20] on span "Чат" at bounding box center [883, 19] width 92 height 24
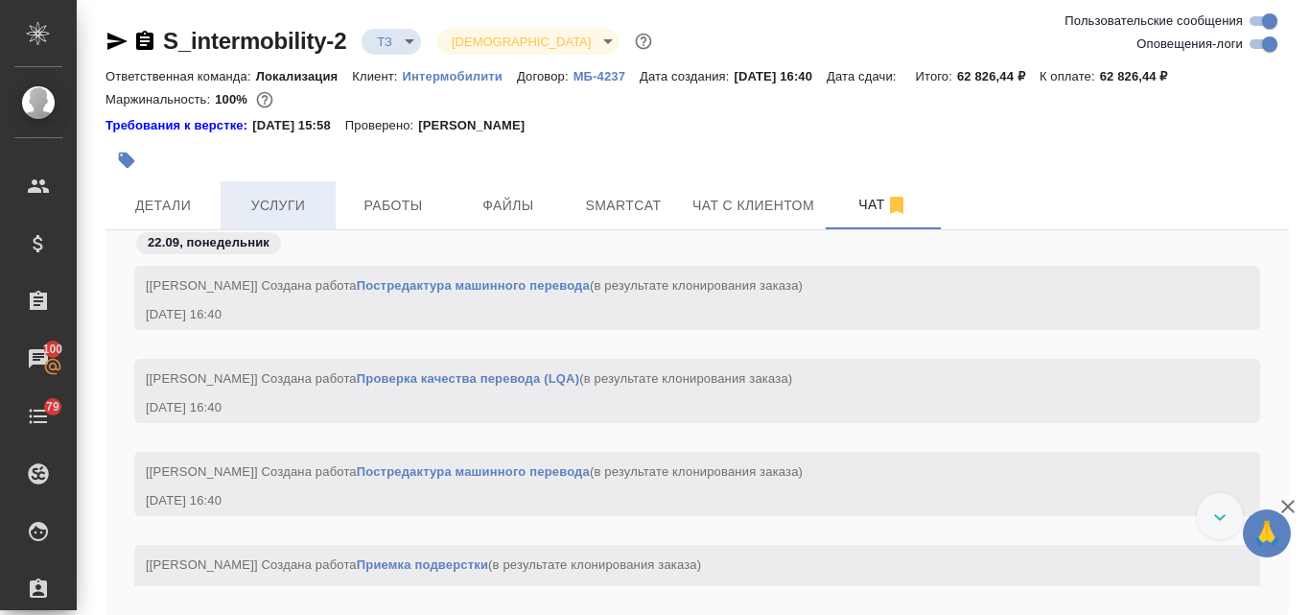
click at [276, 207] on span "Услуги" at bounding box center [278, 206] width 92 height 24
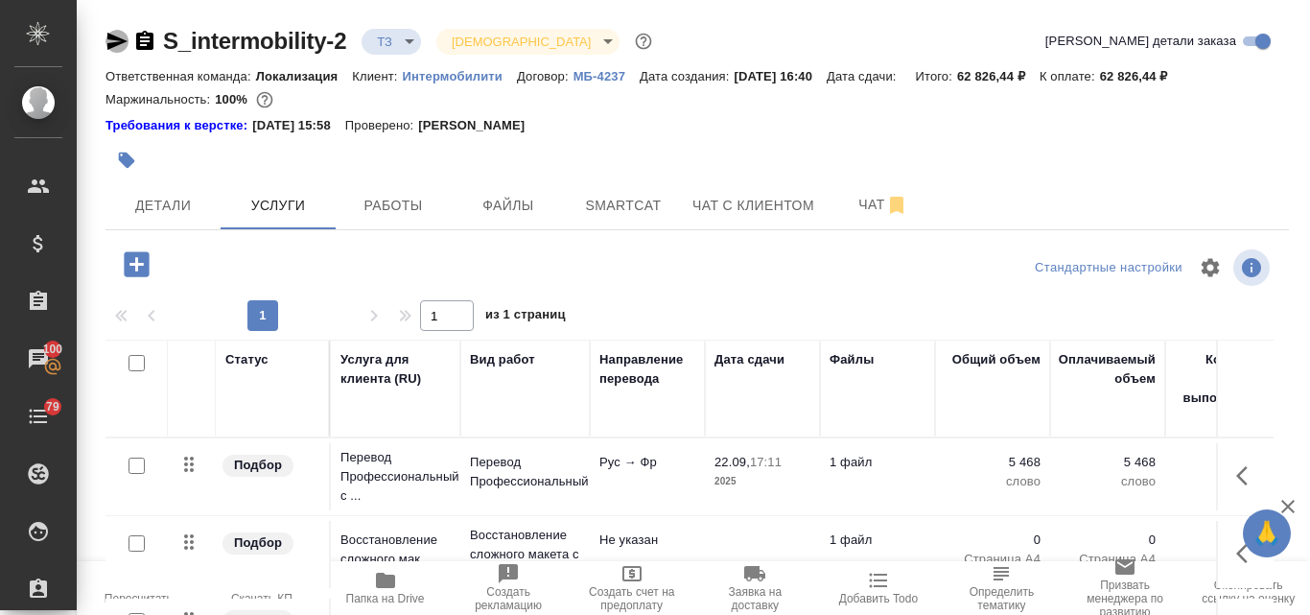
click at [114, 37] on icon "button" at bounding box center [117, 41] width 20 height 17
click at [180, 191] on button "Детали" at bounding box center [163, 205] width 115 height 48
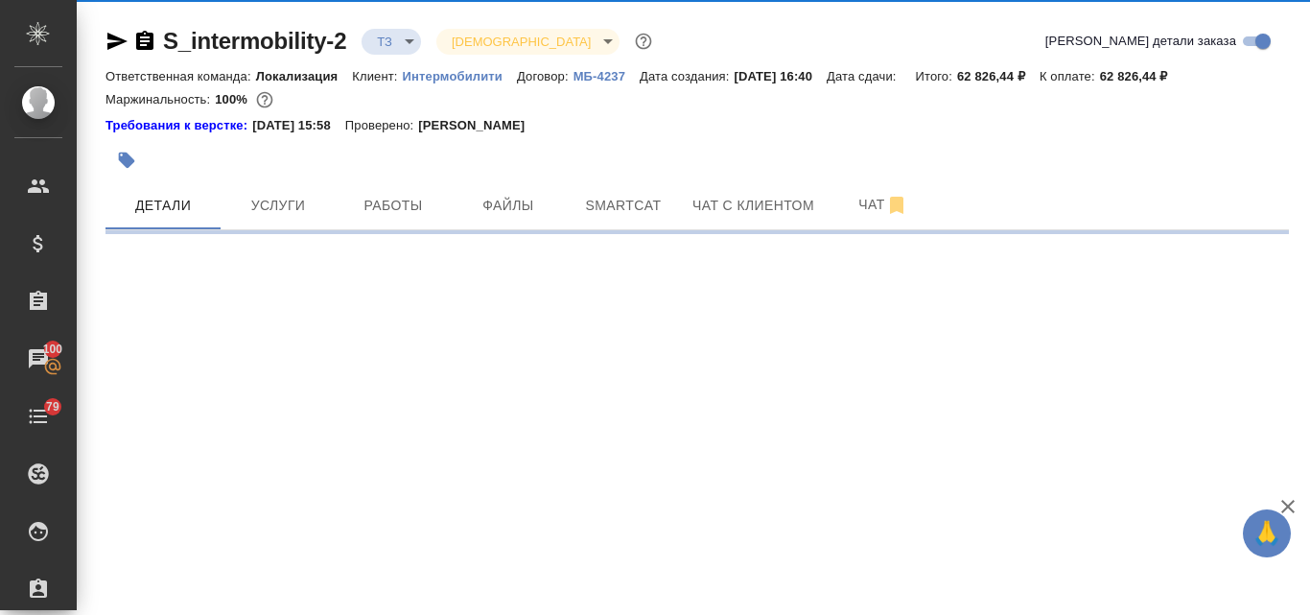
select select "RU"
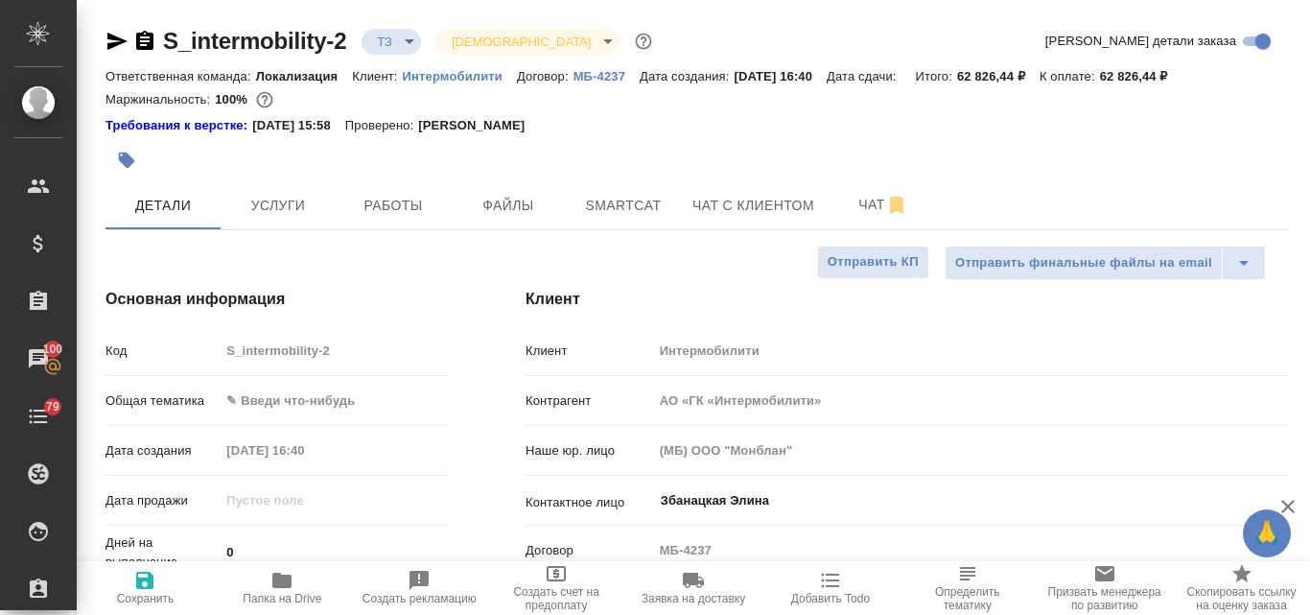
type textarea "x"
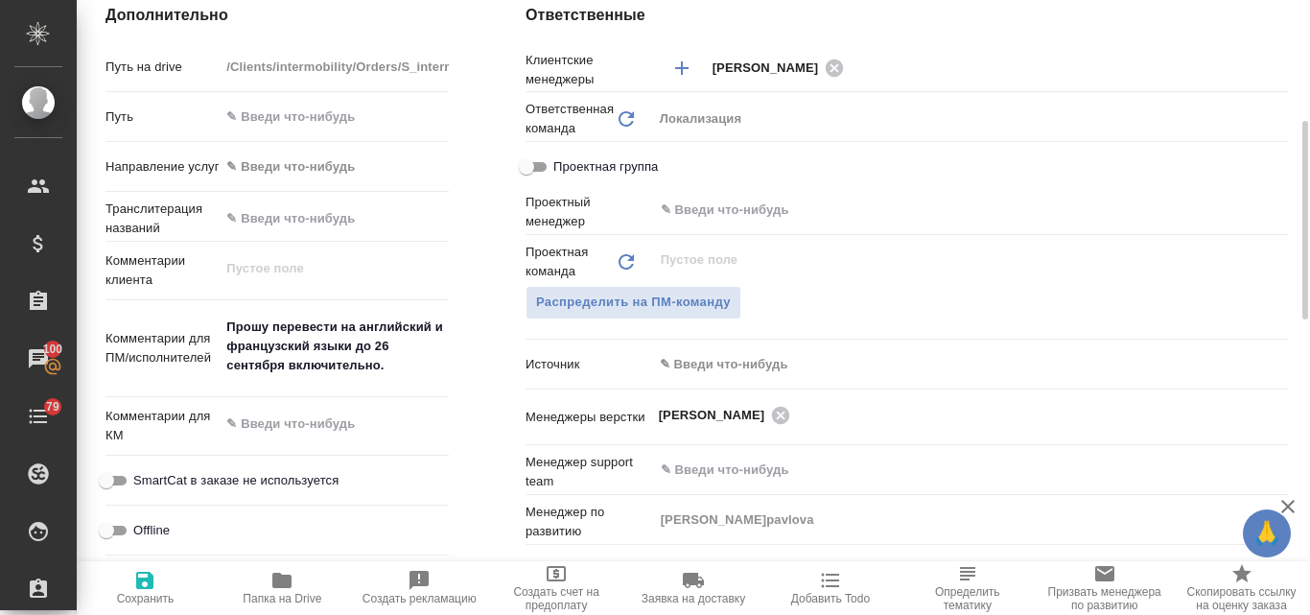
scroll to position [672, 0]
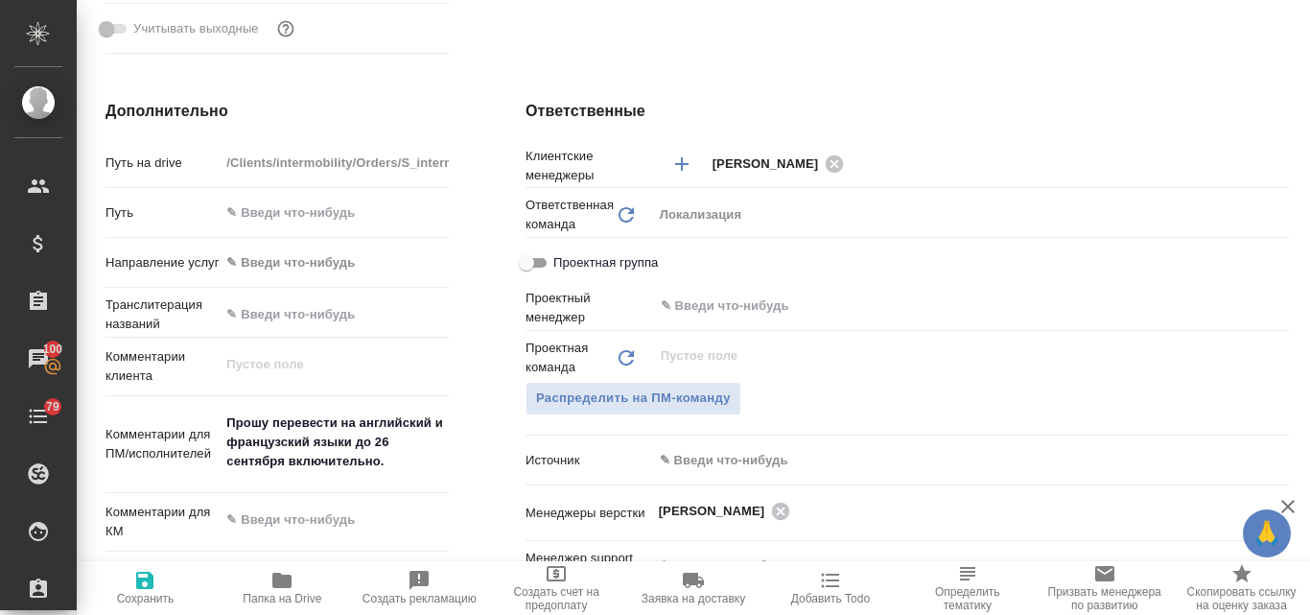
type textarea "x"
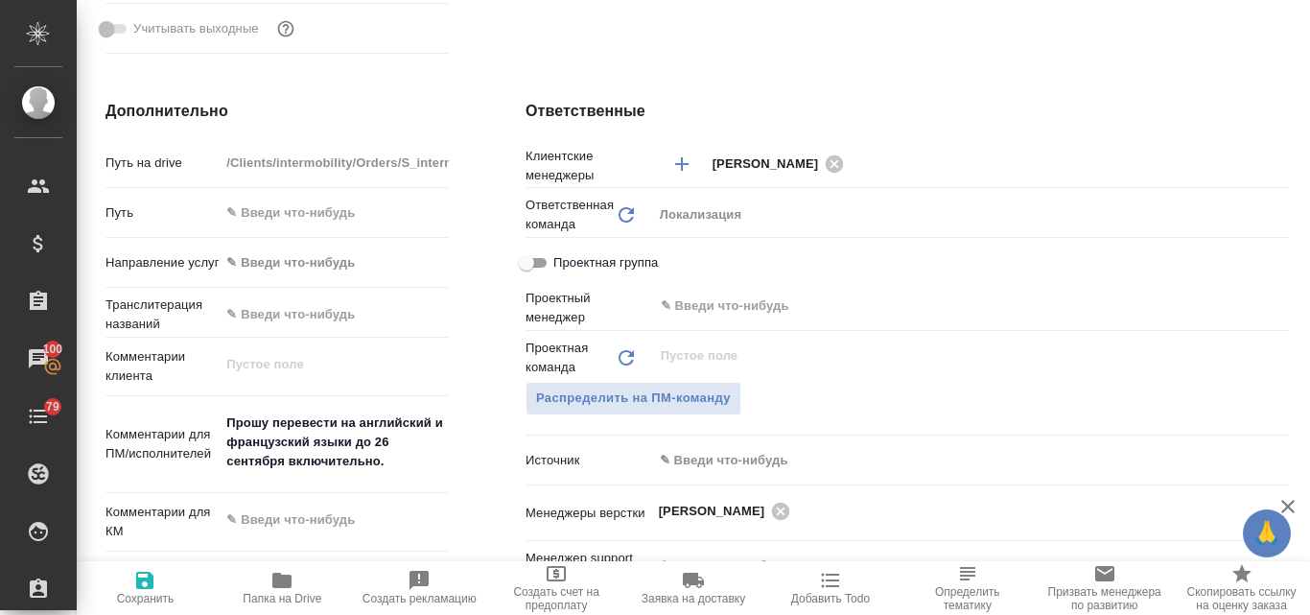
type textarea "x"
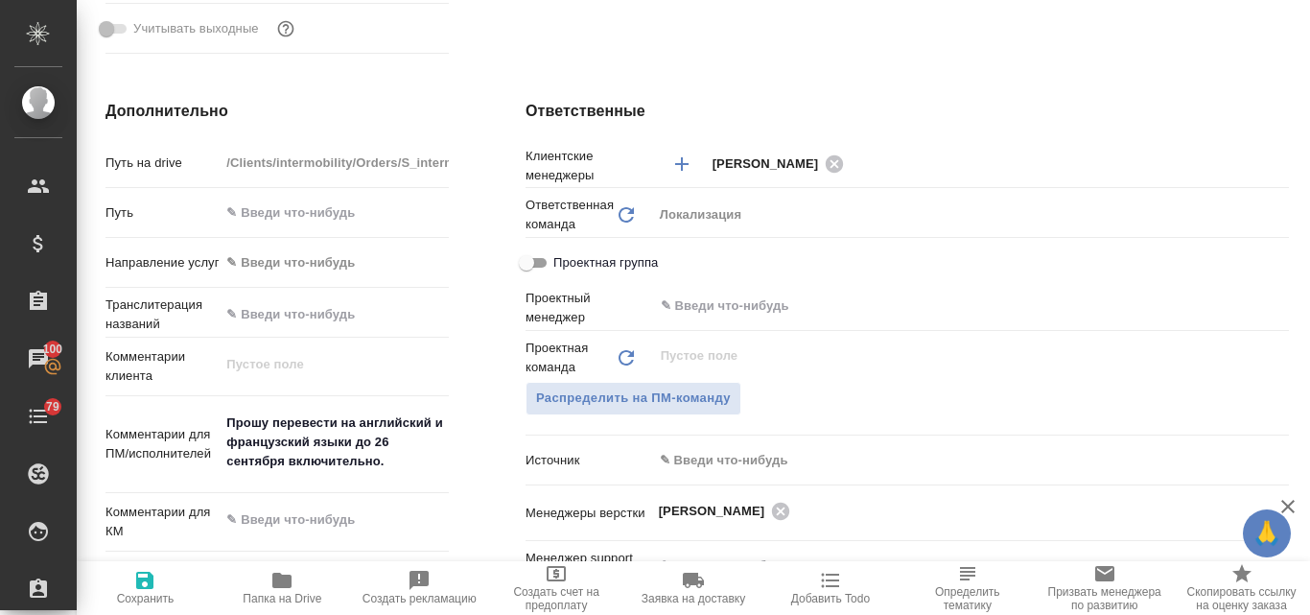
type textarea "x"
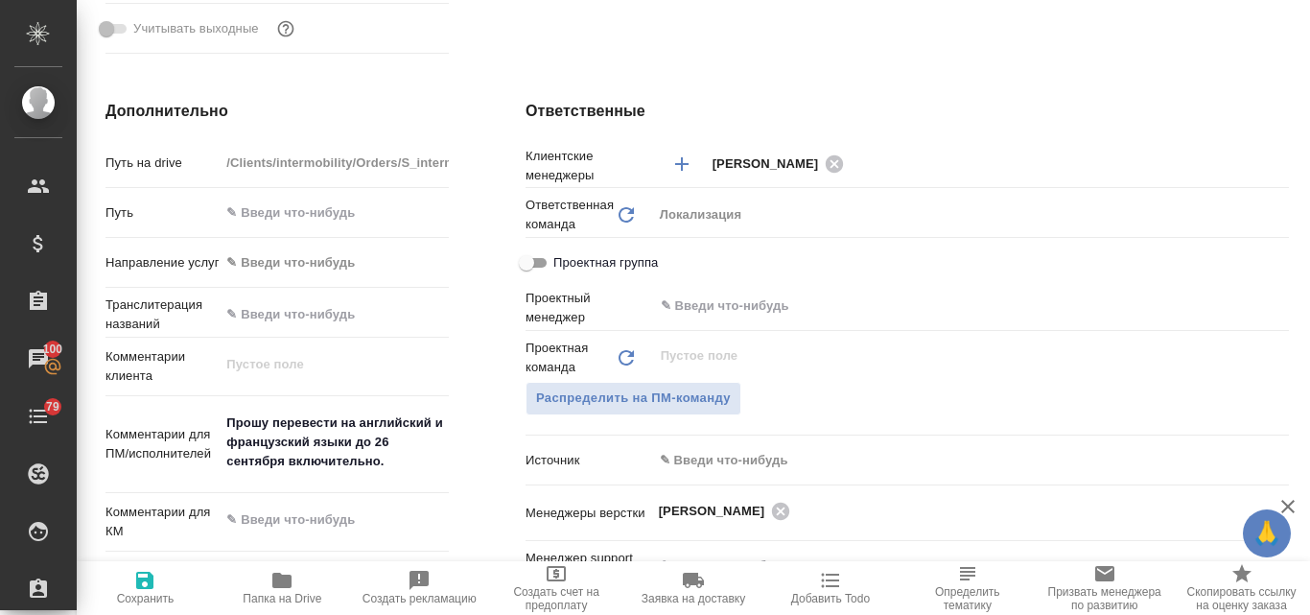
type textarea "x"
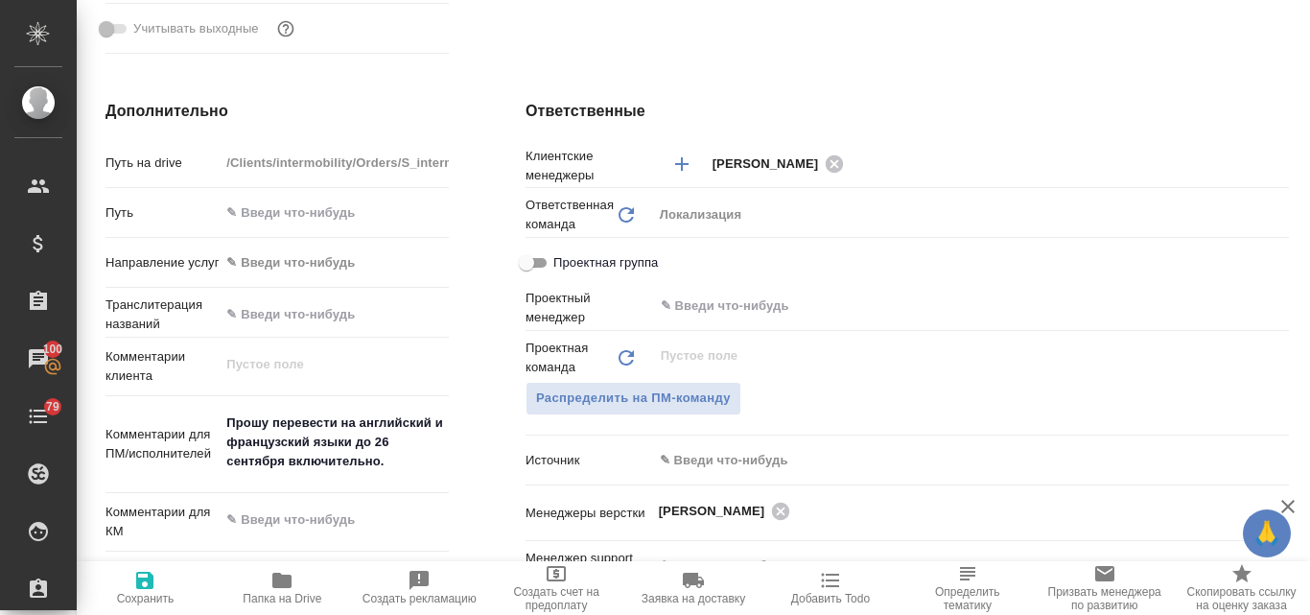
type textarea "x"
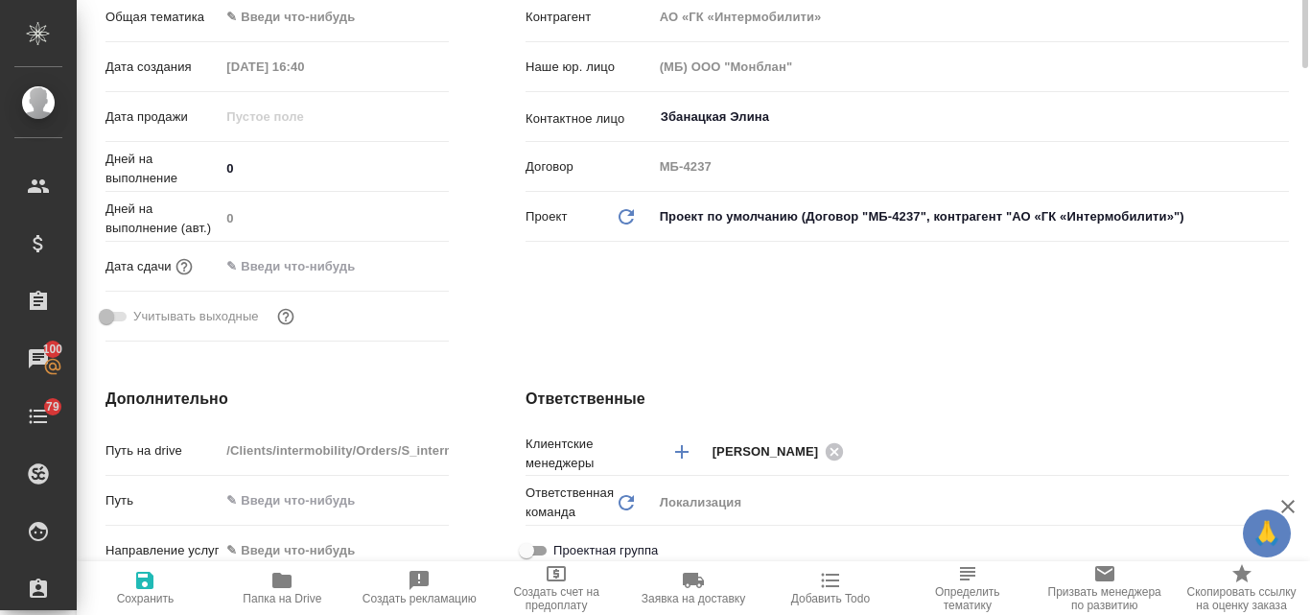
scroll to position [0, 0]
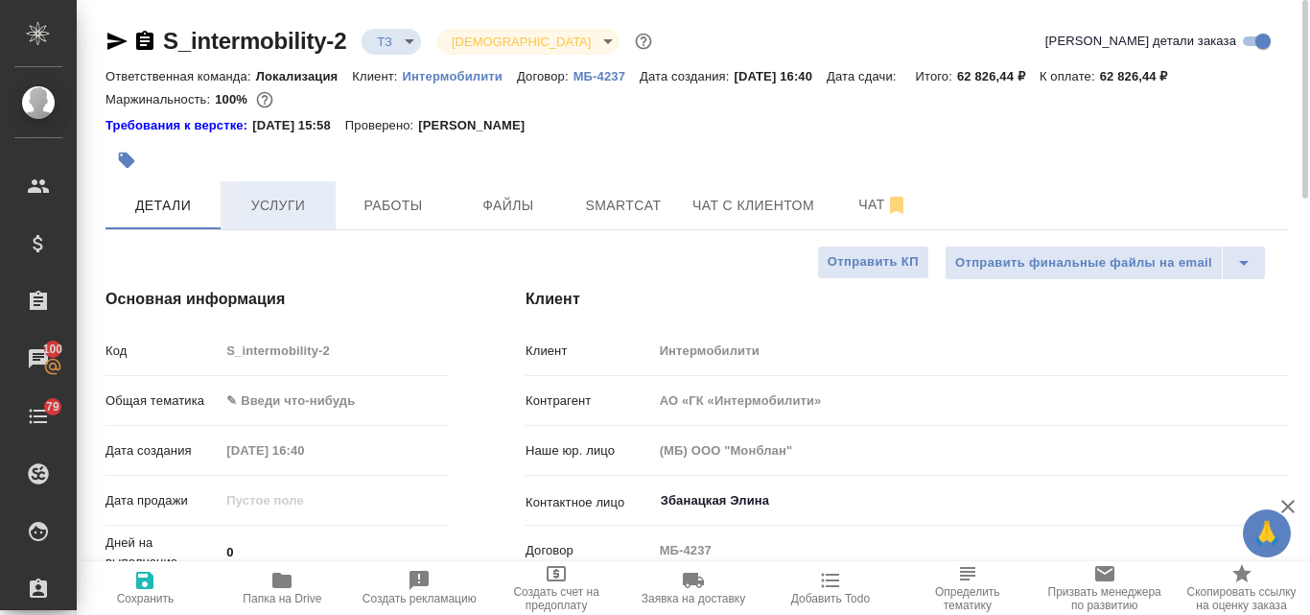
click at [262, 213] on span "Услуги" at bounding box center [278, 206] width 92 height 24
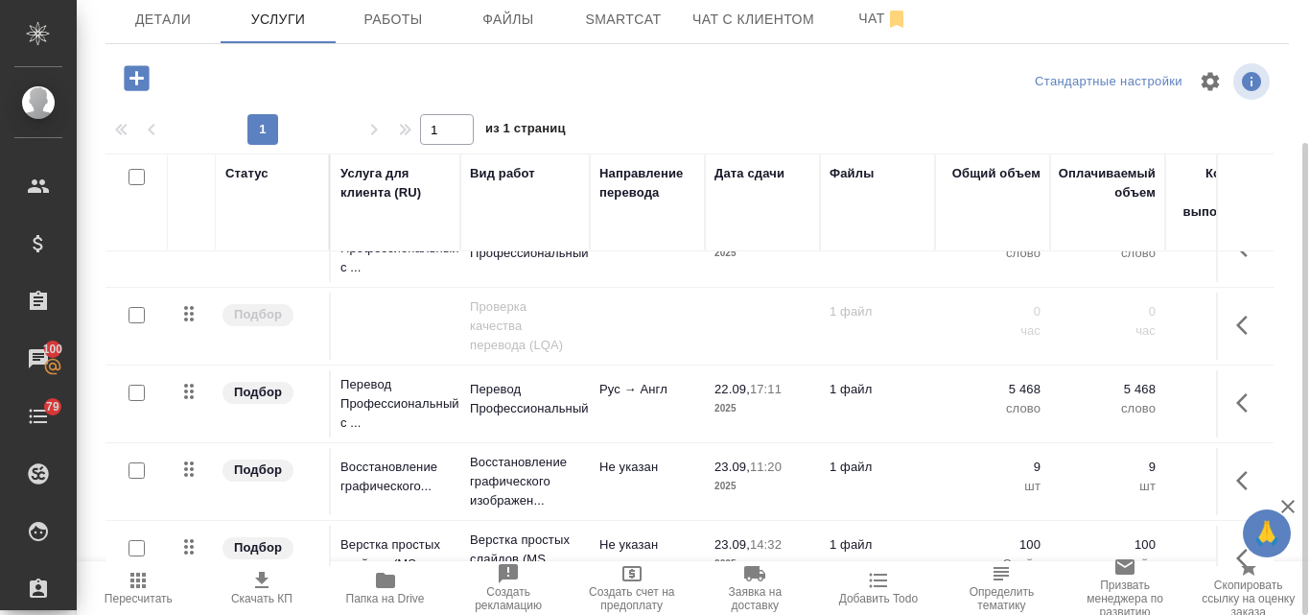
scroll to position [89, 0]
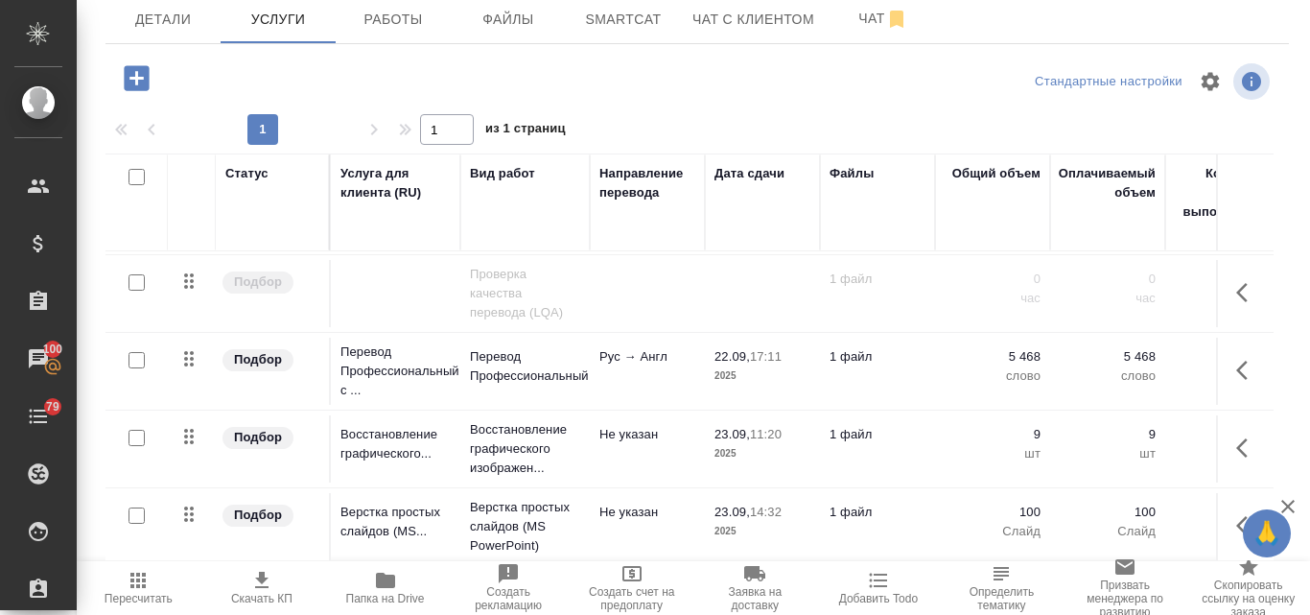
click at [257, 583] on icon "button" at bounding box center [261, 580] width 23 height 23
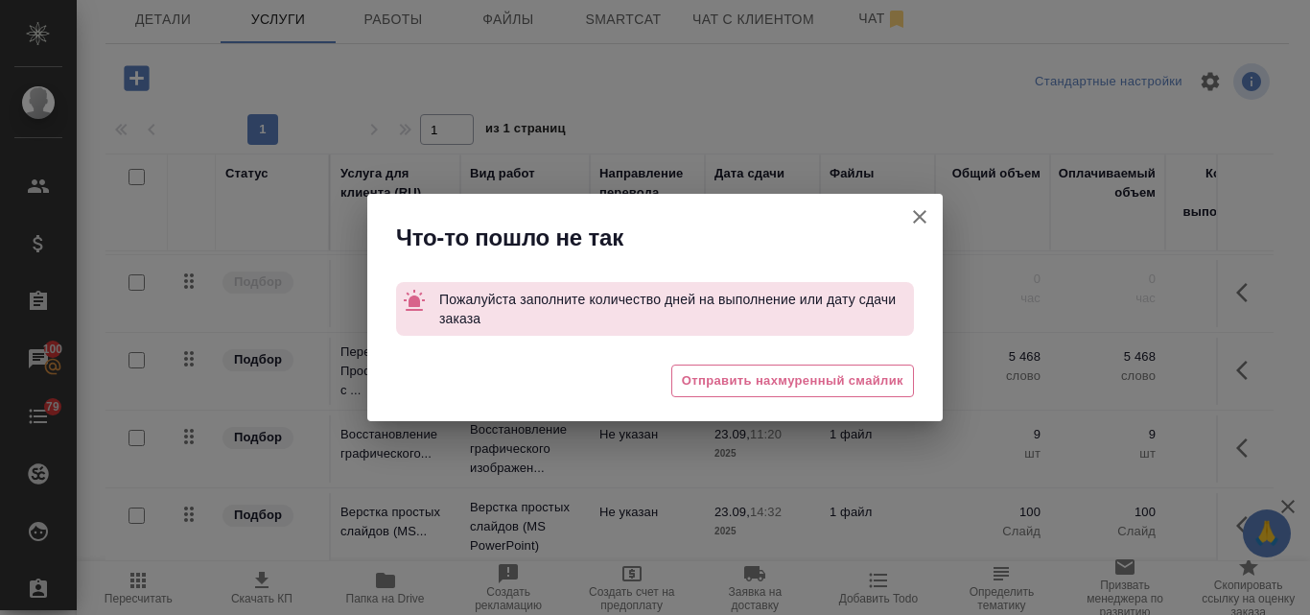
click at [927, 213] on icon "button" at bounding box center [919, 216] width 23 height 23
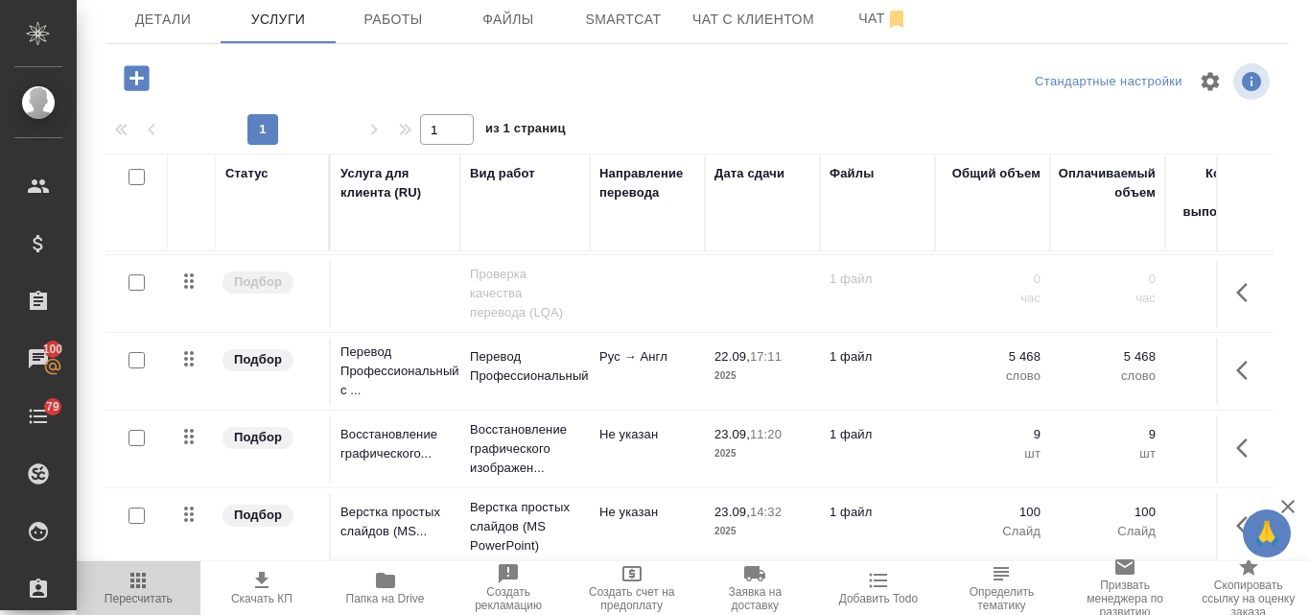
click at [138, 577] on icon "button" at bounding box center [138, 580] width 23 height 23
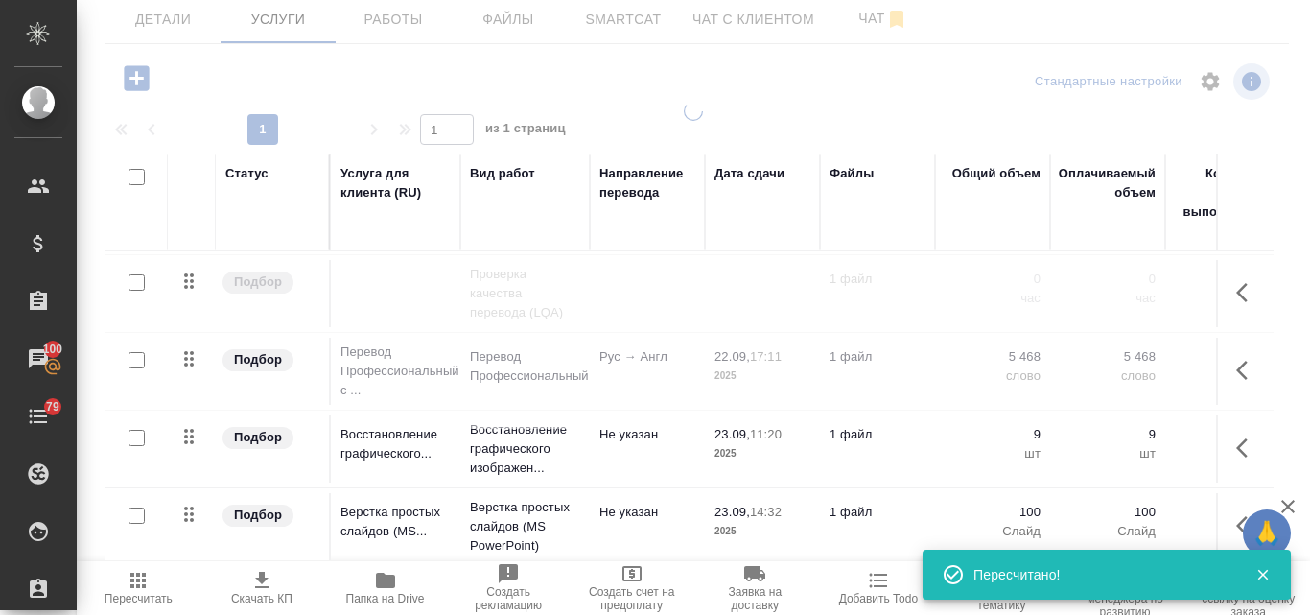
type input "new"
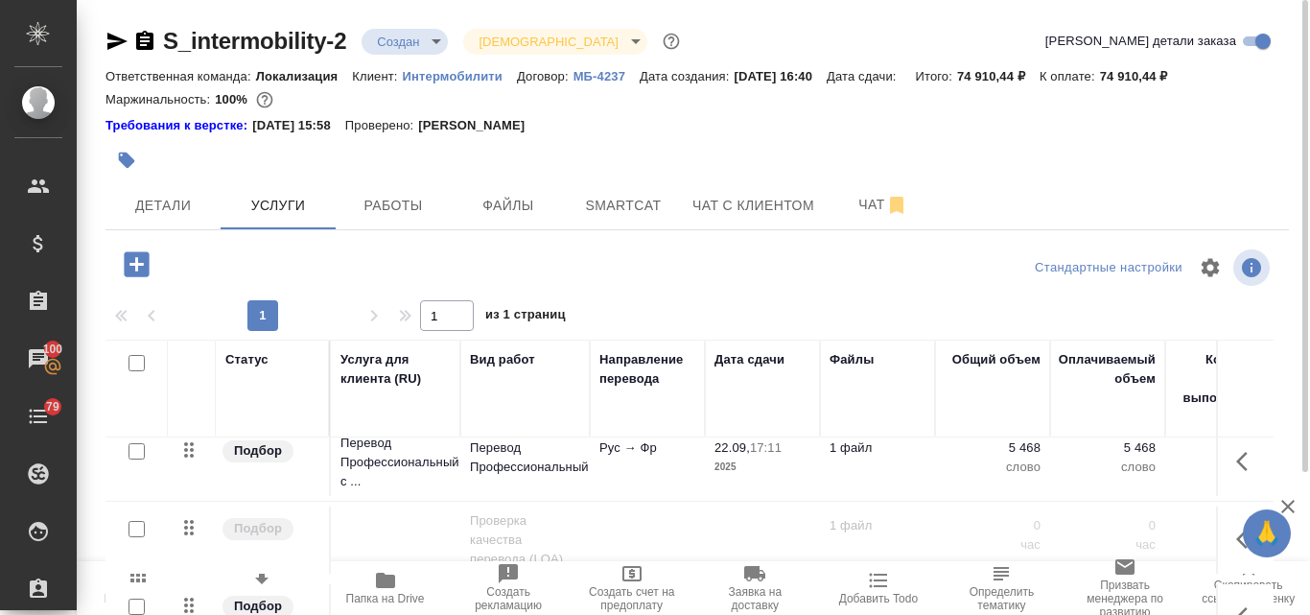
scroll to position [0, 0]
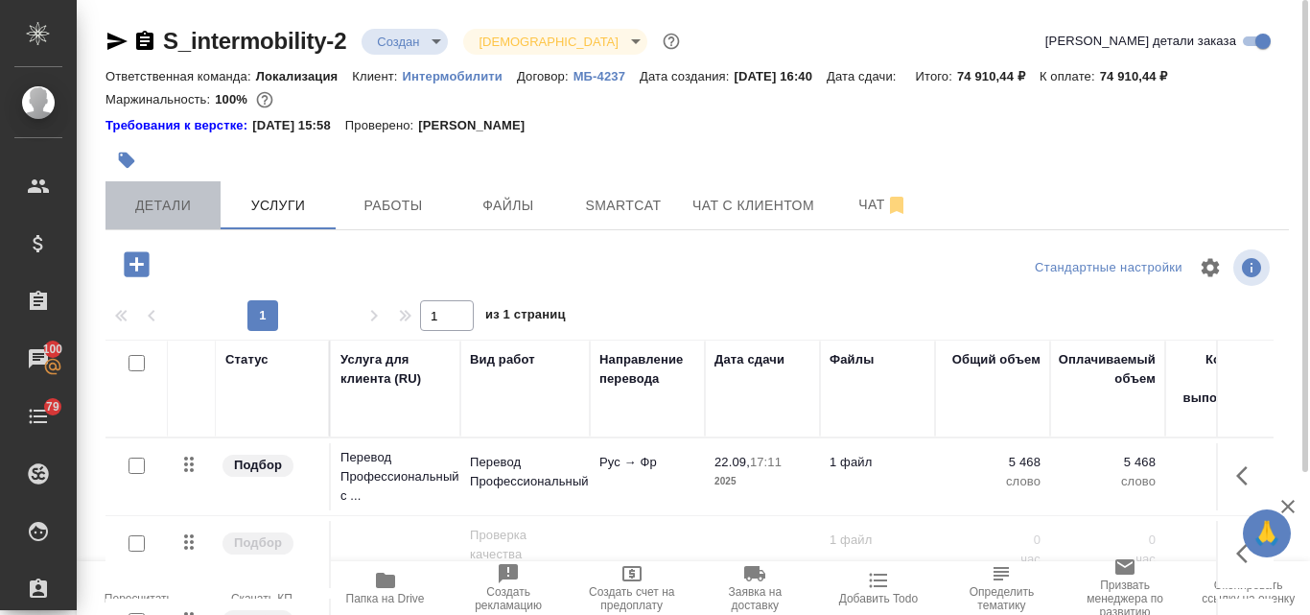
click at [148, 211] on span "Детали" at bounding box center [163, 206] width 92 height 24
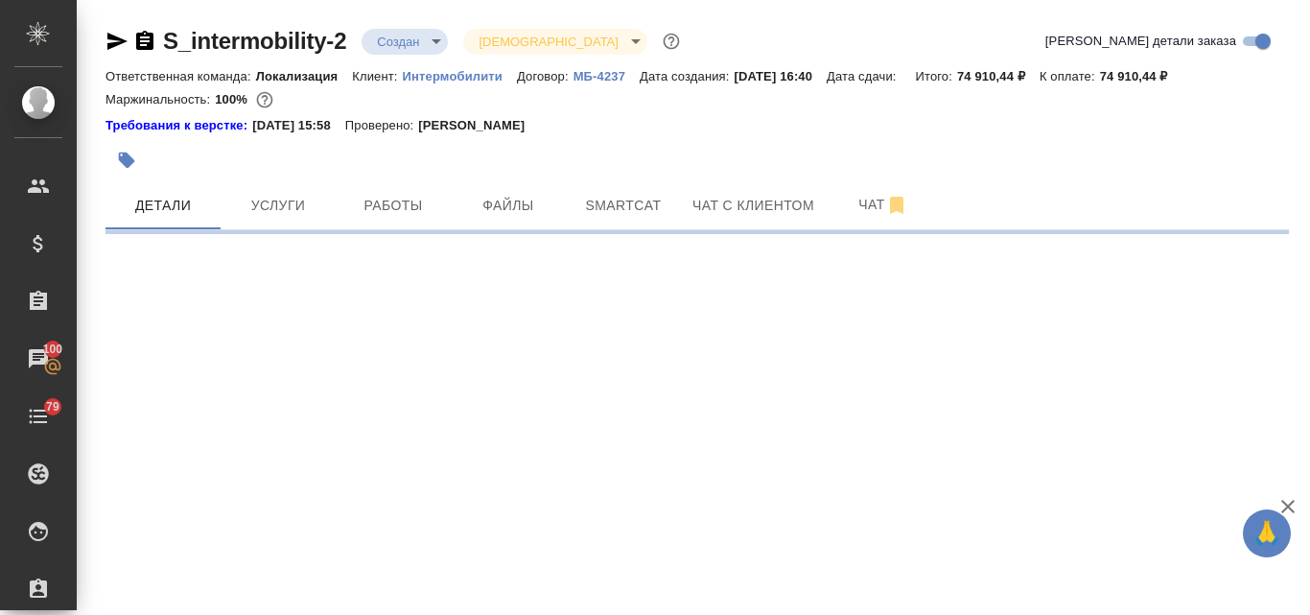
select select "RU"
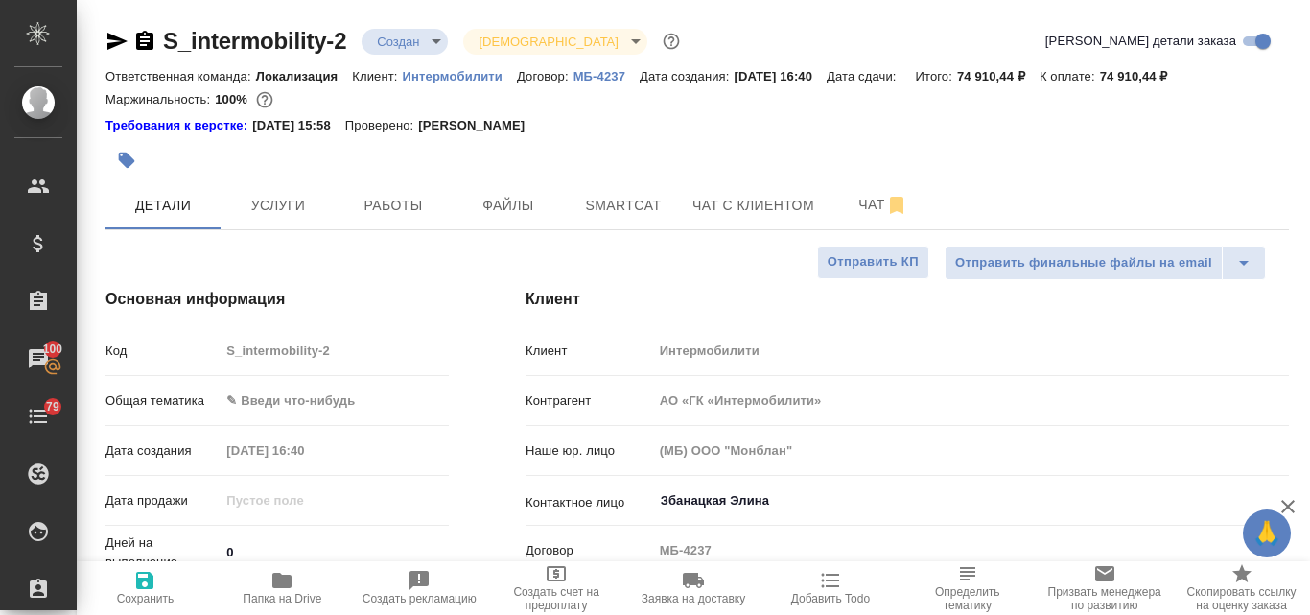
type textarea "x"
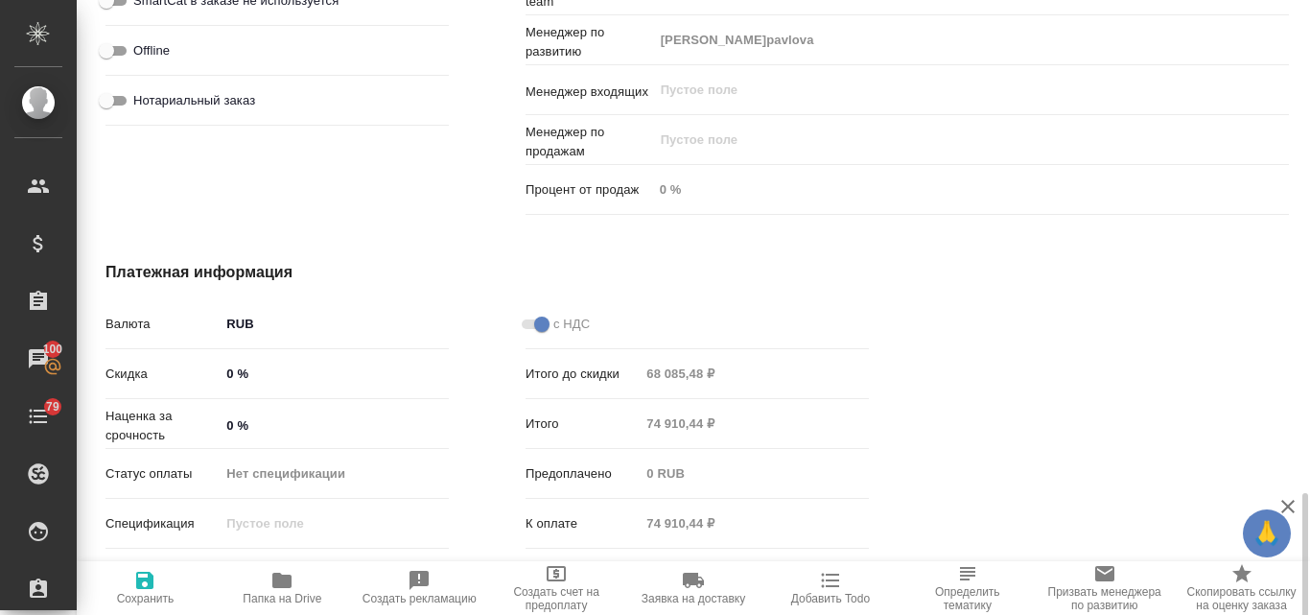
scroll to position [1331, 0]
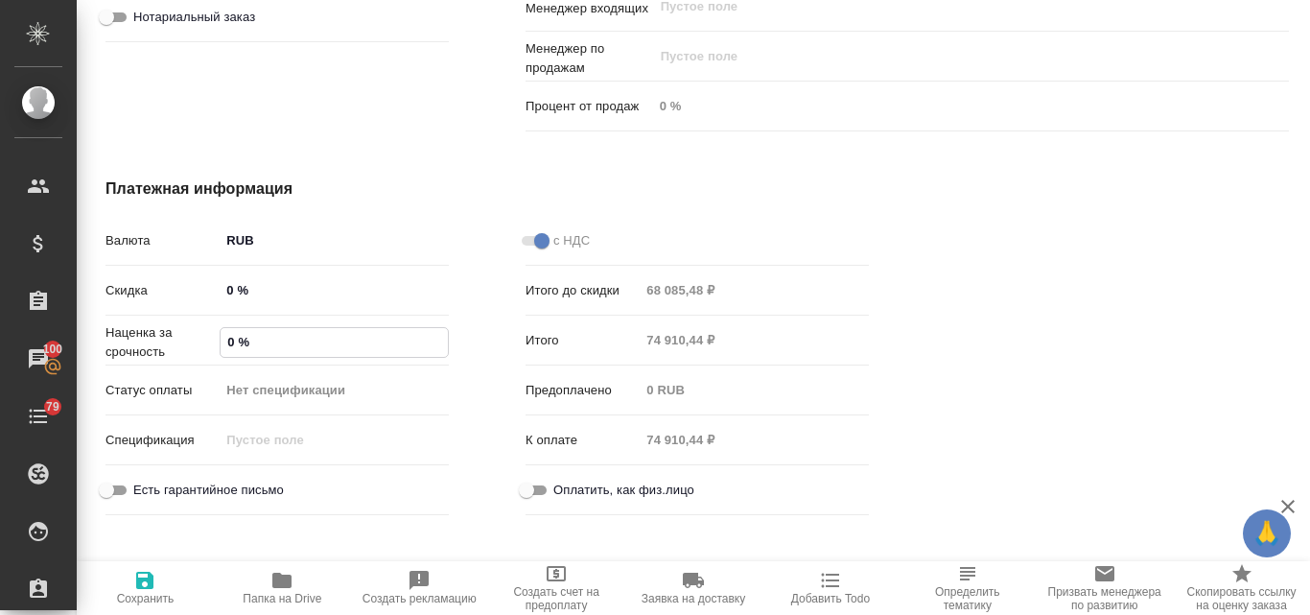
click at [224, 343] on input "0 %" at bounding box center [334, 342] width 227 height 28
type input "50 %"
type textarea "x"
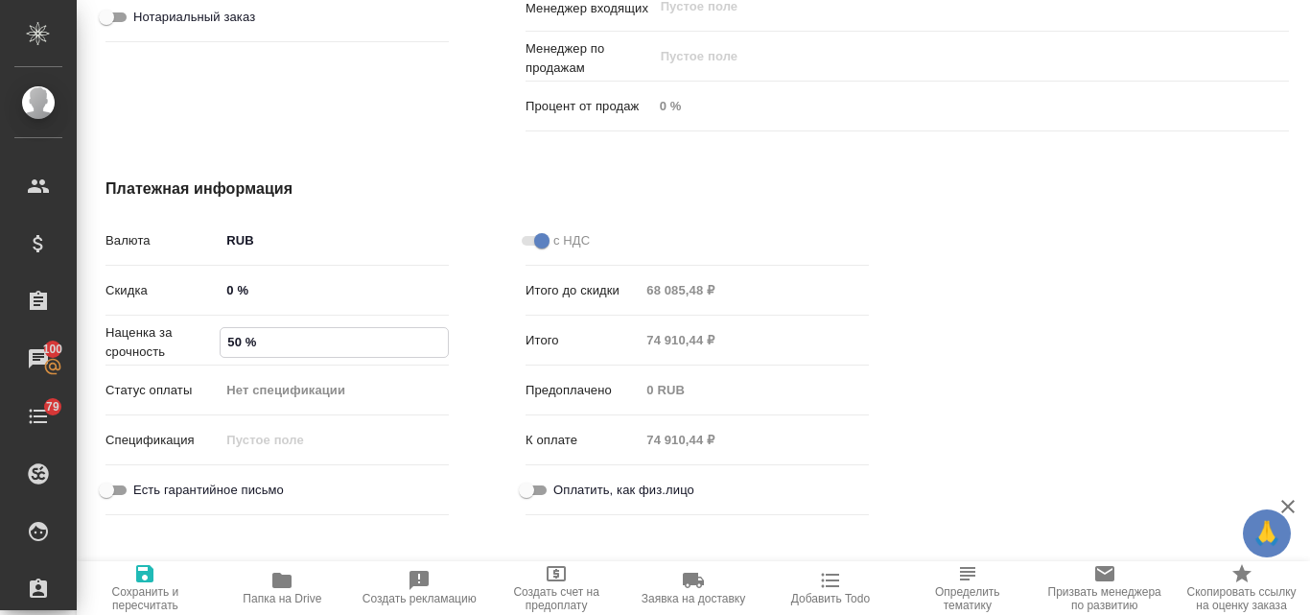
type input "50 %"
click at [147, 577] on icon "button" at bounding box center [144, 573] width 23 height 23
type textarea "x"
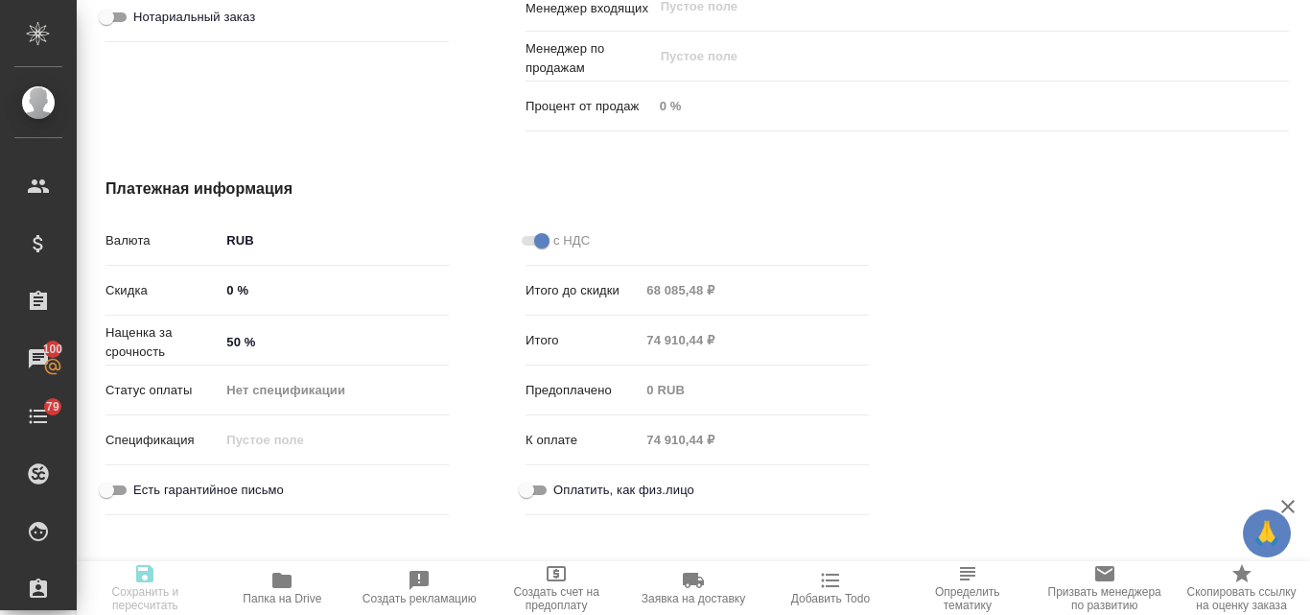
type textarea "x"
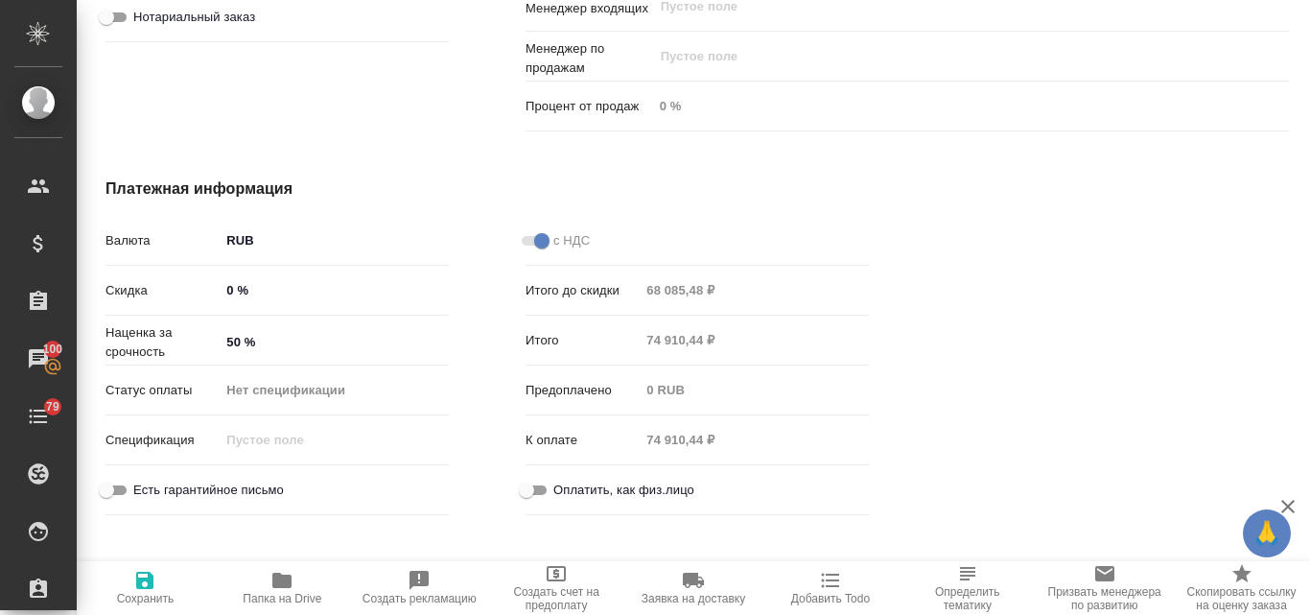
type textarea "x"
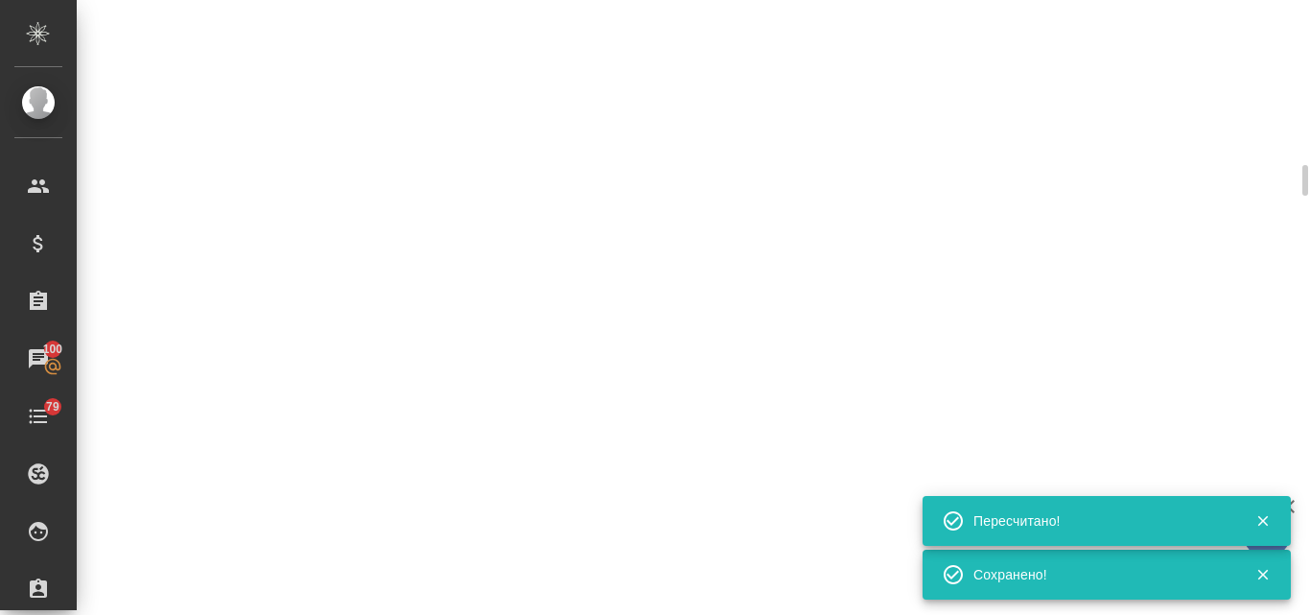
select select "RU"
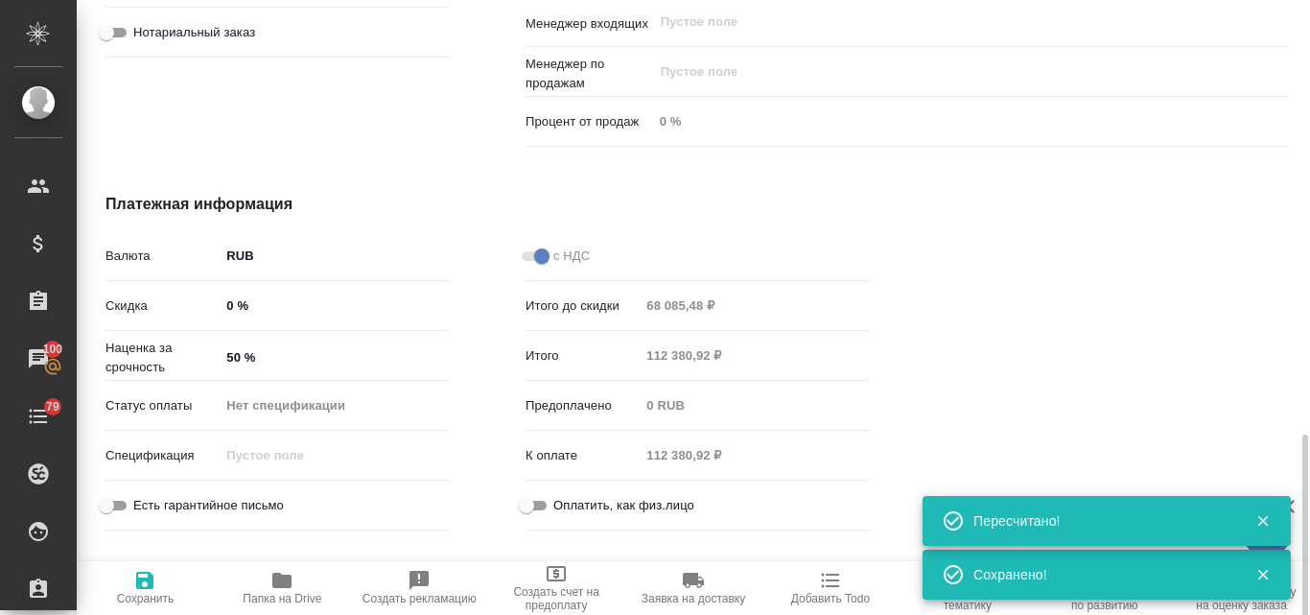
type textarea "x"
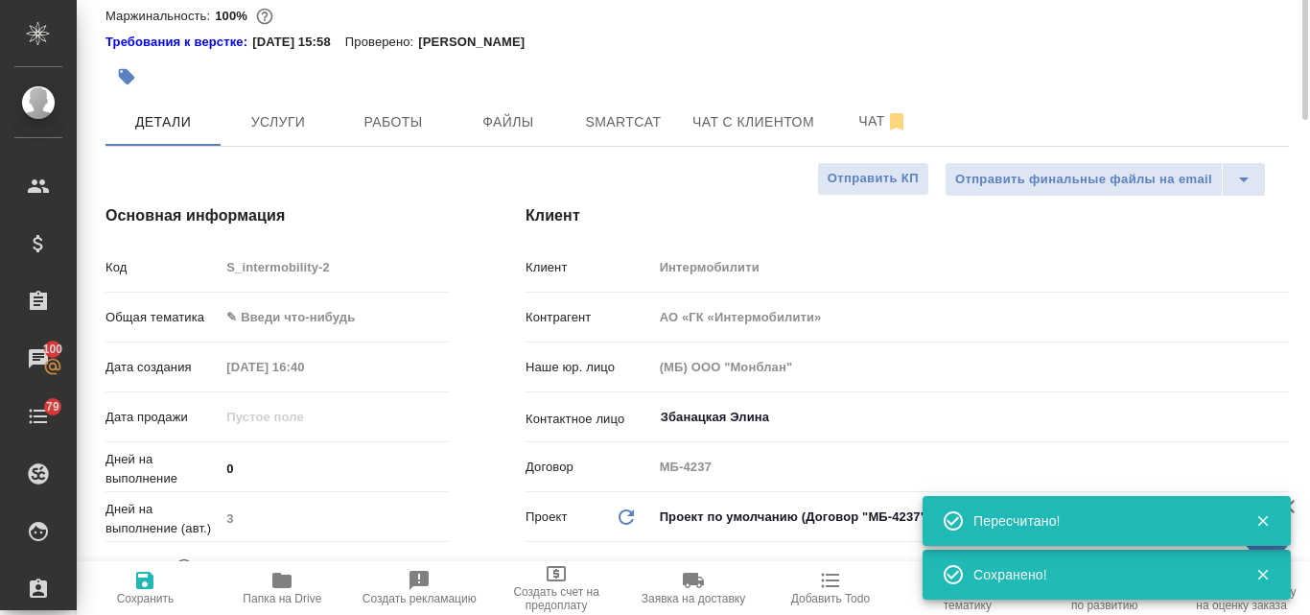
scroll to position [0, 0]
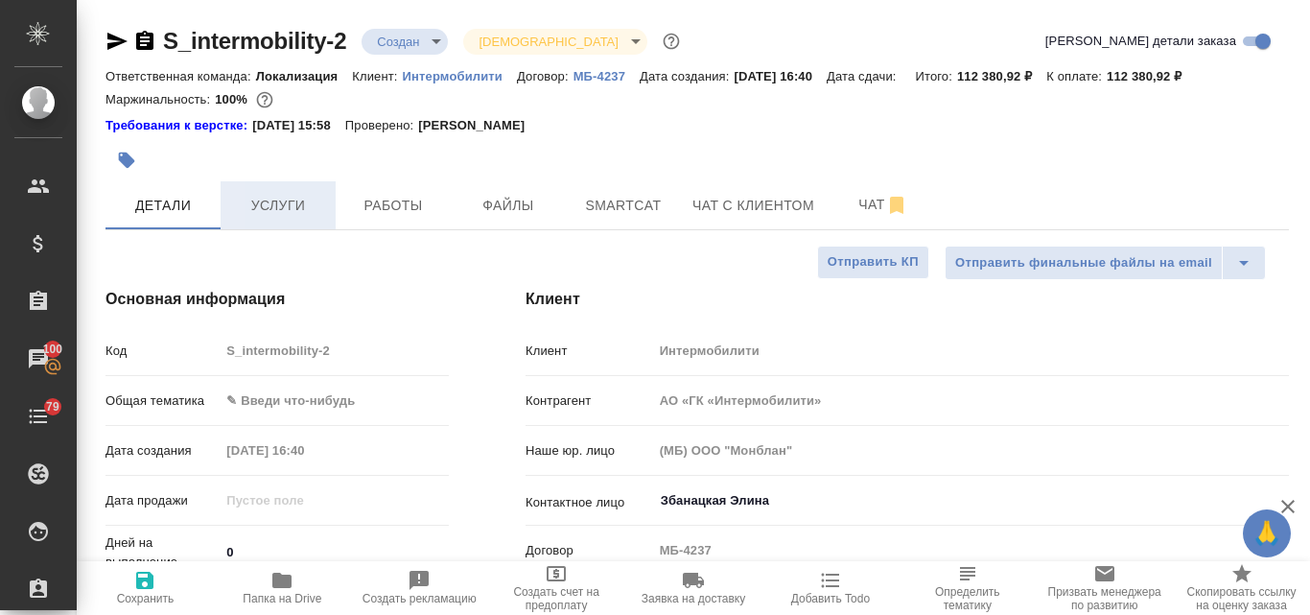
click at [287, 215] on span "Услуги" at bounding box center [278, 206] width 92 height 24
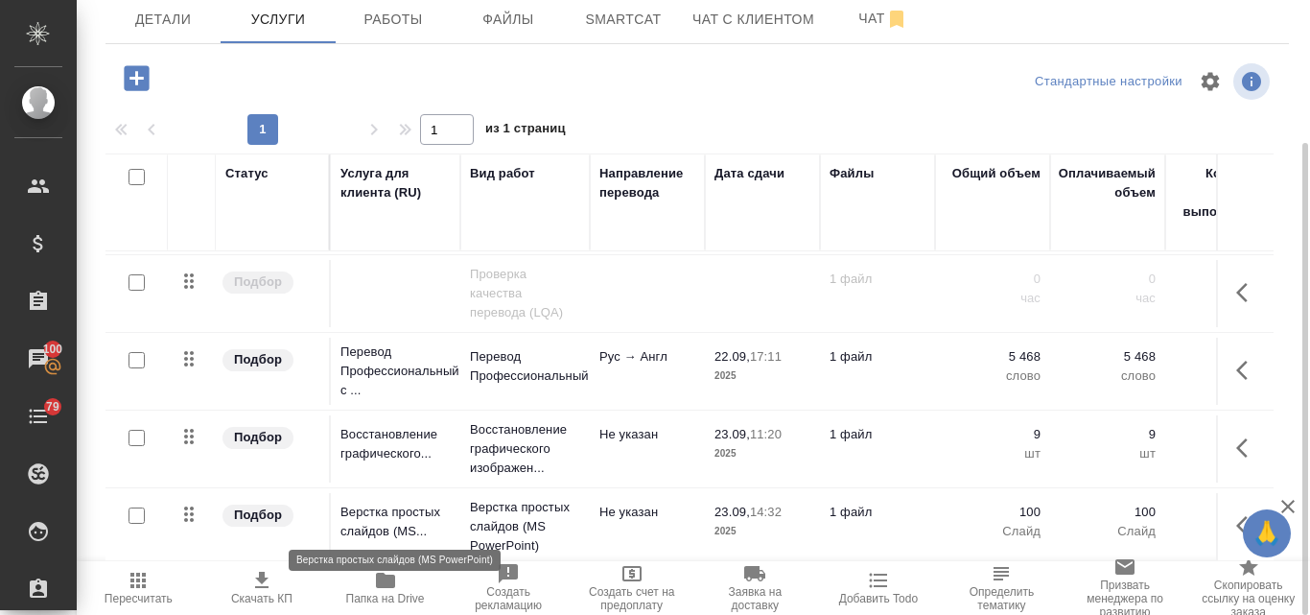
scroll to position [89, 0]
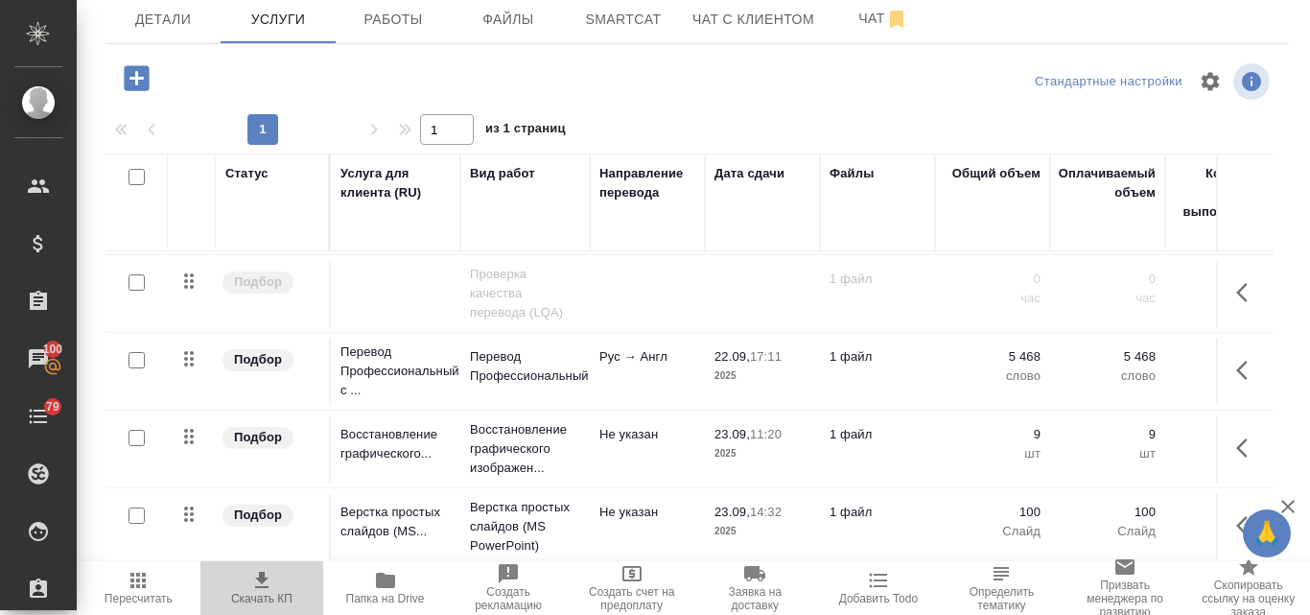
click at [267, 582] on icon "button" at bounding box center [261, 580] width 23 height 23
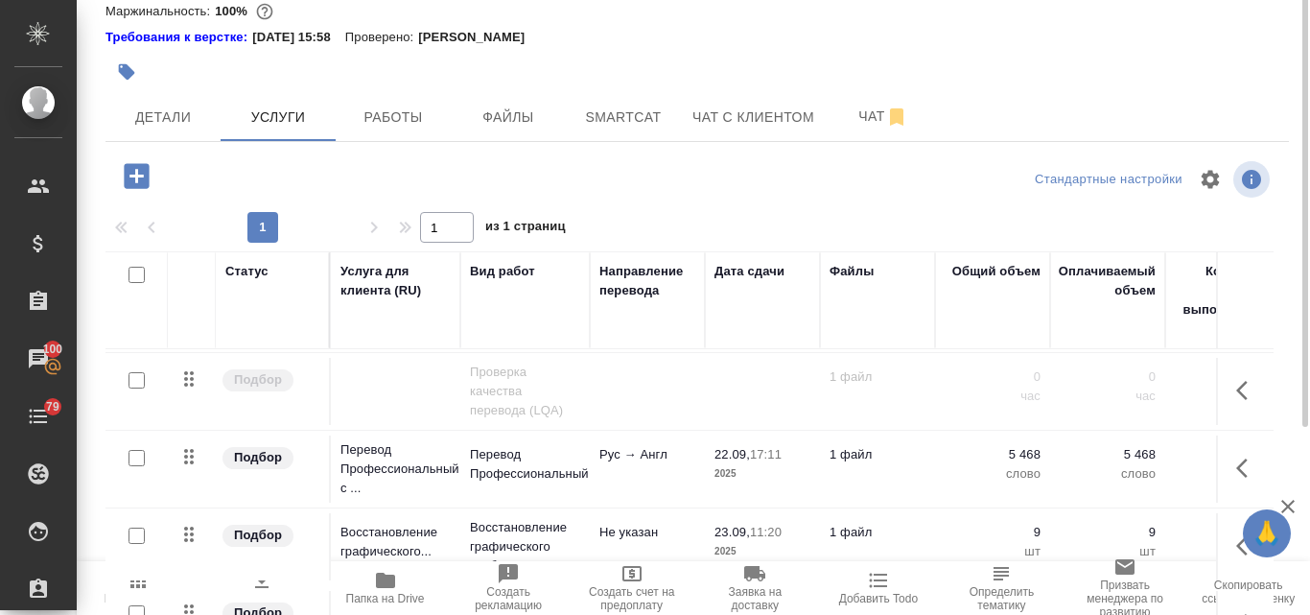
scroll to position [0, 0]
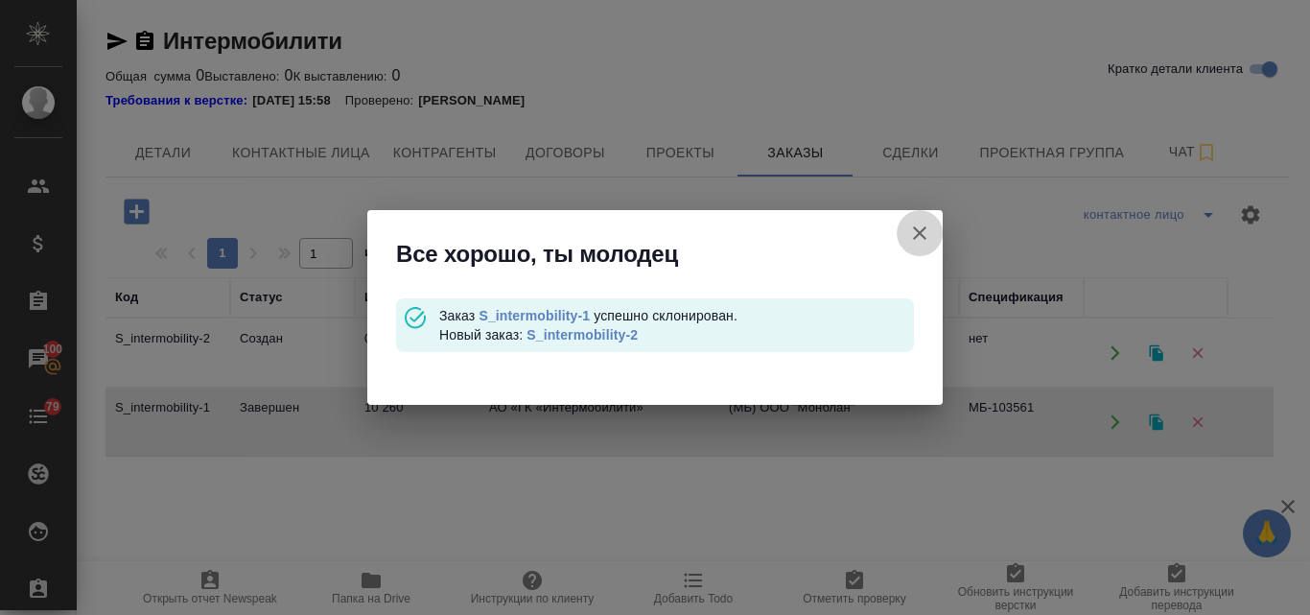
click at [929, 223] on icon "button" at bounding box center [919, 233] width 23 height 23
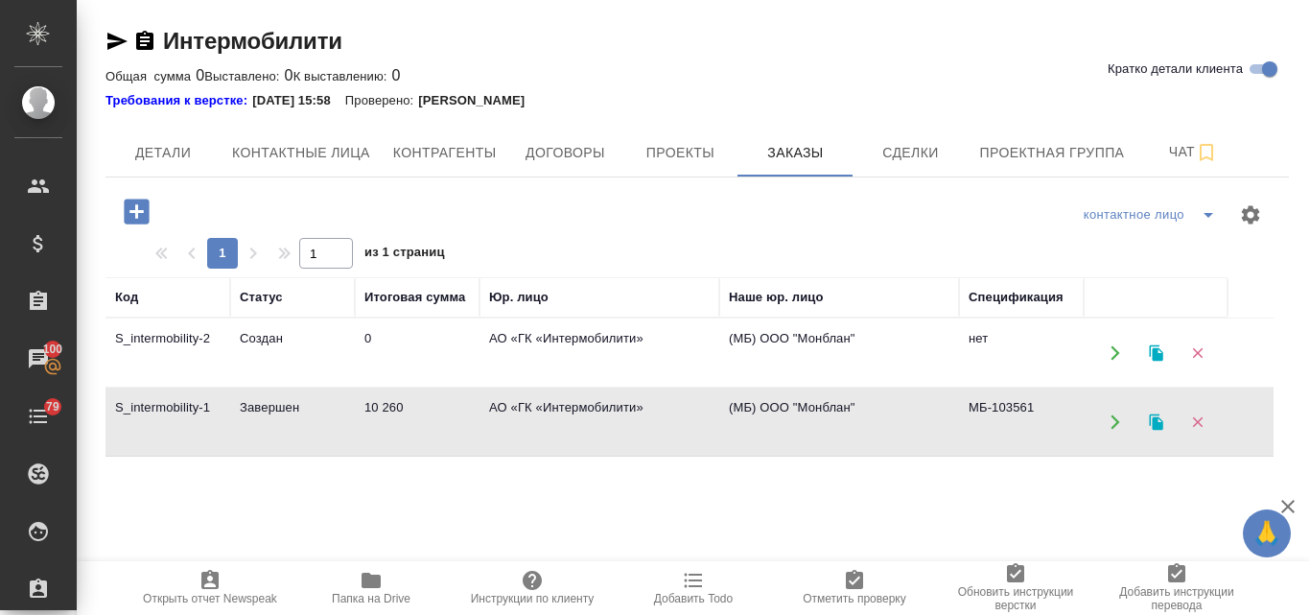
click at [254, 340] on td "Создан" at bounding box center [292, 352] width 125 height 67
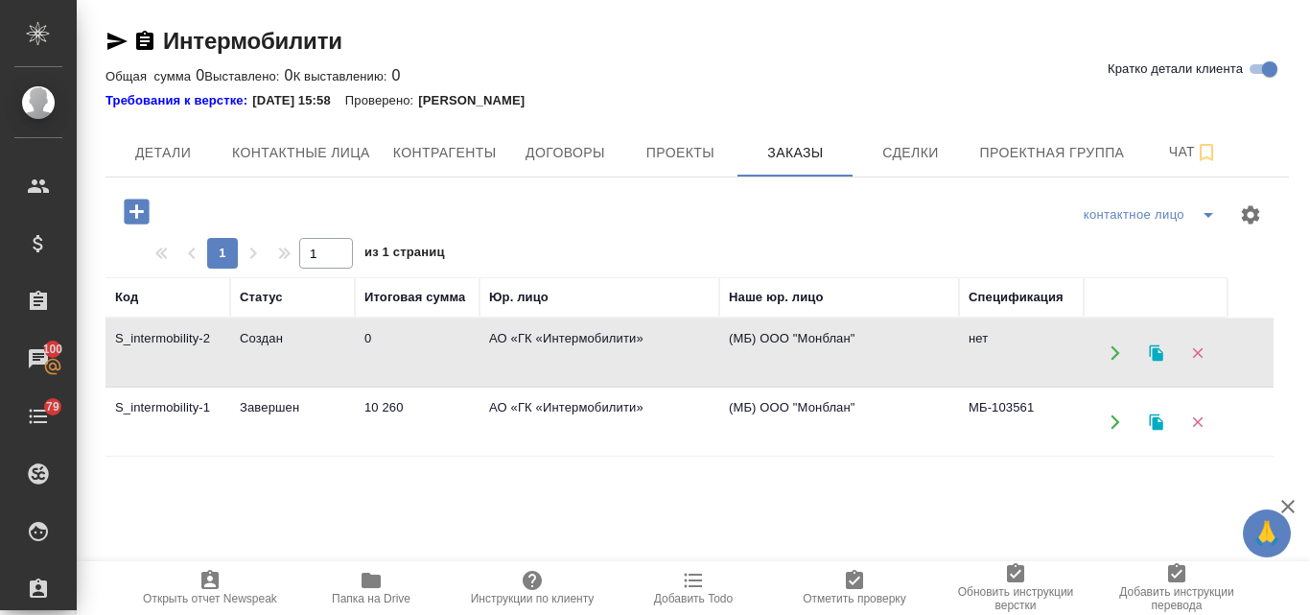
click at [301, 418] on td "Завершен" at bounding box center [292, 422] width 125 height 67
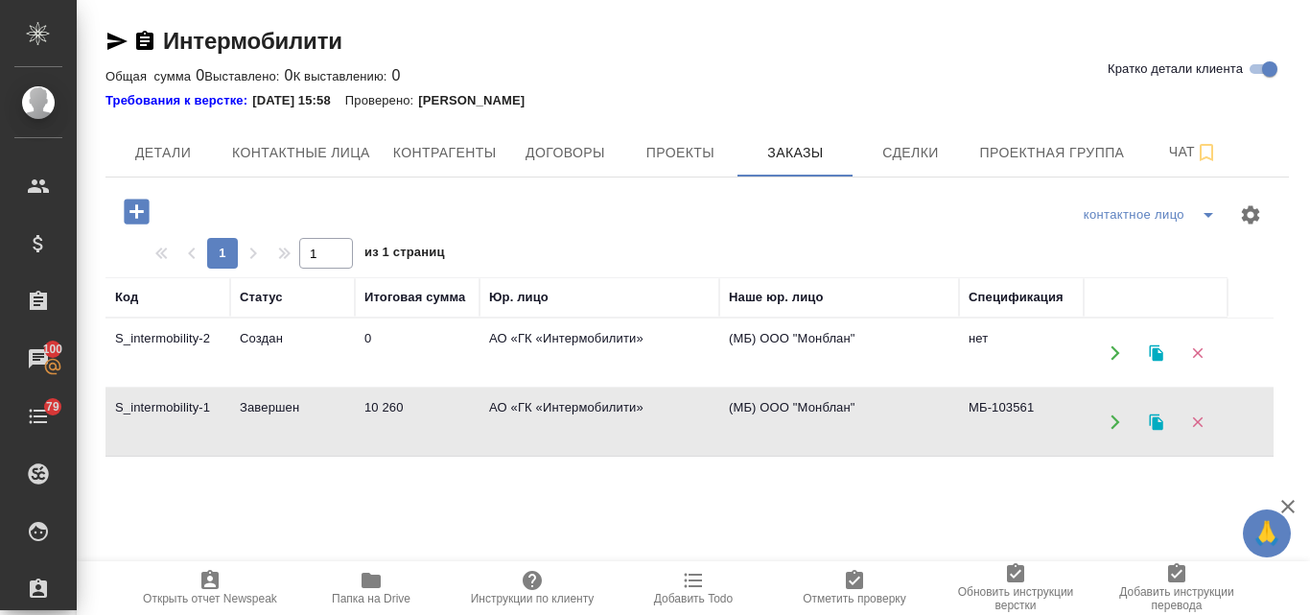
click at [300, 417] on td "Завершен" at bounding box center [292, 422] width 125 height 67
click at [321, 341] on td "Создан" at bounding box center [292, 352] width 125 height 67
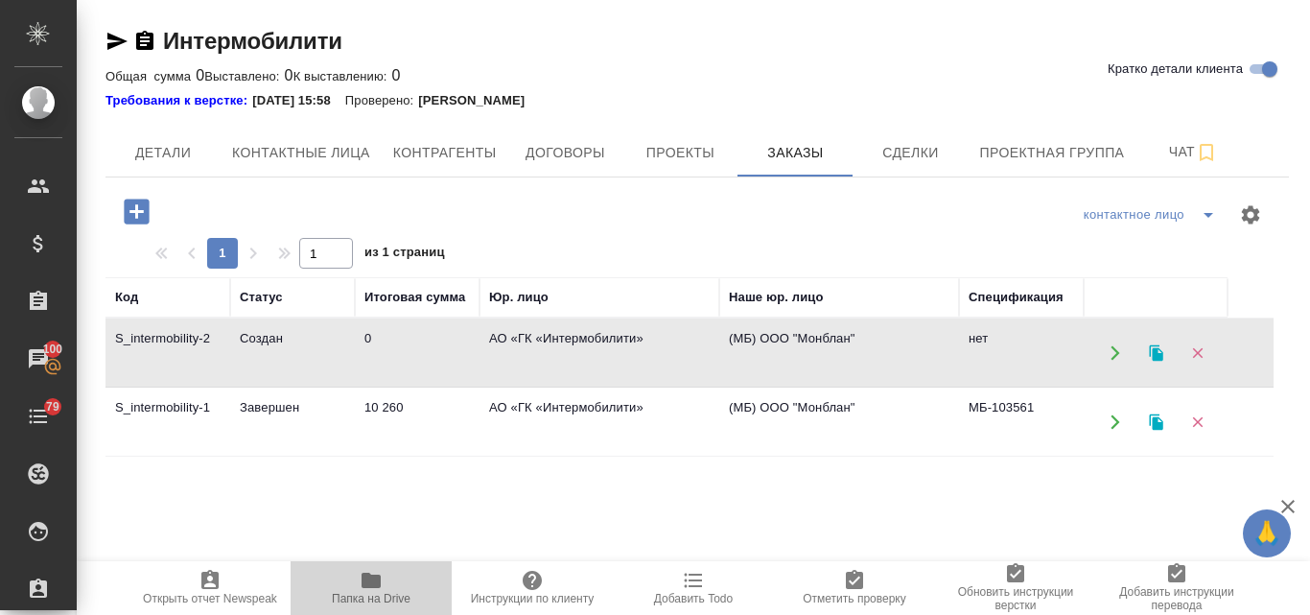
click at [363, 577] on icon "button" at bounding box center [371, 580] width 19 height 15
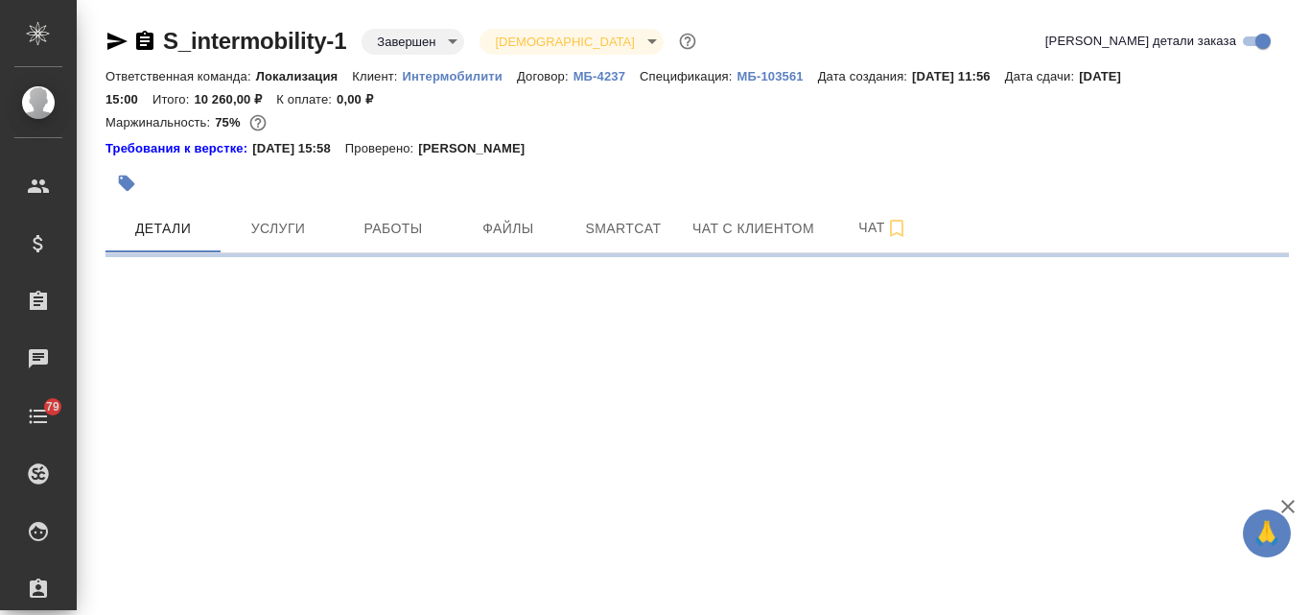
select select "RU"
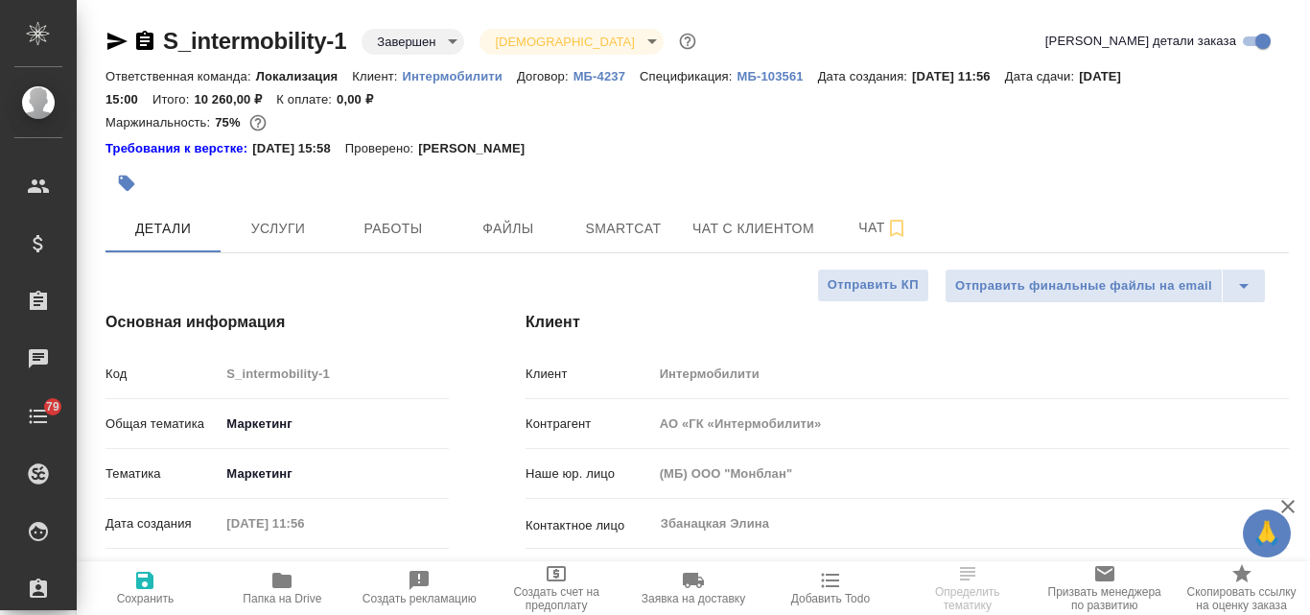
type textarea "x"
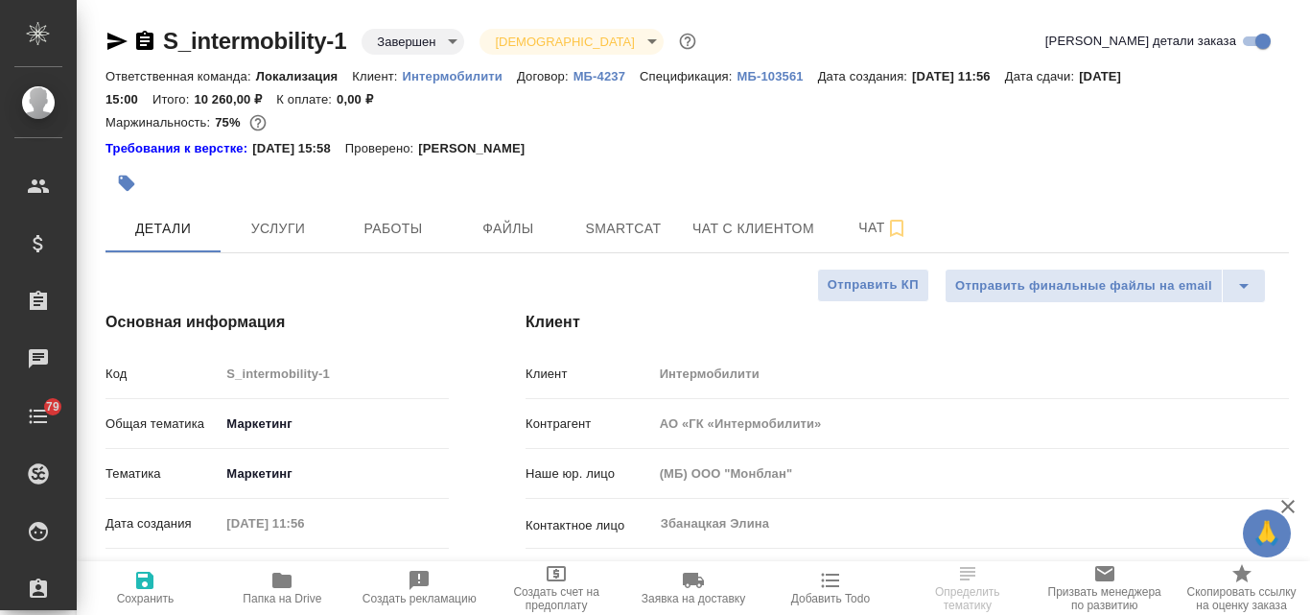
type textarea "x"
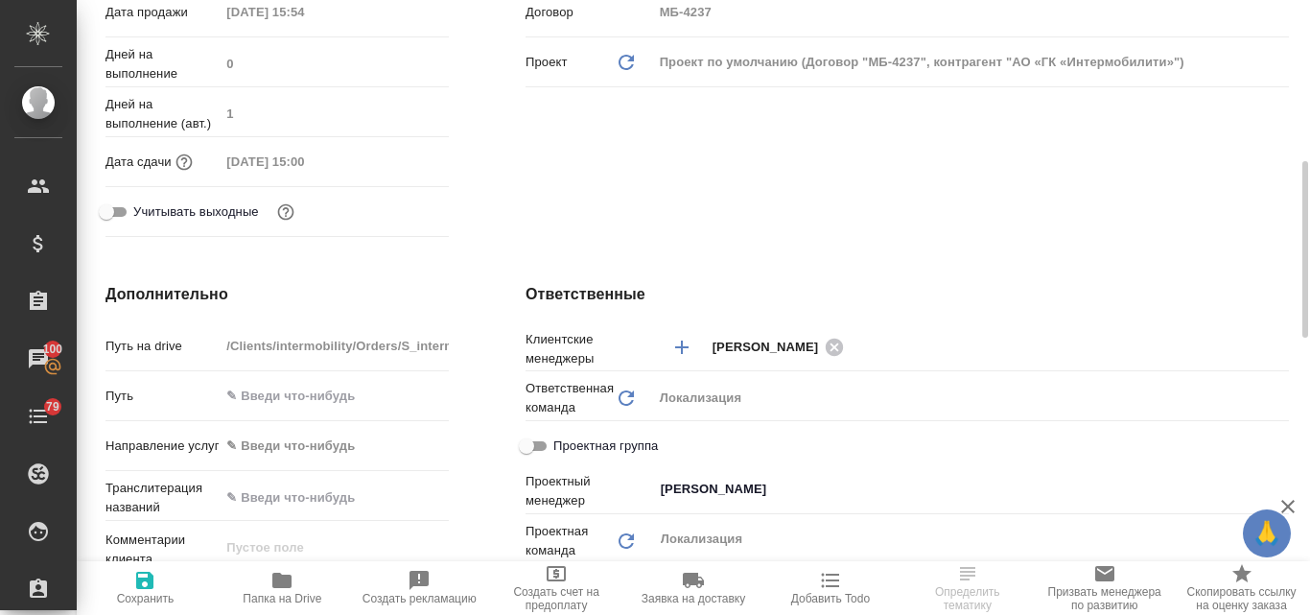
scroll to position [369, 0]
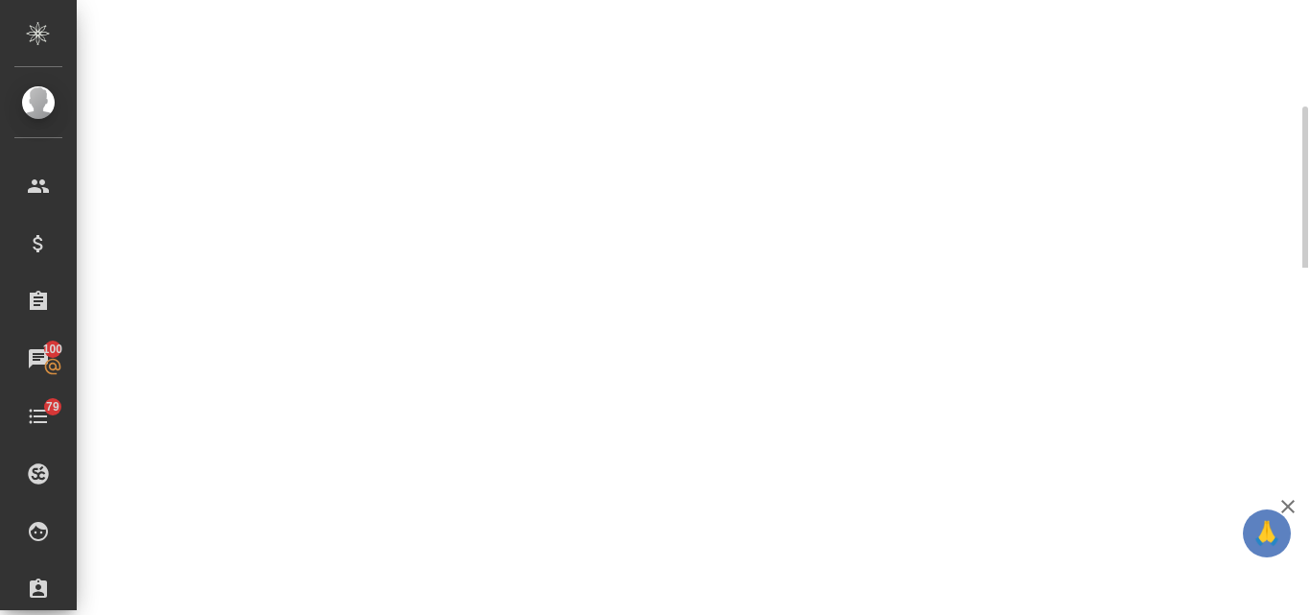
select select "RU"
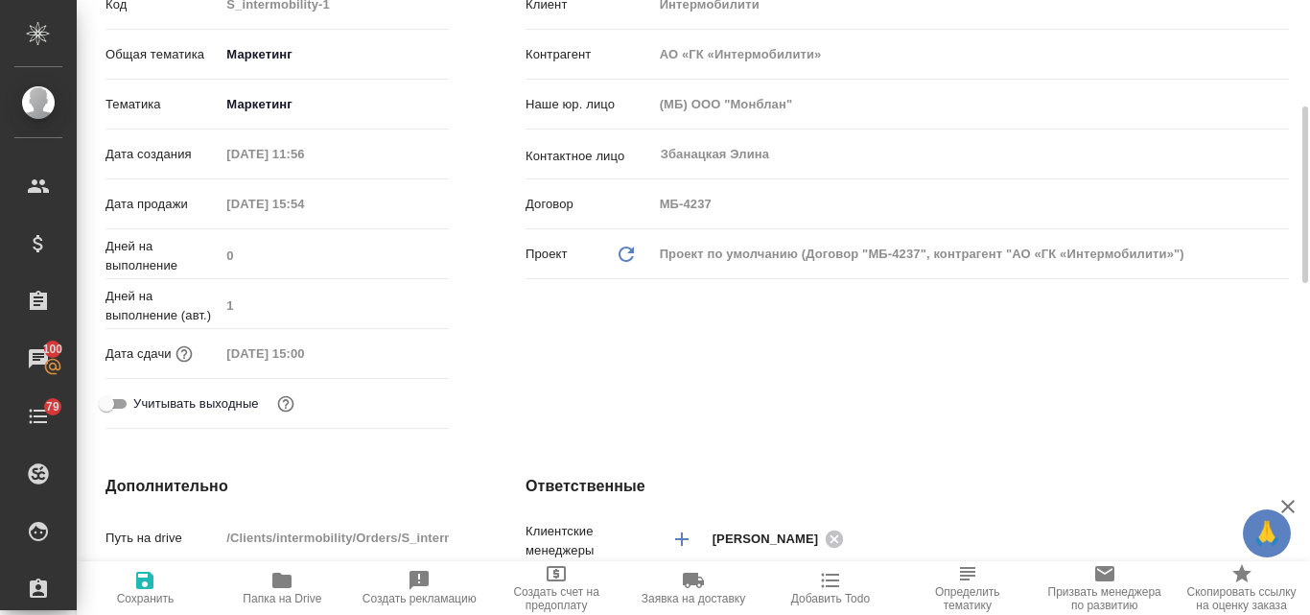
type textarea "x"
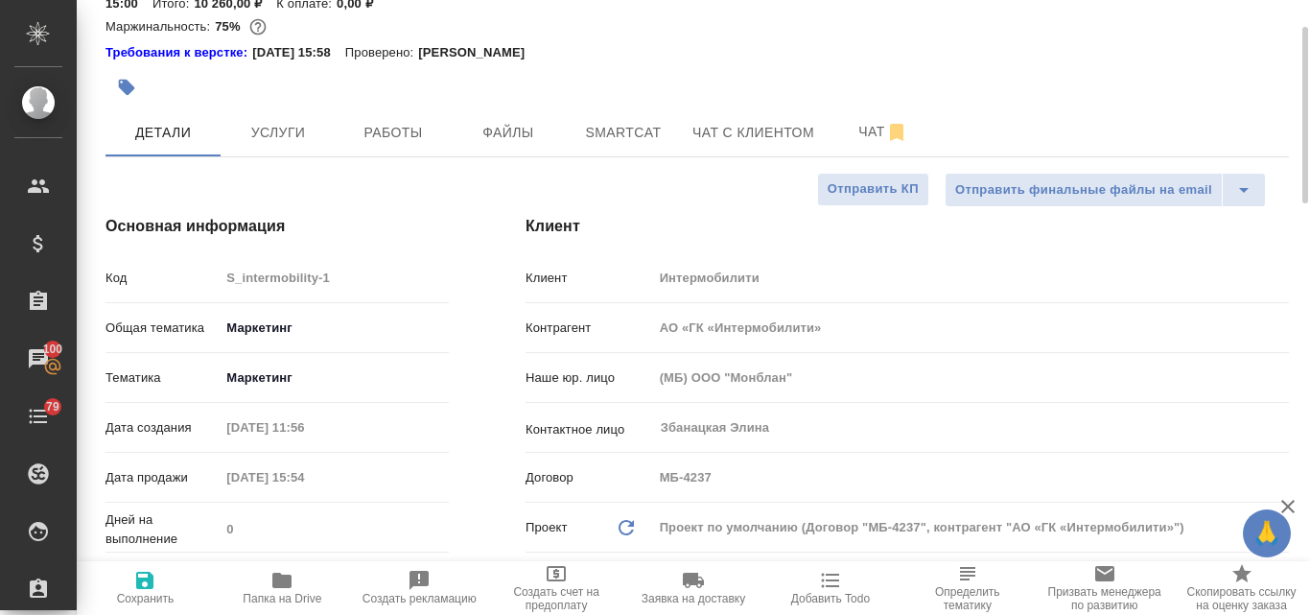
scroll to position [0, 0]
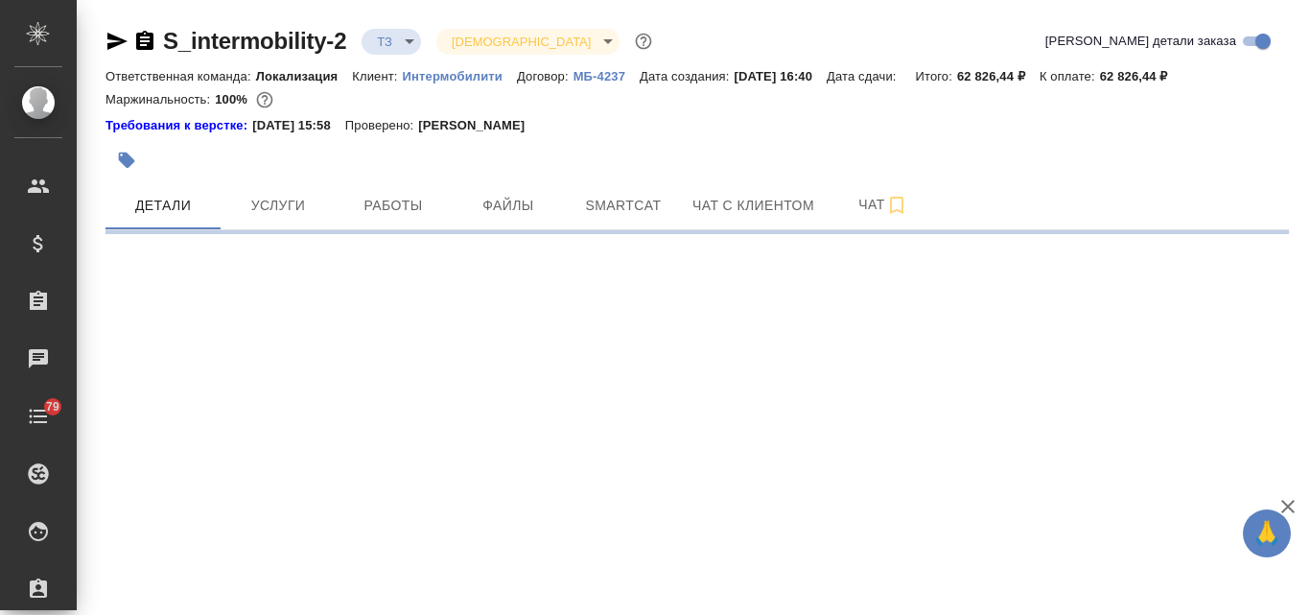
select select "RU"
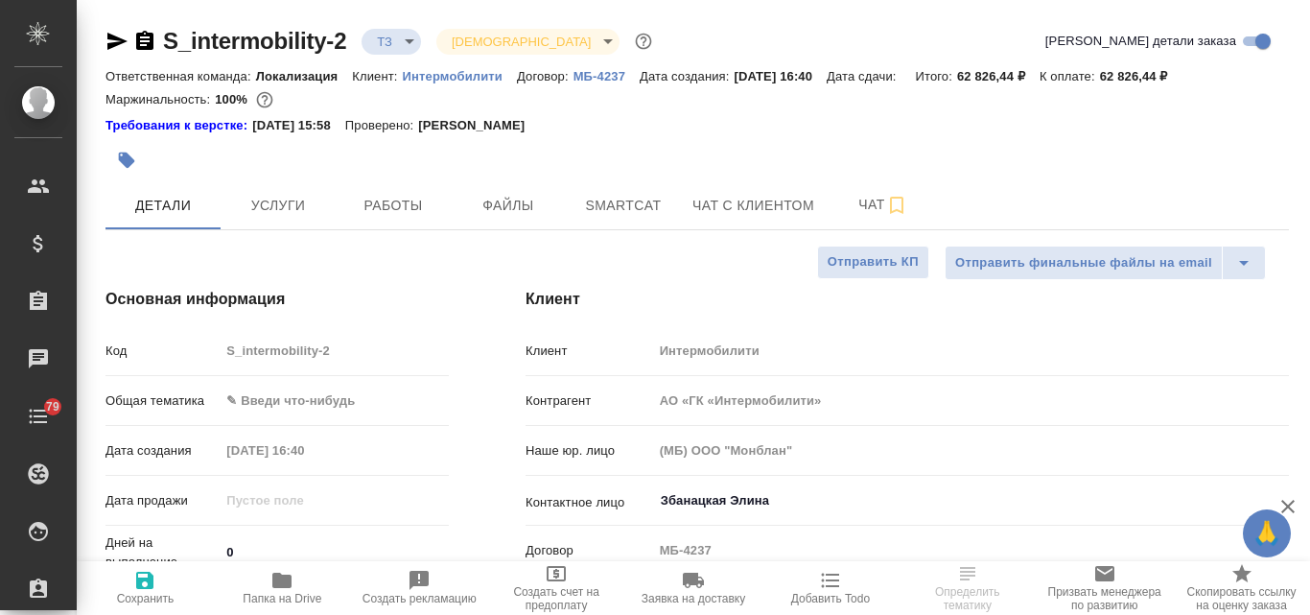
type textarea "x"
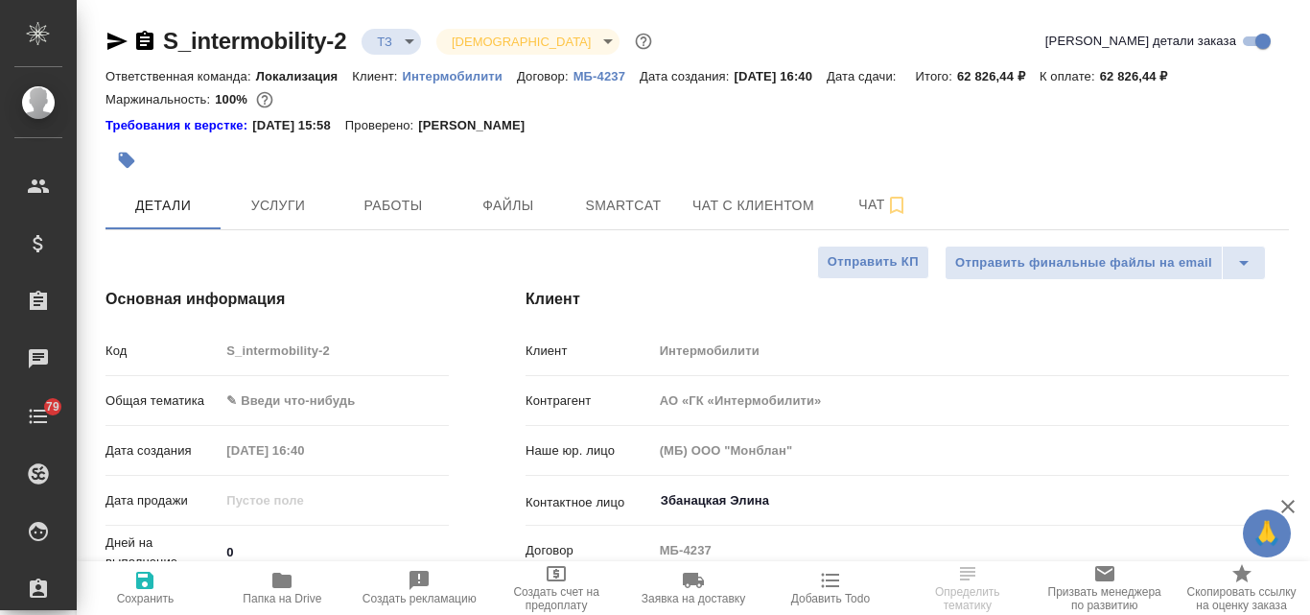
type textarea "x"
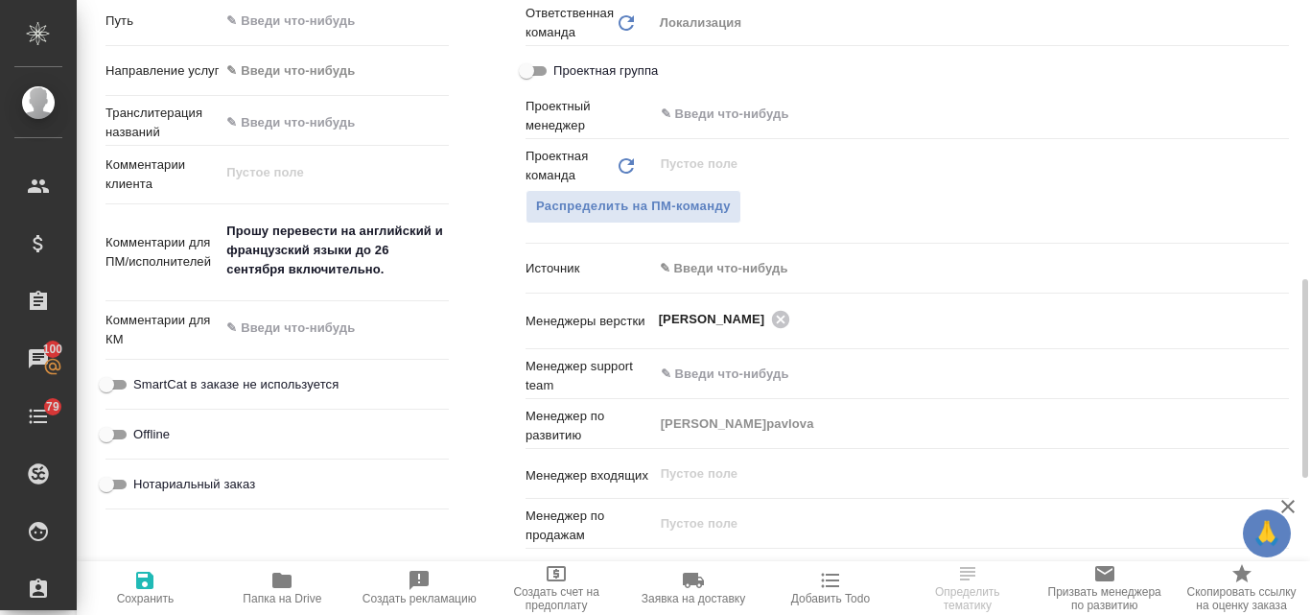
scroll to position [767, 0]
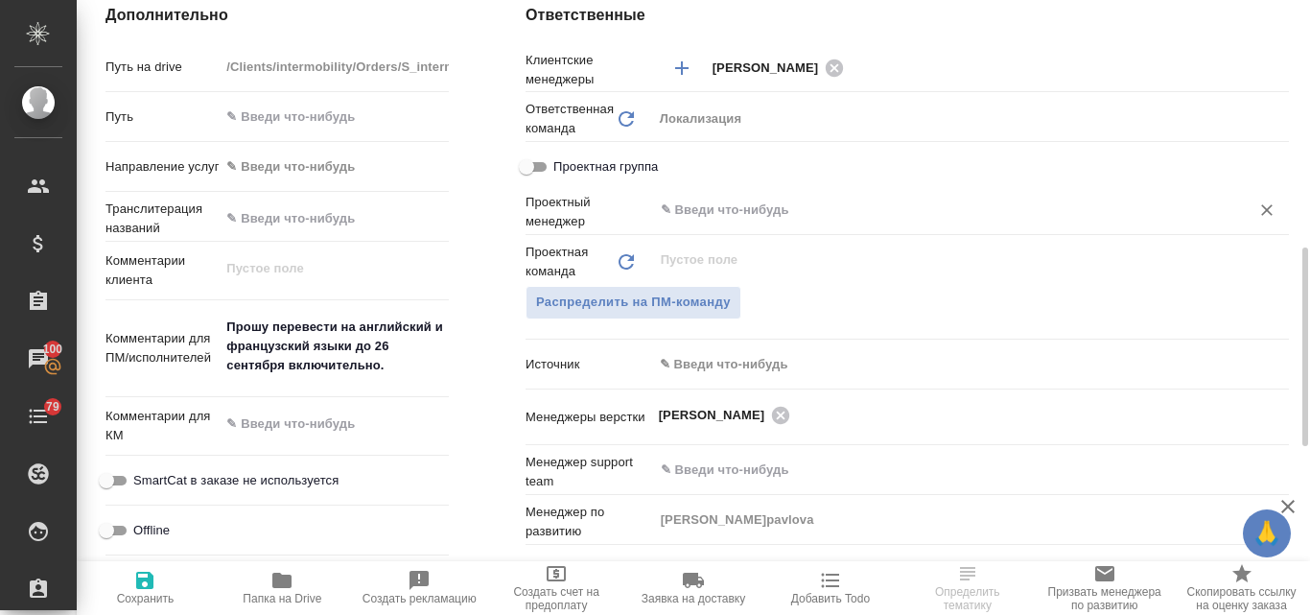
click at [700, 203] on input "text" at bounding box center [939, 210] width 560 height 23
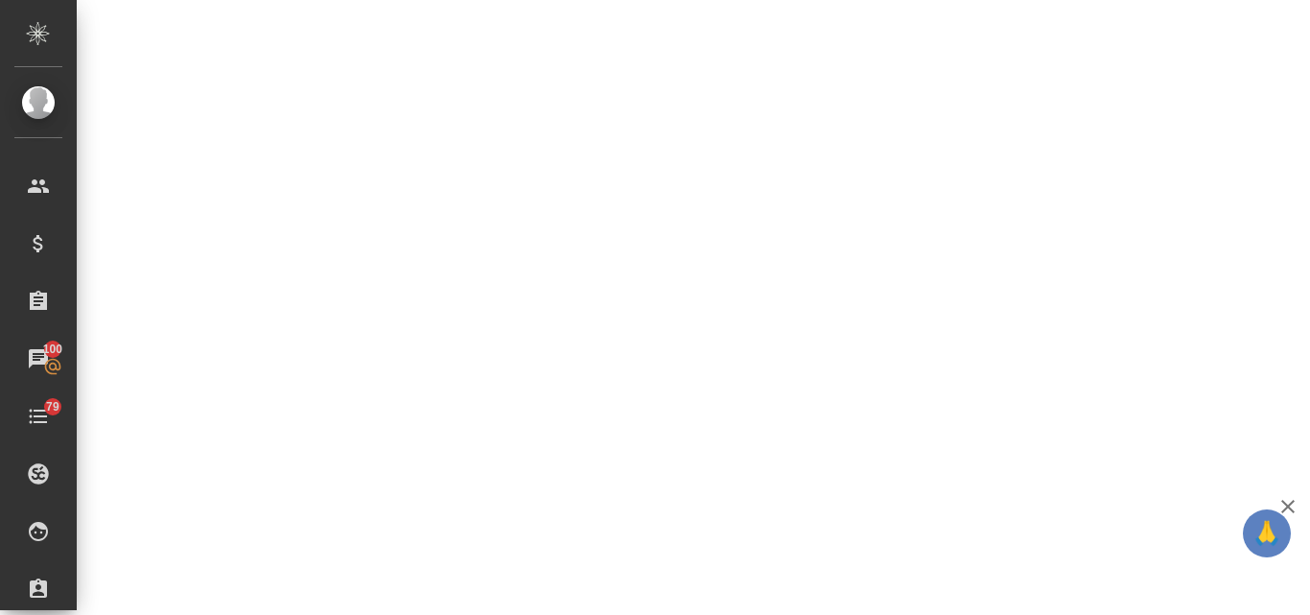
select select "RU"
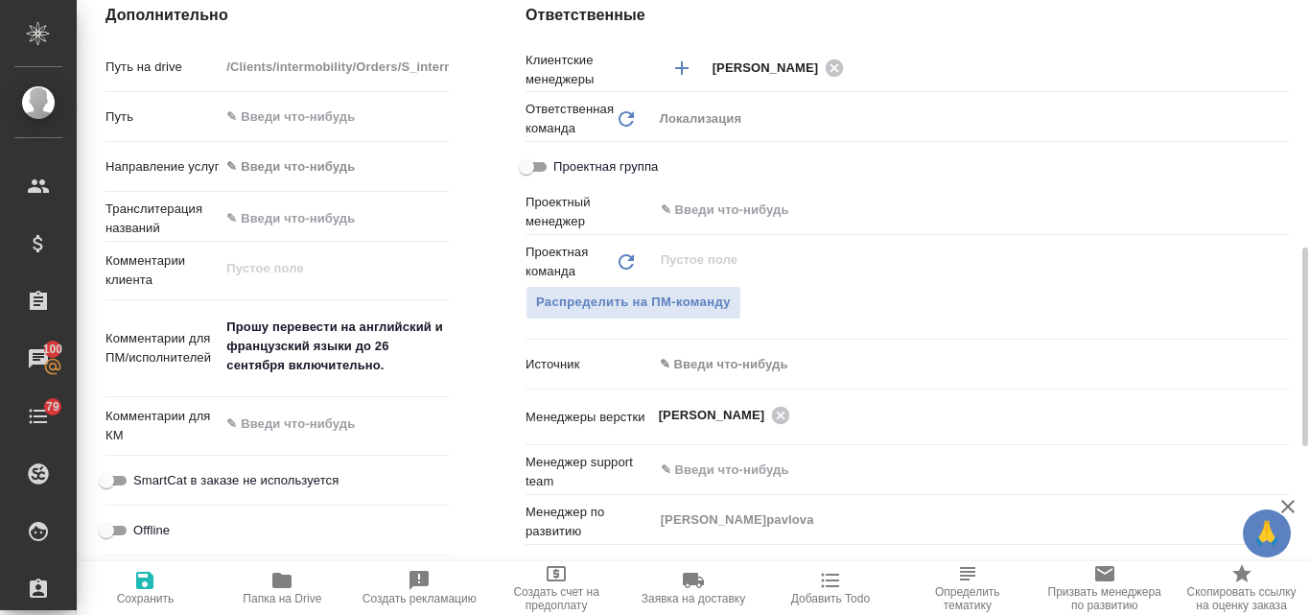
type textarea "x"
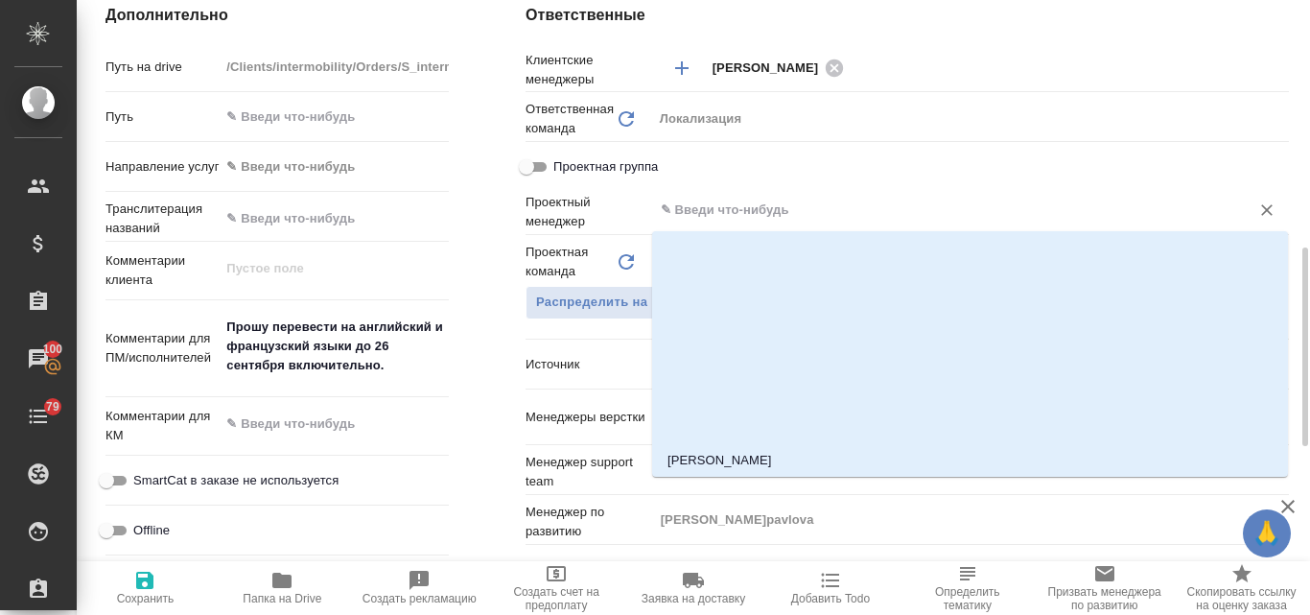
click at [722, 208] on input "text" at bounding box center [939, 210] width 560 height 23
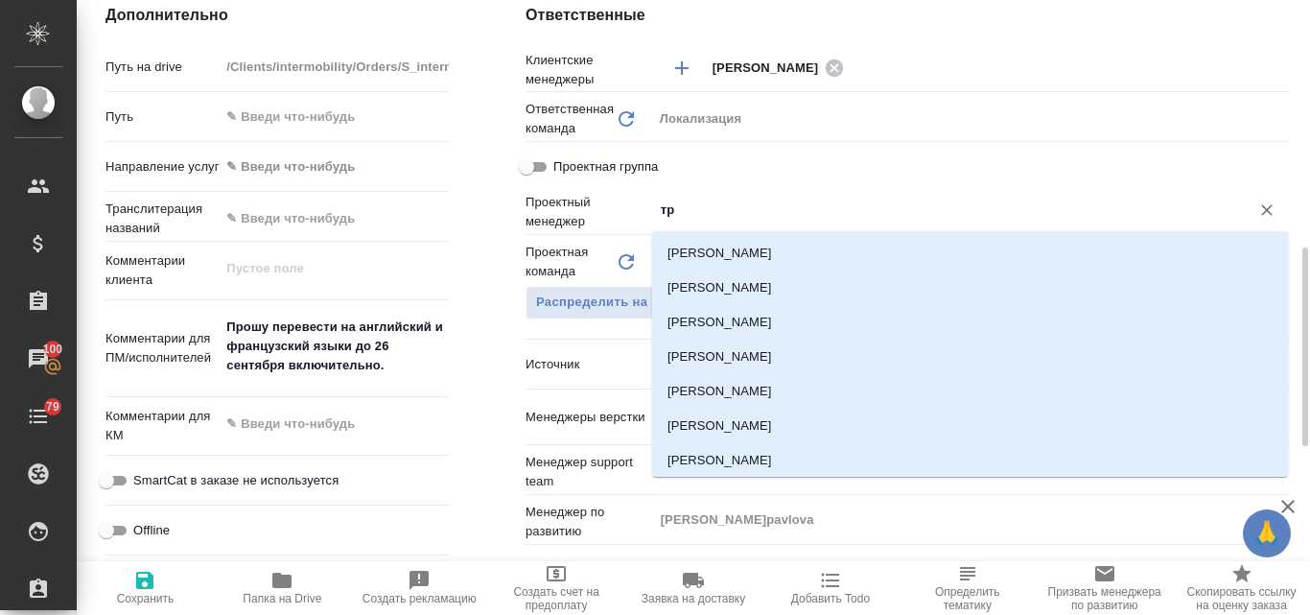
type input "тре"
click at [759, 460] on li "[PERSON_NAME]" at bounding box center [970, 460] width 636 height 35
type textarea "x"
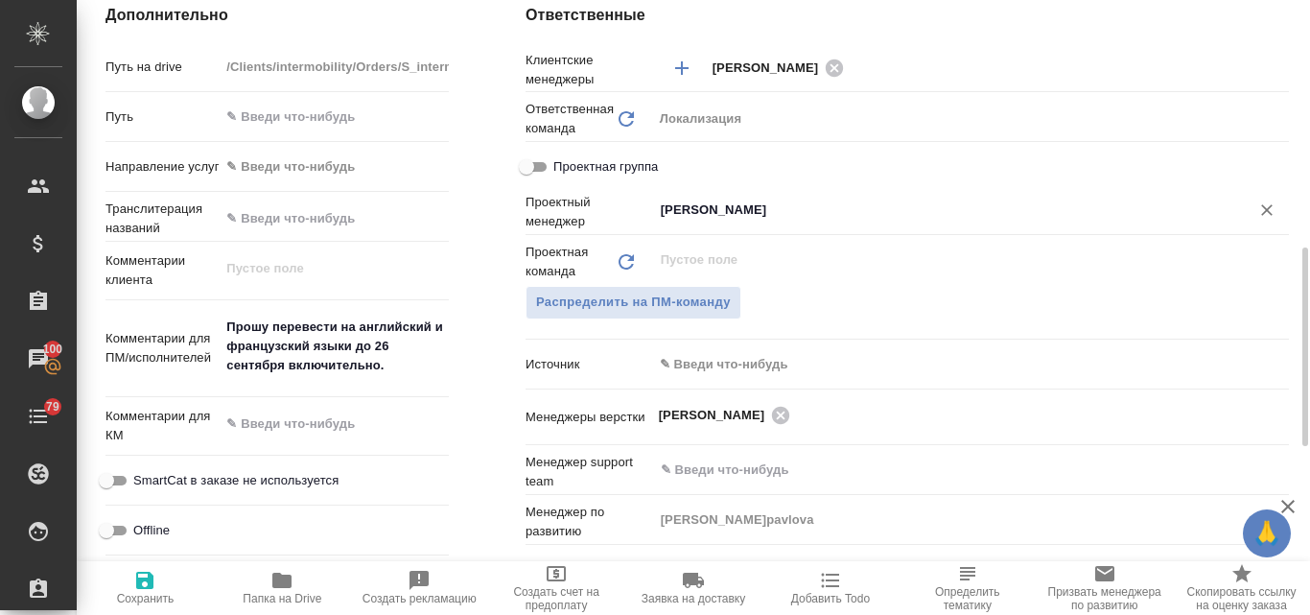
type input "[PERSON_NAME]"
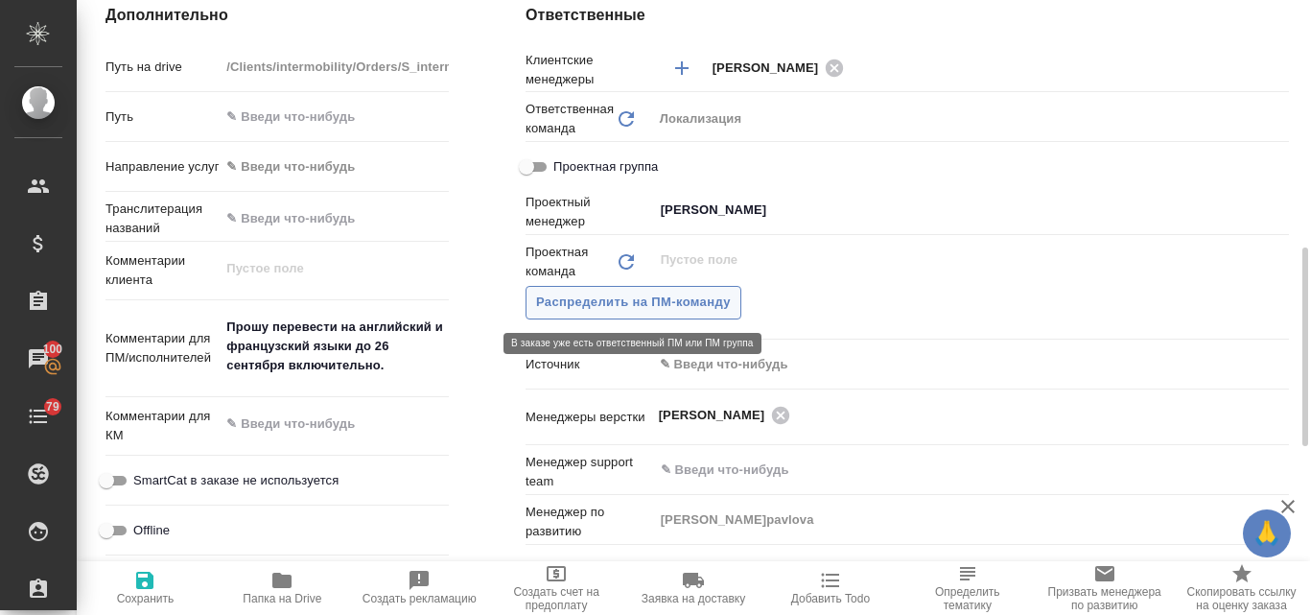
click at [659, 309] on span "Распределить на ПМ-команду" at bounding box center [633, 303] width 195 height 22
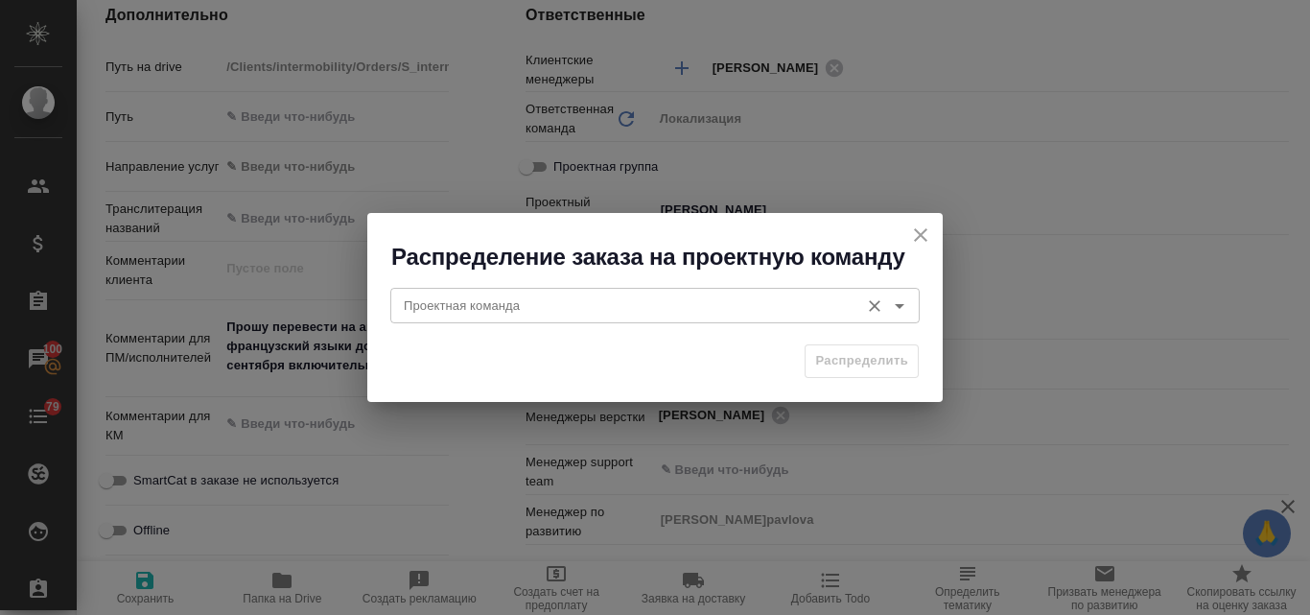
click at [546, 298] on input "Проектная команда" at bounding box center [623, 305] width 454 height 23
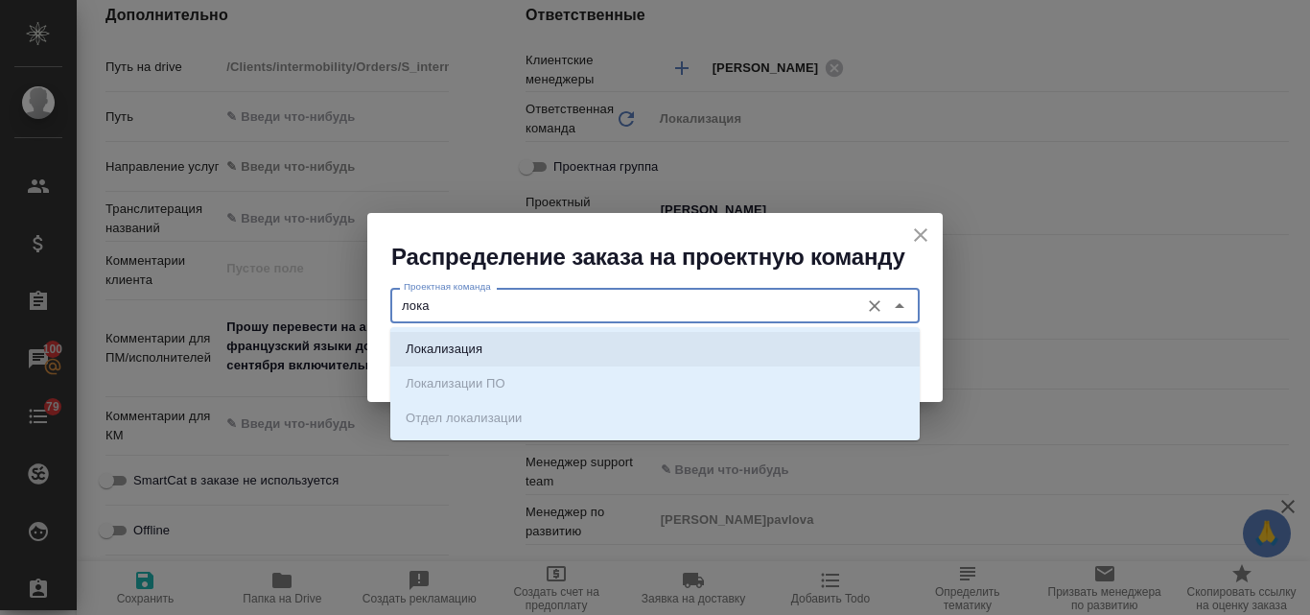
click at [446, 360] on li "Локализация" at bounding box center [655, 349] width 530 height 35
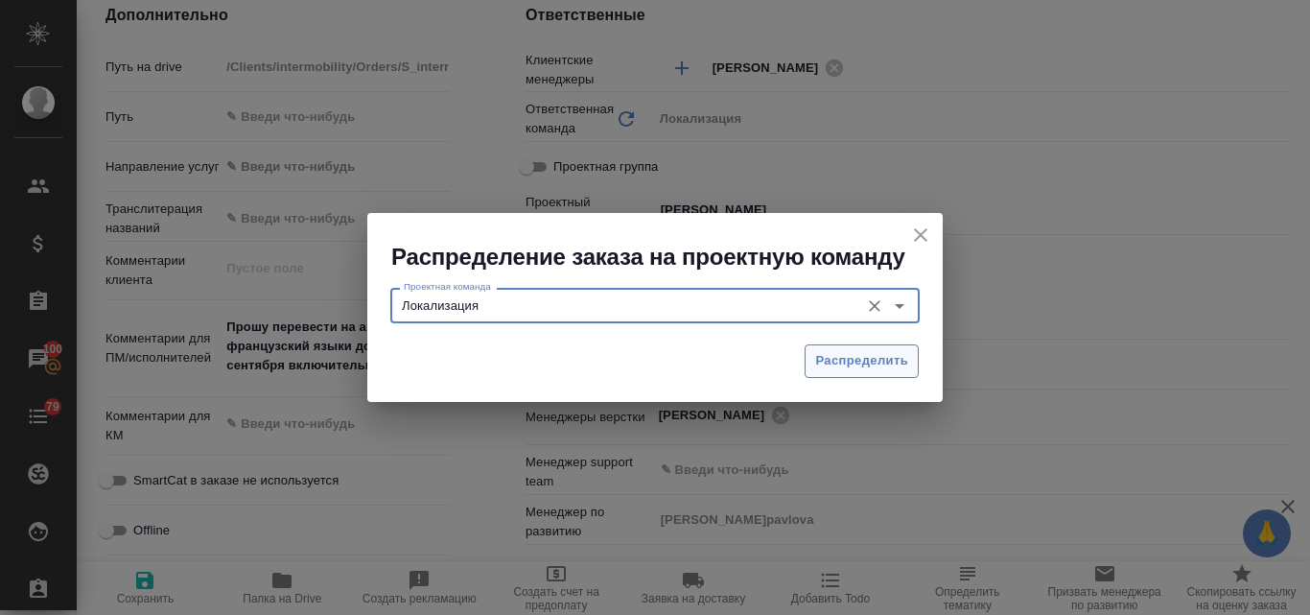
type input "Локализация"
click at [843, 372] on button "Распределить" at bounding box center [862, 361] width 114 height 34
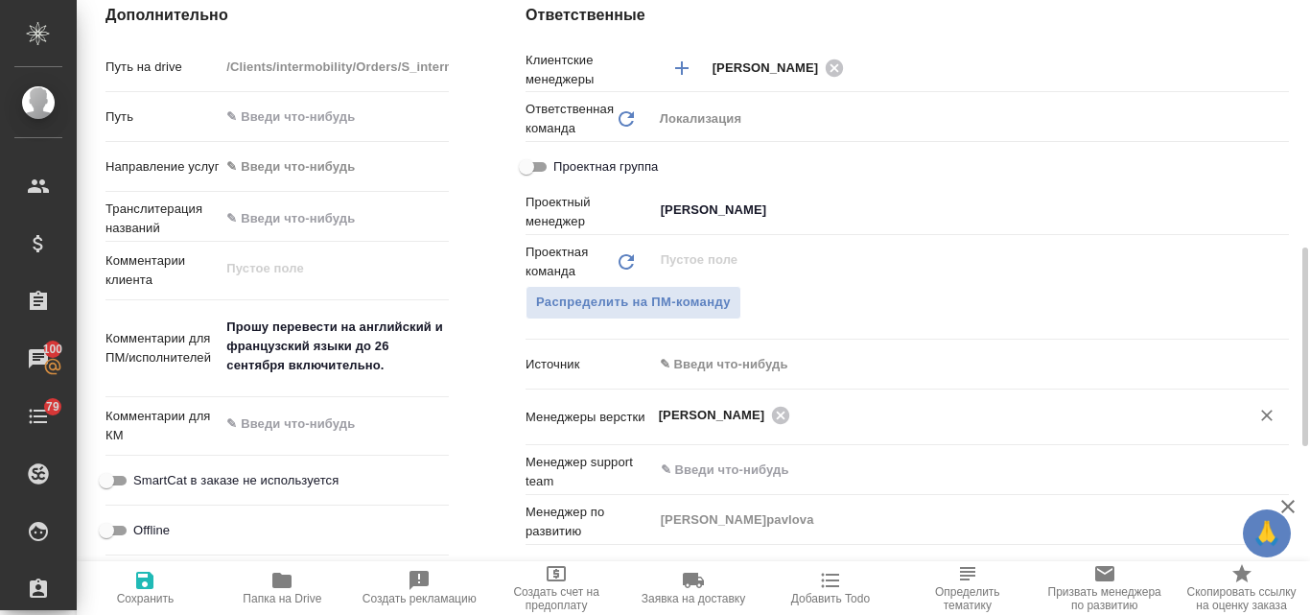
type textarea "x"
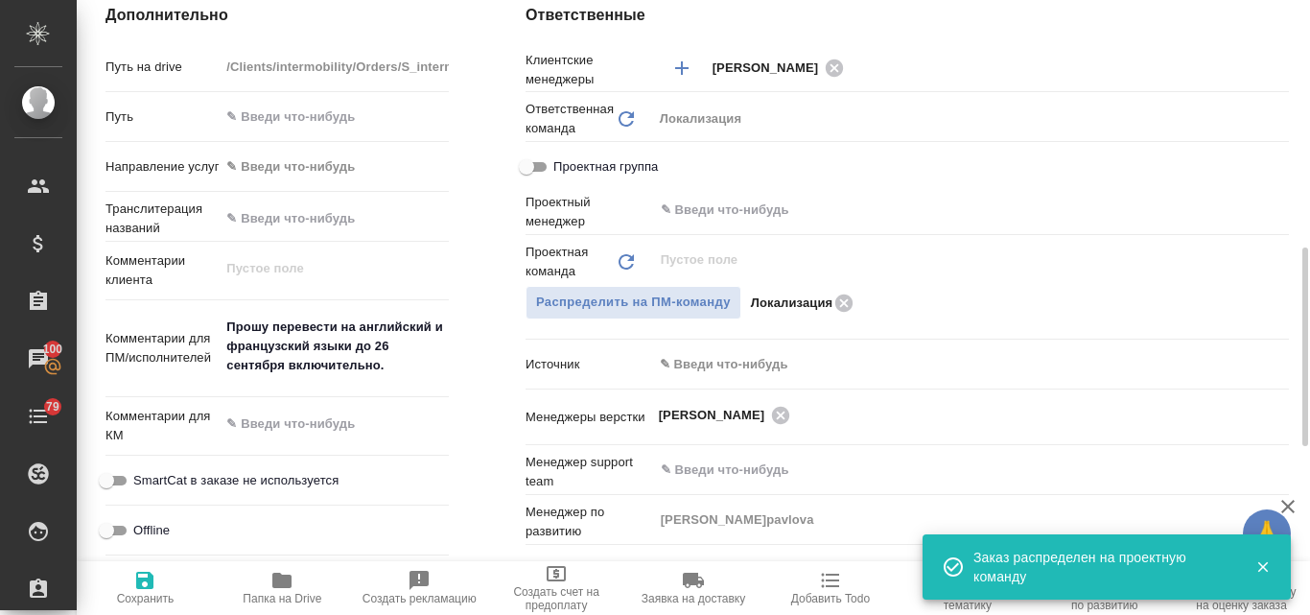
click at [137, 582] on icon "button" at bounding box center [144, 580] width 17 height 17
type textarea "x"
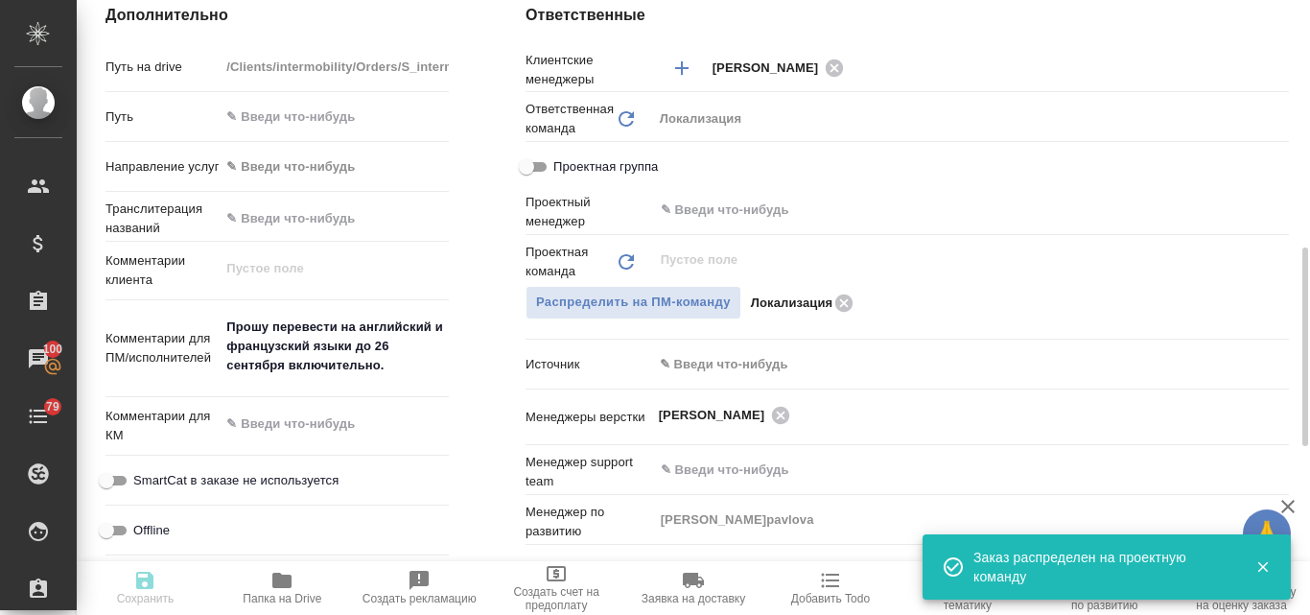
type textarea "x"
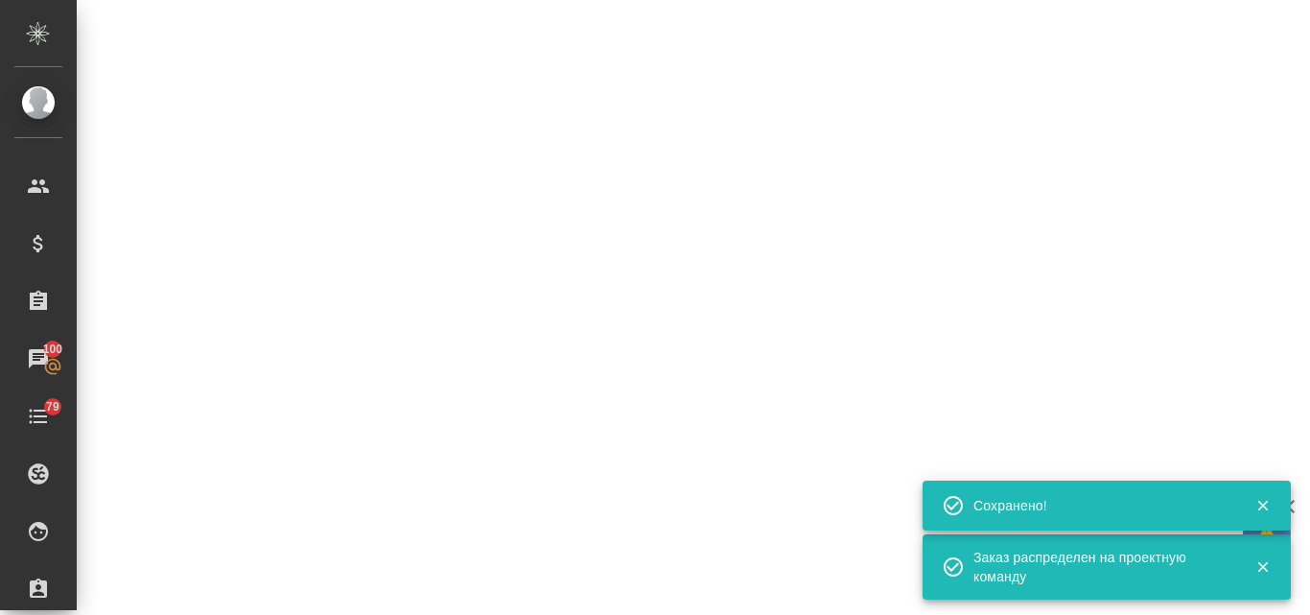
select select "RU"
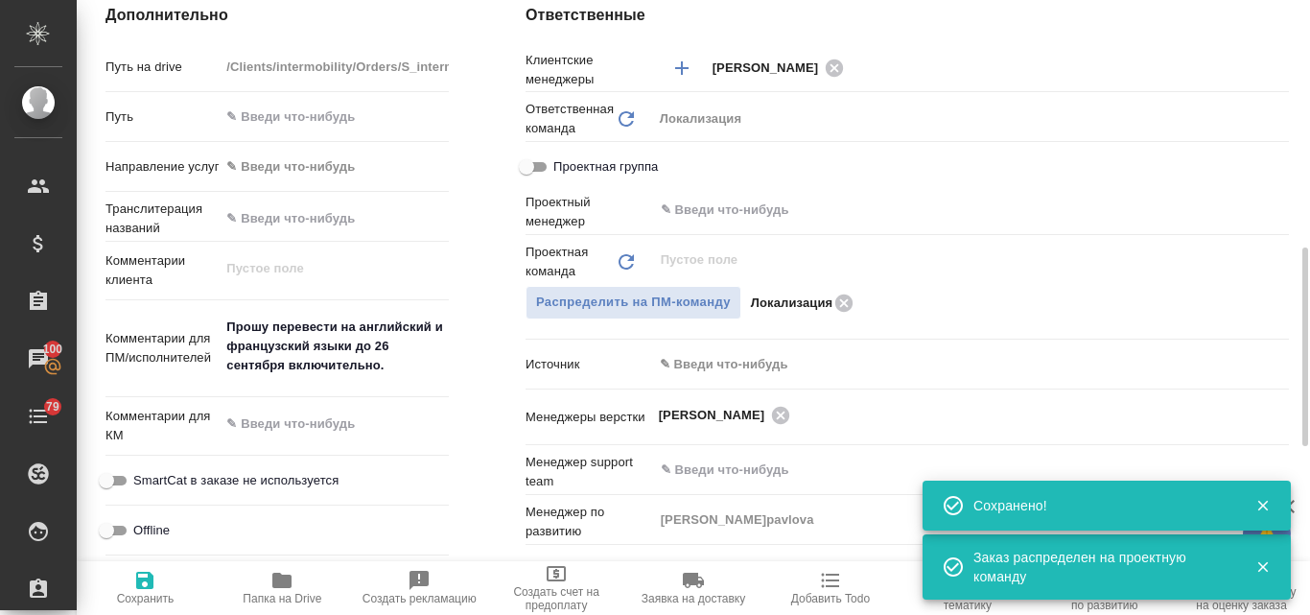
type textarea "x"
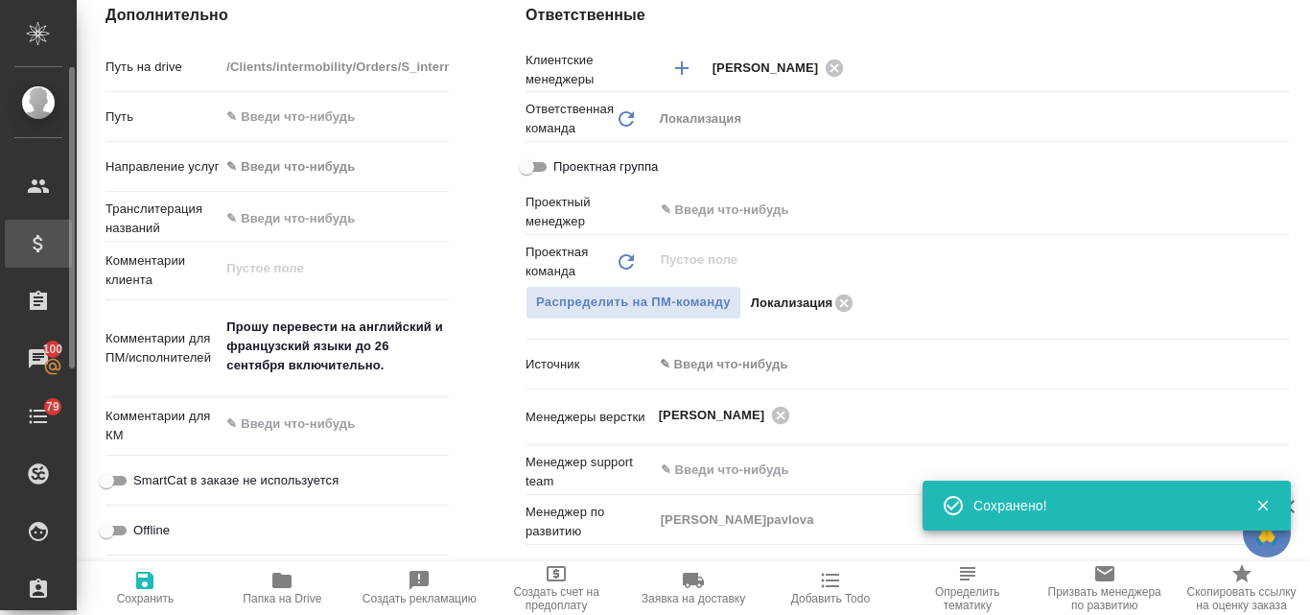
type textarea "x"
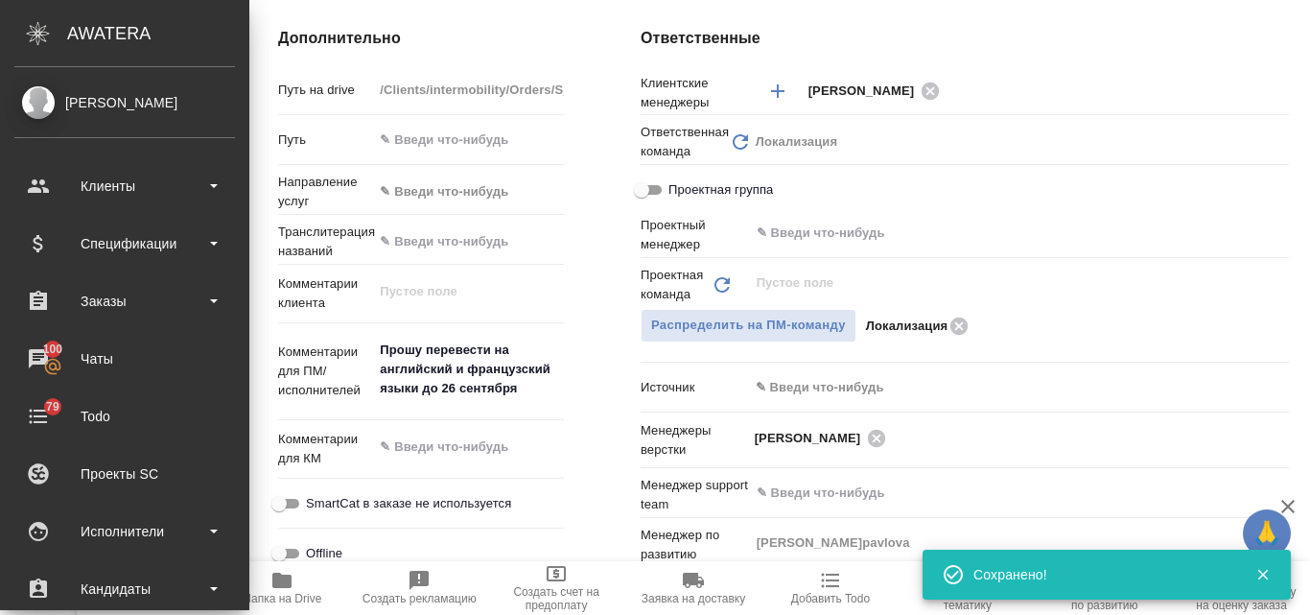
type textarea "x"
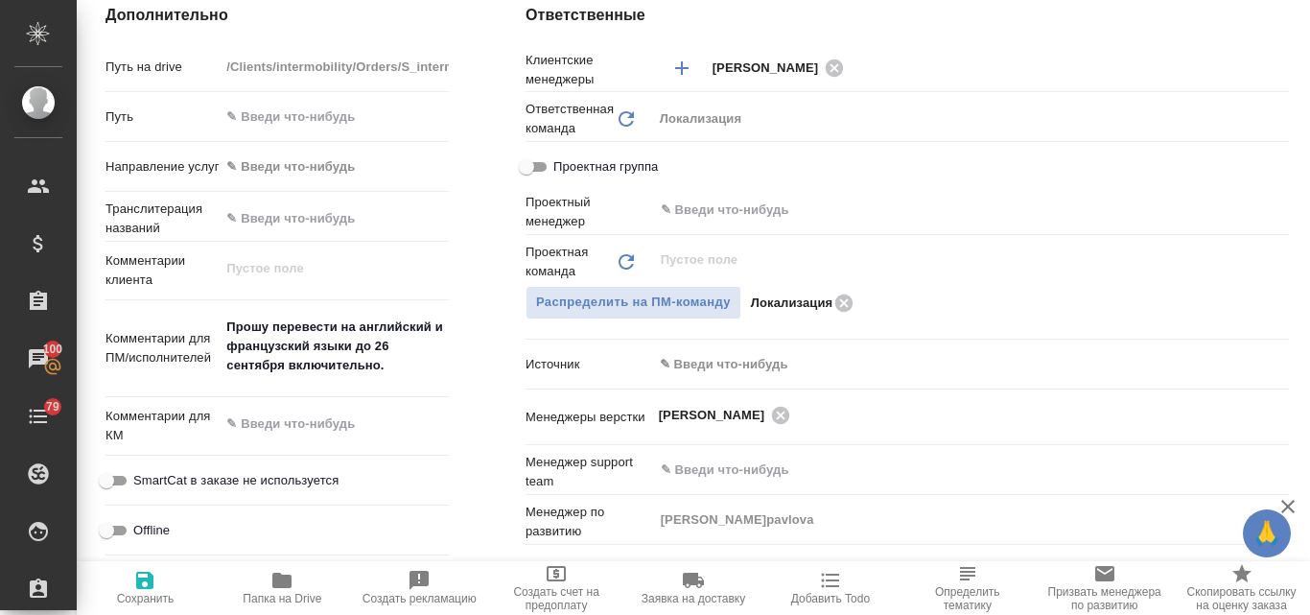
type textarea "x"
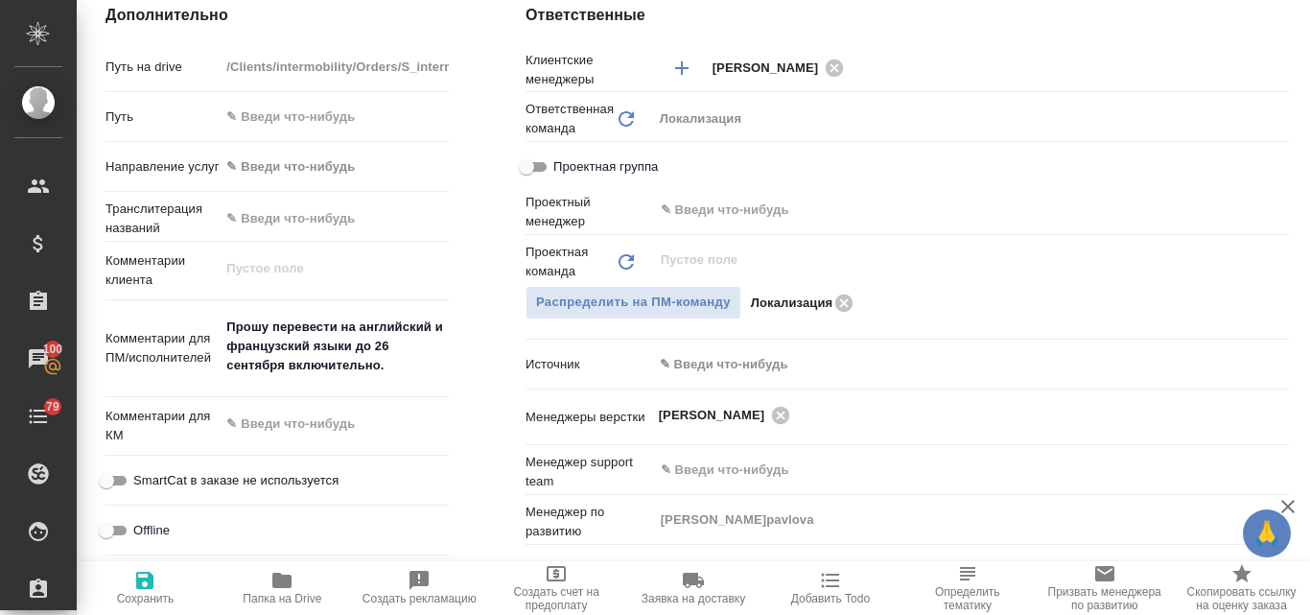
type textarea "x"
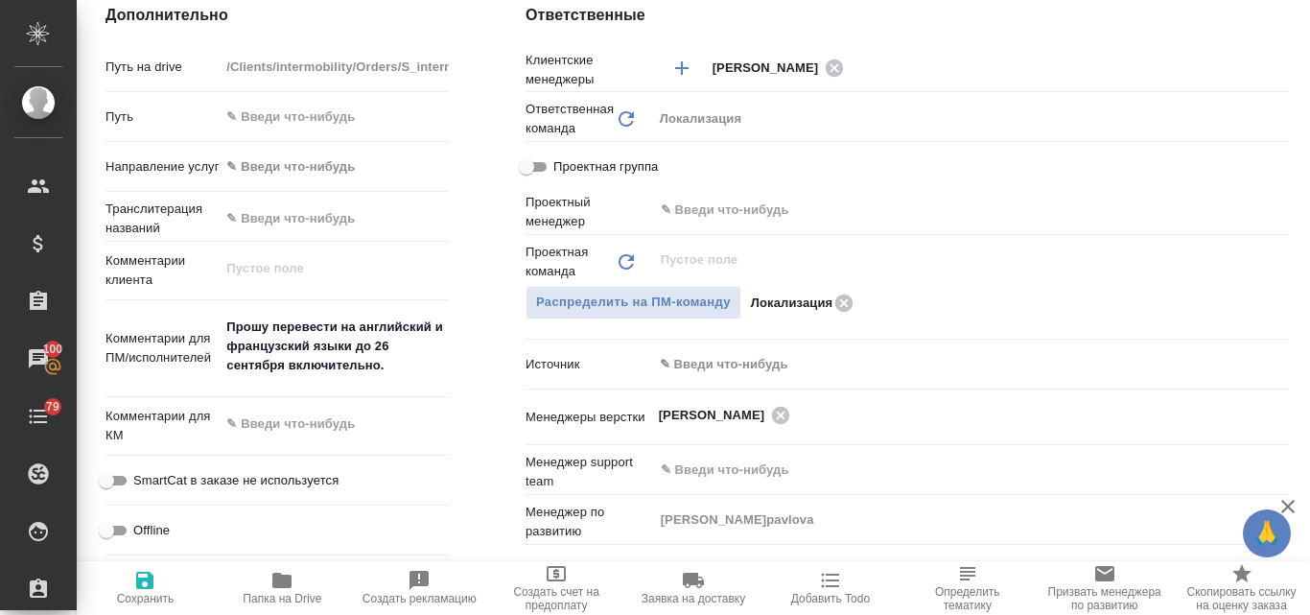
type textarea "x"
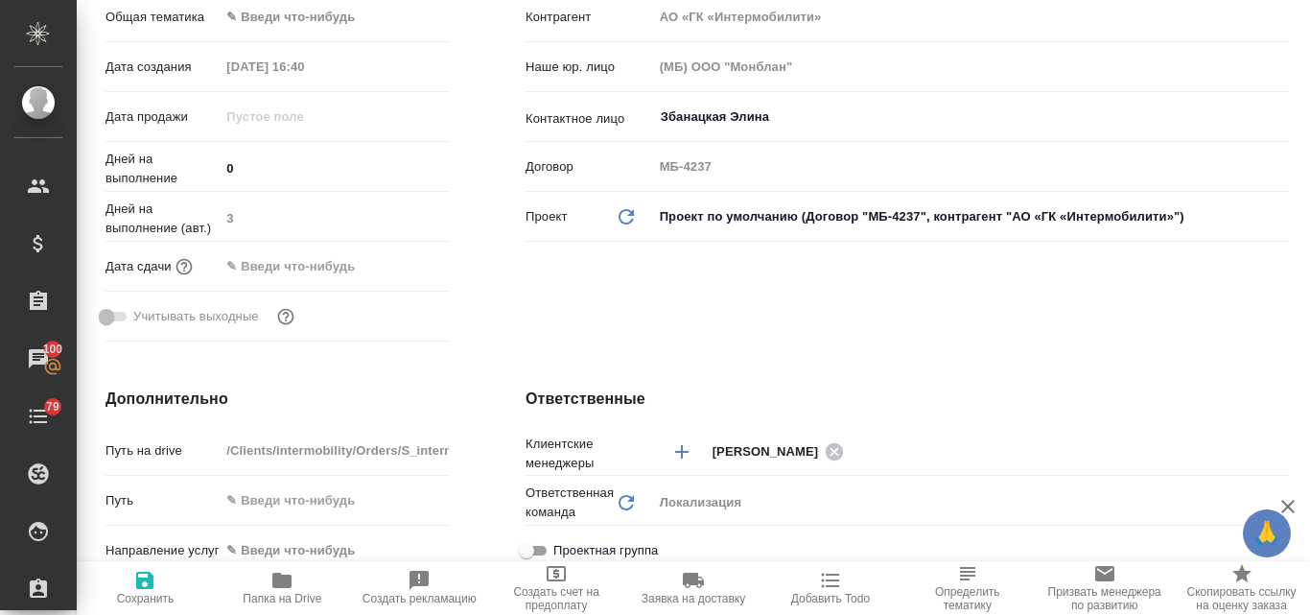
scroll to position [0, 0]
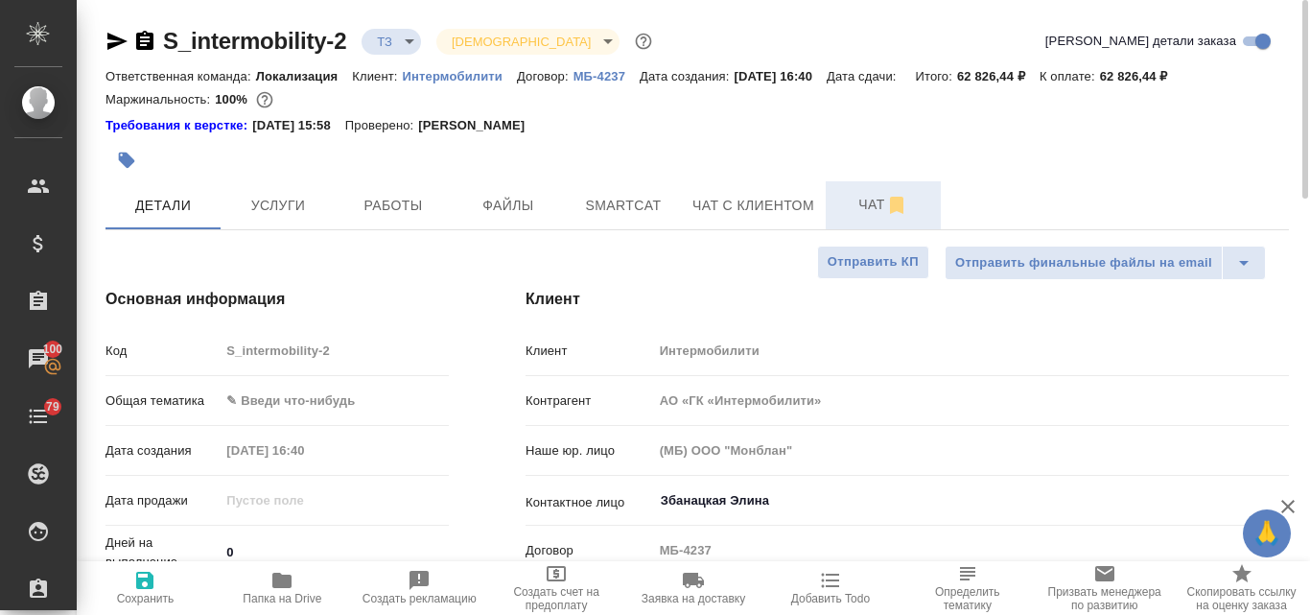
click at [855, 208] on span "Чат" at bounding box center [883, 205] width 92 height 24
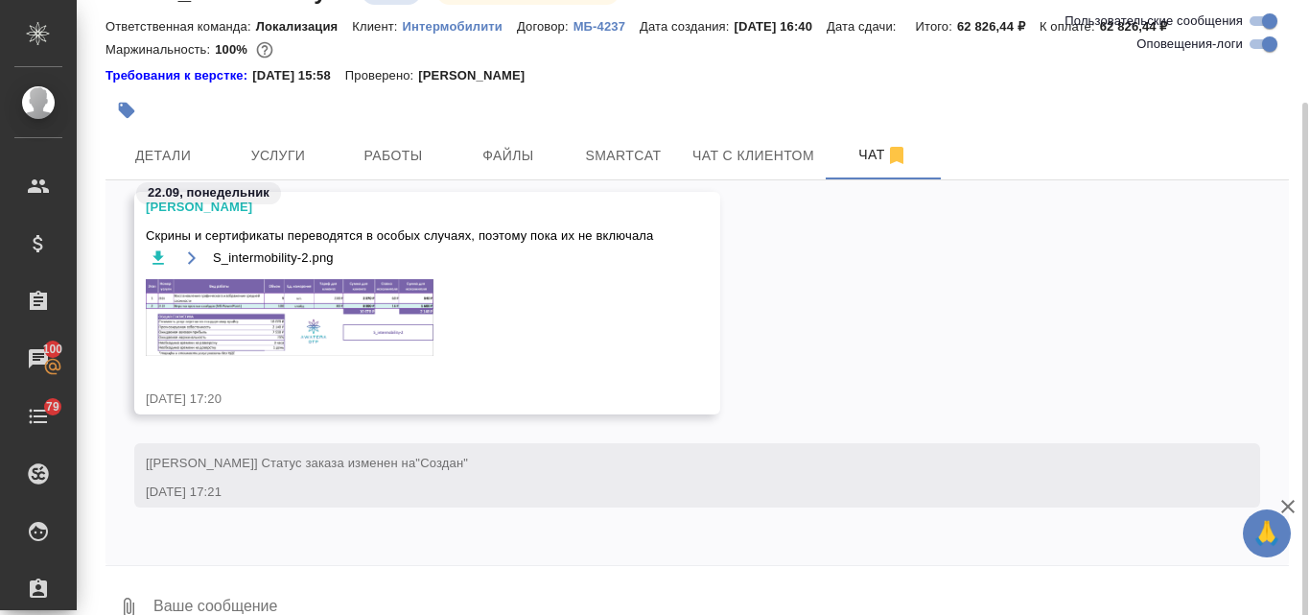
scroll to position [87, 0]
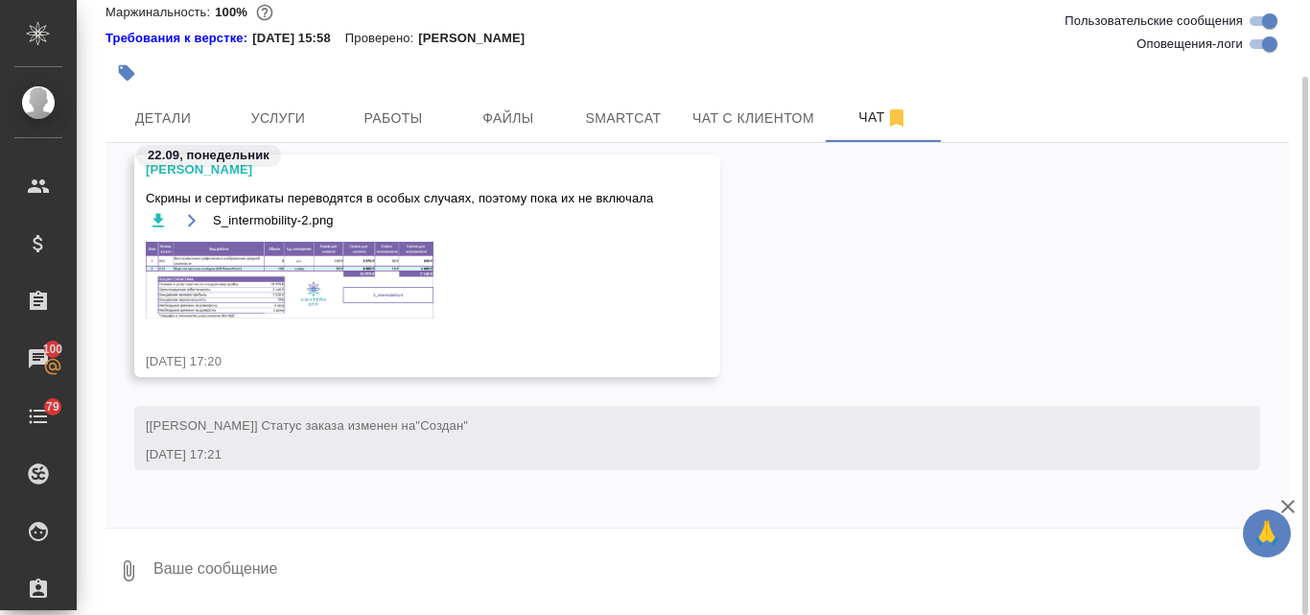
click at [241, 569] on textarea at bounding box center [721, 570] width 1138 height 65
type textarea "ок, спасибо! пойду уточнять"
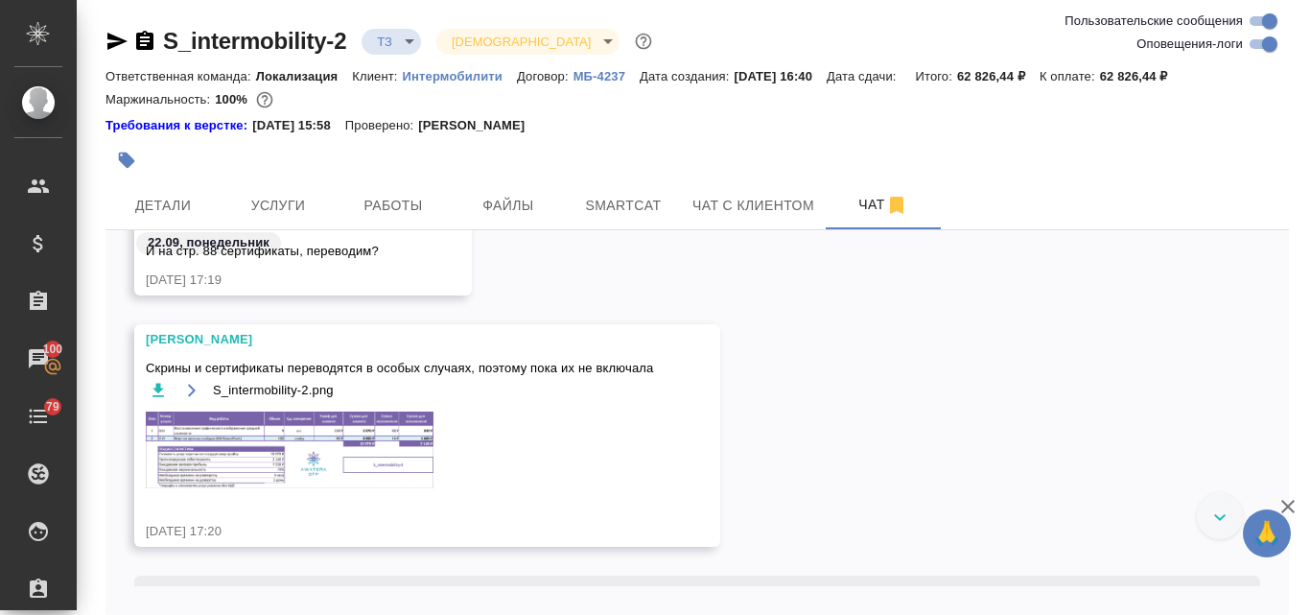
scroll to position [1481, 0]
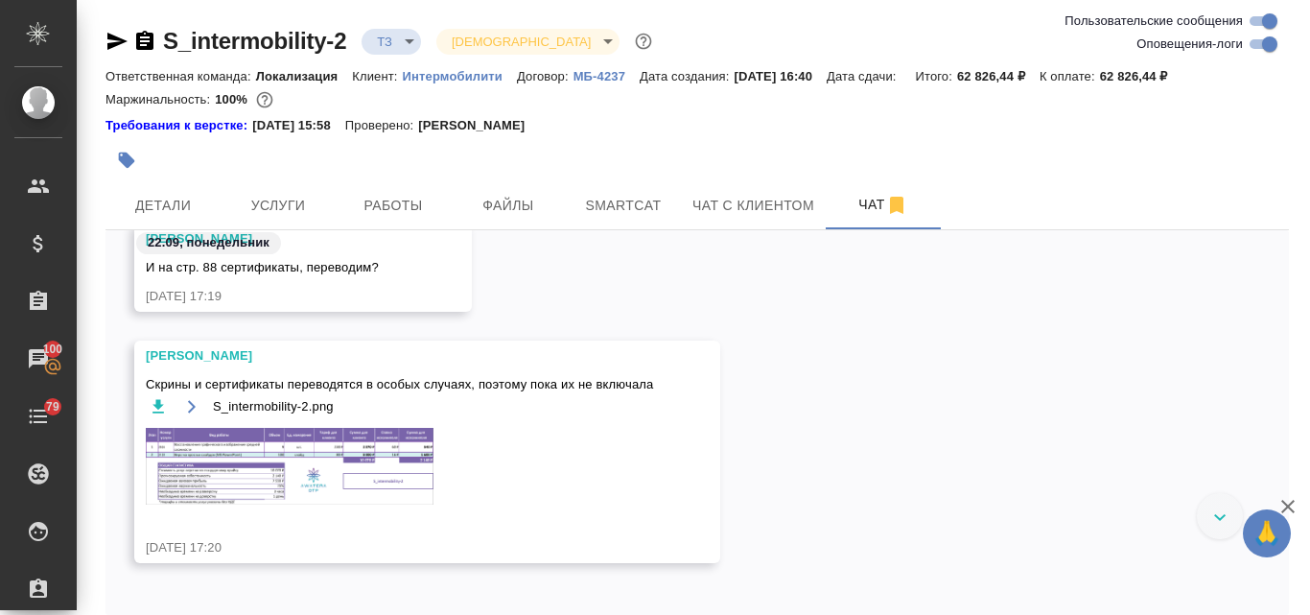
click at [243, 470] on img at bounding box center [290, 466] width 288 height 77
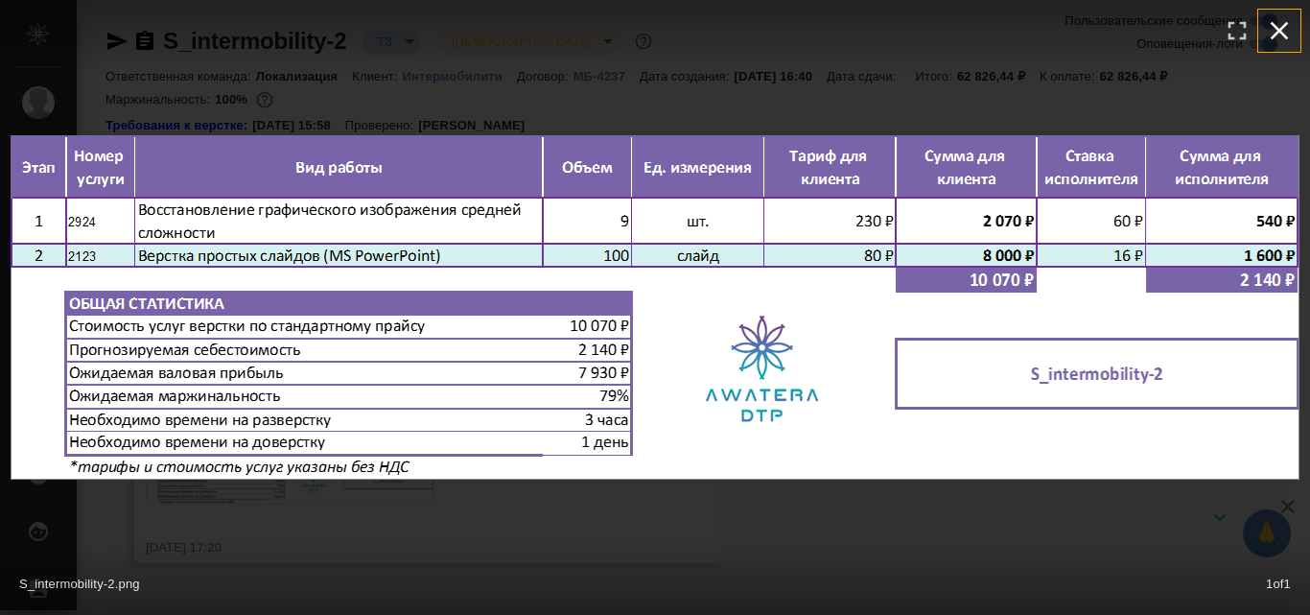
click at [1285, 34] on icon "button" at bounding box center [1279, 30] width 31 height 31
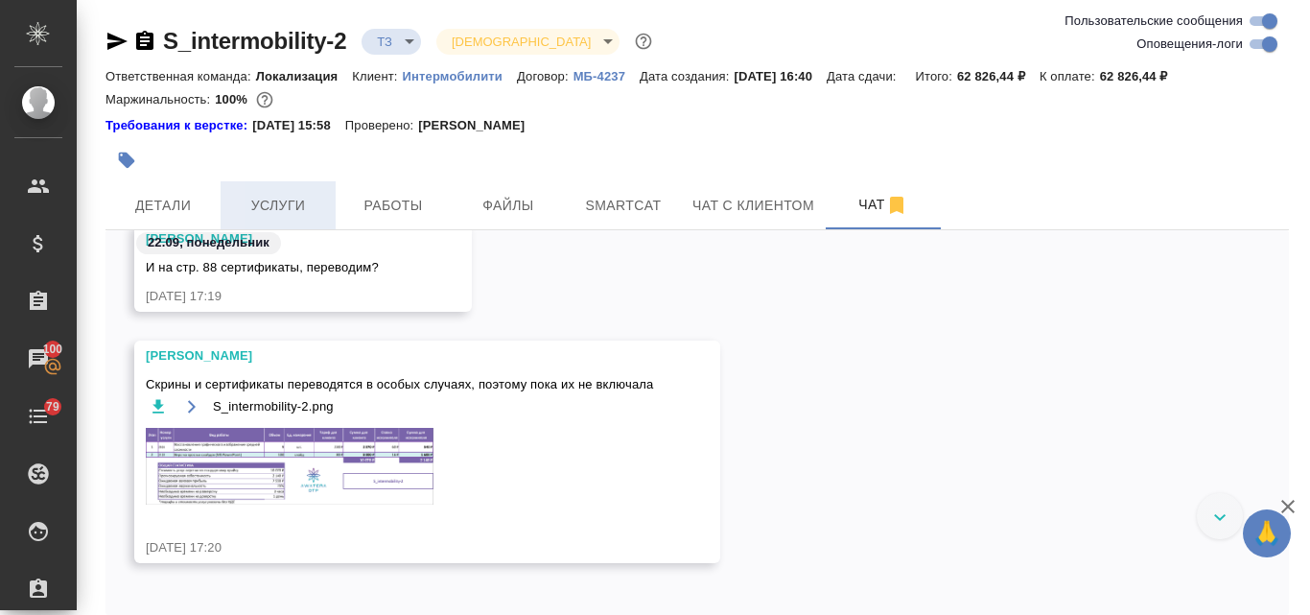
click at [295, 205] on span "Услуги" at bounding box center [278, 206] width 92 height 24
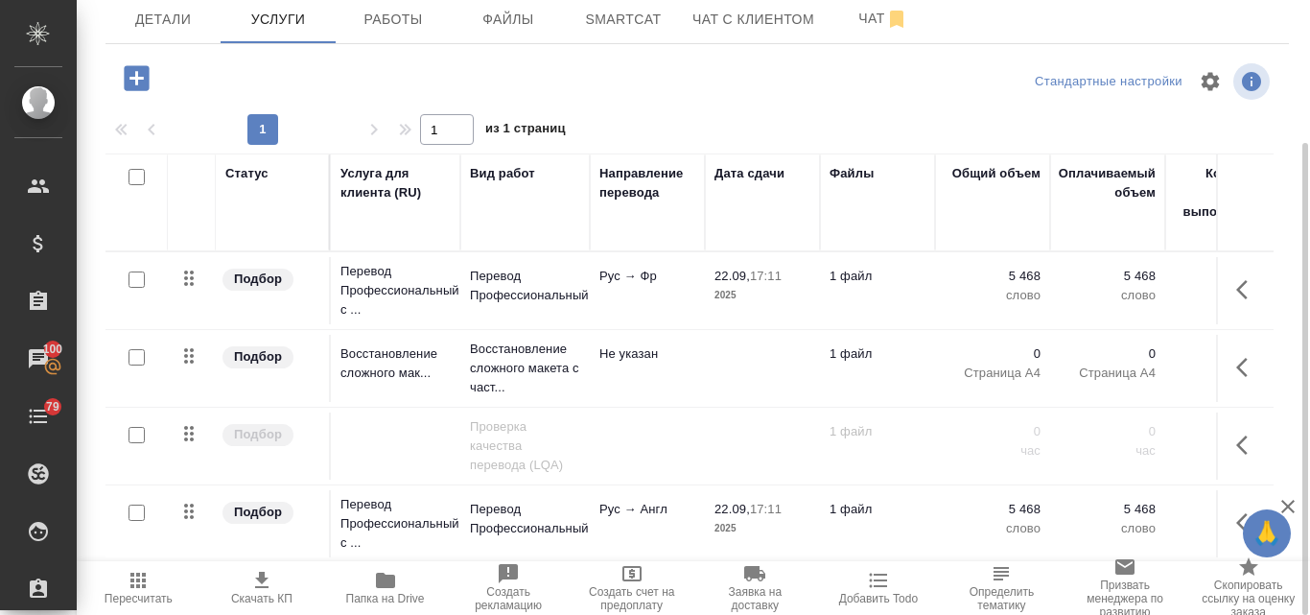
scroll to position [12, 0]
click at [138, 349] on input "checkbox" at bounding box center [137, 357] width 16 height 16
checkbox input "true"
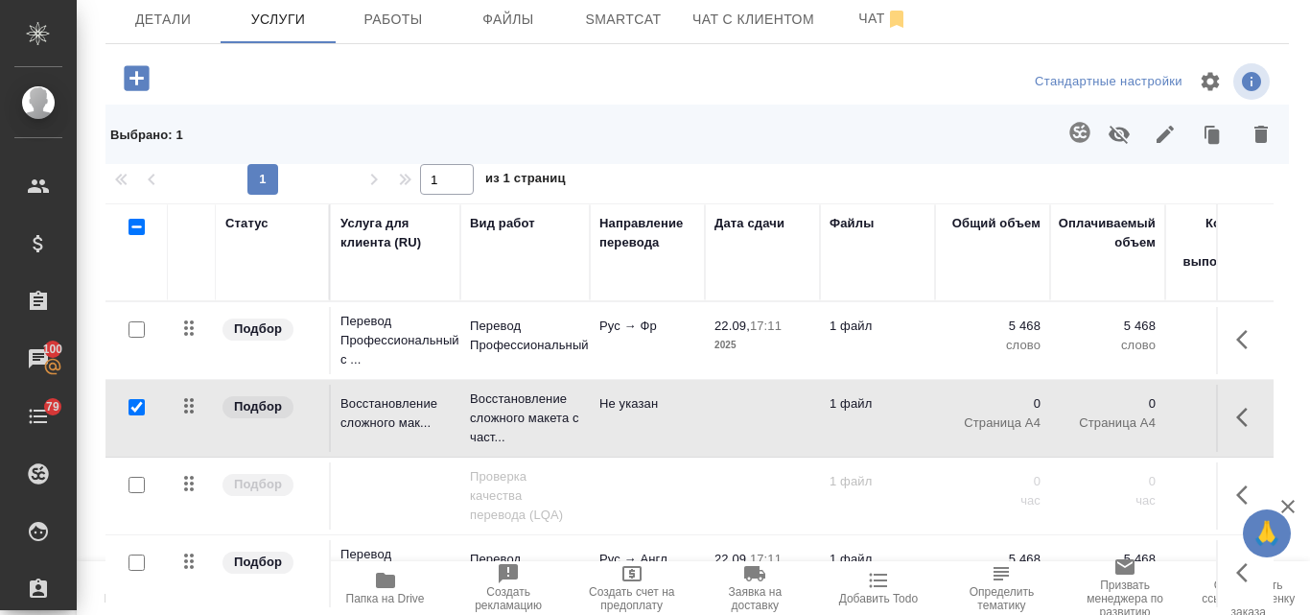
click at [1255, 131] on icon "button" at bounding box center [1261, 134] width 13 height 17
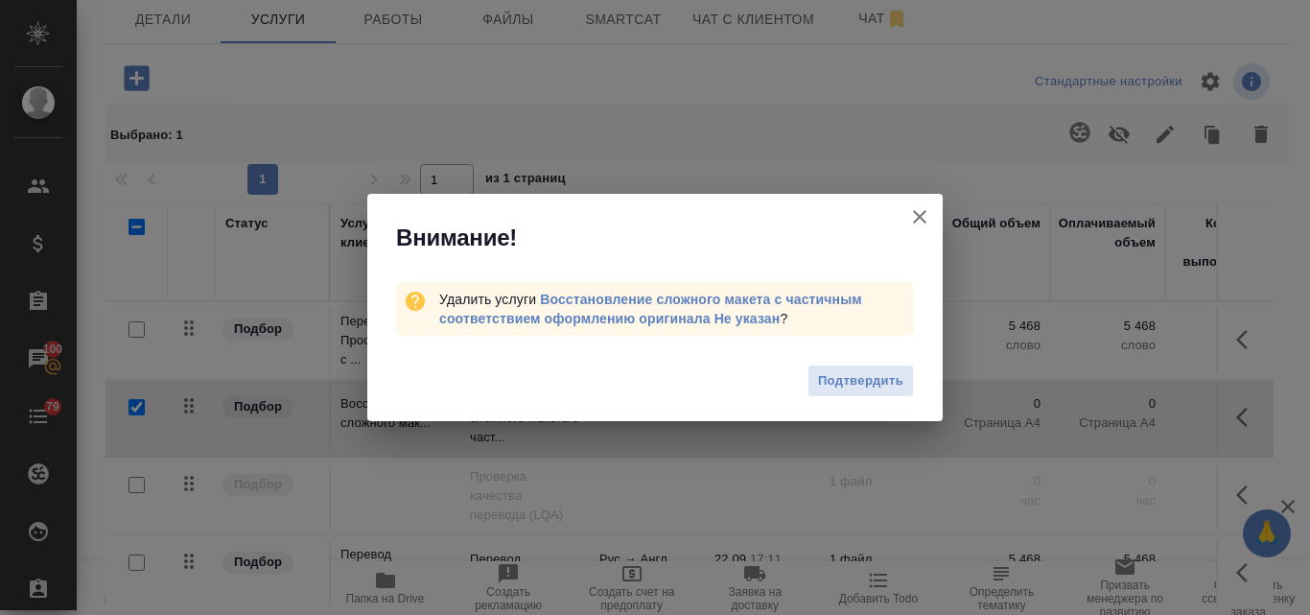
drag, startPoint x: 902, startPoint y: 377, endPoint x: 845, endPoint y: 383, distance: 56.9
click at [901, 377] on span "Подтвердить" at bounding box center [860, 381] width 85 height 22
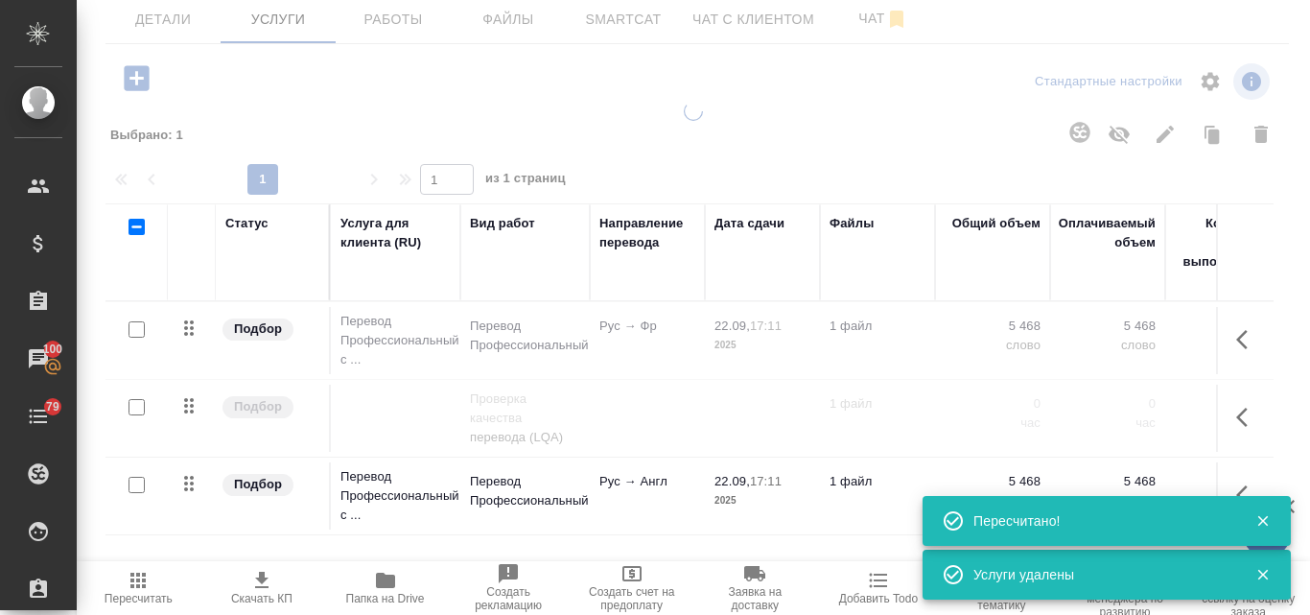
type input "new"
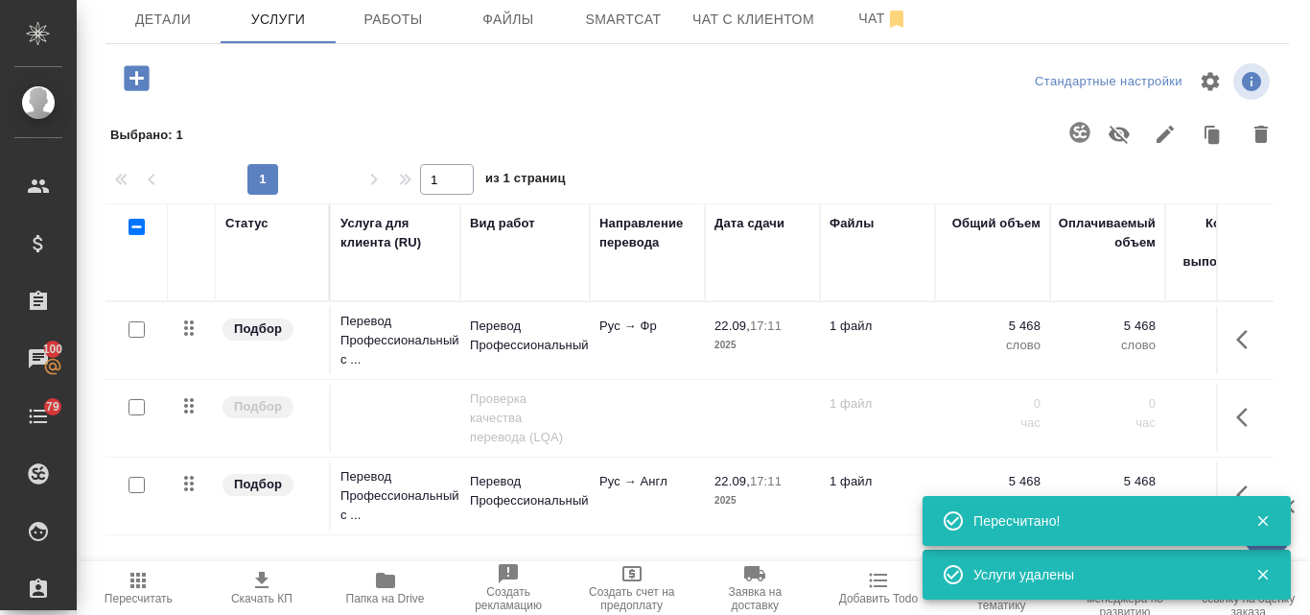
scroll to position [0, 0]
click at [138, 85] on icon "button" at bounding box center [136, 77] width 25 height 25
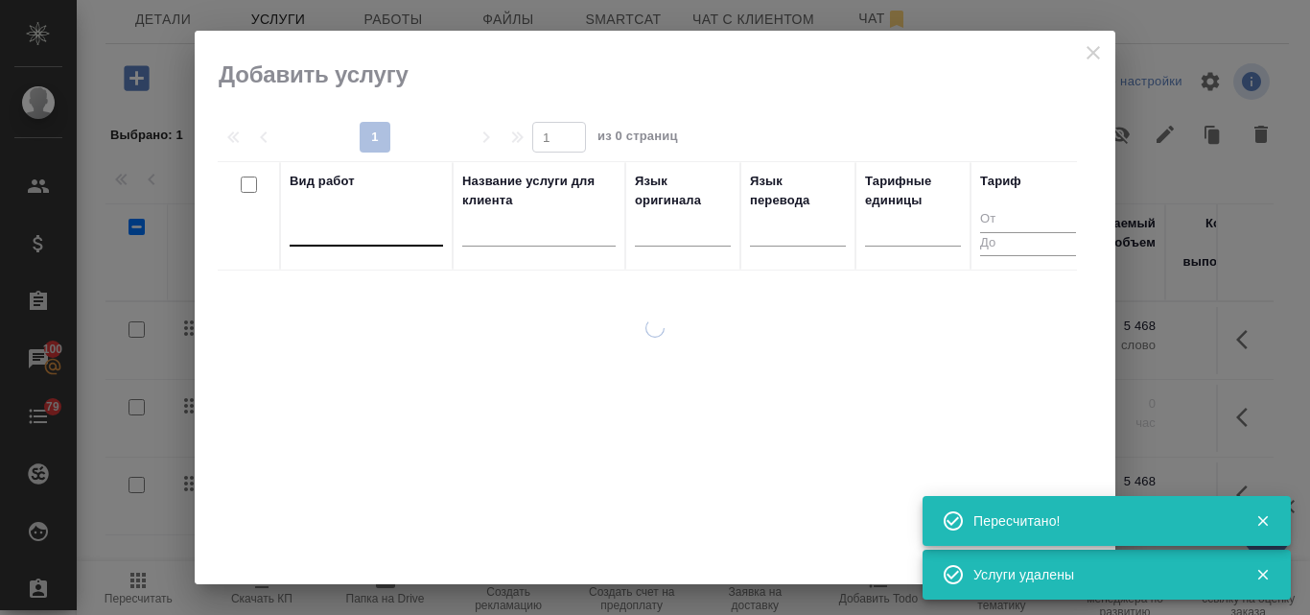
click at [330, 229] on div at bounding box center [366, 227] width 153 height 28
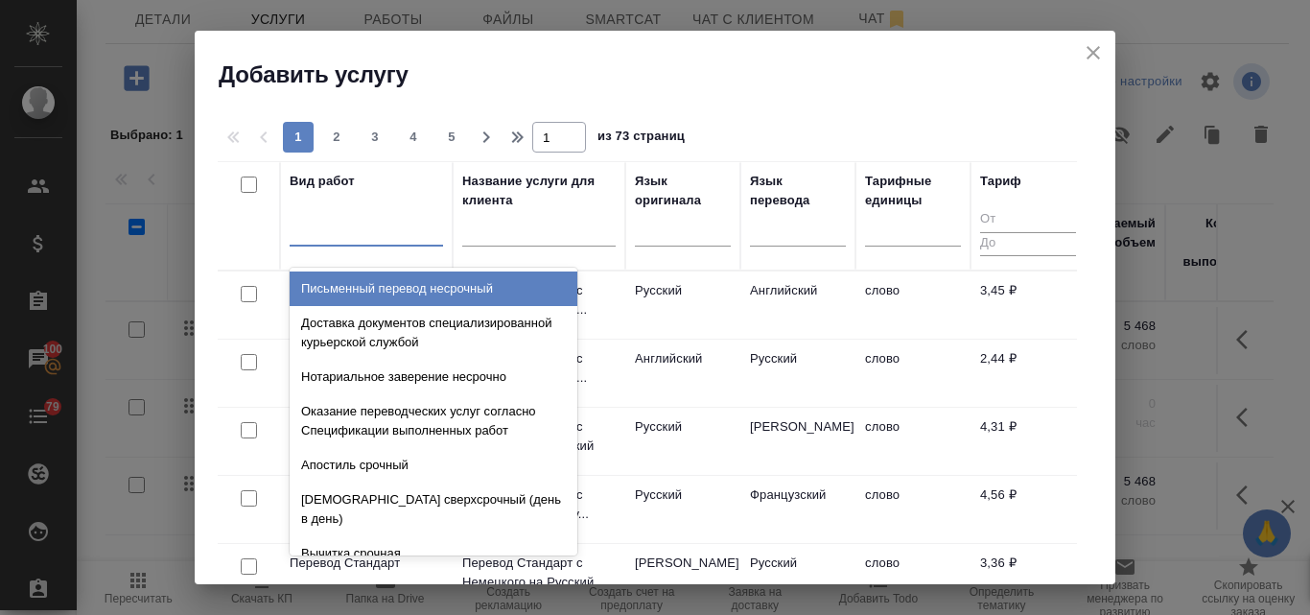
type input "ф"
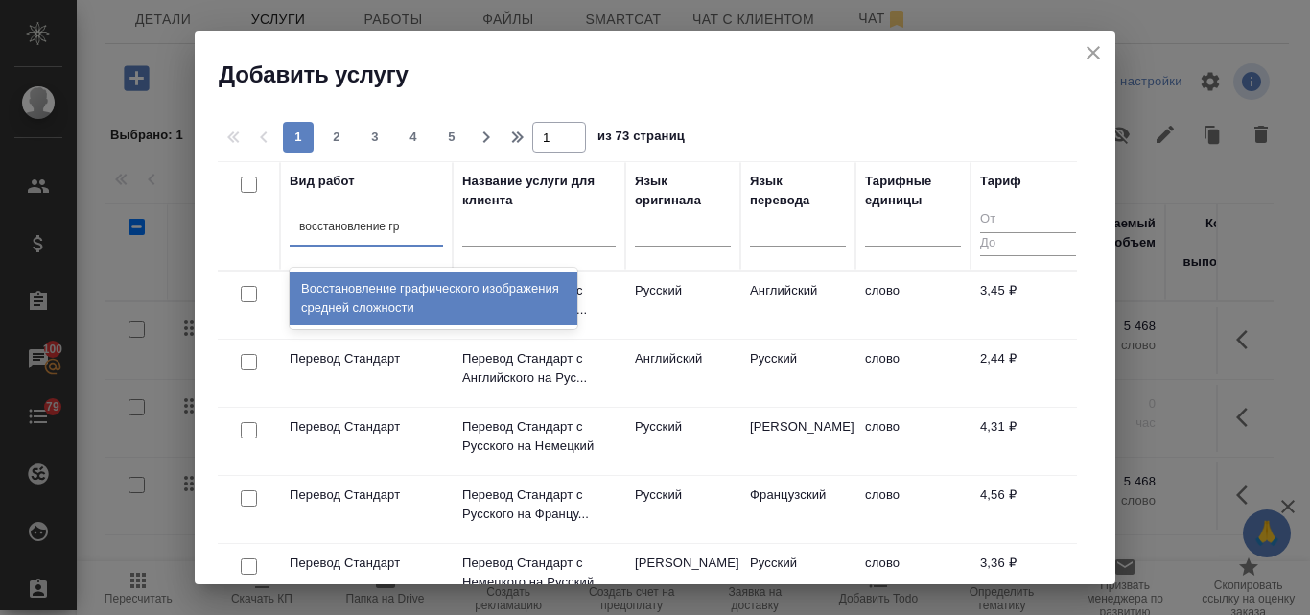
type input "восстановление гра"
click at [351, 279] on div "Восстановление графического изображения средней сложности" at bounding box center [434, 298] width 288 height 54
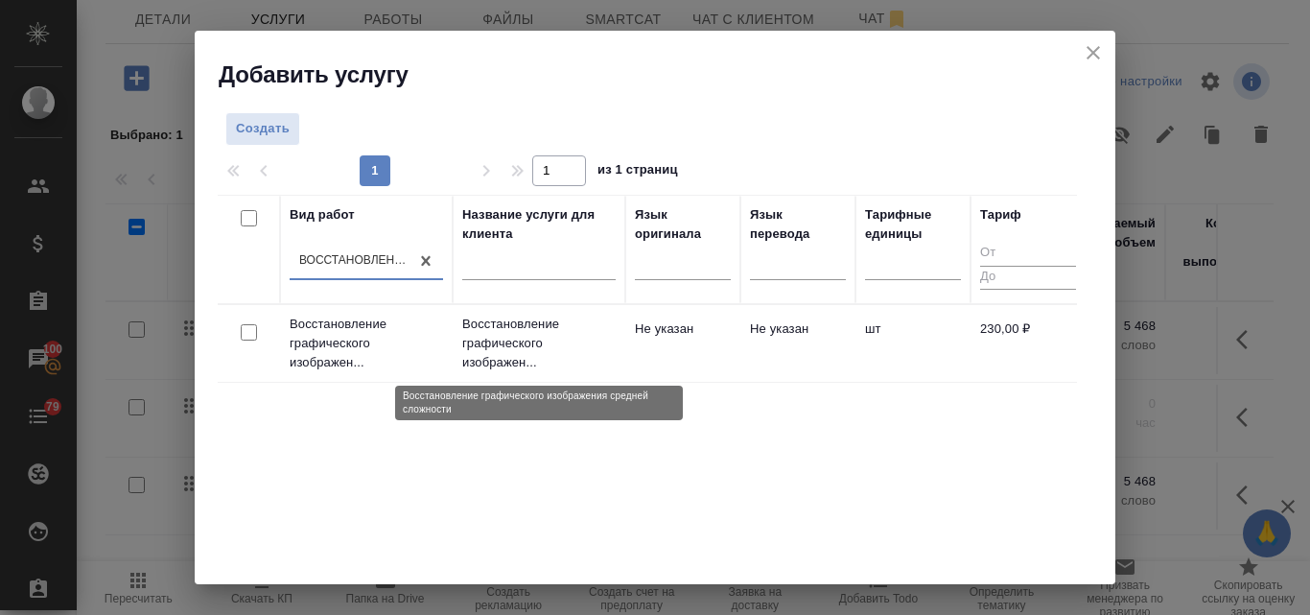
click at [543, 343] on p "Восстановление графического изображен..." at bounding box center [538, 344] width 153 height 58
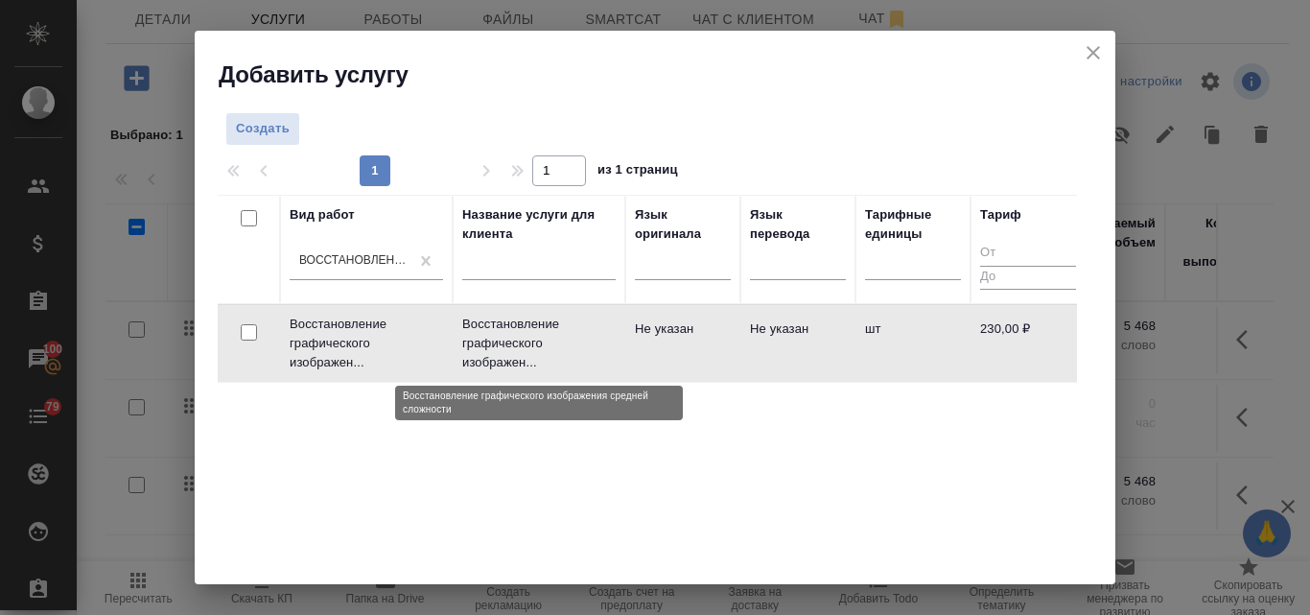
click at [543, 343] on p "Восстановление графического изображен..." at bounding box center [538, 344] width 153 height 58
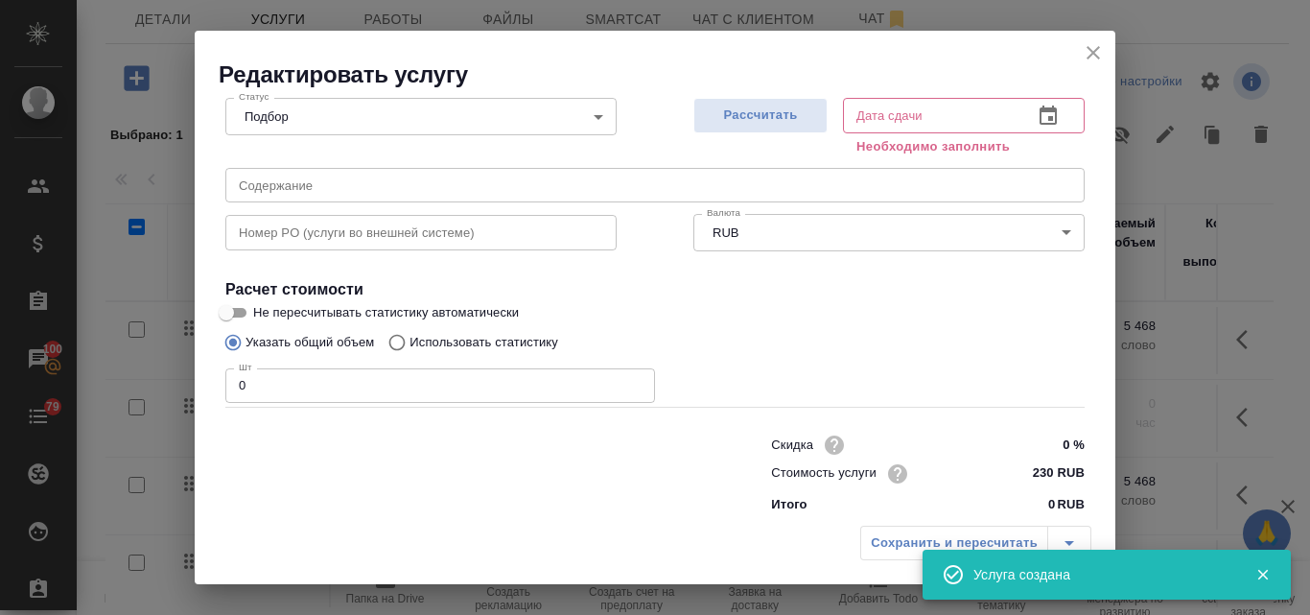
scroll to position [217, 0]
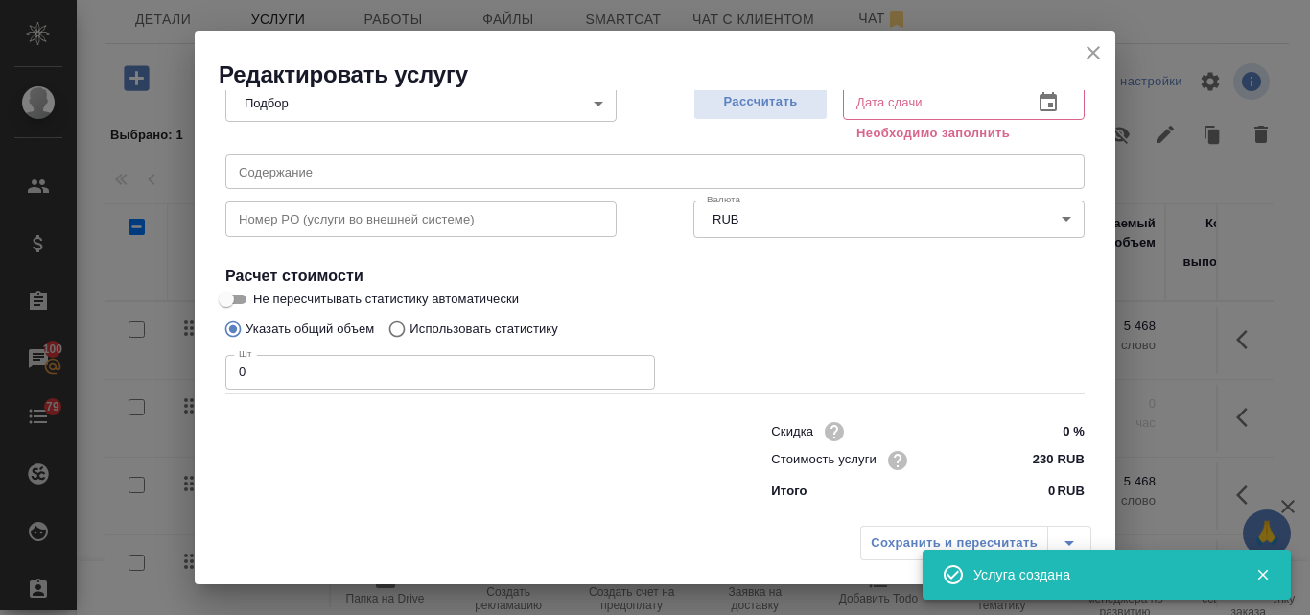
click at [245, 364] on input "0" at bounding box center [440, 372] width 430 height 35
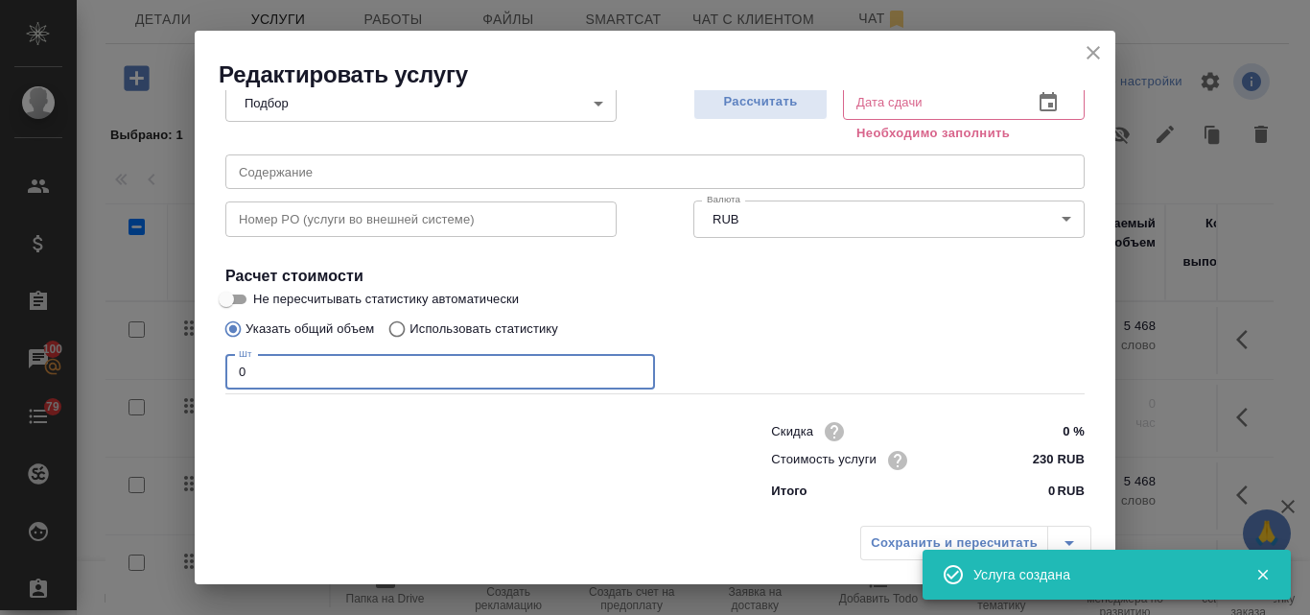
drag, startPoint x: 262, startPoint y: 362, endPoint x: 230, endPoint y: 363, distance: 31.7
click at [230, 363] on input "0" at bounding box center [440, 372] width 430 height 35
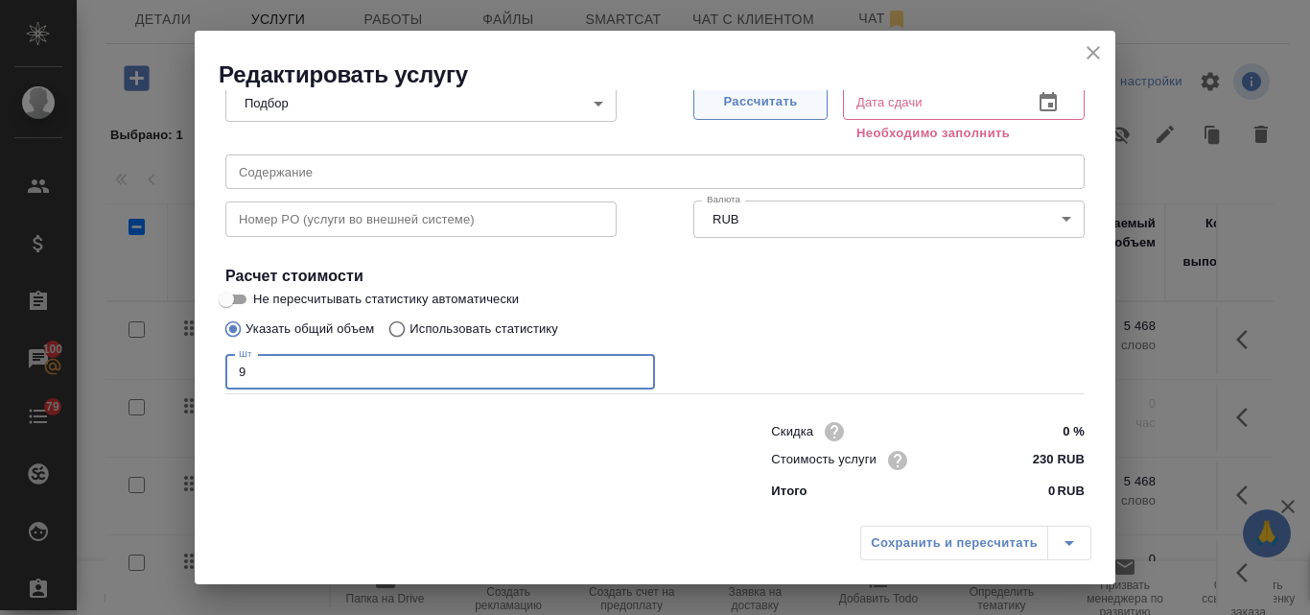
type input "9"
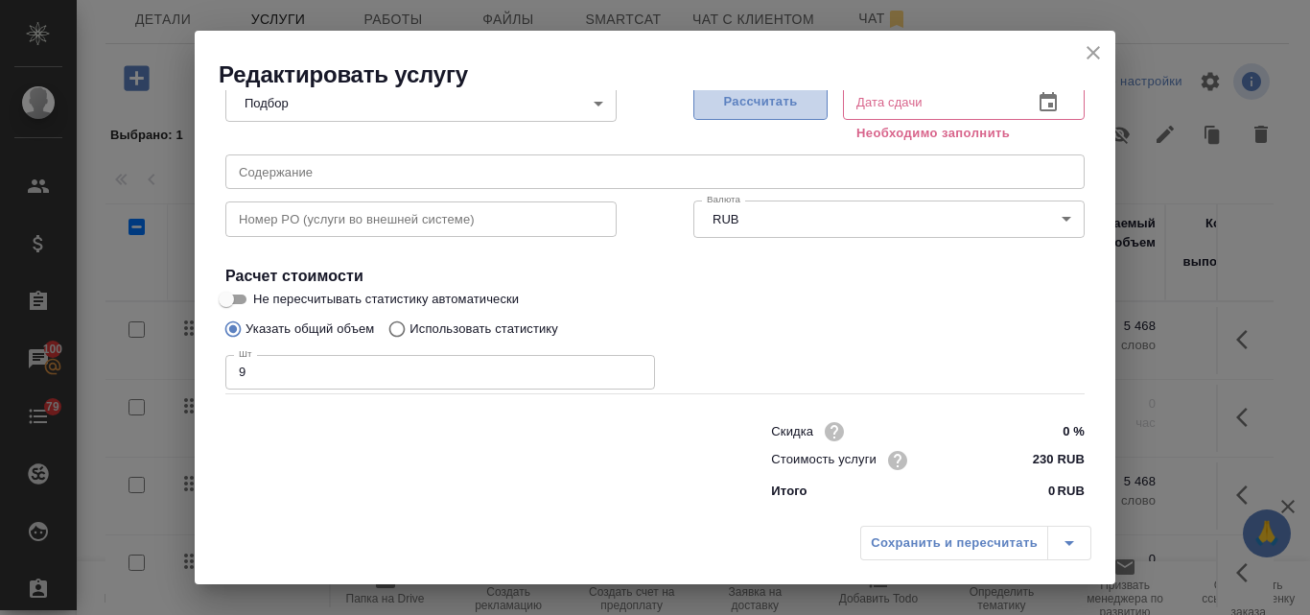
click at [785, 98] on span "Рассчитать" at bounding box center [760, 102] width 113 height 22
type input "[DATE] 11:20"
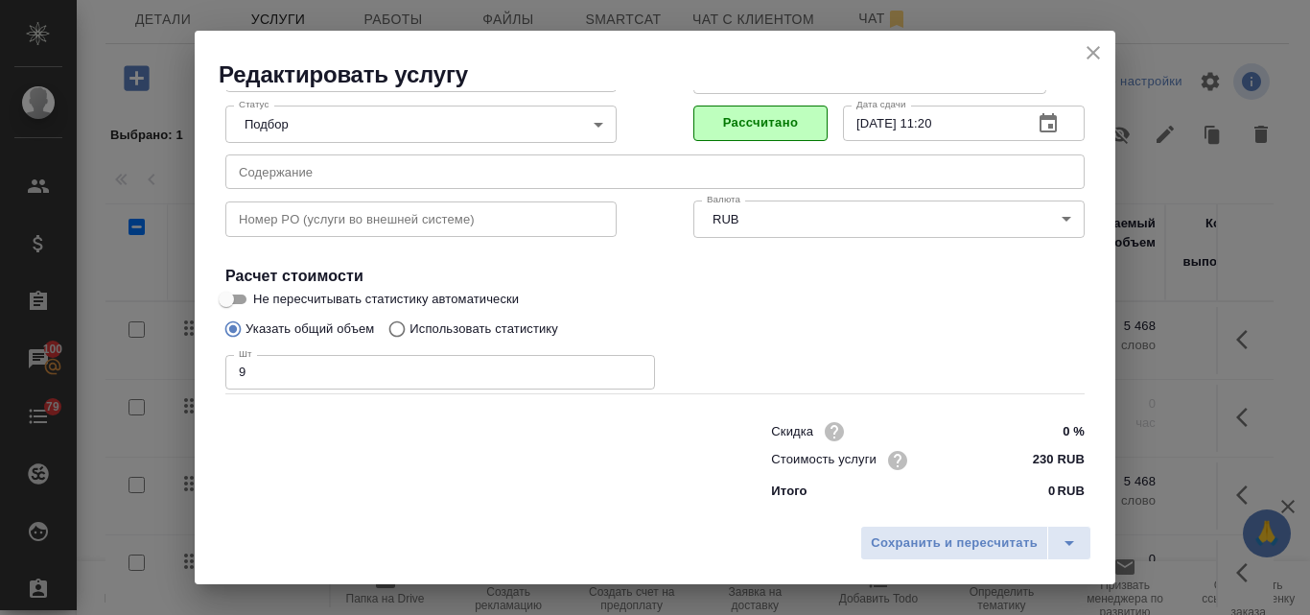
scroll to position [196, 0]
click at [930, 536] on span "Сохранить и пересчитать" at bounding box center [954, 543] width 167 height 22
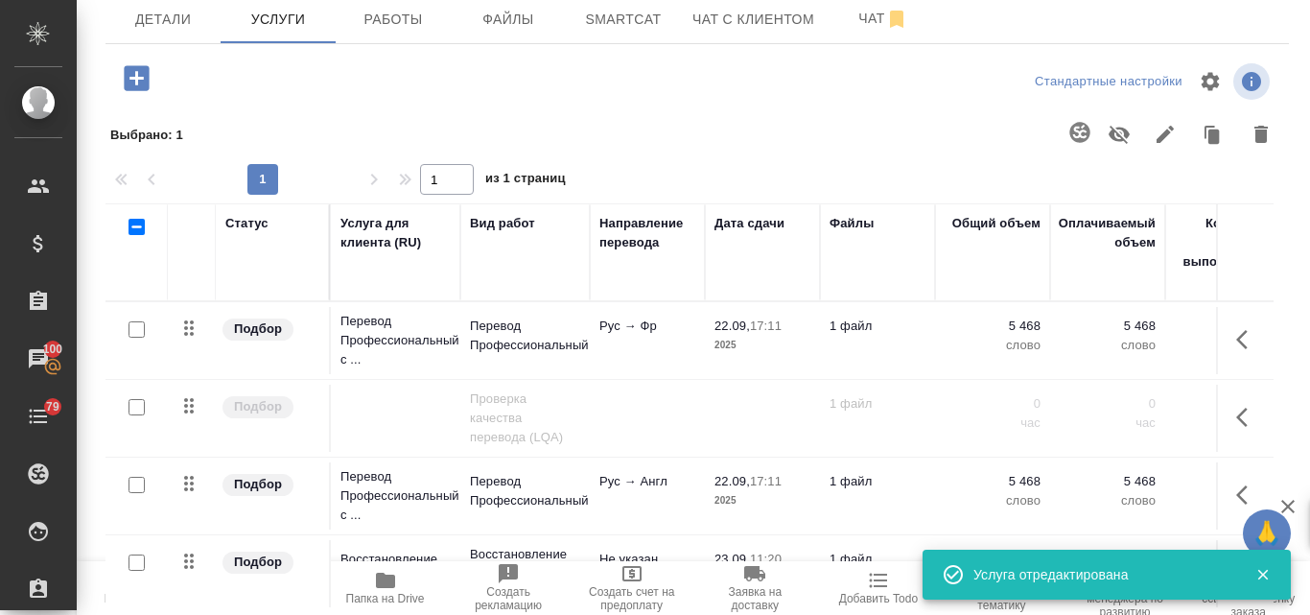
click at [153, 73] on button "button" at bounding box center [136, 78] width 53 height 39
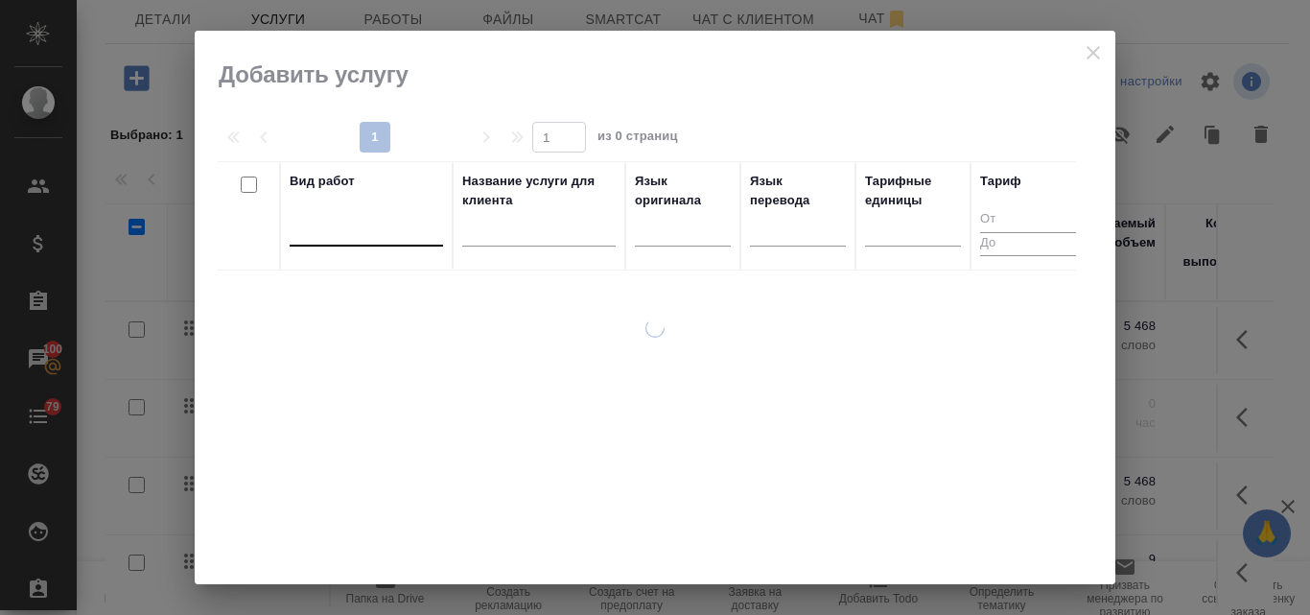
click at [340, 224] on div at bounding box center [366, 227] width 153 height 28
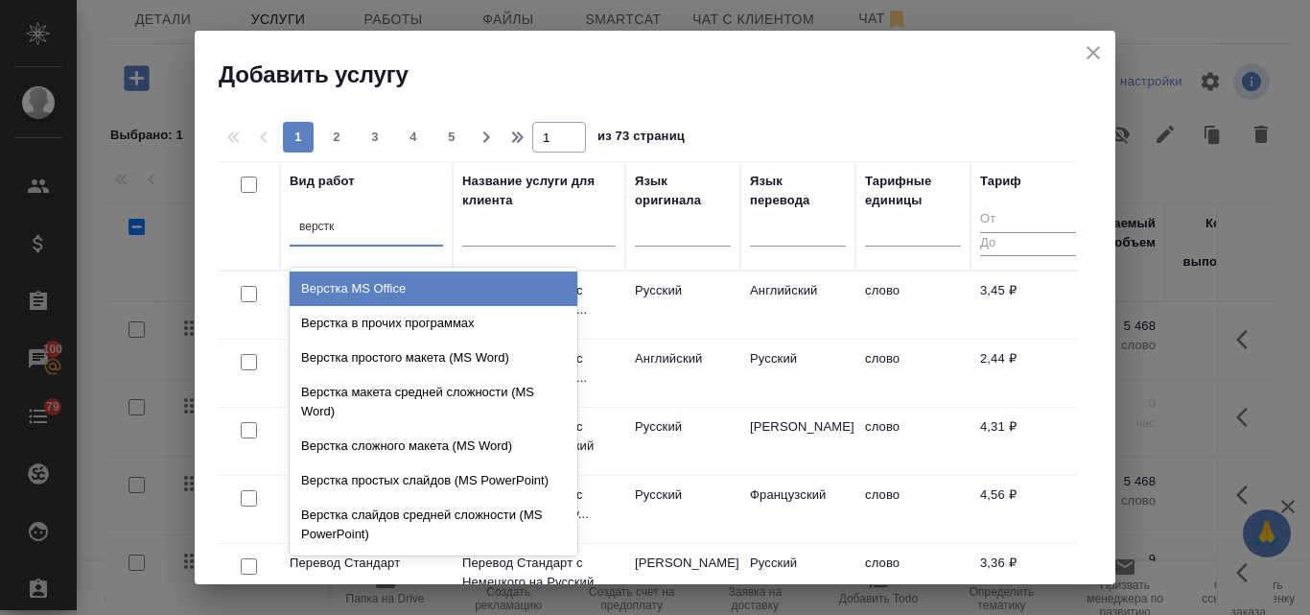
type input "верстка"
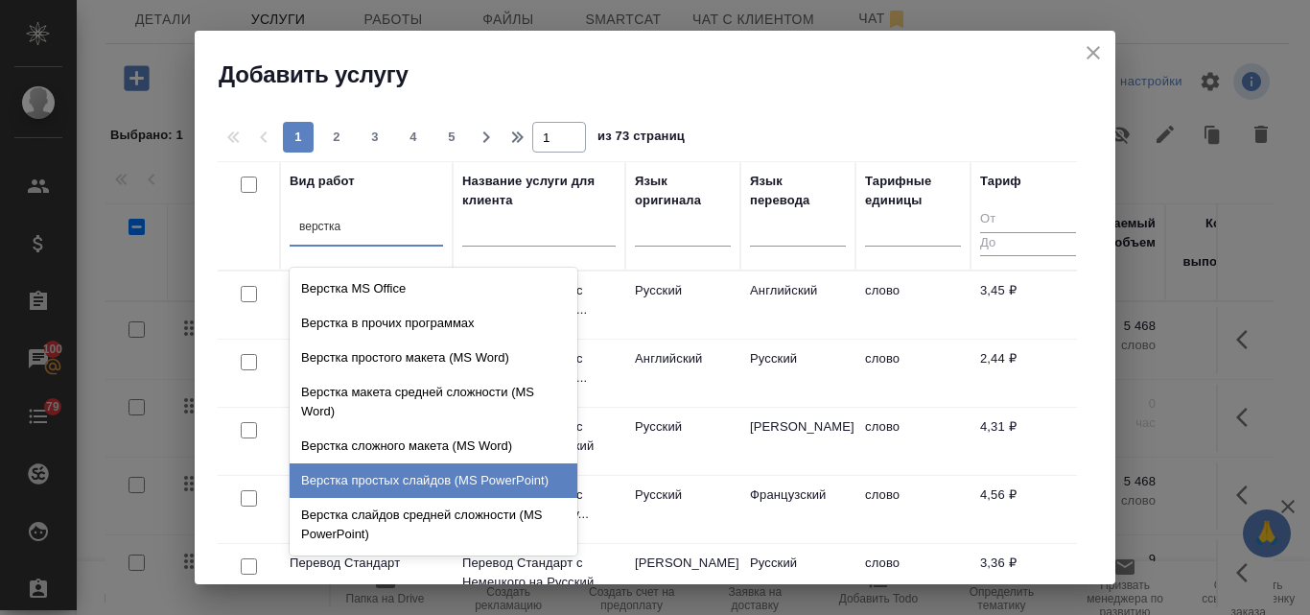
click at [460, 487] on div "Верстка простых слайдов (MS PowerPoint)" at bounding box center [434, 480] width 288 height 35
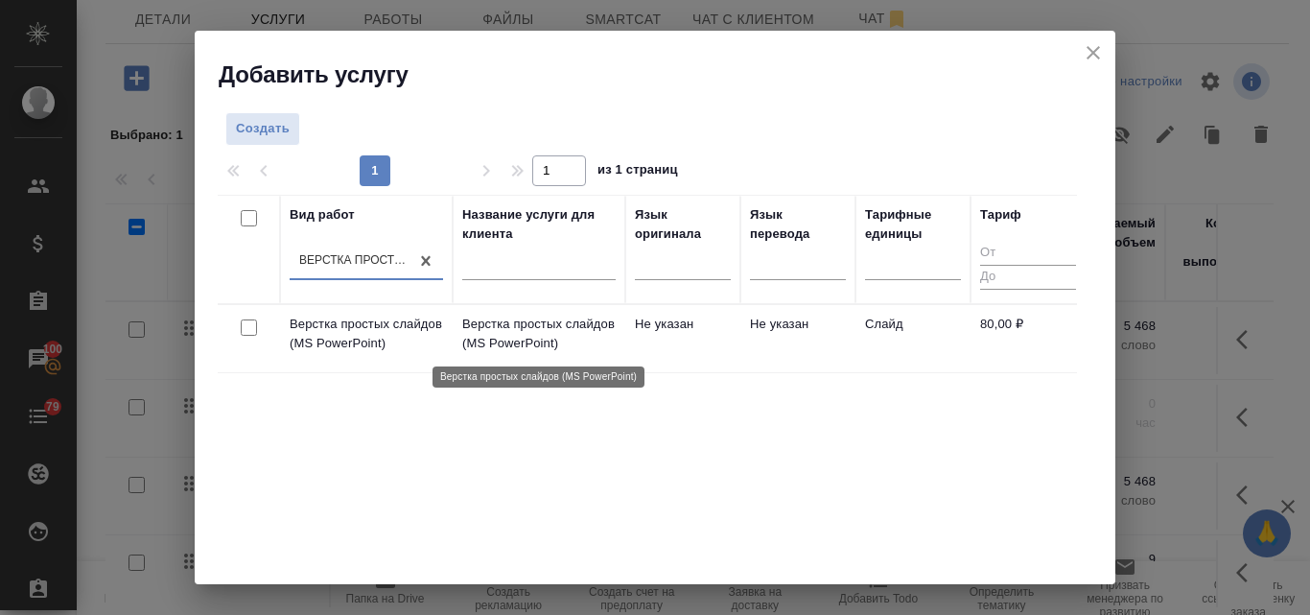
click at [529, 341] on p "Верстка простых слайдов (MS PowerPoint)" at bounding box center [538, 334] width 153 height 38
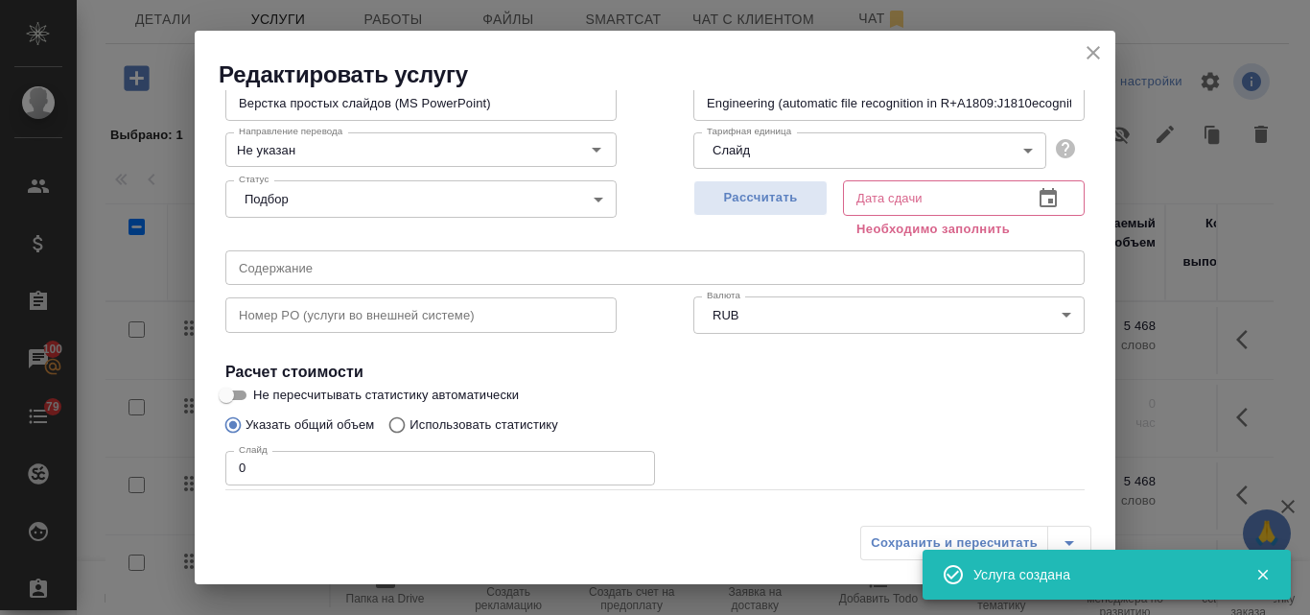
scroll to position [217, 0]
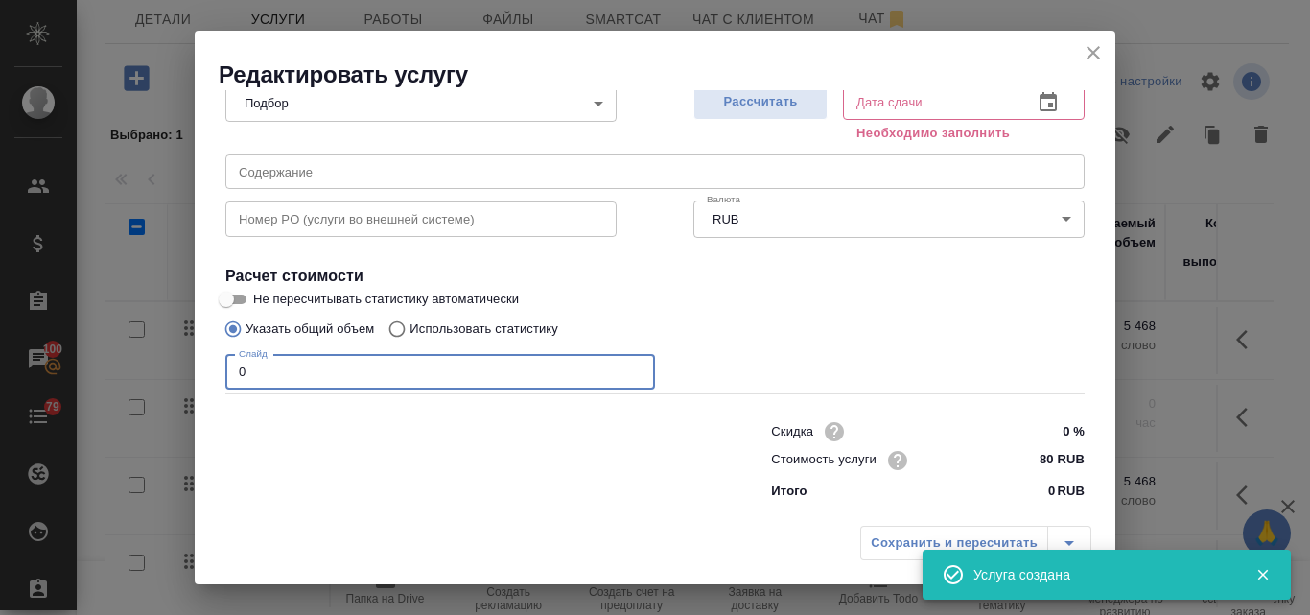
drag, startPoint x: 237, startPoint y: 373, endPoint x: 220, endPoint y: 373, distance: 17.3
click at [220, 373] on div "Вид работ Верстка простых слайдов (MS PowerPoint) Вид работ Название для клиент…" at bounding box center [655, 218] width 875 height 580
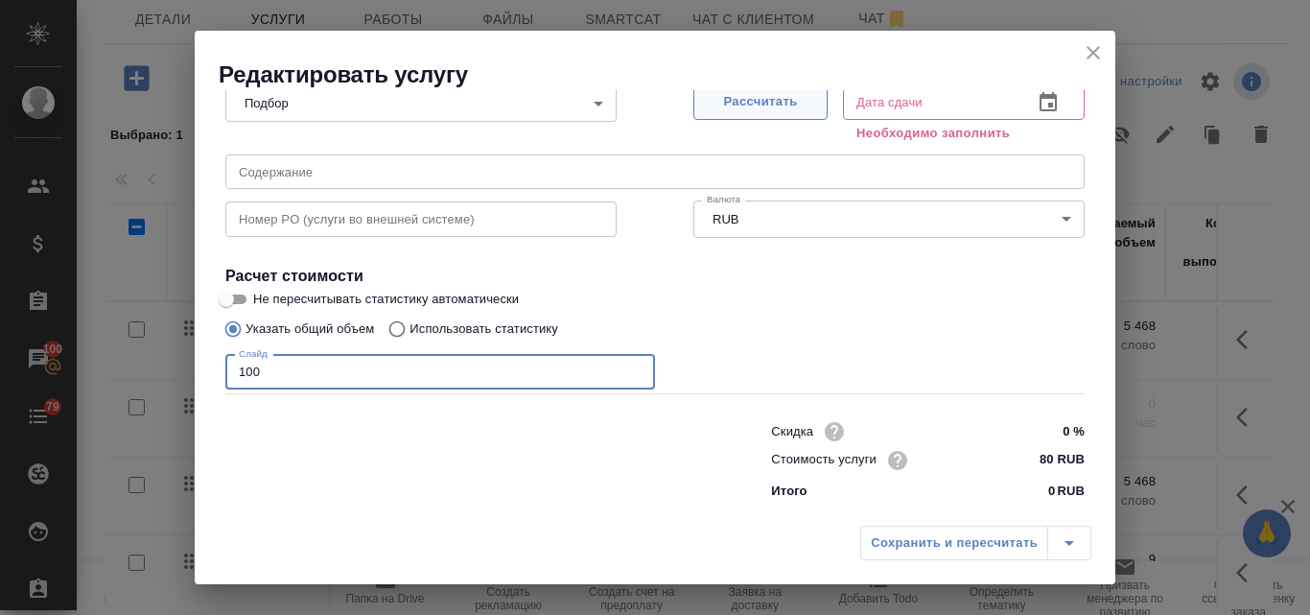
type input "100"
click at [735, 93] on span "Рассчитать" at bounding box center [760, 102] width 113 height 22
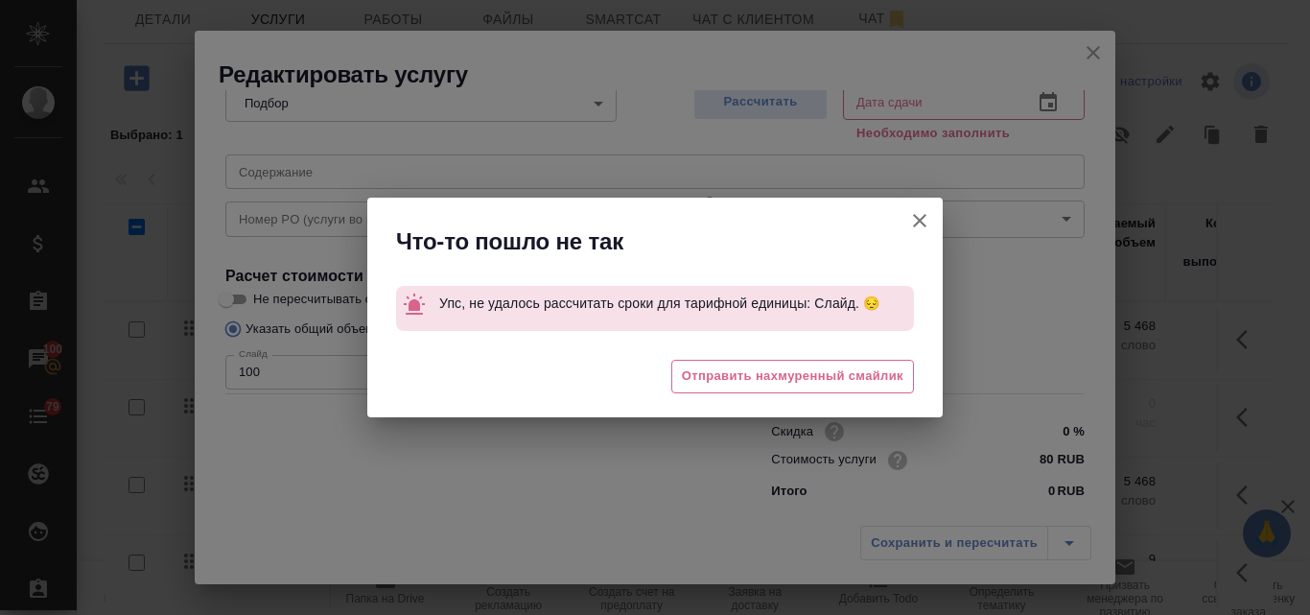
type input "[DATE] 14:32"
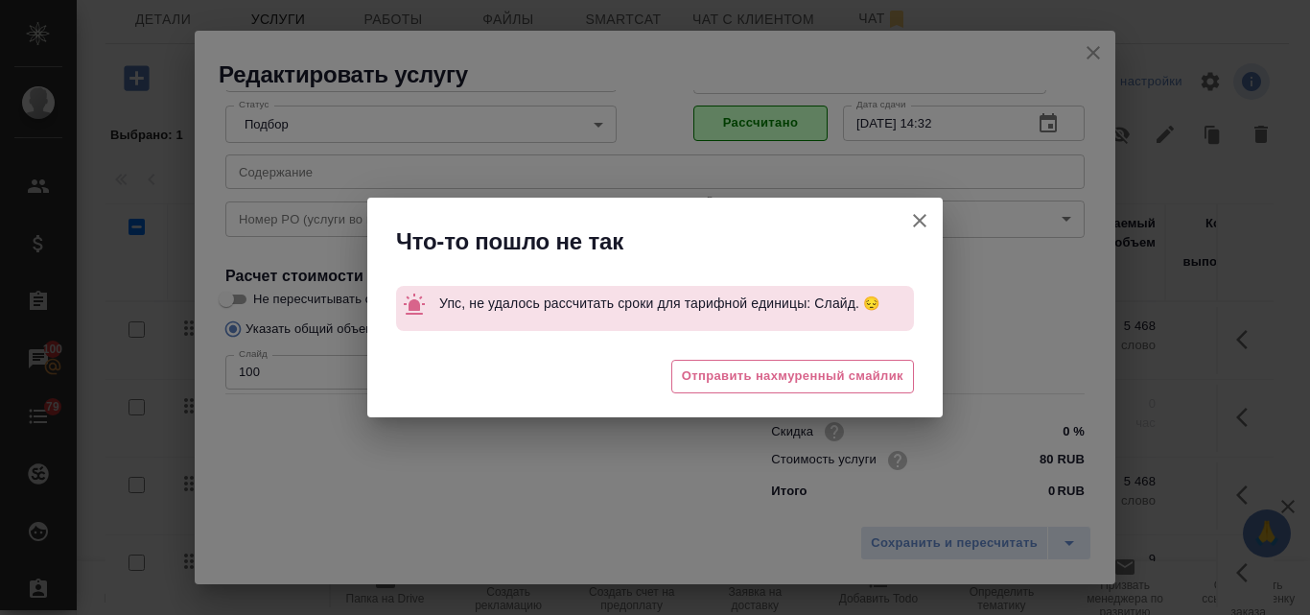
scroll to position [196, 0]
drag, startPoint x: 449, startPoint y: 449, endPoint x: 682, endPoint y: 468, distance: 233.9
click at [447, 449] on div "Что-то пошло не так Упс, не удалось рассчитать сроки для тарифной единицы: Слай…" at bounding box center [655, 307] width 1310 height 615
click at [924, 220] on icon "button" at bounding box center [919, 220] width 23 height 23
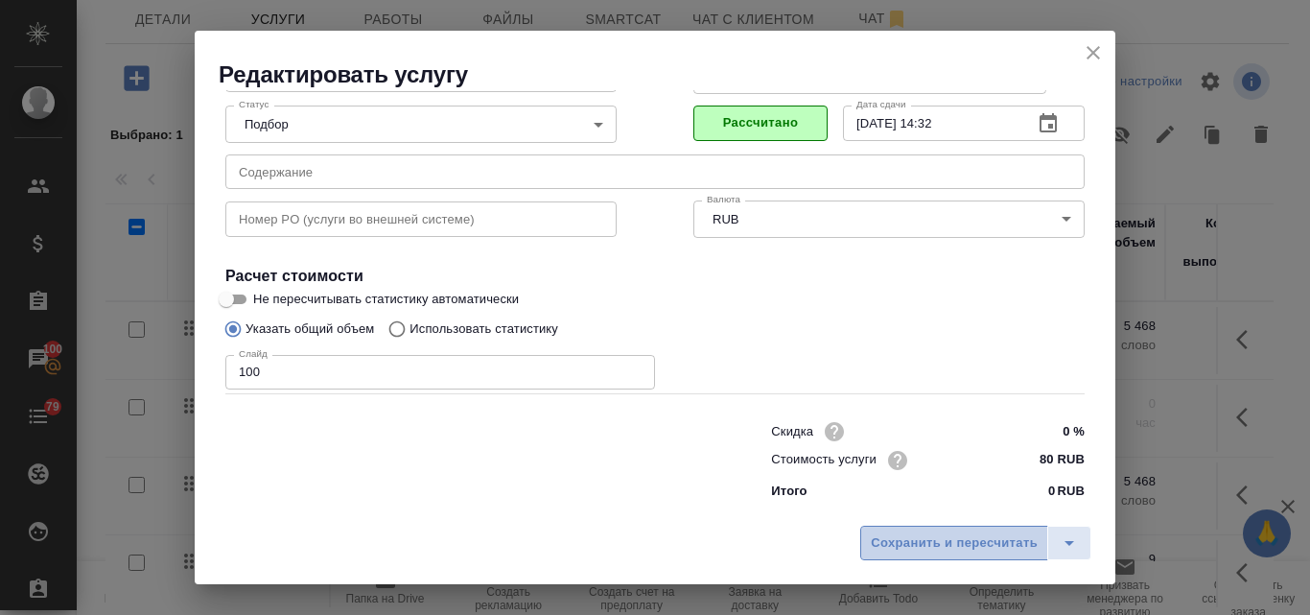
click at [956, 543] on span "Сохранить и пересчитать" at bounding box center [954, 543] width 167 height 22
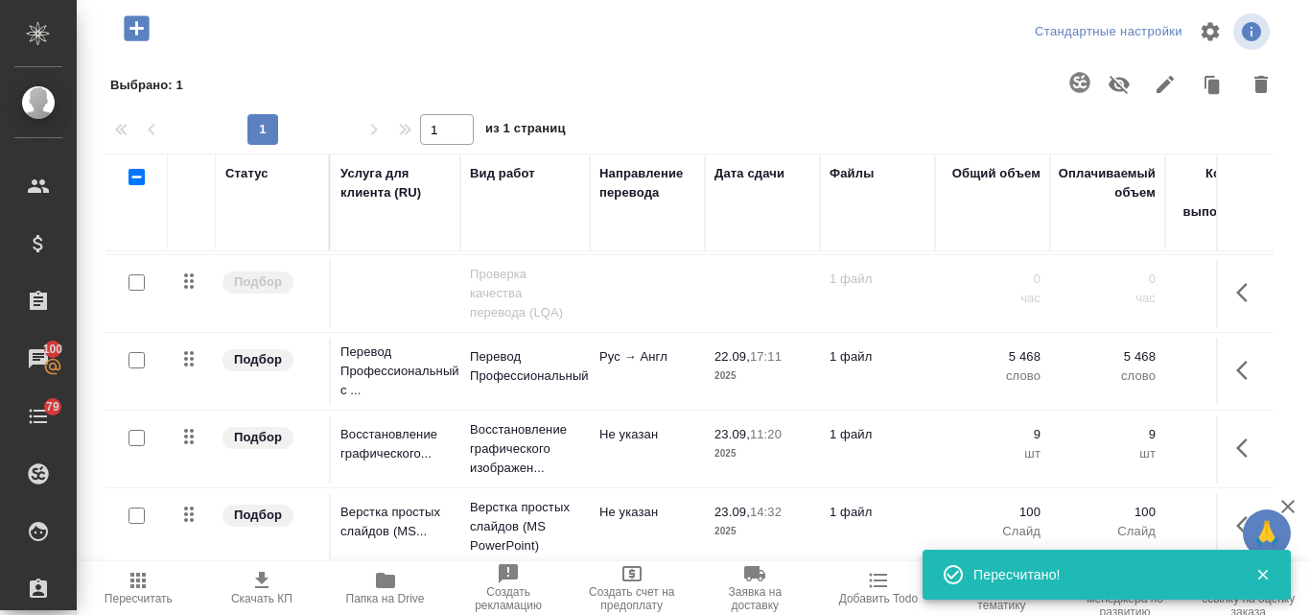
scroll to position [0, 0]
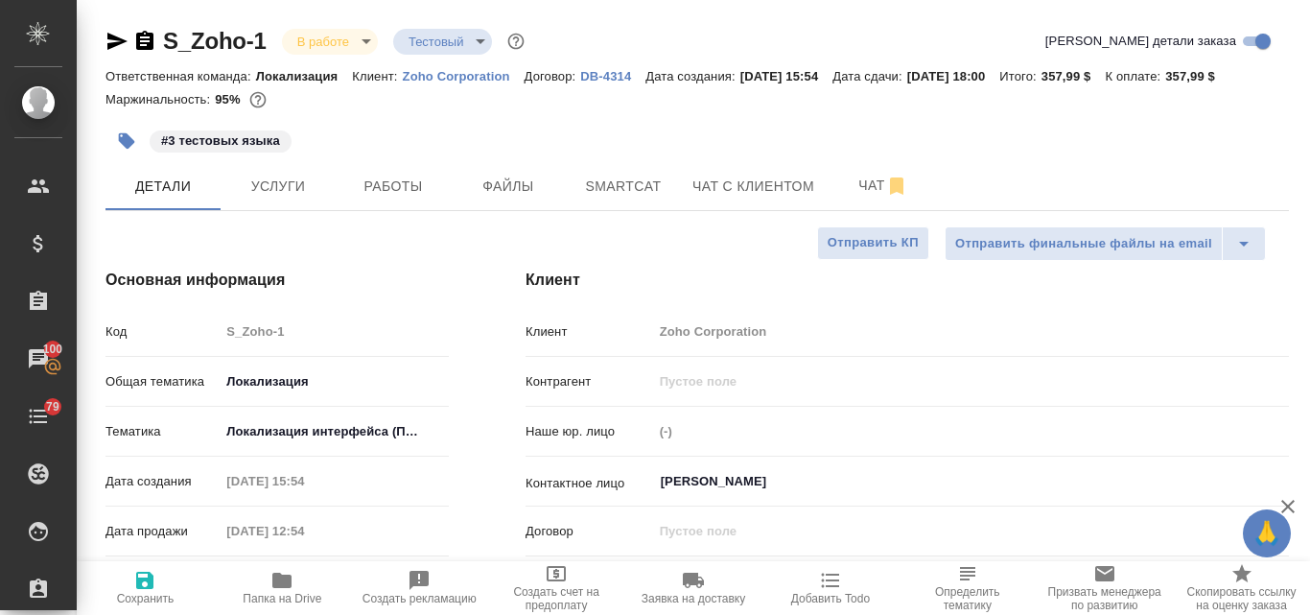
select select "RU"
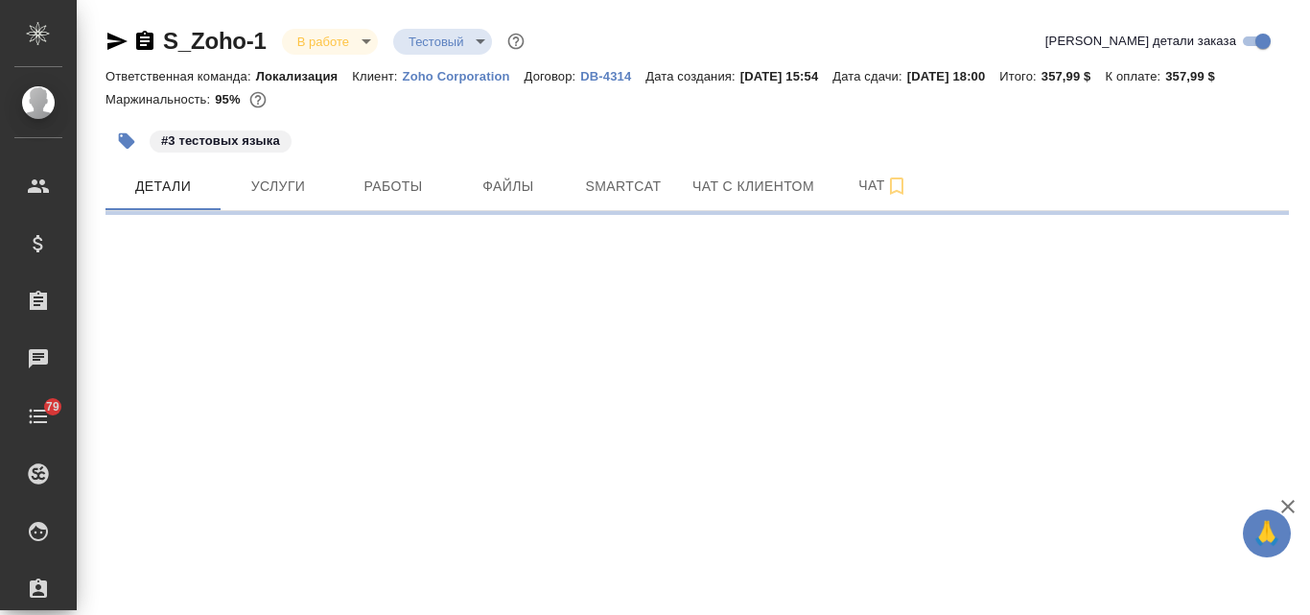
select select "RU"
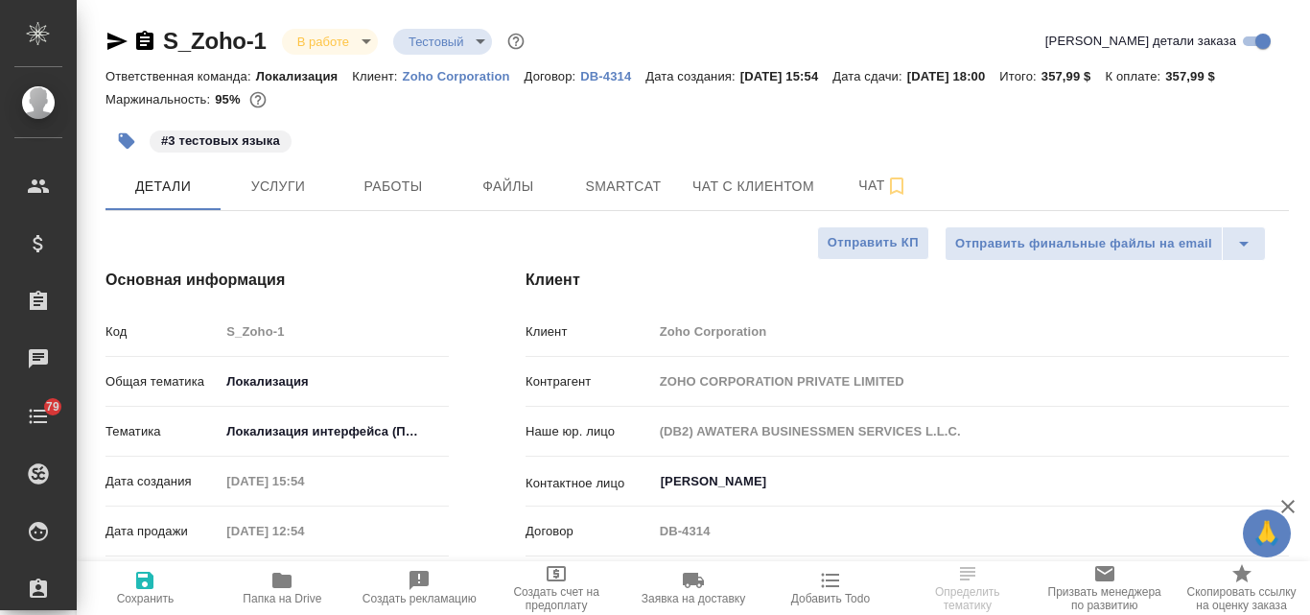
type textarea "x"
click at [473, 77] on p "Zoho Corporation" at bounding box center [464, 76] width 122 height 14
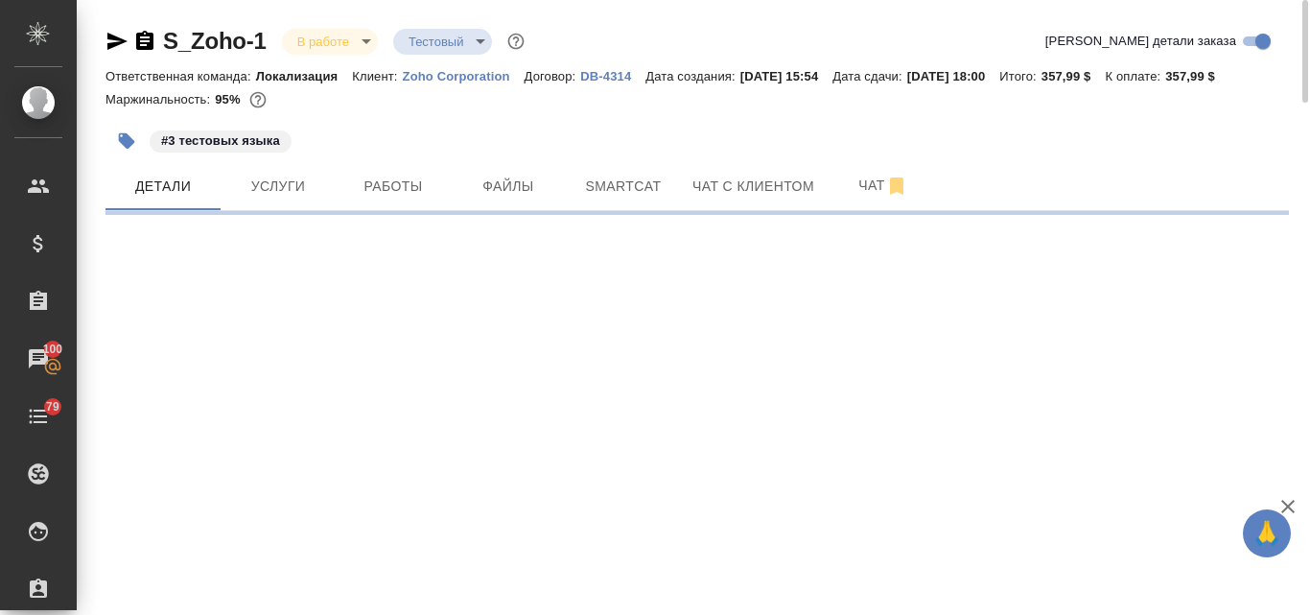
select select "RU"
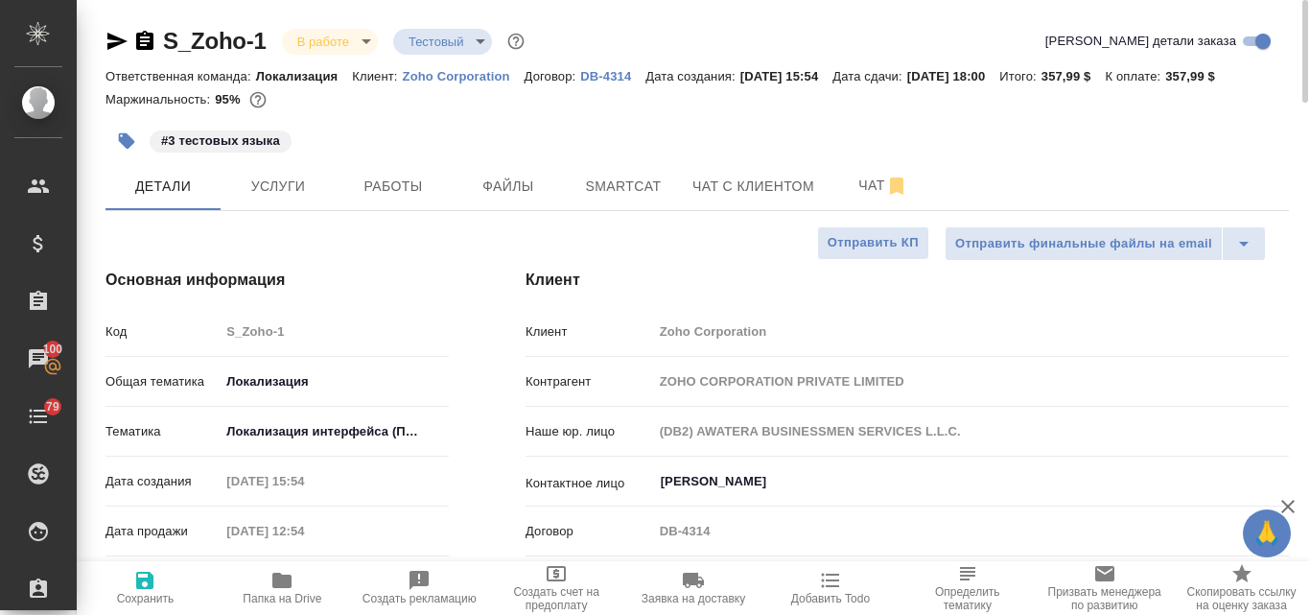
type textarea "x"
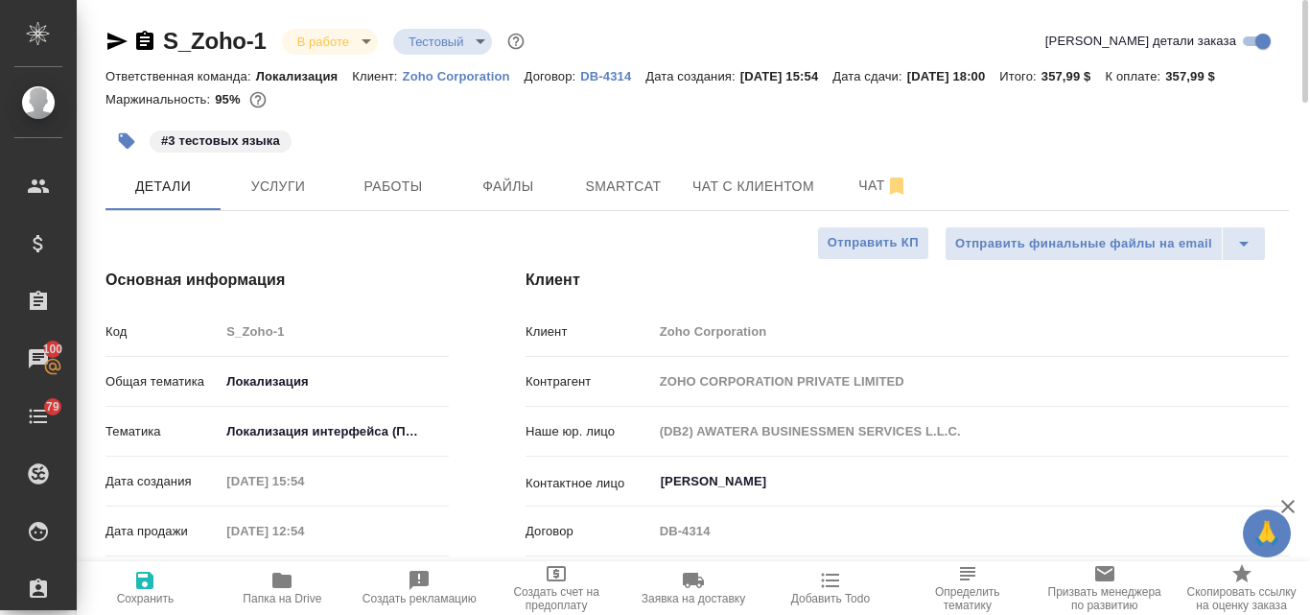
type textarea "x"
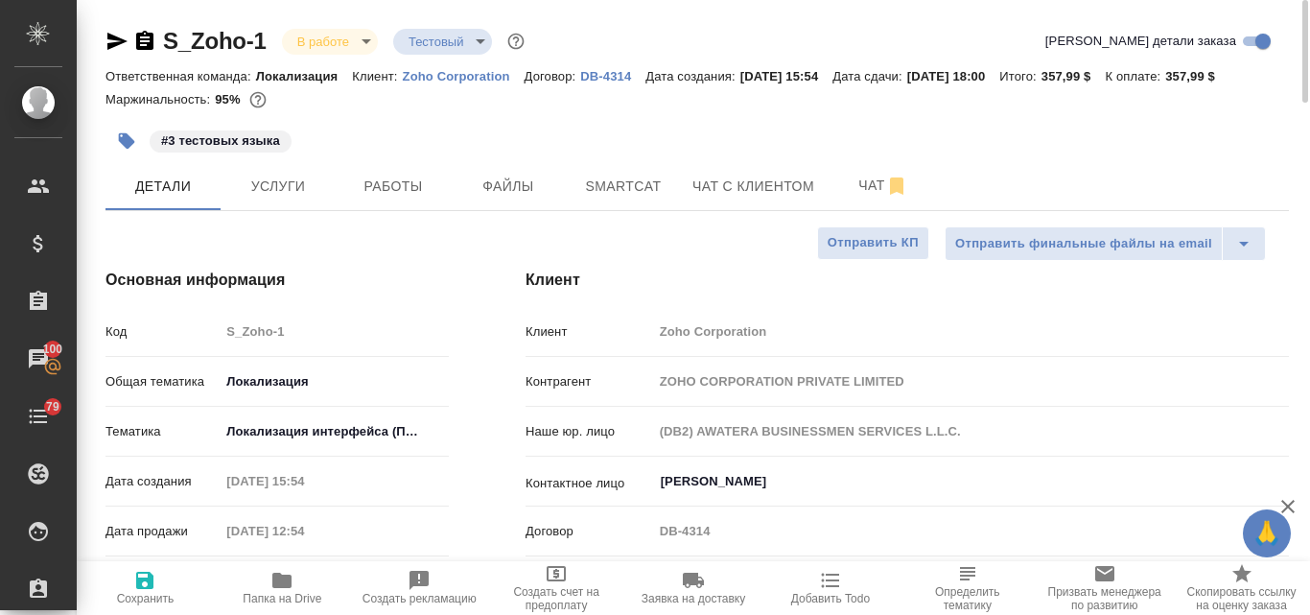
type textarea "x"
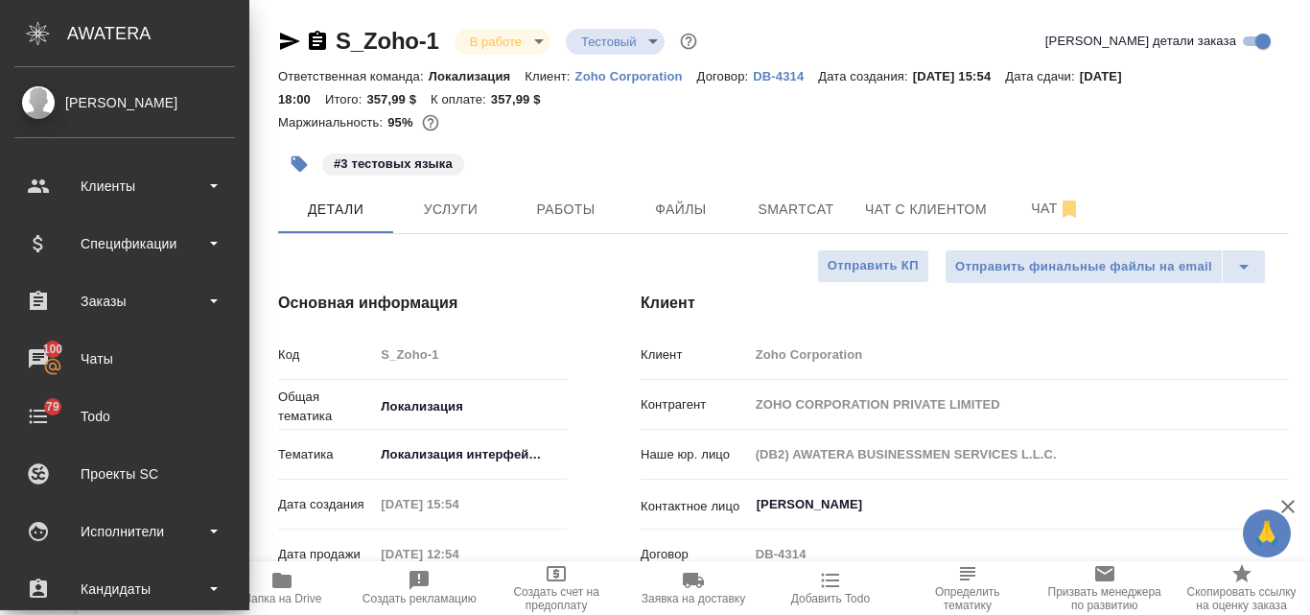
type textarea "x"
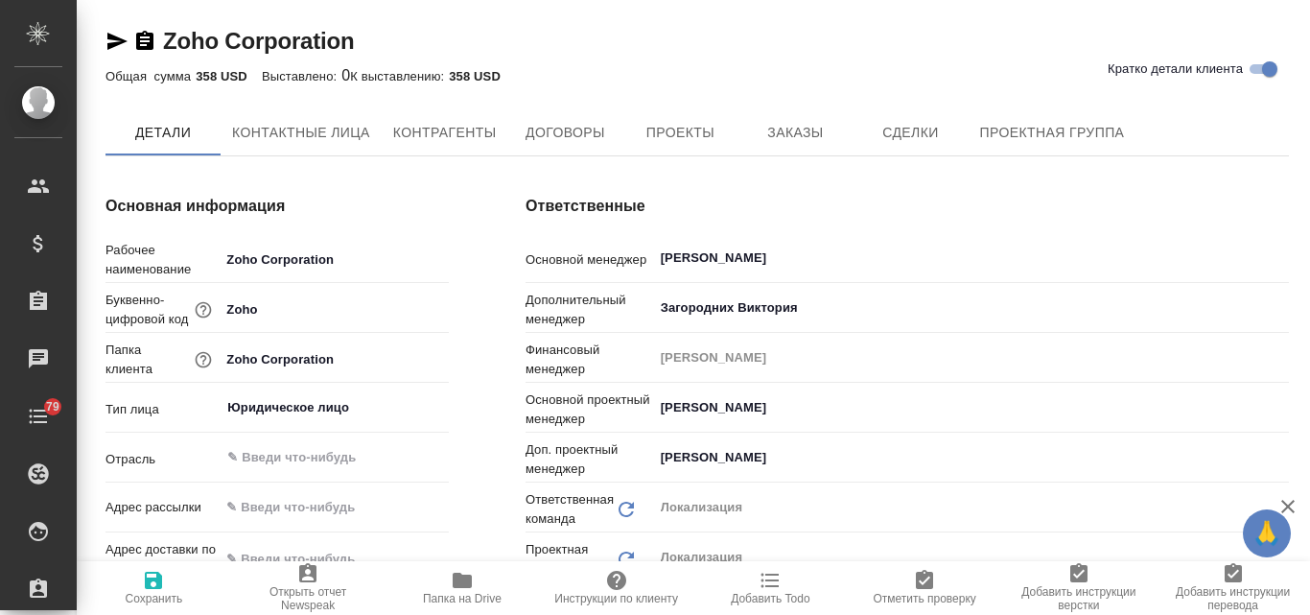
type textarea "x"
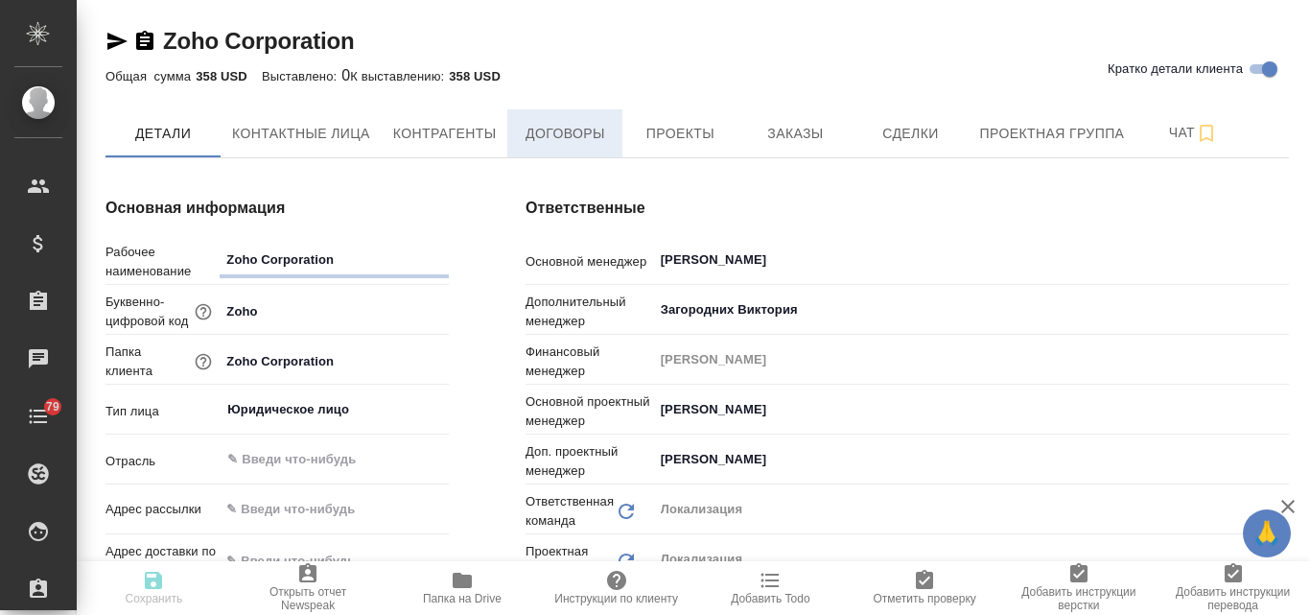
type textarea "x"
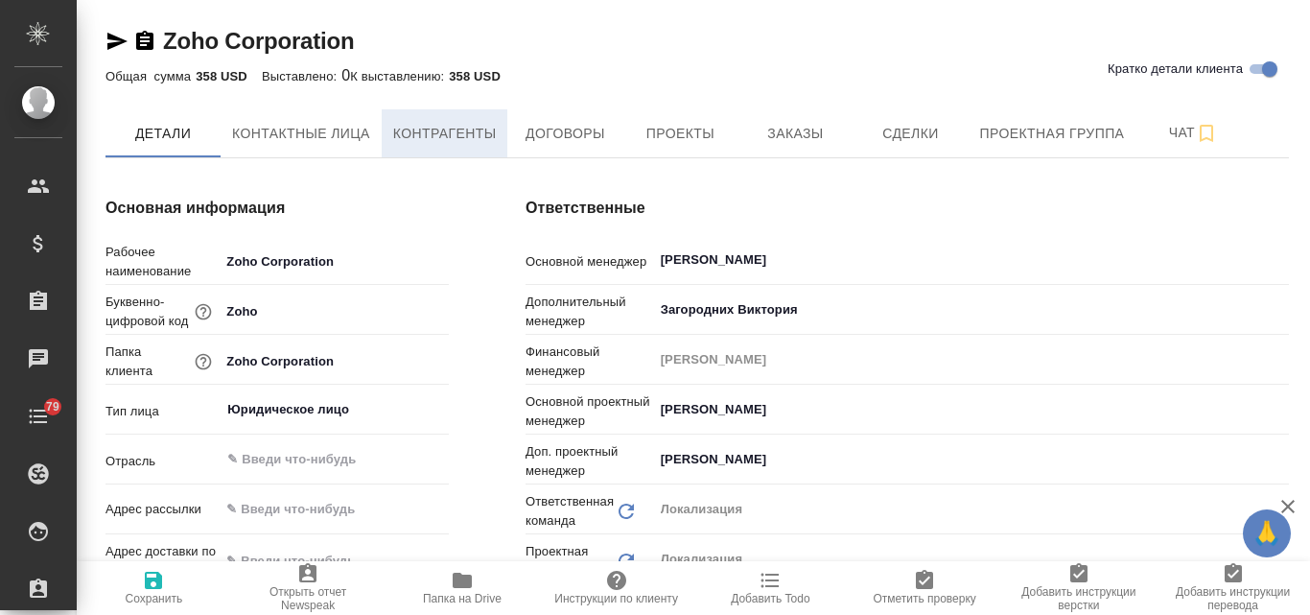
type textarea "x"
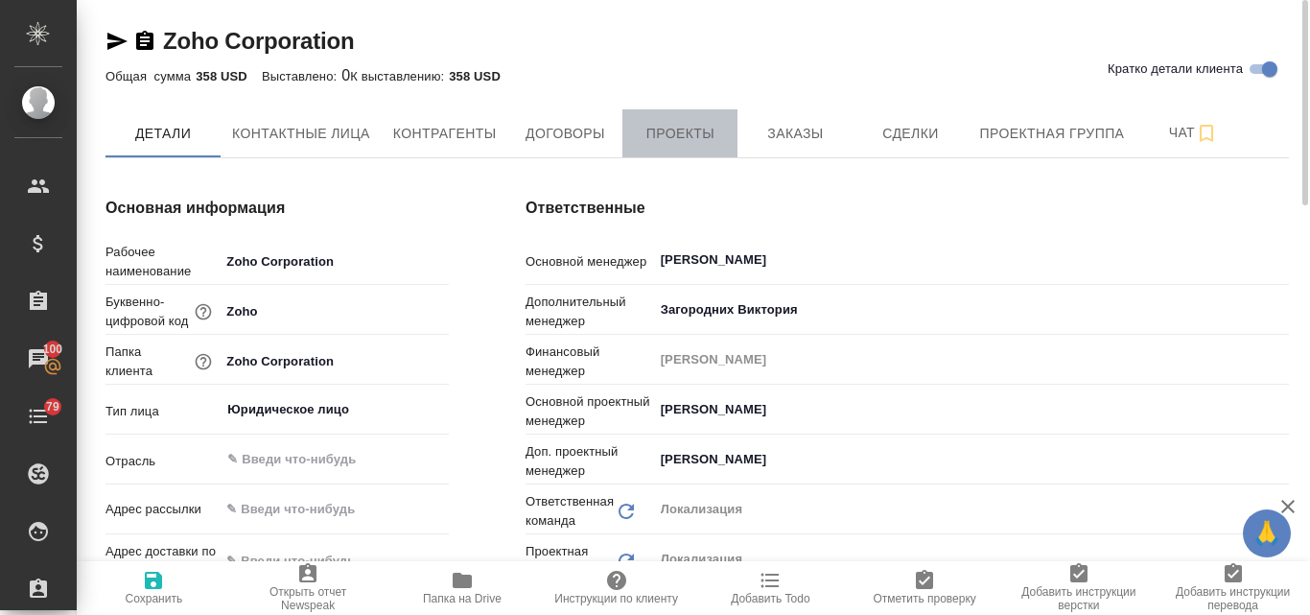
click at [659, 124] on span "Проекты" at bounding box center [680, 134] width 92 height 24
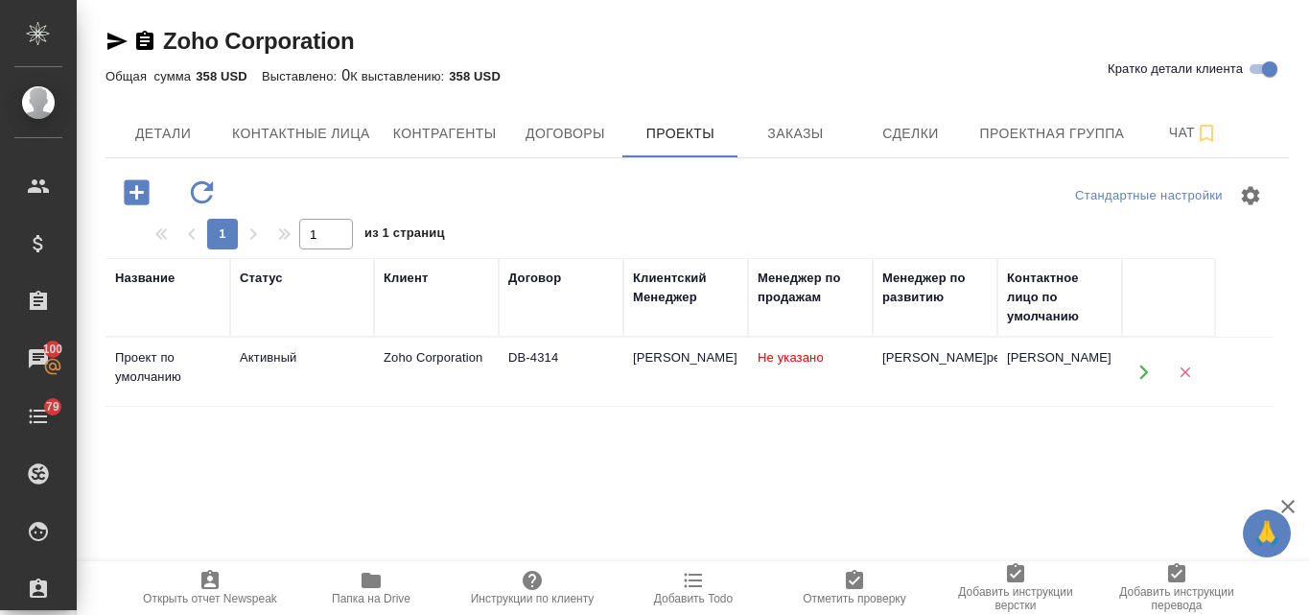
click at [112, 37] on icon "button" at bounding box center [117, 41] width 20 height 17
click at [432, 371] on td "Zoho Corporation" at bounding box center [436, 372] width 125 height 67
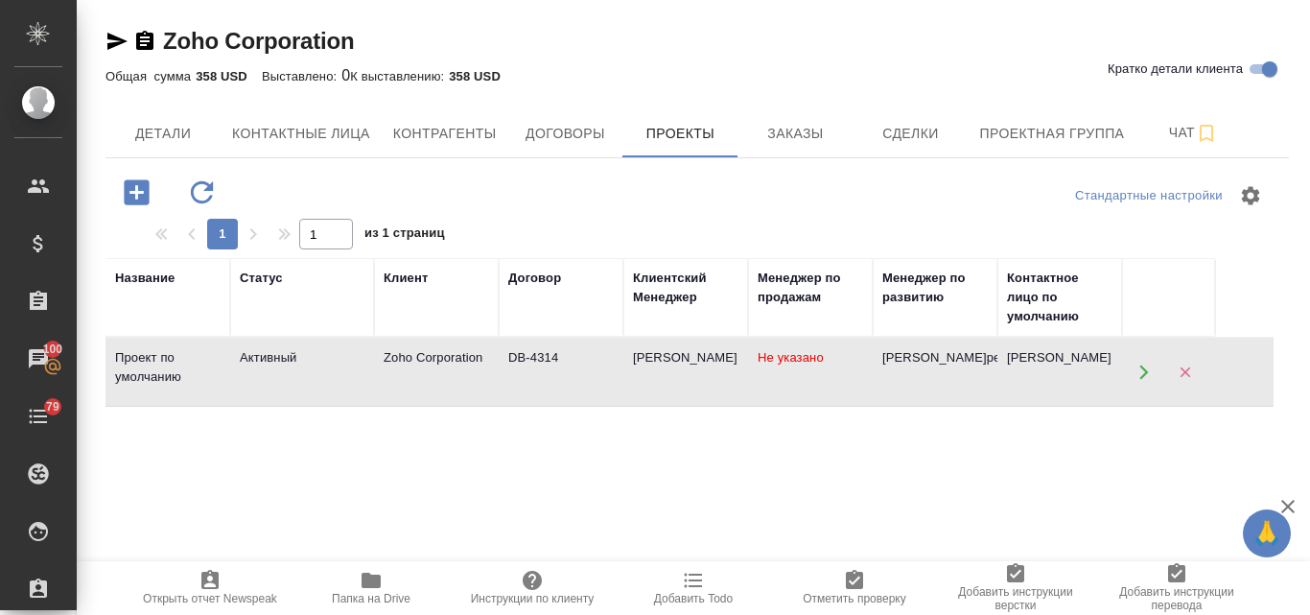
click at [433, 367] on div "Zoho Corporation" at bounding box center [437, 357] width 106 height 19
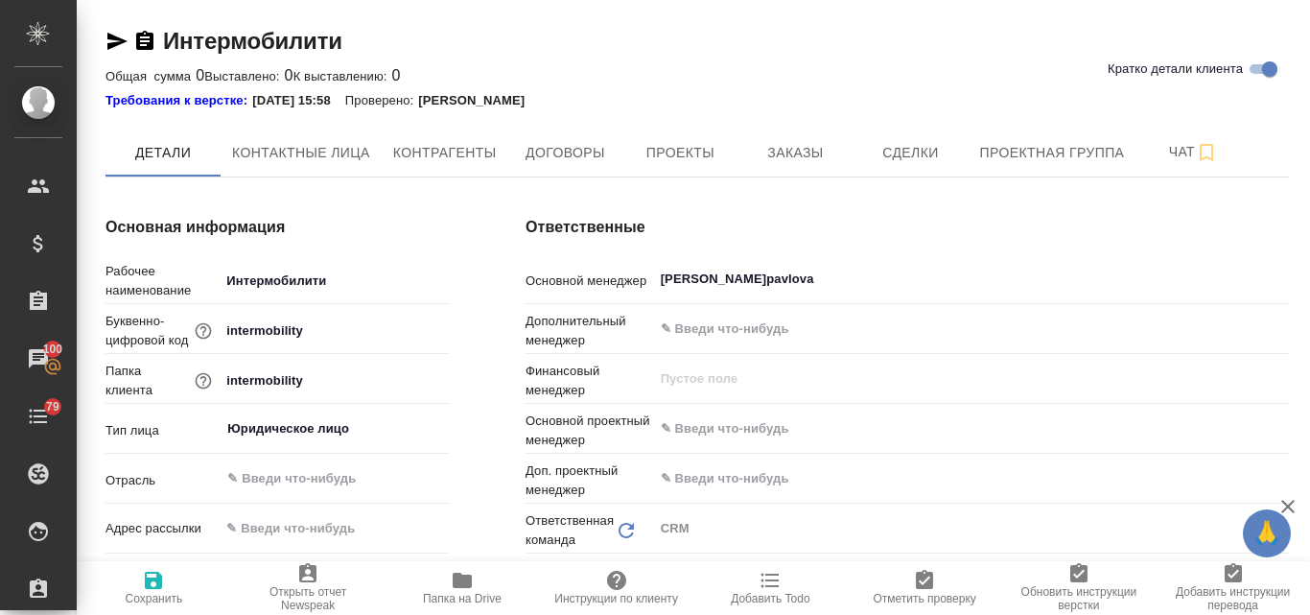
click at [113, 47] on icon "button" at bounding box center [117, 41] width 20 height 17
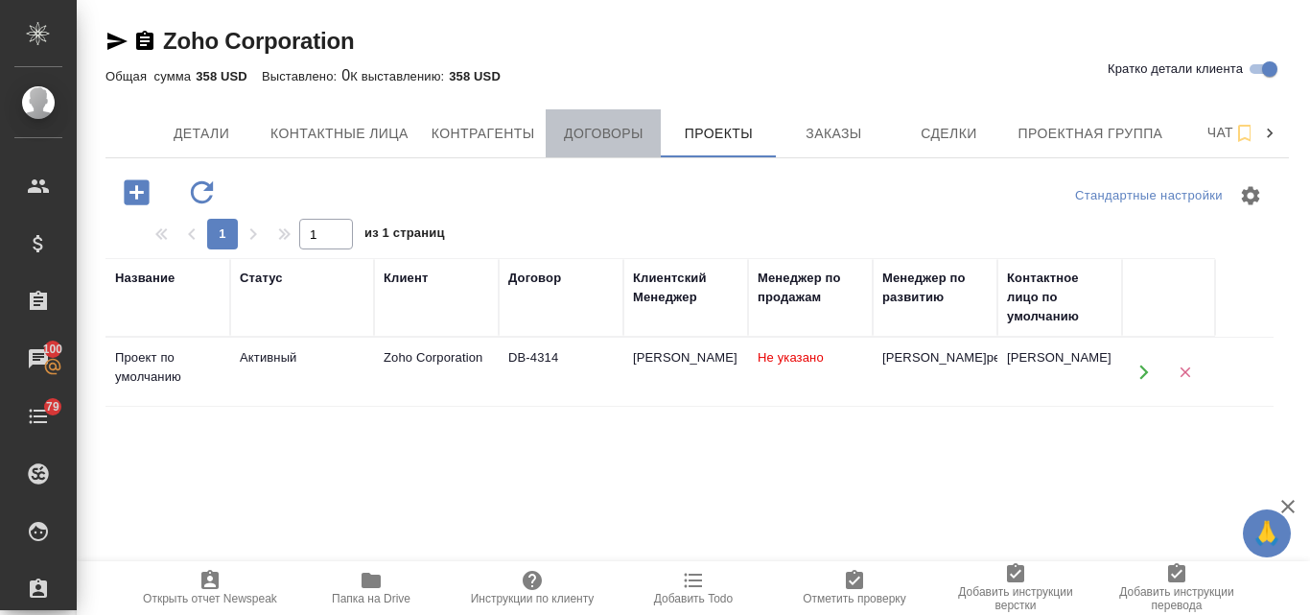
click at [592, 127] on span "Договоры" at bounding box center [603, 134] width 92 height 24
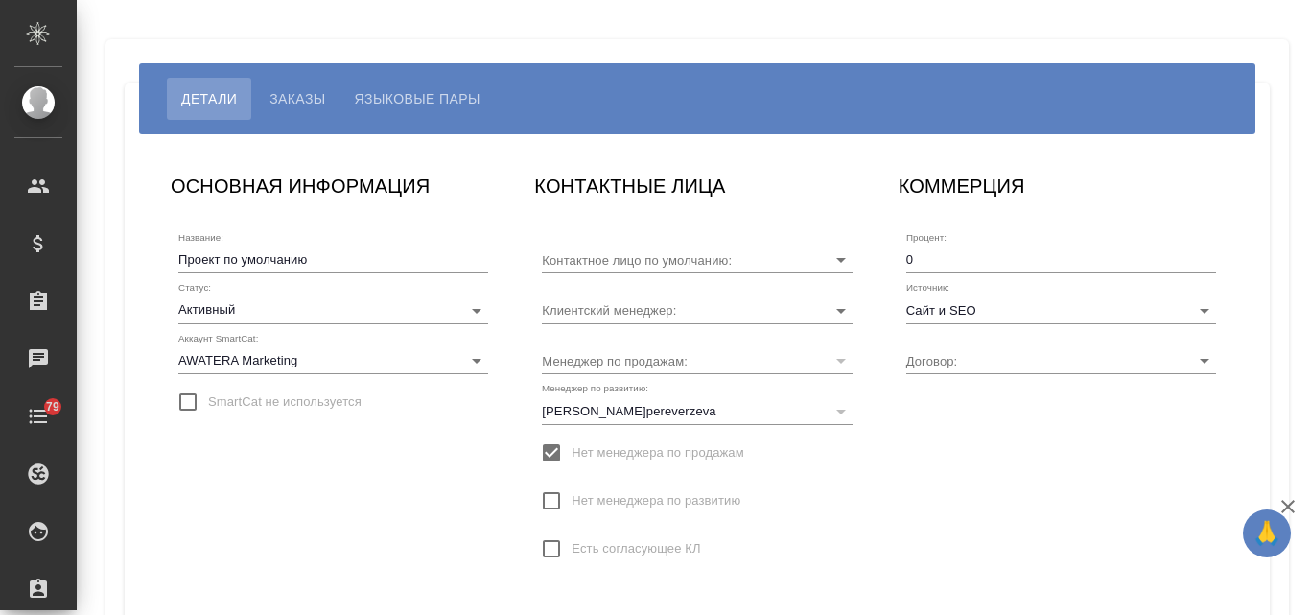
type input "[PERSON_NAME]"
type input "DB-4314"
type input "[PERSON_NAME]"
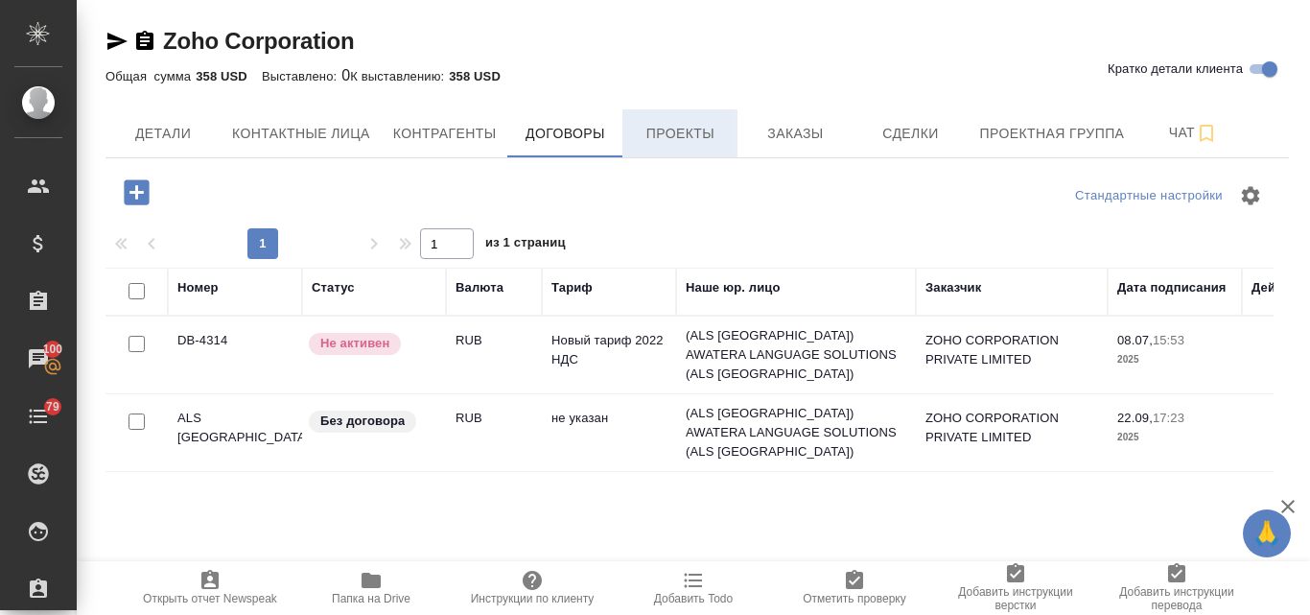
click at [687, 141] on span "Проекты" at bounding box center [680, 134] width 92 height 24
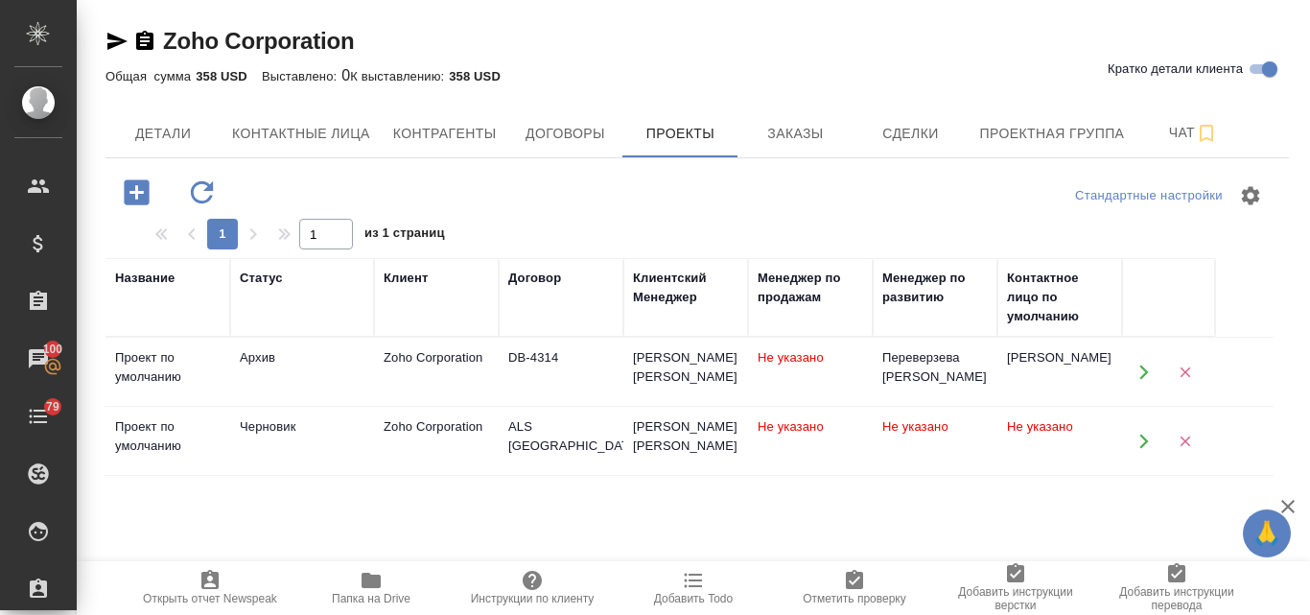
click at [1136, 449] on icon "button" at bounding box center [1144, 441] width 17 height 17
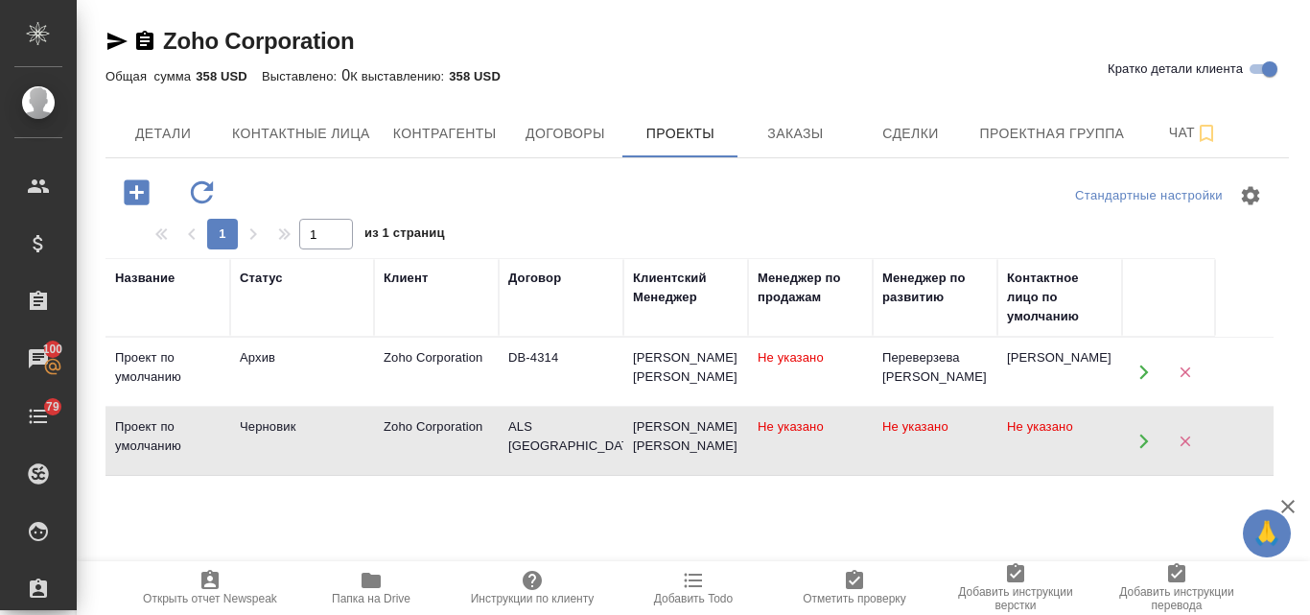
click at [1146, 448] on icon "button" at bounding box center [1144, 441] width 9 height 14
click at [1143, 450] on icon "button" at bounding box center [1144, 441] width 17 height 17
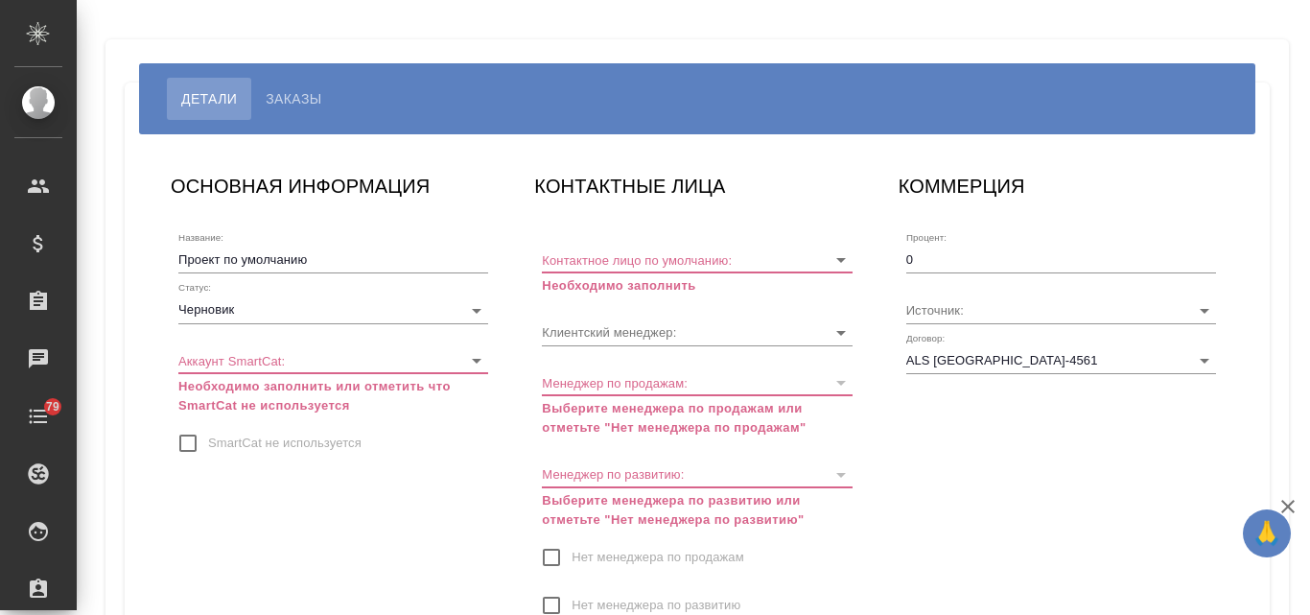
type input "[PERSON_NAME]"
click at [275, 365] on body "🙏 .cls-1 fill:#fff; AWATERA Valyaeva Anna Клиенты Спецификации Заказы Чаты 79 T…" at bounding box center [655, 307] width 1310 height 615
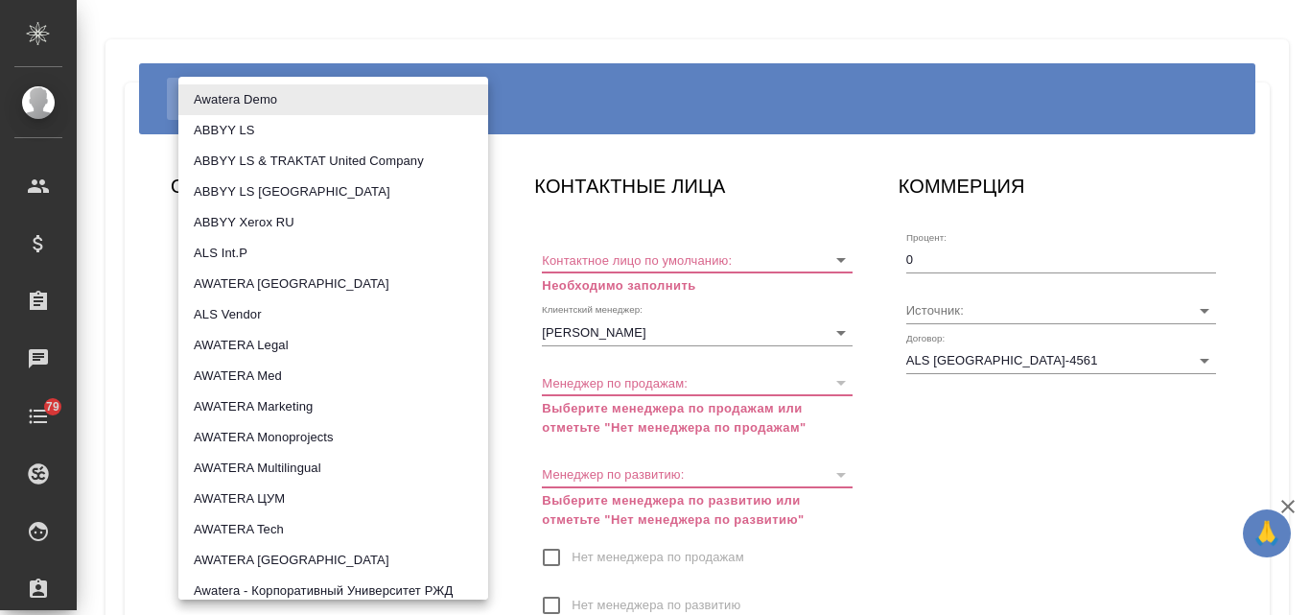
click at [294, 404] on li "AWATERA Marketing" at bounding box center [333, 406] width 310 height 31
type input "5ee7302d78bc4a4c4880ed94"
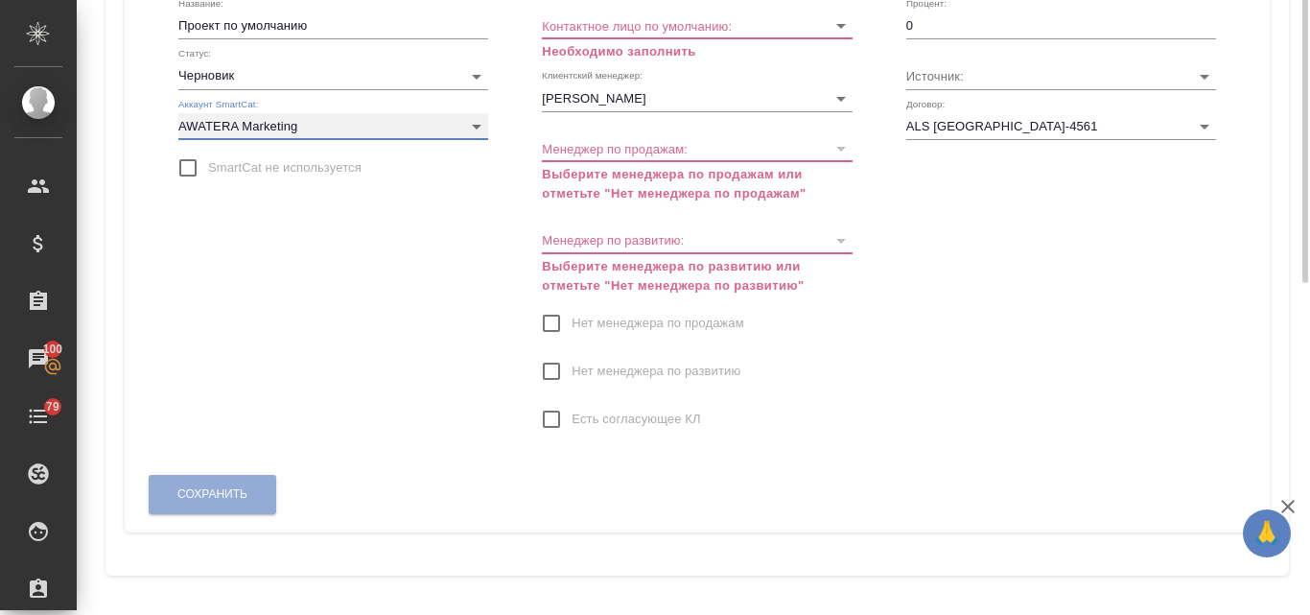
scroll to position [42, 0]
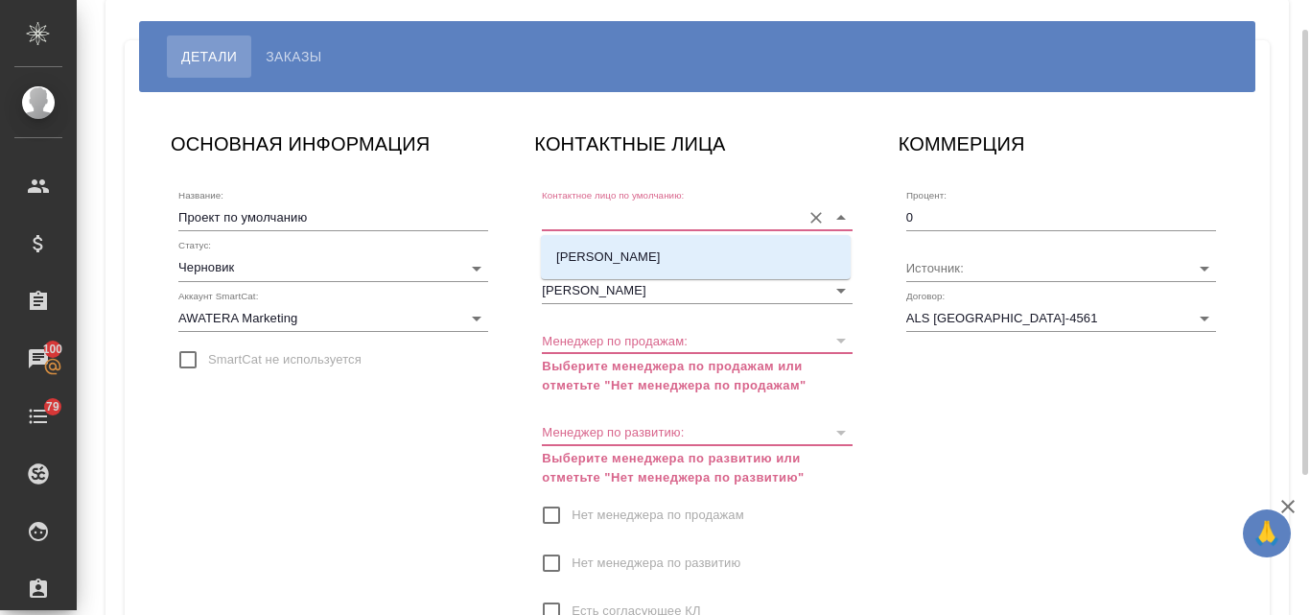
click at [655, 210] on input "Контактное лицо по умолчанию:" at bounding box center [666, 217] width 248 height 26
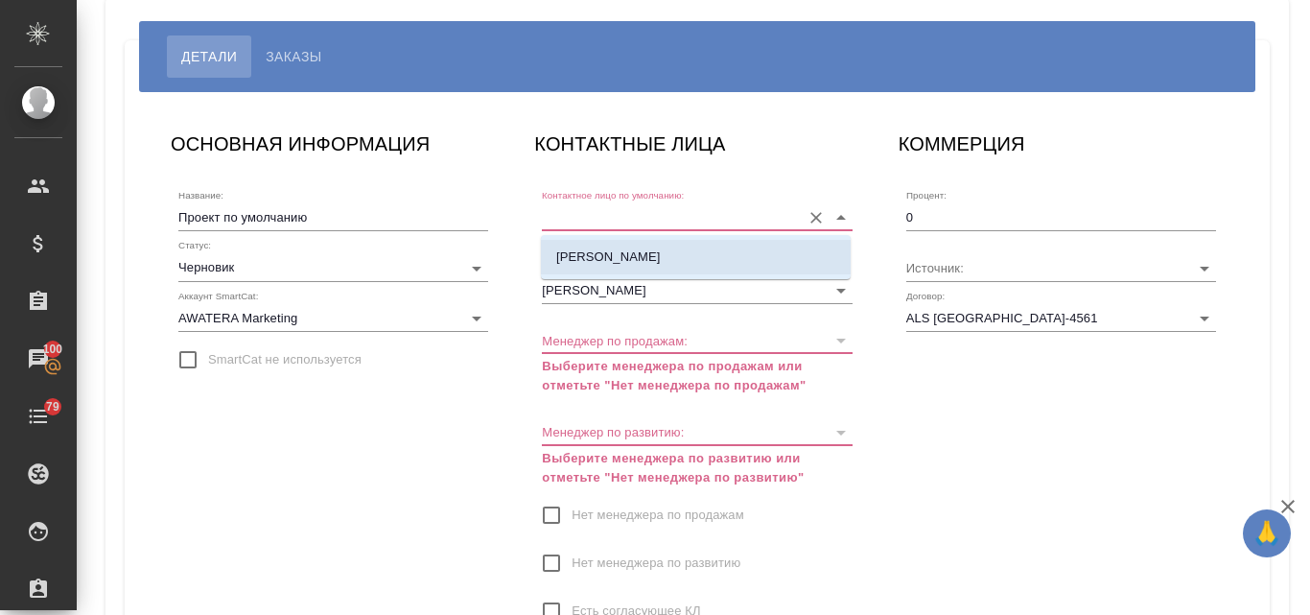
click at [714, 251] on li "[PERSON_NAME]" at bounding box center [696, 257] width 310 height 35
type input "[PERSON_NAME]"
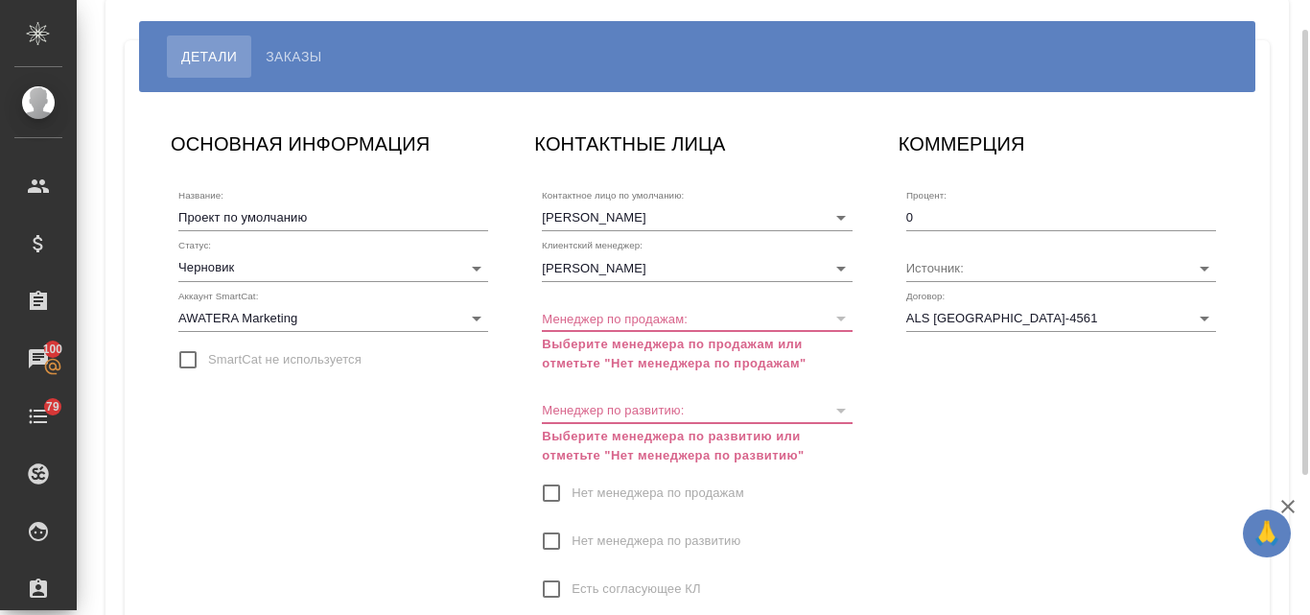
click at [750, 346] on p "Выберите менеджера по продажам или отметьте "Нет менеджера по продажам"" at bounding box center [697, 354] width 310 height 38
click at [838, 321] on div at bounding box center [840, 318] width 25 height 27
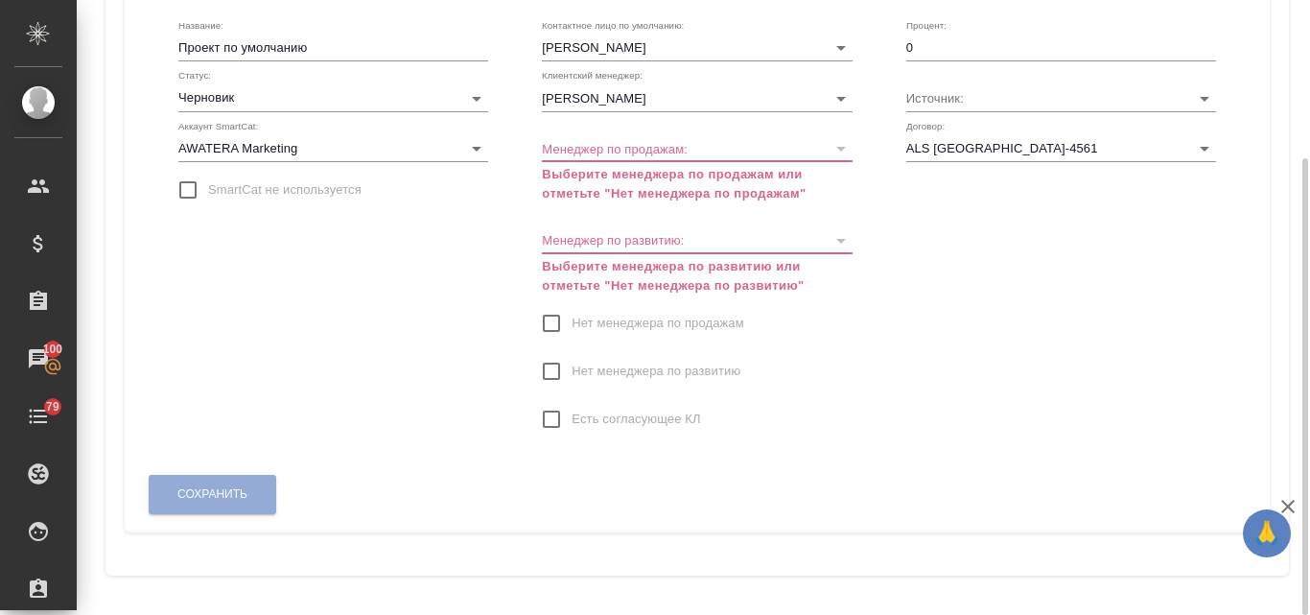
click at [728, 263] on p "Выберите менеджера по развитию или отметьте "Нет менеджера по развитию"" at bounding box center [697, 276] width 310 height 38
click at [236, 483] on div "Сохранить" at bounding box center [213, 494] width 130 height 49
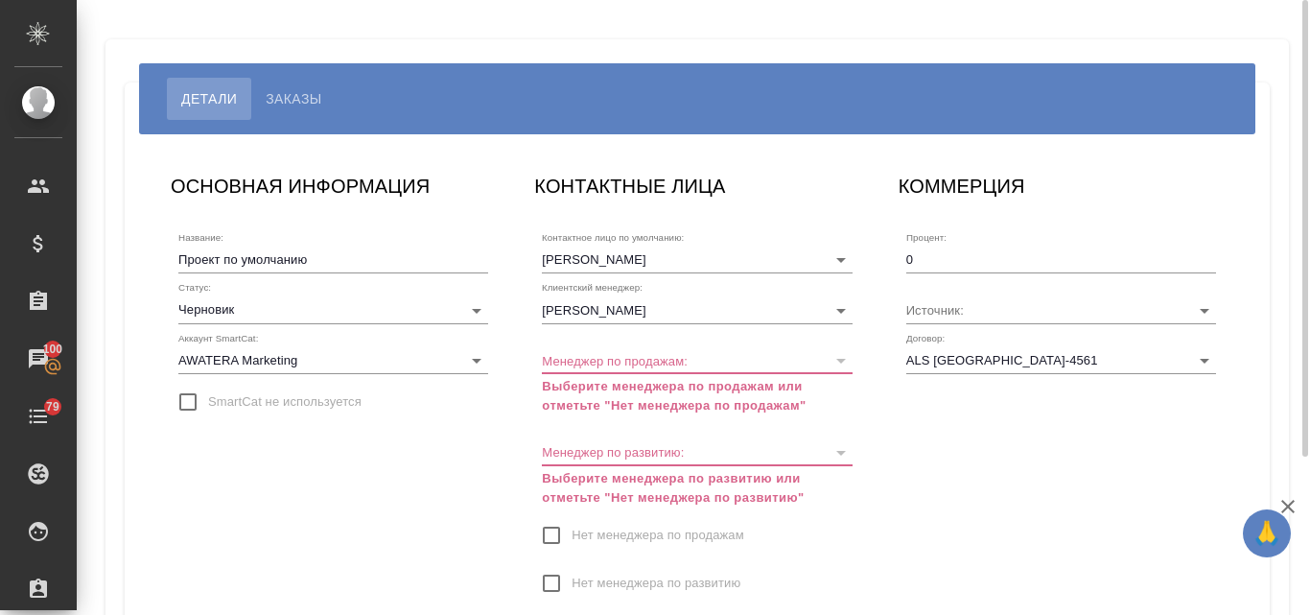
click at [611, 406] on p "Выберите менеджера по продажам или отметьте "Нет менеджера по продажам"" at bounding box center [697, 396] width 310 height 38
click at [604, 483] on p "Выберите менеджера по развитию или отметьте "Нет менеджера по развитию"" at bounding box center [697, 488] width 310 height 38
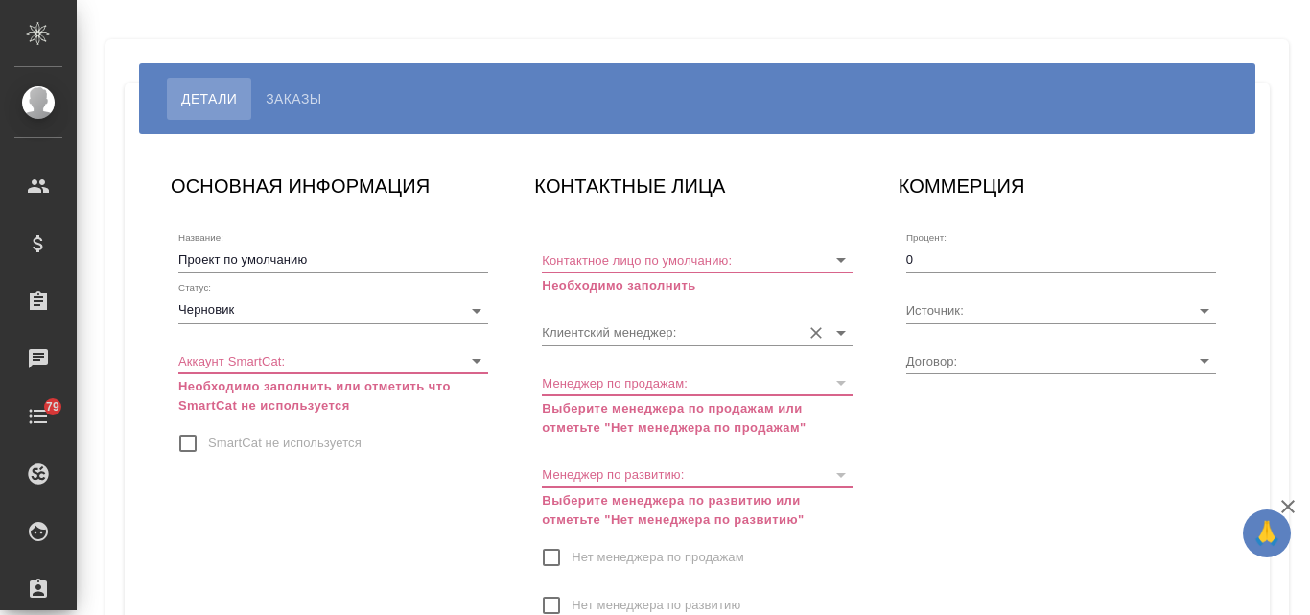
type input "[PERSON_NAME]"
type input "ALS [GEOGRAPHIC_DATA]-4561"
click at [627, 258] on input "Контактное лицо по умолчанию:" at bounding box center [666, 260] width 248 height 26
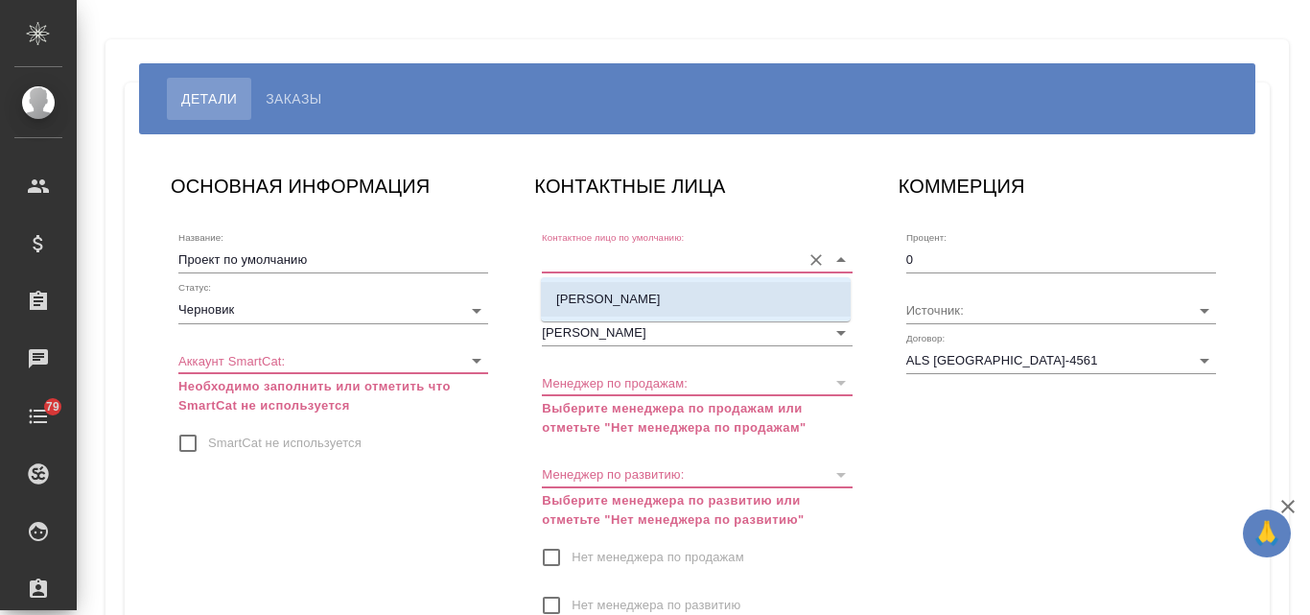
click at [620, 298] on li "[PERSON_NAME]" at bounding box center [696, 299] width 310 height 35
type input "[PERSON_NAME]"
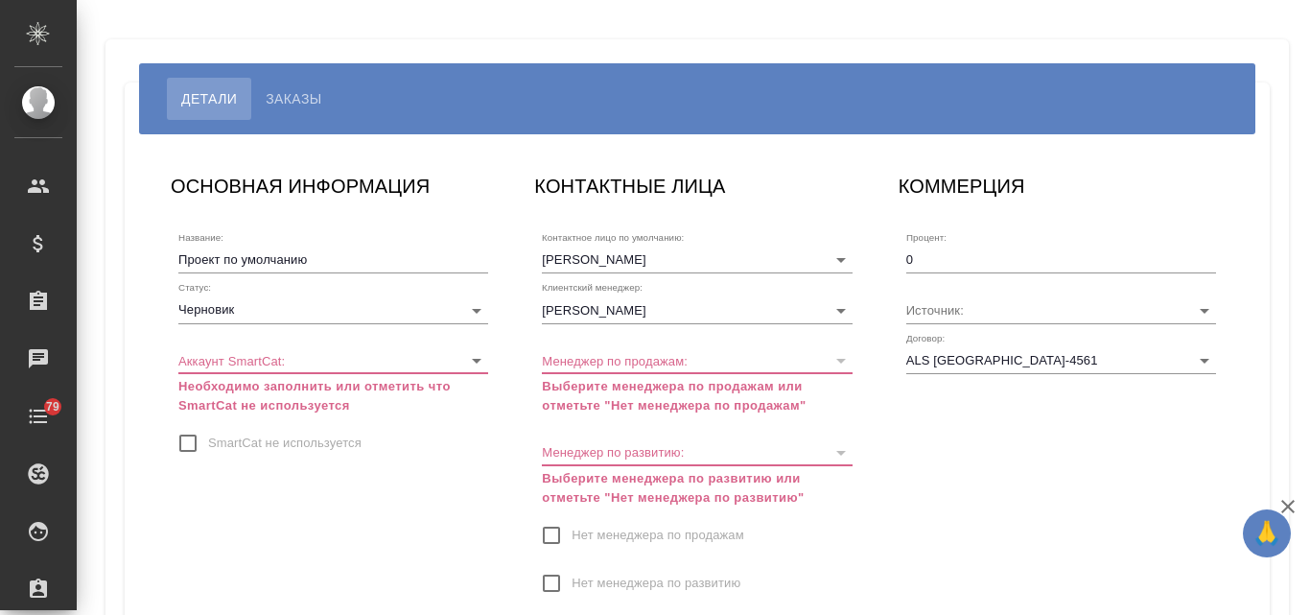
click at [278, 350] on body "🙏 .cls-1 fill:#fff; AWATERA Valyaeva [PERSON_NAME] Спецификации Заказы Чаты 79 …" at bounding box center [655, 307] width 1310 height 615
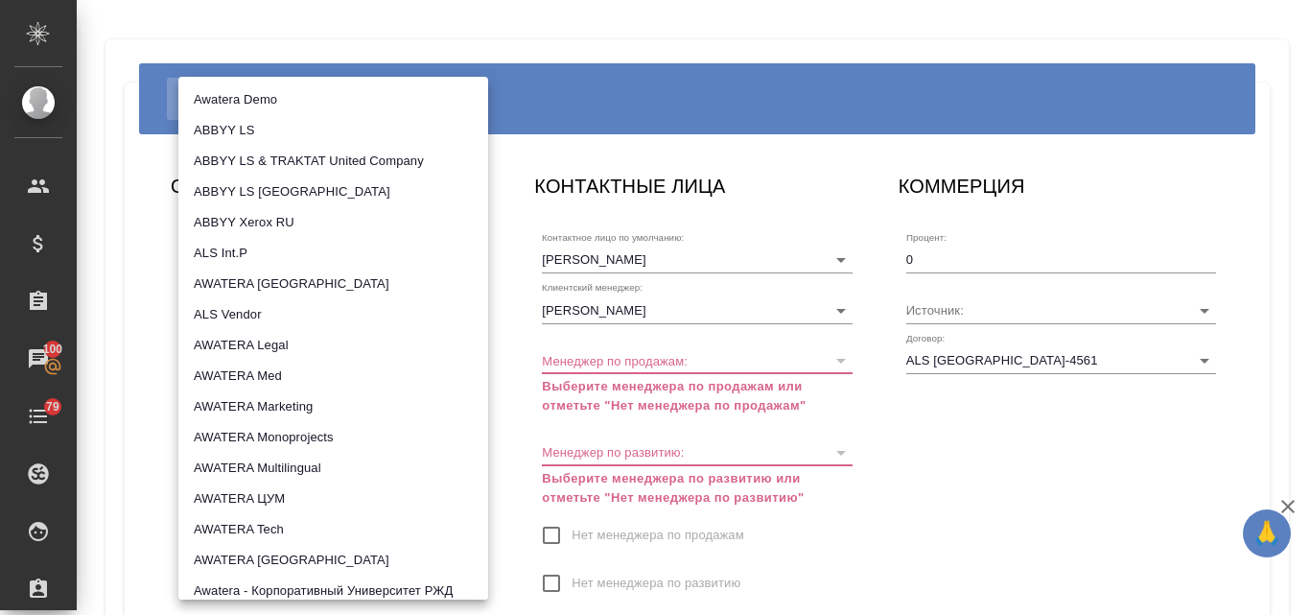
click at [273, 407] on li "AWATERA Marketing" at bounding box center [333, 406] width 310 height 31
type input "5ee7302d78bc4a4c4880ed94"
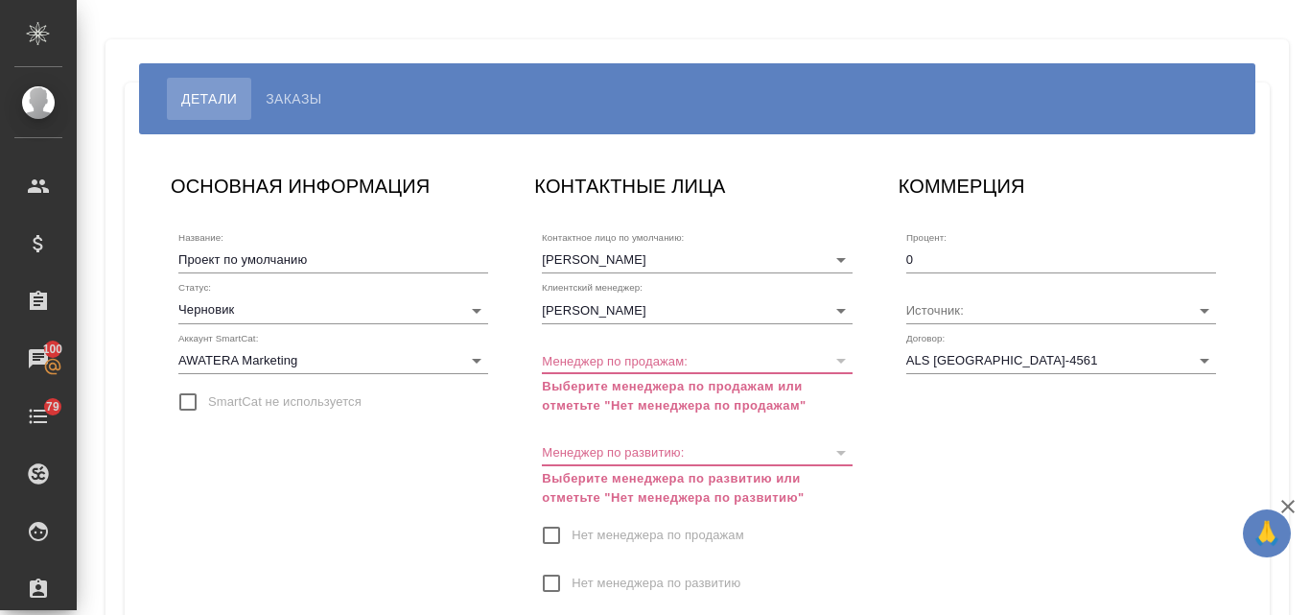
click at [838, 357] on div at bounding box center [840, 360] width 25 height 27
click at [684, 401] on p "Выберите менеджера по продажам или отметьте "Нет менеджера по продажам"" at bounding box center [697, 396] width 310 height 38
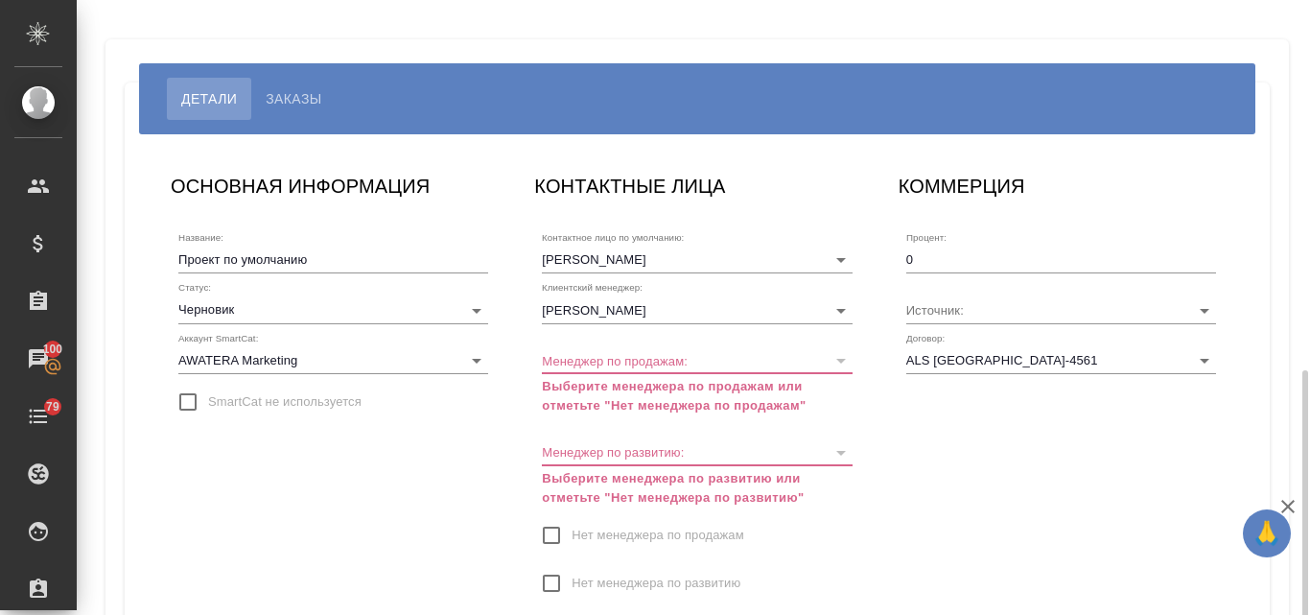
scroll to position [212, 0]
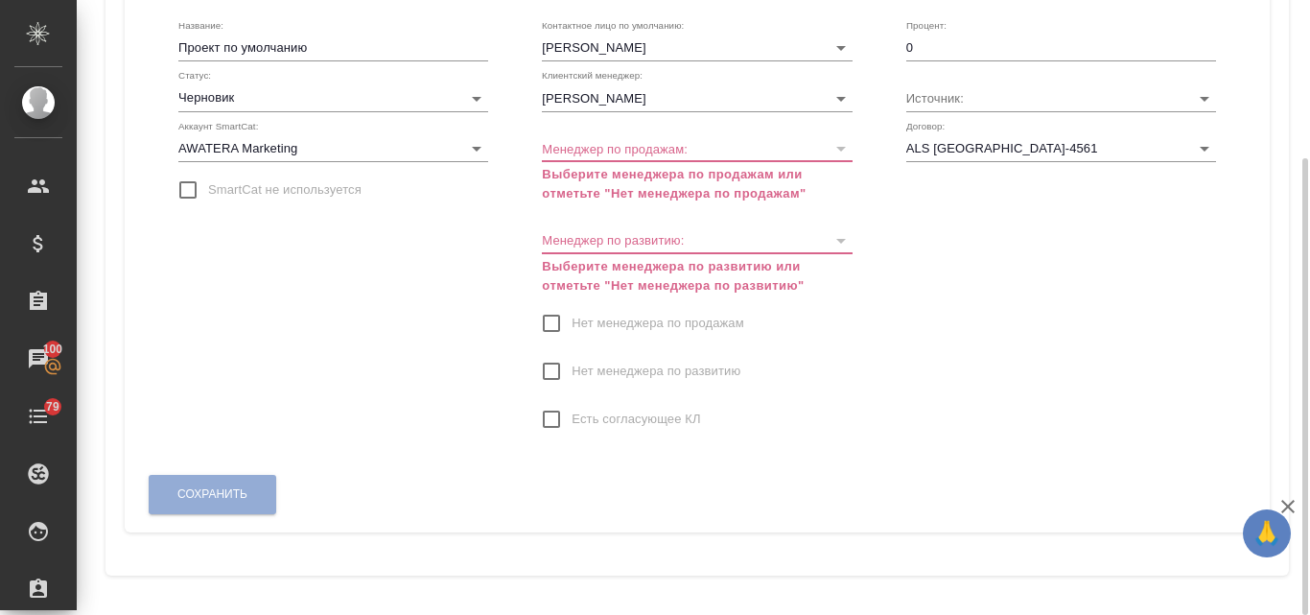
click at [233, 484] on div "Сохранить" at bounding box center [213, 494] width 130 height 49
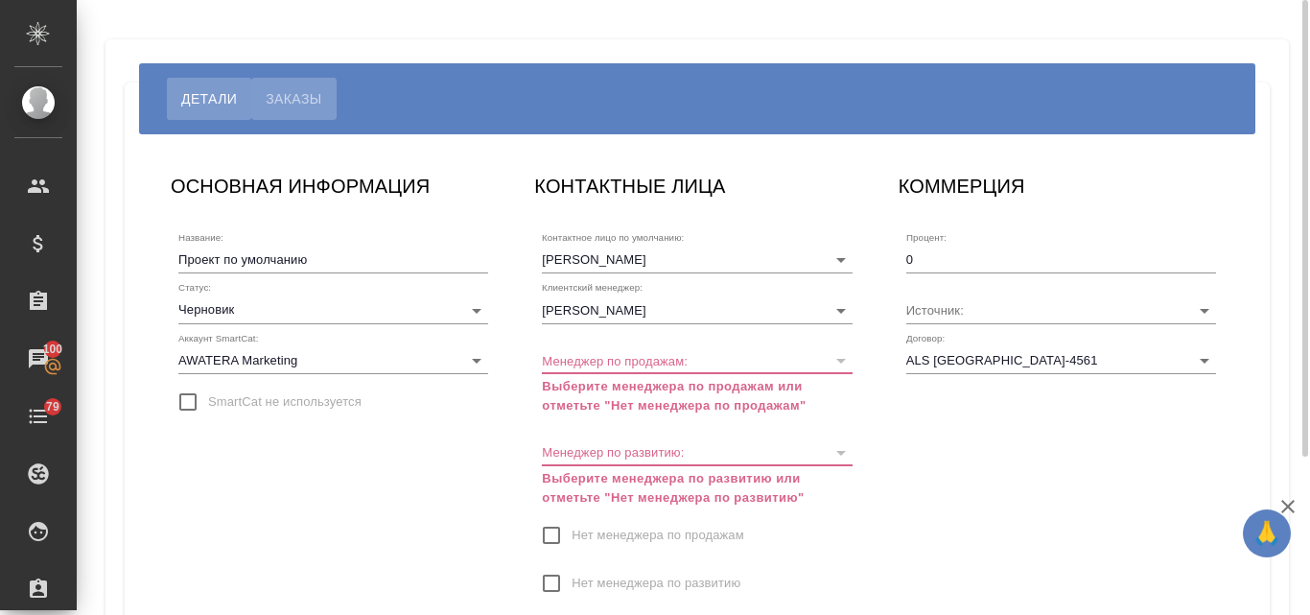
click at [295, 94] on span "Заказы" at bounding box center [294, 98] width 56 height 23
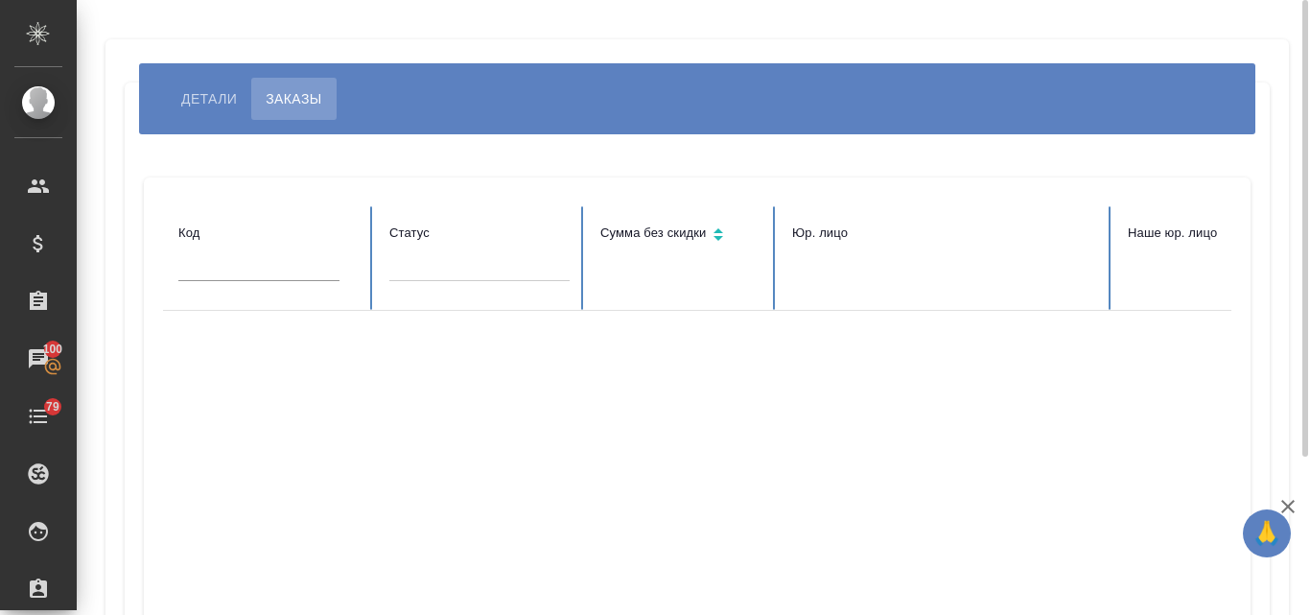
click at [208, 93] on span "Детали" at bounding box center [209, 98] width 56 height 23
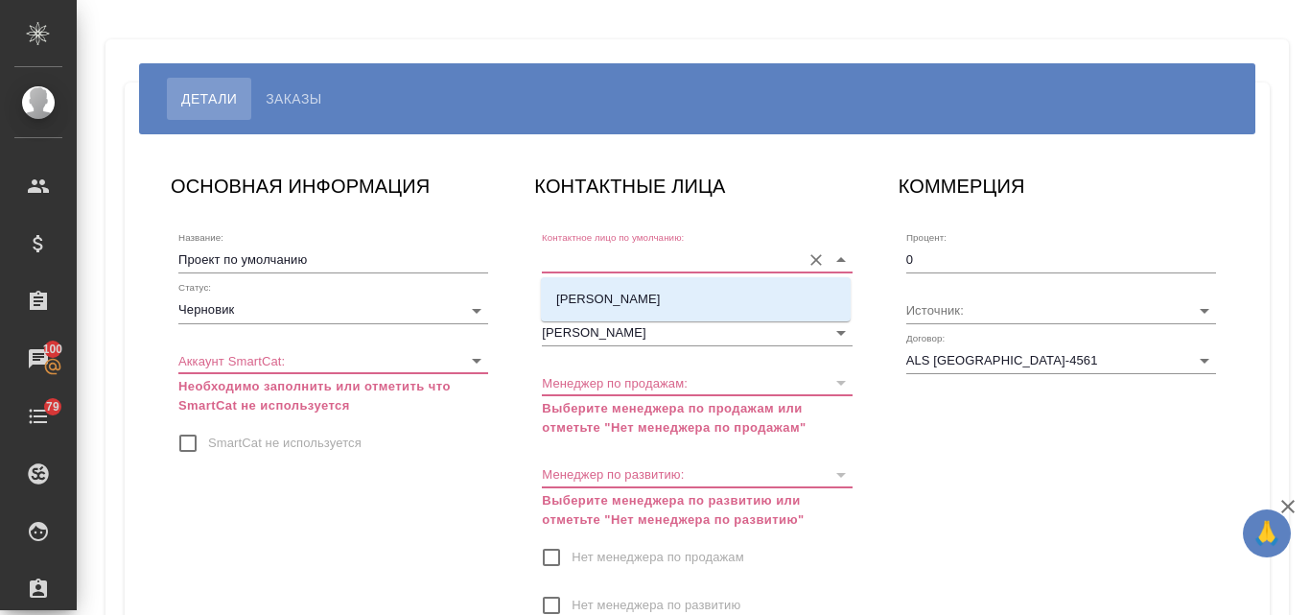
click at [645, 262] on input "Контактное лицо по умолчанию:" at bounding box center [666, 260] width 248 height 26
click at [597, 307] on p "[PERSON_NAME]" at bounding box center [608, 299] width 105 height 19
type input "[PERSON_NAME]"
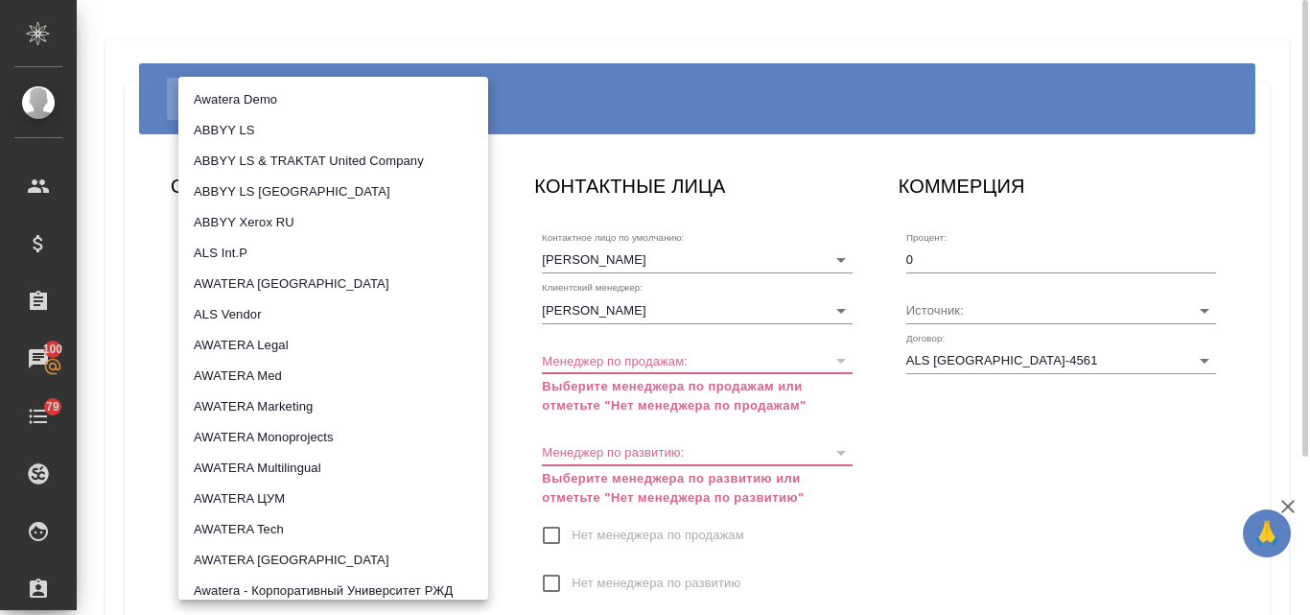
click at [216, 363] on body "🙏 .cls-1 fill:#fff; AWATERA Valyaeva Anna Клиенты Спецификации Заказы 100 Чаты …" at bounding box center [655, 307] width 1310 height 615
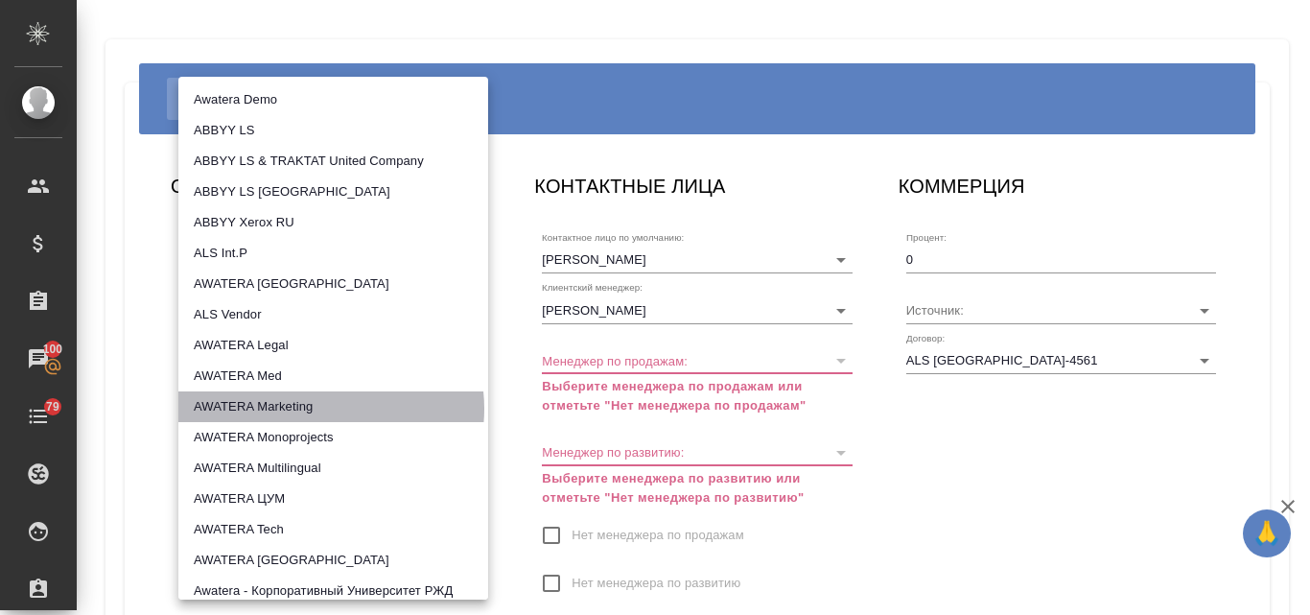
click at [319, 409] on li "AWATERA Marketing" at bounding box center [333, 406] width 310 height 31
type input "5ee7302d78bc4a4c4880ed94"
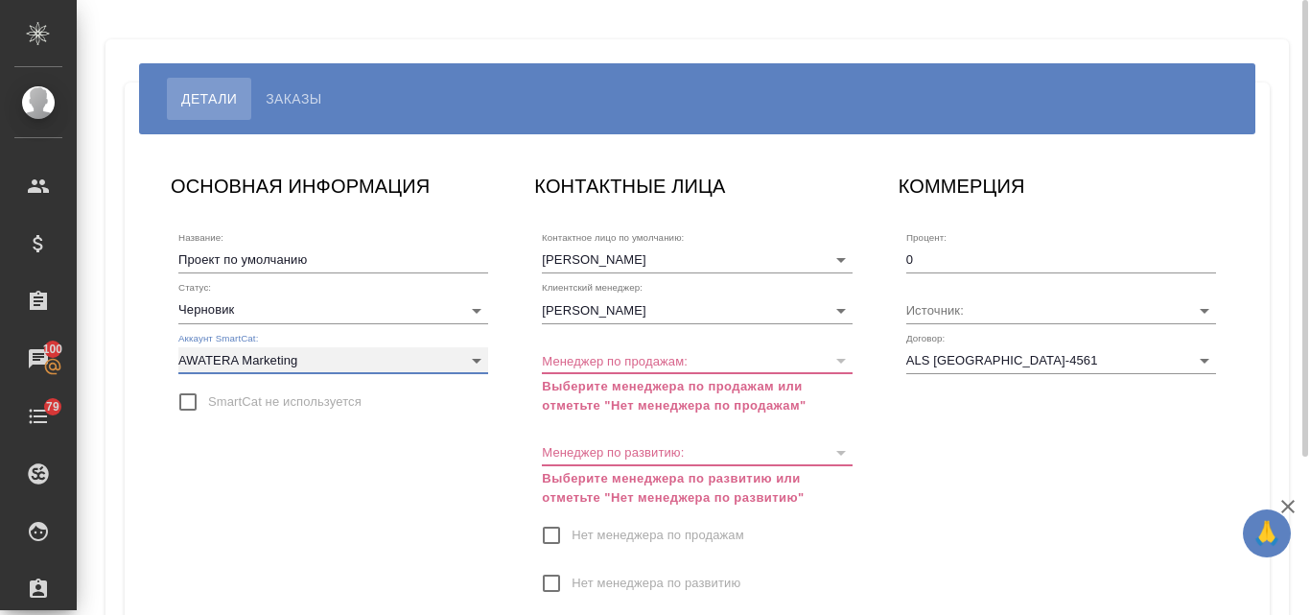
click at [843, 355] on div at bounding box center [840, 360] width 25 height 27
click at [732, 397] on p "Выберите менеджера по продажам или отметьте "Нет менеджера по продажам"" at bounding box center [697, 396] width 310 height 38
drag, startPoint x: 622, startPoint y: 410, endPoint x: 613, endPoint y: 357, distance: 53.5
click at [622, 408] on p "Выберите менеджера по продажам или отметьте "Нет менеджера по продажам"" at bounding box center [697, 396] width 310 height 38
drag, startPoint x: 613, startPoint y: 357, endPoint x: 538, endPoint y: 376, distance: 77.2
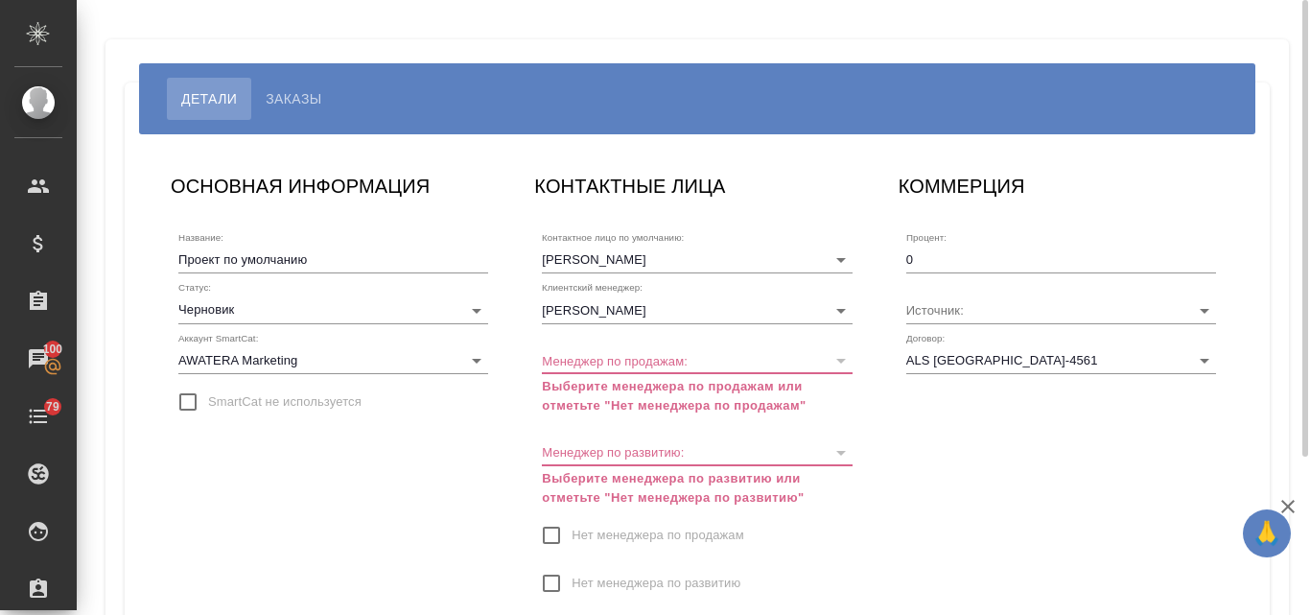
click at [538, 376] on div "Контактное лицо по умолчанию: Harish T Клиентский менеджер: Валяева Анна Менедж…" at bounding box center [696, 441] width 325 height 451
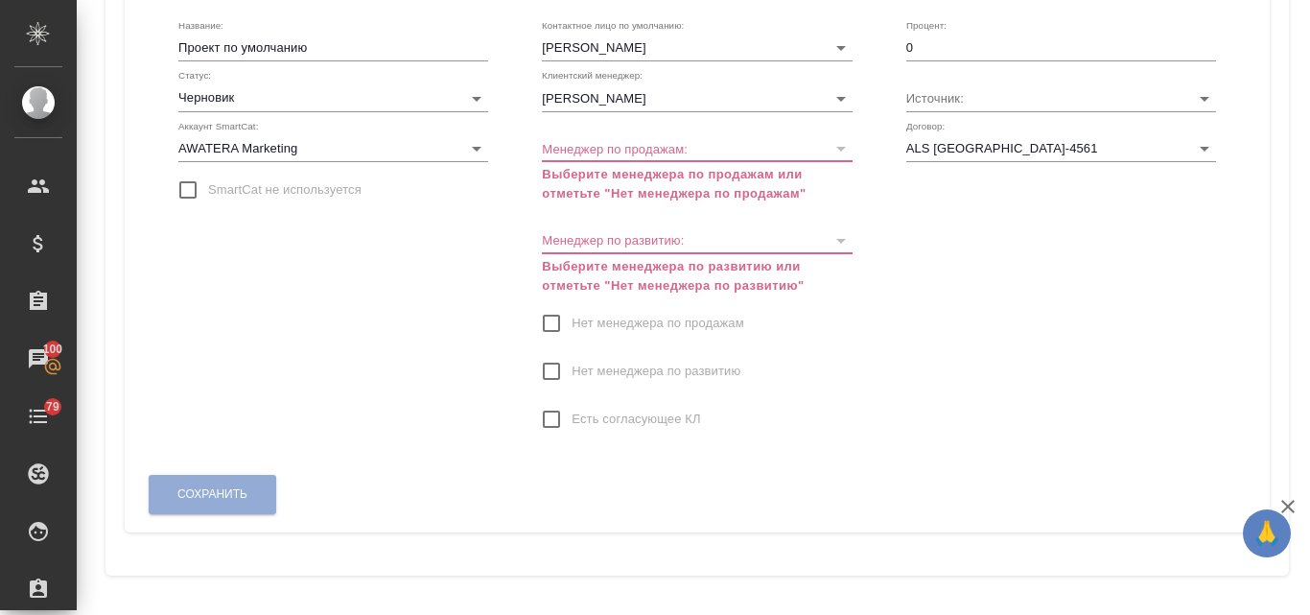
click at [262, 508] on div "Сохранить" at bounding box center [213, 494] width 130 height 49
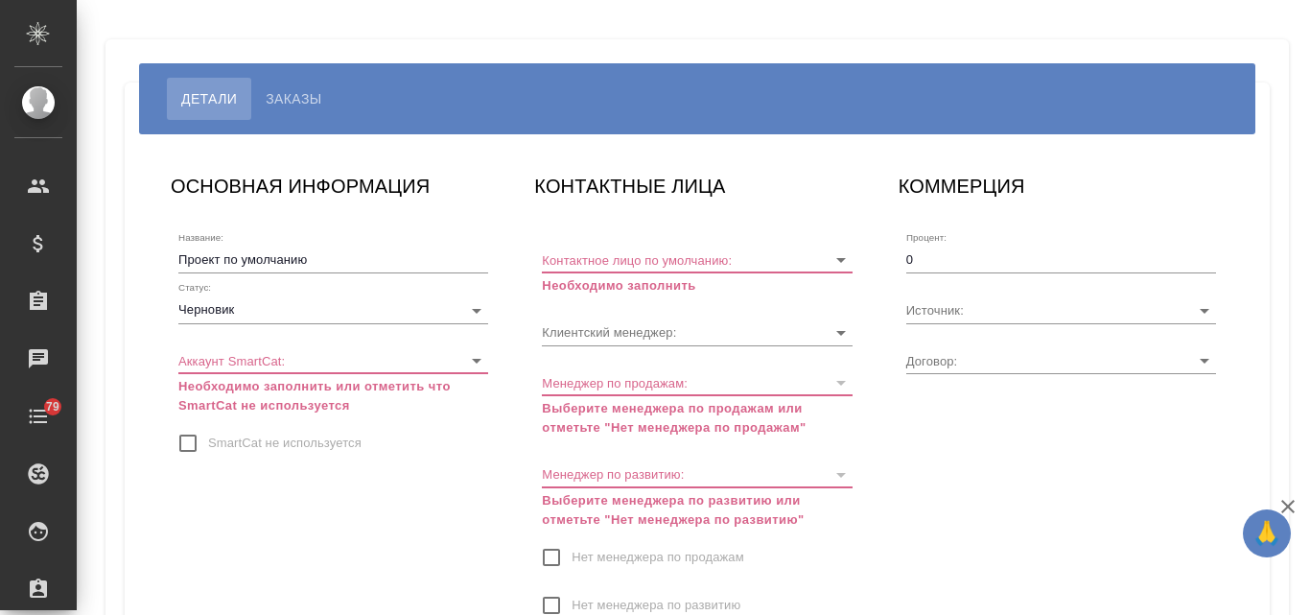
type input "ALS [GEOGRAPHIC_DATA]-4561"
type input "[PERSON_NAME]"
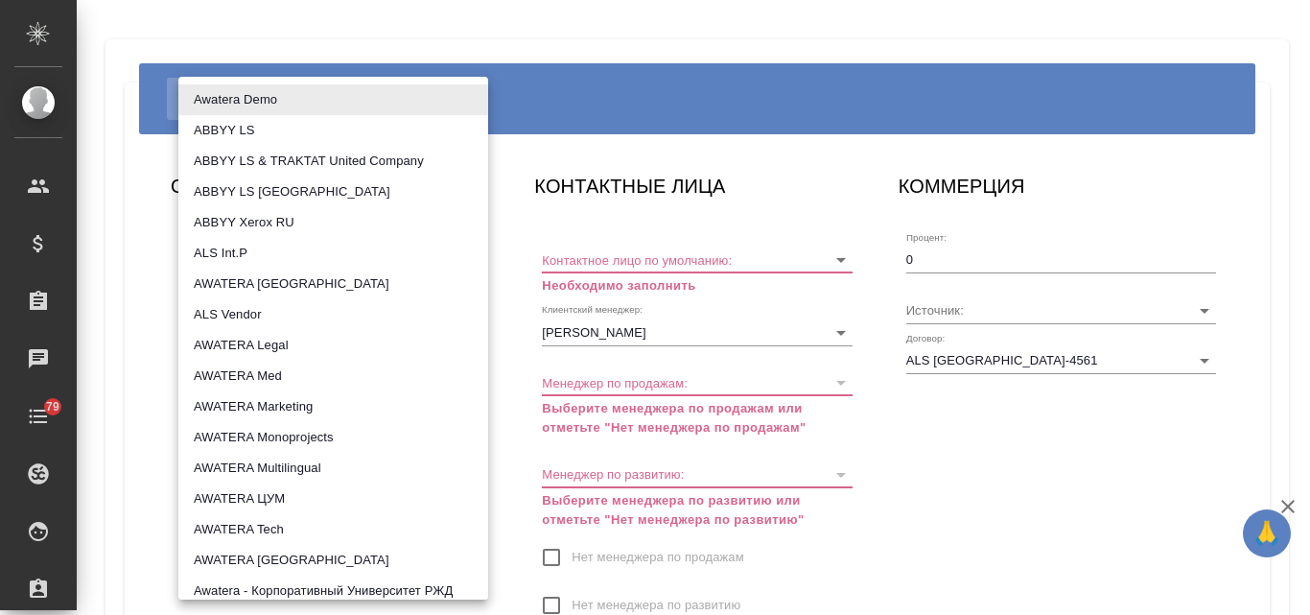
click at [467, 357] on body "🙏 .cls-1 fill:#fff; AWATERA Valyaeva Anna Клиенты Спецификации Заказы Чаты 79 T…" at bounding box center [655, 307] width 1310 height 615
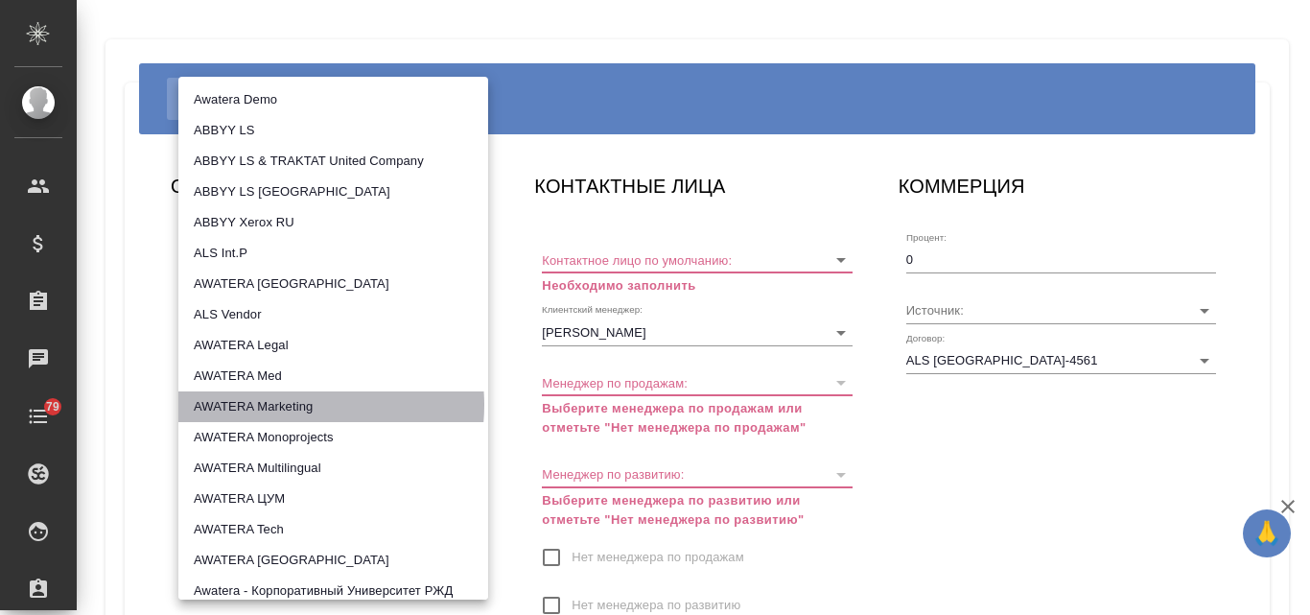
click at [282, 406] on li "AWATERA Marketing" at bounding box center [333, 406] width 310 height 31
type input "5ee7302d78bc4a4c4880ed94"
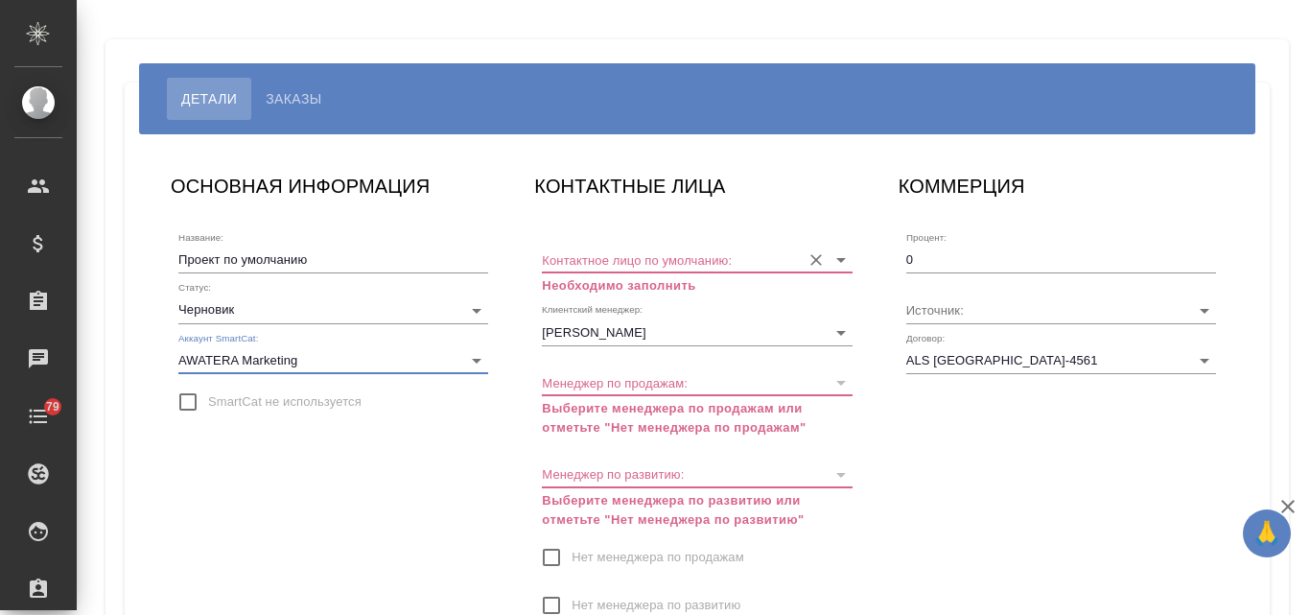
click at [638, 250] on input "Контактное лицо по умолчанию:" at bounding box center [666, 260] width 248 height 26
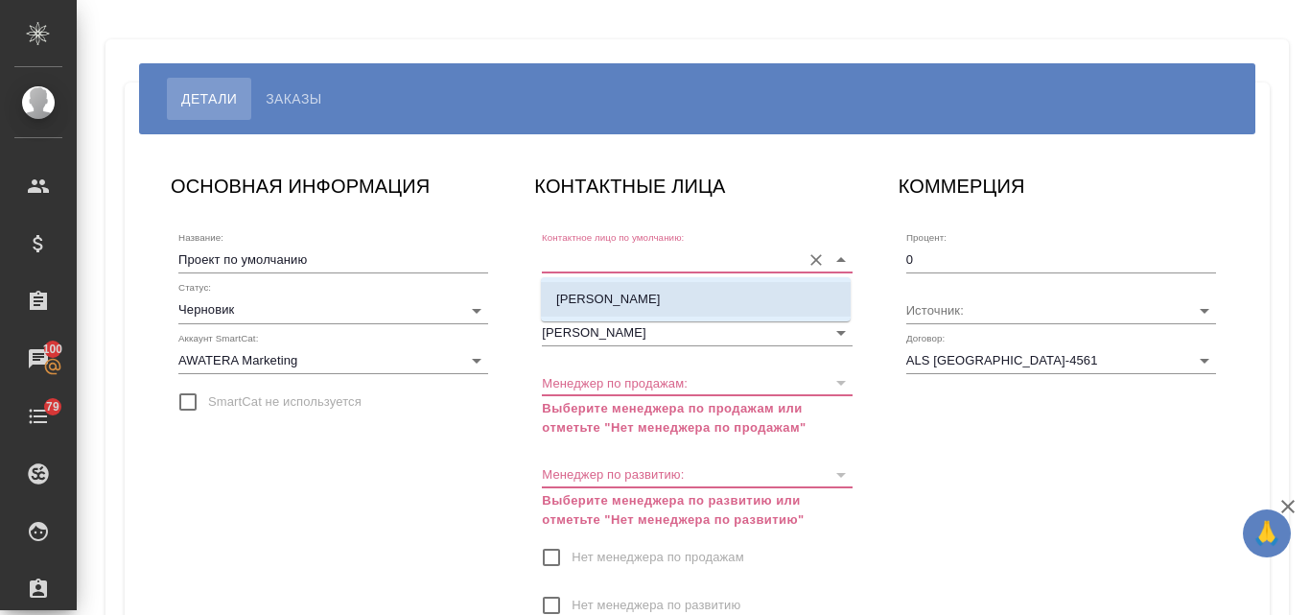
click at [587, 306] on p "Harish T" at bounding box center [608, 299] width 105 height 19
type input "Harish T"
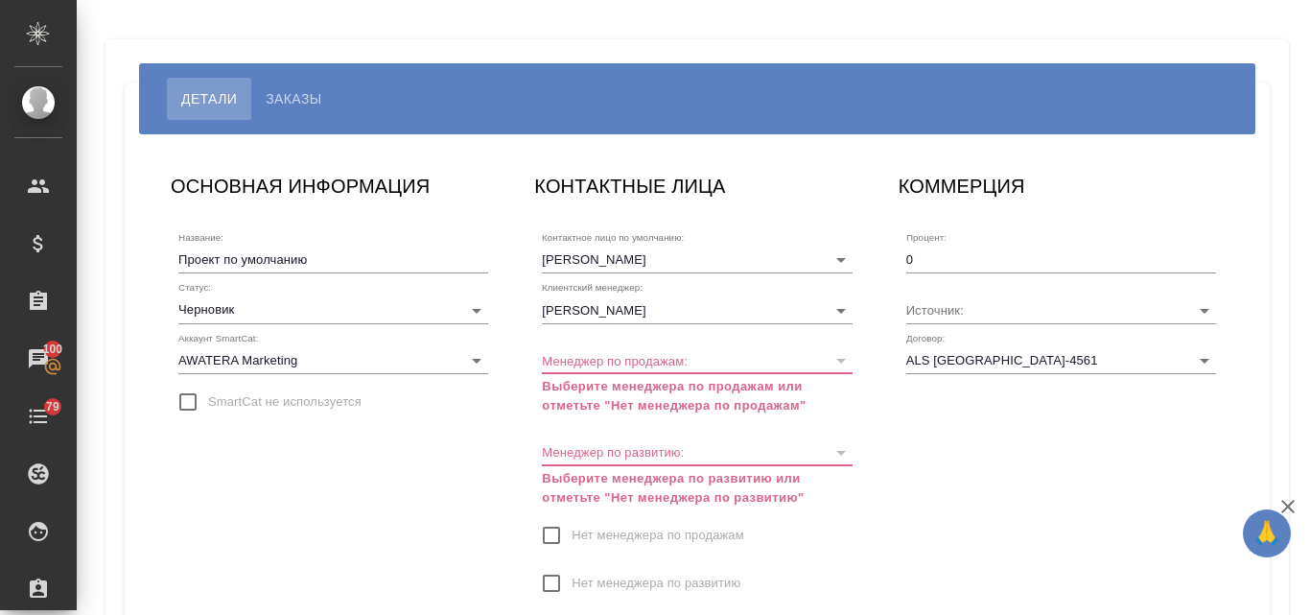
click at [840, 360] on div at bounding box center [840, 360] width 25 height 27
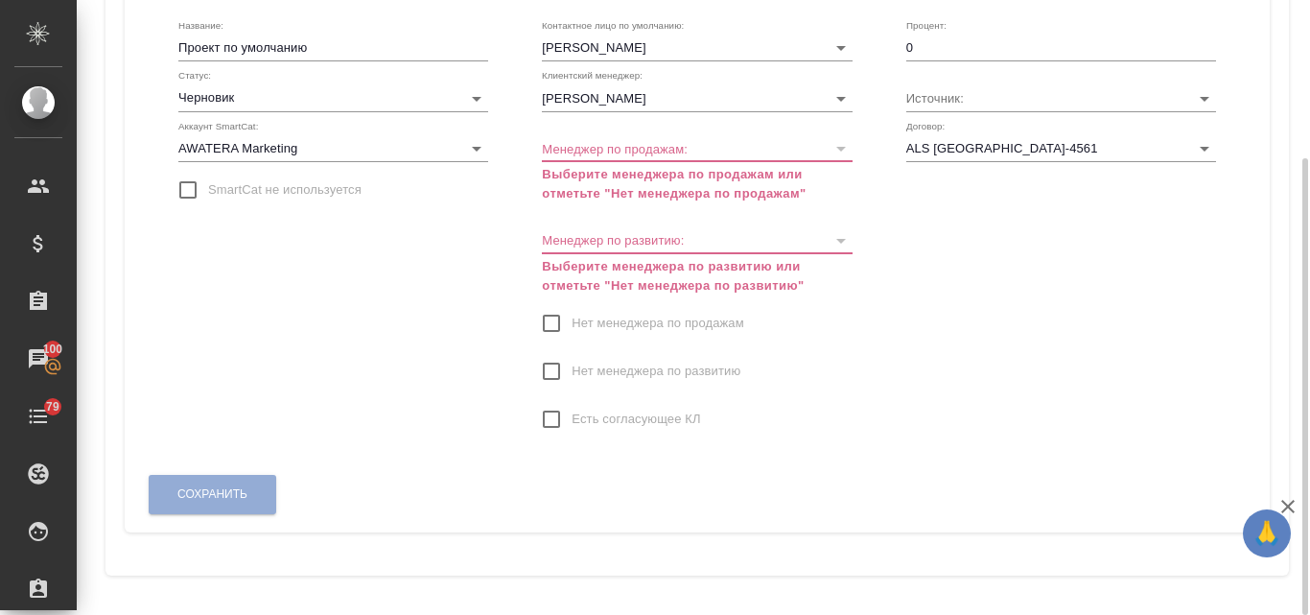
click label "Нет менеджера по продажам"
click input "Нет менеджера по продажам"
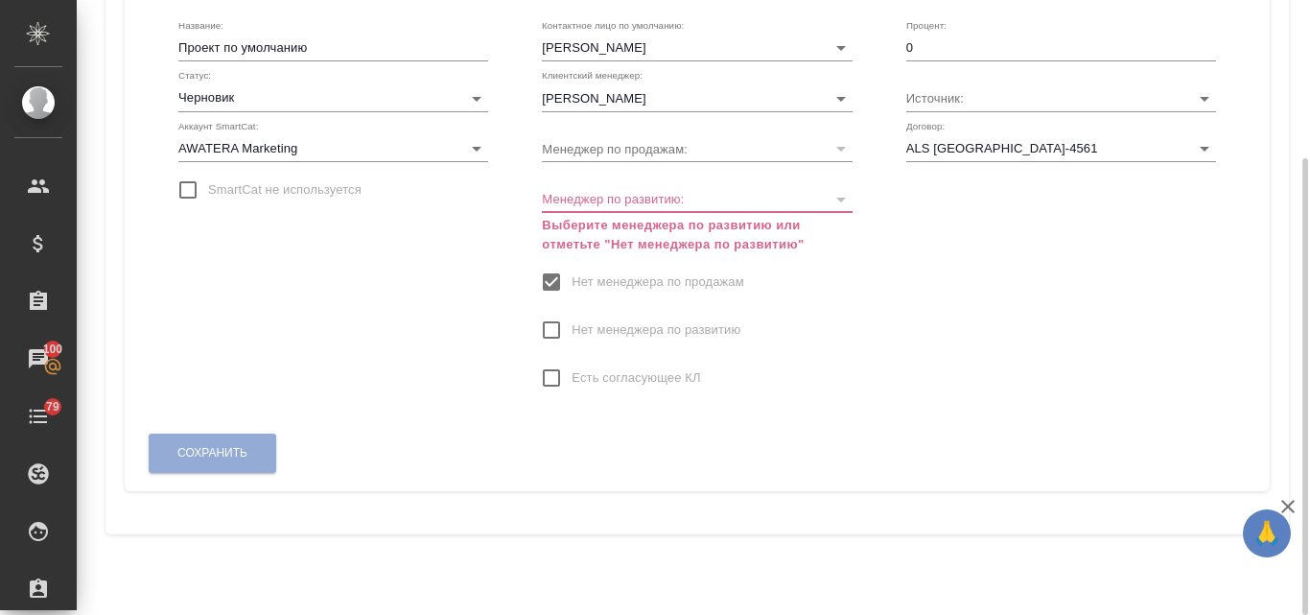
click input "Нет менеджера по развитию"
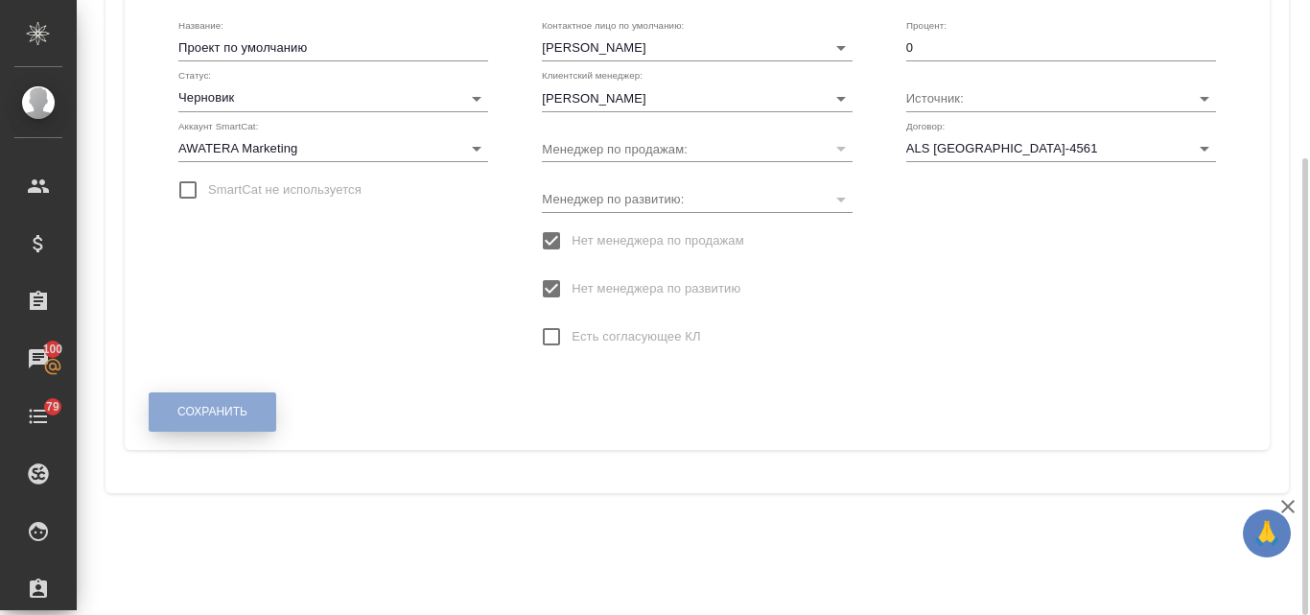
click span "Сохранить"
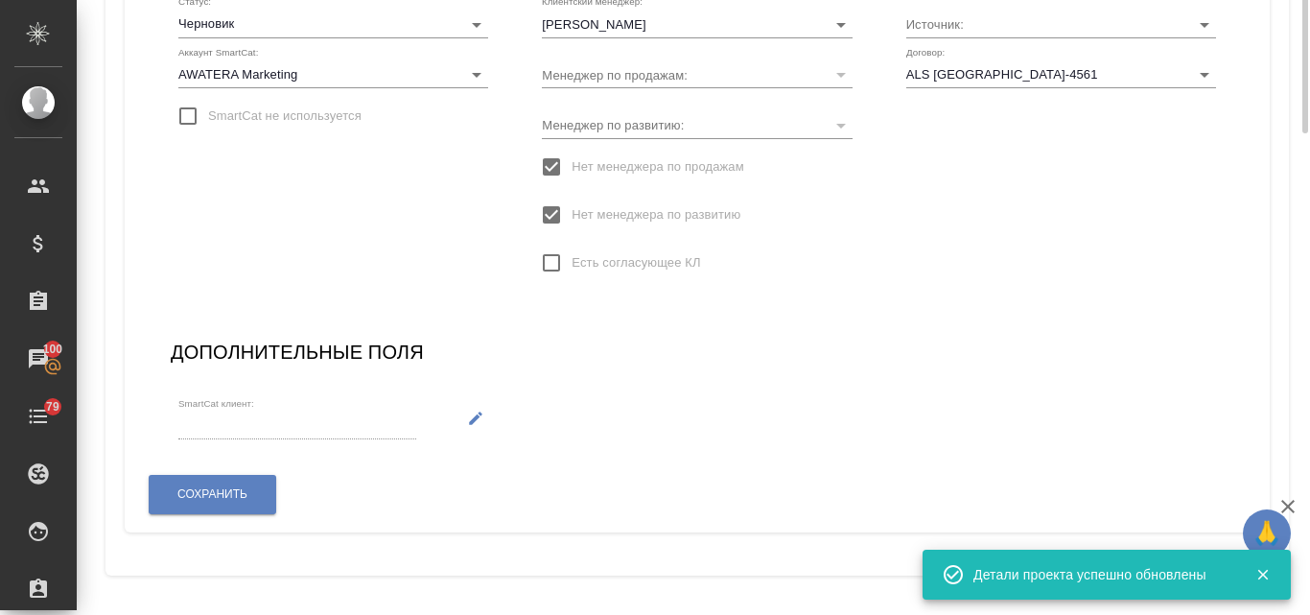
scroll to position [0, 0]
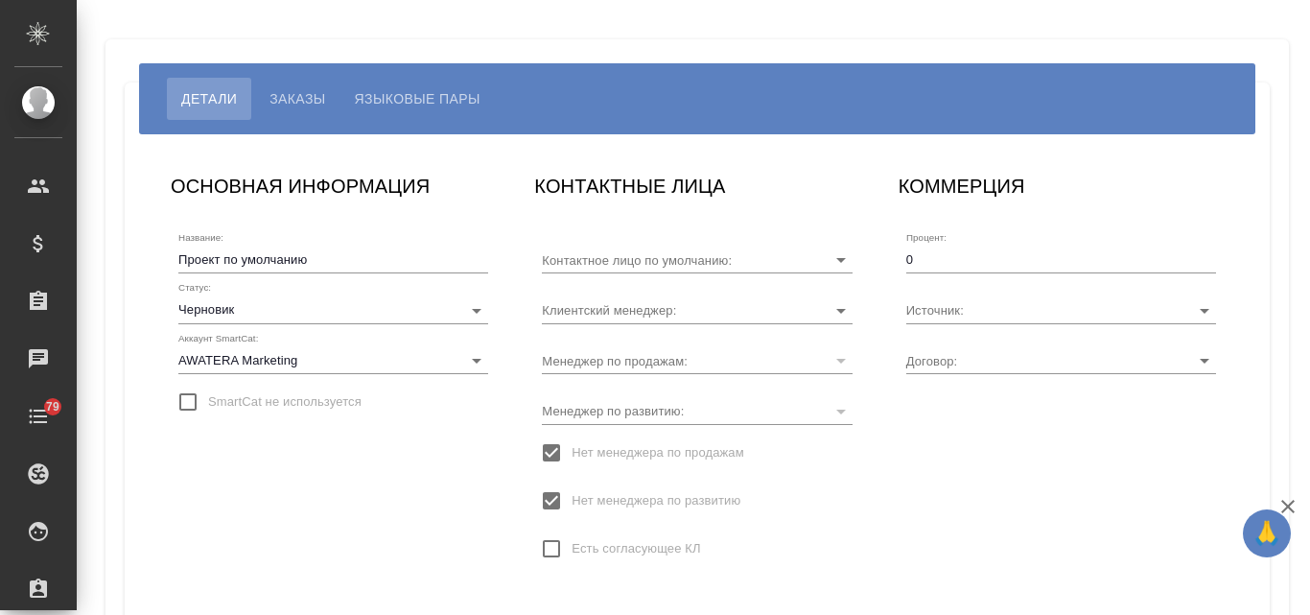
type input "[PERSON_NAME]"
type input "ALS [GEOGRAPHIC_DATA]-4561"
type input "[PERSON_NAME] [PERSON_NAME]"
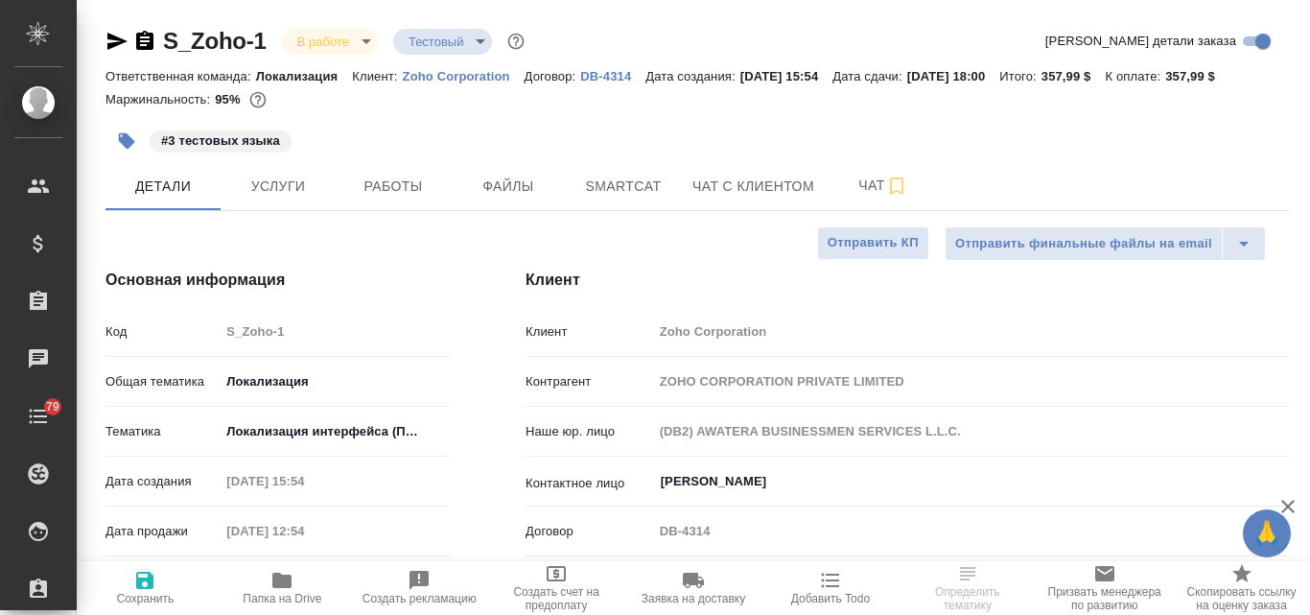
select select "RU"
type textarea "x"
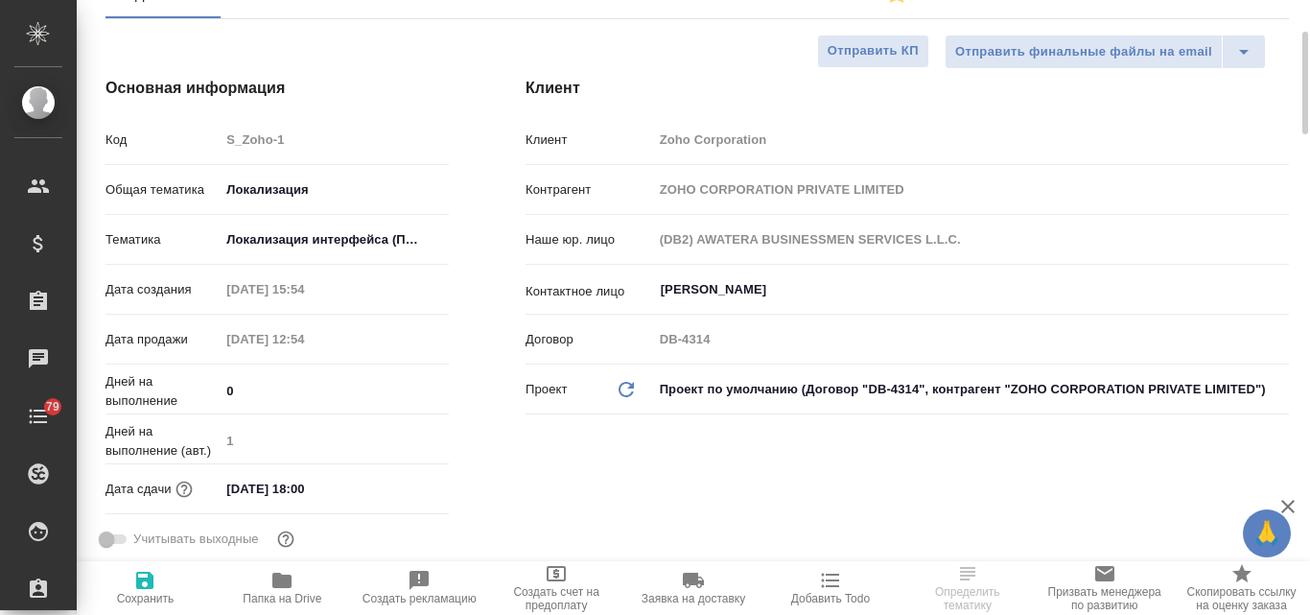
scroll to position [384, 0]
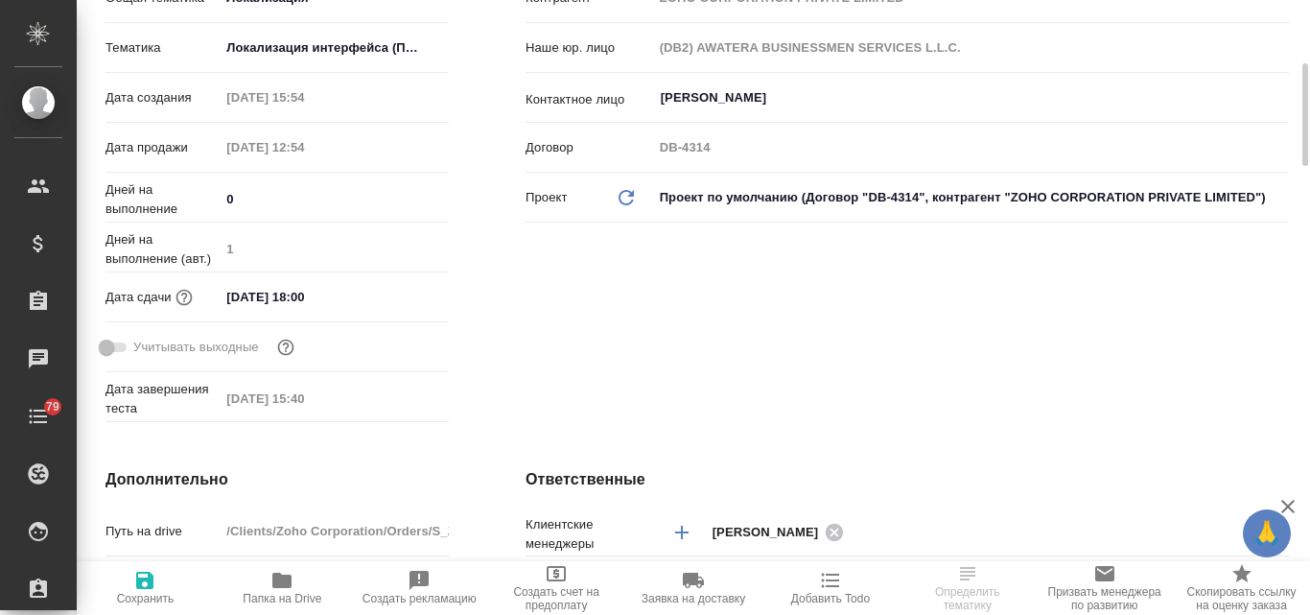
click at [630, 189] on icon "Обновить данные" at bounding box center [626, 197] width 23 height 23
type textarea "x"
type input "(ALS USA) AWATERA LANGUAGE SOLUTIONS (ALS USA)"
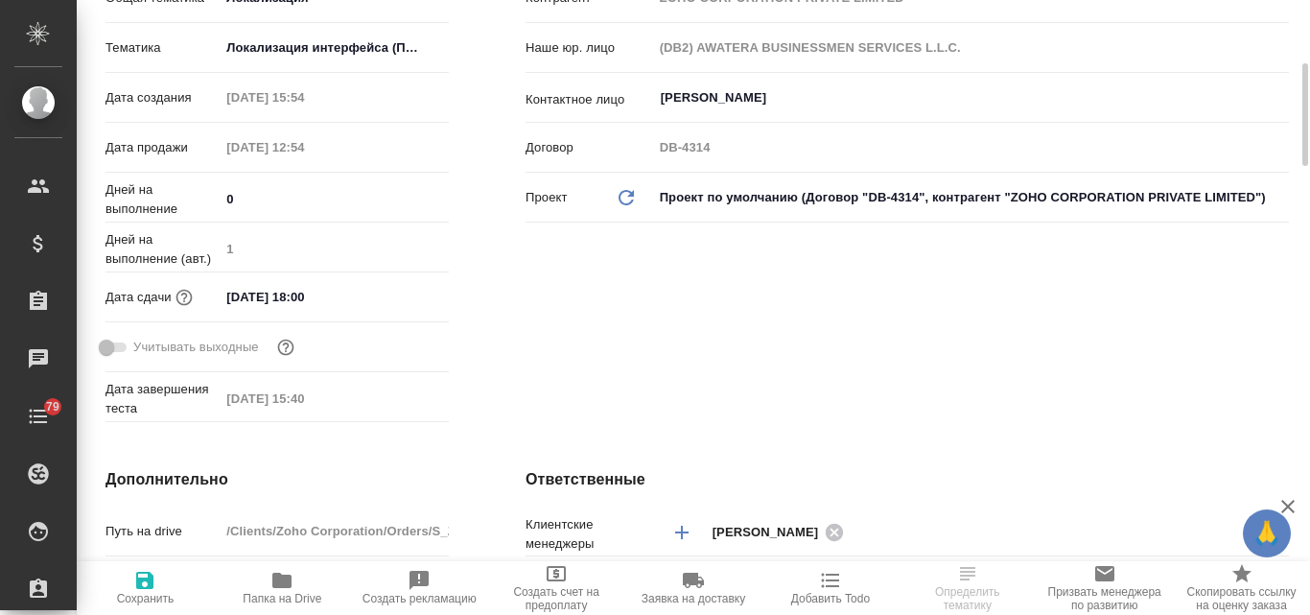
type textarea "x"
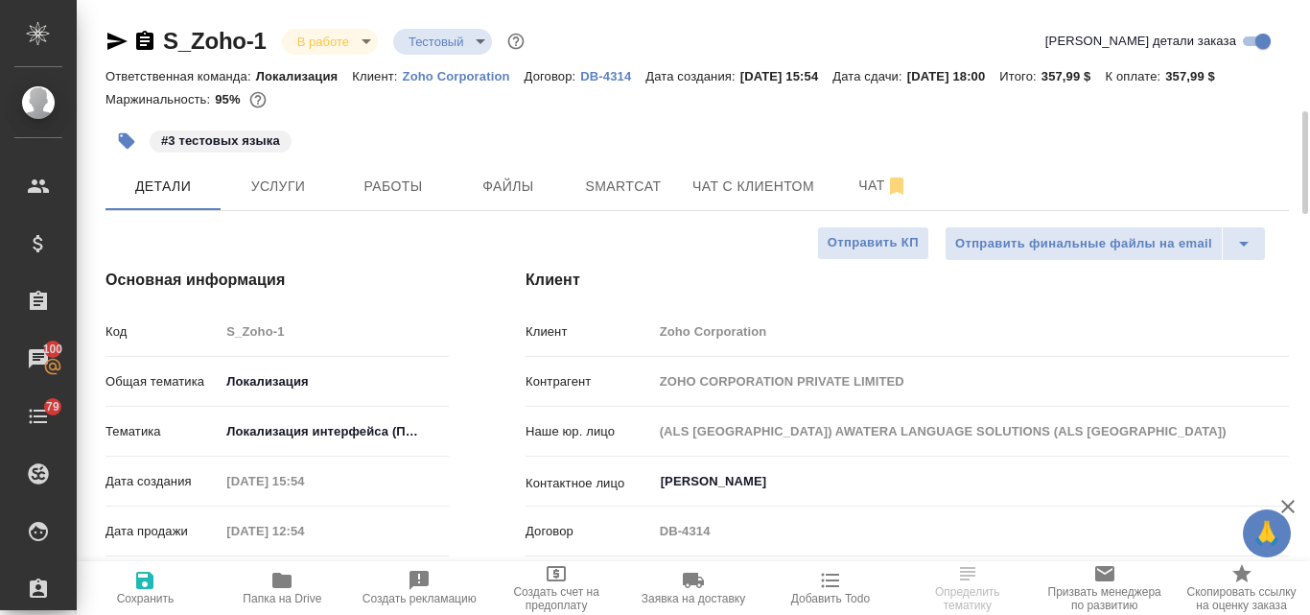
scroll to position [192, 0]
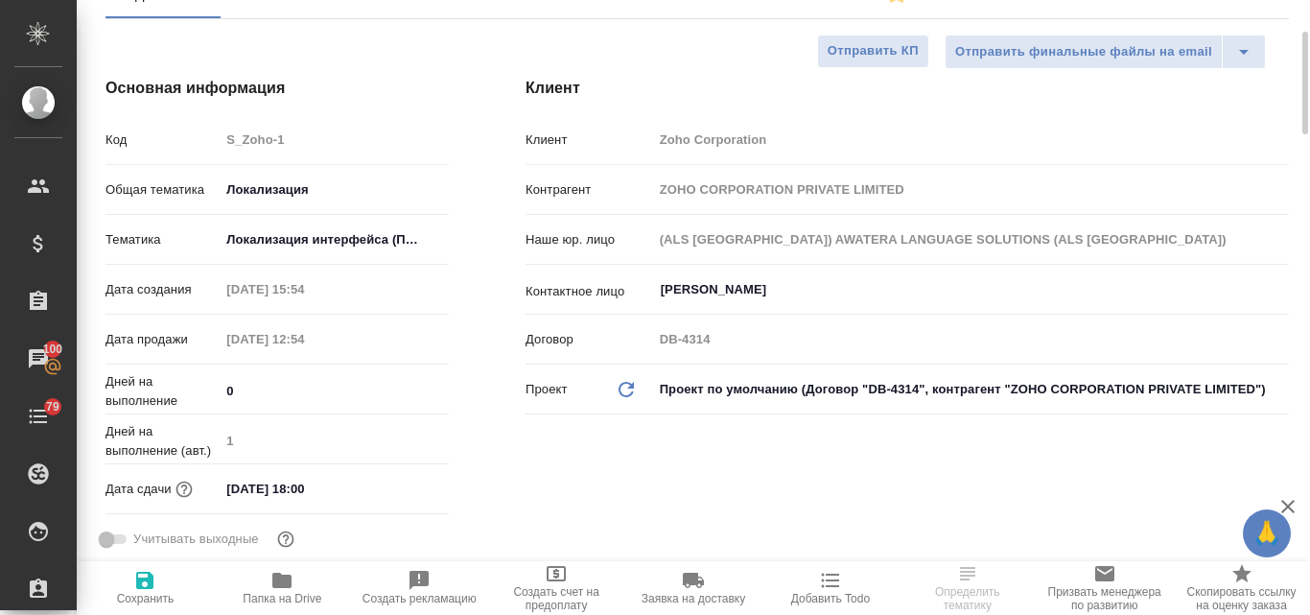
click at [719, 383] on body "🙏 .cls-1 fill:#fff; AWATERA Valyaeva Anna Клиенты Спецификации Заказы 100 Чаты …" at bounding box center [655, 307] width 1310 height 615
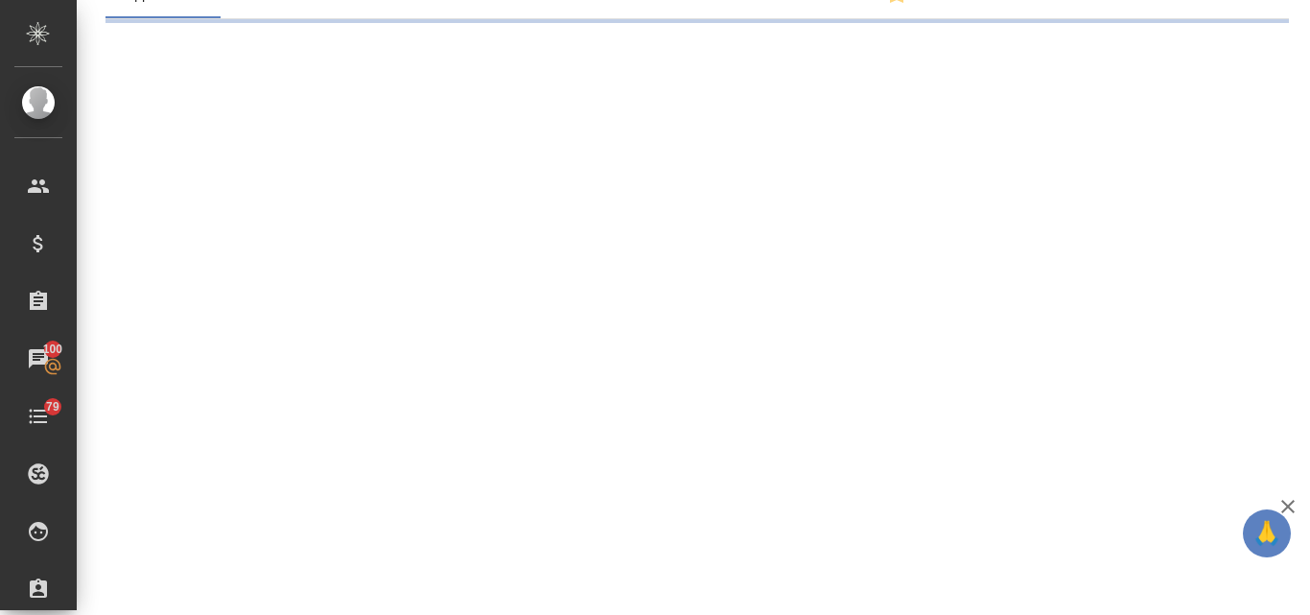
select select "RU"
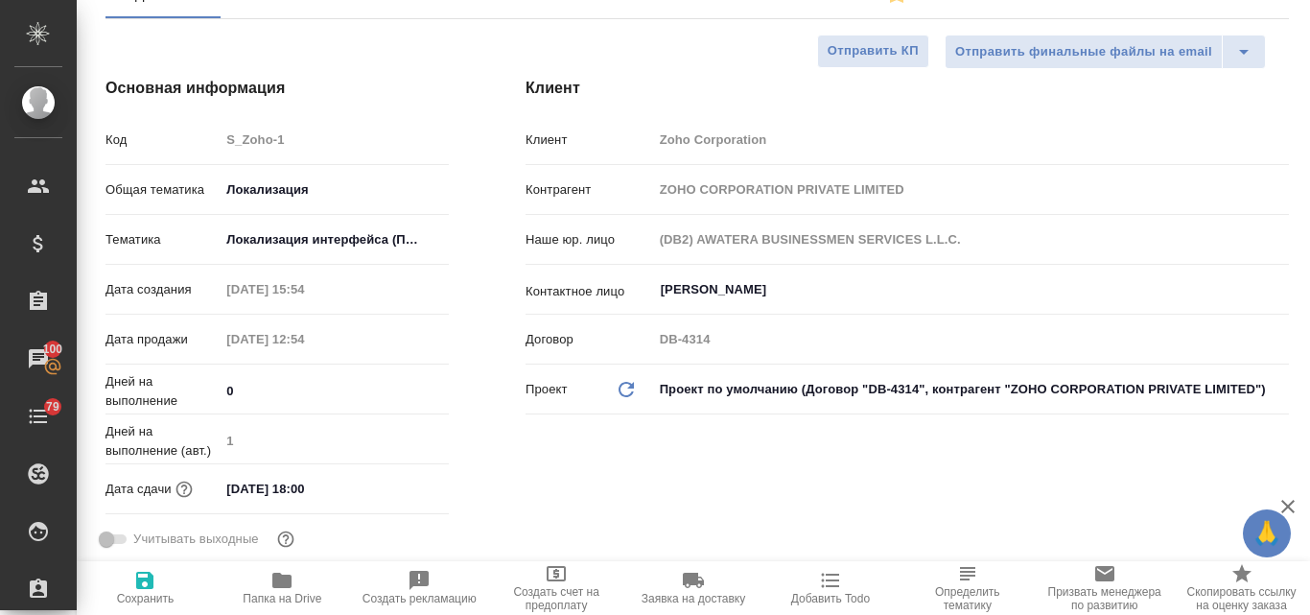
type textarea "x"
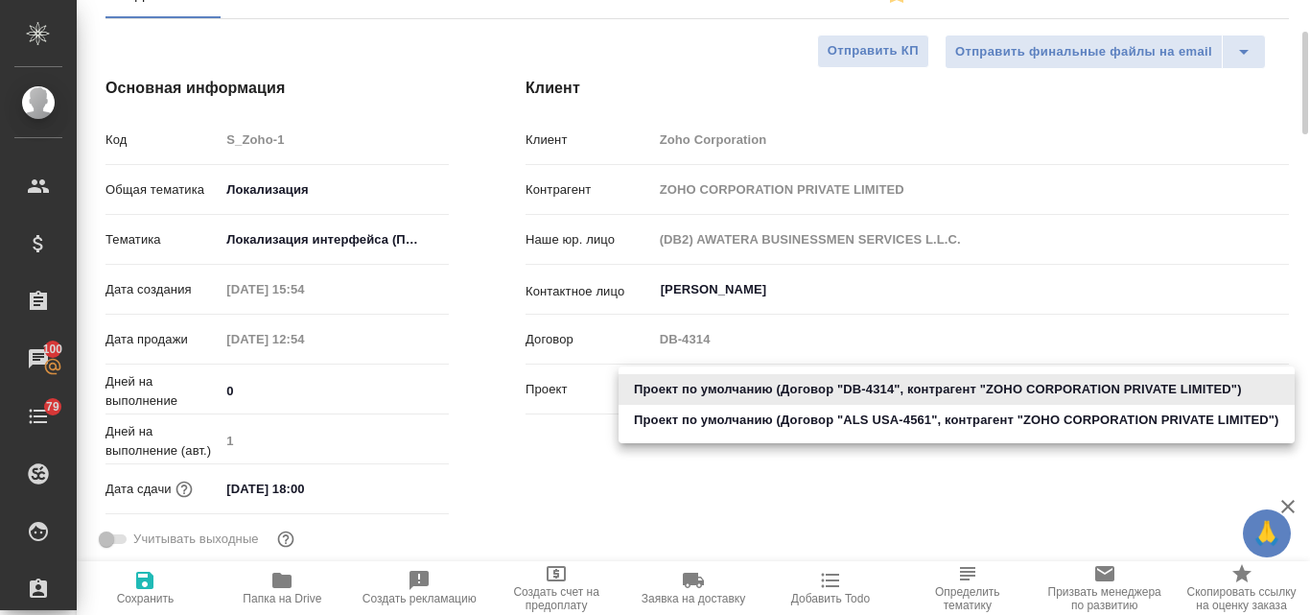
click at [701, 381] on body "🙏 .cls-1 fill:#fff; AWATERA Valyaeva Anna Клиенты Спецификации Заказы 100 Чаты …" at bounding box center [655, 307] width 1310 height 615
click at [697, 420] on li "Проект по умолчанию (Договор "ALS USA-4561", контрагент "ZOHO CORPORATION PRIVA…" at bounding box center [957, 420] width 676 height 31
type input "68d15bf9ff41b7e27c408398"
type textarea "x"
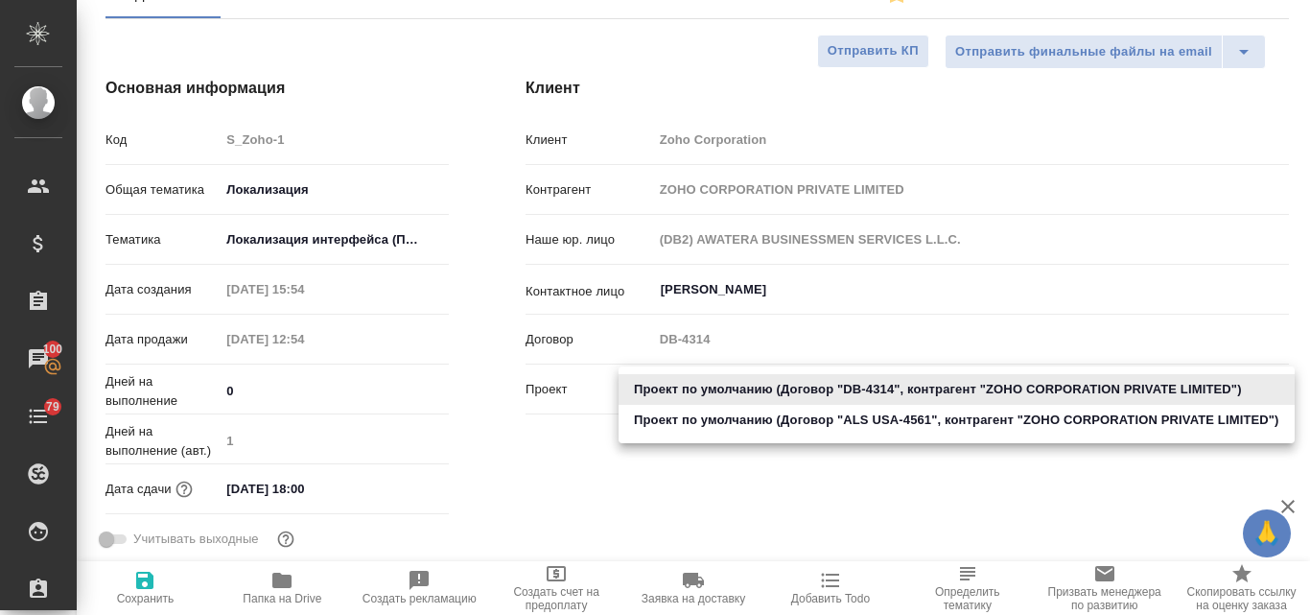
type textarea "x"
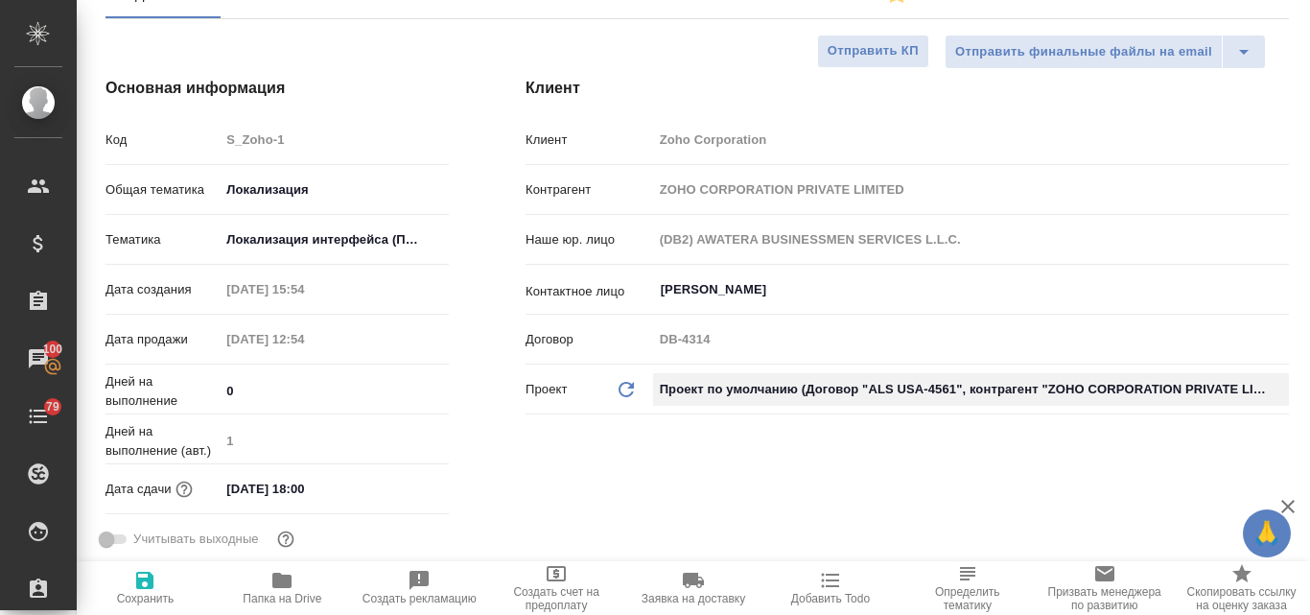
type input "(ALS USA) AWATERA LANGUAGE SOLUTIONS (ALS USA)"
type input "ALS [GEOGRAPHIC_DATA]-4561"
type textarea "x"
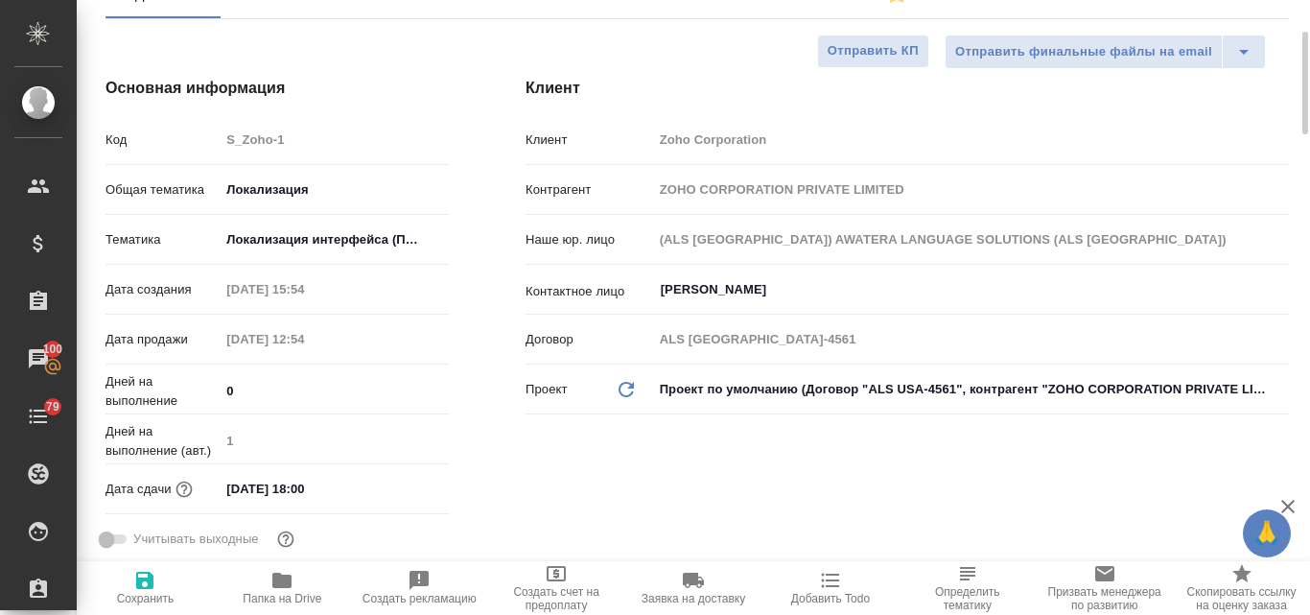
click at [153, 575] on icon "button" at bounding box center [144, 580] width 17 height 17
type textarea "x"
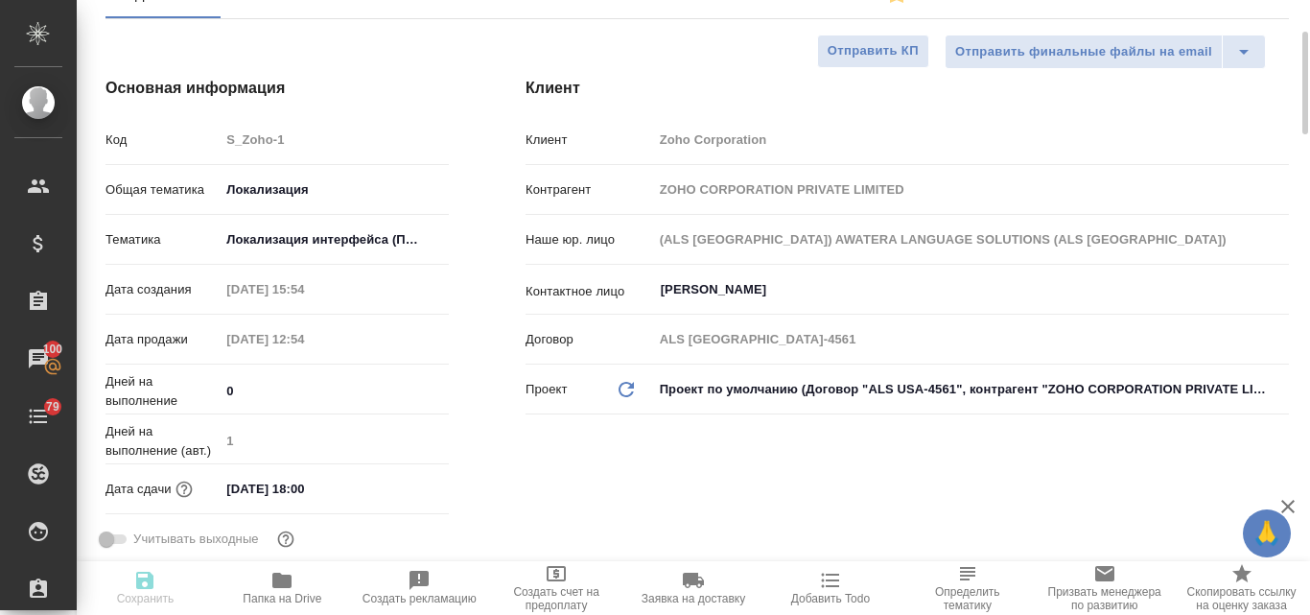
type textarea "x"
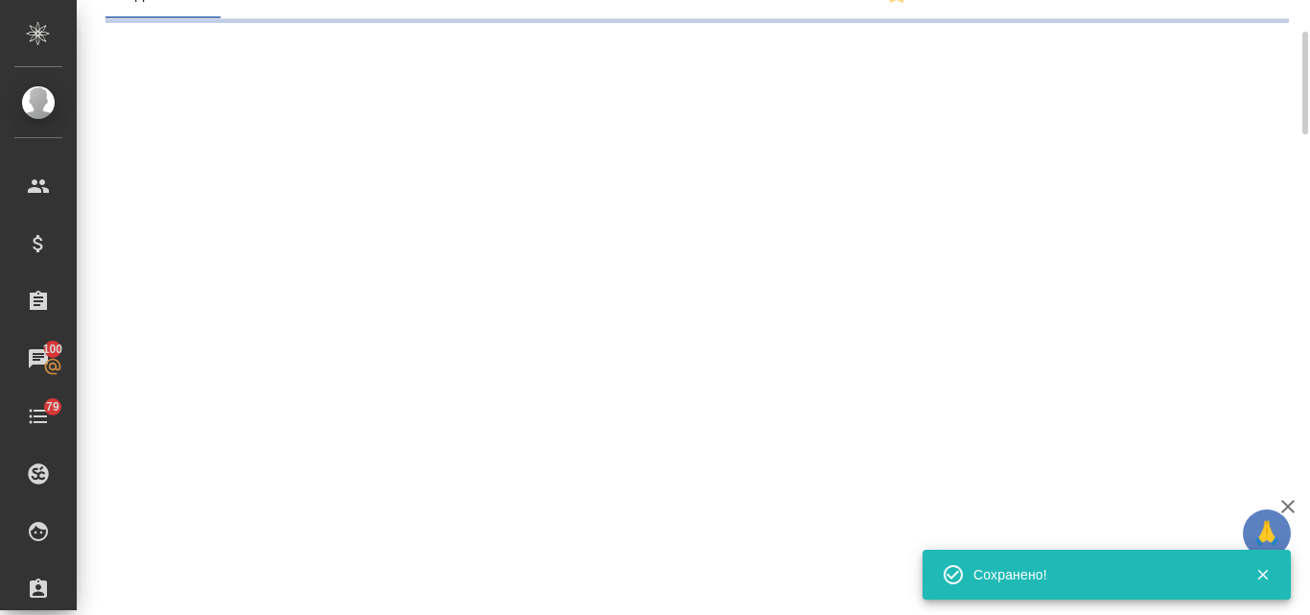
select select "RU"
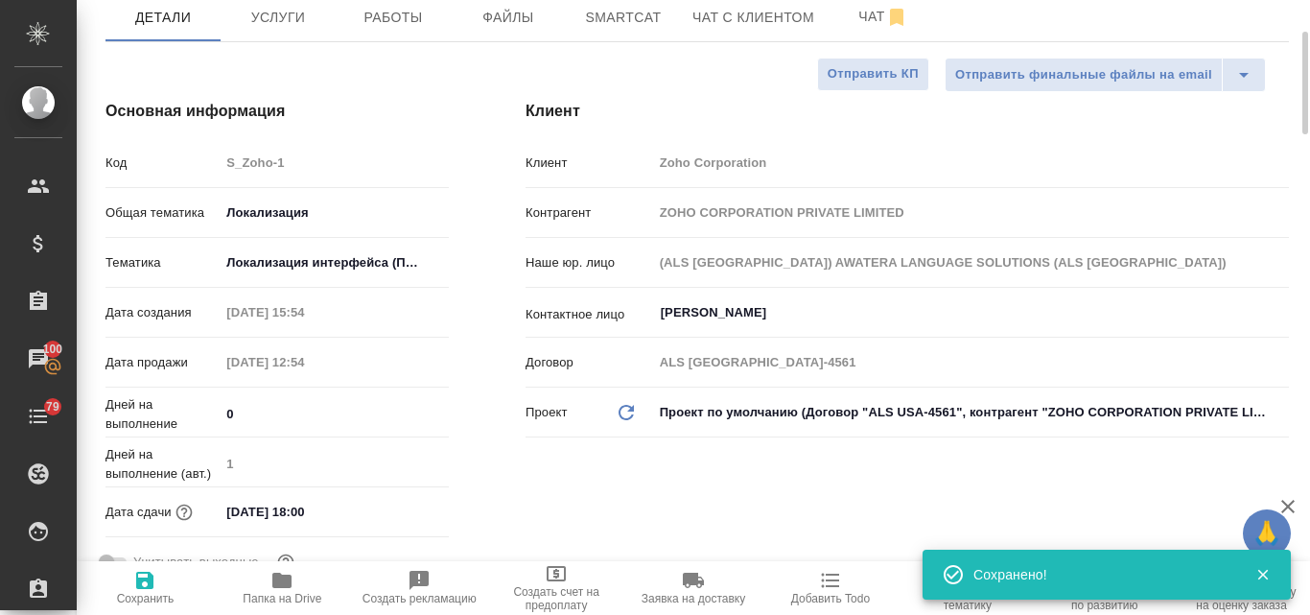
type textarea "x"
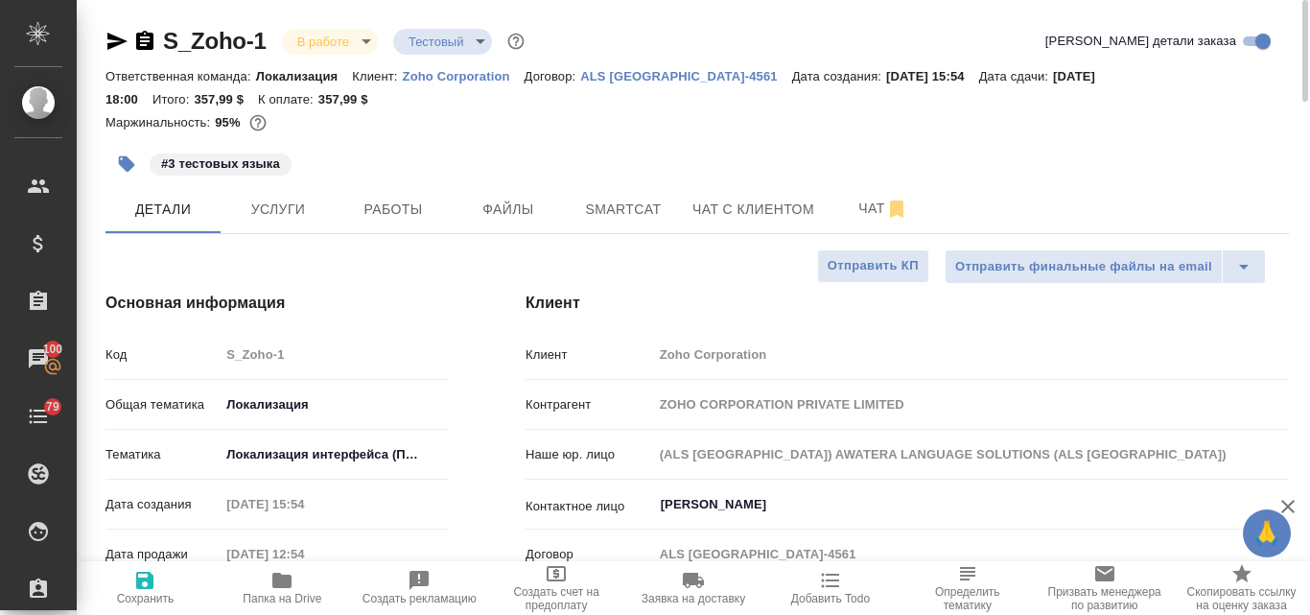
type textarea "x"
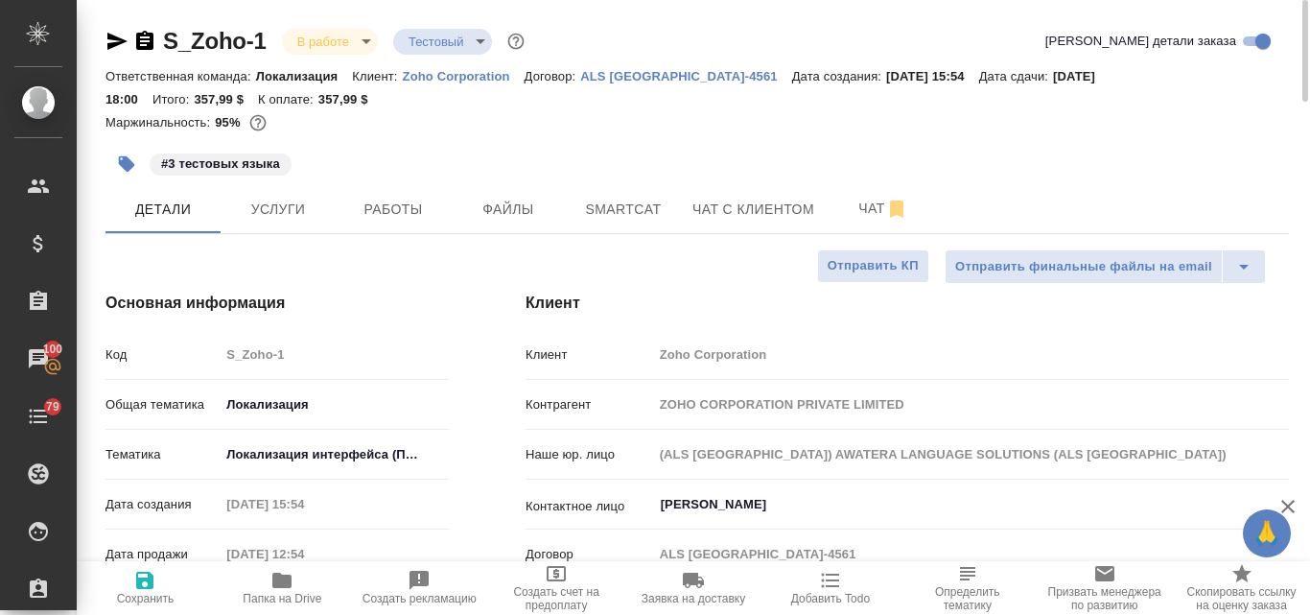
type textarea "x"
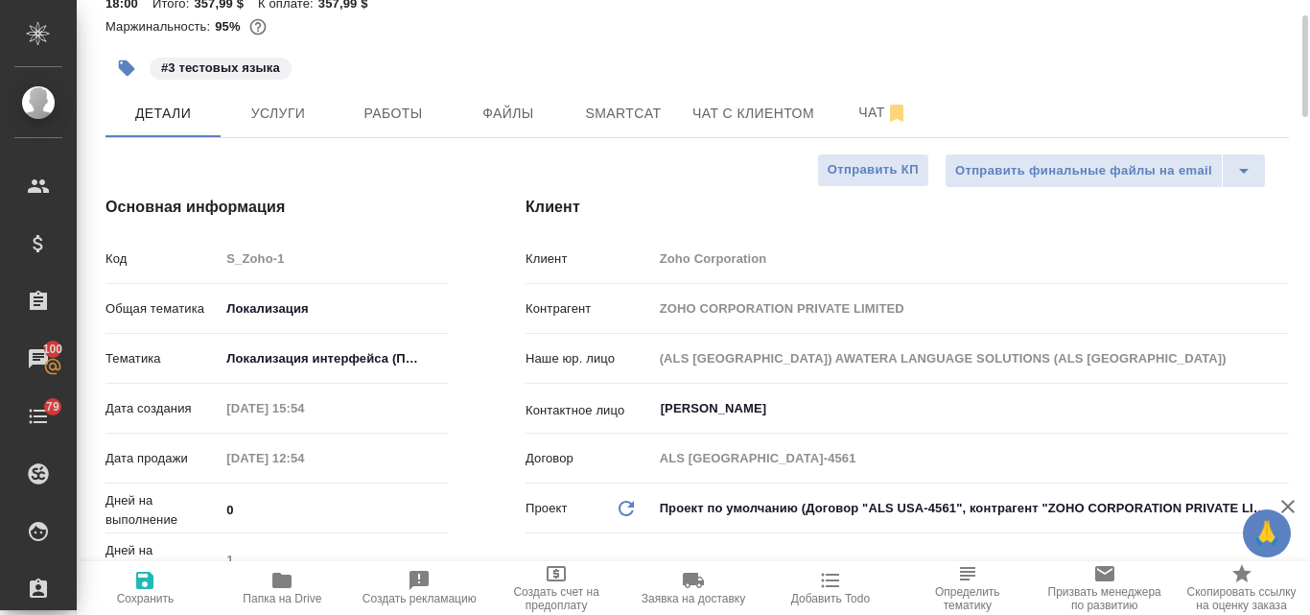
click at [566, 590] on span "Создать счет на предоплату" at bounding box center [557, 598] width 114 height 27
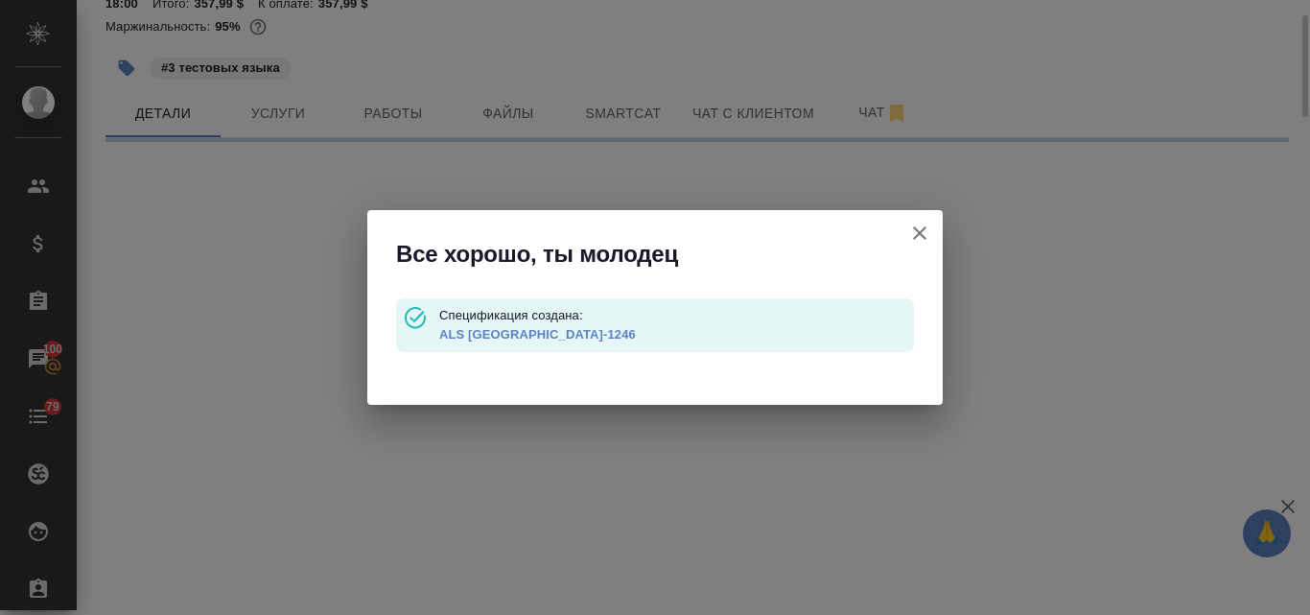
select select "RU"
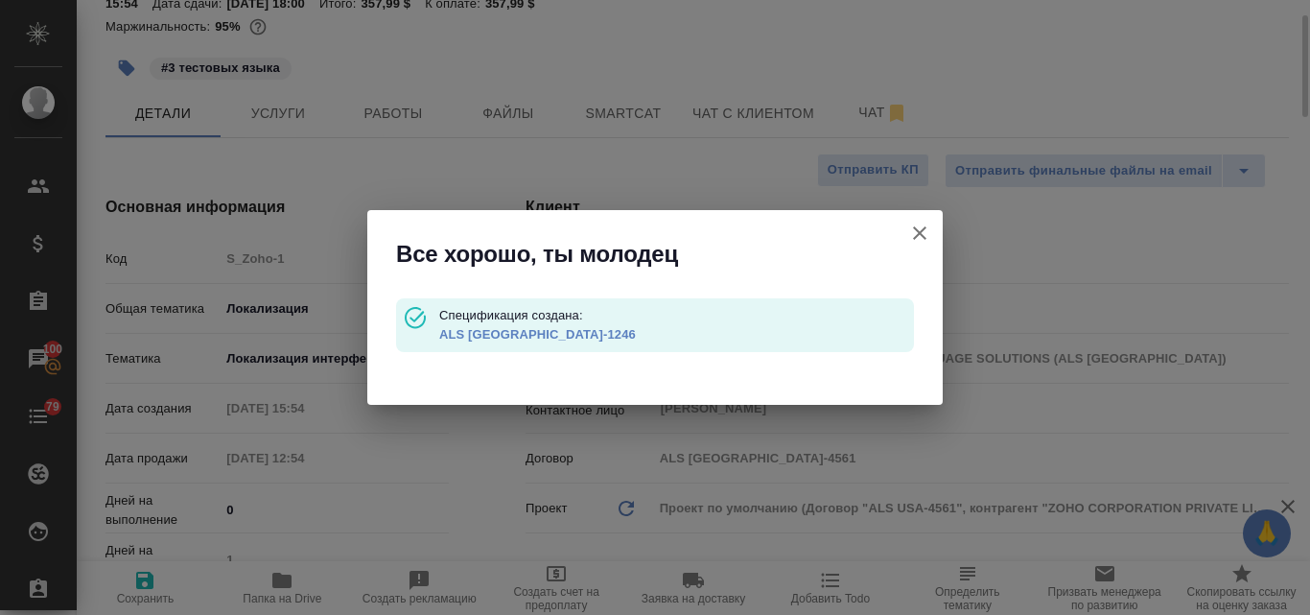
type textarea "x"
click at [481, 334] on link "ALS USA-1246" at bounding box center [537, 334] width 197 height 14
type textarea "x"
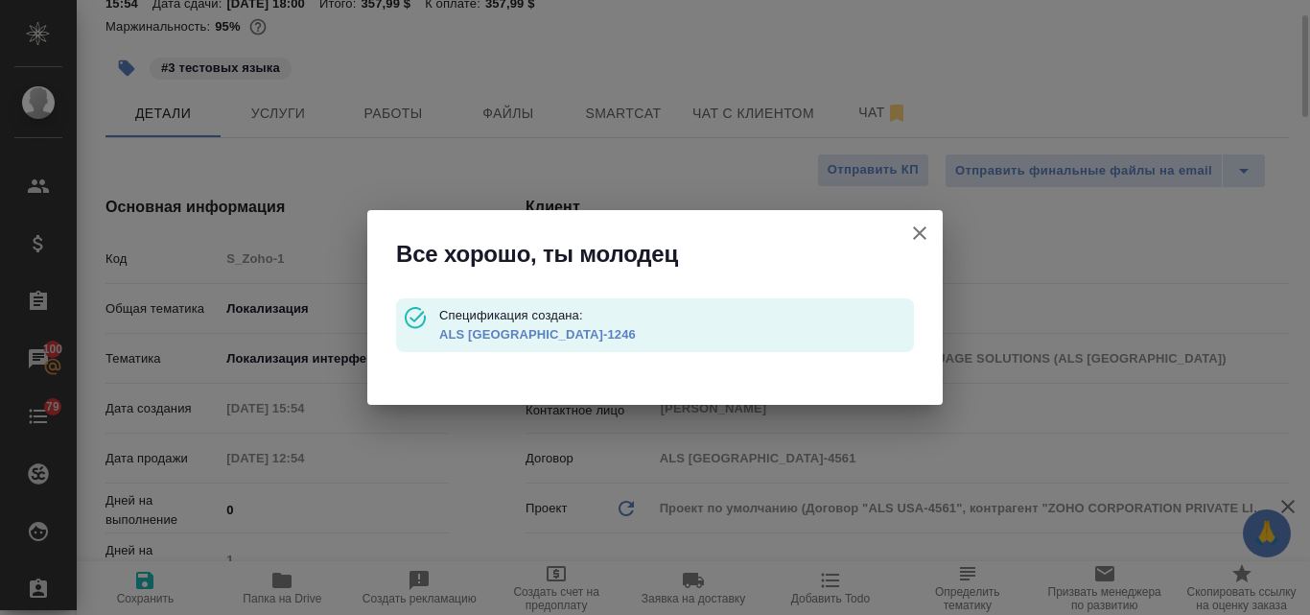
type textarea "x"
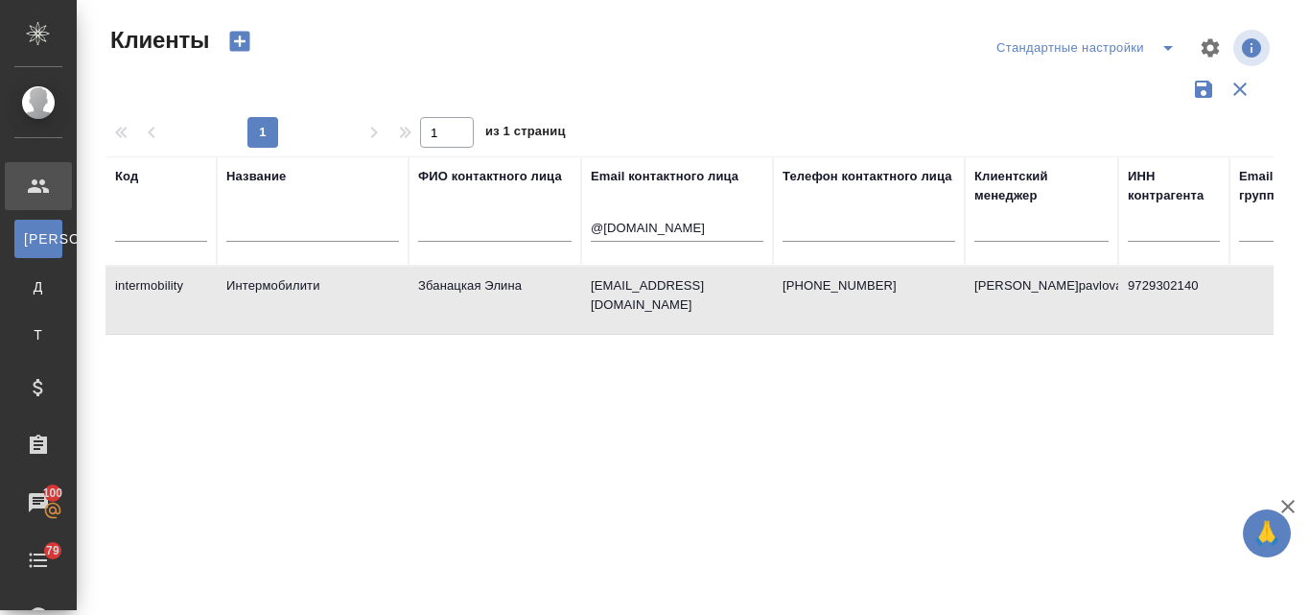
select select "RU"
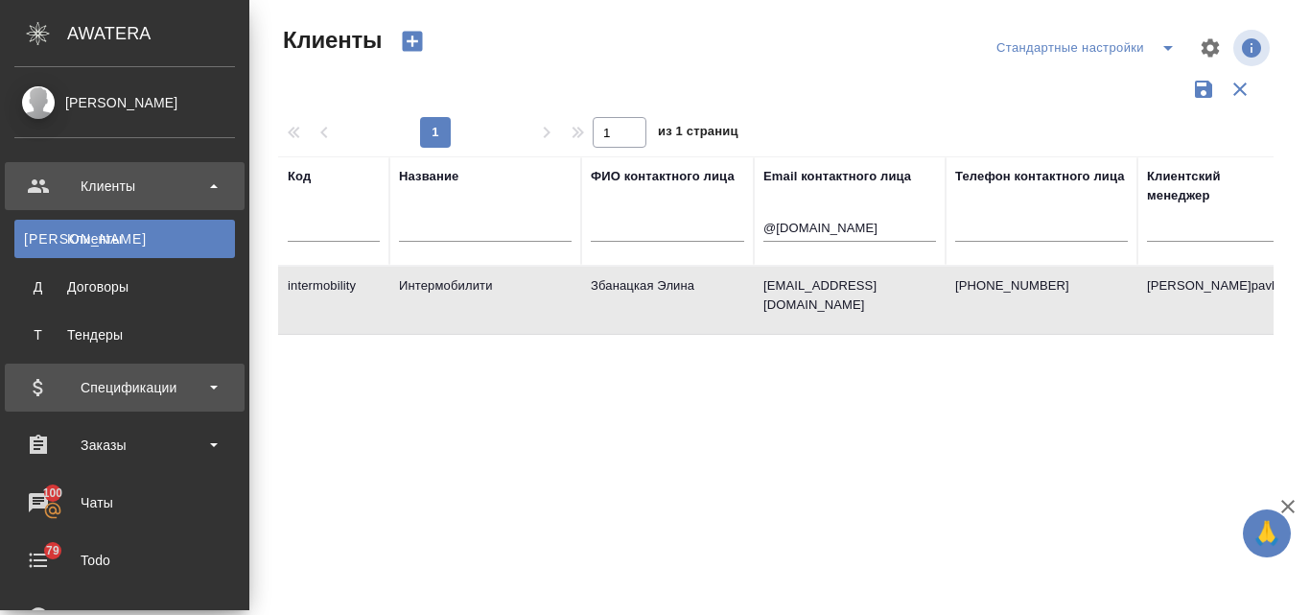
click at [147, 387] on div "Спецификации" at bounding box center [124, 387] width 221 height 29
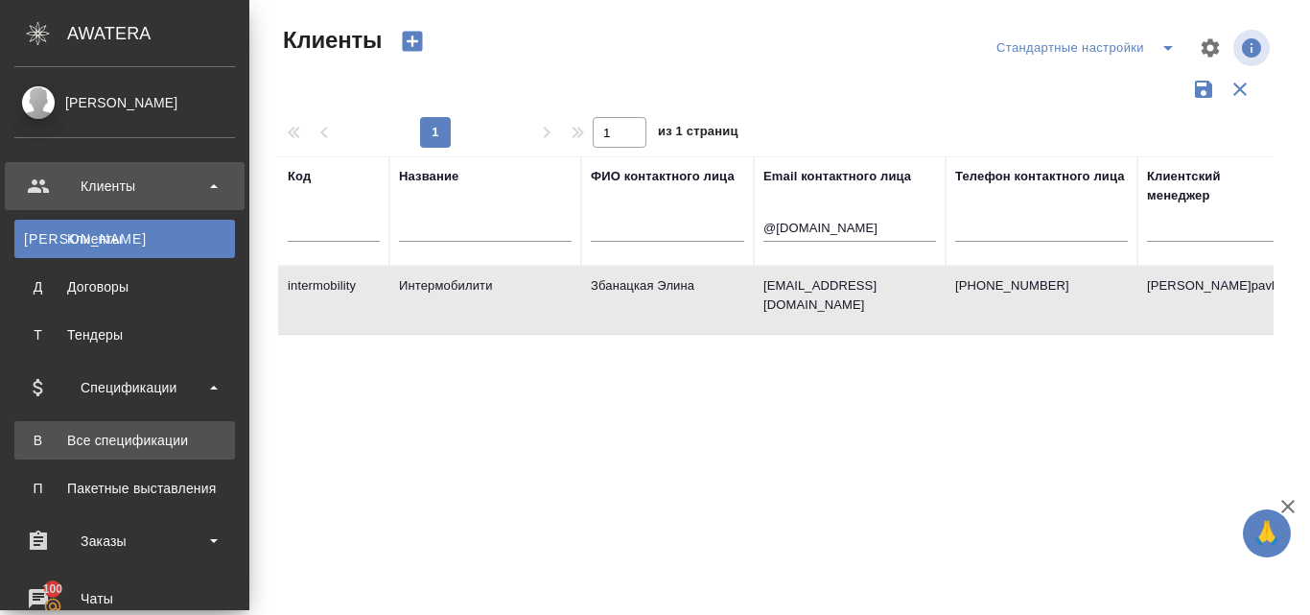
click at [128, 434] on div "Все спецификации" at bounding box center [124, 440] width 201 height 19
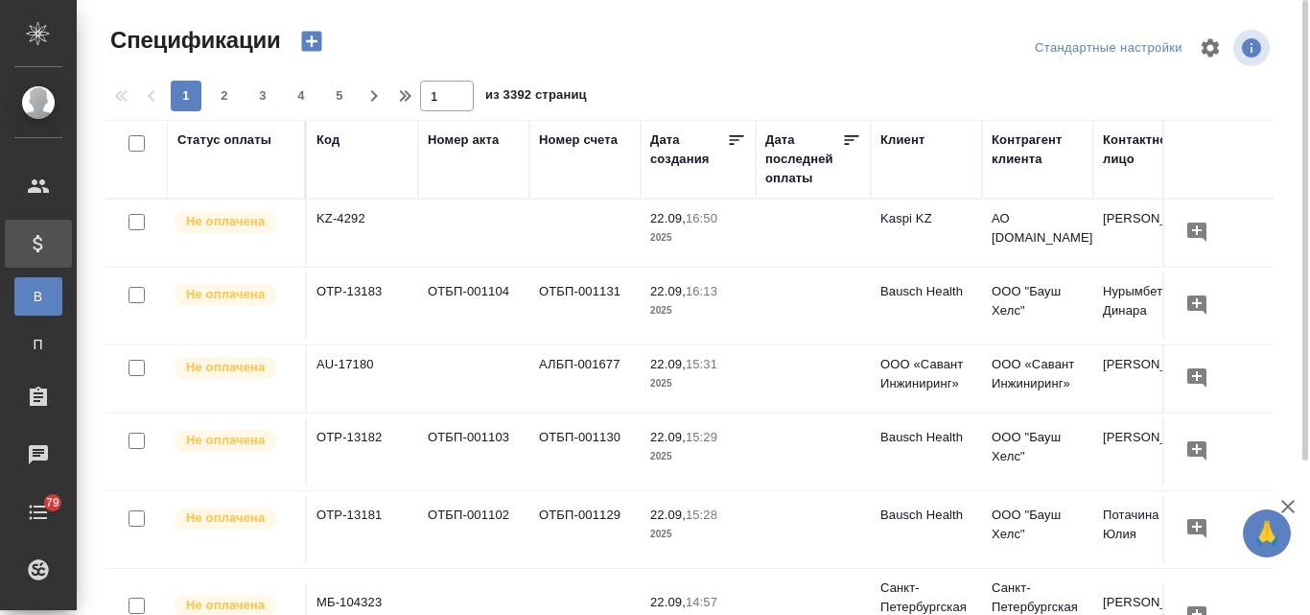
click at [310, 49] on icon "button" at bounding box center [311, 42] width 20 height 20
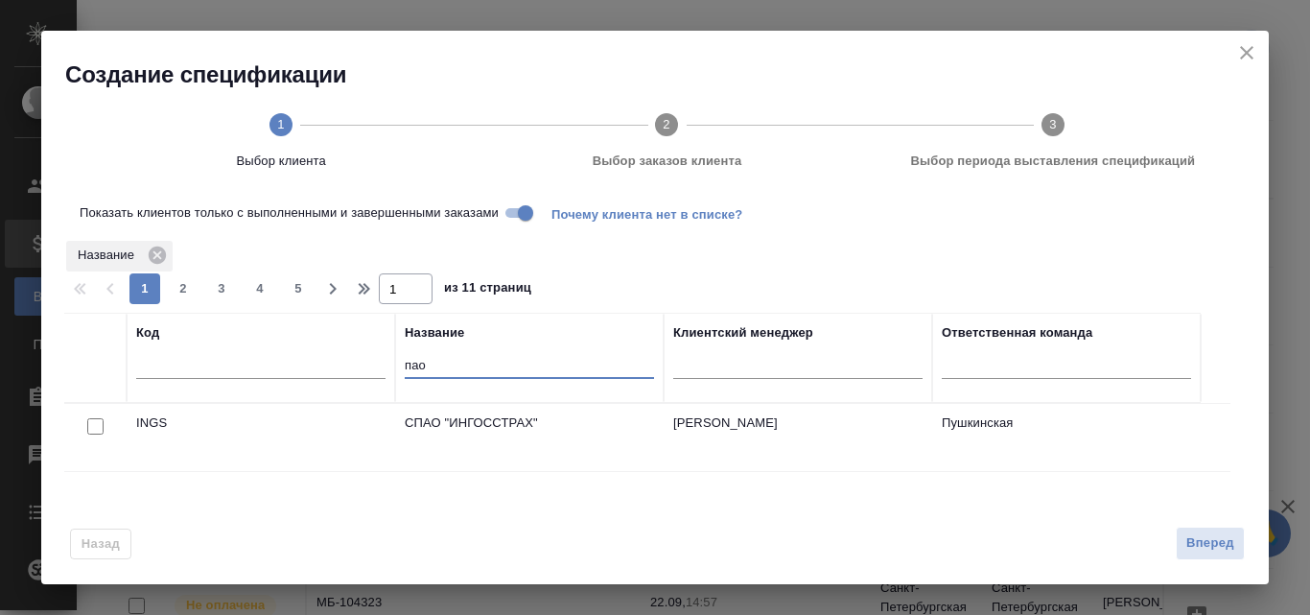
drag, startPoint x: 433, startPoint y: 356, endPoint x: 395, endPoint y: 363, distance: 38.0
click at [395, 363] on tr "Код Название пао Клиентский менеджер Ответственная команда" at bounding box center [632, 358] width 1137 height 90
type input "я"
type input "zoho"
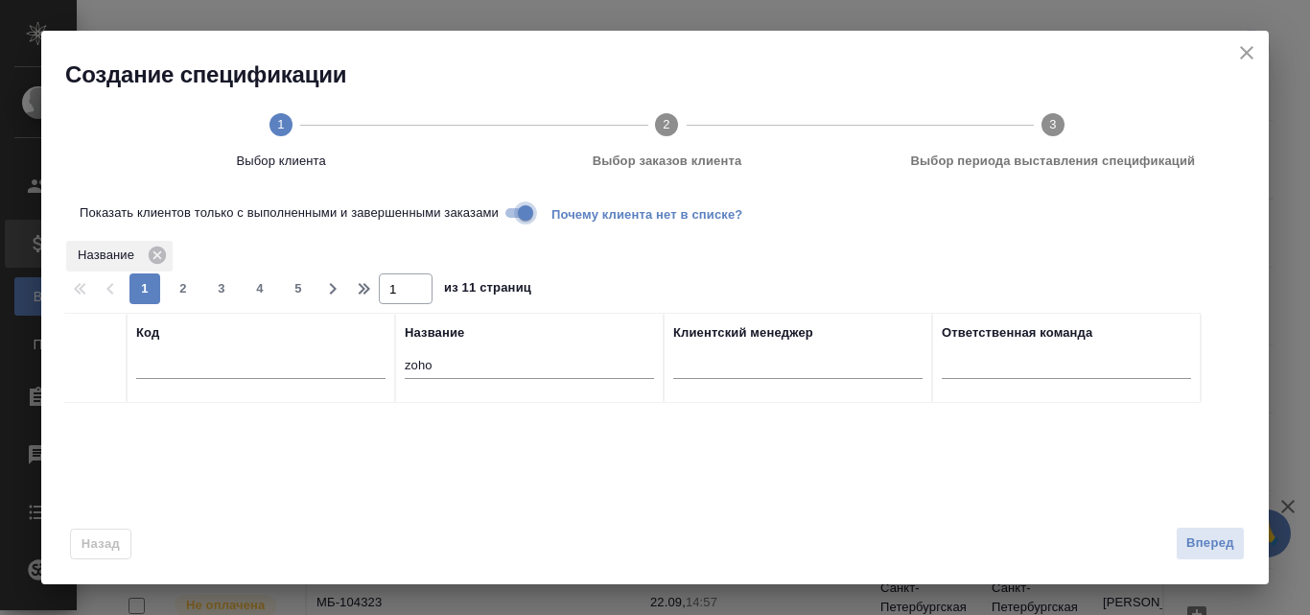
click at [520, 204] on input "Показать клиентов только с выполненными и завершенными заказами" at bounding box center [525, 212] width 69 height 23
click at [525, 213] on input "Показать клиентов только с выполненными и завершенными заказами" at bounding box center [510, 212] width 69 height 23
click at [1251, 60] on icon "close" at bounding box center [1247, 52] width 23 height 23
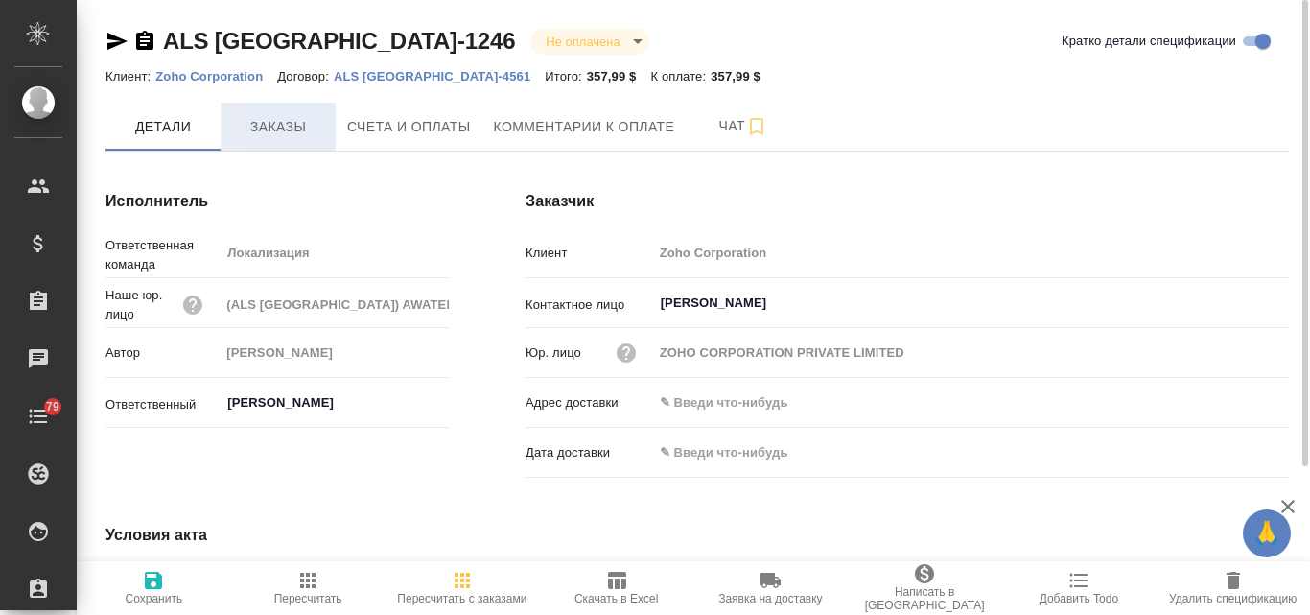
click at [307, 128] on span "Заказы" at bounding box center [278, 127] width 92 height 24
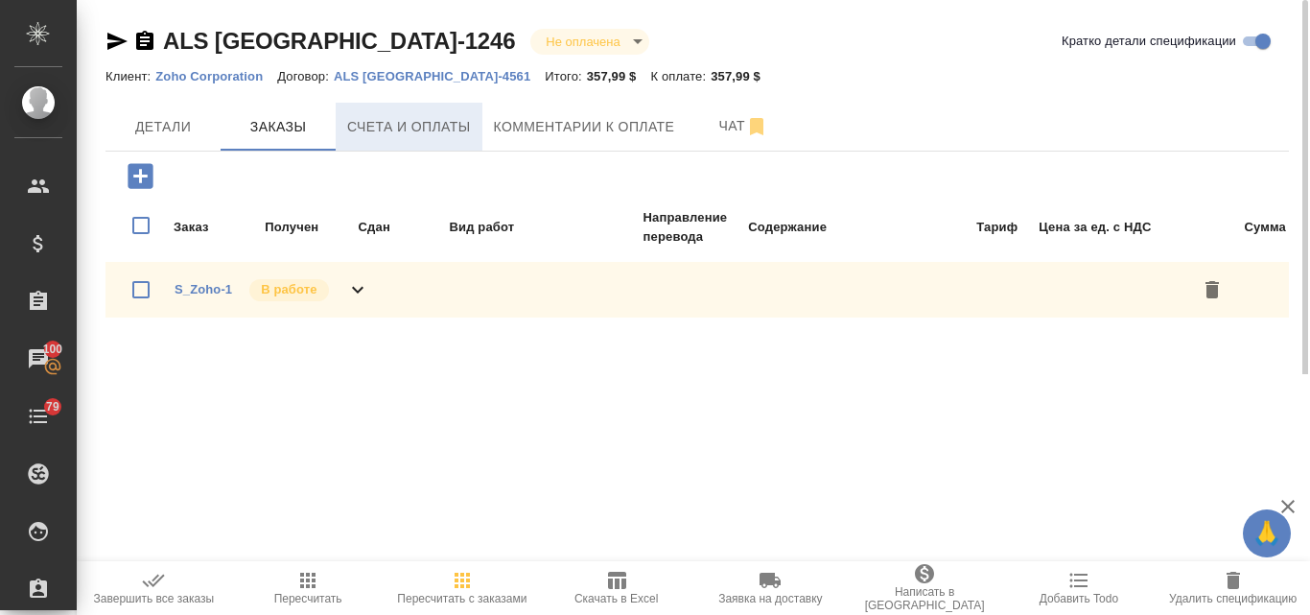
click at [437, 133] on span "Счета и оплаты" at bounding box center [409, 127] width 124 height 24
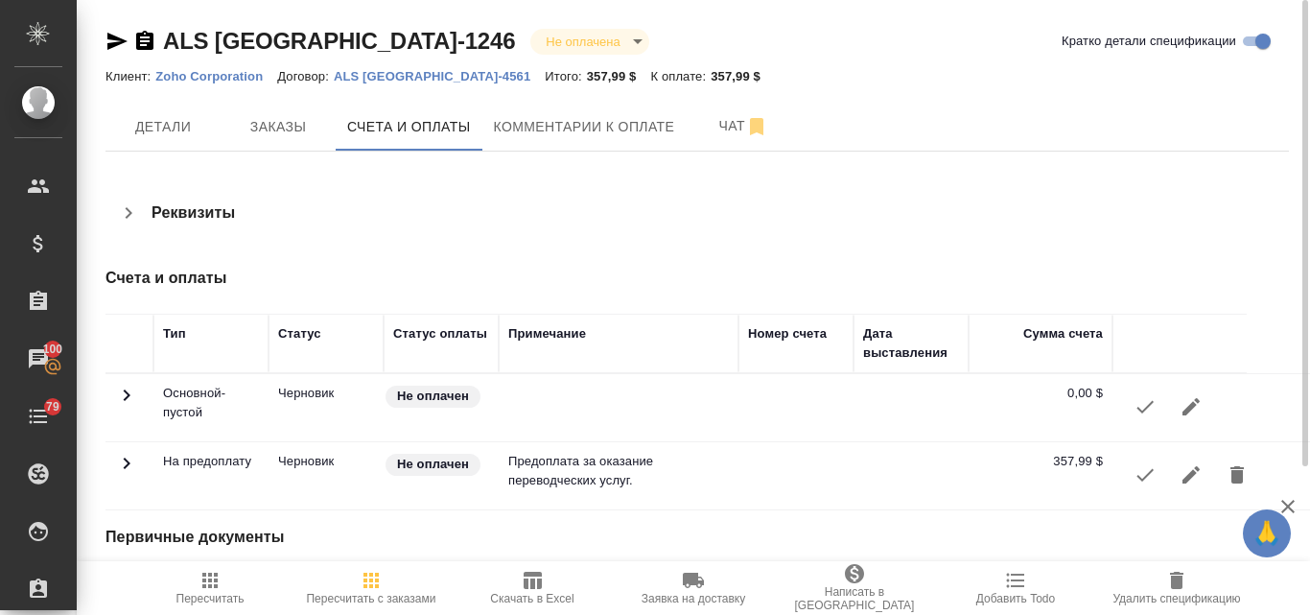
click at [1142, 476] on icon "button" at bounding box center [1145, 474] width 23 height 23
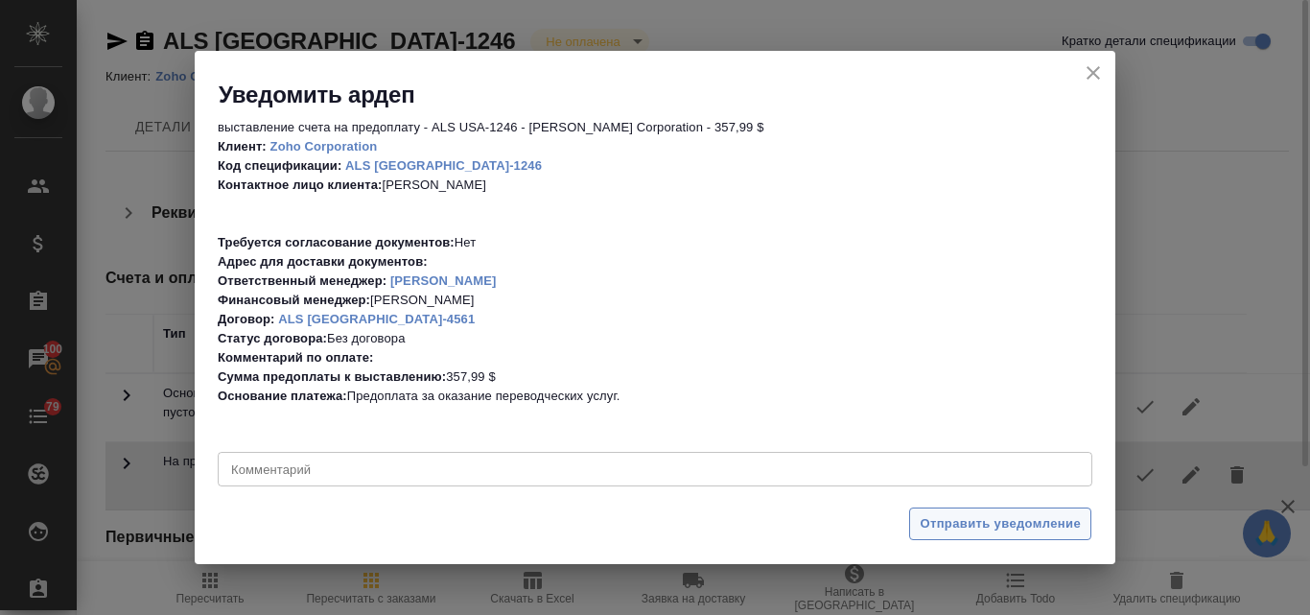
click at [978, 529] on span "Отправить уведомление" at bounding box center [1000, 524] width 161 height 22
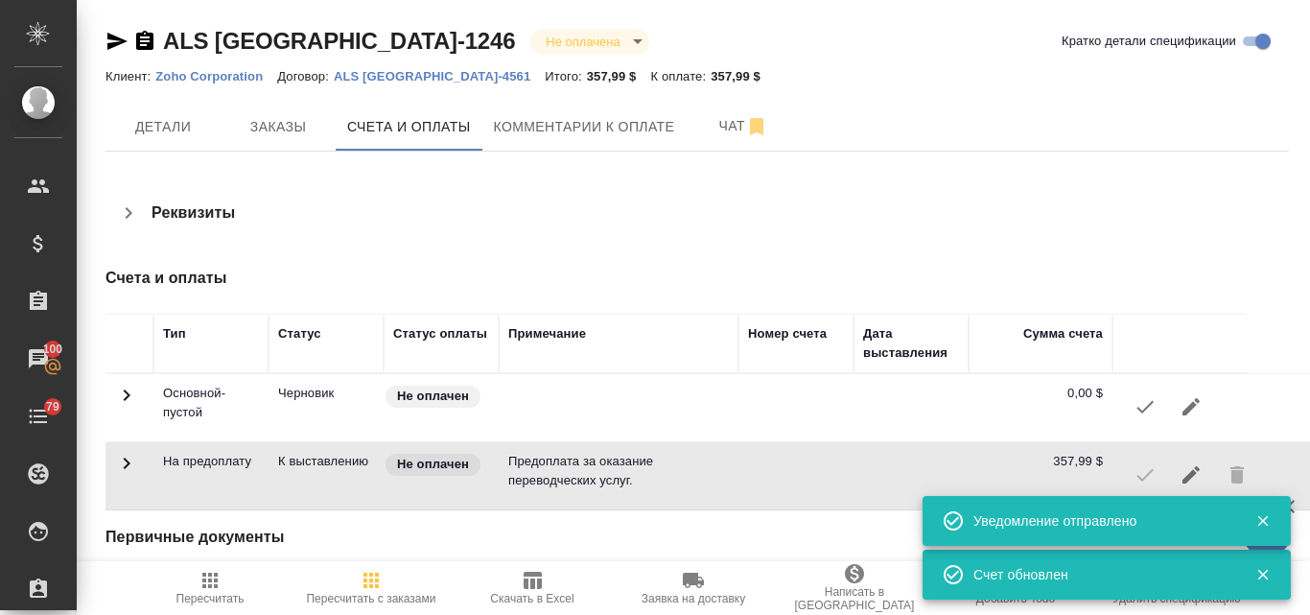
click at [104, 42] on div "ALS USA-1246 Не оплачена notPayed Кратко детали спецификации Клиент: Zoho Corpo…" at bounding box center [697, 310] width 1205 height 621
click at [114, 40] on icon "button" at bounding box center [117, 41] width 23 height 23
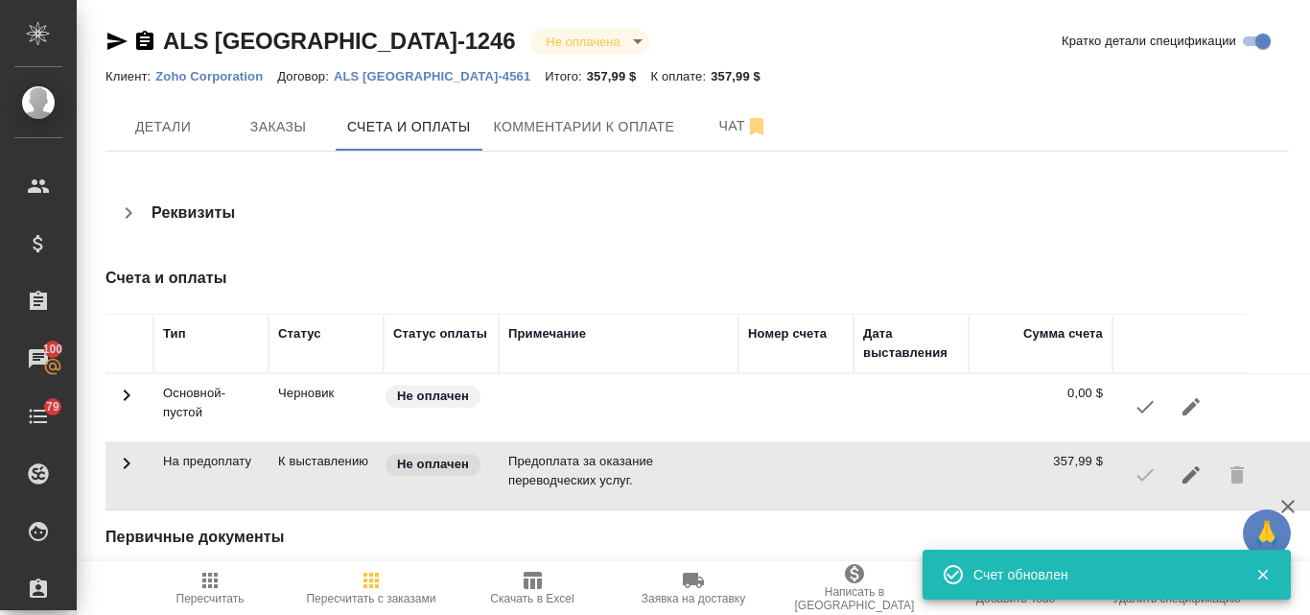
click at [399, 81] on p "ALS [GEOGRAPHIC_DATA]-4561" at bounding box center [439, 76] width 211 height 14
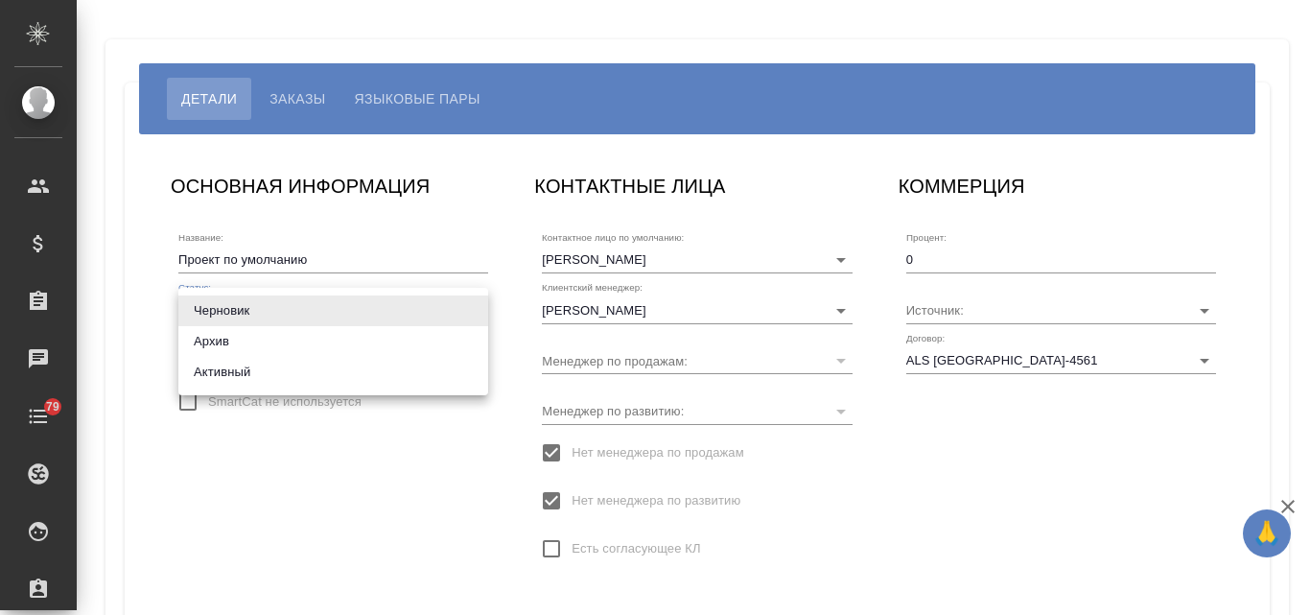
click at [475, 309] on body "🙏 .cls-1 fill:#fff; AWATERA Valyaeva [PERSON_NAME] Спецификации Заказы Чаты 79 …" at bounding box center [655, 307] width 1310 height 615
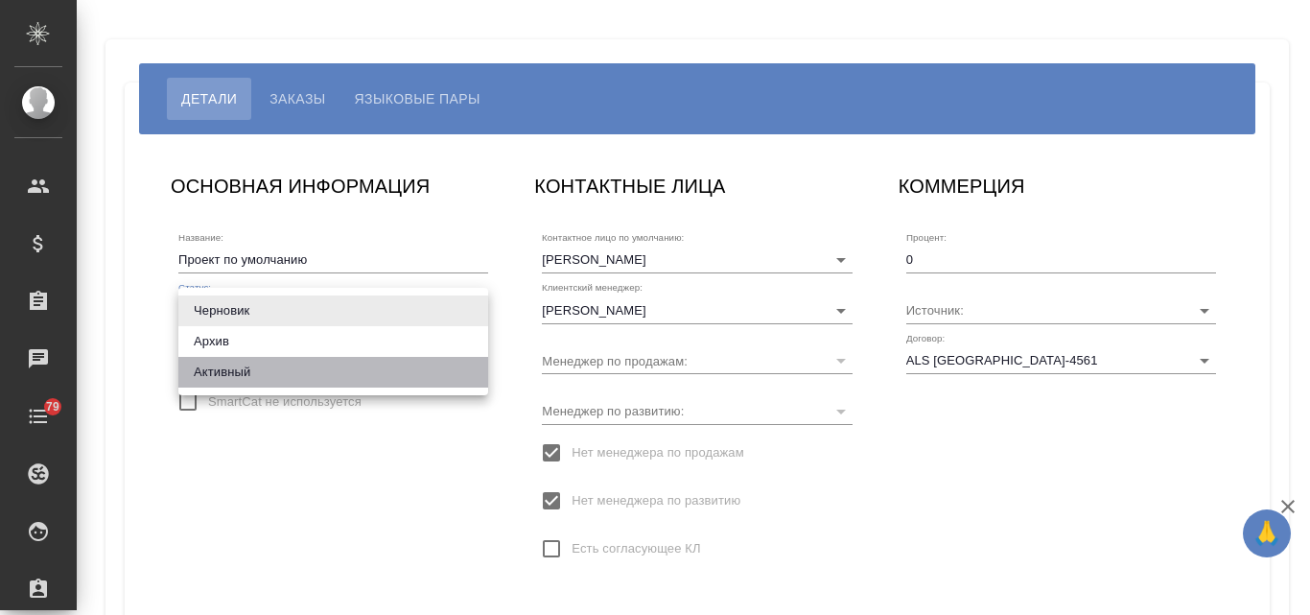
click at [239, 367] on li "Активный" at bounding box center [333, 372] width 310 height 31
type input "active"
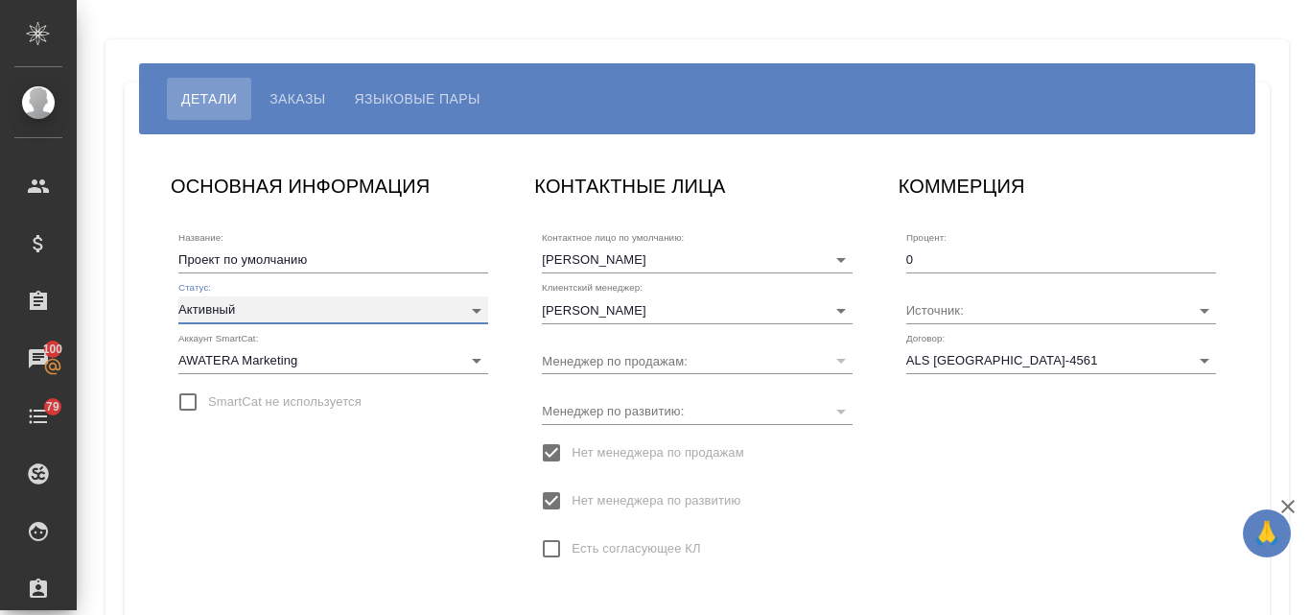
scroll to position [286, 0]
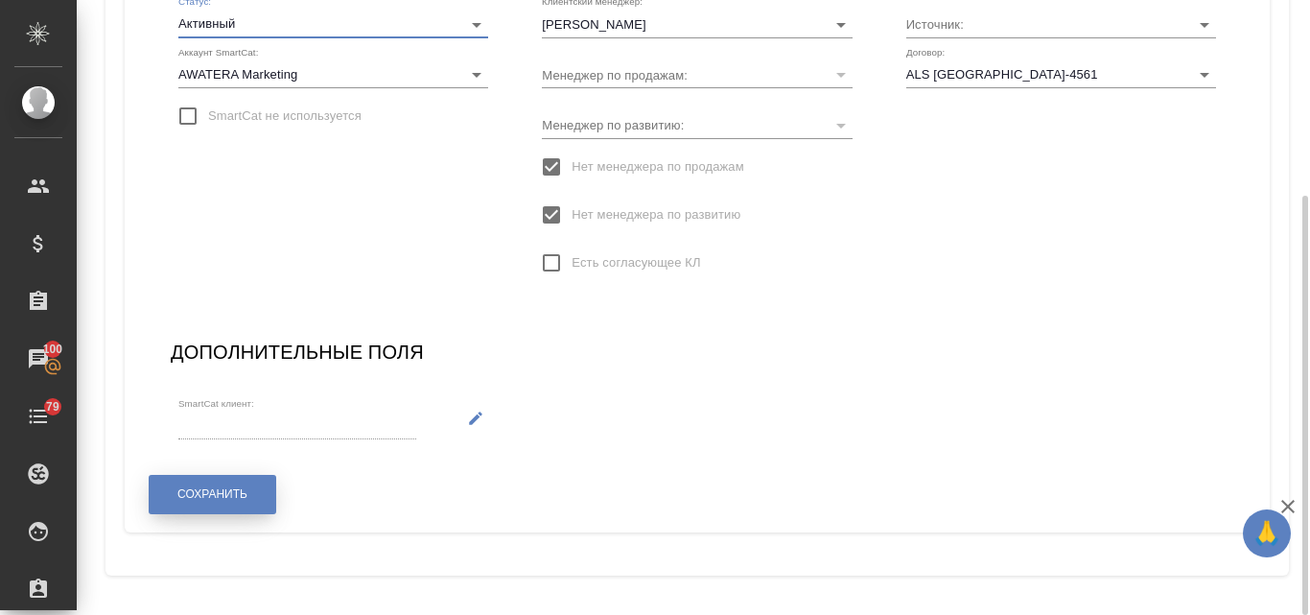
click at [204, 492] on span "Сохранить" at bounding box center [212, 494] width 70 height 16
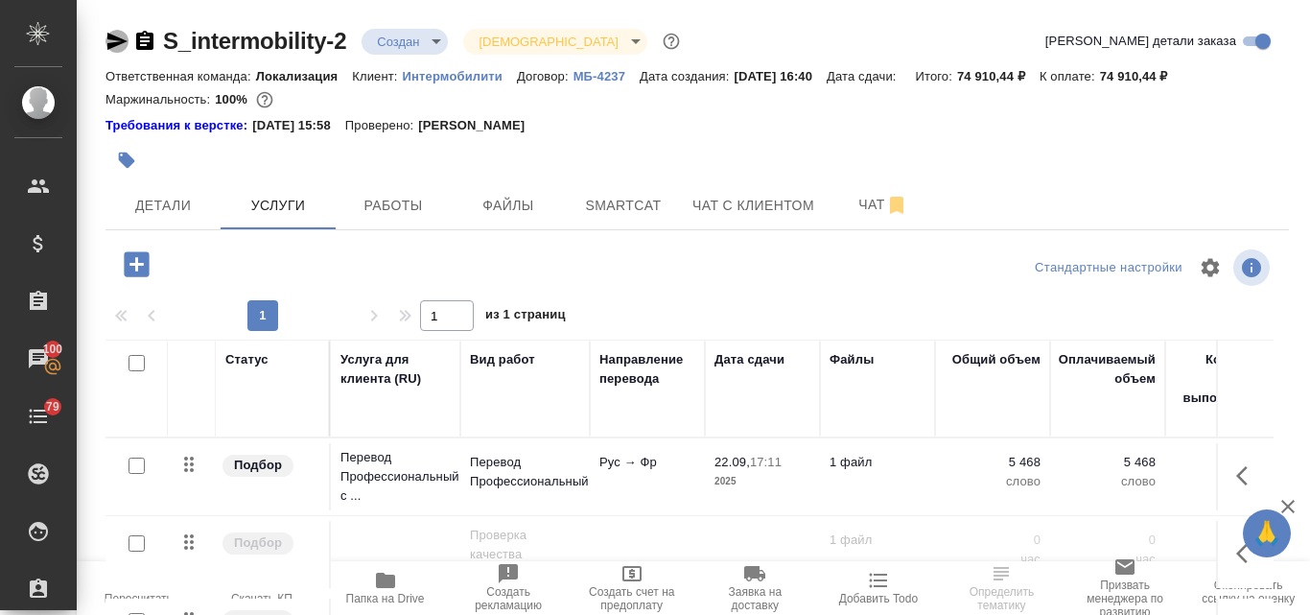
click at [119, 42] on icon "button" at bounding box center [117, 41] width 20 height 17
click at [173, 204] on span "Детали" at bounding box center [163, 206] width 92 height 24
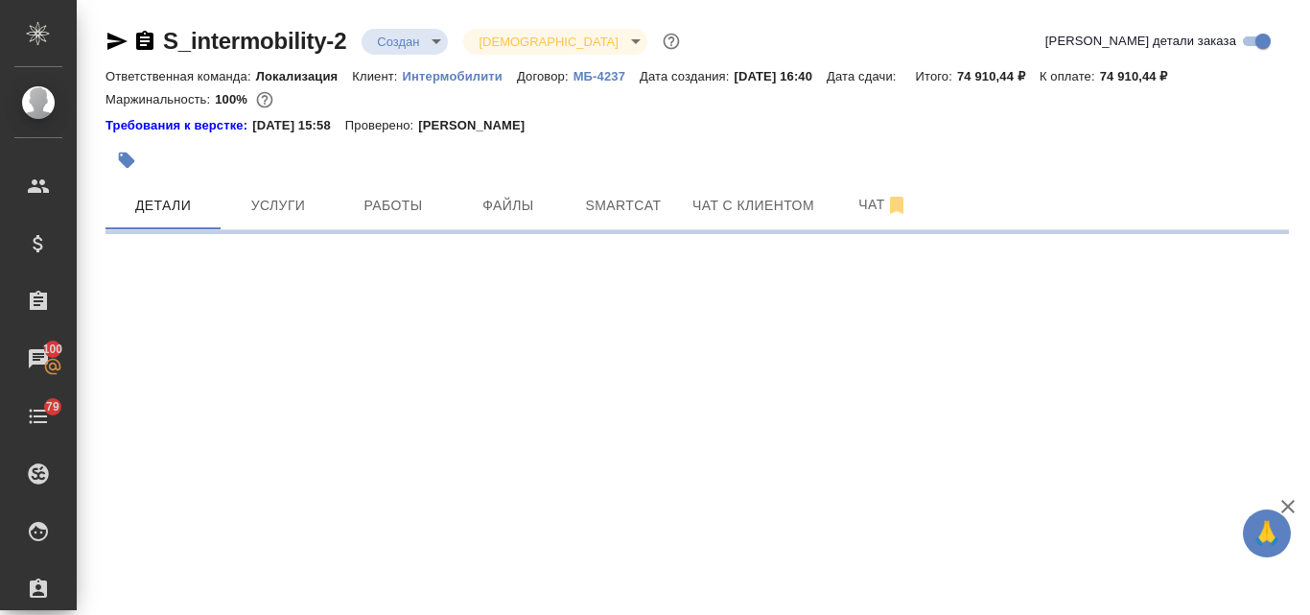
select select "RU"
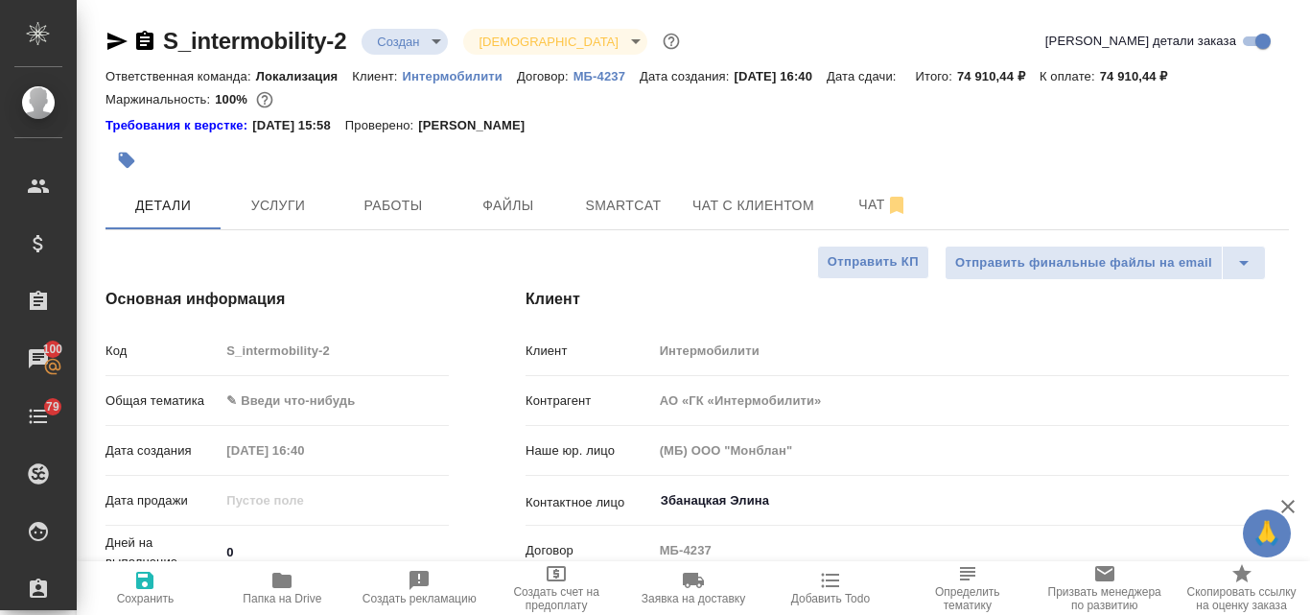
type textarea "x"
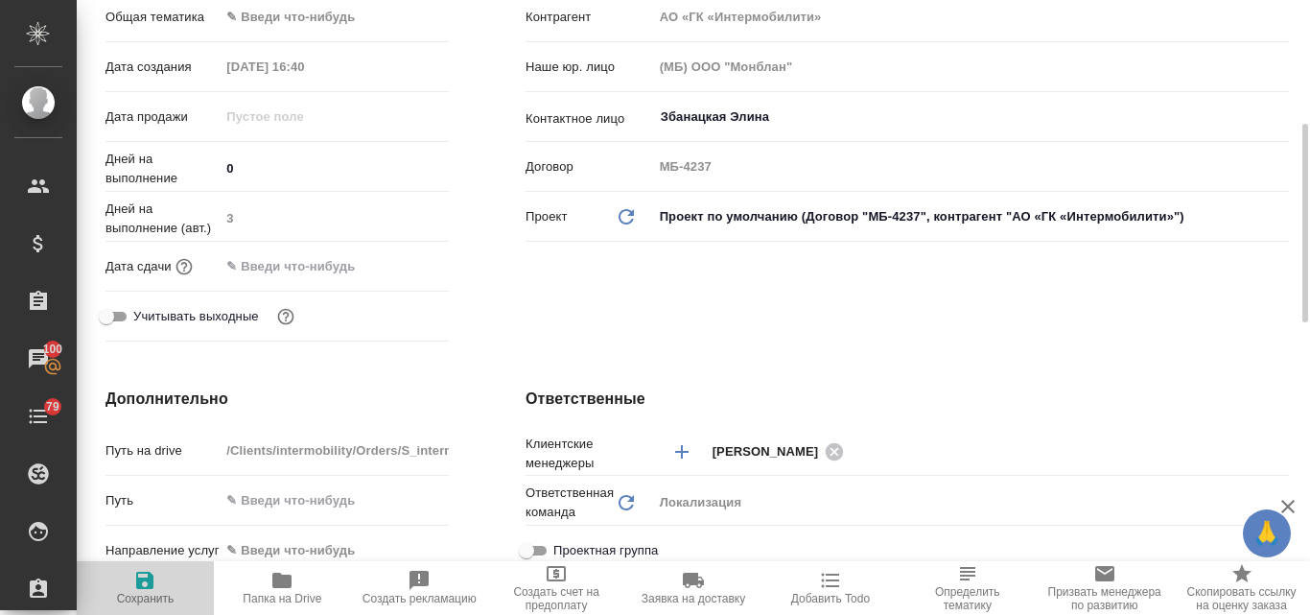
click at [140, 588] on icon "button" at bounding box center [144, 580] width 17 height 17
type textarea "x"
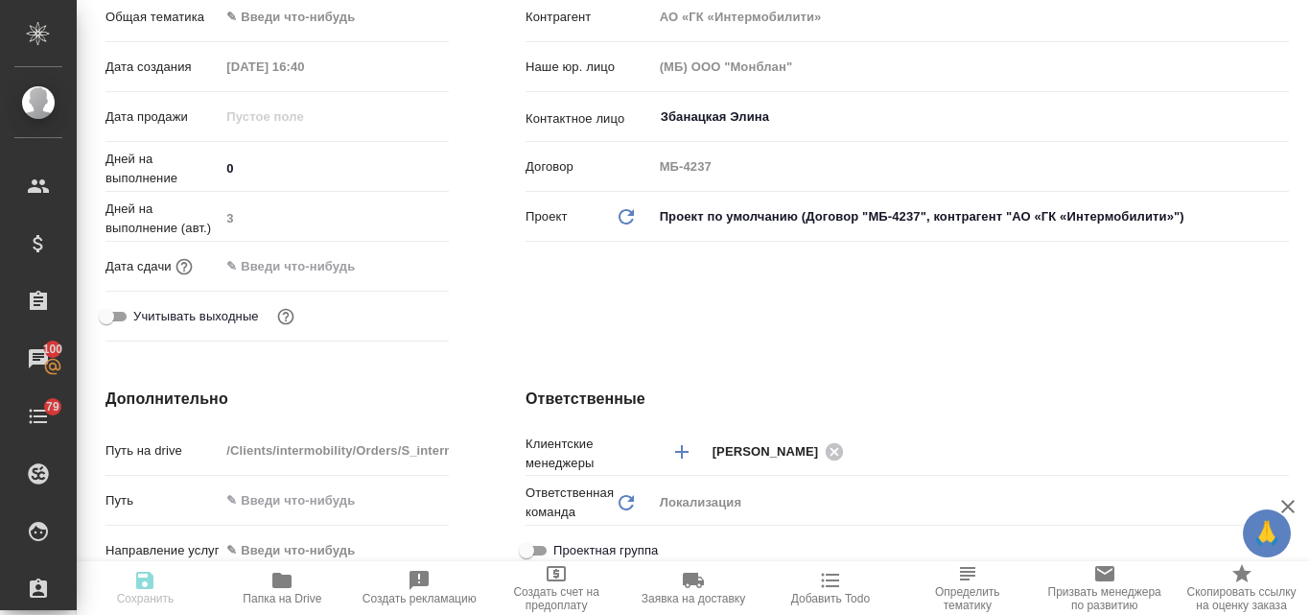
type textarea "x"
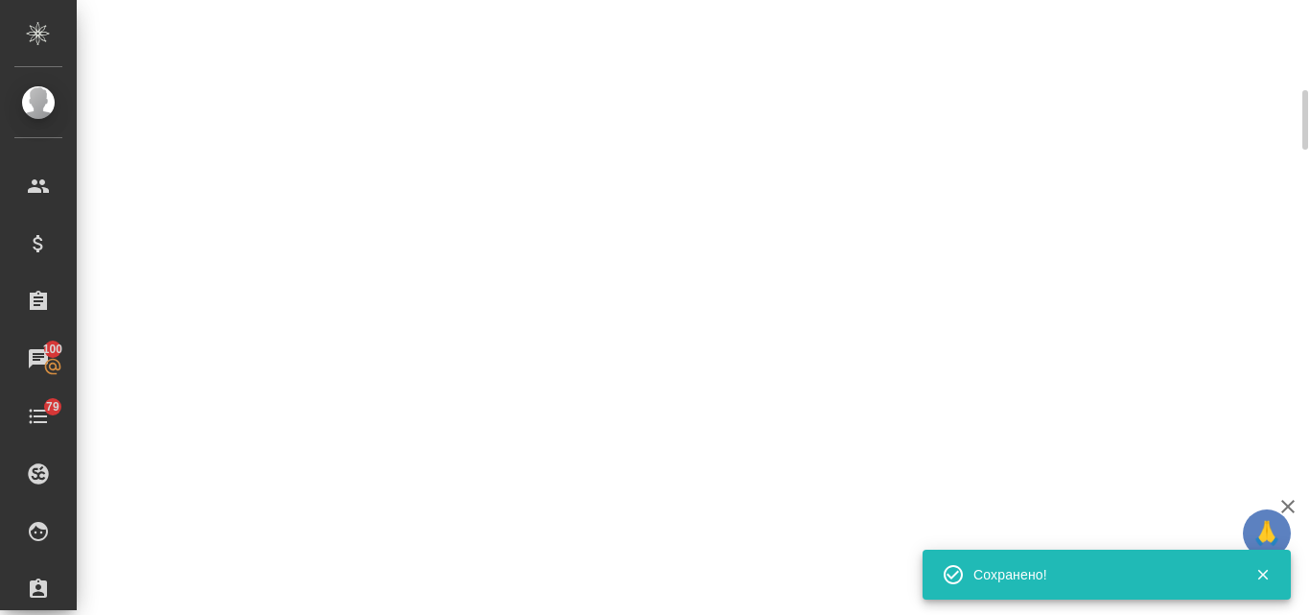
select select "RU"
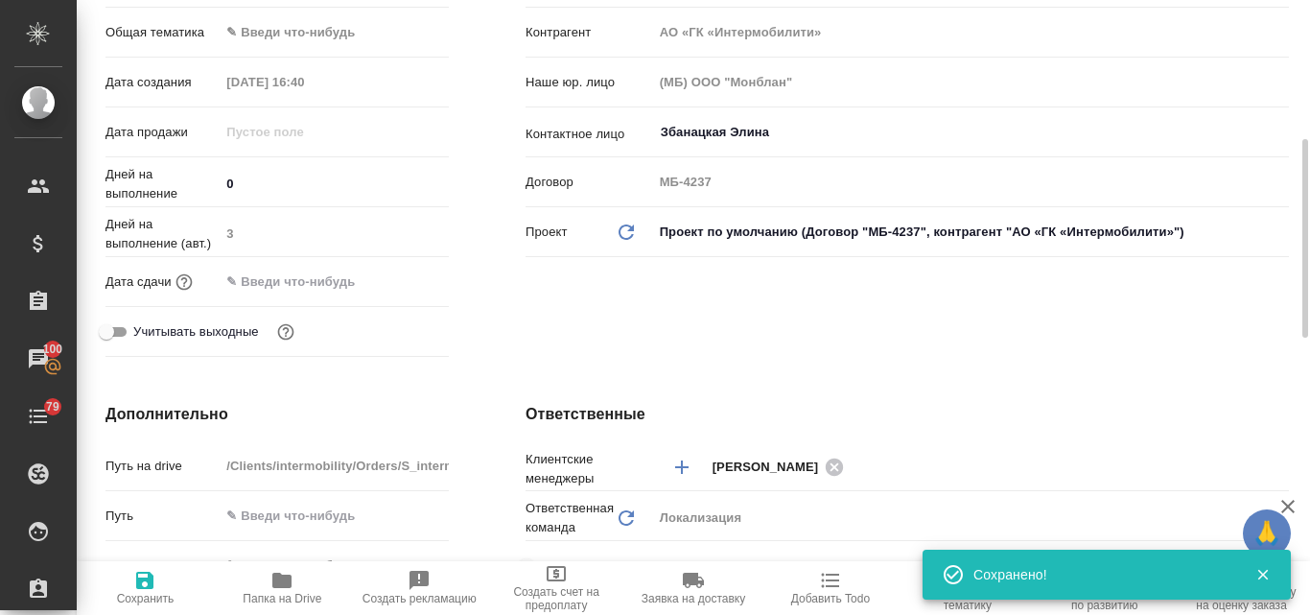
type textarea "x"
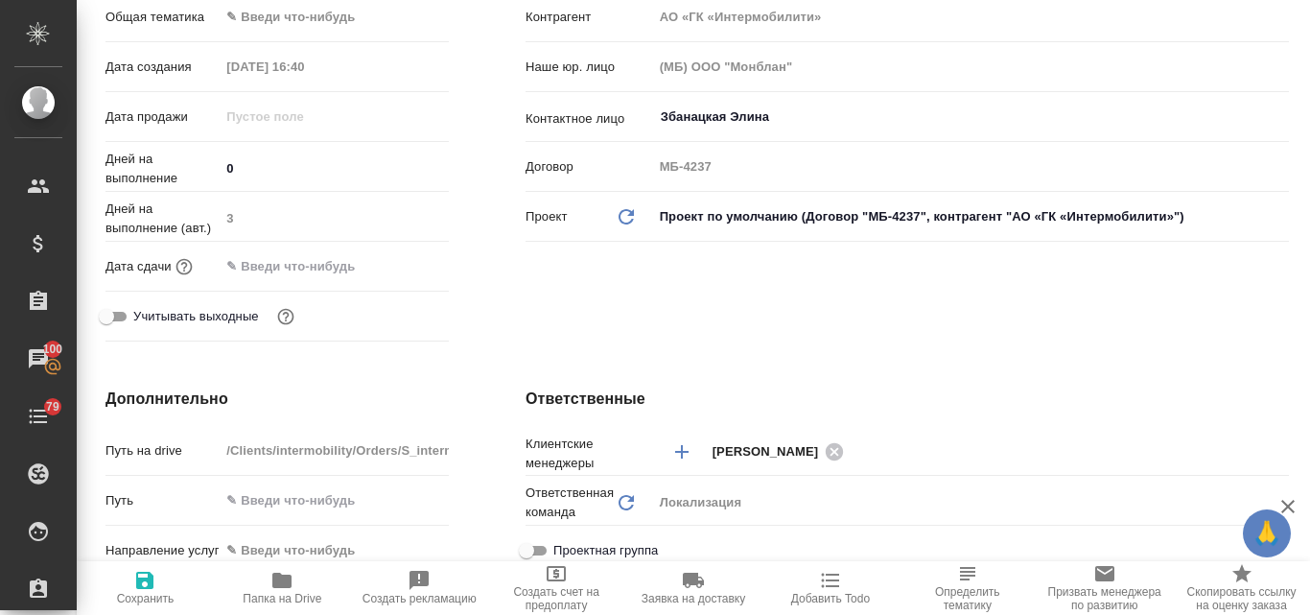
type textarea "x"
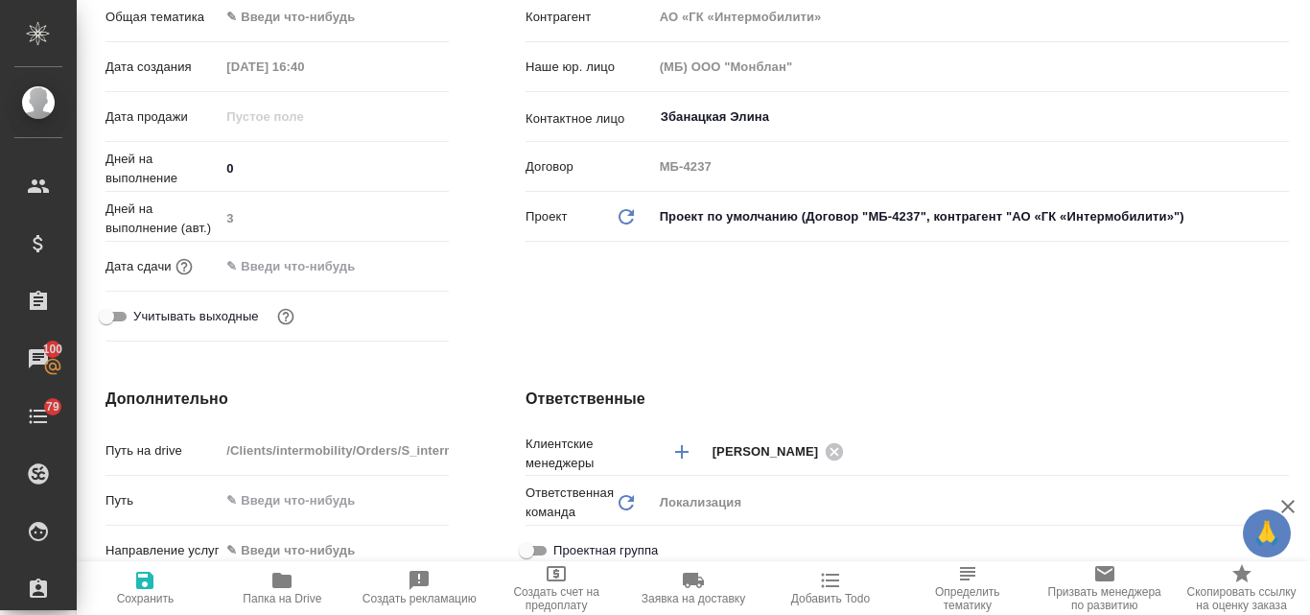
type textarea "x"
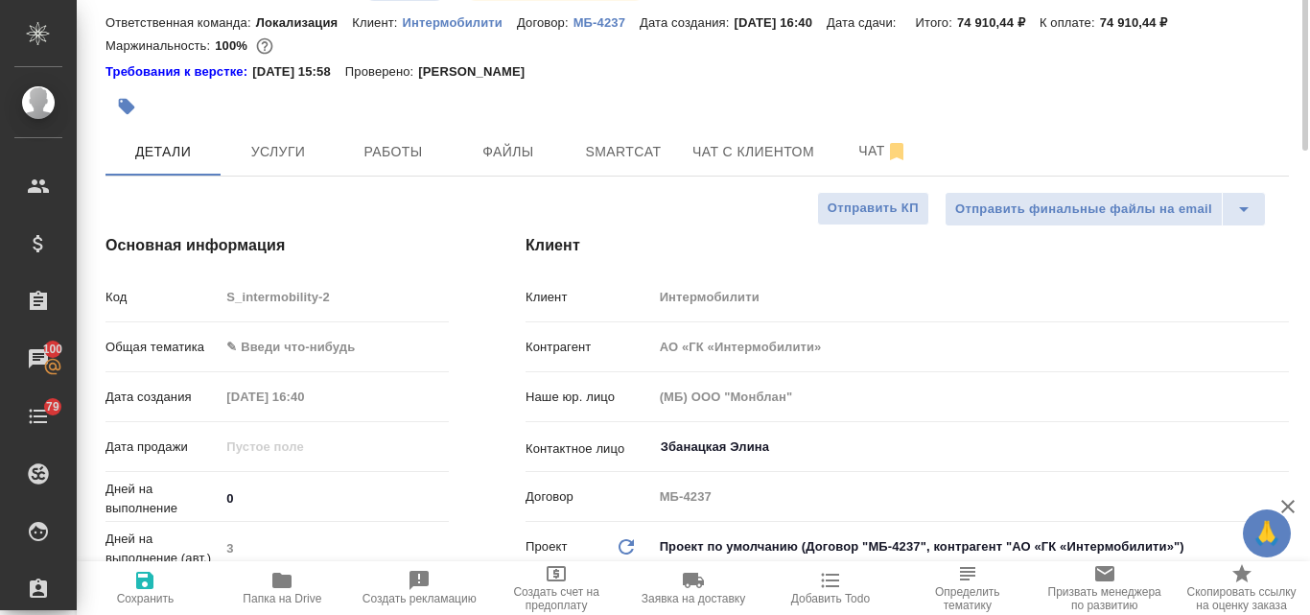
scroll to position [0, 0]
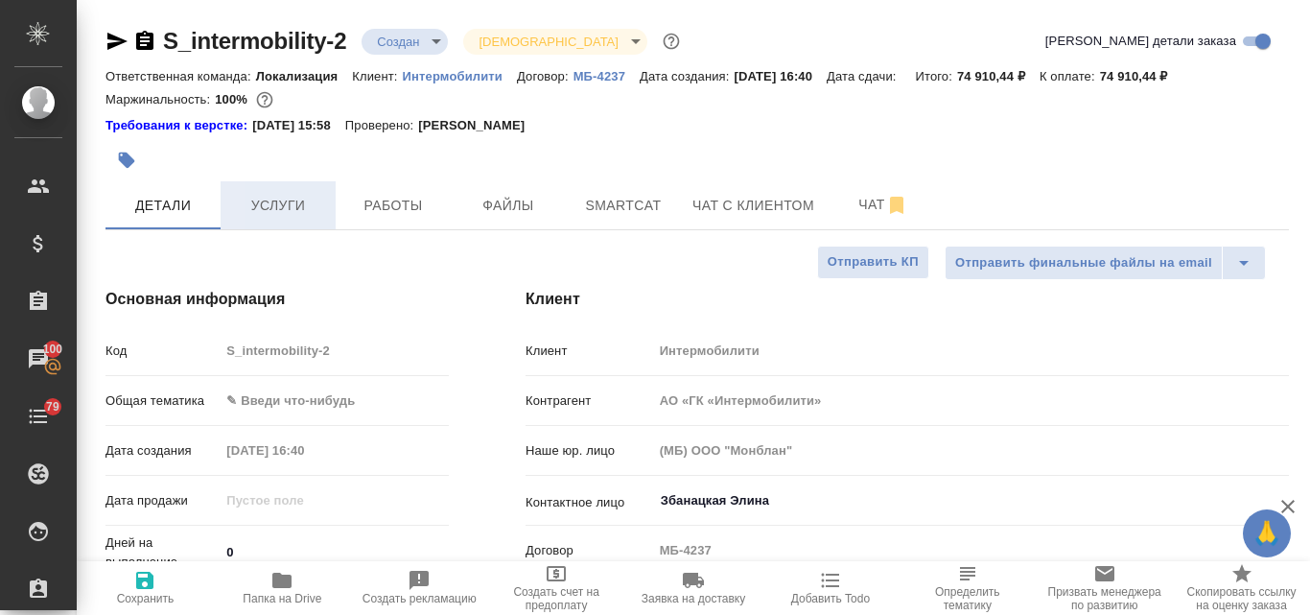
click at [278, 203] on span "Услуги" at bounding box center [278, 206] width 92 height 24
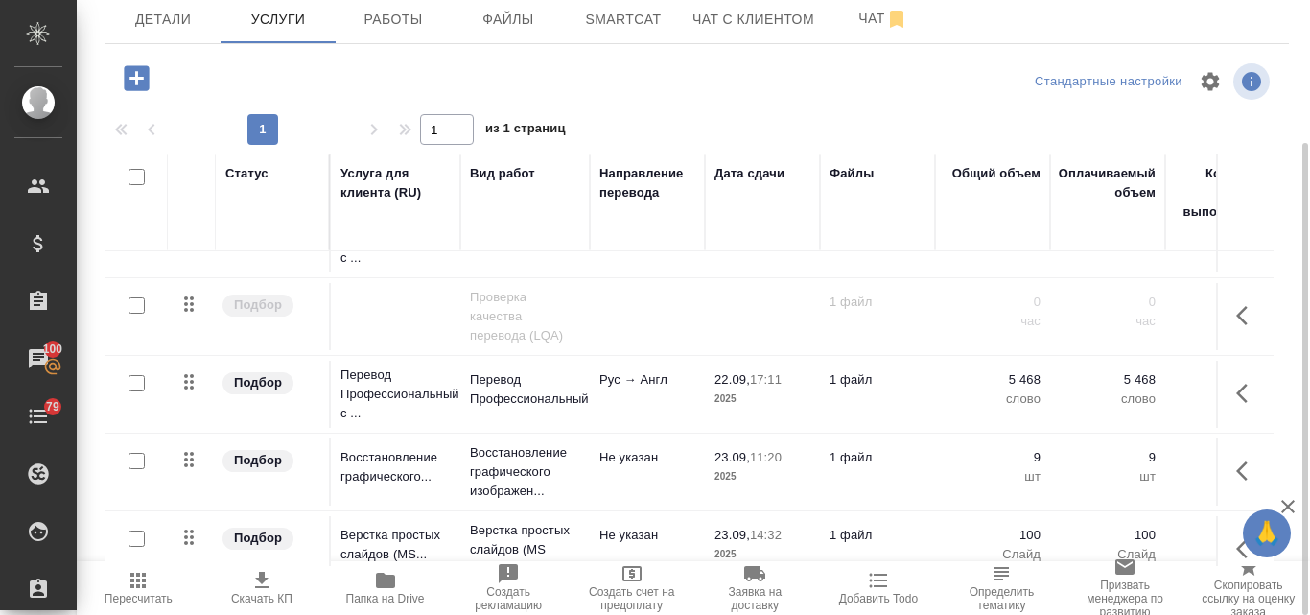
scroll to position [89, 0]
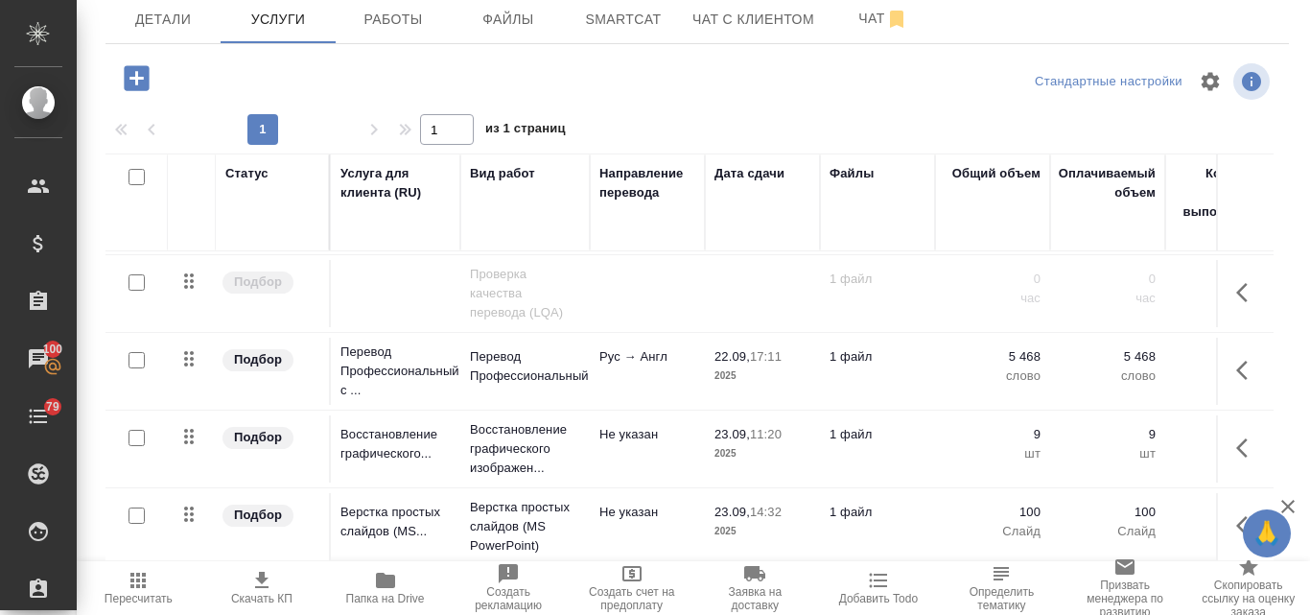
click at [262, 588] on icon "button" at bounding box center [261, 580] width 13 height 16
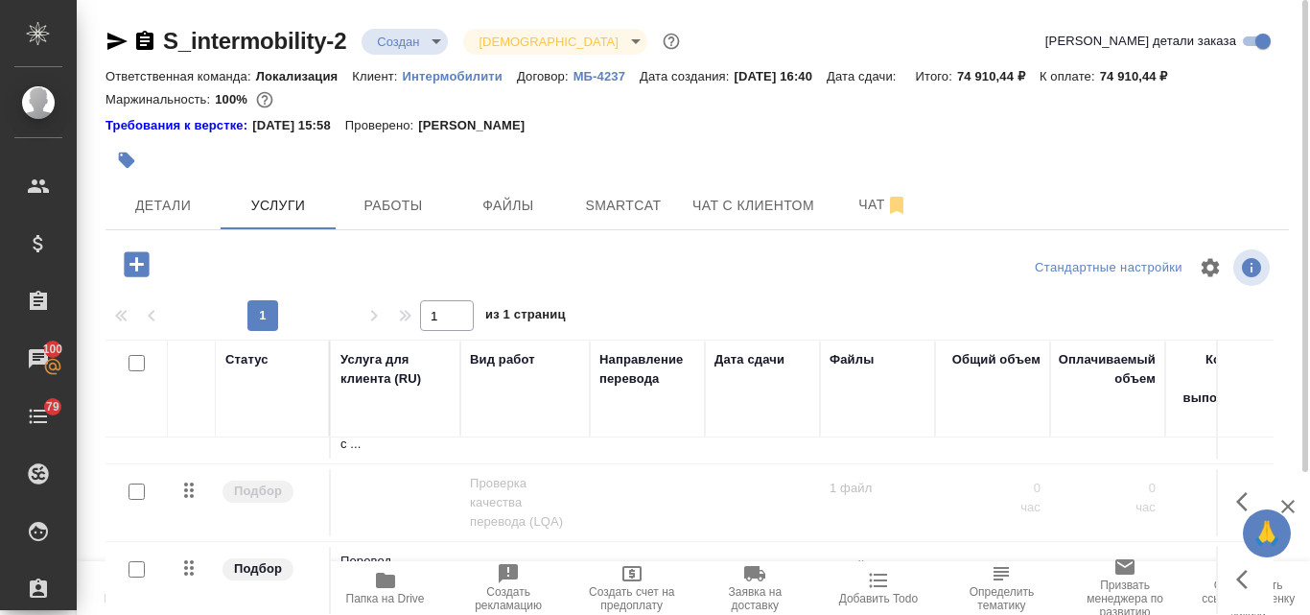
scroll to position [0, 0]
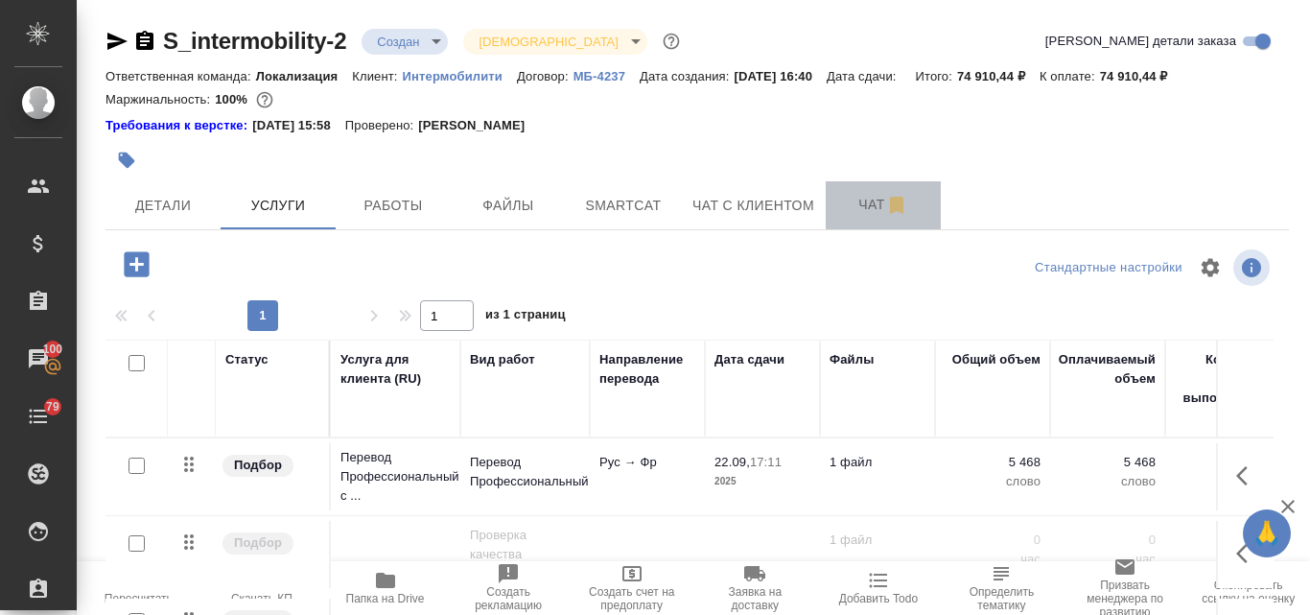
click at [874, 198] on span "Чат" at bounding box center [883, 205] width 92 height 24
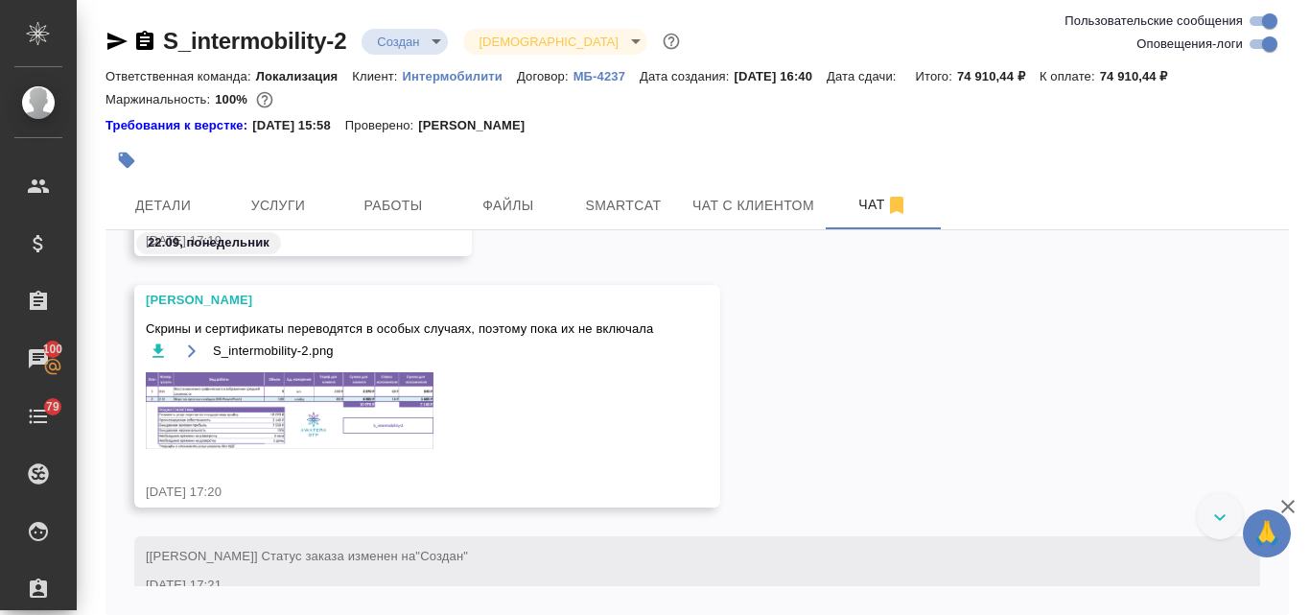
scroll to position [1377, 0]
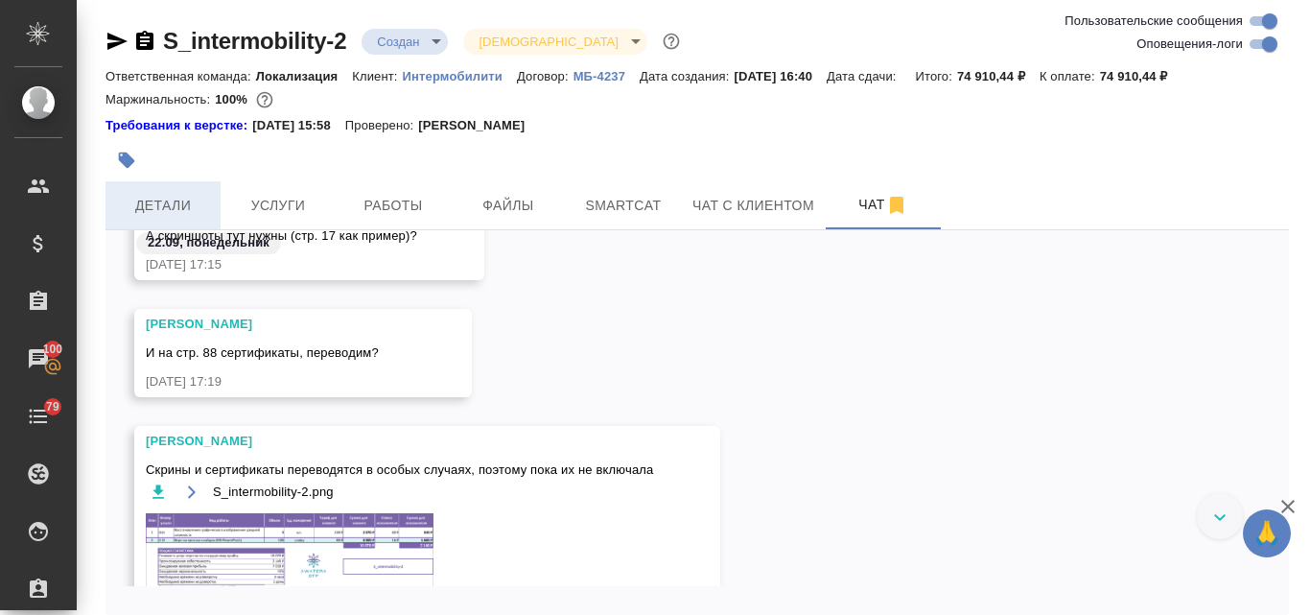
click at [177, 203] on span "Детали" at bounding box center [163, 206] width 92 height 24
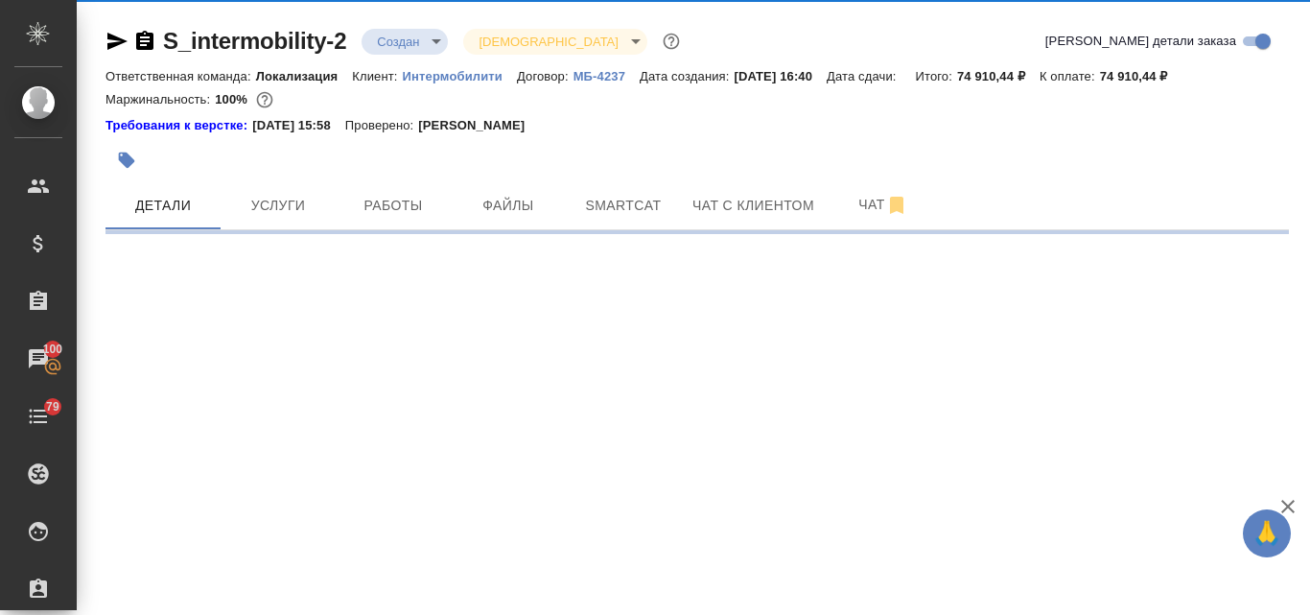
select select "RU"
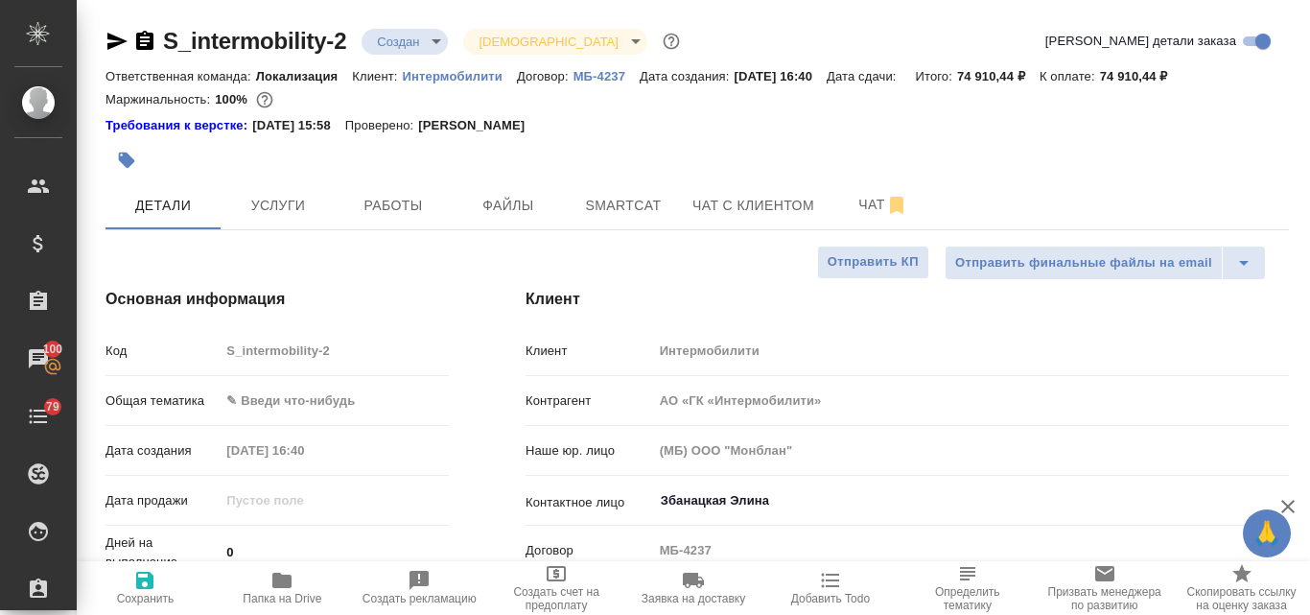
type textarea "x"
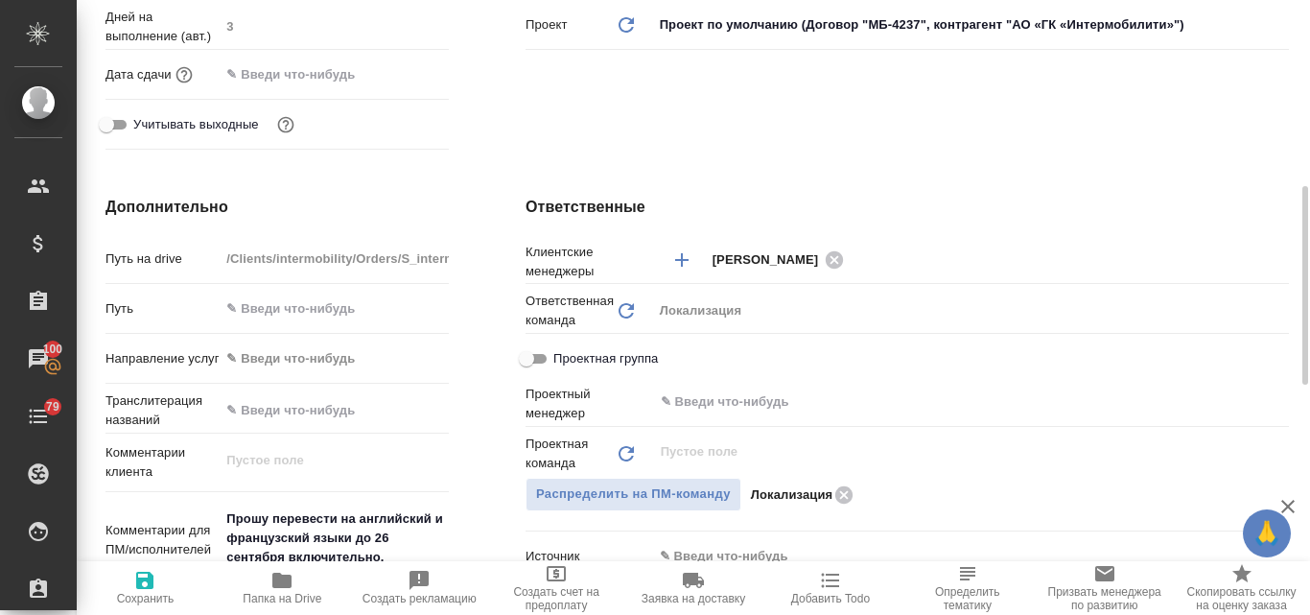
scroll to position [863, 0]
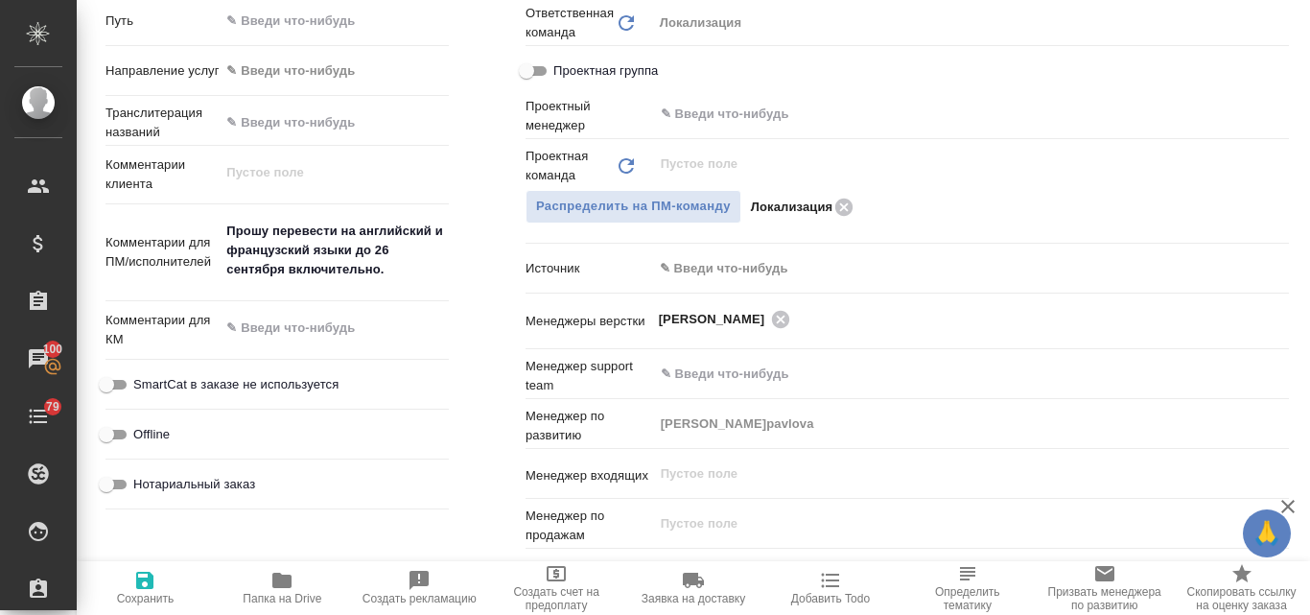
type textarea "x"
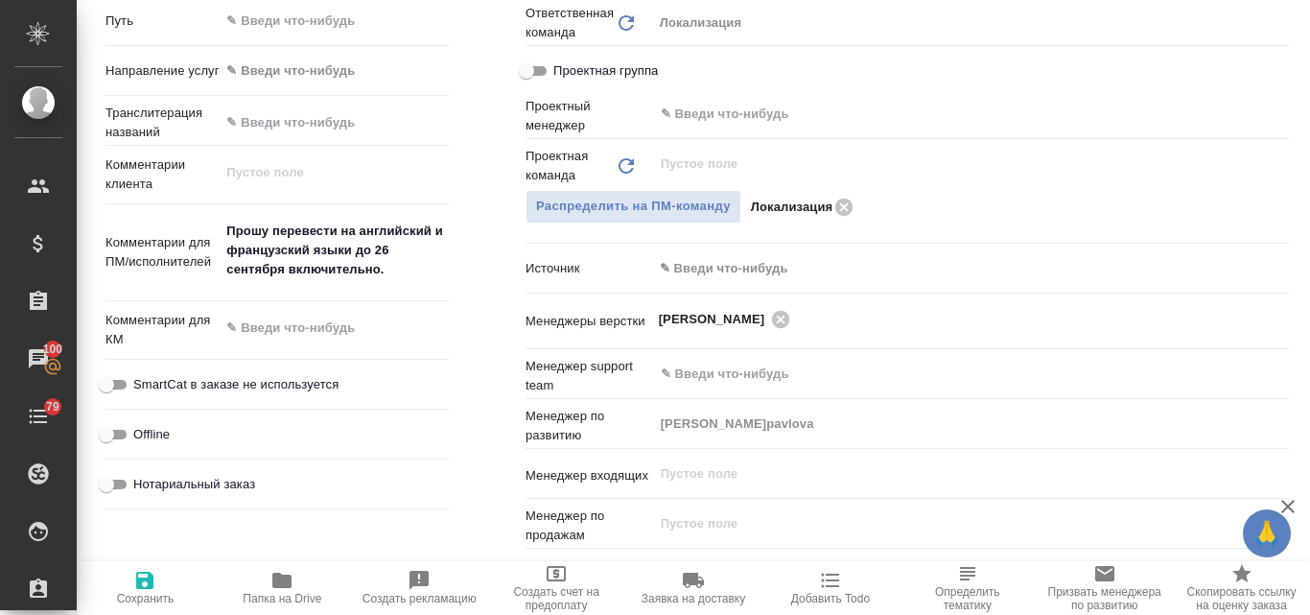
type textarea "x"
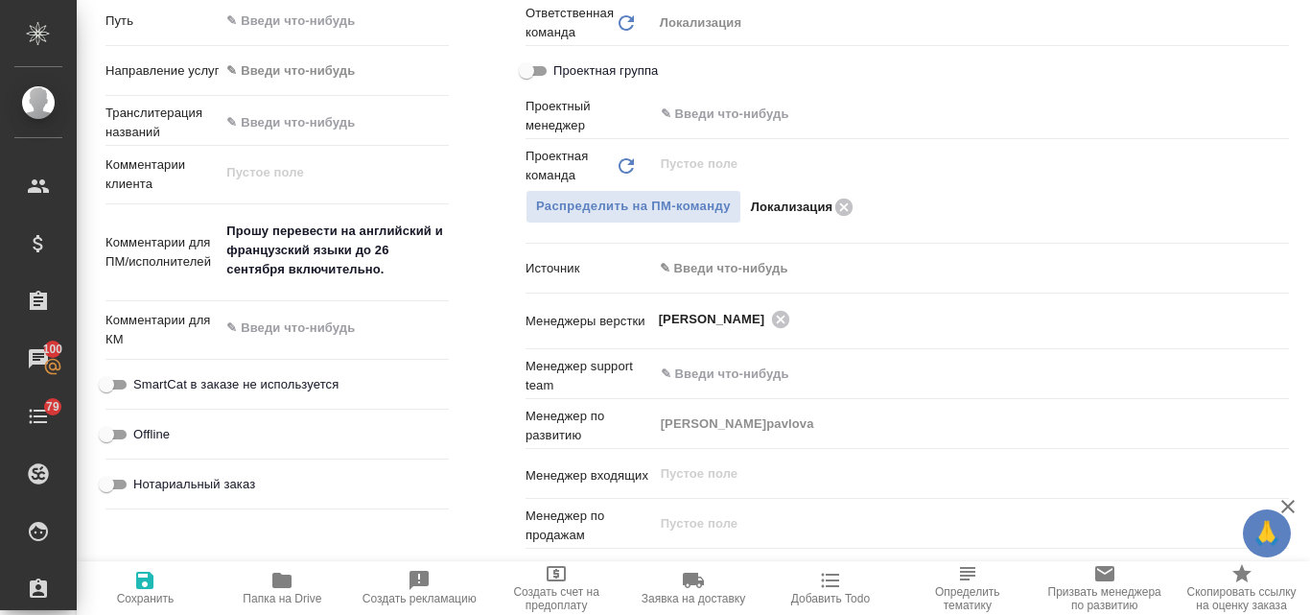
type textarea "x"
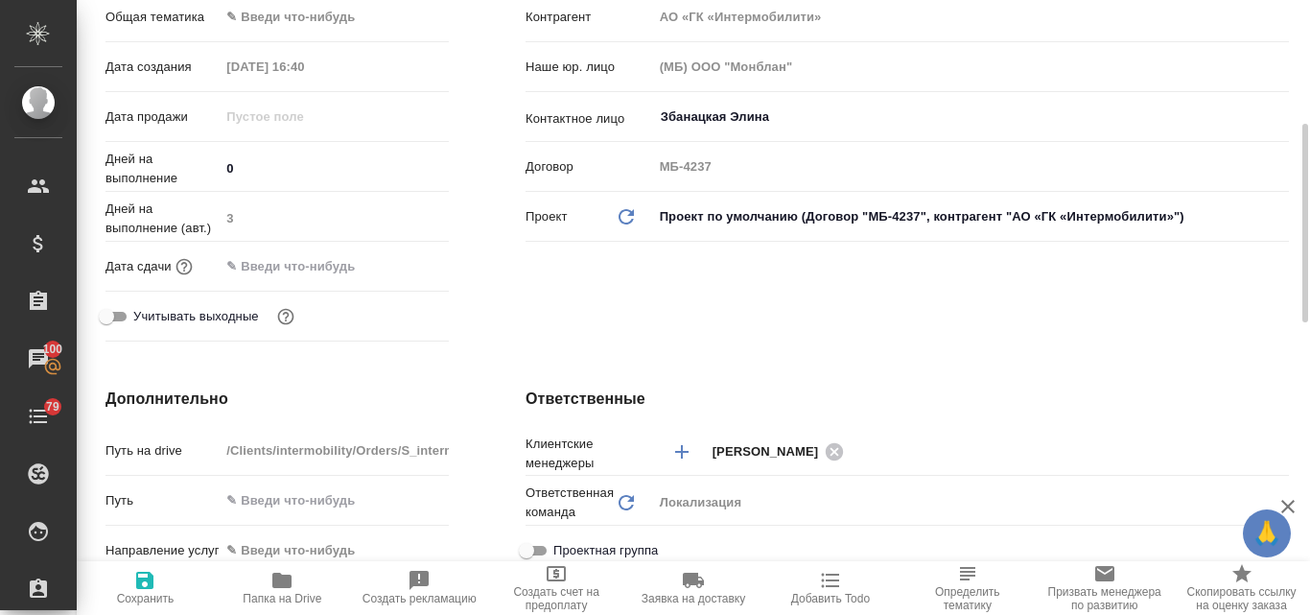
scroll to position [192, 0]
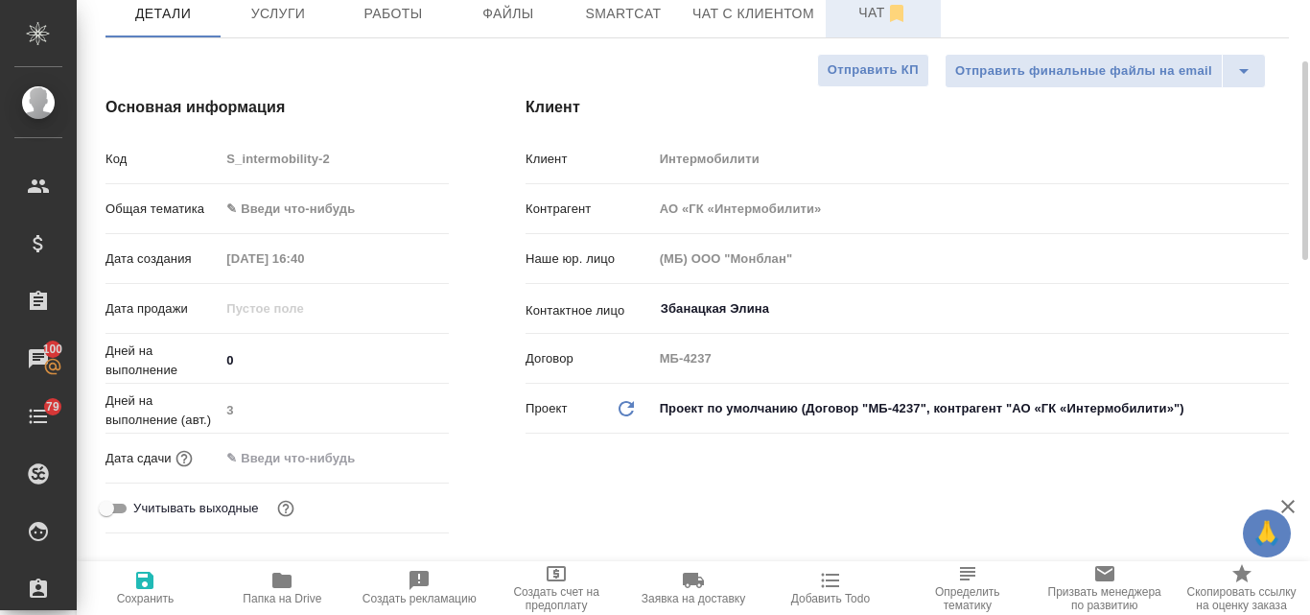
click at [855, 5] on span "Чат" at bounding box center [883, 13] width 92 height 24
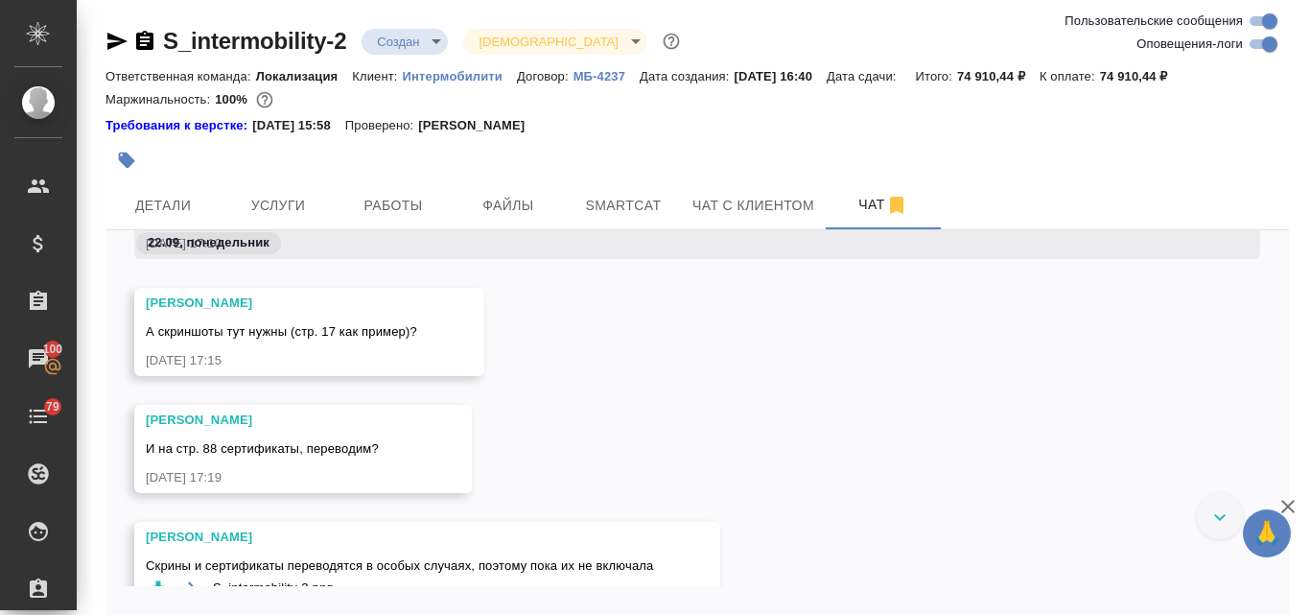
scroll to position [1377, 0]
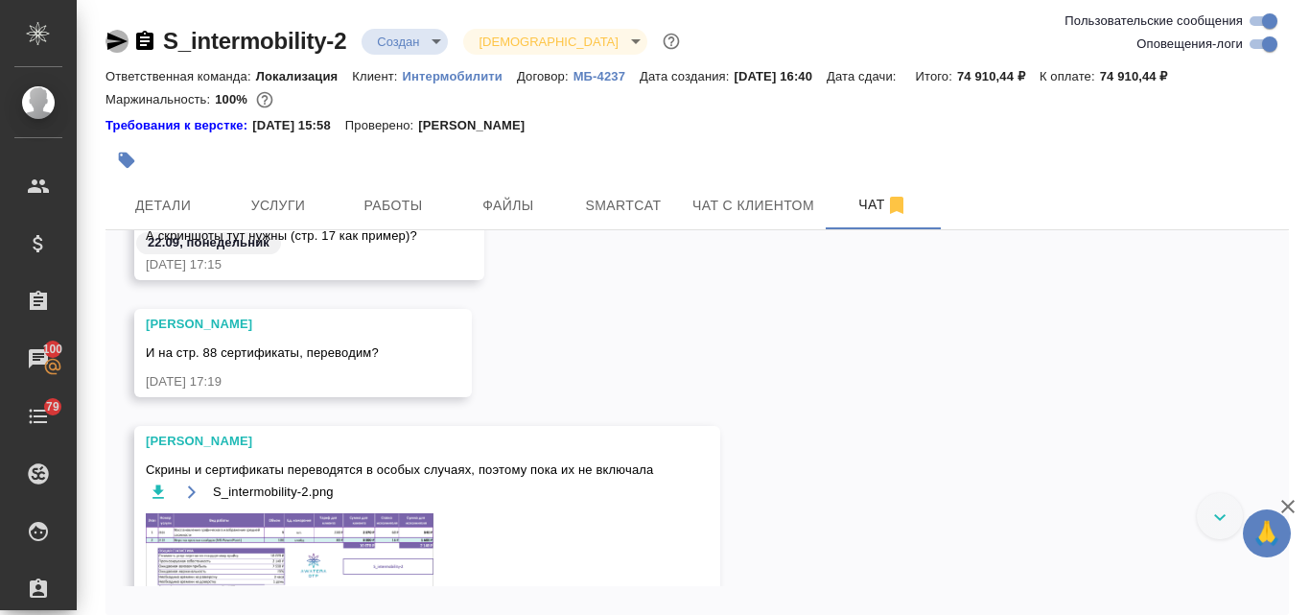
click at [113, 35] on icon "button" at bounding box center [117, 41] width 20 height 17
click at [593, 81] on p "МБ-4237" at bounding box center [607, 76] width 66 height 14
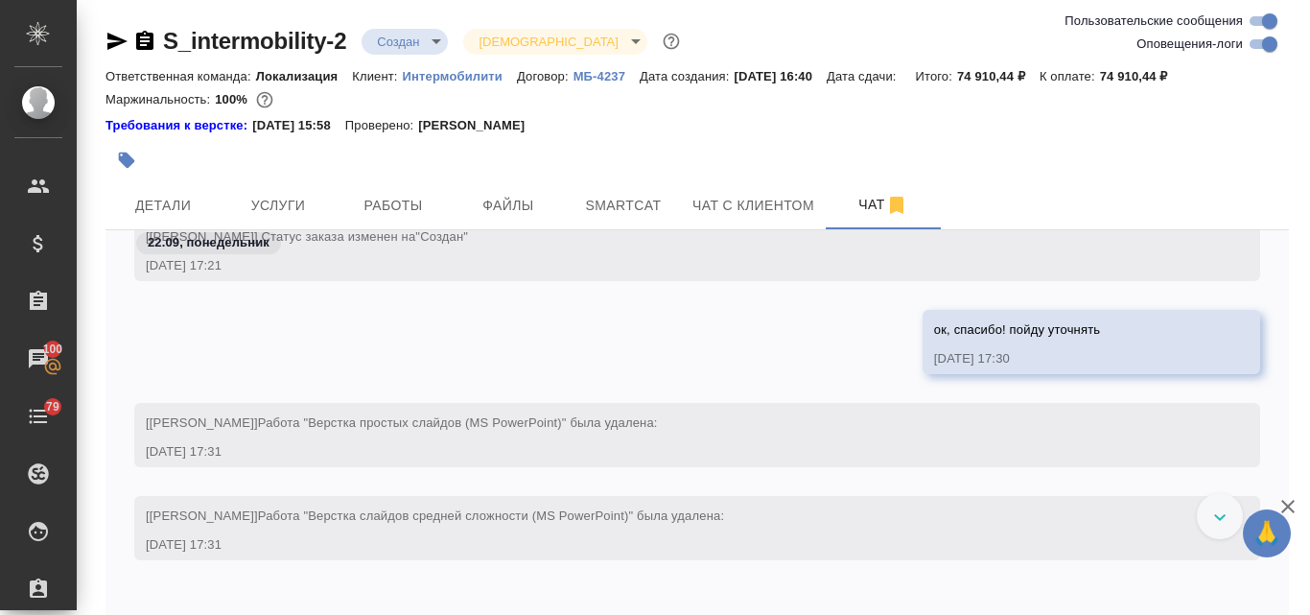
scroll to position [1952, 0]
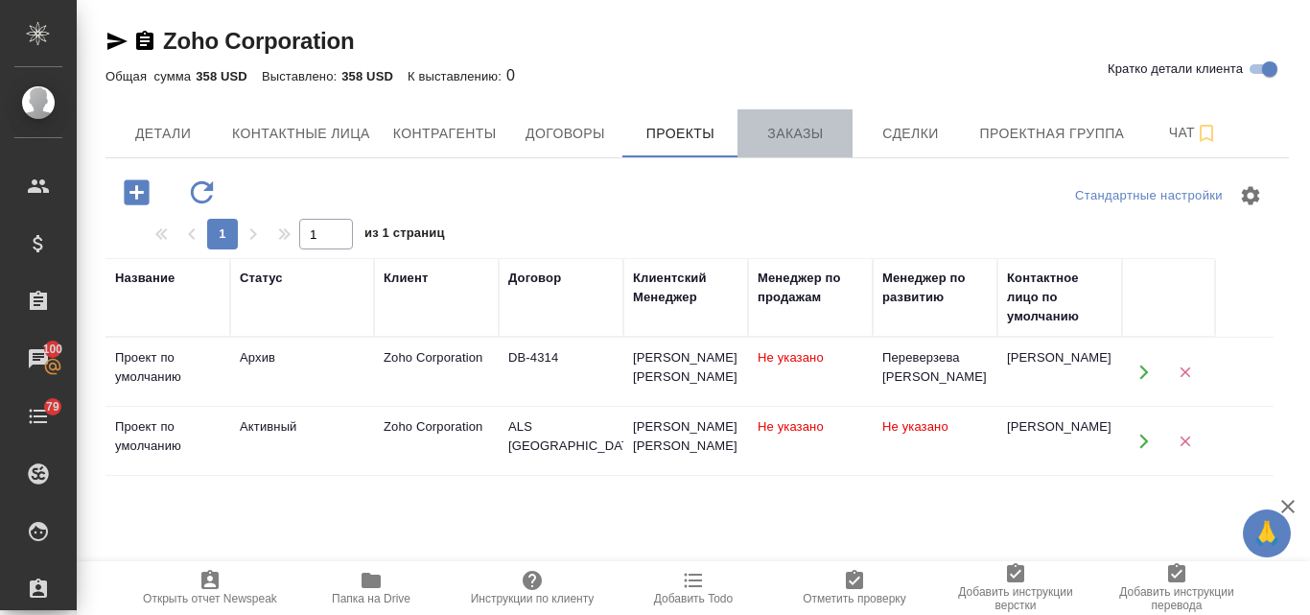
click at [765, 141] on span "Заказы" at bounding box center [795, 134] width 92 height 24
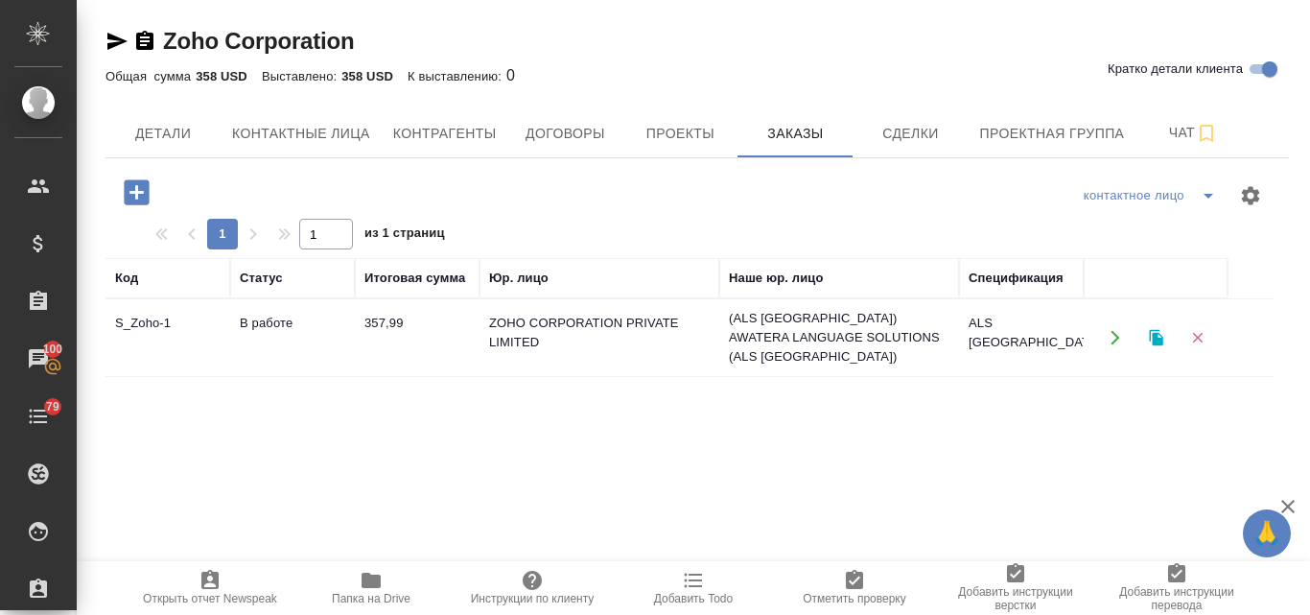
click at [283, 316] on td "В работе" at bounding box center [292, 337] width 125 height 67
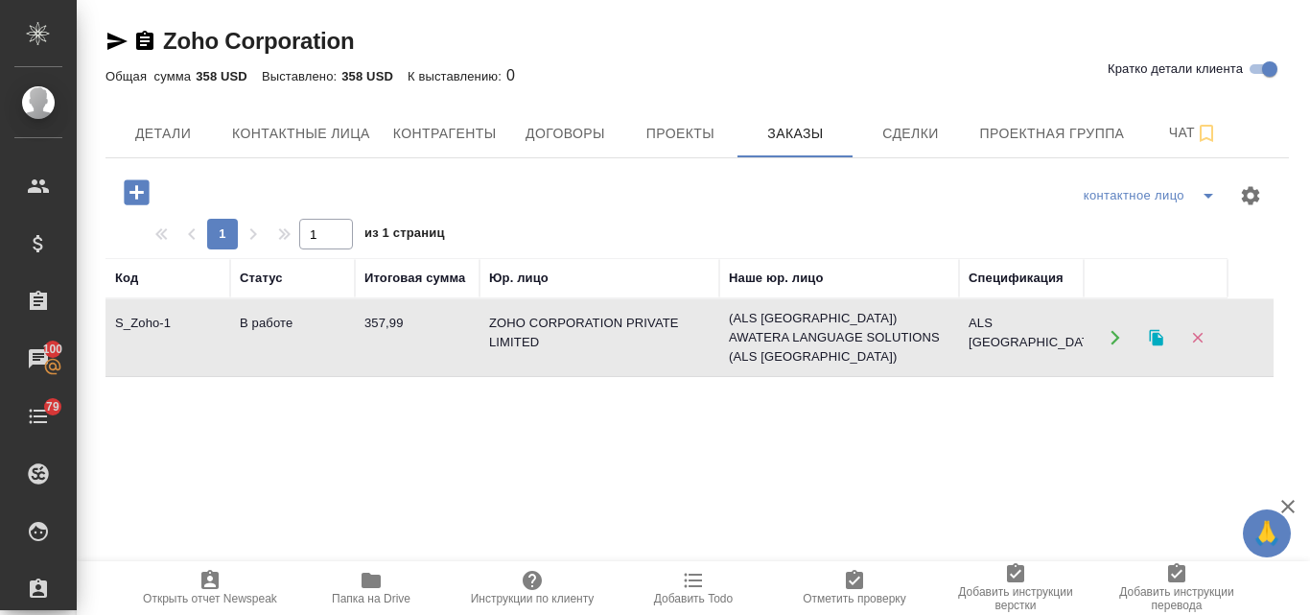
click at [283, 316] on td "В работе" at bounding box center [292, 337] width 125 height 67
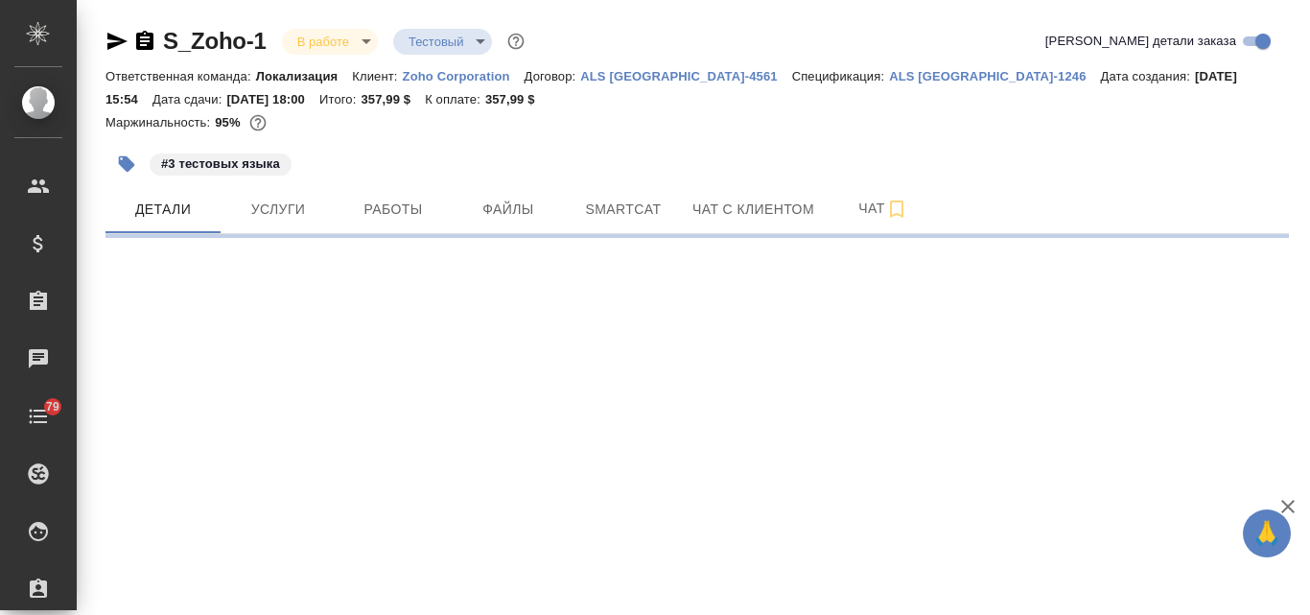
select select "RU"
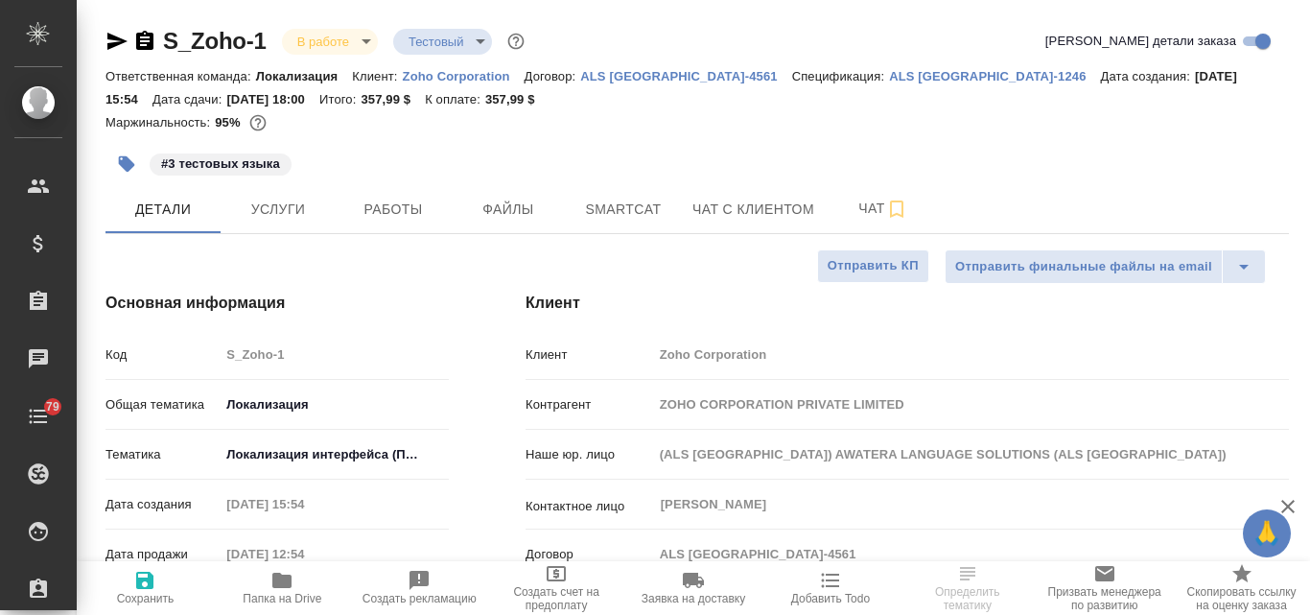
type textarea "x"
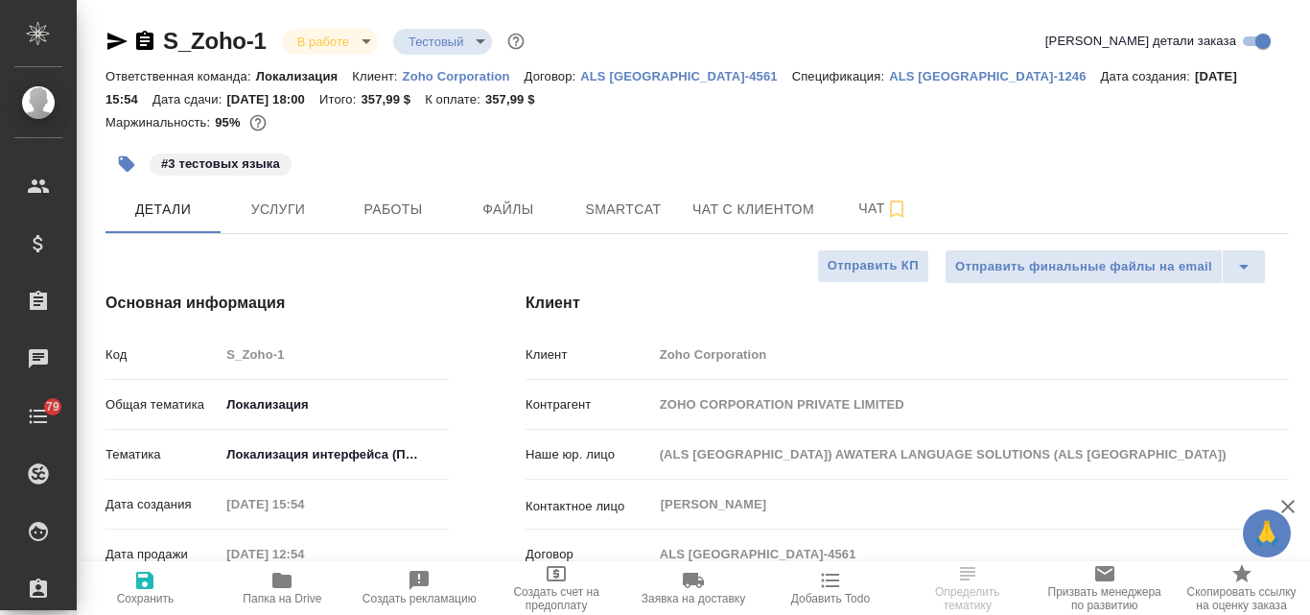
type textarea "x"
click at [252, 209] on span "Услуги" at bounding box center [278, 210] width 92 height 24
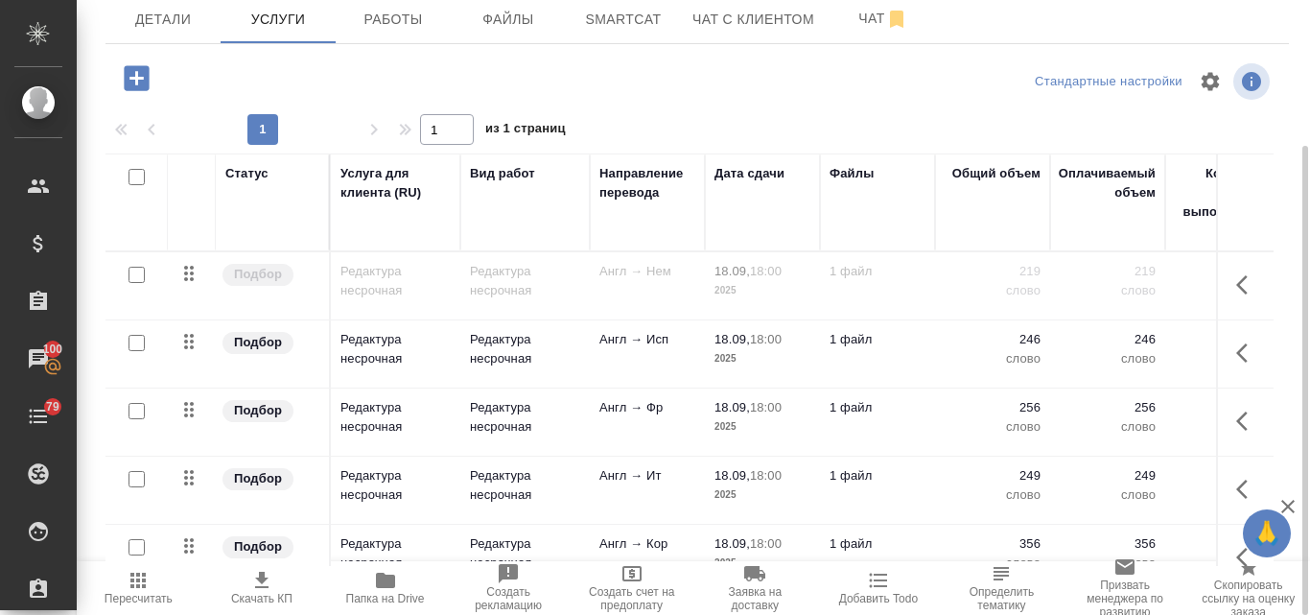
click at [262, 585] on icon "button" at bounding box center [261, 580] width 23 height 23
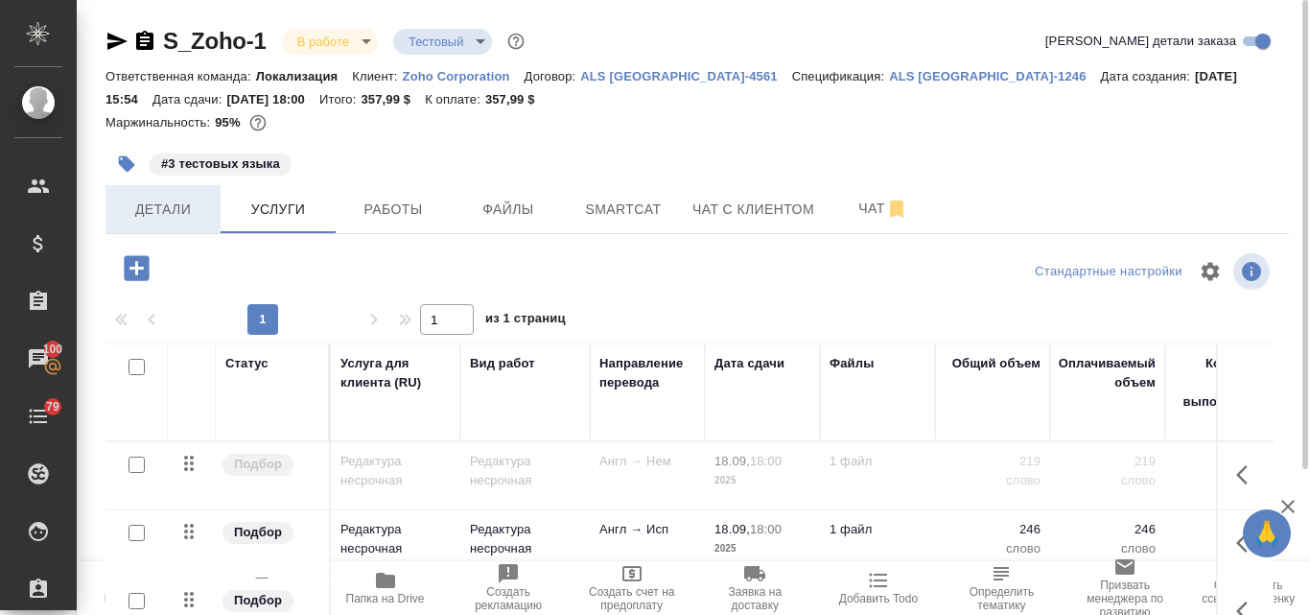
click at [166, 200] on span "Детали" at bounding box center [163, 210] width 92 height 24
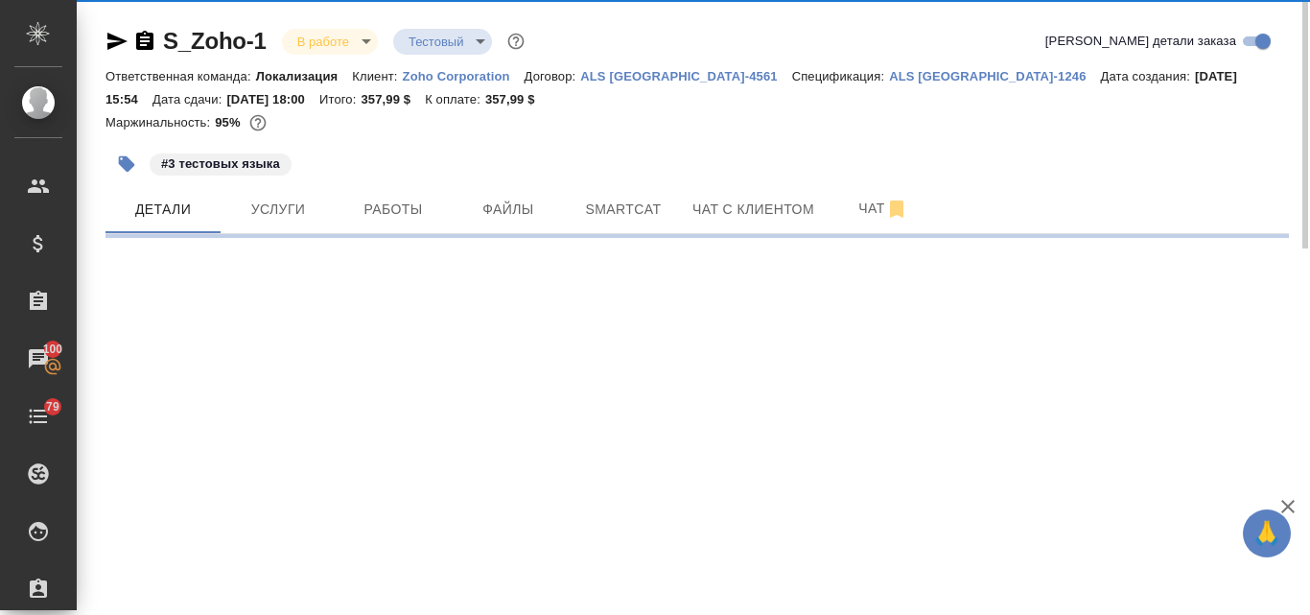
select select "RU"
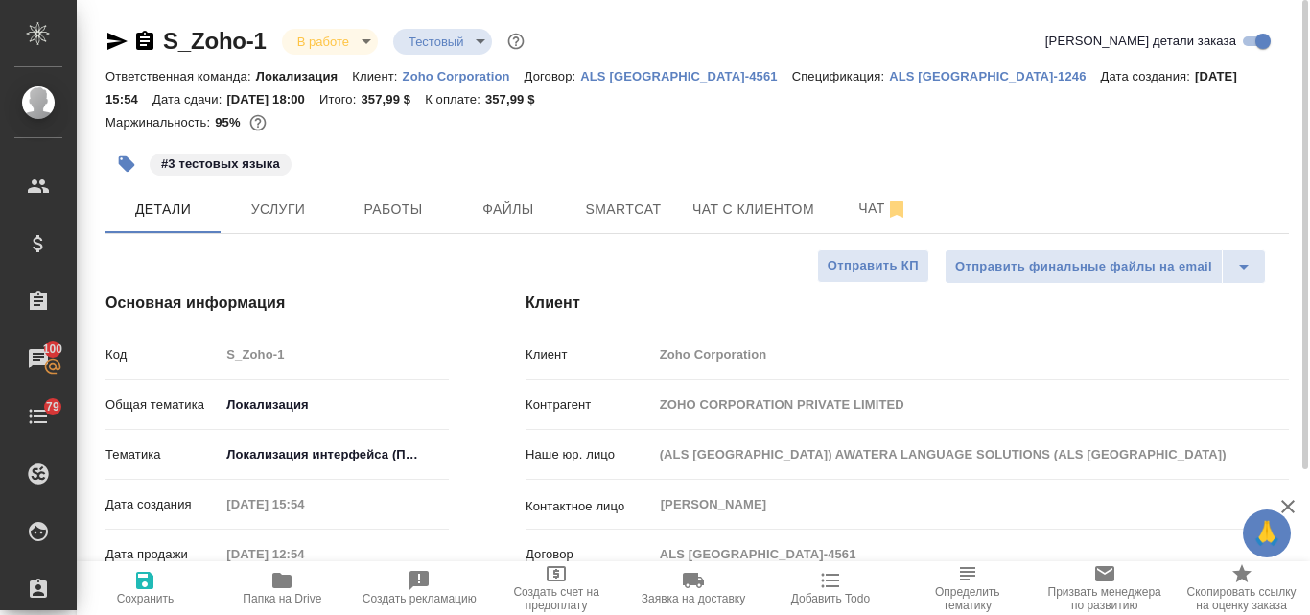
type textarea "x"
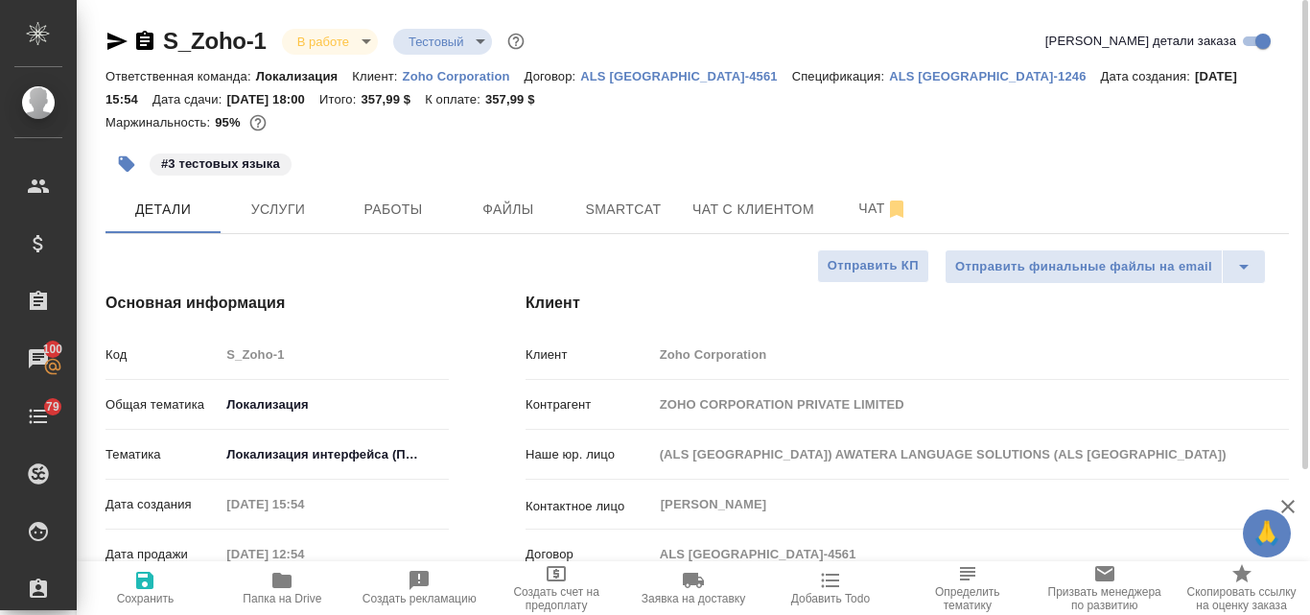
type textarea "x"
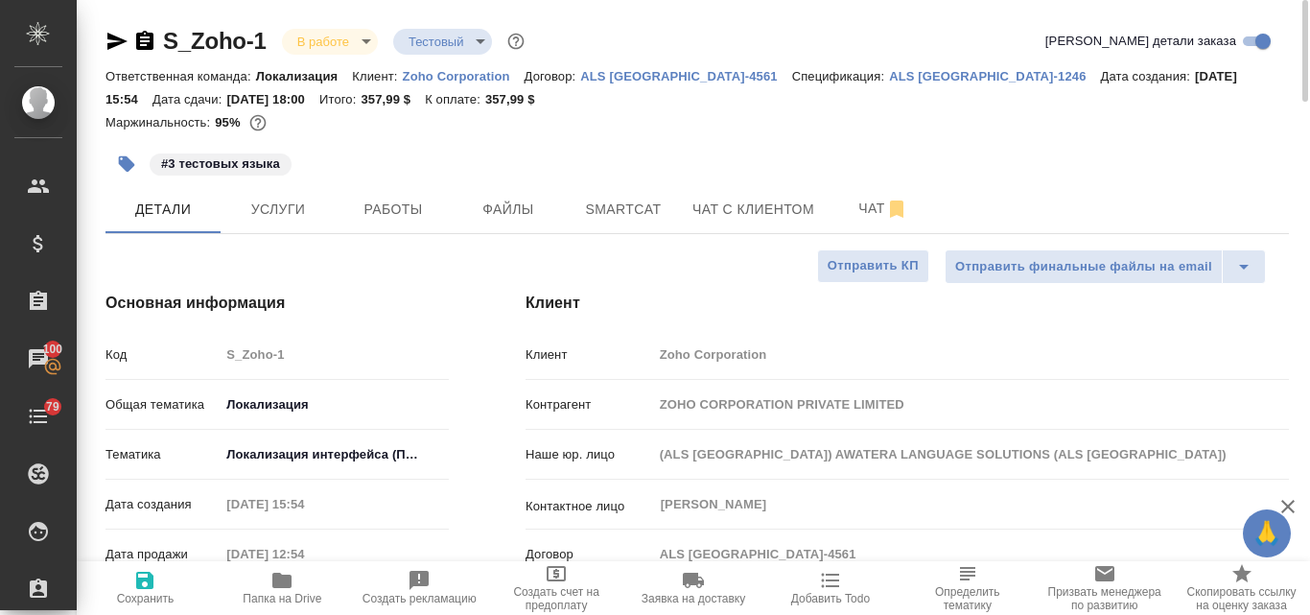
type textarea "x"
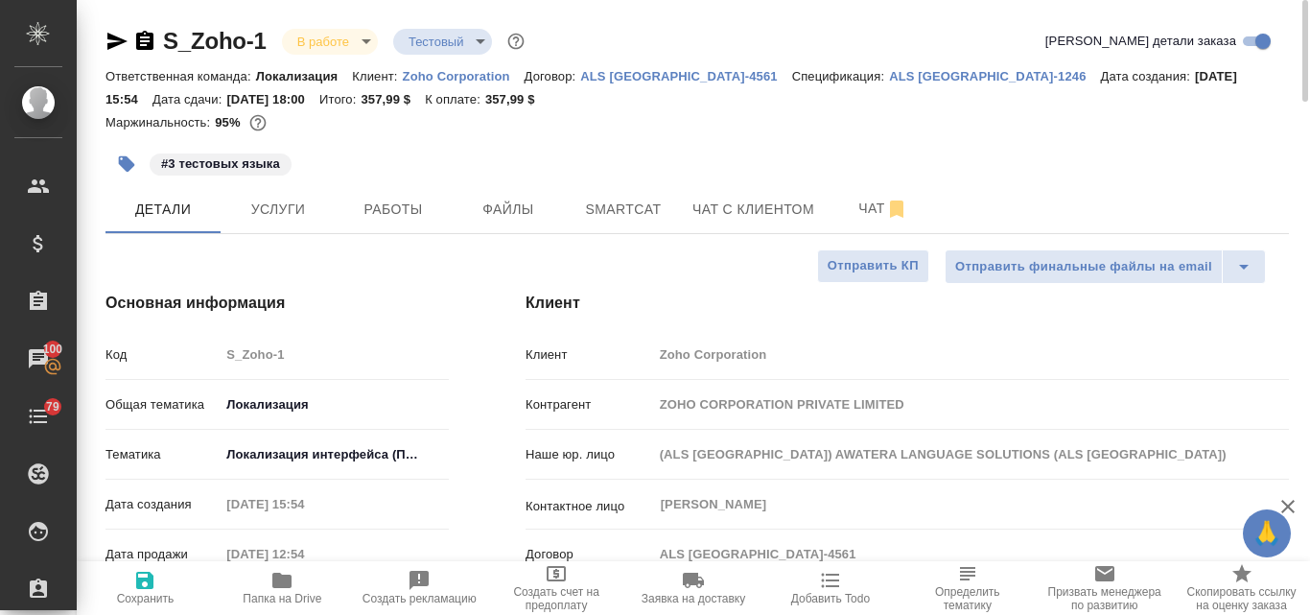
type textarea "x"
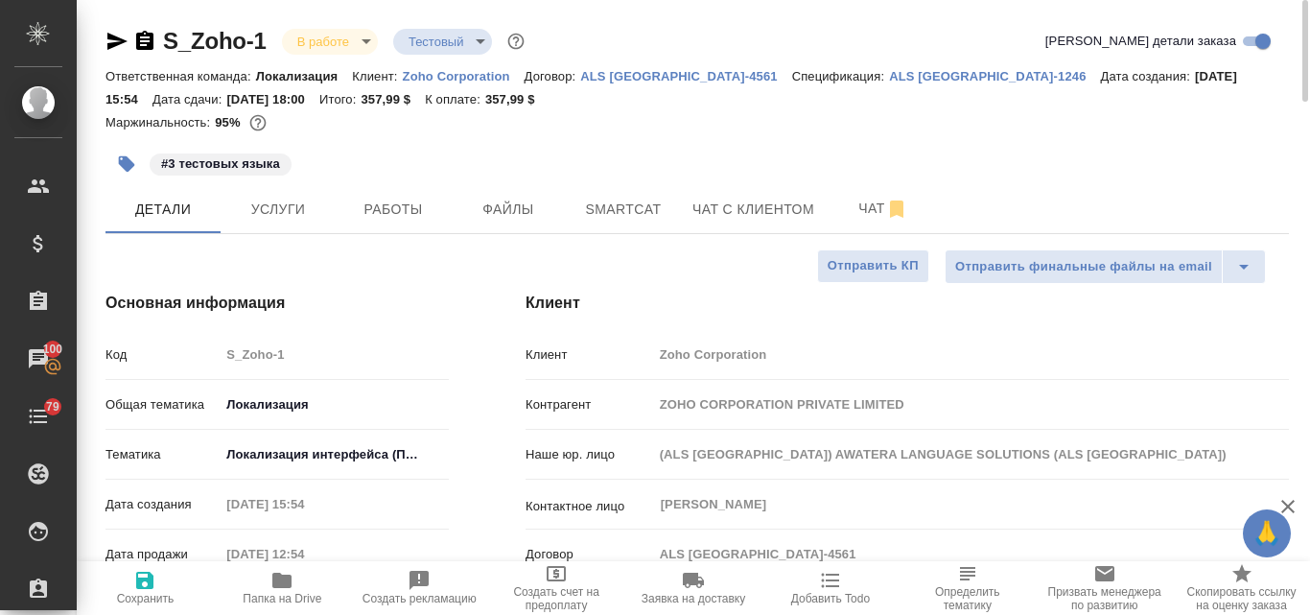
type textarea "x"
click at [415, 208] on span "Работы" at bounding box center [393, 210] width 92 height 24
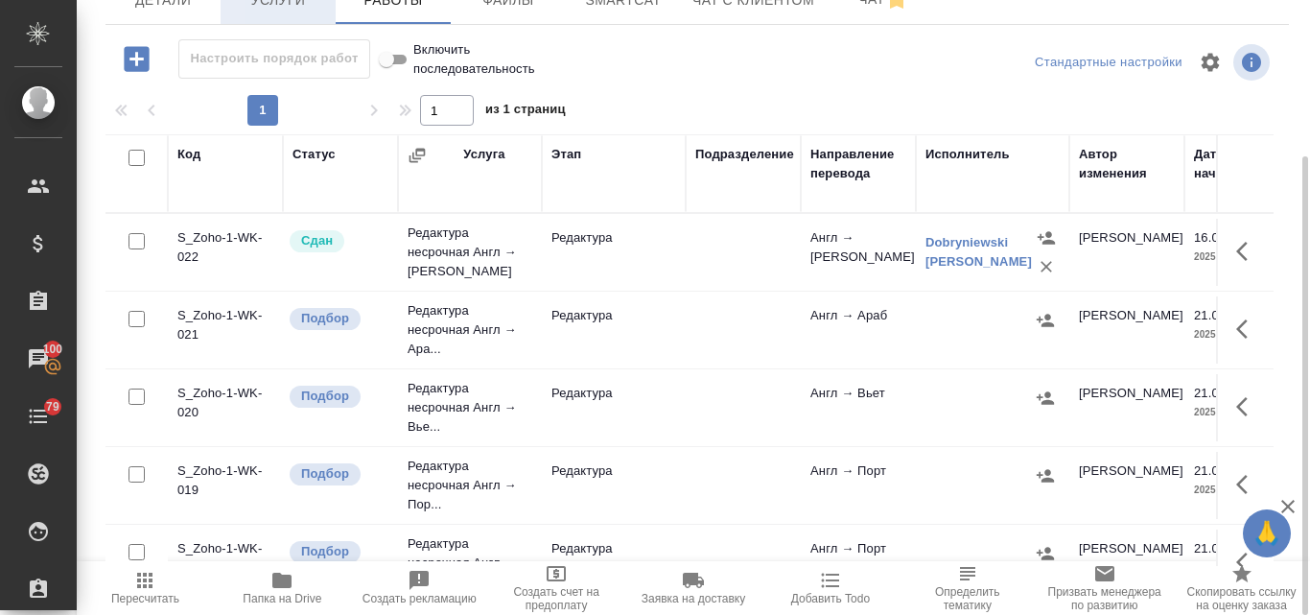
click at [293, 11] on span "Услуги" at bounding box center [278, 0] width 92 height 24
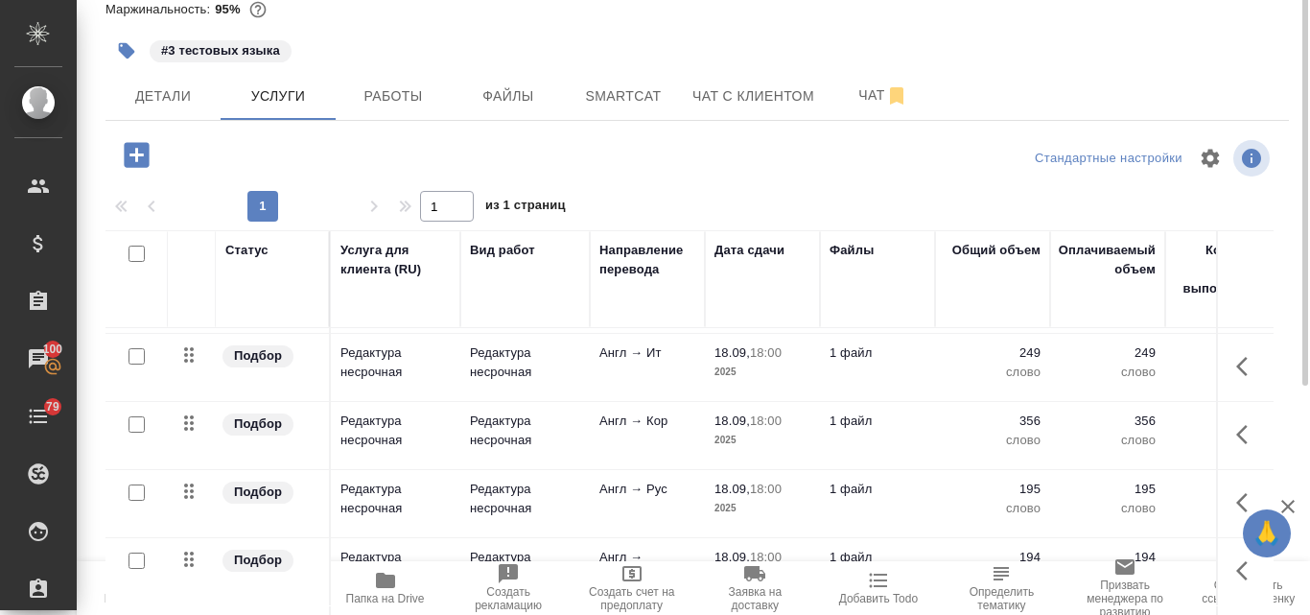
scroll to position [17, 0]
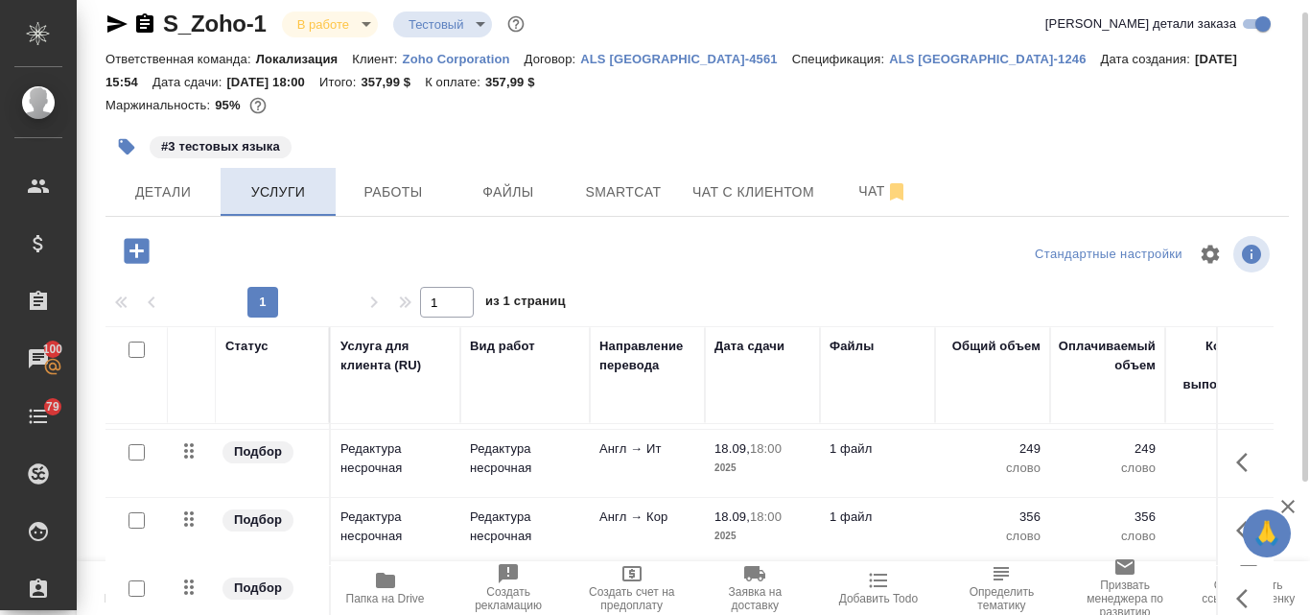
click at [298, 198] on span "Услуги" at bounding box center [278, 192] width 92 height 24
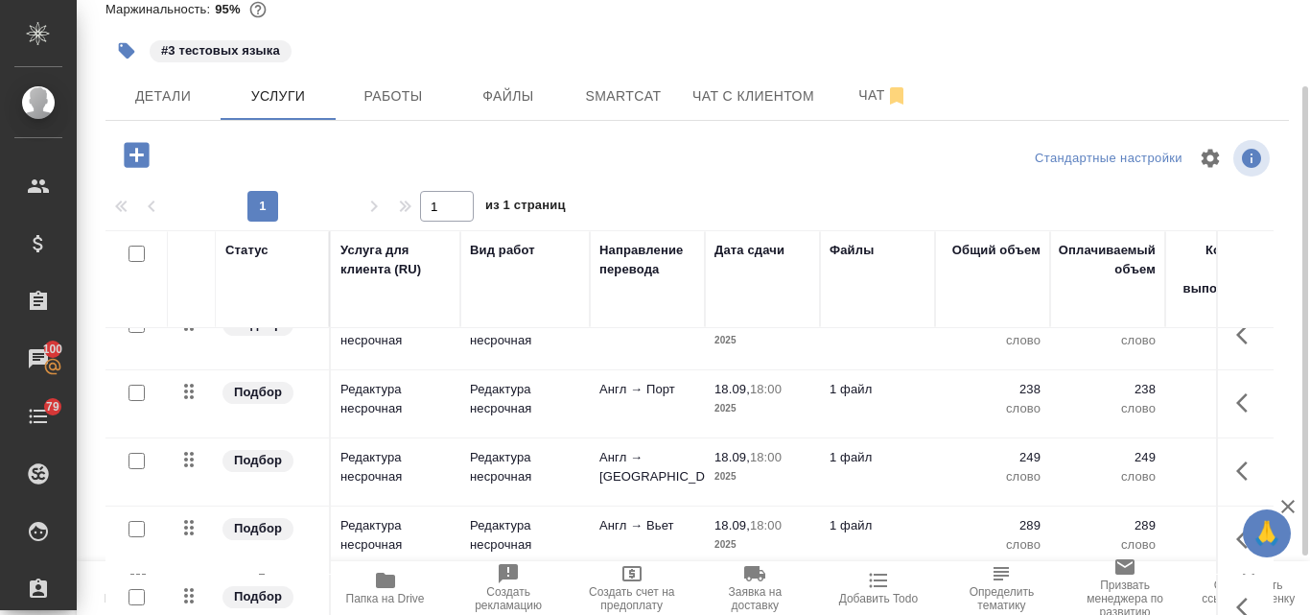
scroll to position [190, 0]
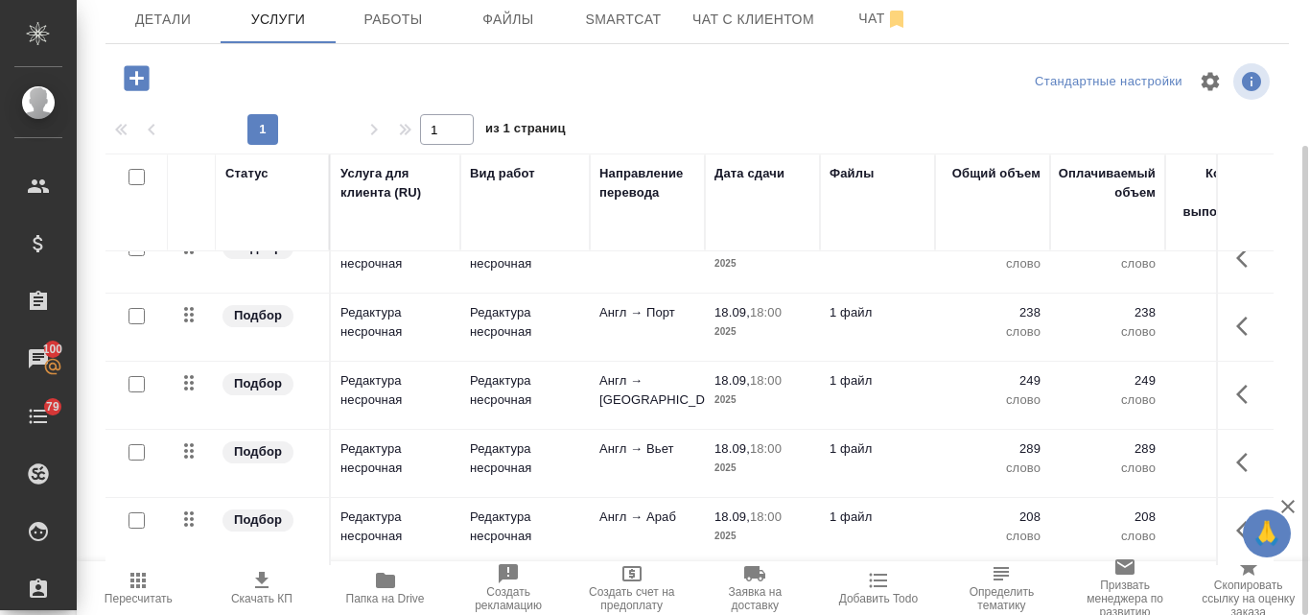
click at [268, 581] on icon "button" at bounding box center [261, 580] width 23 height 23
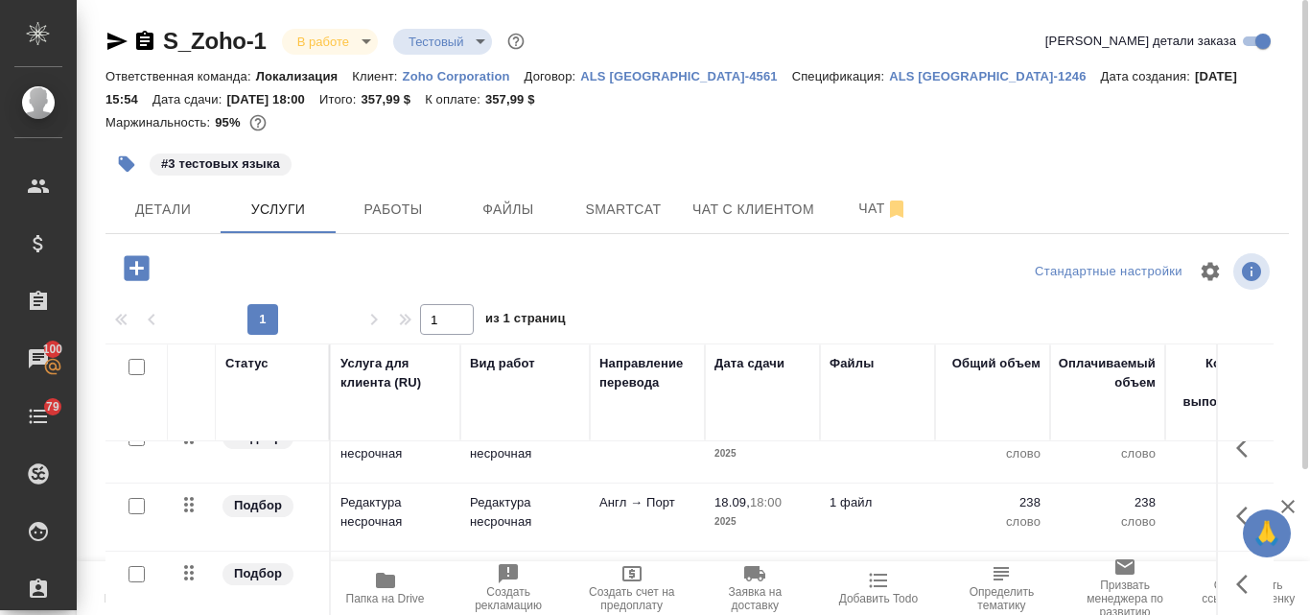
click at [116, 36] on icon "button" at bounding box center [117, 41] width 20 height 17
